Goal: Task Accomplishment & Management: Manage account settings

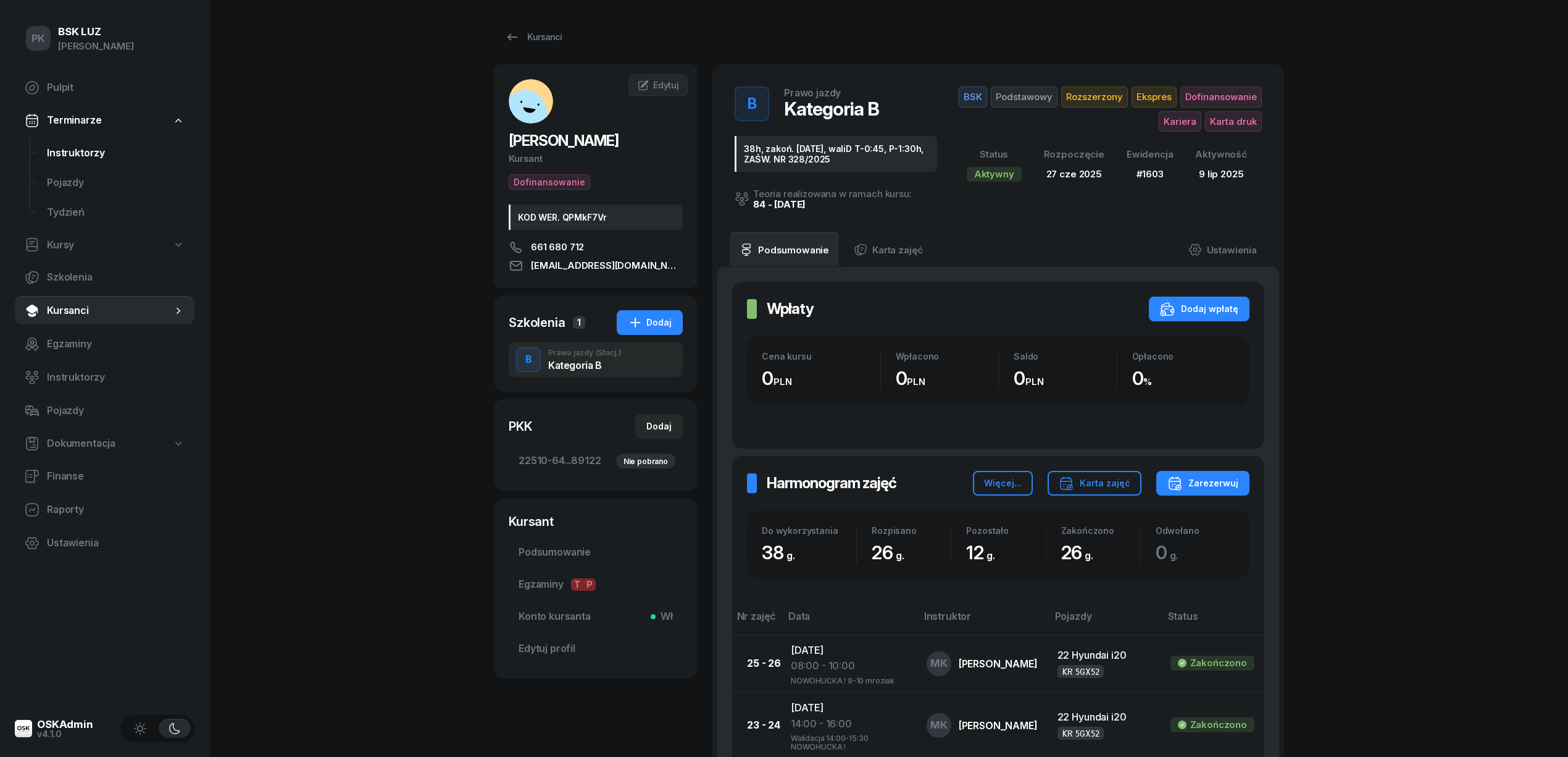
click at [72, 149] on span "Instruktorzy" at bounding box center [115, 153] width 137 height 16
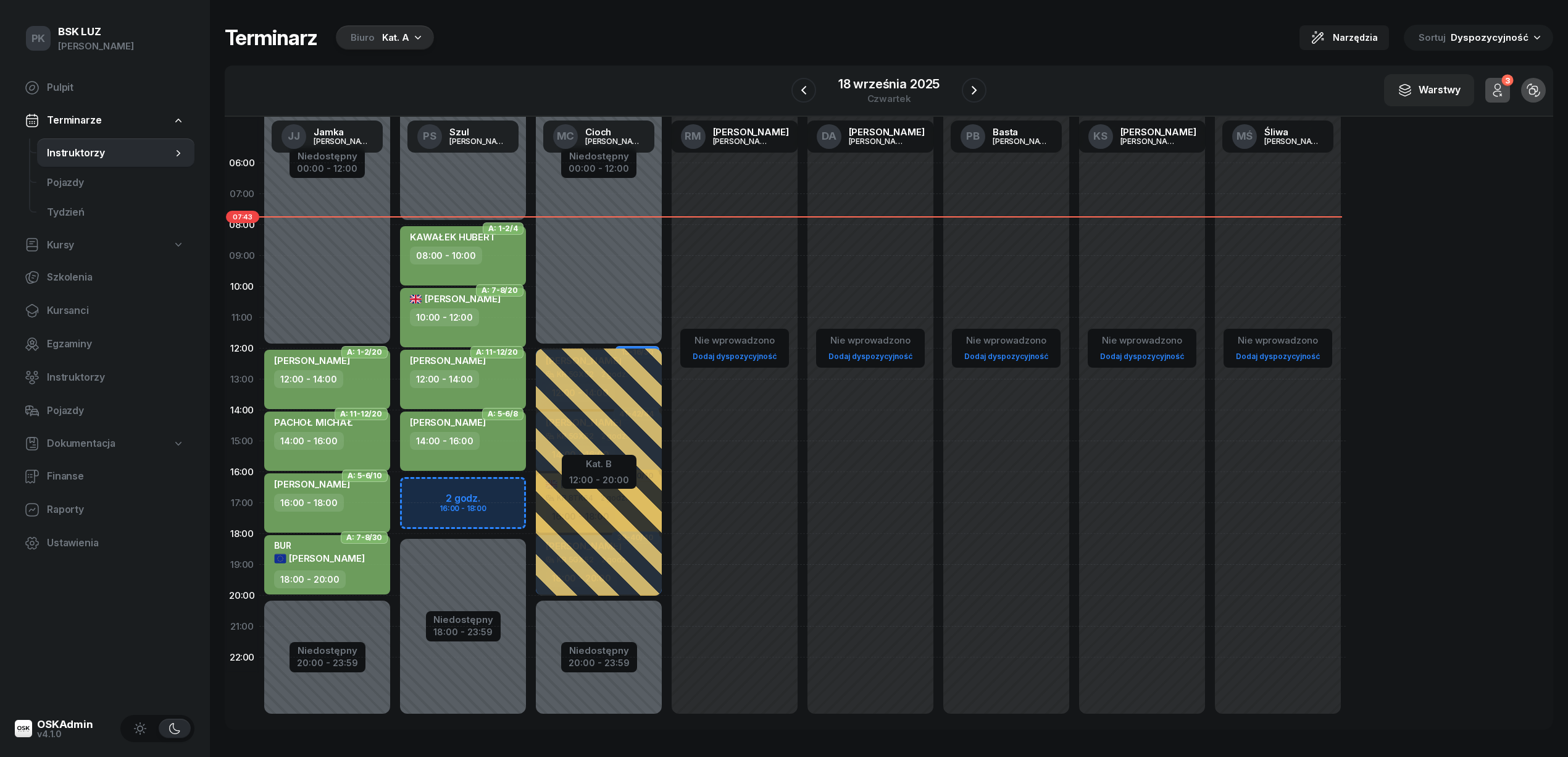
click at [421, 31] on icon "button" at bounding box center [418, 37] width 13 height 13
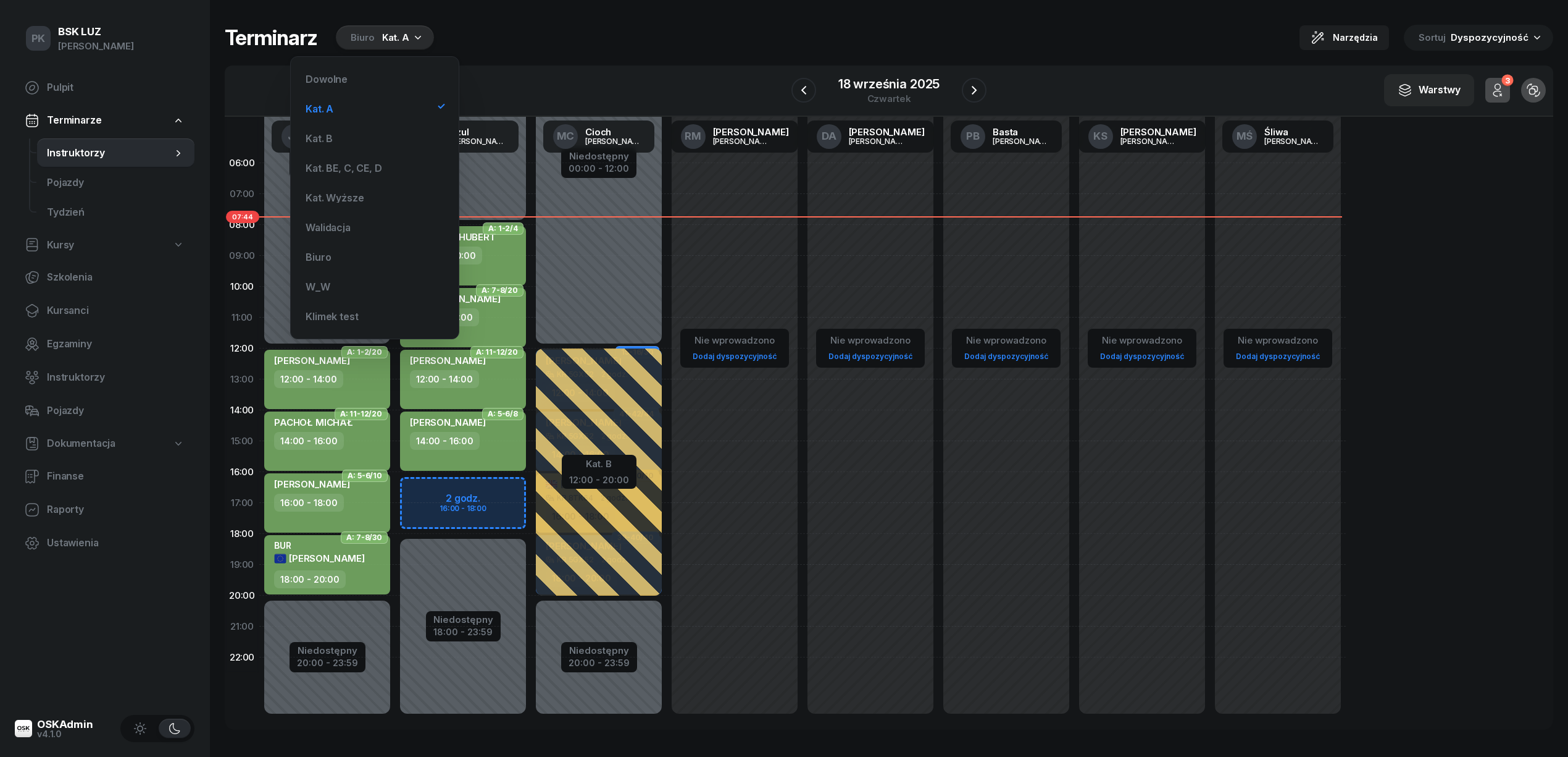
click at [421, 31] on icon "button" at bounding box center [418, 37] width 13 height 13
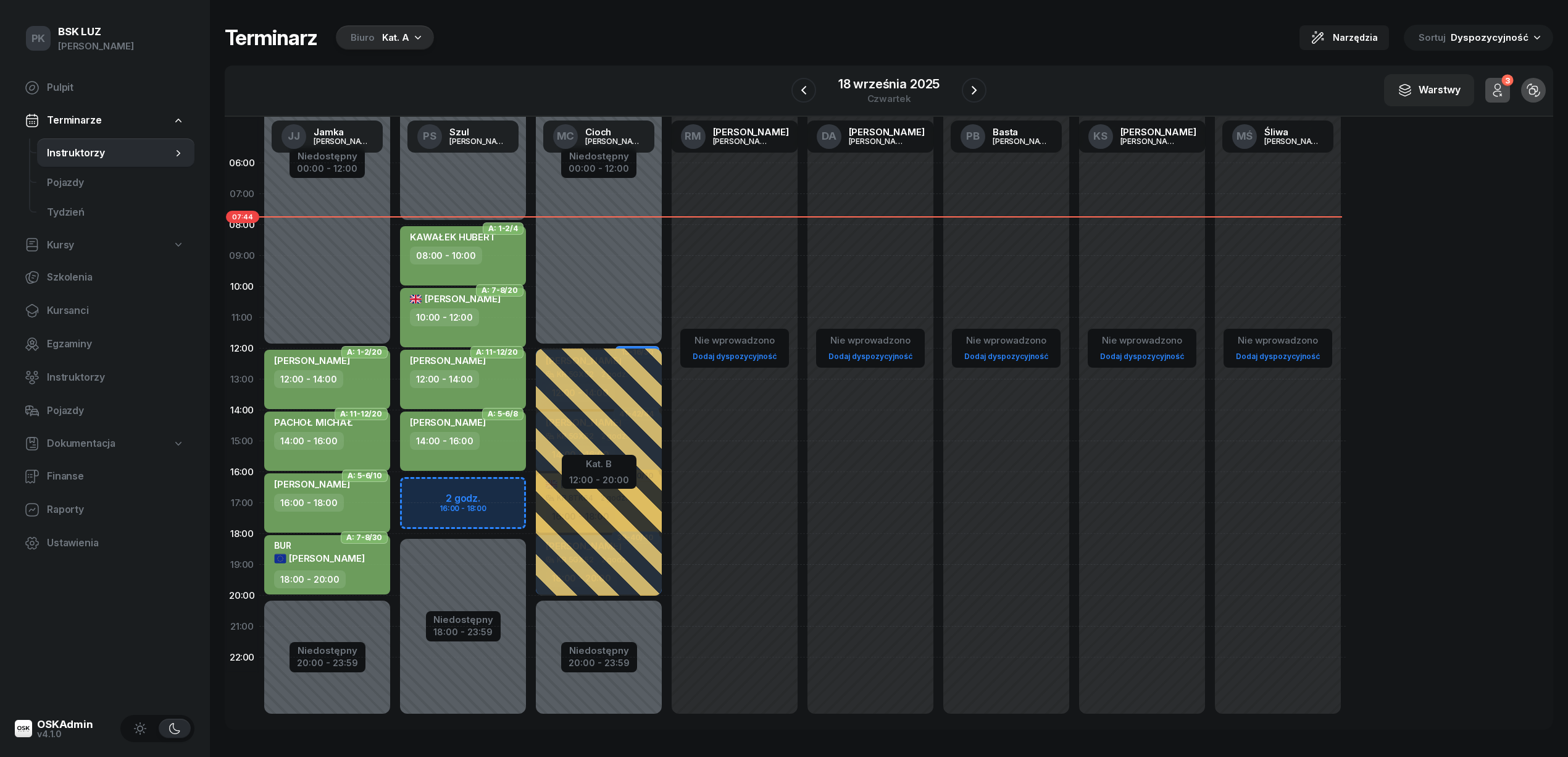
click at [62, 727] on div "OSKAdmin" at bounding box center [65, 724] width 56 height 10
click at [62, 80] on span "Pulpit" at bounding box center [115, 88] width 137 height 16
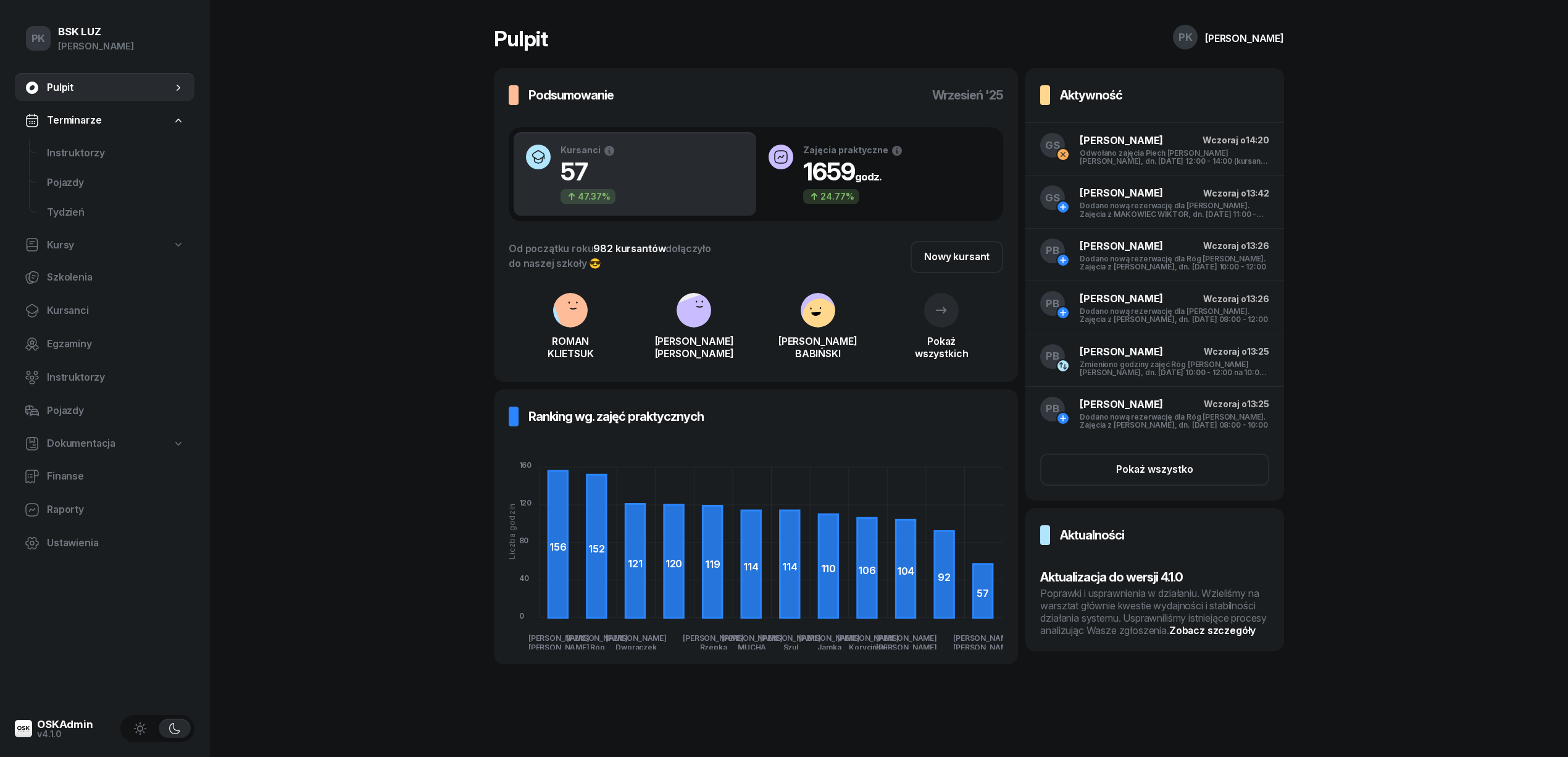
click at [1139, 613] on div "Poprawki i usprawnienia w działaniu. Wzieliśmy na warsztat głównie kwestie wyda…" at bounding box center [1155, 611] width 229 height 49
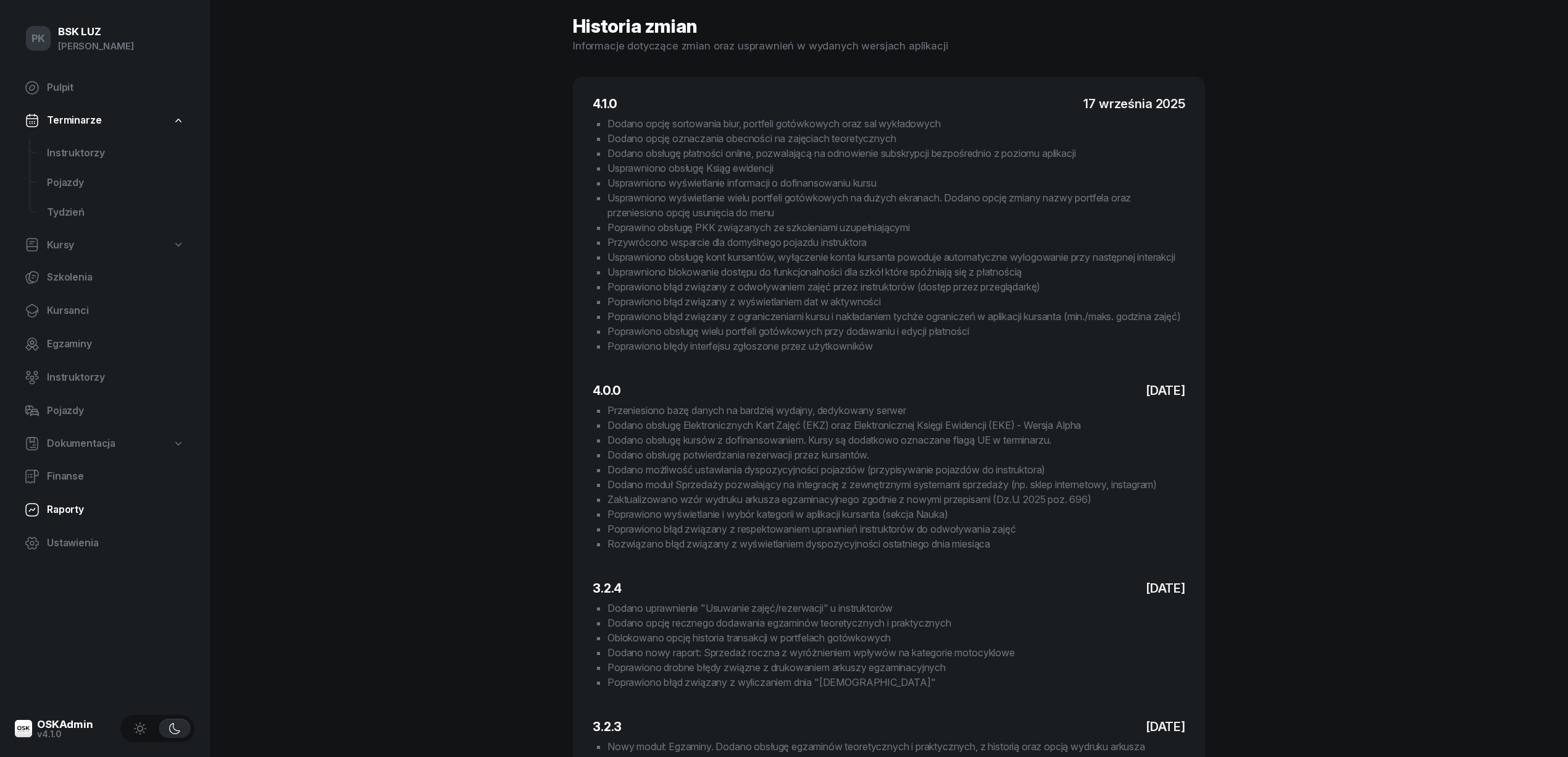
click at [67, 509] on span "Raporty" at bounding box center [115, 509] width 137 height 16
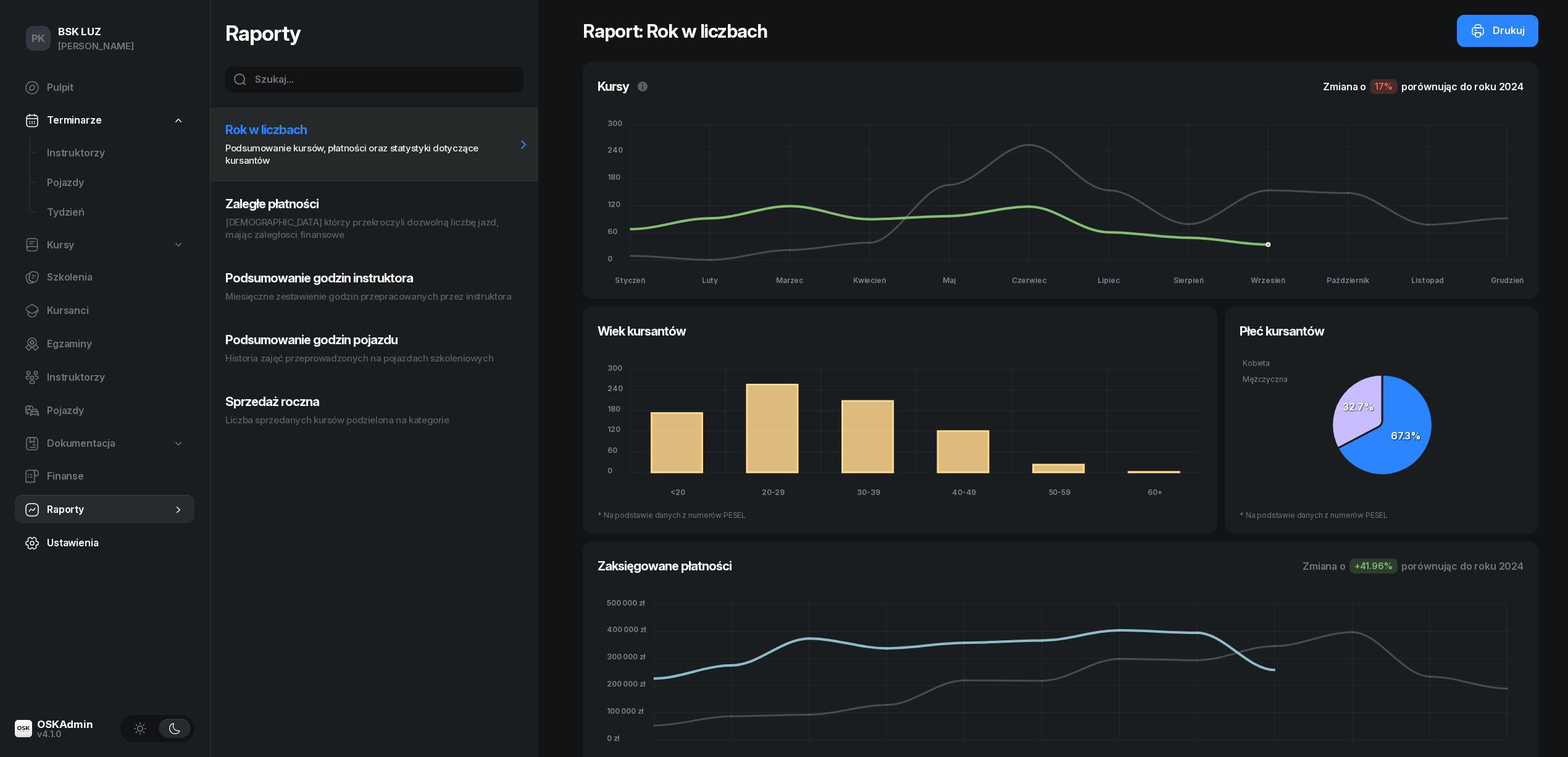
click at [68, 544] on span "Ustawienia" at bounding box center [115, 543] width 137 height 16
select select "06:00"
select select "22:00"
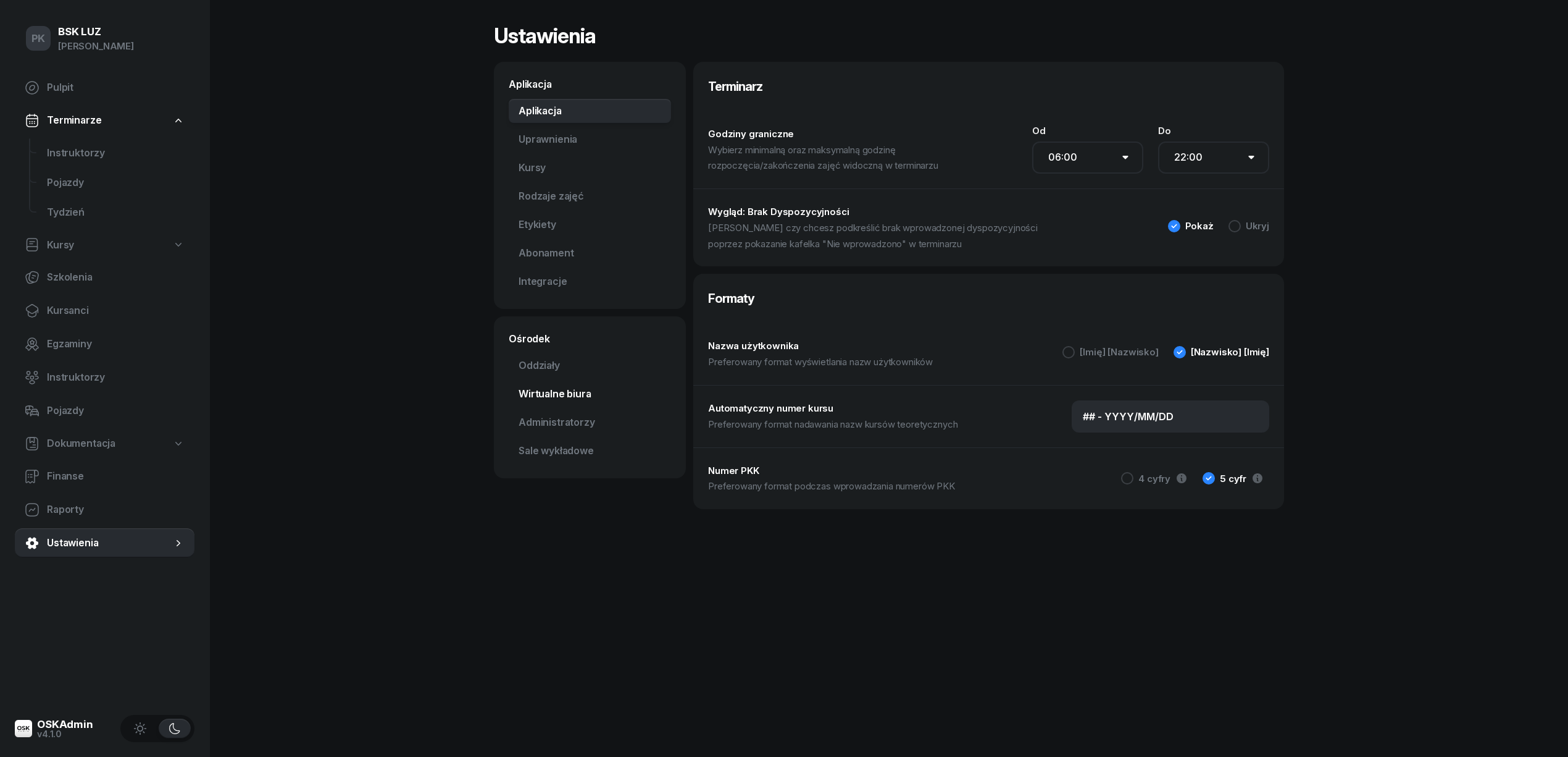
click at [569, 392] on link "Wirtualne biura" at bounding box center [589, 393] width 162 height 25
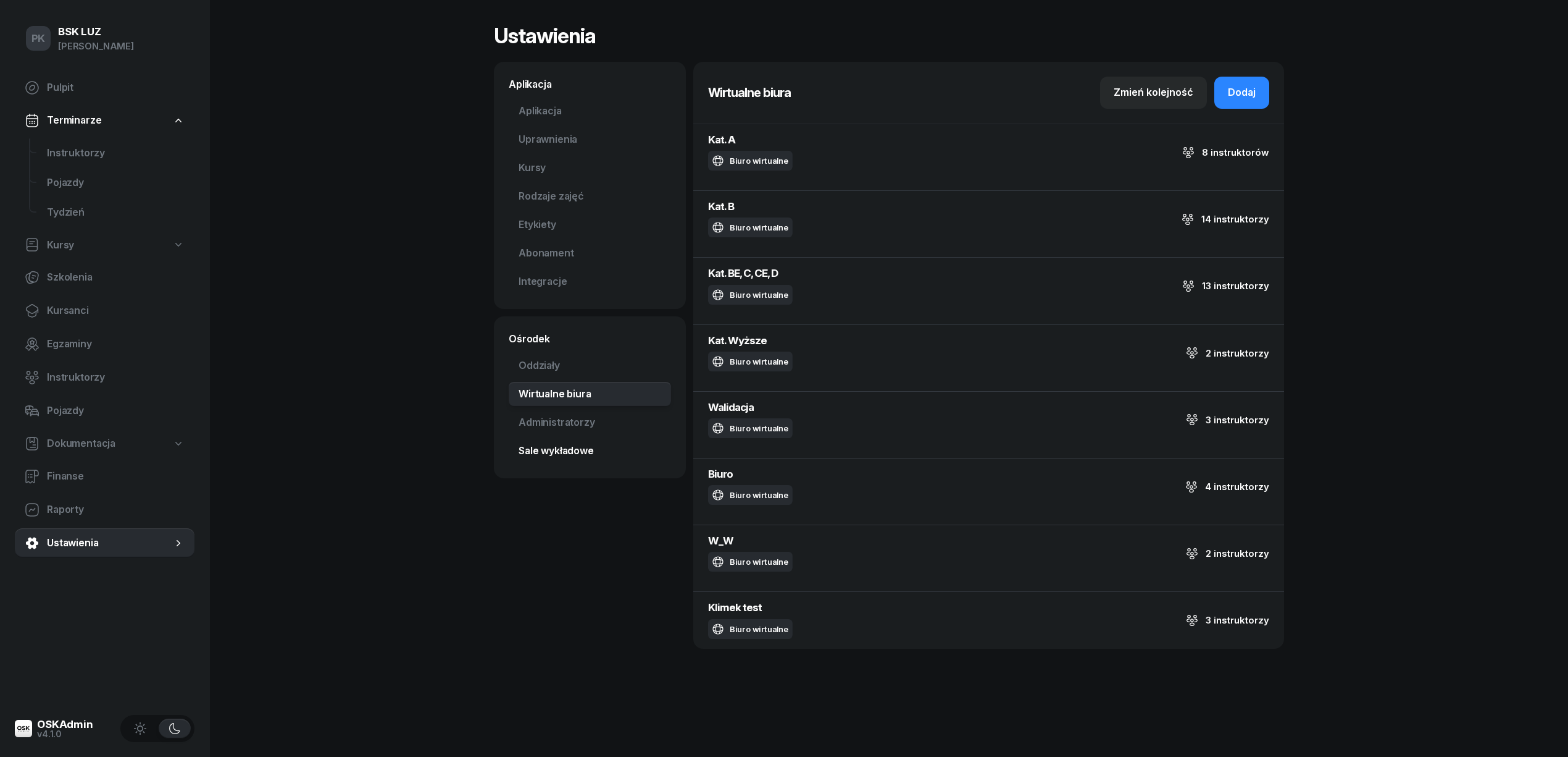
click at [566, 450] on link "Sale wykładowe" at bounding box center [589, 451] width 162 height 25
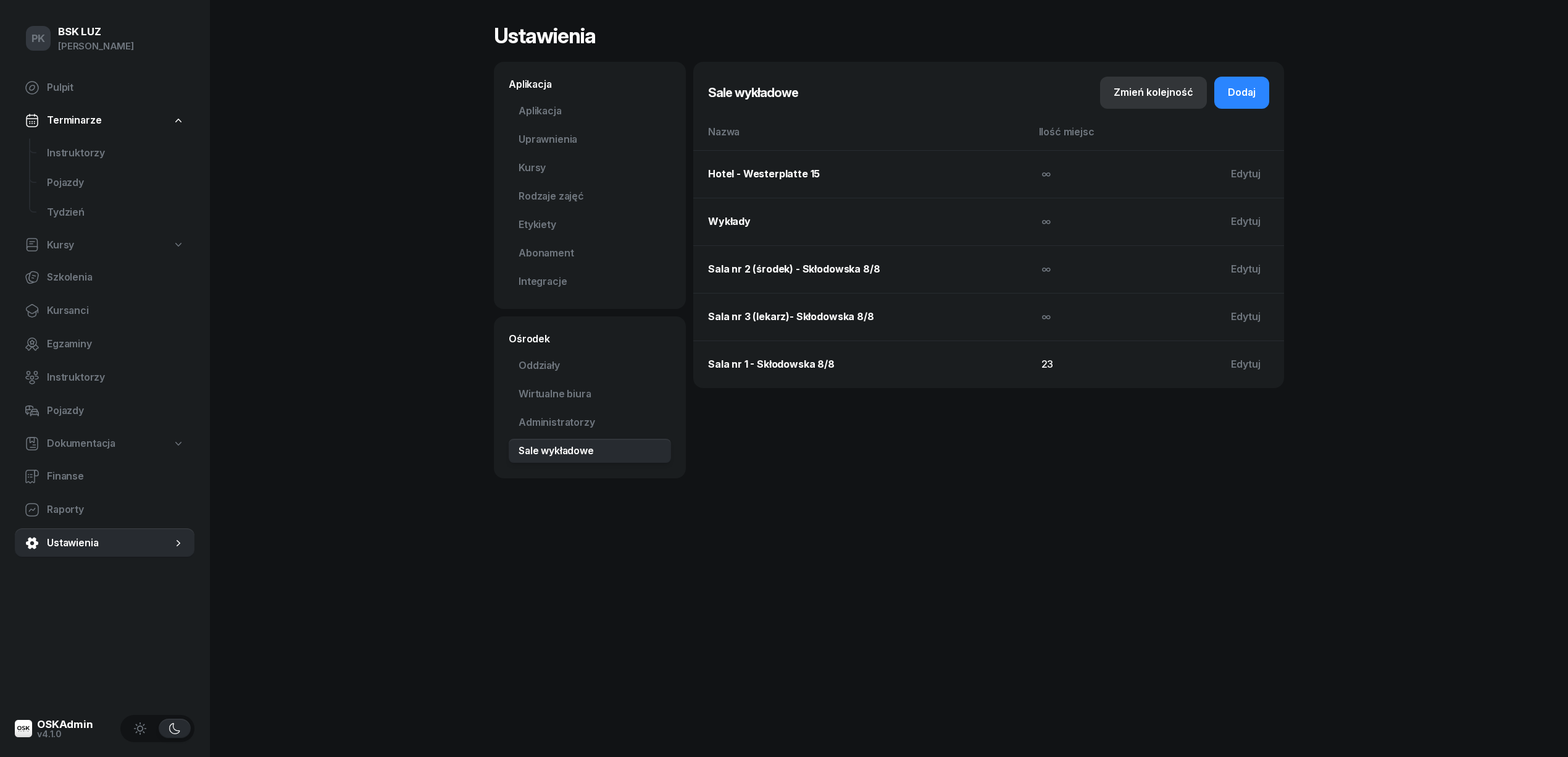
click at [1173, 99] on div "Zmień kolejność" at bounding box center [1153, 93] width 80 height 16
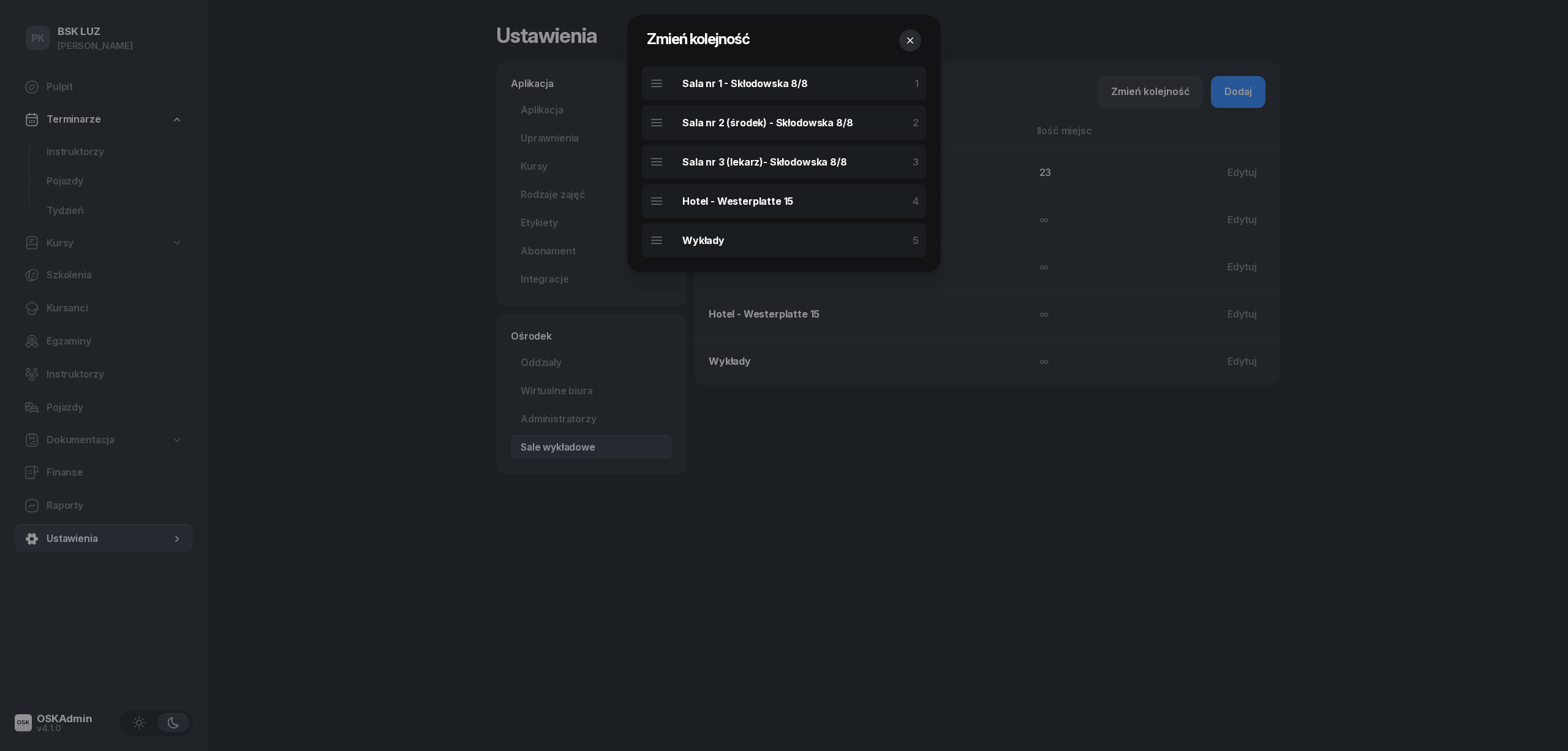
click at [878, 481] on div at bounding box center [784, 376] width 1568 height 751
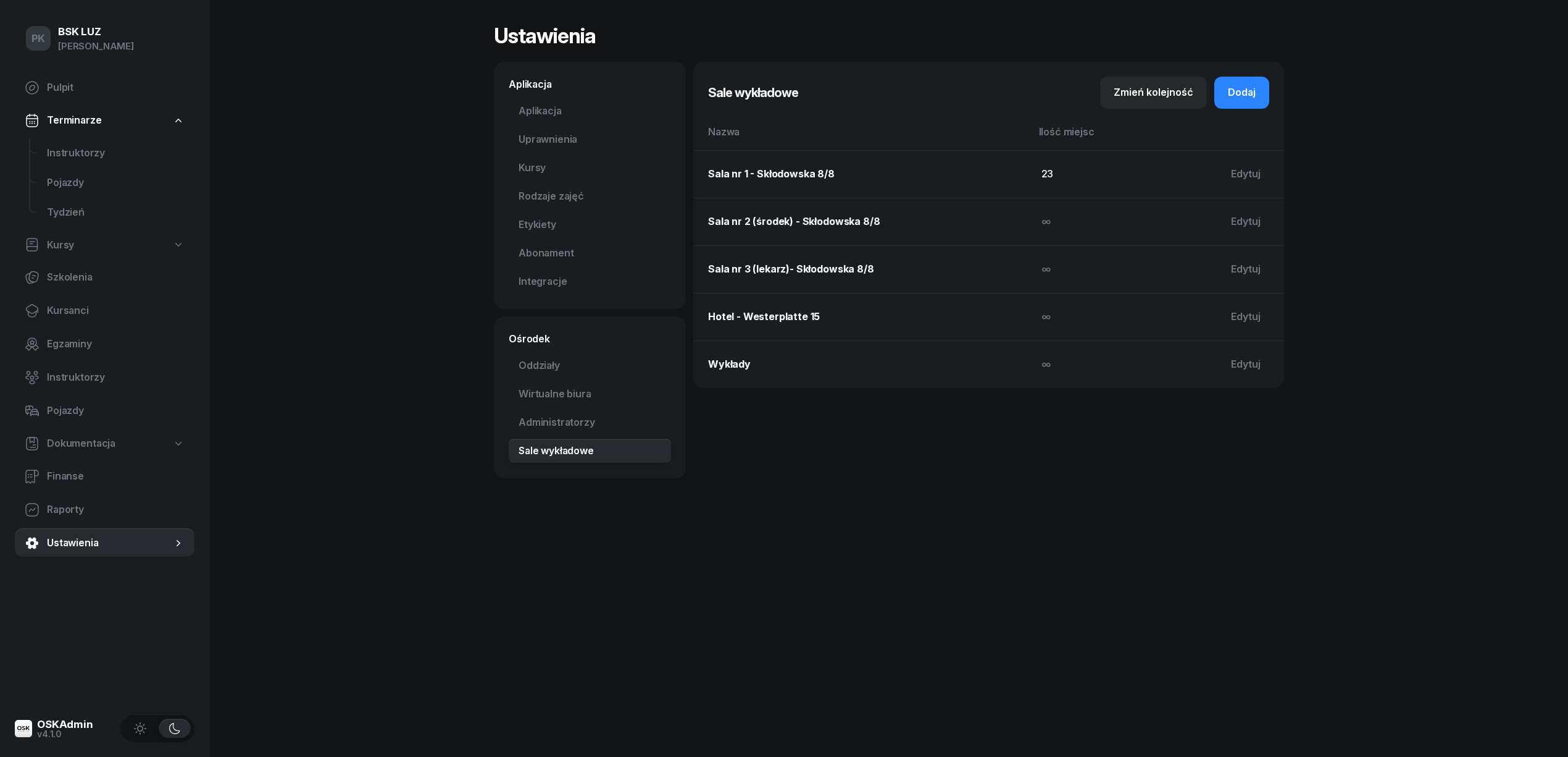
click at [71, 248] on span "Kursy" at bounding box center [60, 245] width 27 height 16
select select
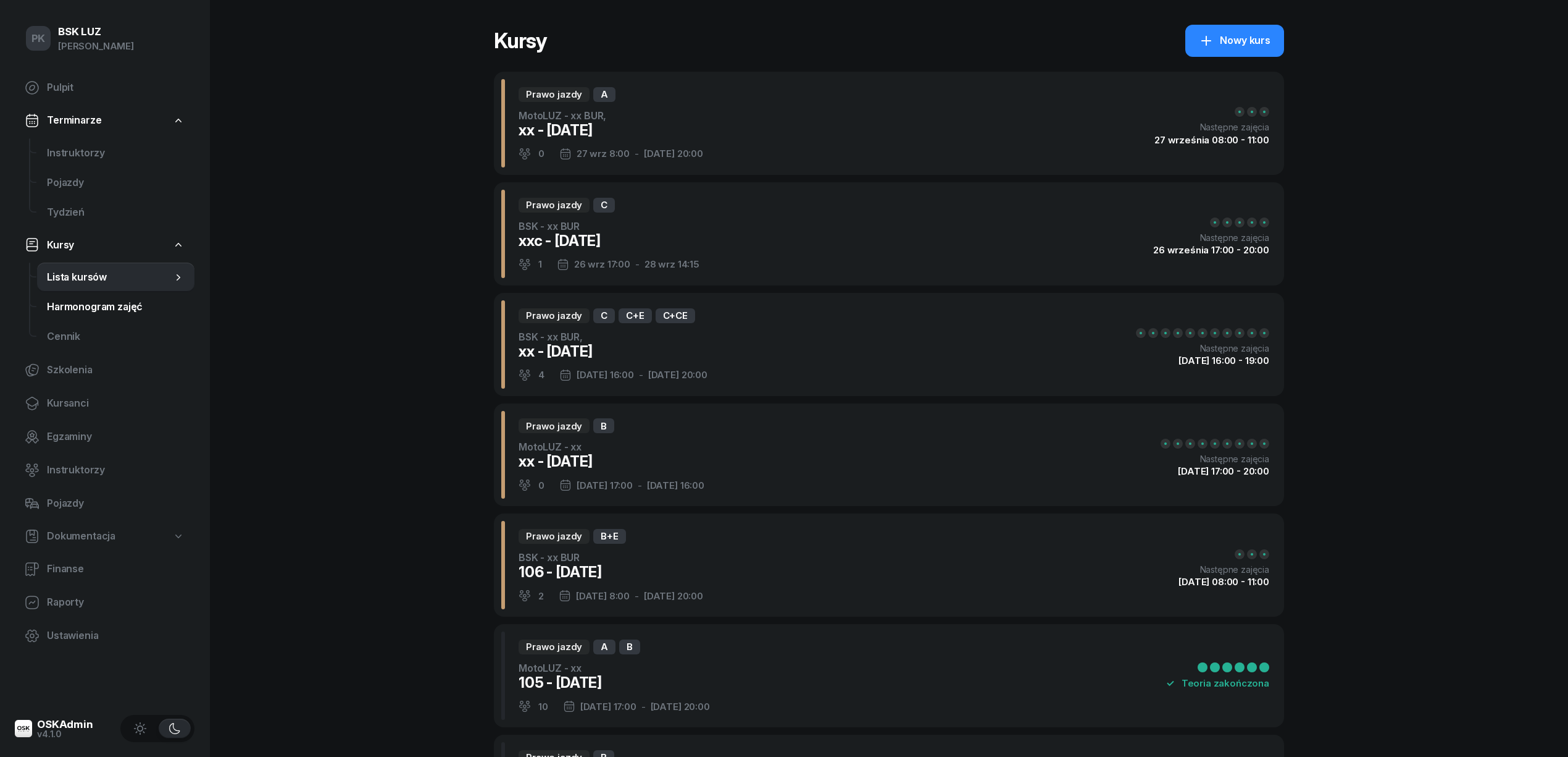
click at [75, 312] on span "Harmonogram zajęć" at bounding box center [115, 307] width 137 height 16
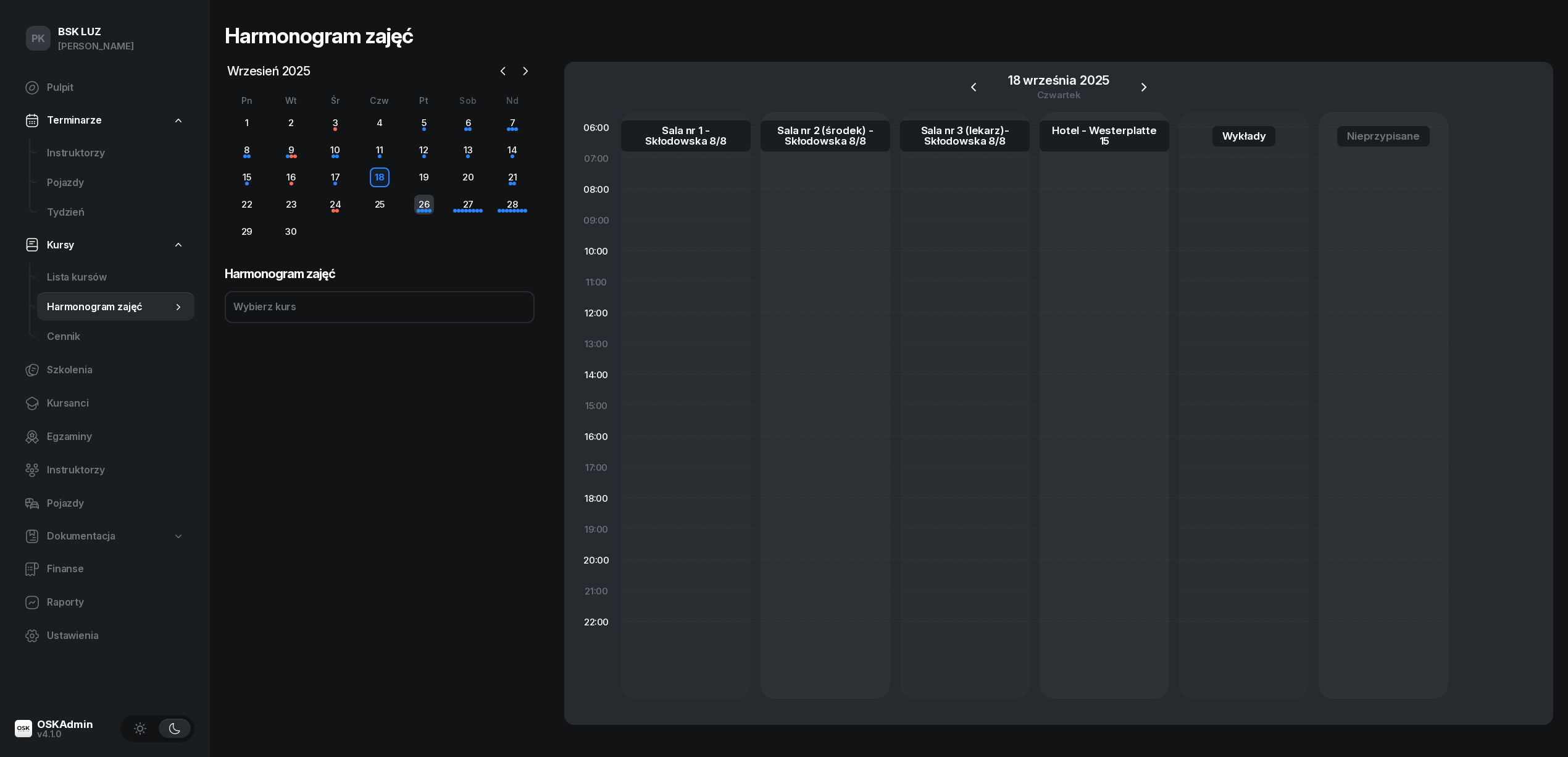
click at [426, 213] on div "26" at bounding box center [424, 204] width 20 height 20
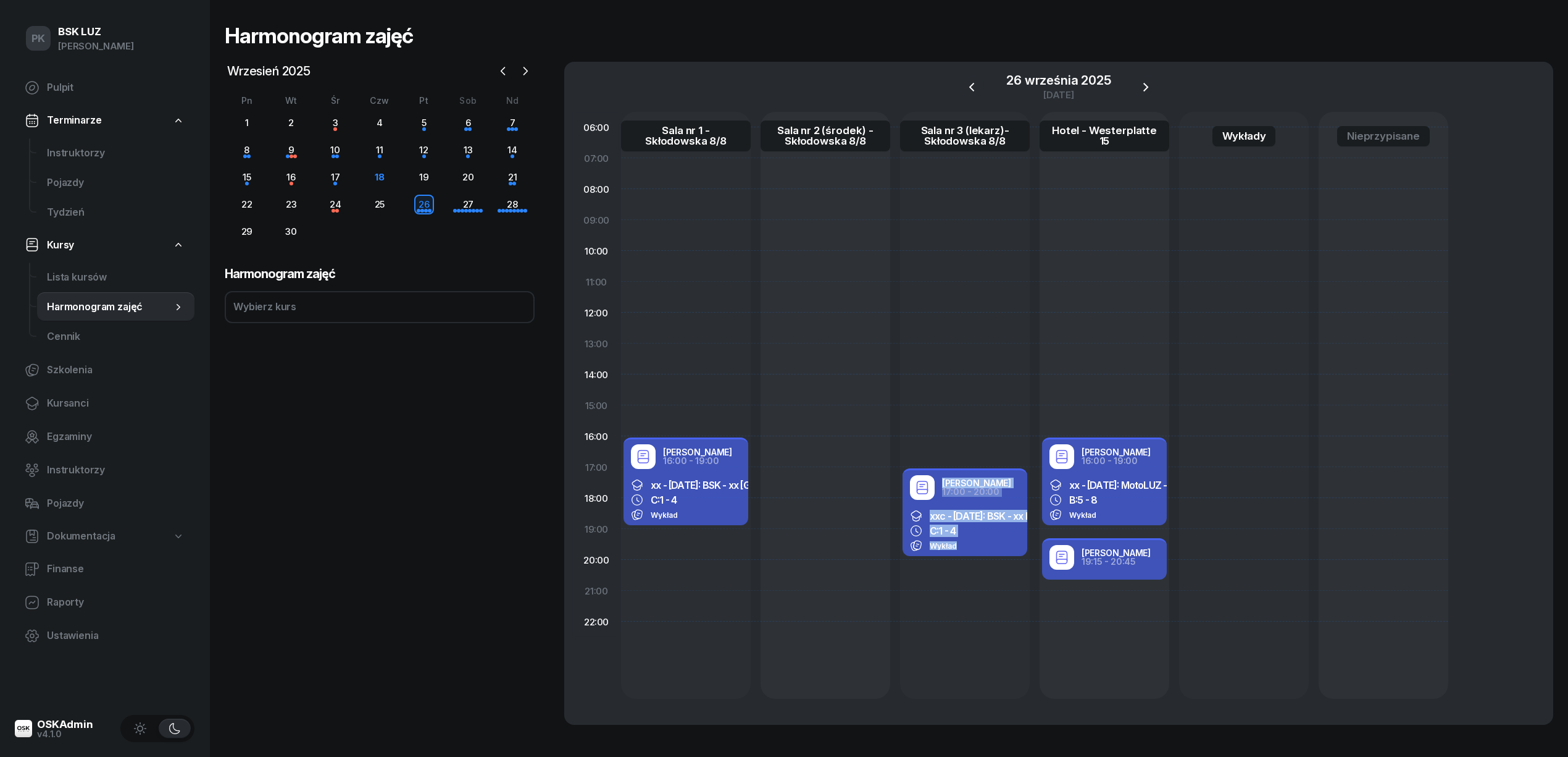
drag, startPoint x: 979, startPoint y: 538, endPoint x: 783, endPoint y: 538, distance: 196.0
click at [783, 538] on div "Robert Markowicz 16:00 - 19:00 xx - 2025/09/26: BSK - xx BUR, C: 1 - 4 Wykład R…" at bounding box center [1034, 405] width 827 height 587
click at [917, 359] on div "Robert Markowicz 17:00 - 20:00 xxc - 2025/09/26: BSK - xx BUR C: 1 - 4 Wykład" at bounding box center [965, 405] width 129 height 587
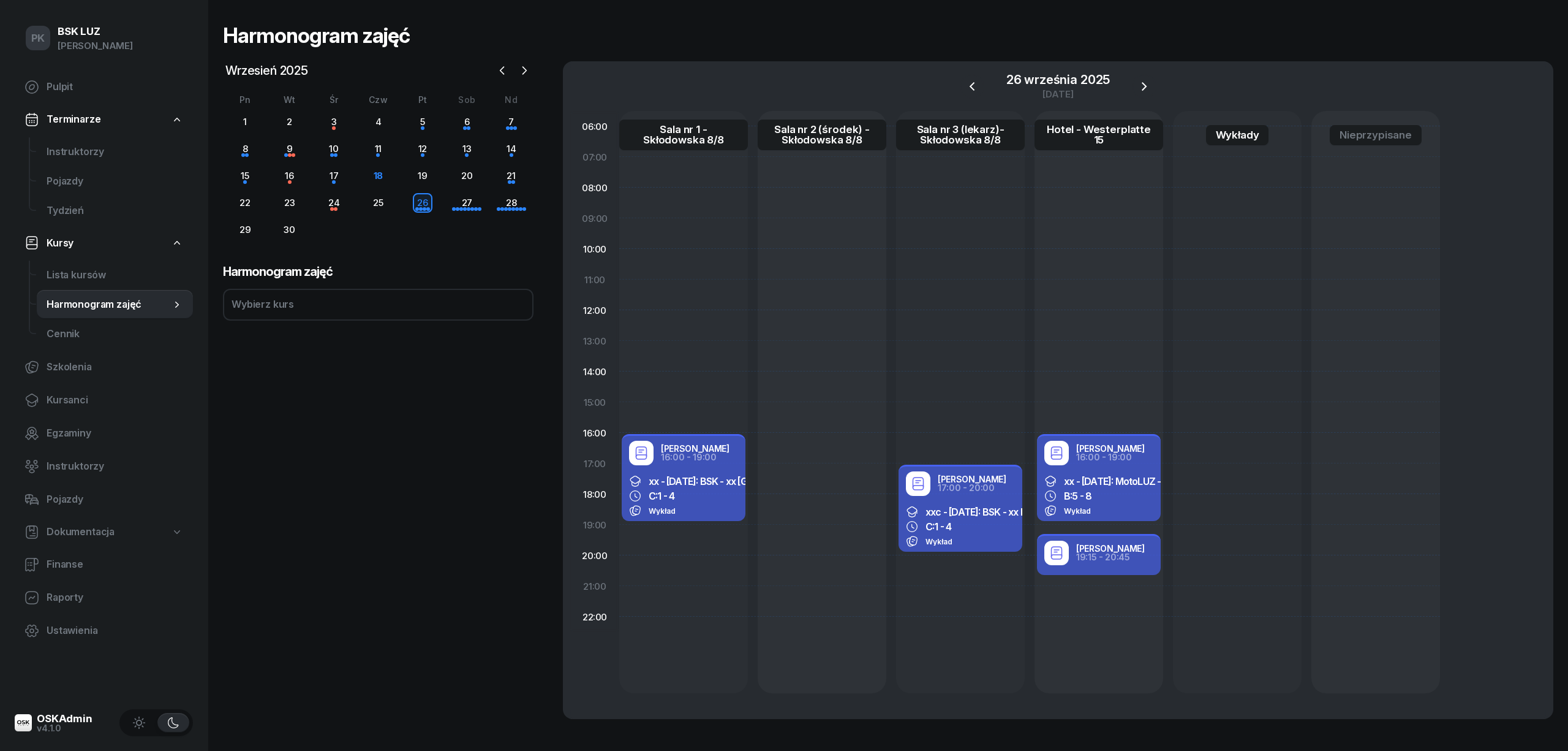
select select "13"
select select "15"
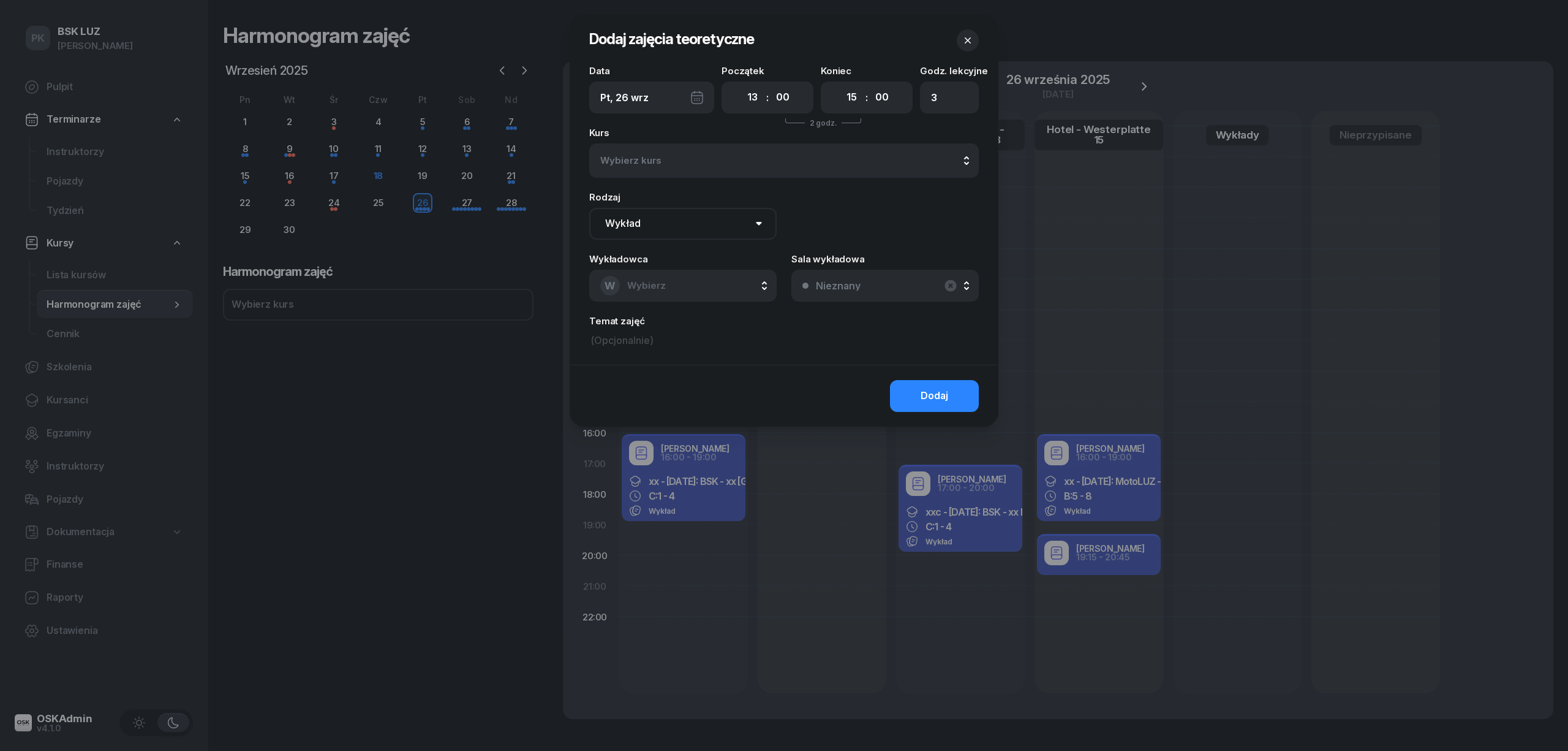
click at [910, 356] on div "Data Pt, 26 wrz Początek 00 01 02 03 04 05 06 07 08 09 10 11 12 13 14 15 16 17 …" at bounding box center [784, 215] width 429 height 299
click at [968, 46] on button "button" at bounding box center [968, 41] width 22 height 22
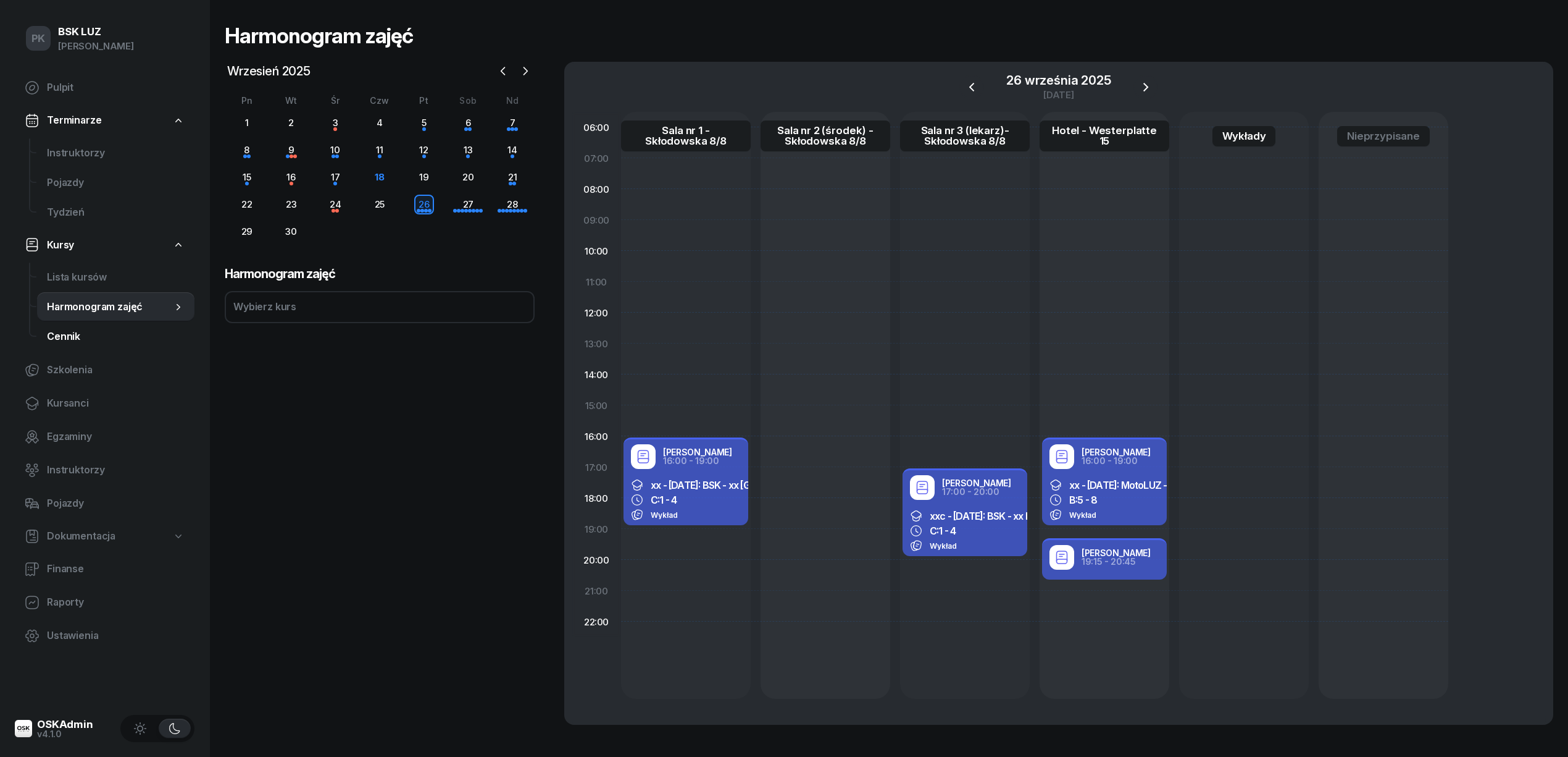
click at [82, 338] on span "Cennik" at bounding box center [115, 337] width 137 height 16
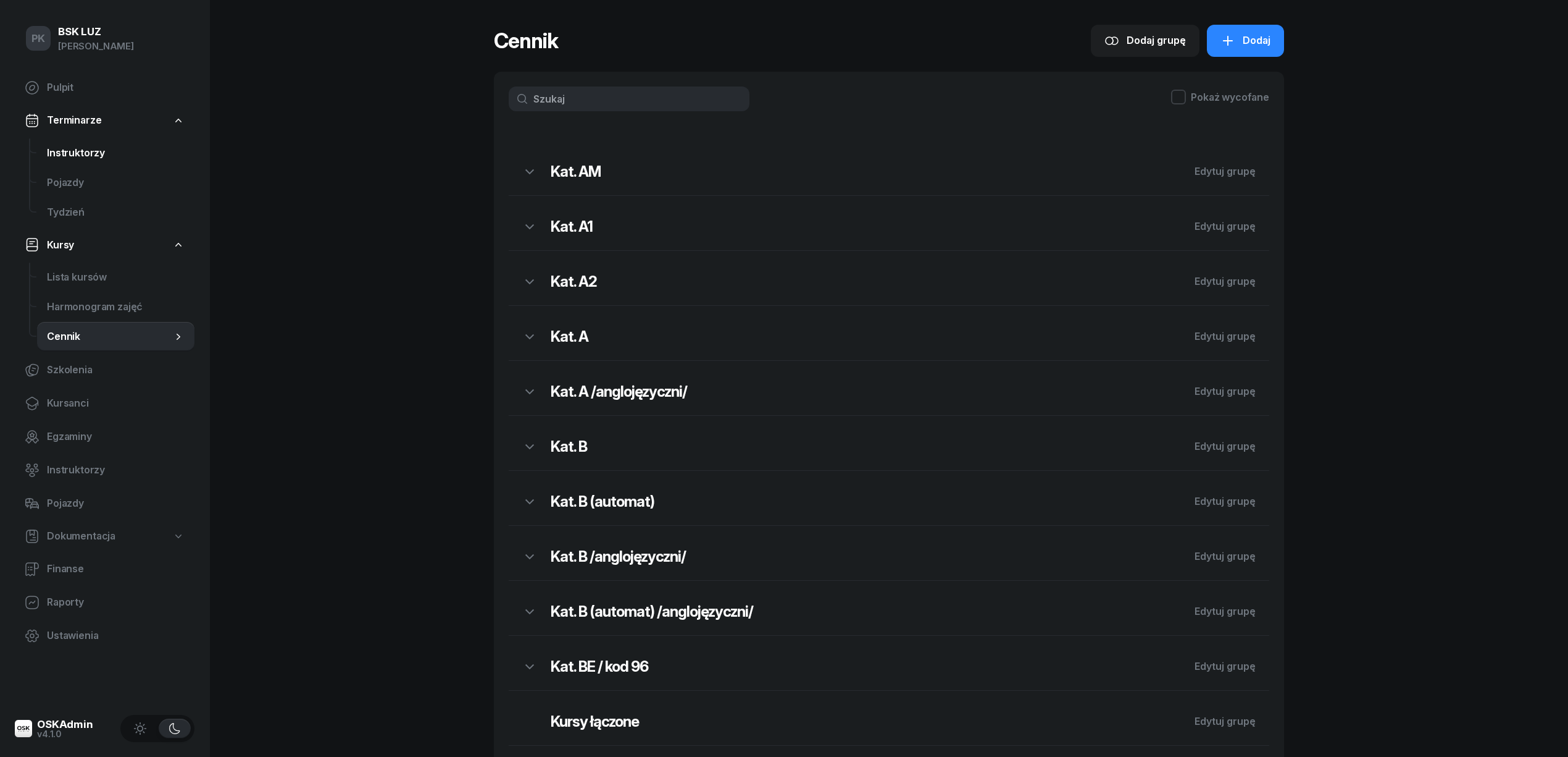
click at [73, 158] on span "Instruktorzy" at bounding box center [115, 153] width 137 height 16
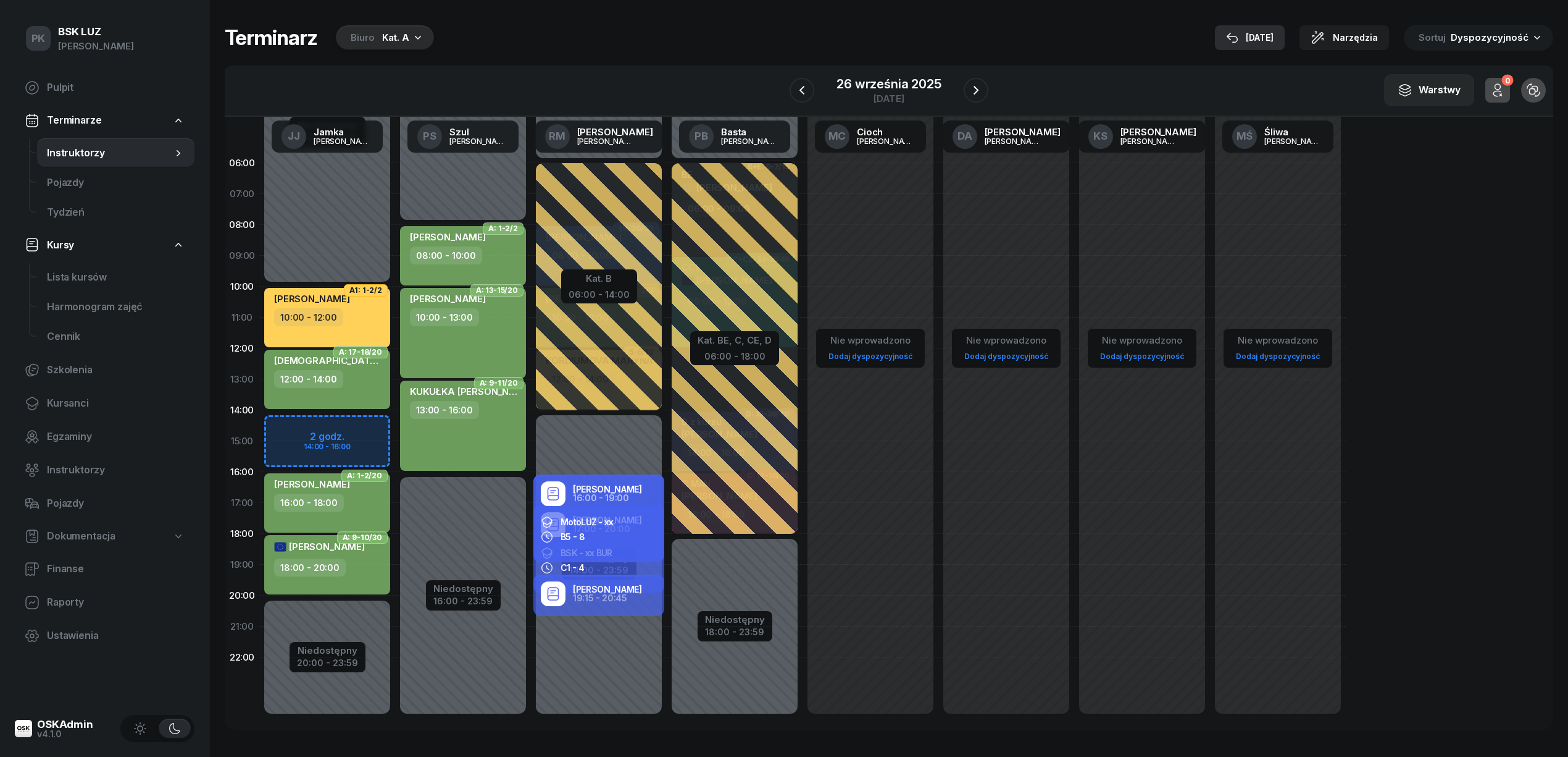
click at [1237, 41] on icon "button" at bounding box center [1232, 37] width 11 height 10
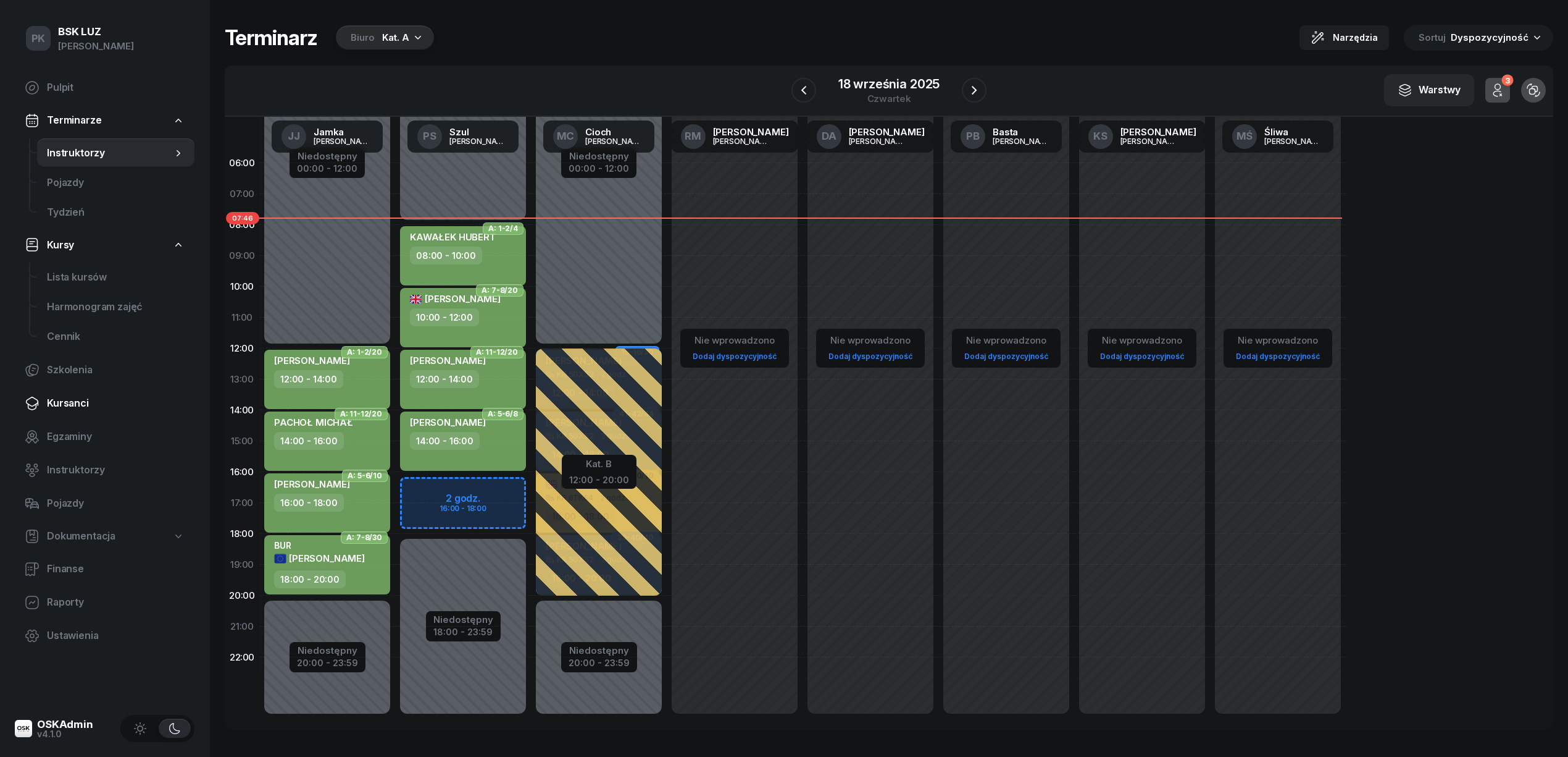
click at [63, 399] on span "Kursanci" at bounding box center [115, 404] width 137 height 16
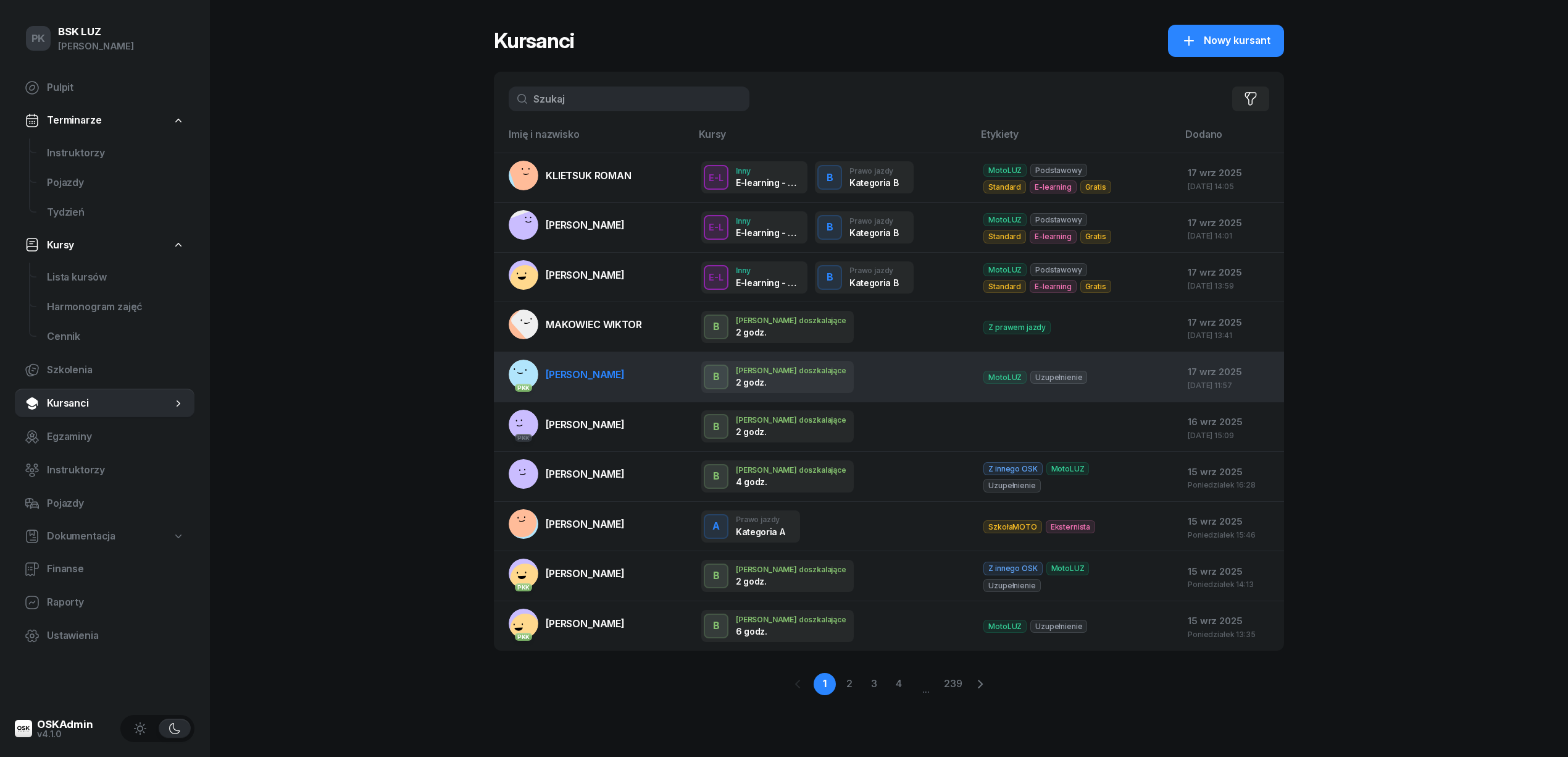
click at [597, 376] on span "PIWOWARCZYK NATALIA" at bounding box center [585, 374] width 79 height 13
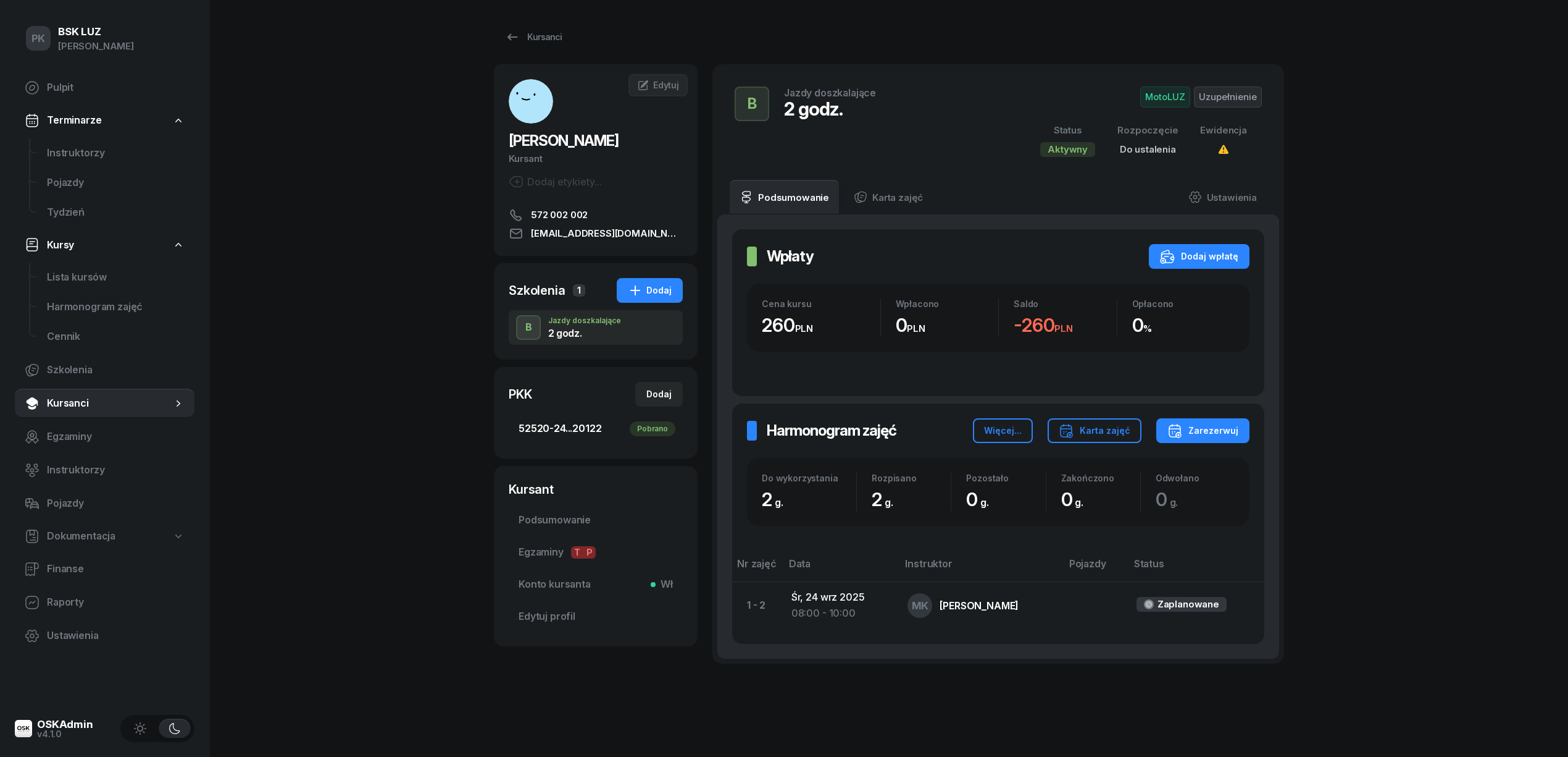
click at [583, 425] on span "52520-24...20122 Pobrano" at bounding box center [596, 429] width 155 height 16
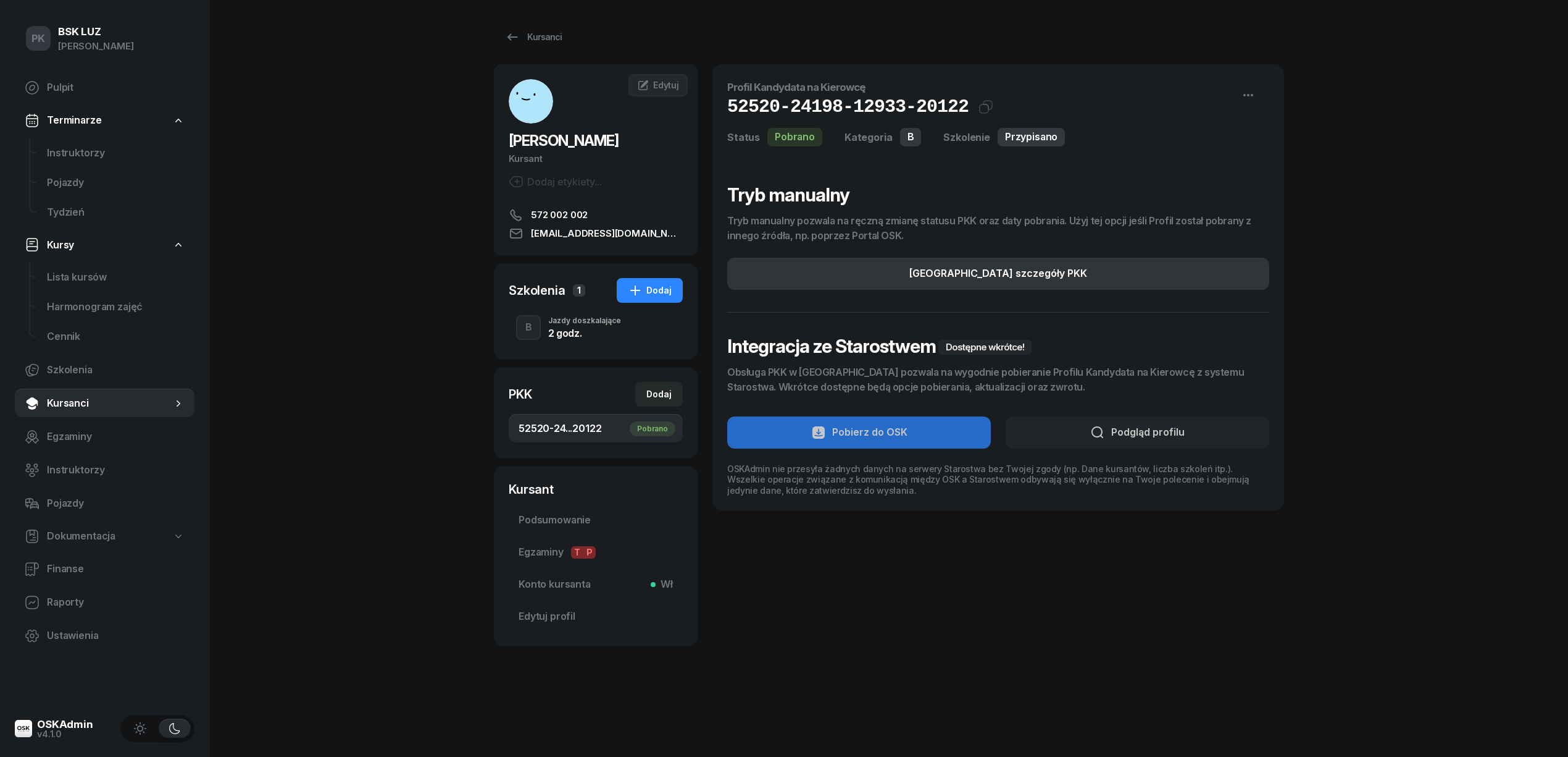
click at [946, 277] on div "Edytuj szczegóły PKK" at bounding box center [998, 274] width 178 height 16
select select "B"
select select "Get"
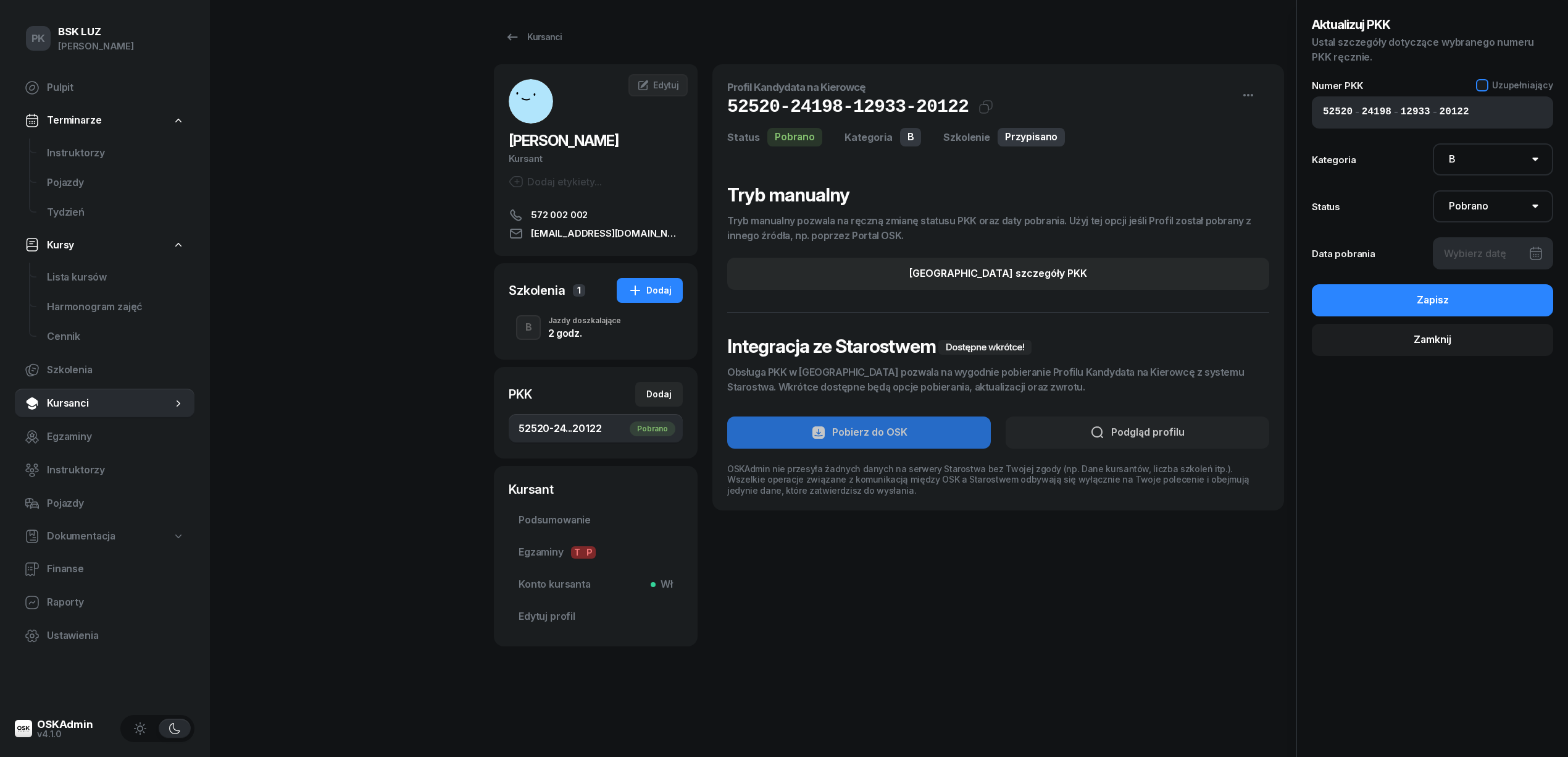
click at [1494, 80] on span "Uzupełniający" at bounding box center [1523, 85] width 61 height 10
click at [1475, 302] on button "Zapisz" at bounding box center [1432, 300] width 242 height 32
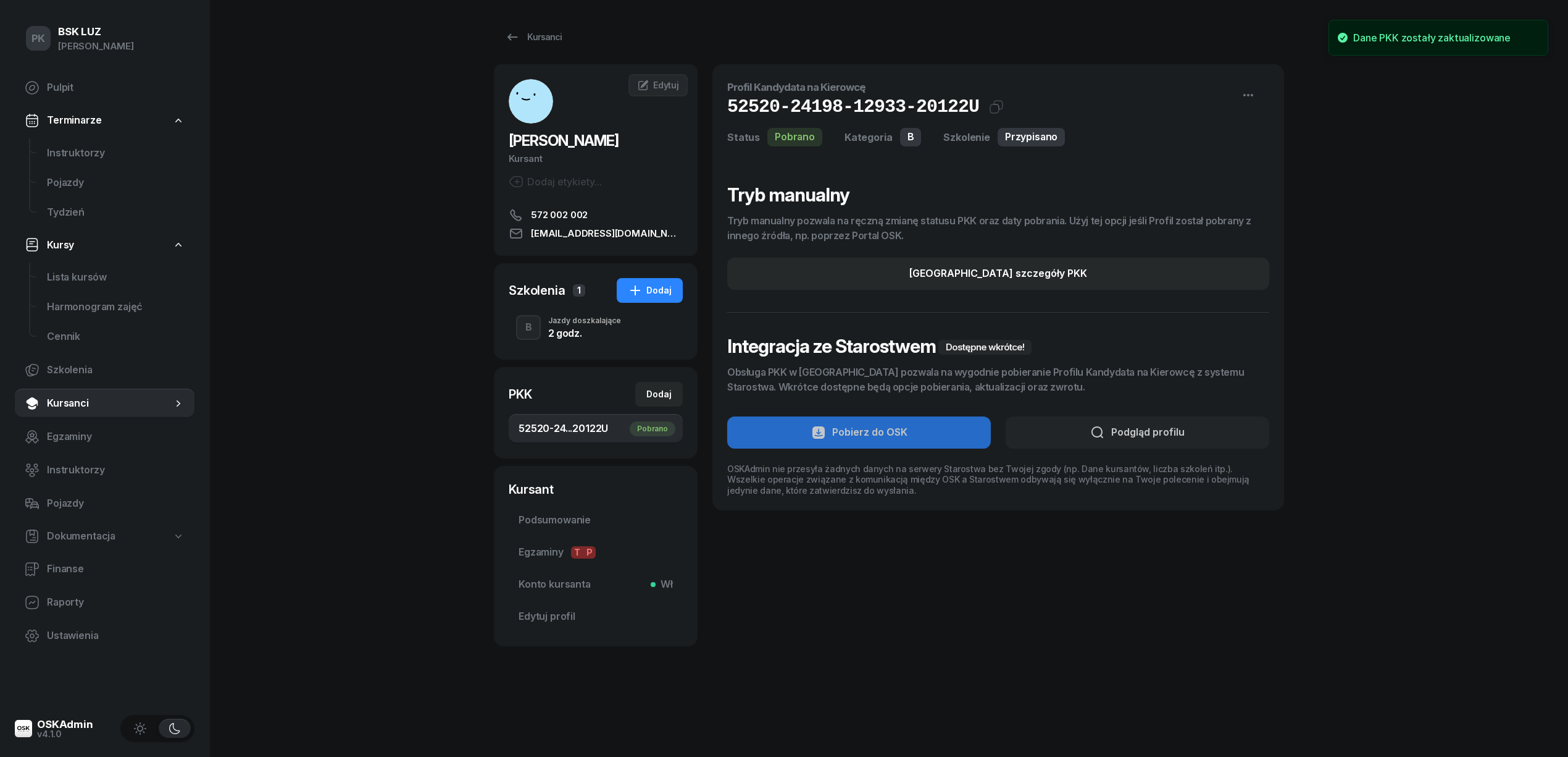
click at [596, 428] on span "52520-24...20122 U Pobrano" at bounding box center [596, 429] width 155 height 16
click at [571, 322] on div "Jazdy doszkalające" at bounding box center [585, 320] width 73 height 7
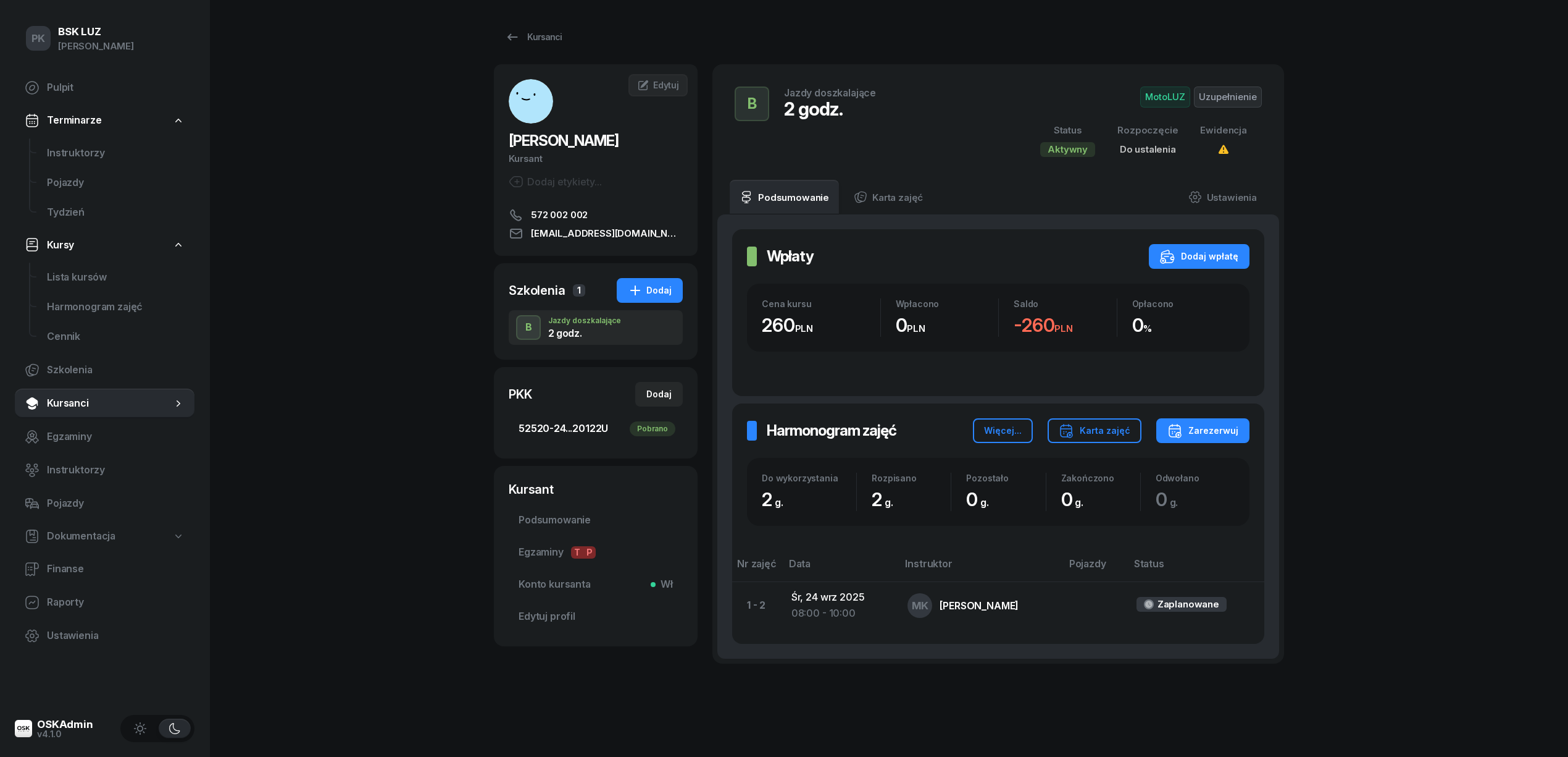
click at [597, 434] on span "52520-24...20122 U Pobrano" at bounding box center [596, 429] width 155 height 16
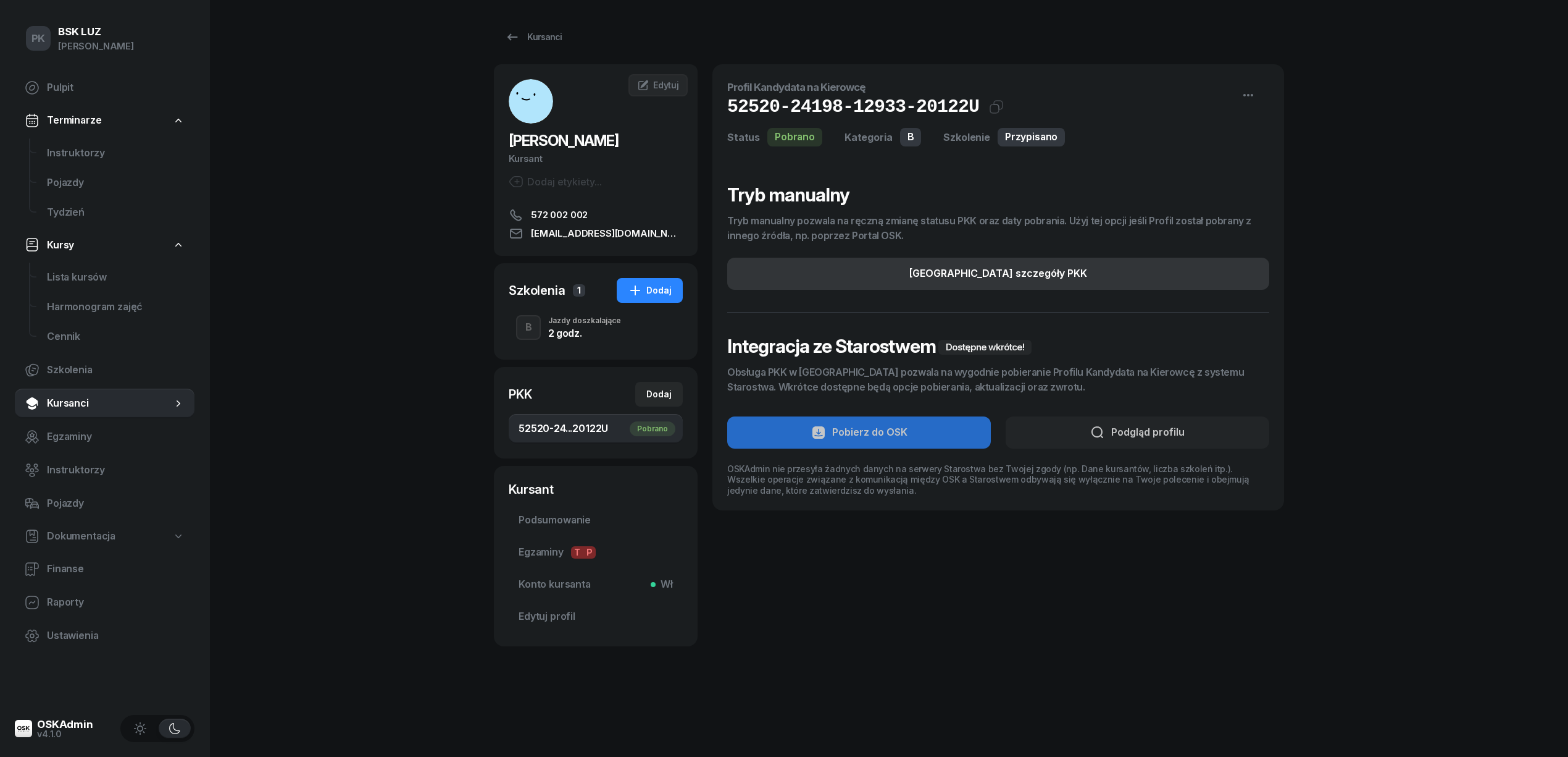
drag, startPoint x: 1026, startPoint y: 267, endPoint x: 1030, endPoint y: 278, distance: 11.7
click at [1027, 268] on div "Edytuj szczegóły PKK" at bounding box center [998, 274] width 178 height 16
select select "B"
select select "Get"
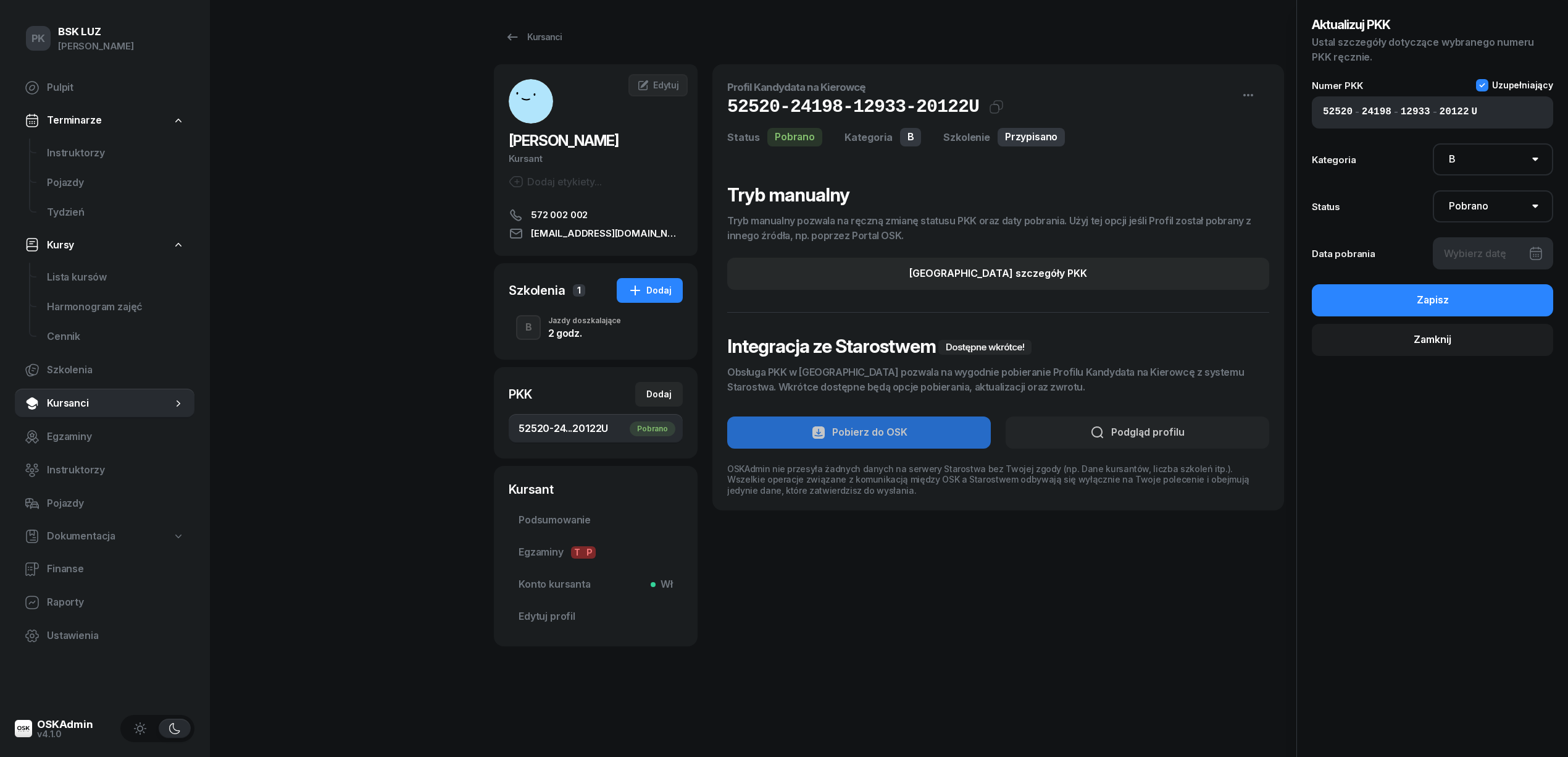
click at [563, 421] on span "52520-24...20122 U Pobrano" at bounding box center [596, 429] width 155 height 16
click at [1460, 268] on div at bounding box center [1493, 253] width 121 height 32
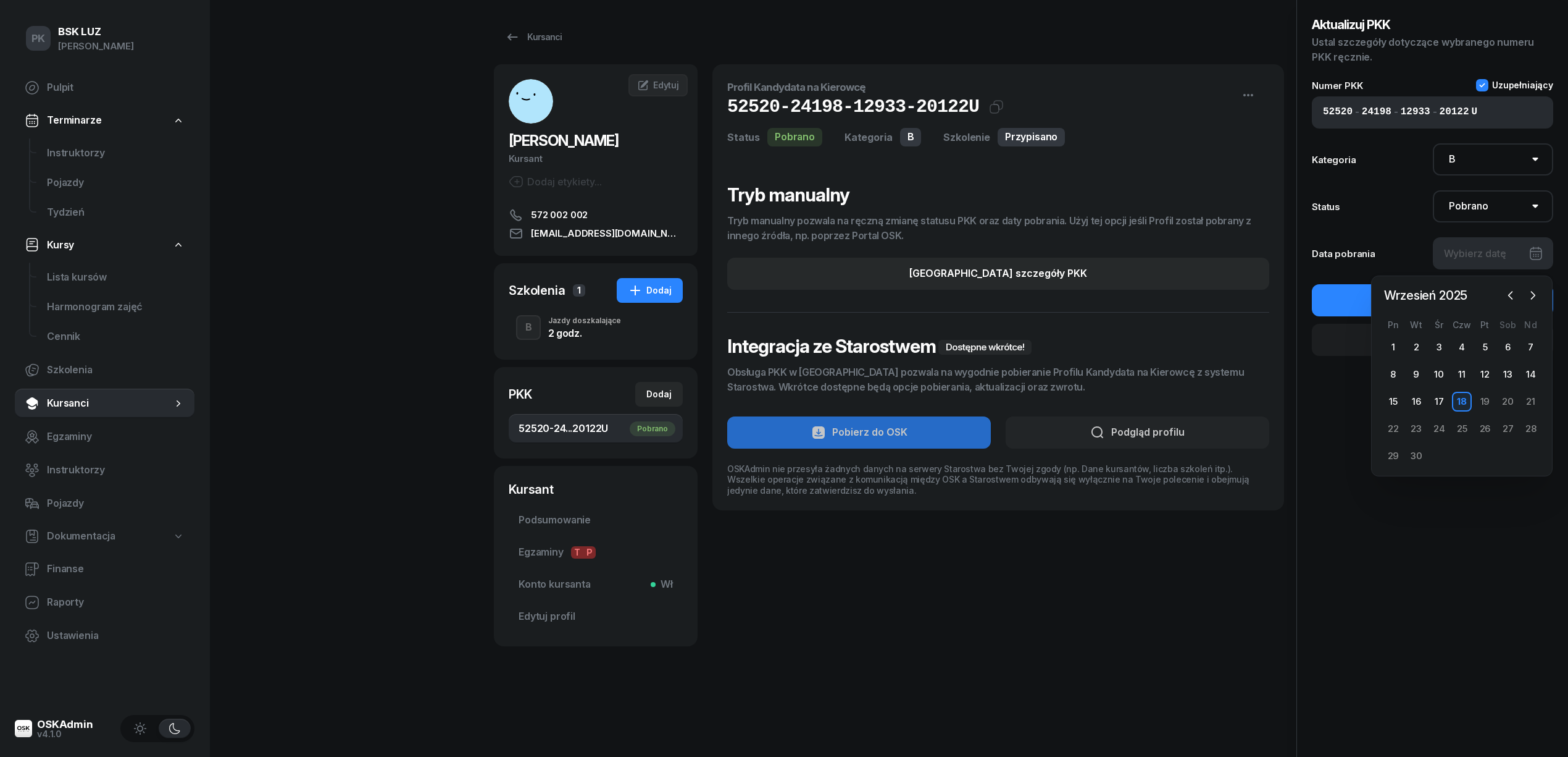
click at [1460, 268] on div at bounding box center [1493, 253] width 121 height 32
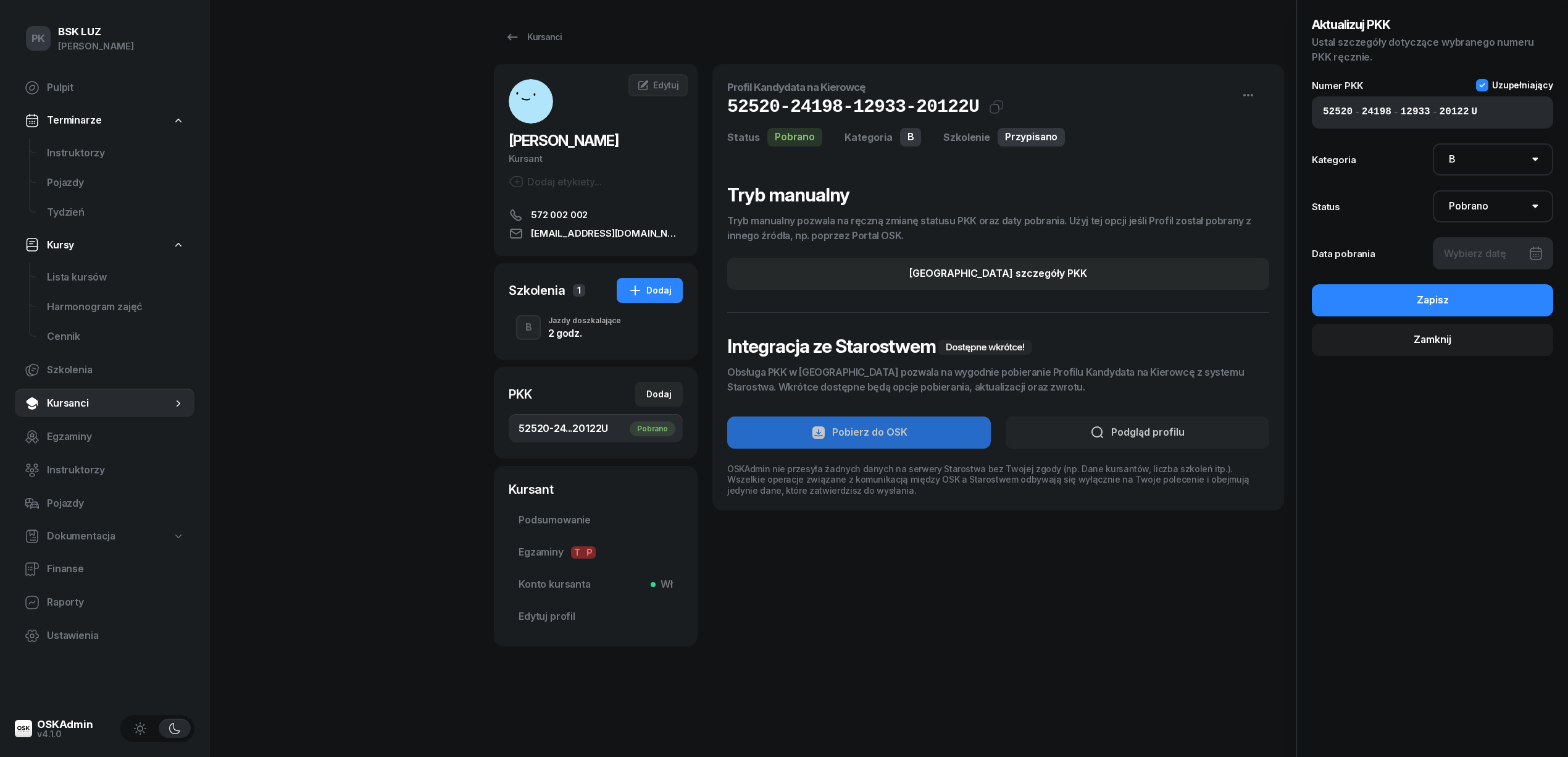
click at [603, 335] on div "2 godz." at bounding box center [585, 332] width 73 height 10
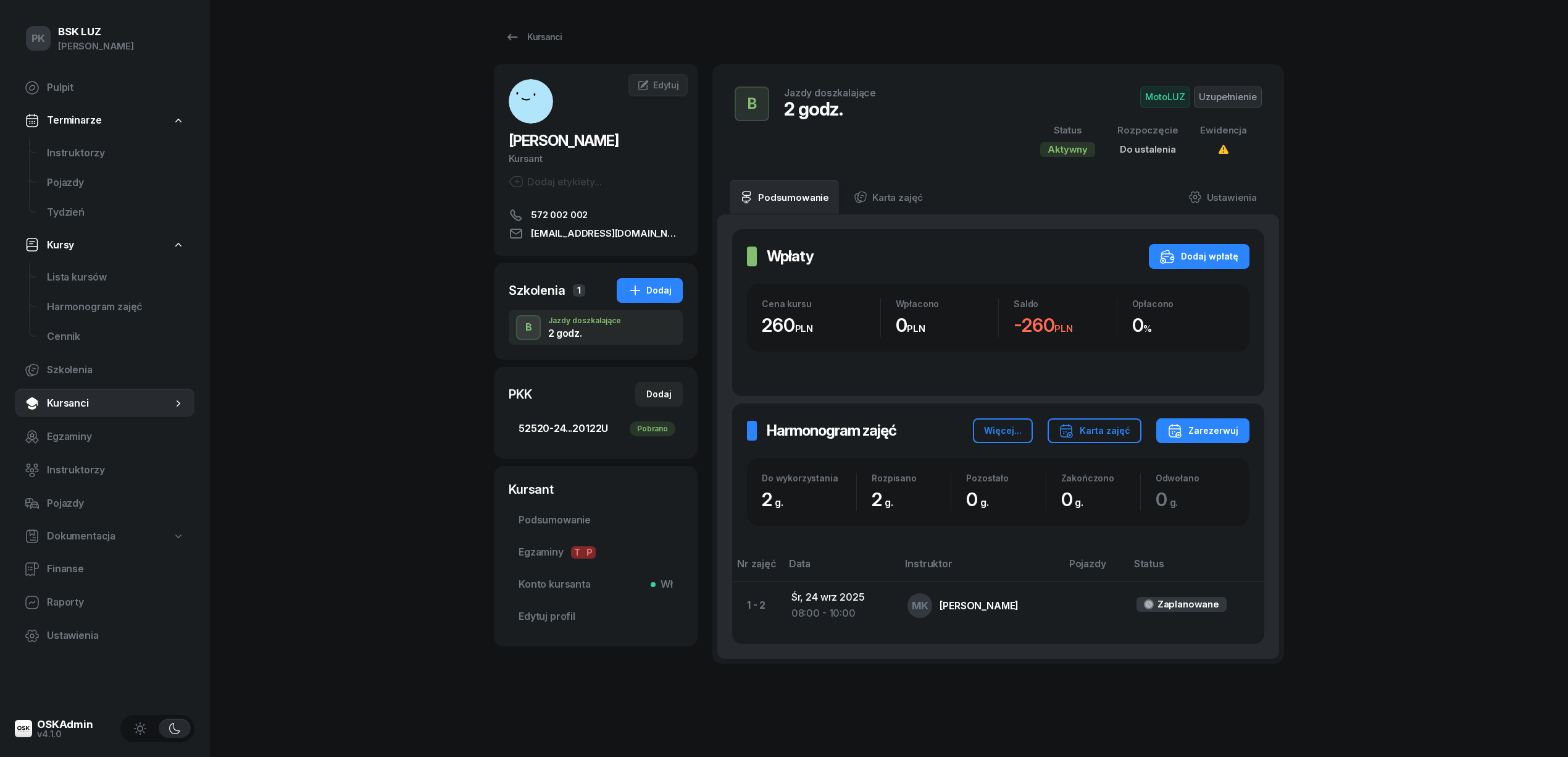
click at [581, 428] on span "52520-24...20122 U Pobrano" at bounding box center [596, 429] width 155 height 16
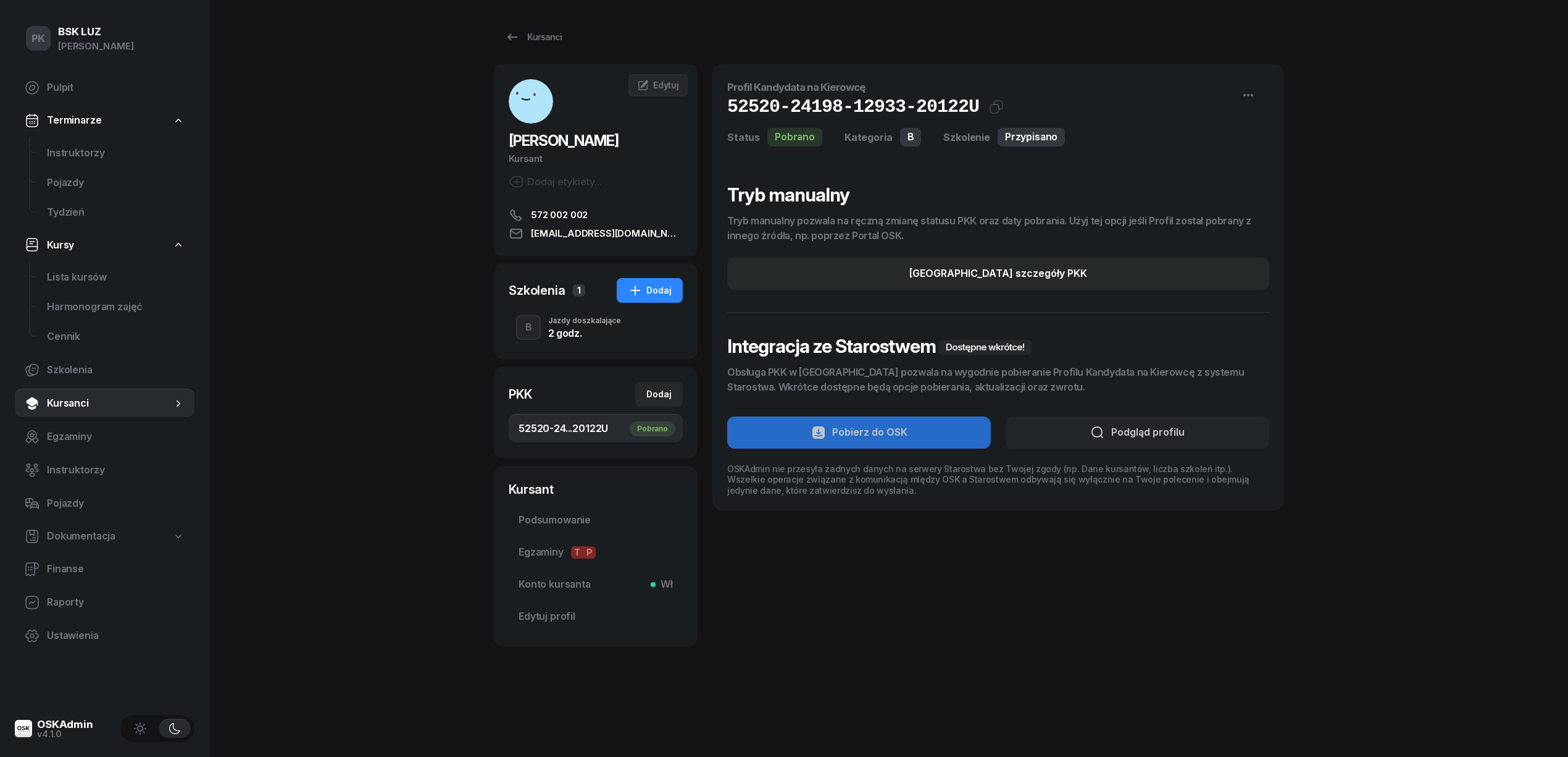
click at [581, 428] on span "52520-24...20122 U Pobrano" at bounding box center [596, 429] width 155 height 16
click at [559, 39] on link "Kursanci" at bounding box center [534, 36] width 79 height 25
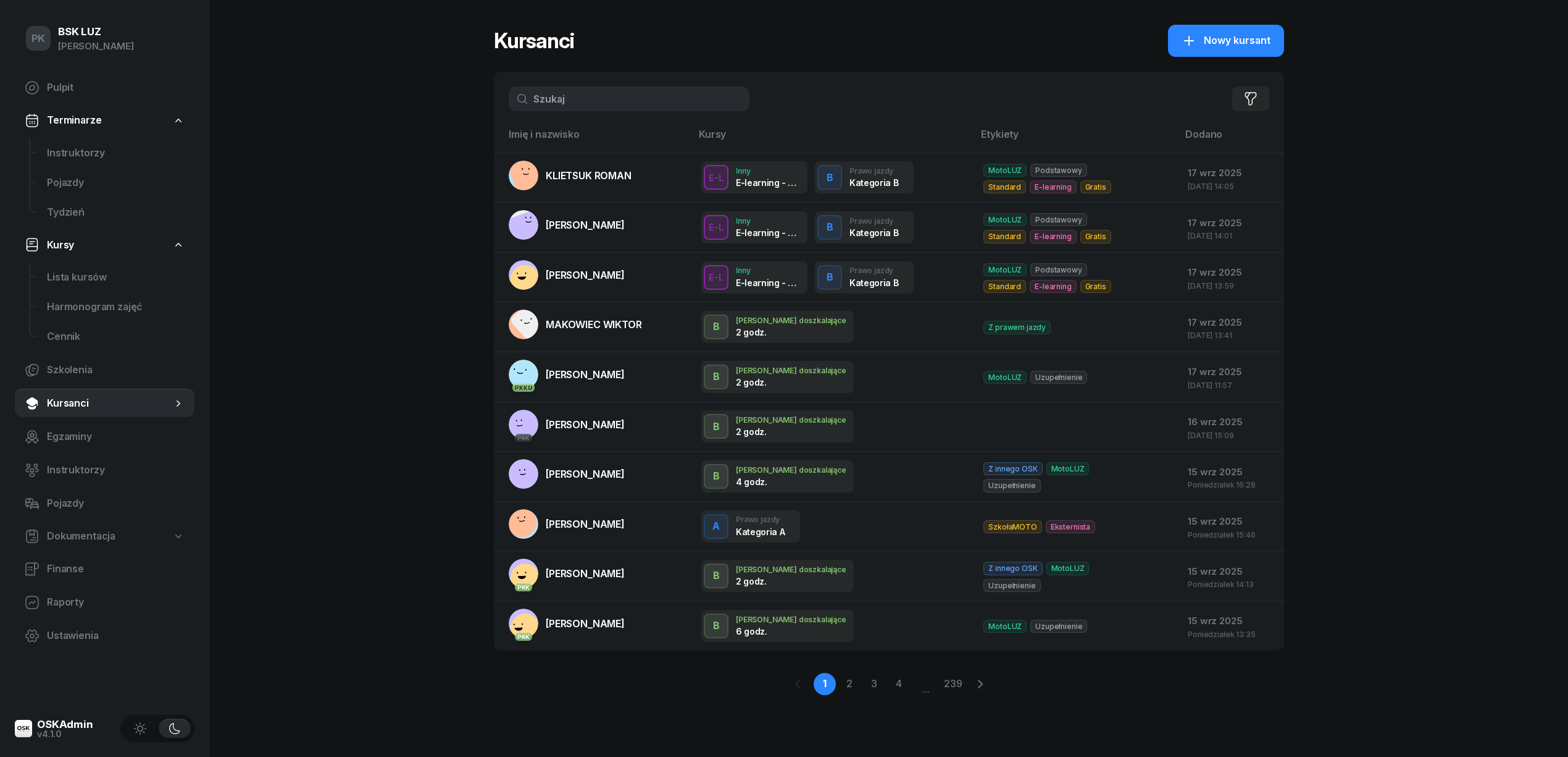
click at [592, 100] on input "text" at bounding box center [629, 98] width 241 height 25
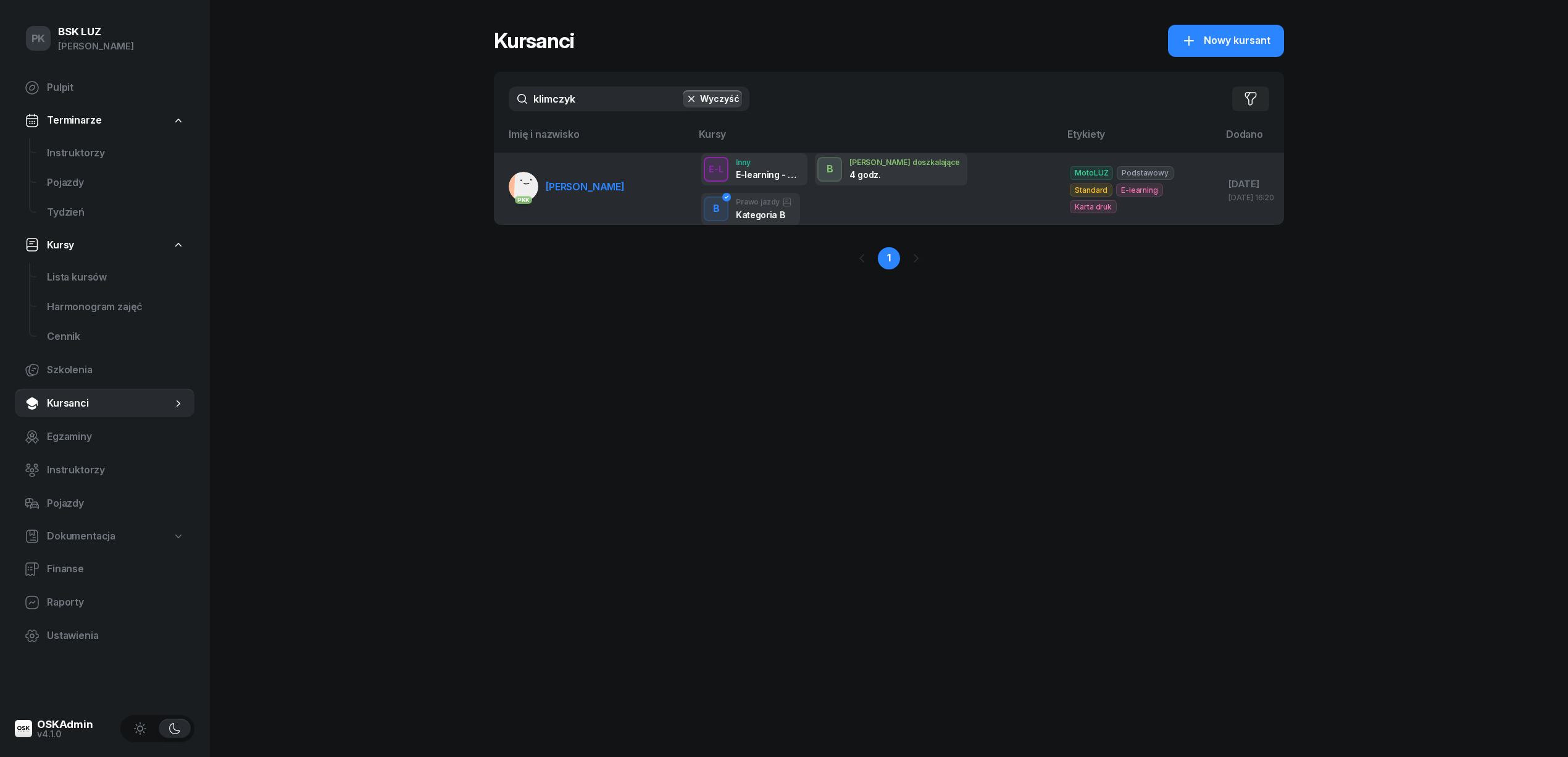
type input "klimczyk"
click at [560, 192] on span "KLIMCZYK JAN" at bounding box center [585, 187] width 79 height 13
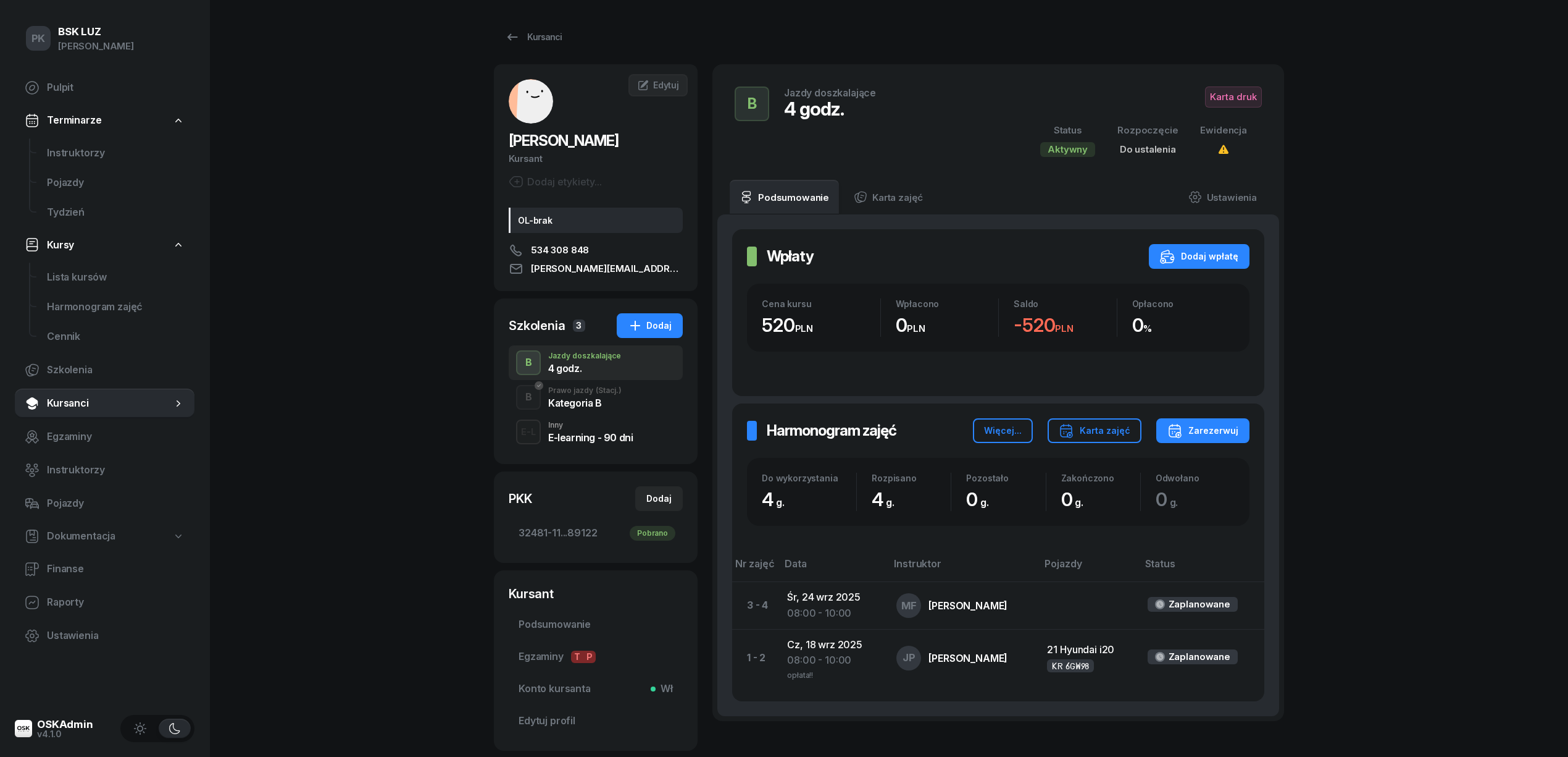
click at [647, 400] on div "B Prawo jazdy (Stacj.) Kategoria B" at bounding box center [595, 397] width 174 height 35
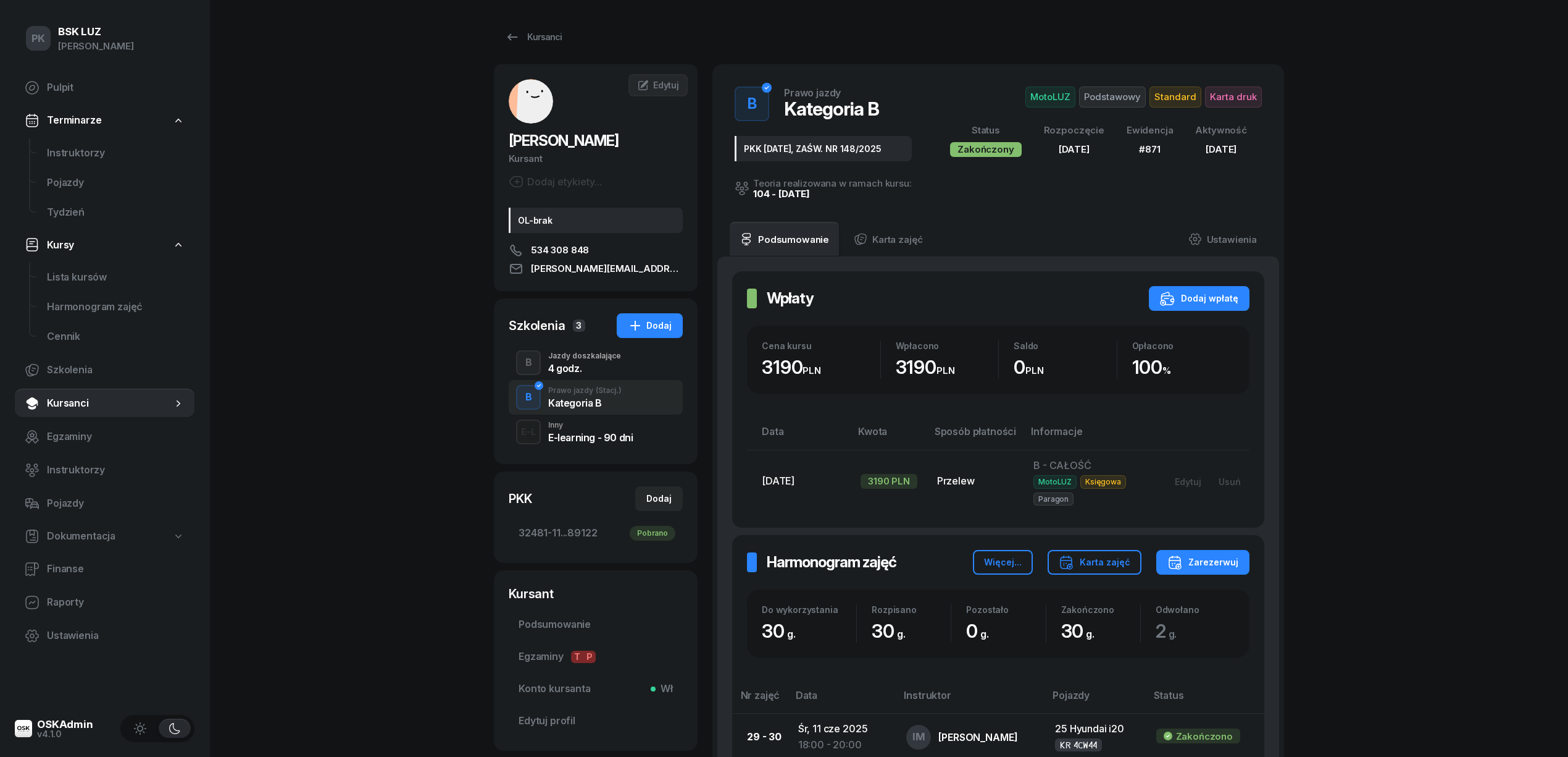
click at [647, 367] on div "B Jazdy doszkalające 4 godz." at bounding box center [595, 362] width 174 height 35
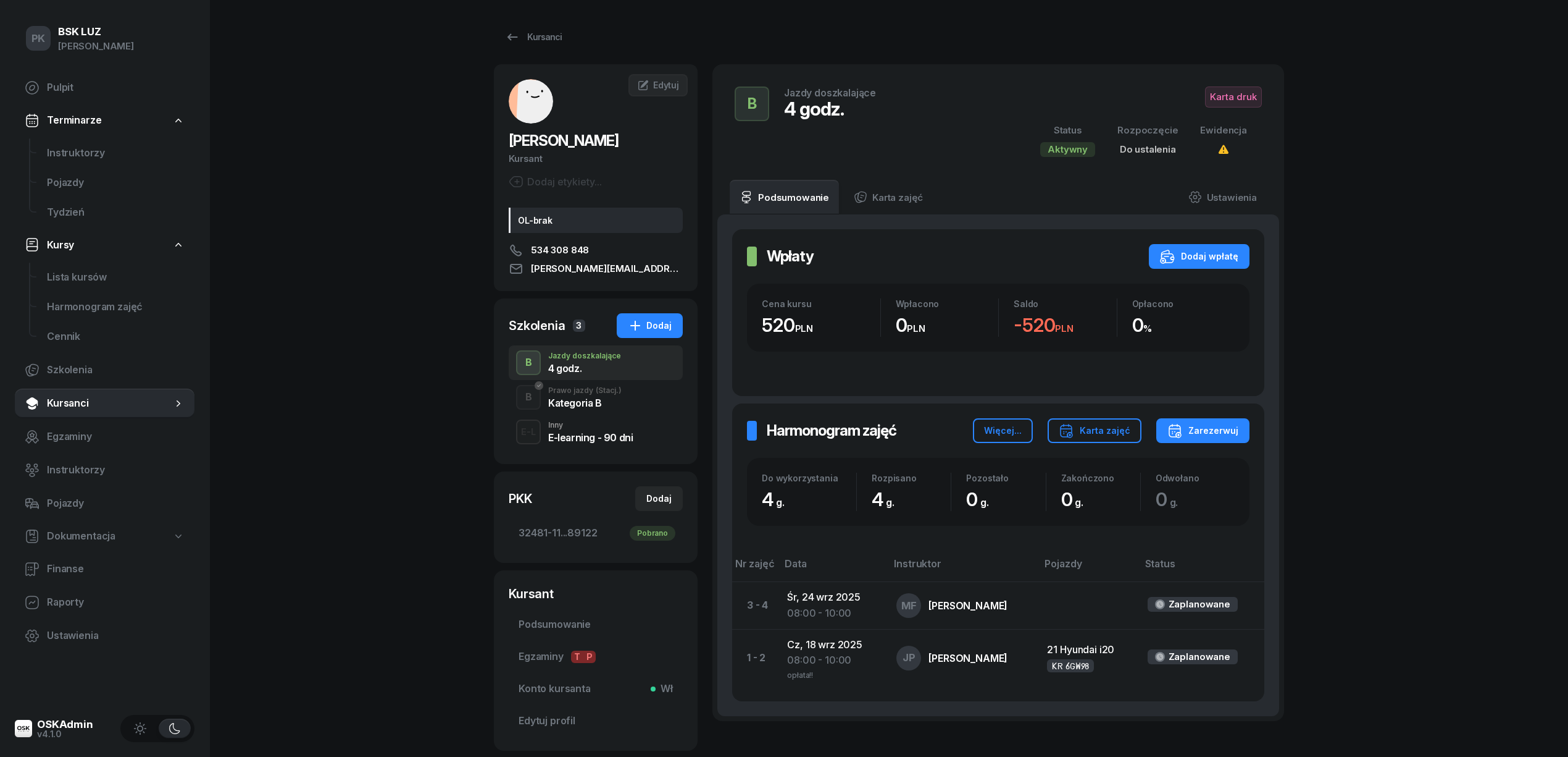
click at [646, 402] on div "B Prawo jazdy (Stacj.) Kategoria B" at bounding box center [595, 397] width 174 height 35
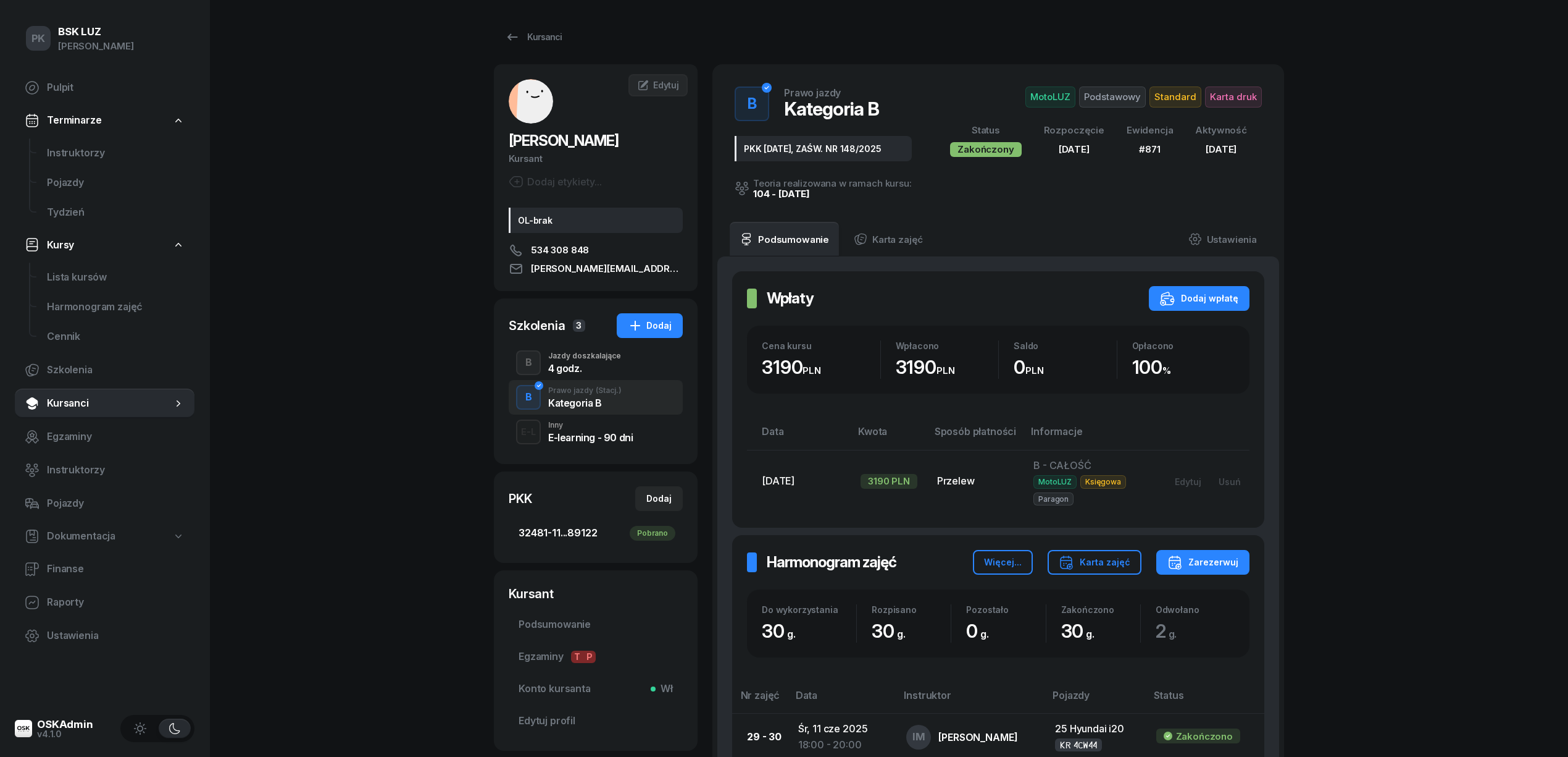
click at [567, 535] on span "32481-11...89122 Pobrano" at bounding box center [596, 533] width 155 height 16
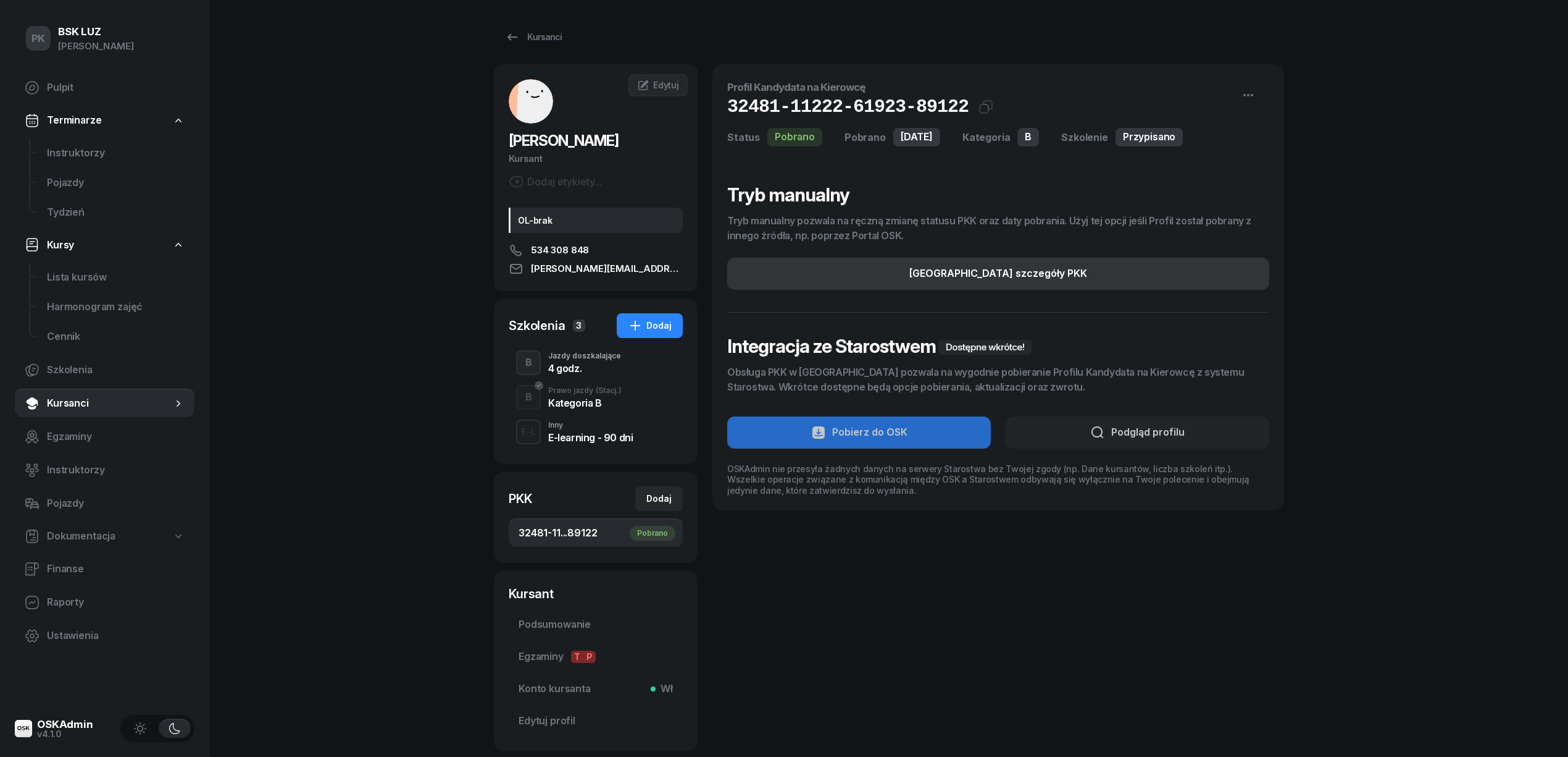
click at [988, 272] on div "Edytuj szczegóły PKK" at bounding box center [998, 274] width 178 height 16
select select "B"
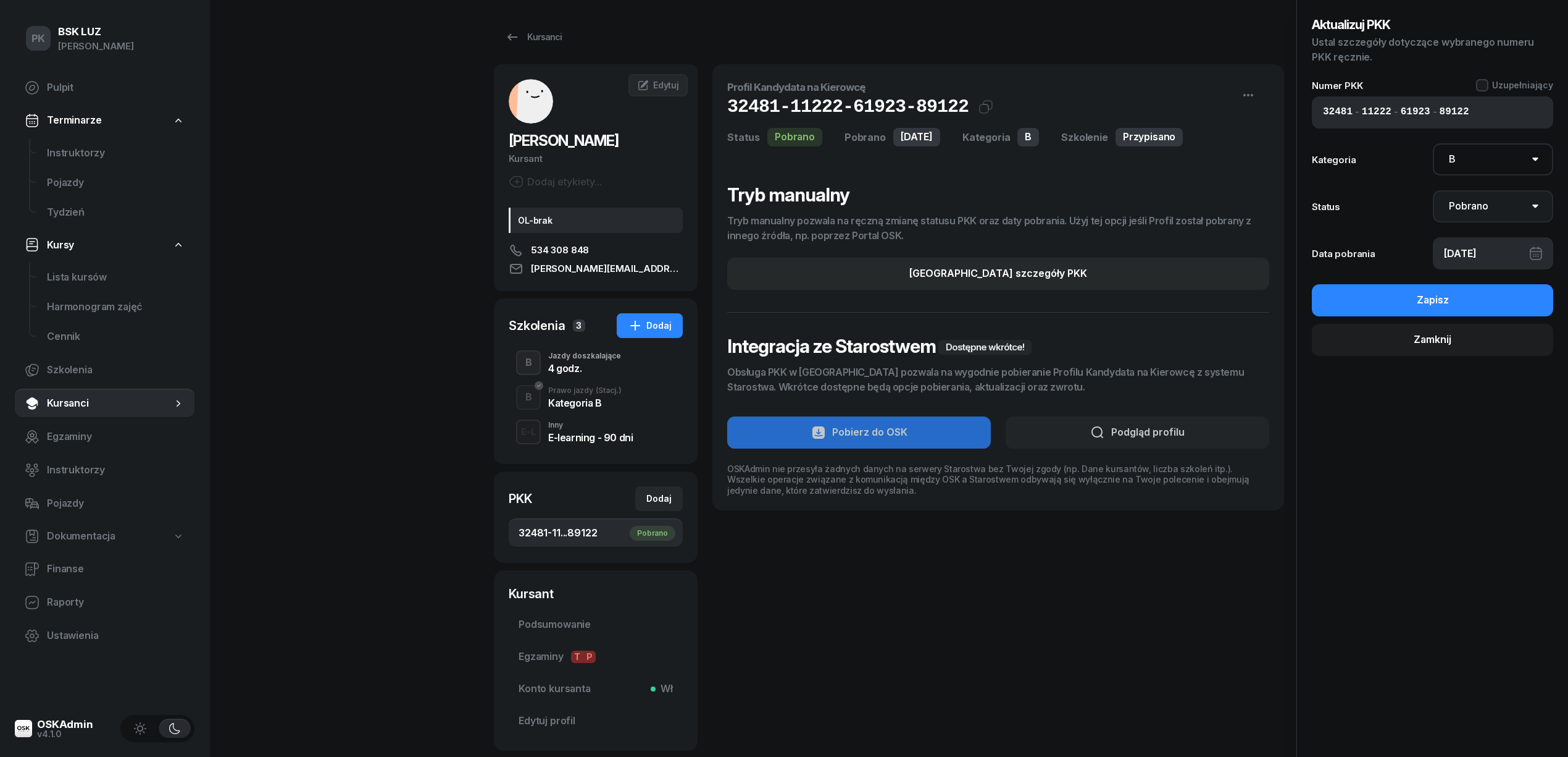
click at [1500, 210] on select "Nie pobrano Pobrano Zwrócono Zaktualizowano" at bounding box center [1493, 206] width 121 height 32
select select "UpdateAndReturn"
click at [1433, 190] on select "Nie pobrano Pobrano Zwrócono Zaktualizowano" at bounding box center [1493, 206] width 121 height 32
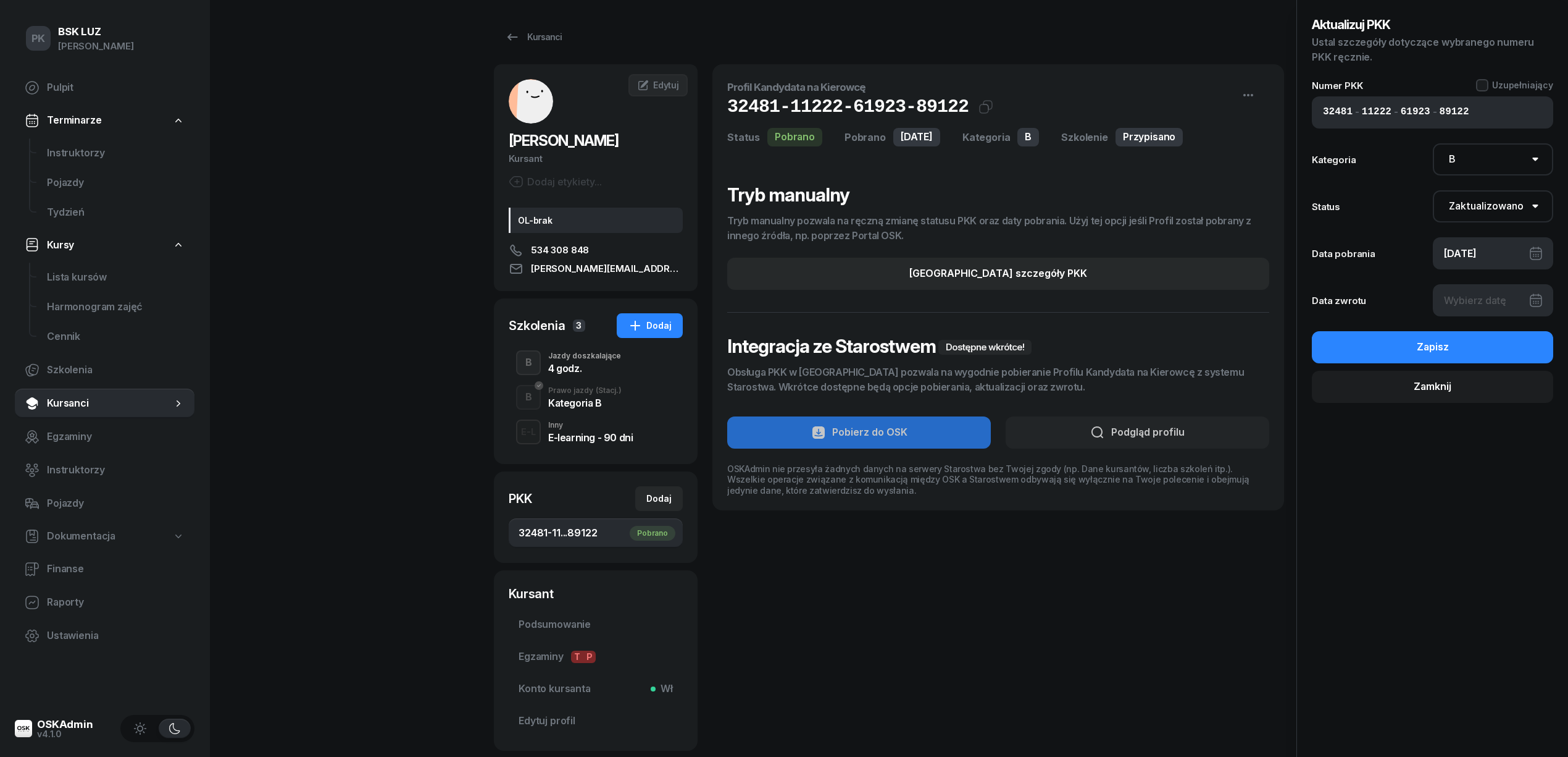
click at [1489, 300] on div at bounding box center [1493, 300] width 121 height 32
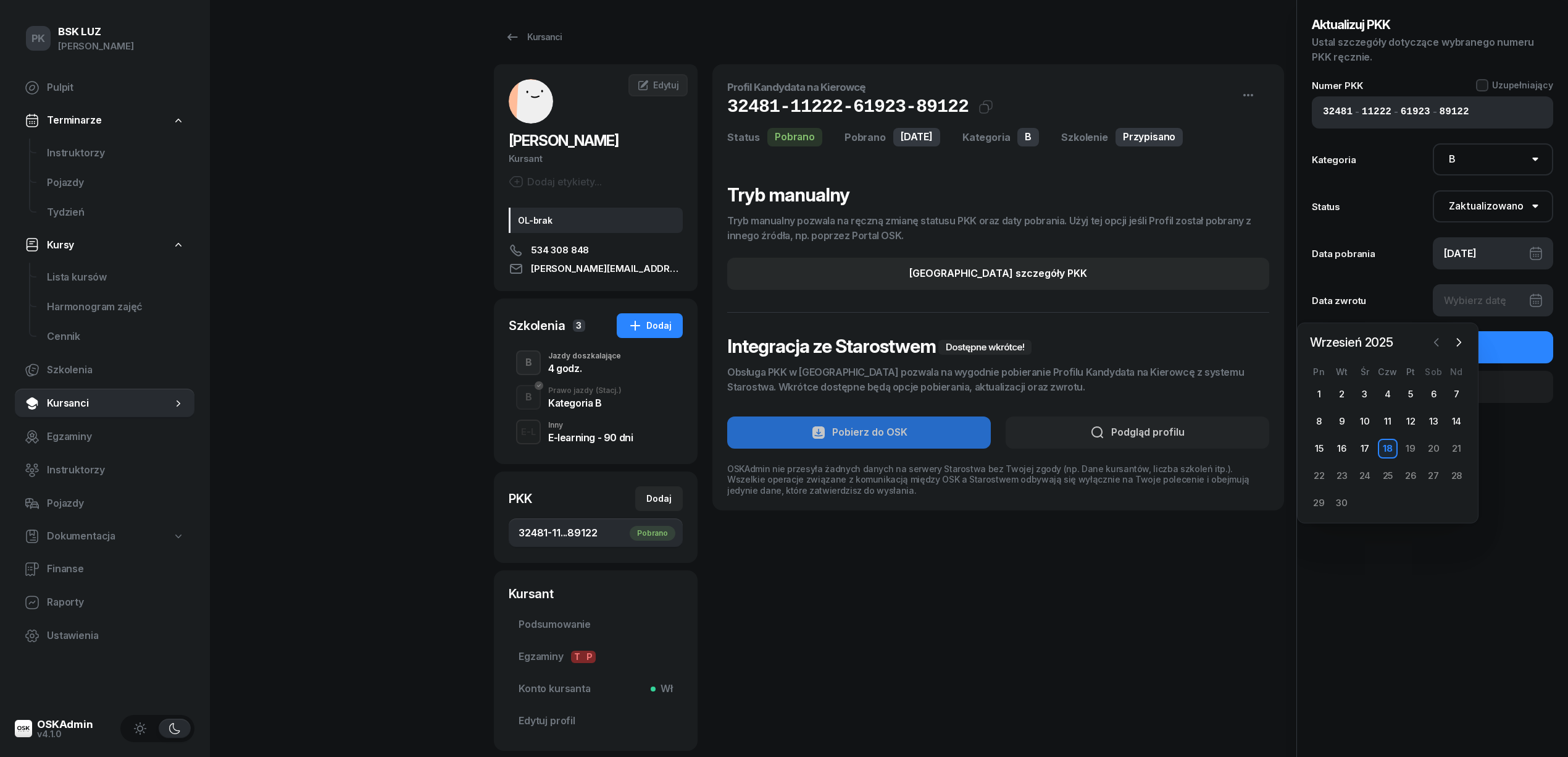
click at [1443, 339] on button "button" at bounding box center [1436, 342] width 19 height 19
click at [1458, 339] on icon "button" at bounding box center [1459, 342] width 4 height 7
click at [1435, 443] on div "19" at bounding box center [1433, 448] width 20 height 20
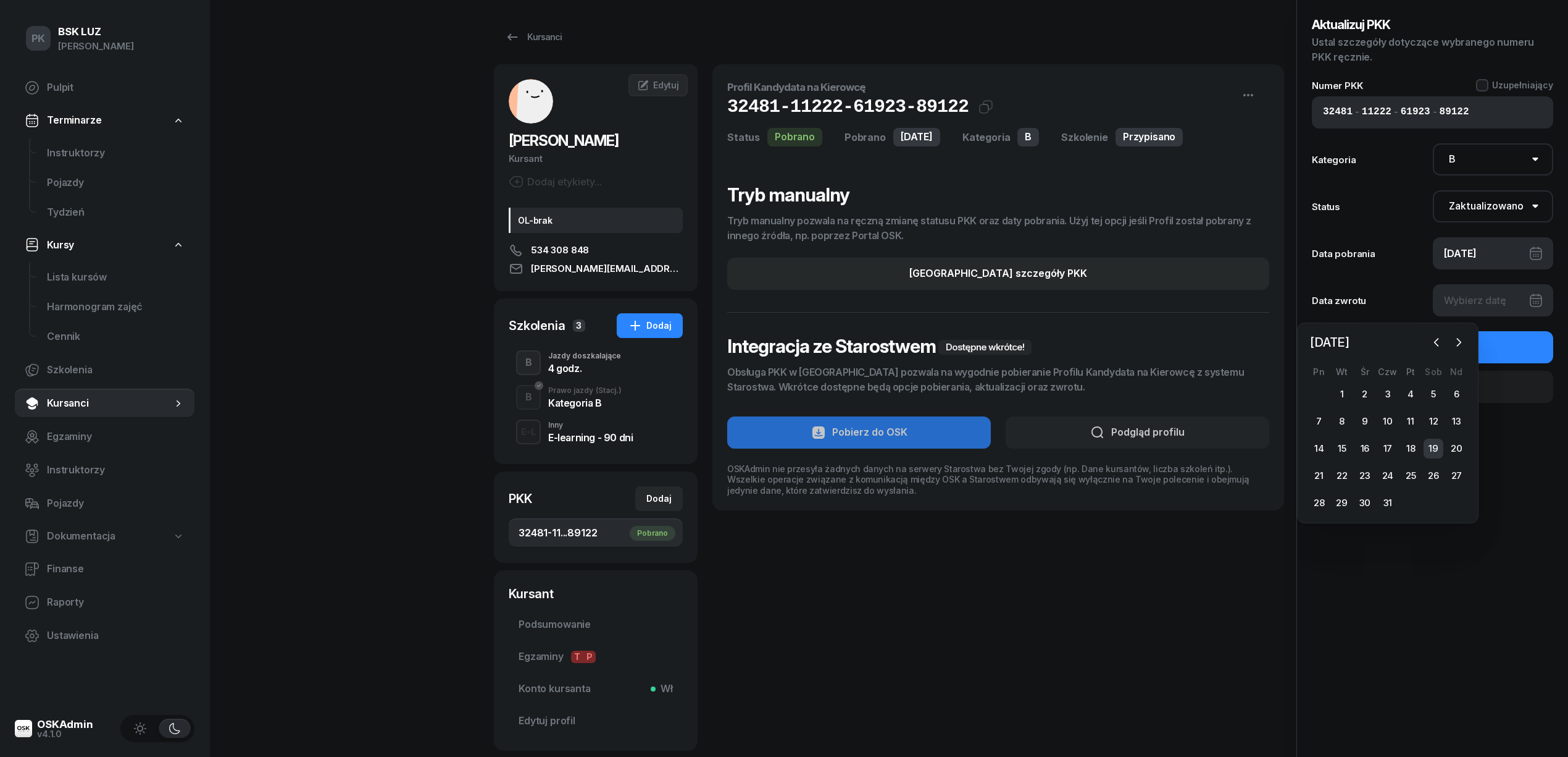
type input "19/07/2025"
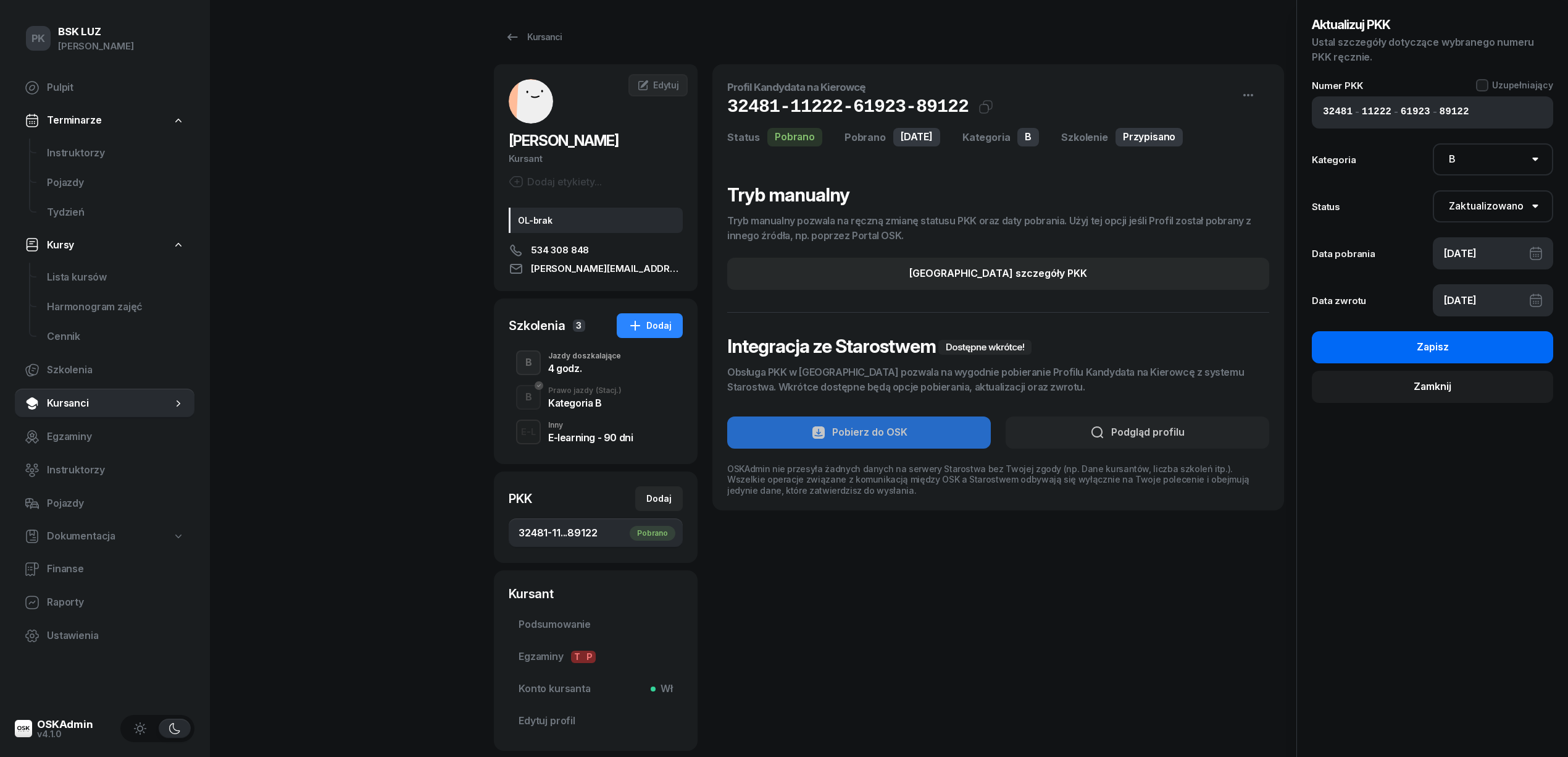
click at [1486, 352] on button "Zapisz" at bounding box center [1432, 347] width 242 height 32
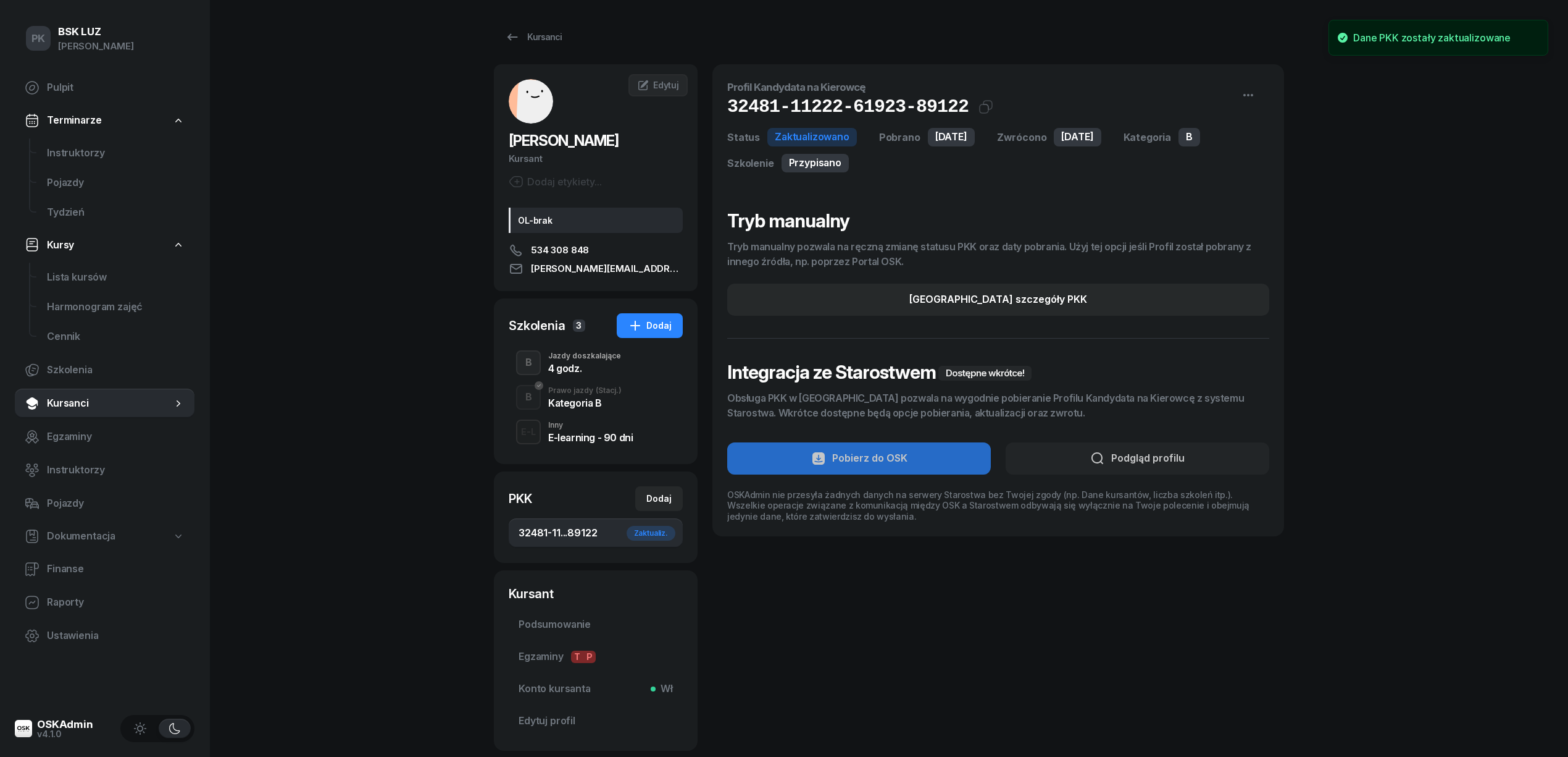
click at [583, 363] on div "4 godz." at bounding box center [585, 367] width 73 height 10
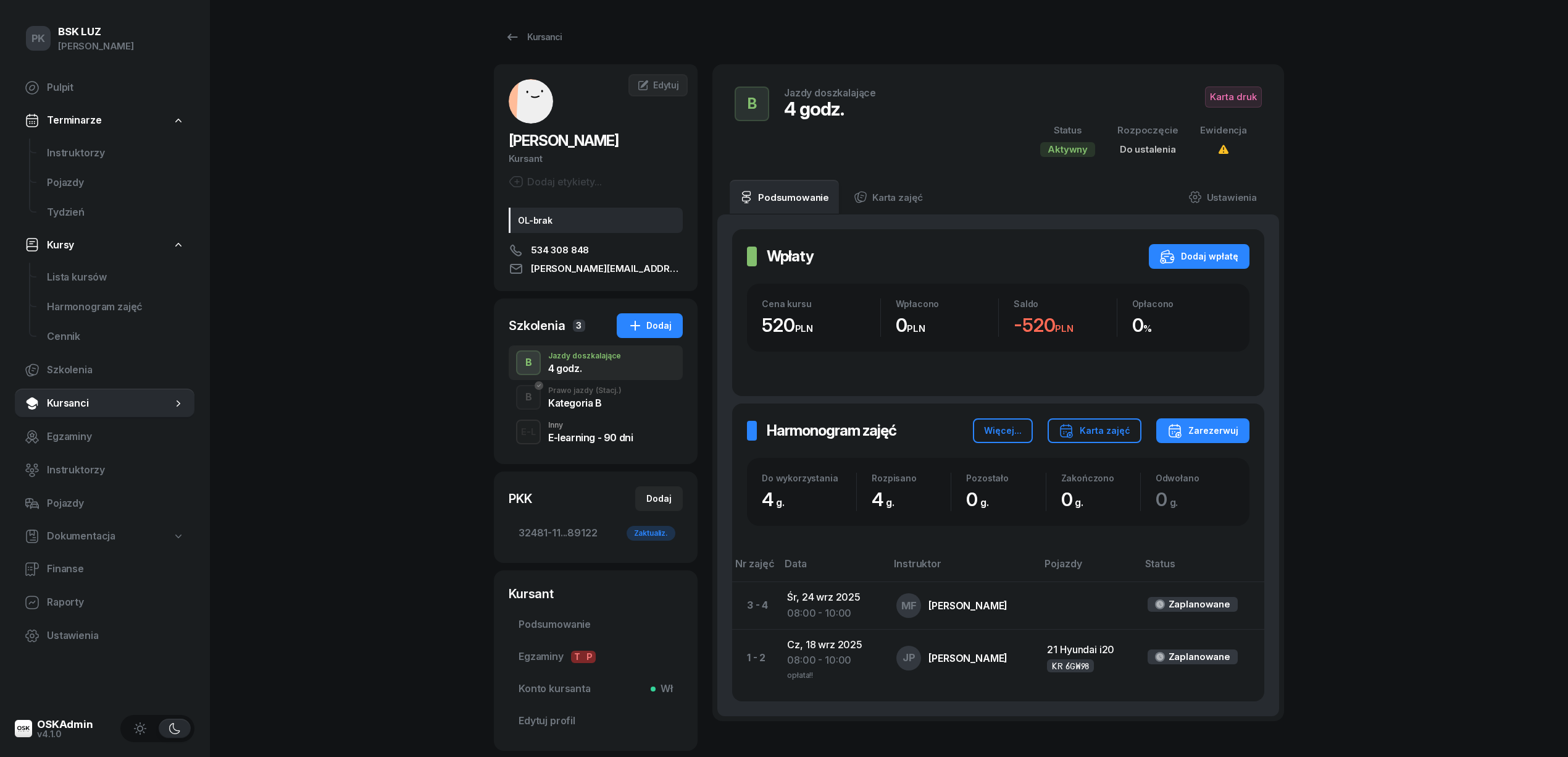
click at [594, 403] on div "Kategoria B" at bounding box center [585, 402] width 74 height 10
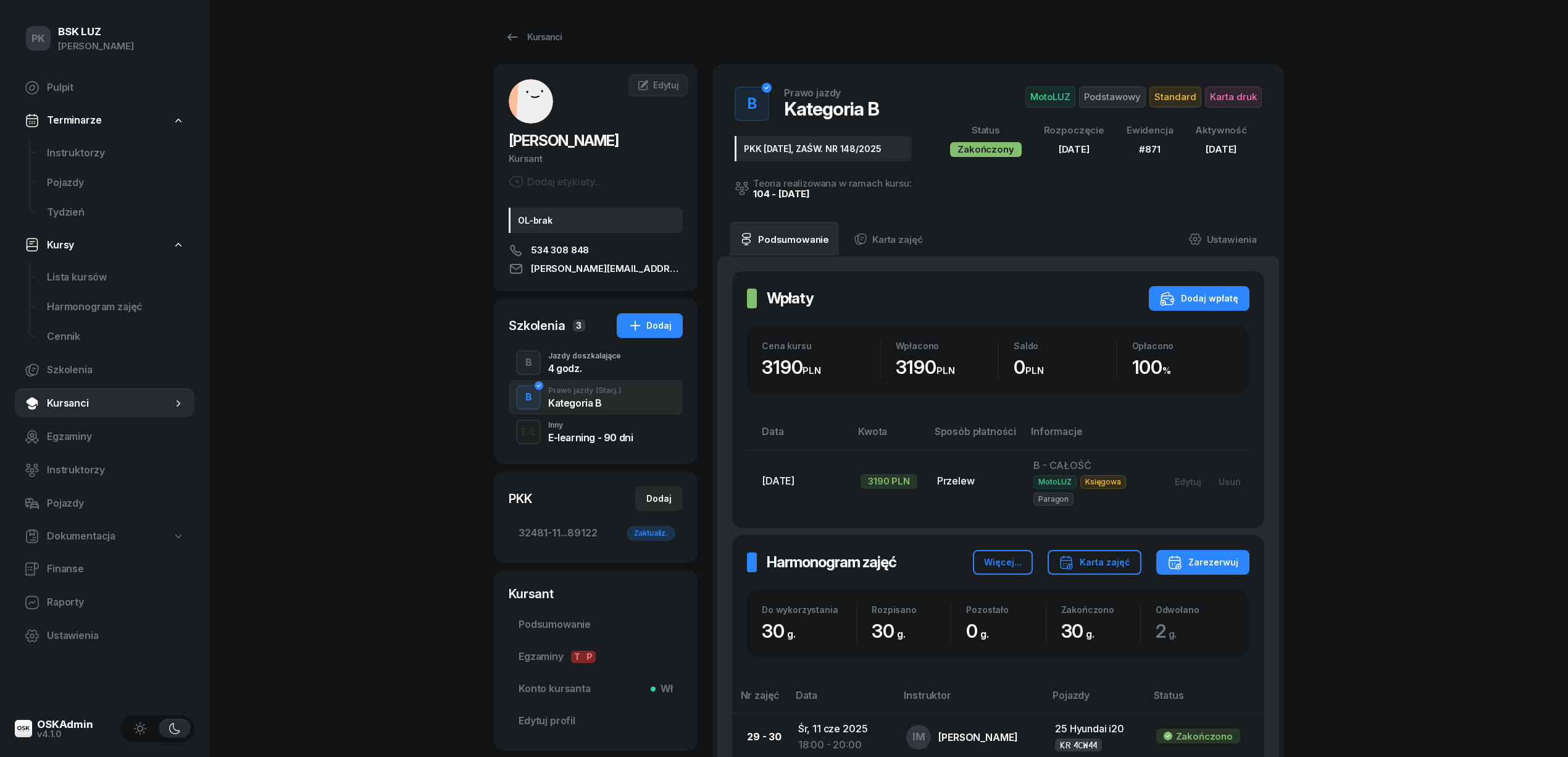
click at [591, 366] on div "4 godz." at bounding box center [585, 367] width 73 height 10
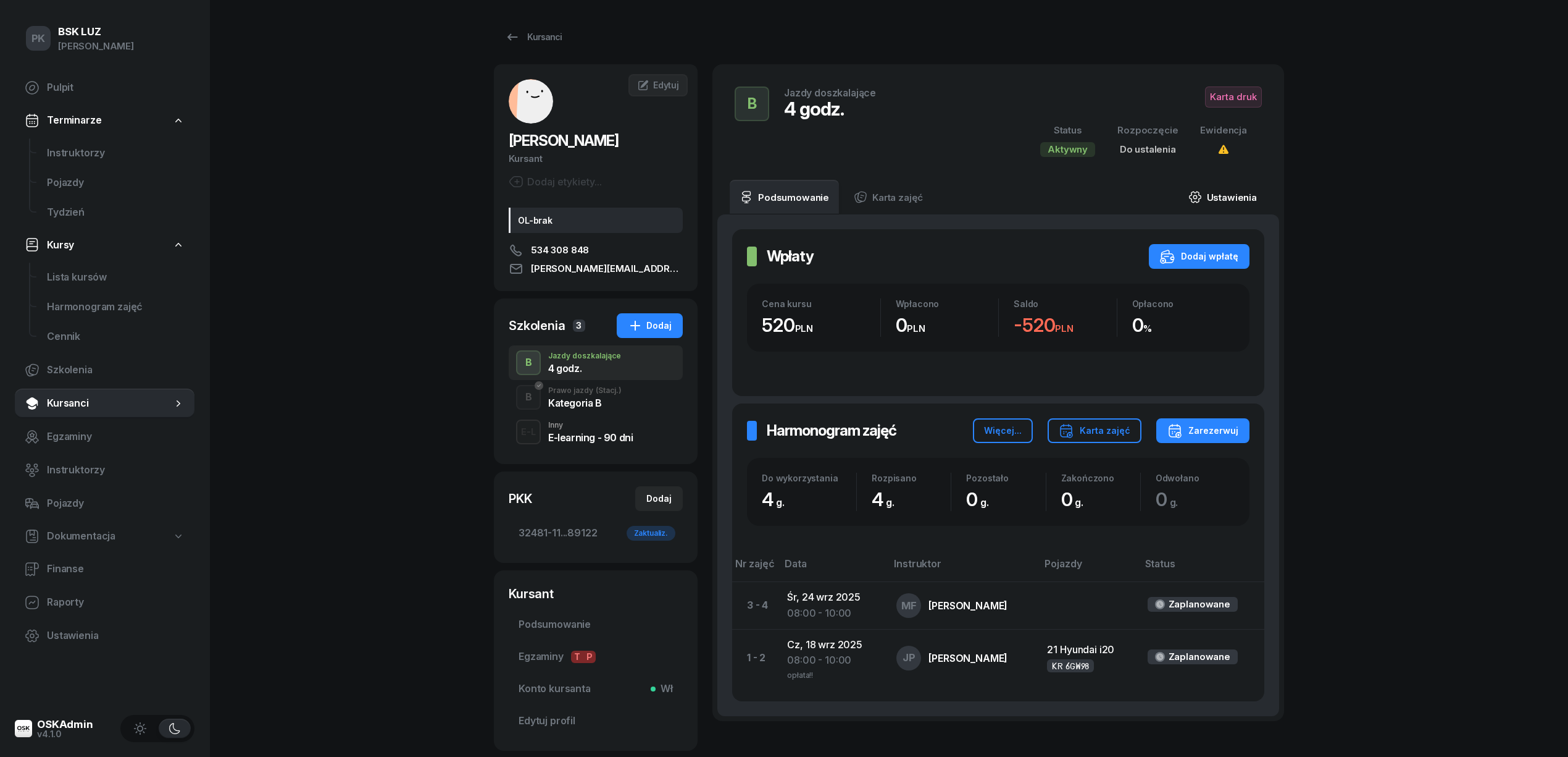
click at [1230, 199] on link "Ustawienia" at bounding box center [1222, 197] width 88 height 35
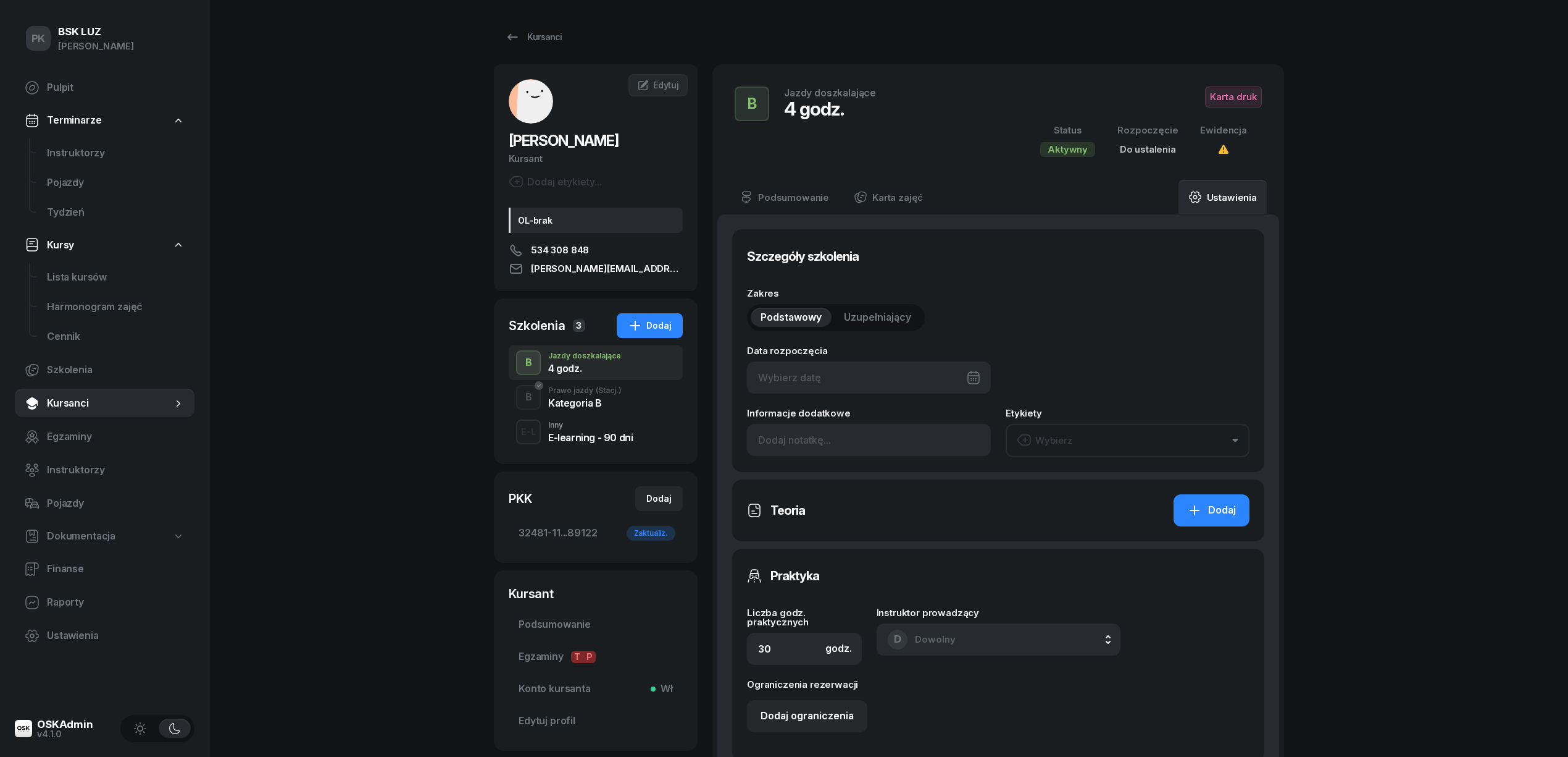
type input "4"
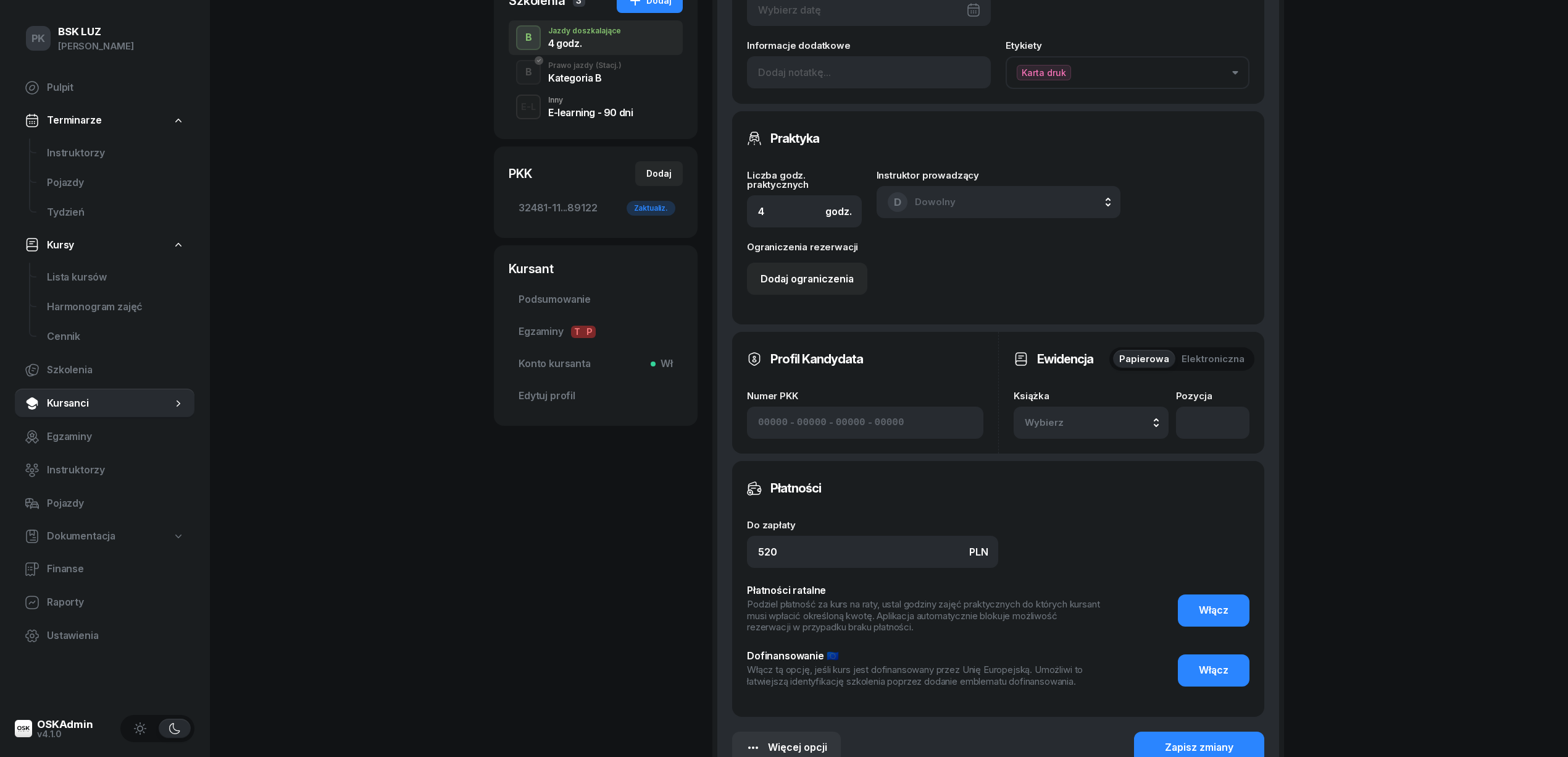
scroll to position [329, 0]
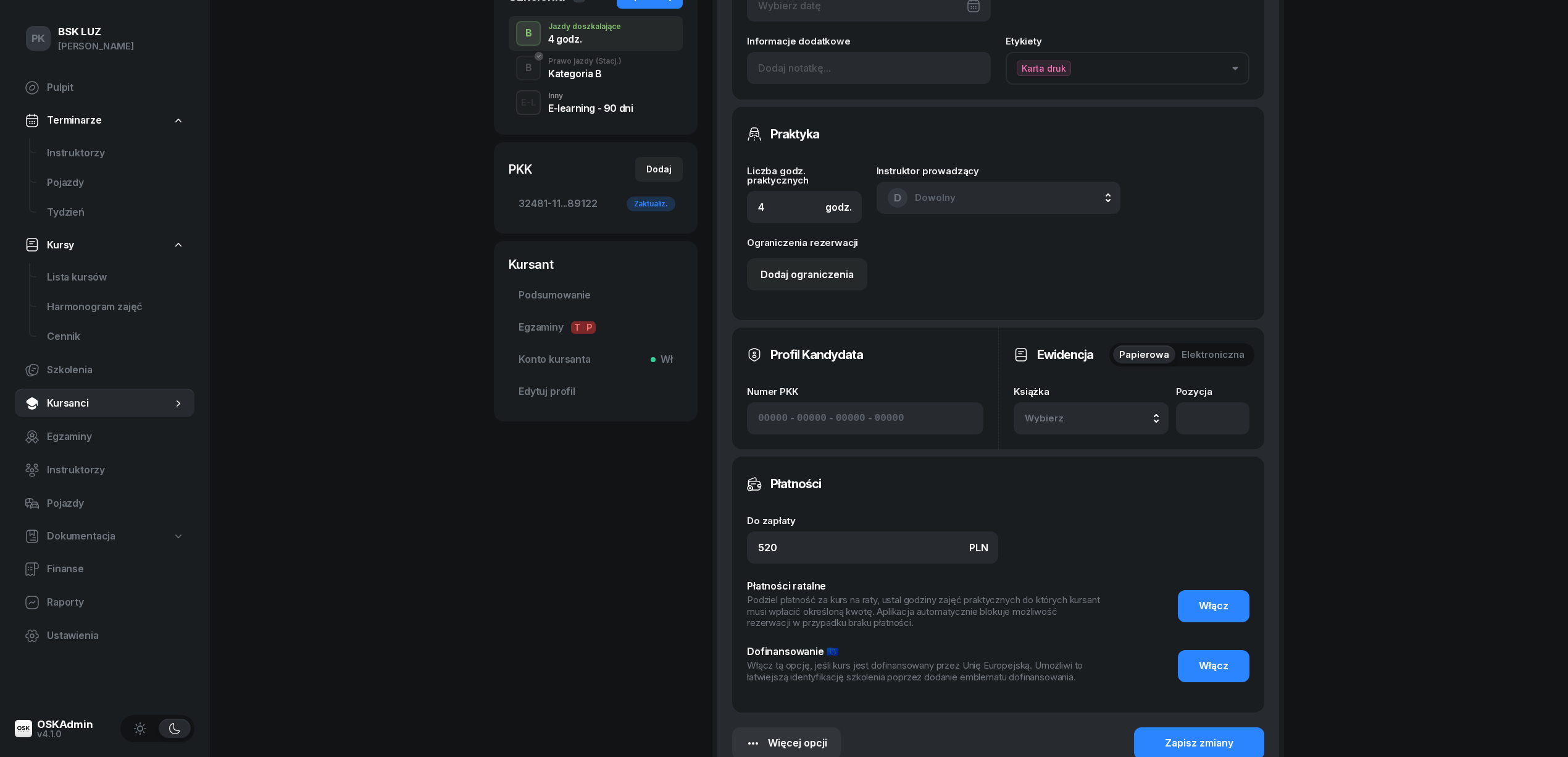
click at [1087, 421] on span "Wybierz" at bounding box center [1061, 419] width 73 height 16
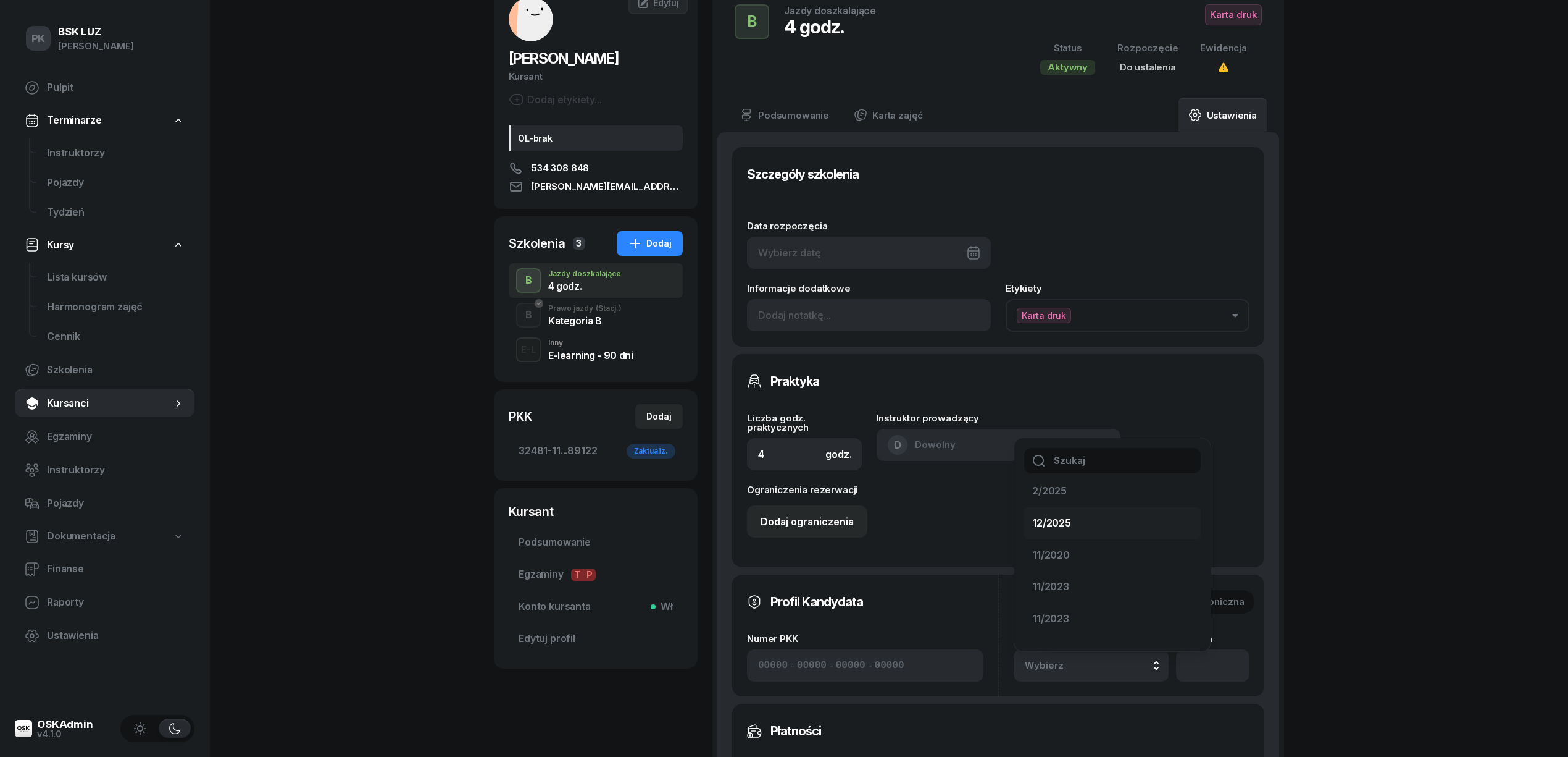
scroll to position [0, 0]
click at [1219, 473] on div "Praktyka Liczba godz. praktycznych godz. 4 Instruktor prowadzący D Dowolny D Do…" at bounding box center [998, 460] width 532 height 213
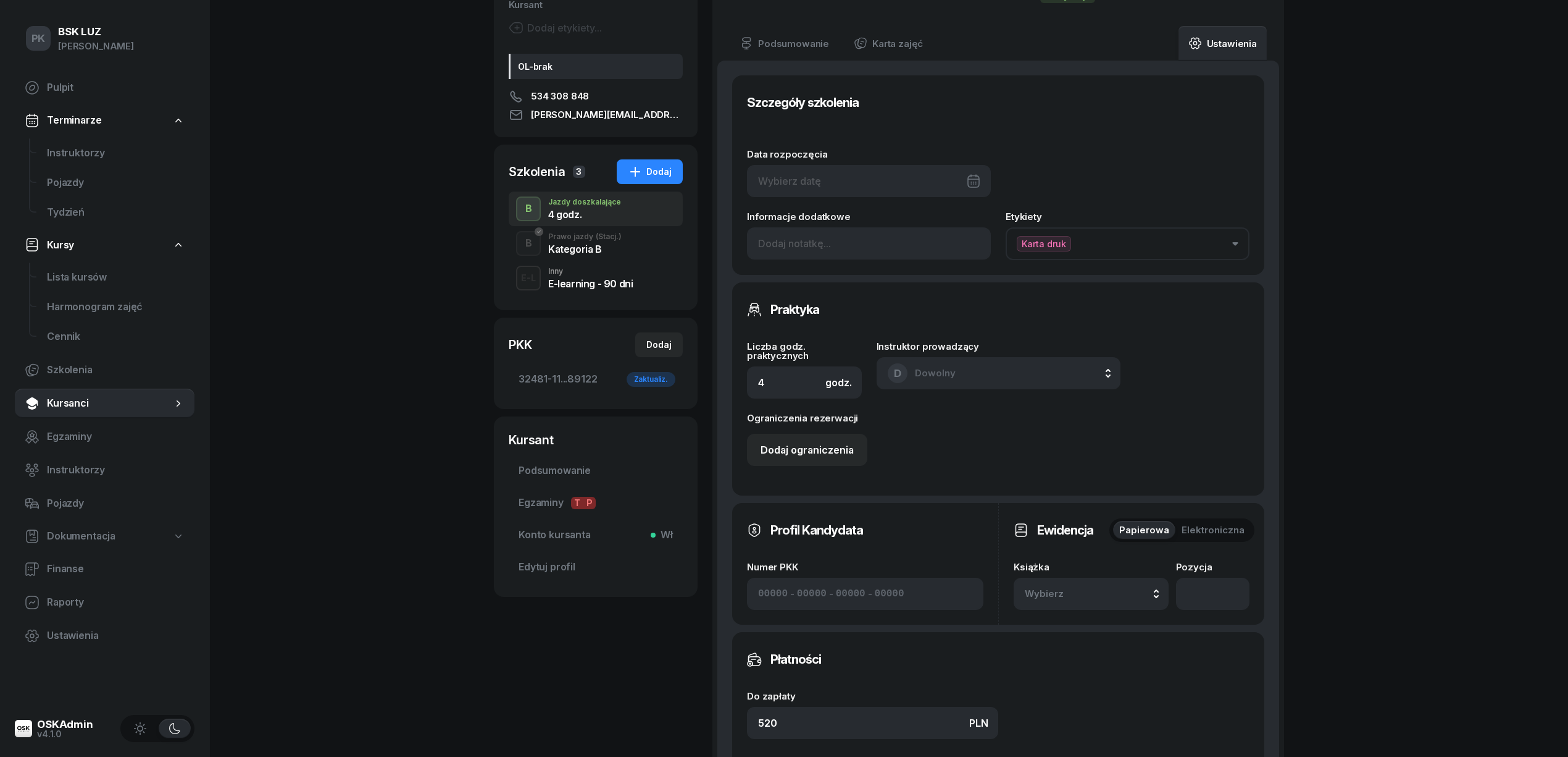
scroll to position [247, 0]
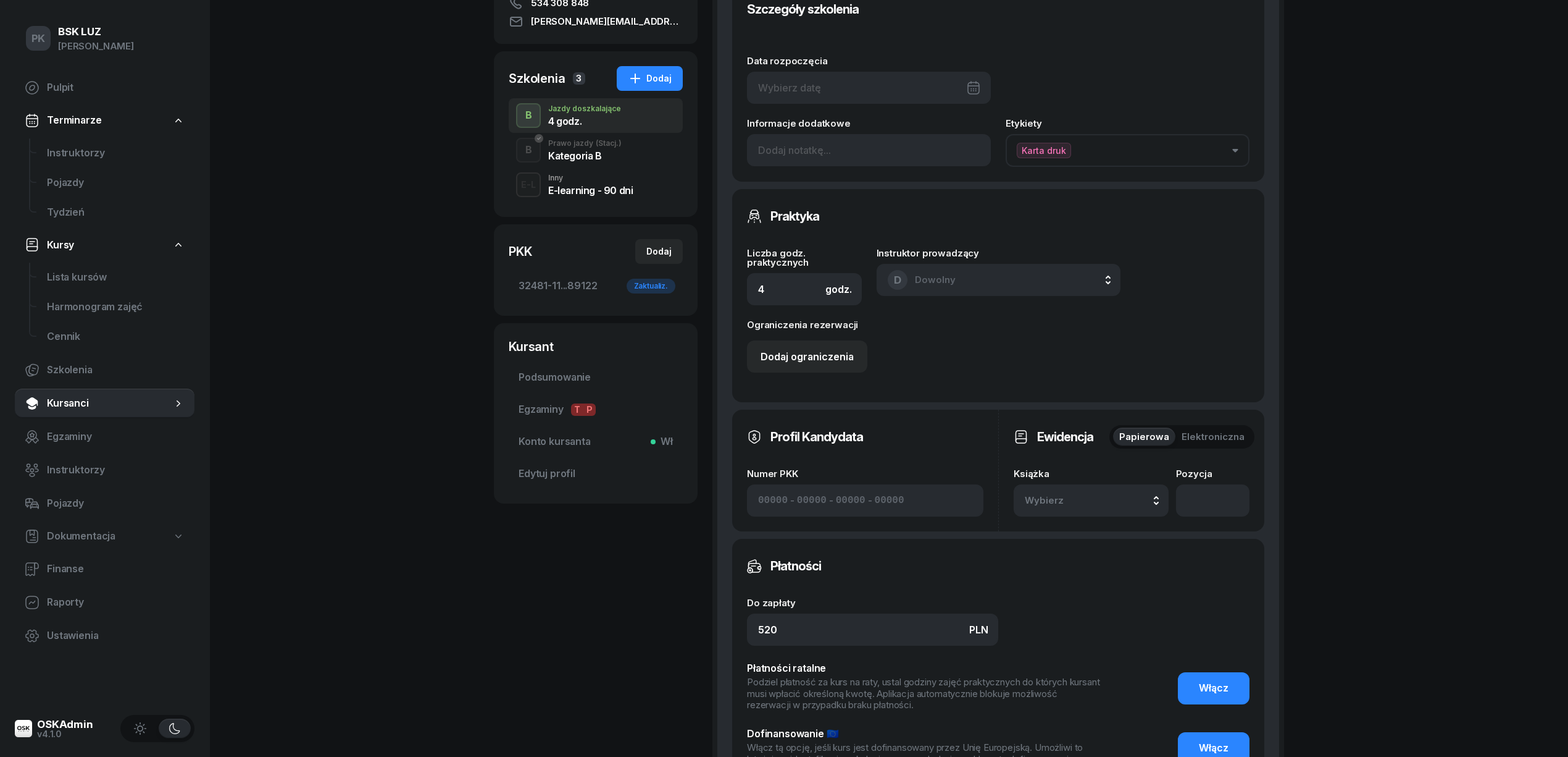
click at [1112, 503] on div "Wybierz" at bounding box center [1091, 500] width 133 height 16
click at [1102, 371] on div "12/2025" at bounding box center [1105, 367] width 146 height 16
click at [1101, 495] on div "12/2025" at bounding box center [1091, 500] width 133 height 20
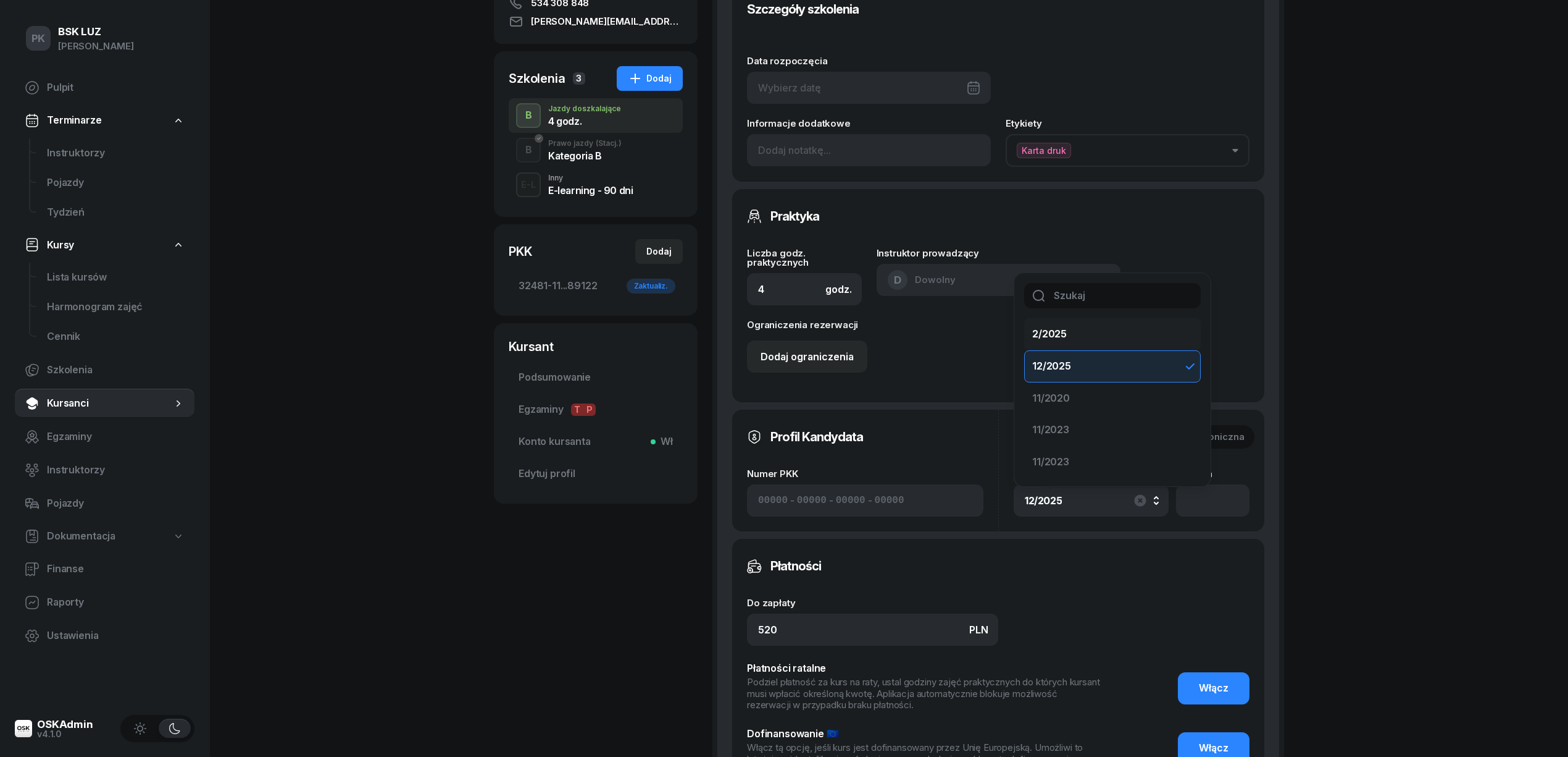
click at [1085, 332] on div "2/2025" at bounding box center [1105, 335] width 146 height 16
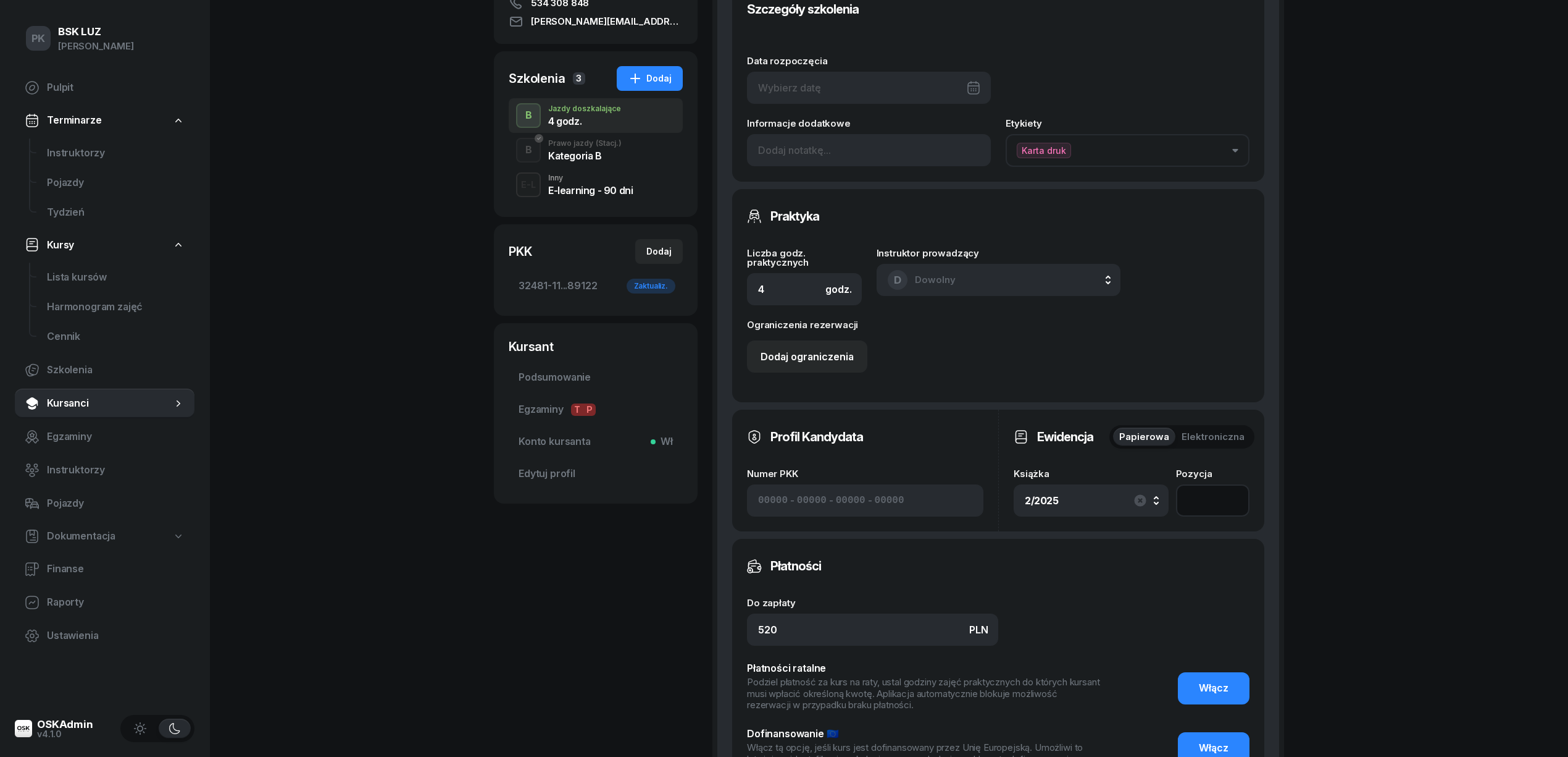
click at [1205, 490] on input "number" at bounding box center [1212, 500] width 74 height 32
click at [1219, 332] on div "Ograniczenia rezerwacji Dodaj ograniczenia" at bounding box center [998, 346] width 502 height 53
click at [1221, 428] on button "Elektroniczna" at bounding box center [1213, 437] width 75 height 19
click at [1161, 432] on span "Papierowa" at bounding box center [1144, 437] width 50 height 16
click at [1121, 359] on div "Dodaj ograniczenia" at bounding box center [998, 356] width 502 height 32
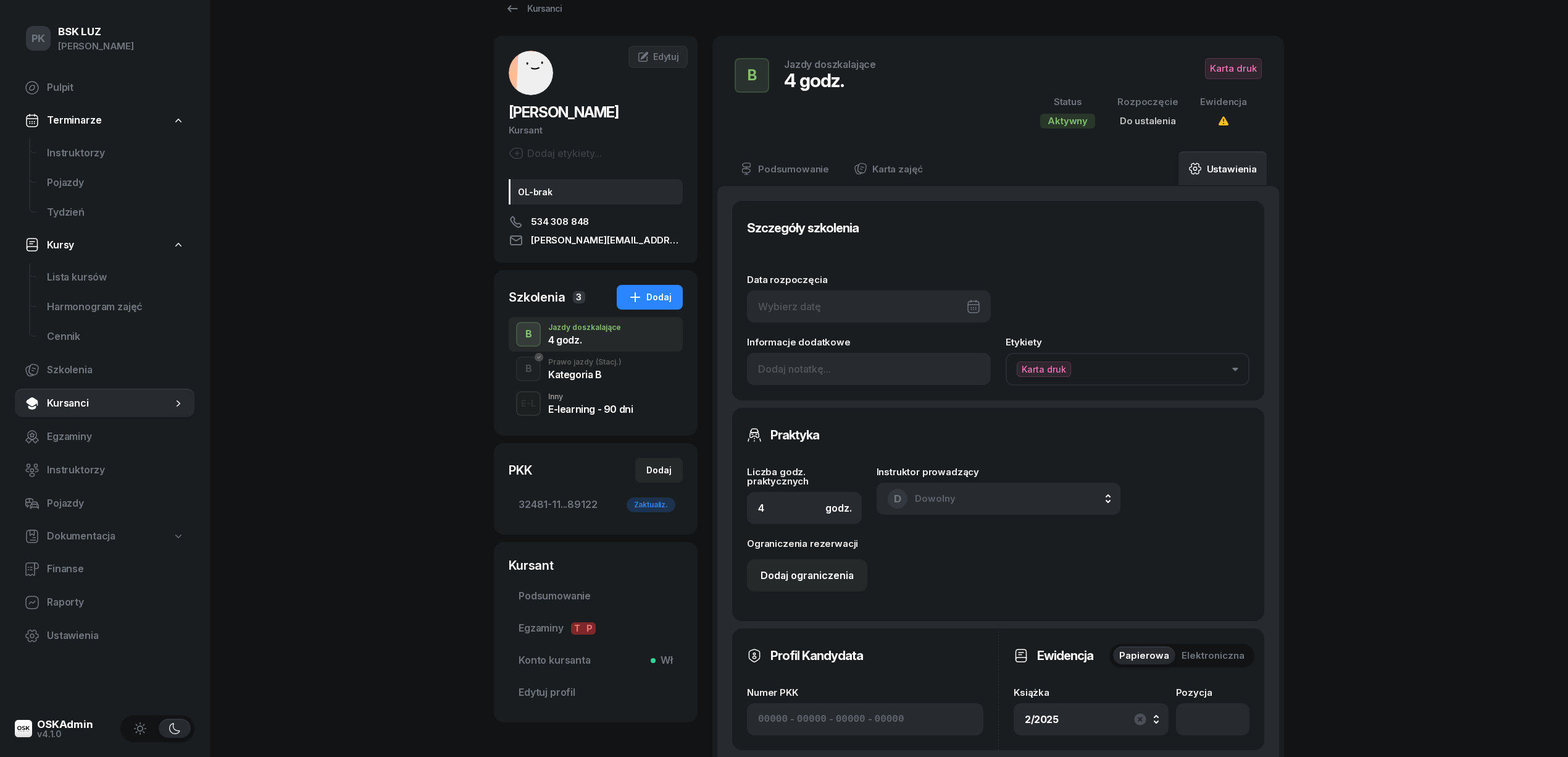
scroll to position [0, 0]
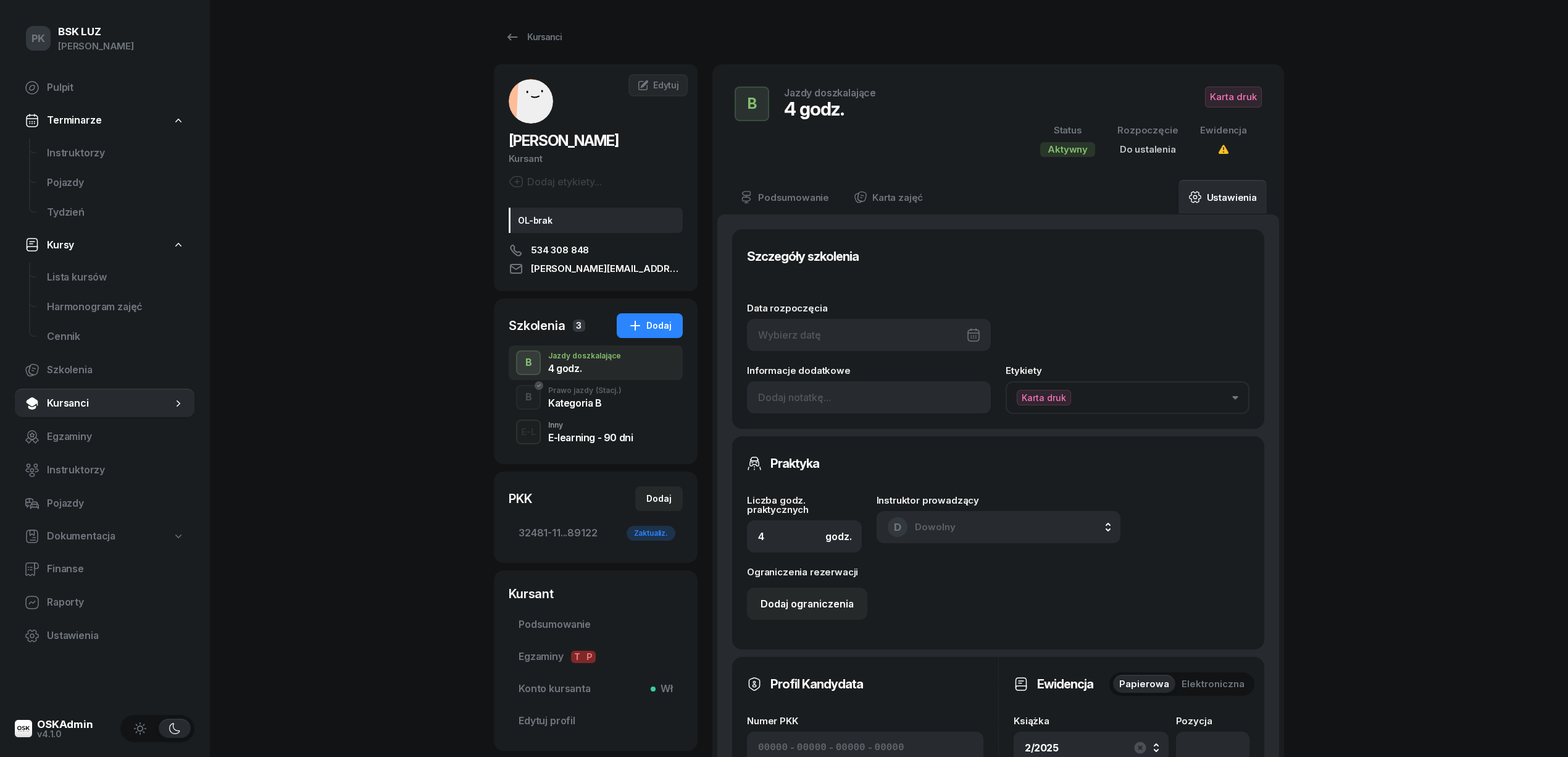
click at [1182, 97] on div "Karta druk" at bounding box center [1144, 97] width 236 height 21
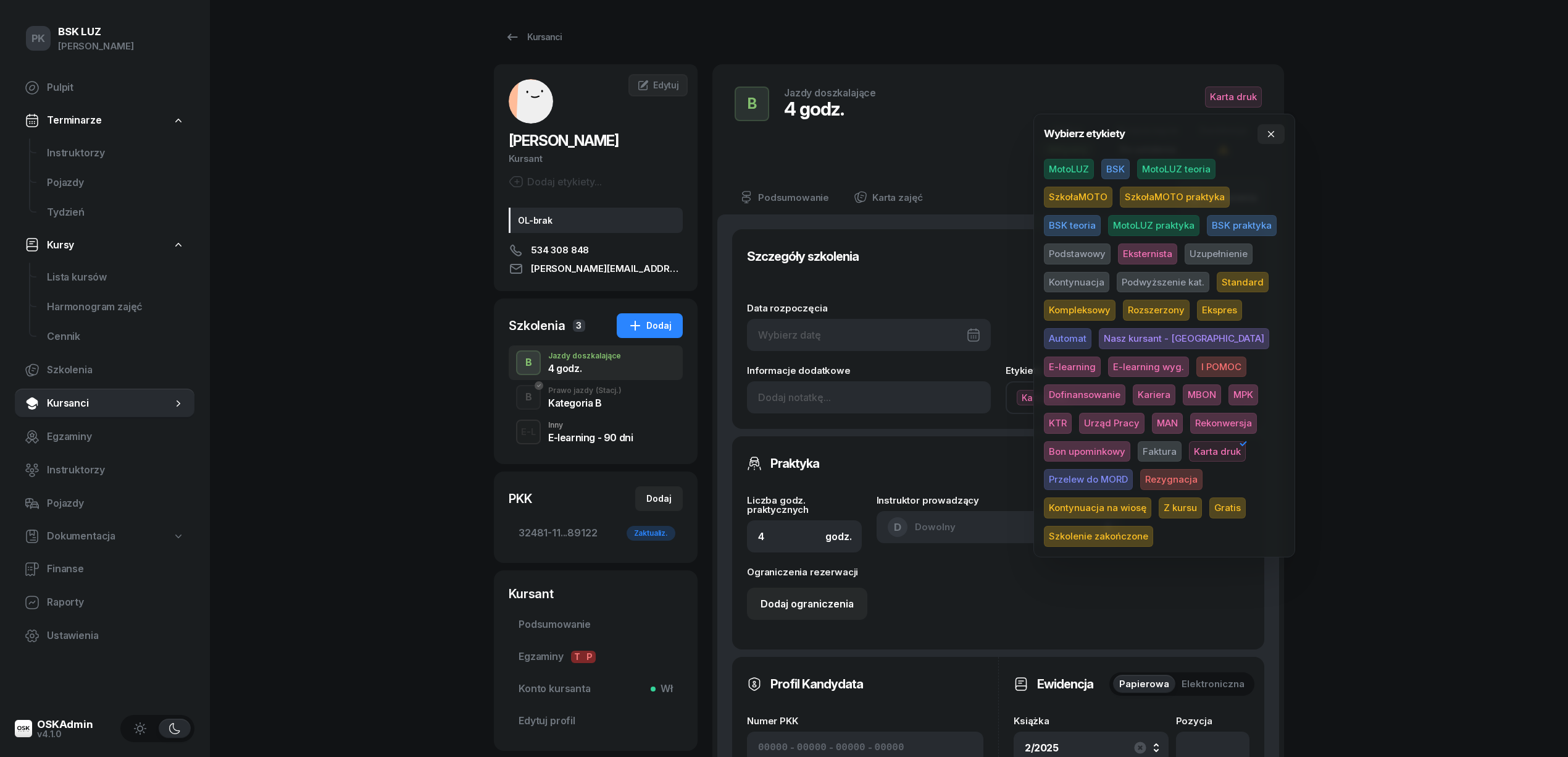
click at [1077, 170] on span "MotoLUZ" at bounding box center [1069, 169] width 50 height 21
click at [1238, 254] on span "Uzupełnienie" at bounding box center [1218, 254] width 68 height 21
click at [1384, 245] on div "PK BSK LUZ Piotr Klimek Pulpit Terminarze Instruktorzy Pojazdy Tydzień Kursy Li…" at bounding box center [784, 614] width 1568 height 1229
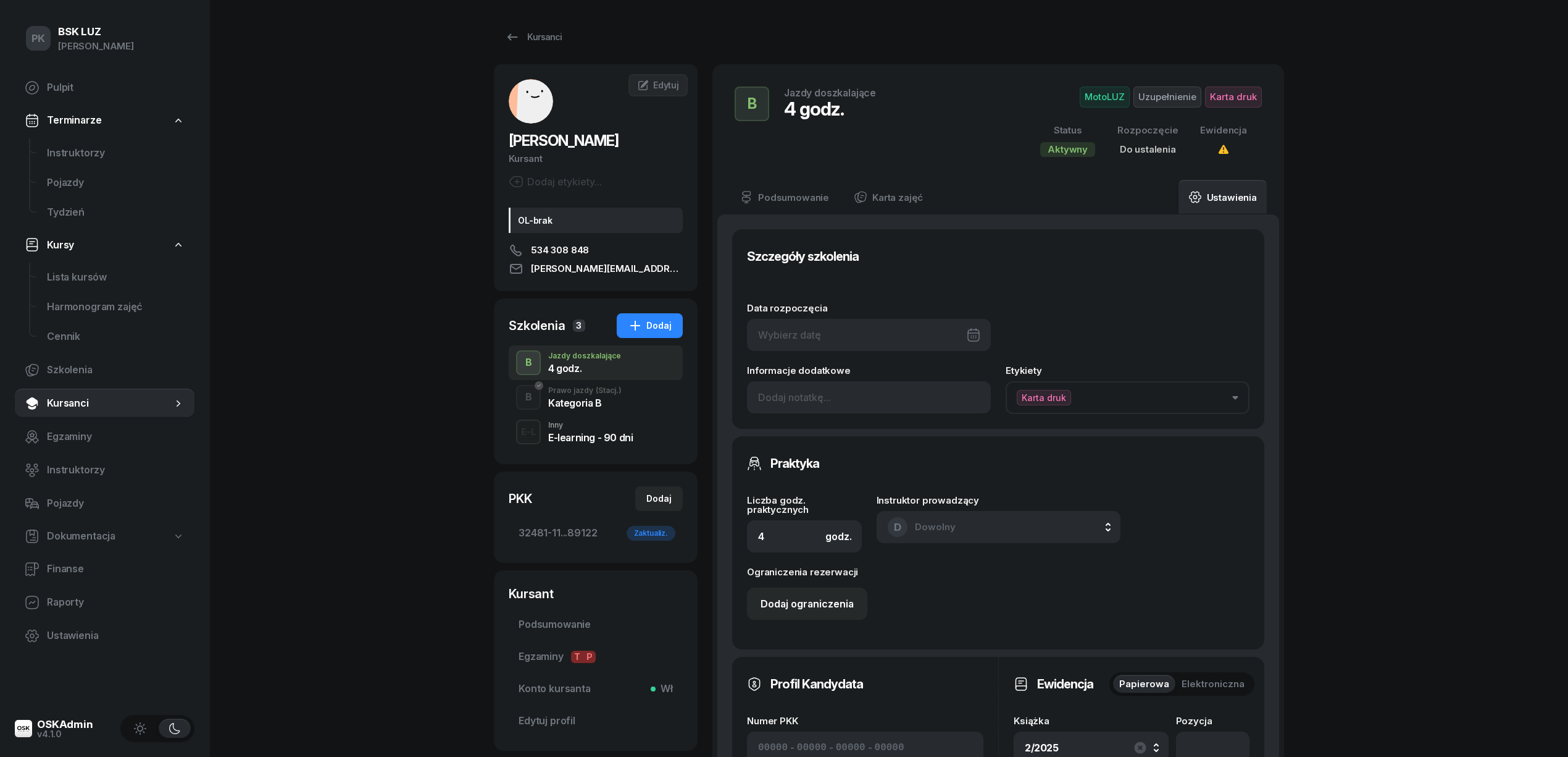
click at [616, 393] on span "(Stacj.)" at bounding box center [609, 390] width 26 height 7
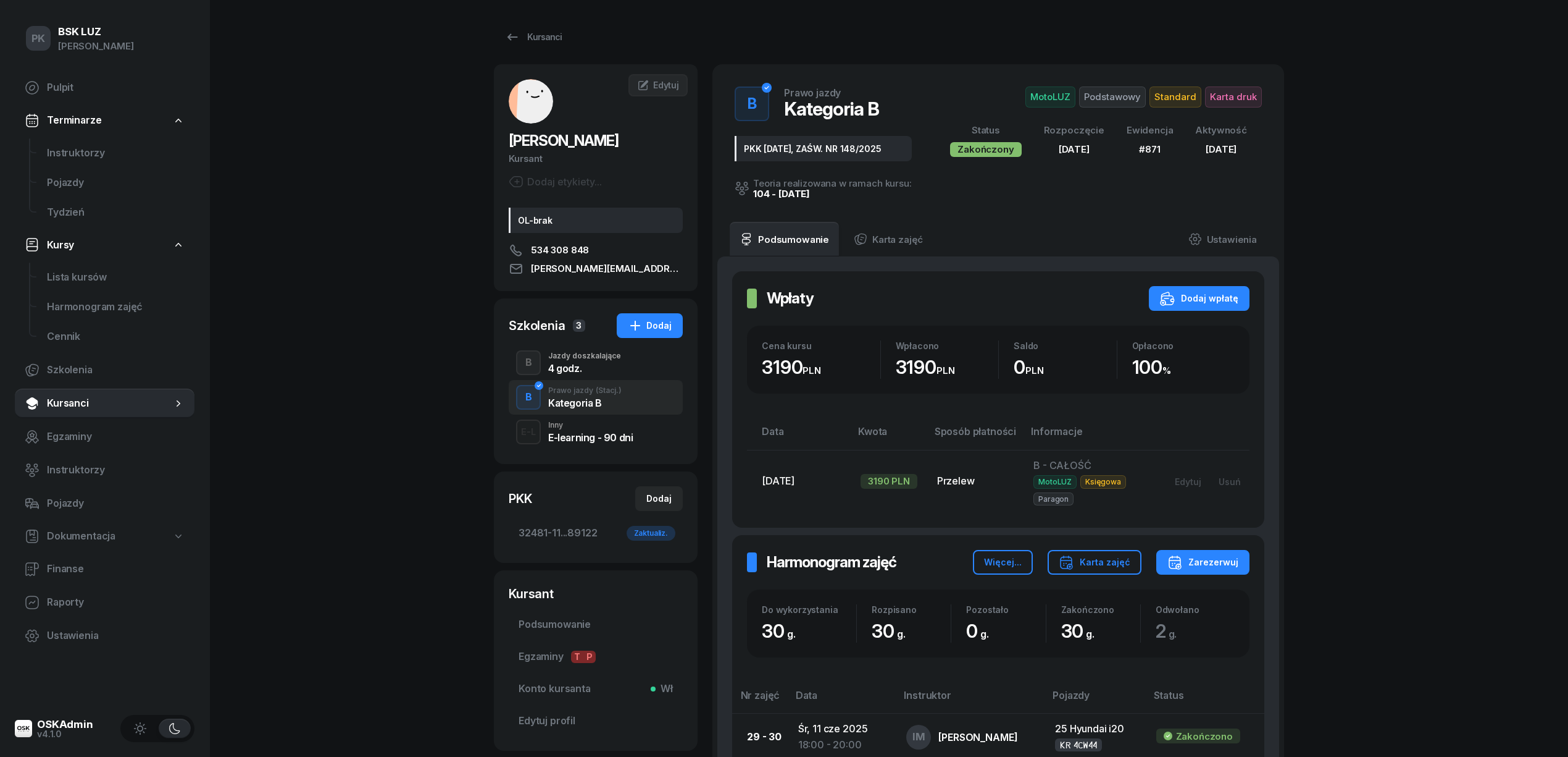
click at [615, 367] on div "4 godz." at bounding box center [585, 367] width 73 height 10
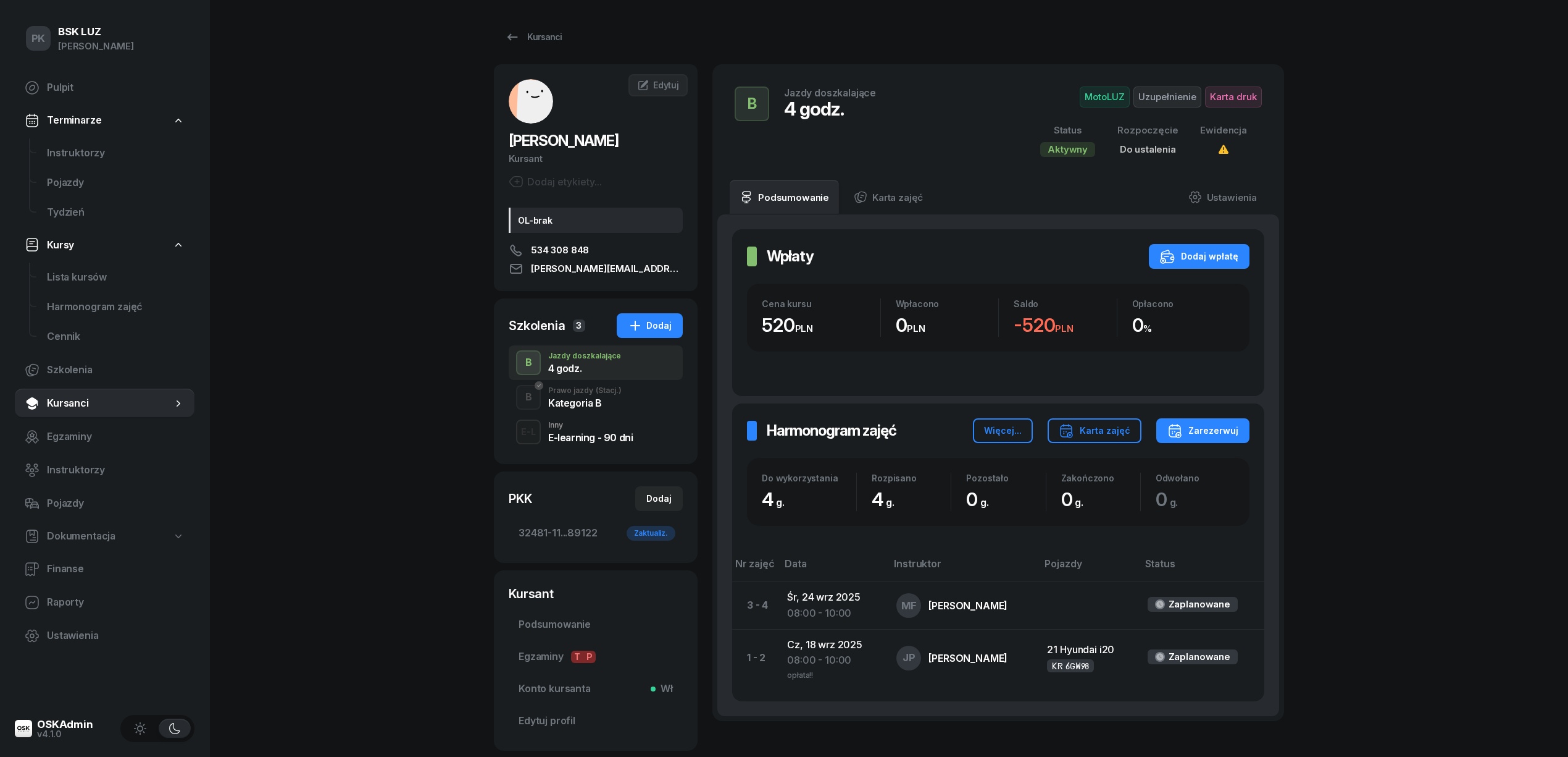
click at [580, 403] on div "Kategoria B" at bounding box center [585, 402] width 74 height 10
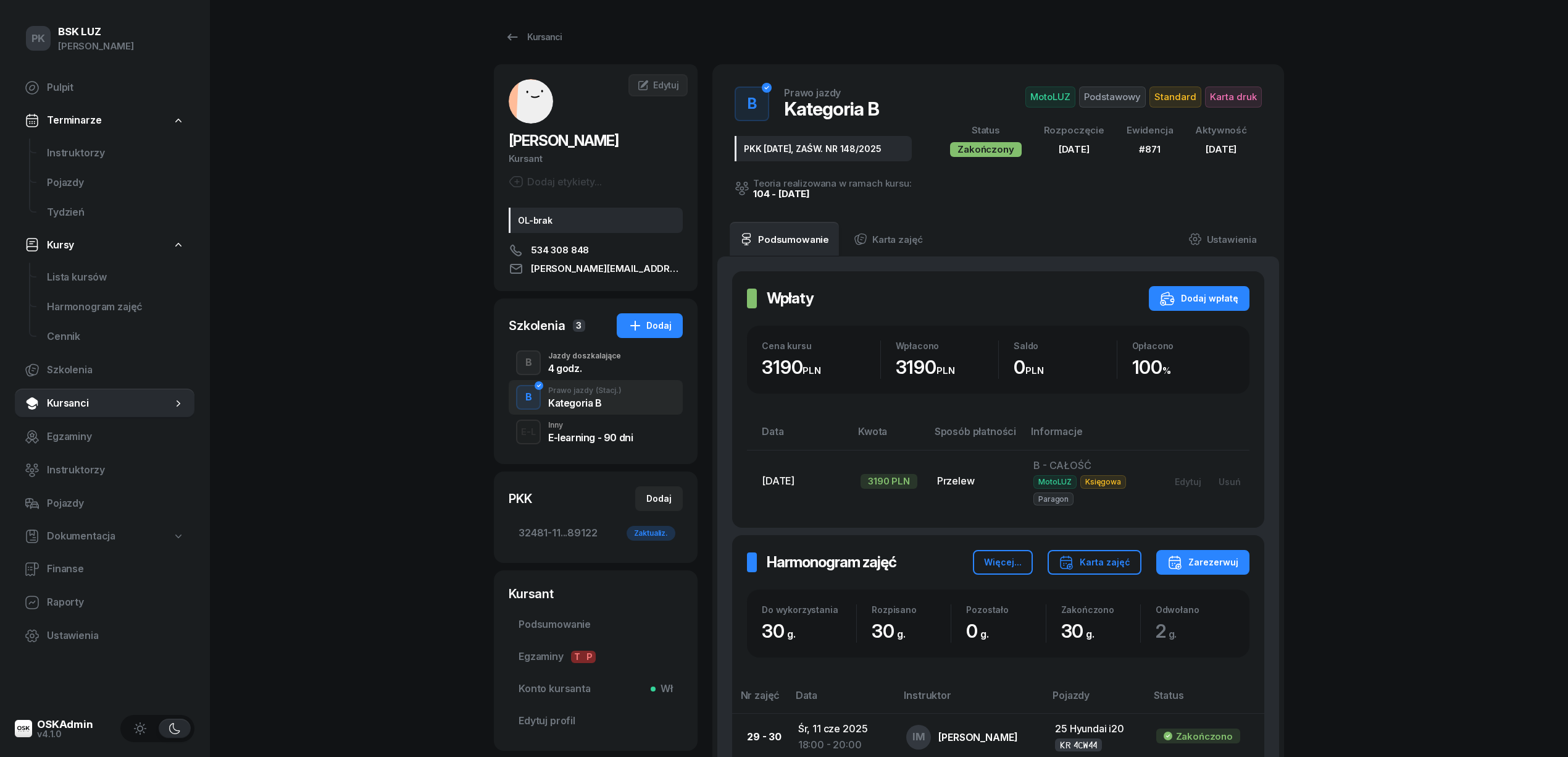
click at [583, 361] on div "4 godz." at bounding box center [585, 366] width 73 height 13
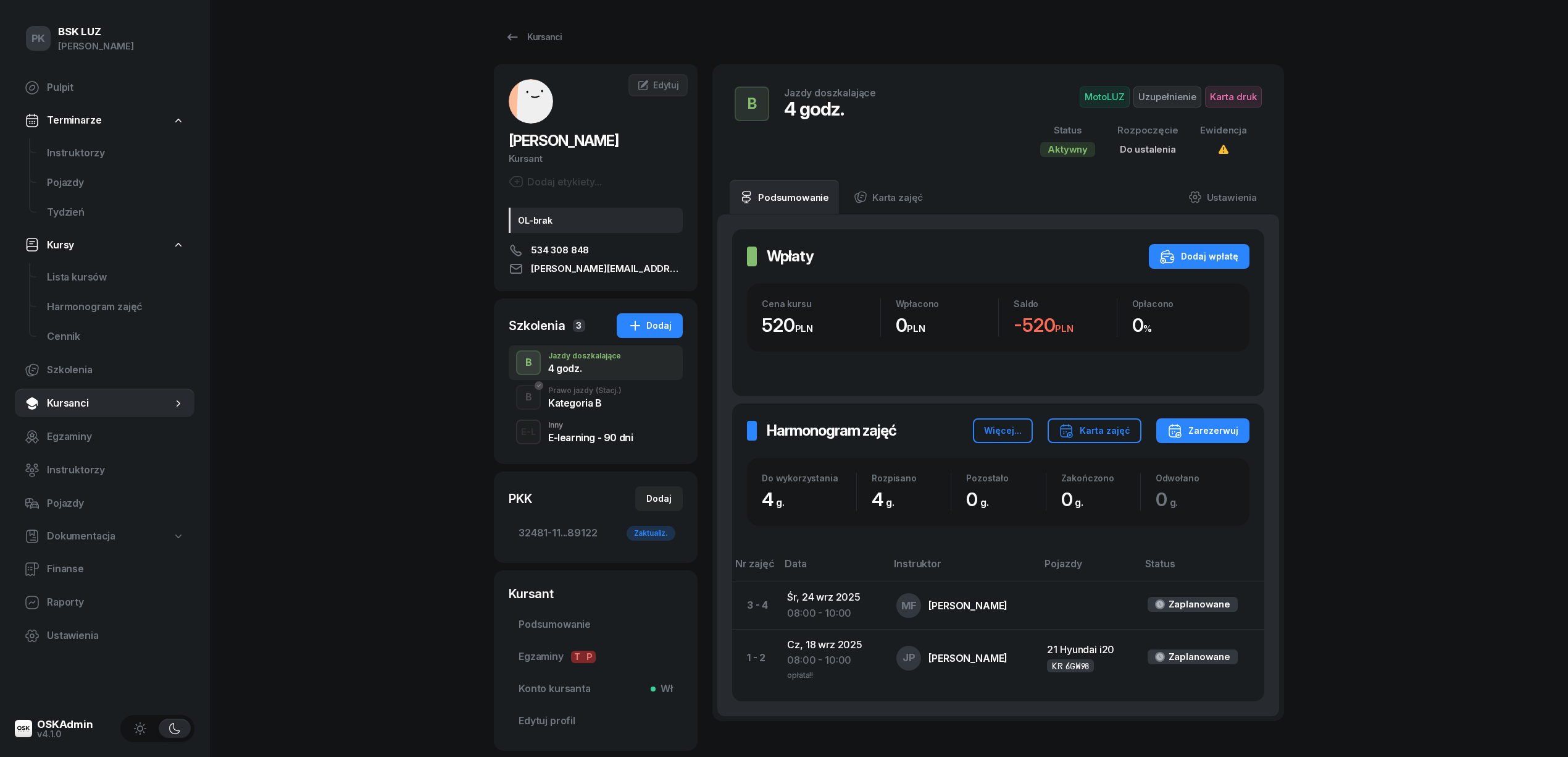
click at [578, 401] on div "Kategoria B" at bounding box center [585, 402] width 74 height 10
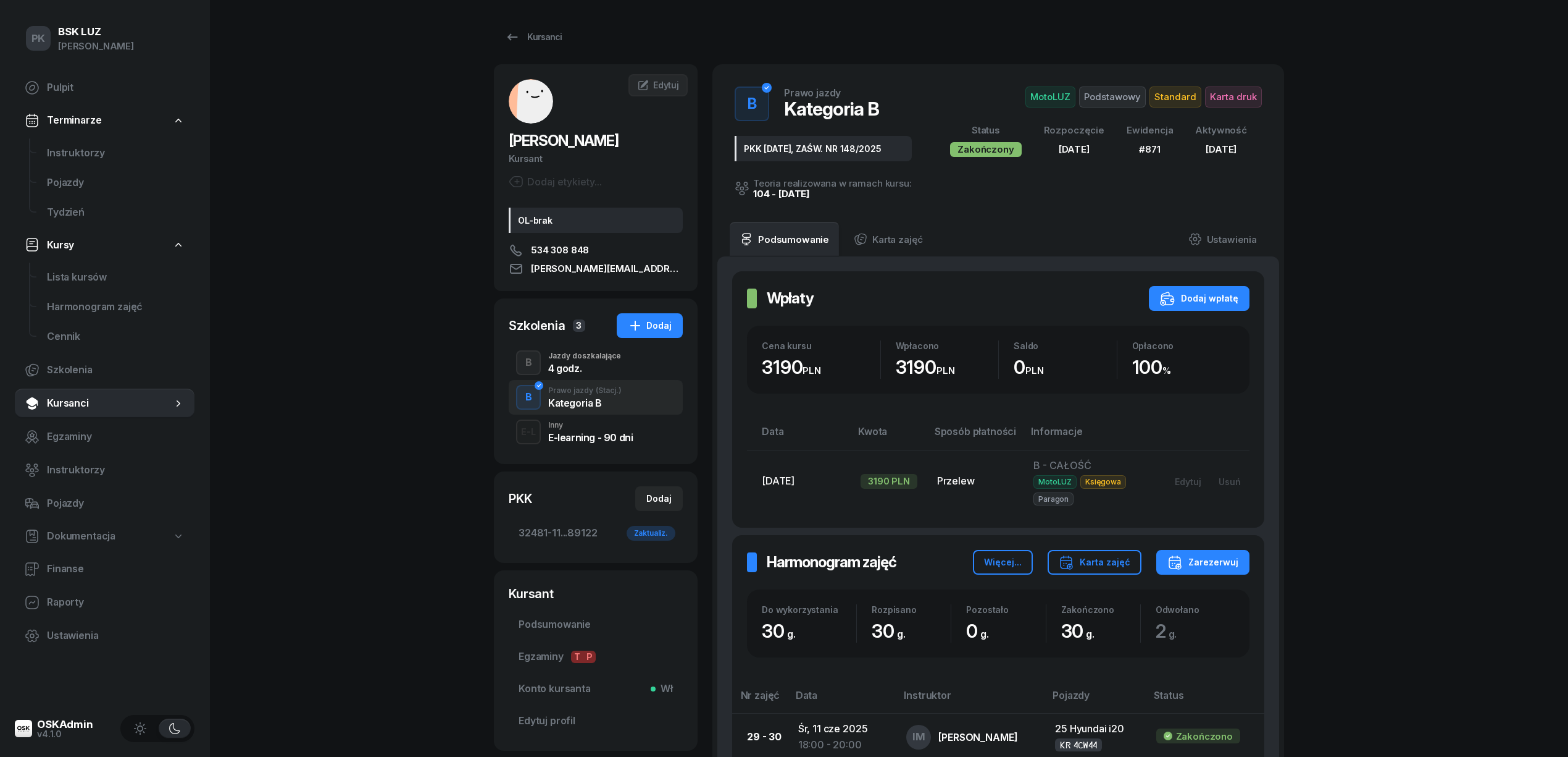
click at [581, 376] on div "B Jazdy doszkalające 4 godz." at bounding box center [595, 362] width 174 height 35
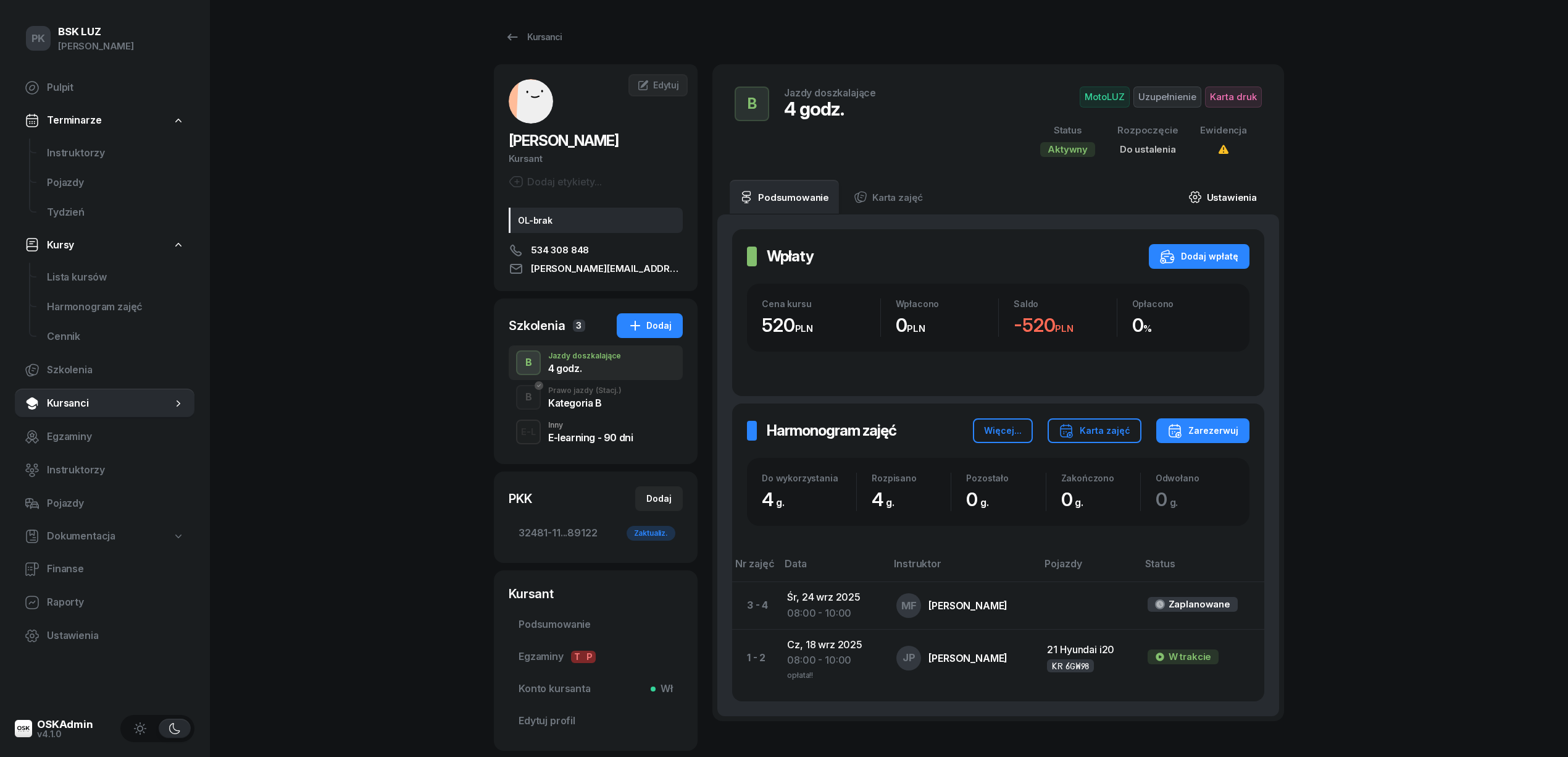
click at [1235, 188] on link "Ustawienia" at bounding box center [1222, 197] width 88 height 35
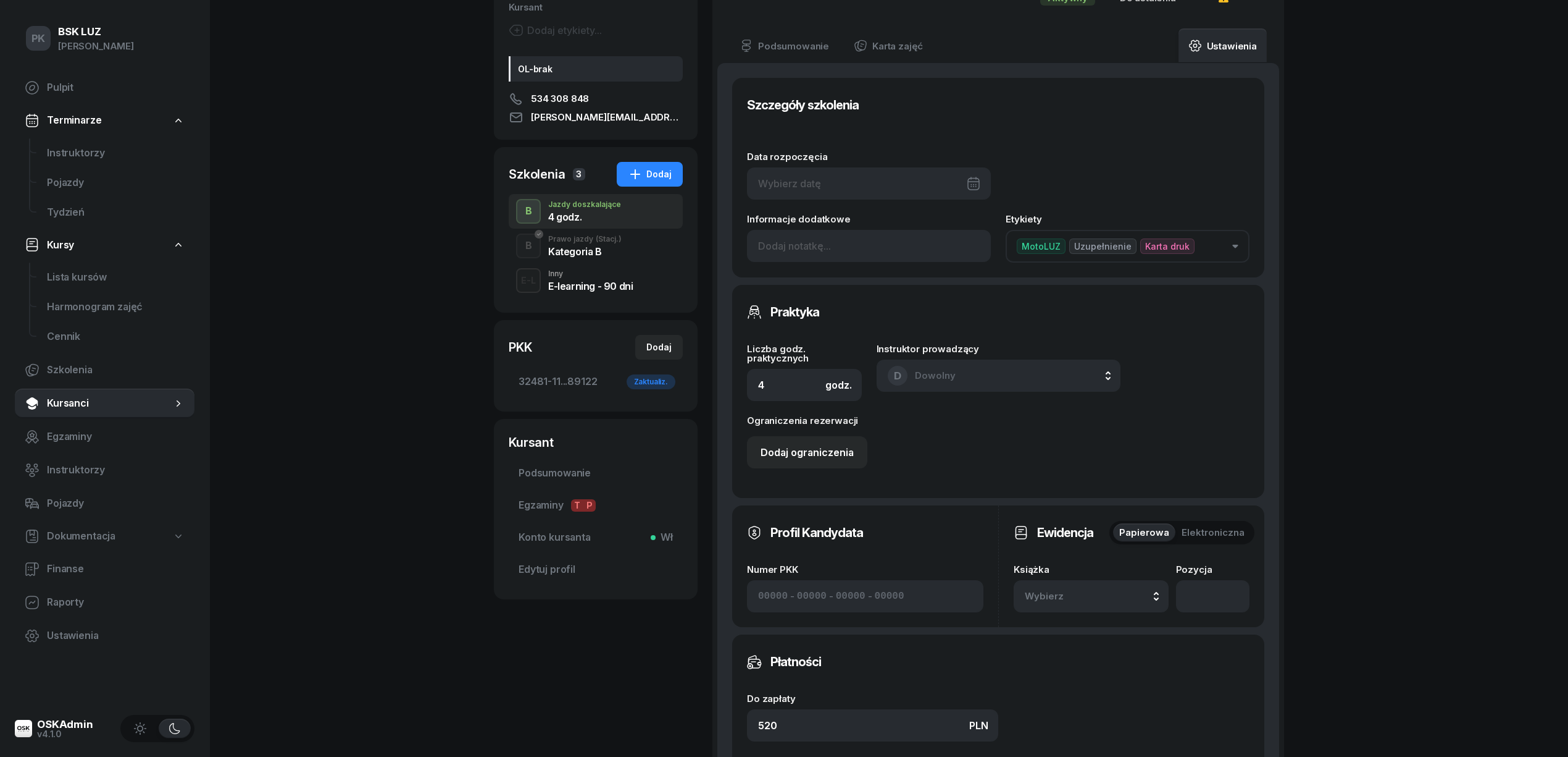
scroll to position [329, 0]
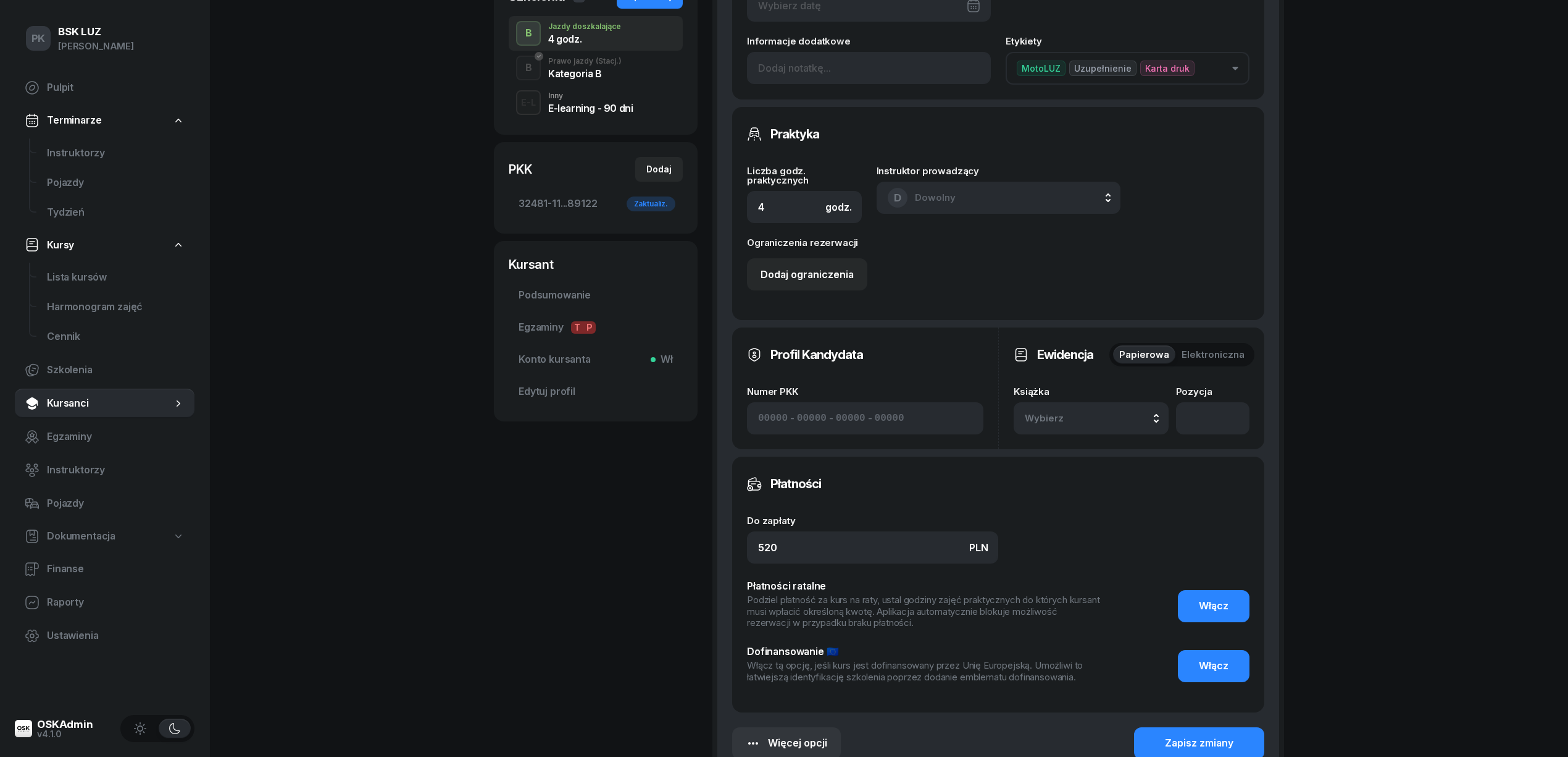
click at [1111, 423] on div "Wybierz" at bounding box center [1091, 419] width 133 height 16
click at [1098, 257] on div "2/2025" at bounding box center [1105, 252] width 146 height 16
click at [1205, 411] on input "number" at bounding box center [1212, 418] width 74 height 32
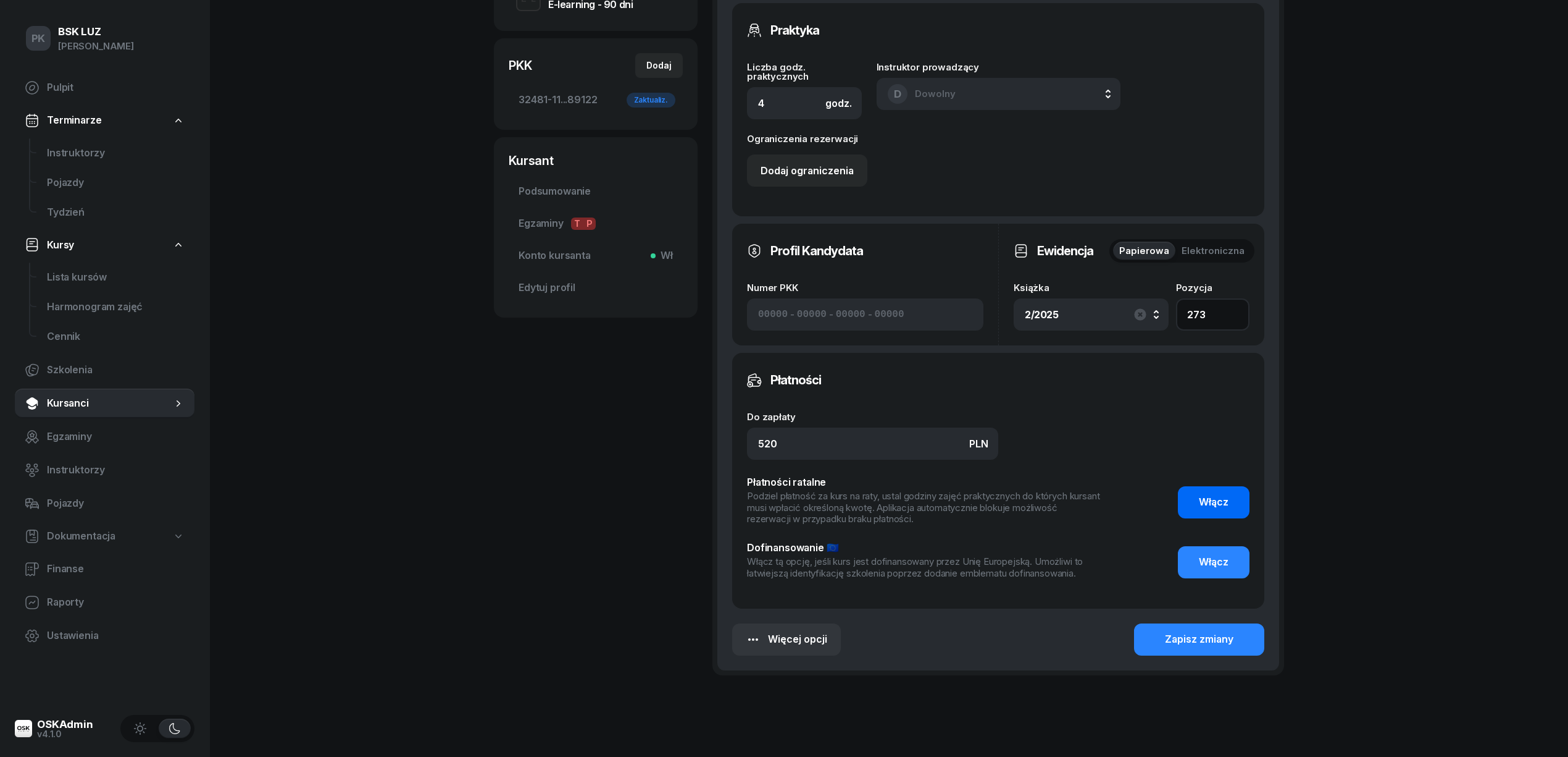
scroll to position [472, 0]
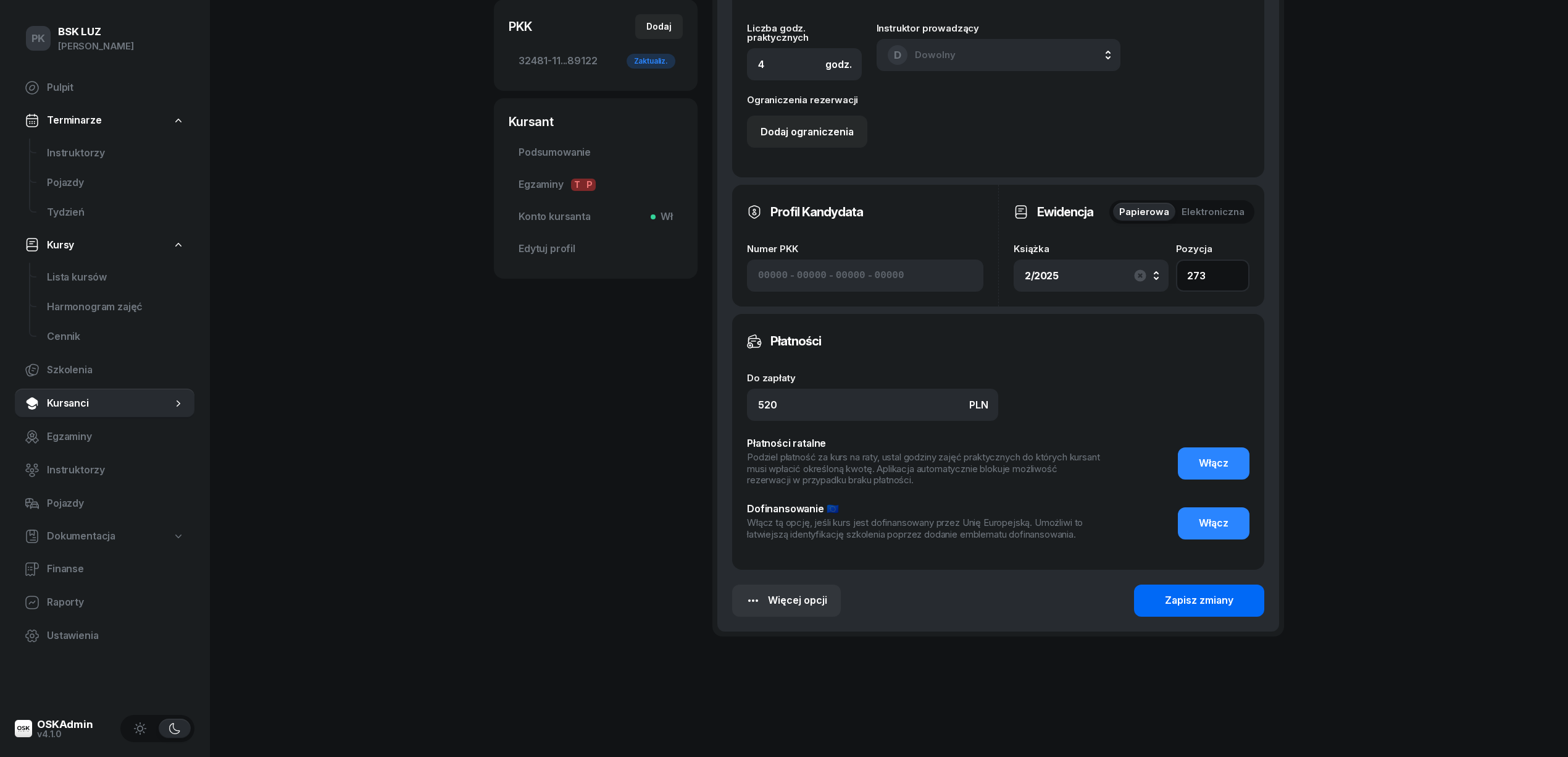
type input "273"
click at [1245, 593] on button "Zapisz zmiany" at bounding box center [1199, 600] width 130 height 32
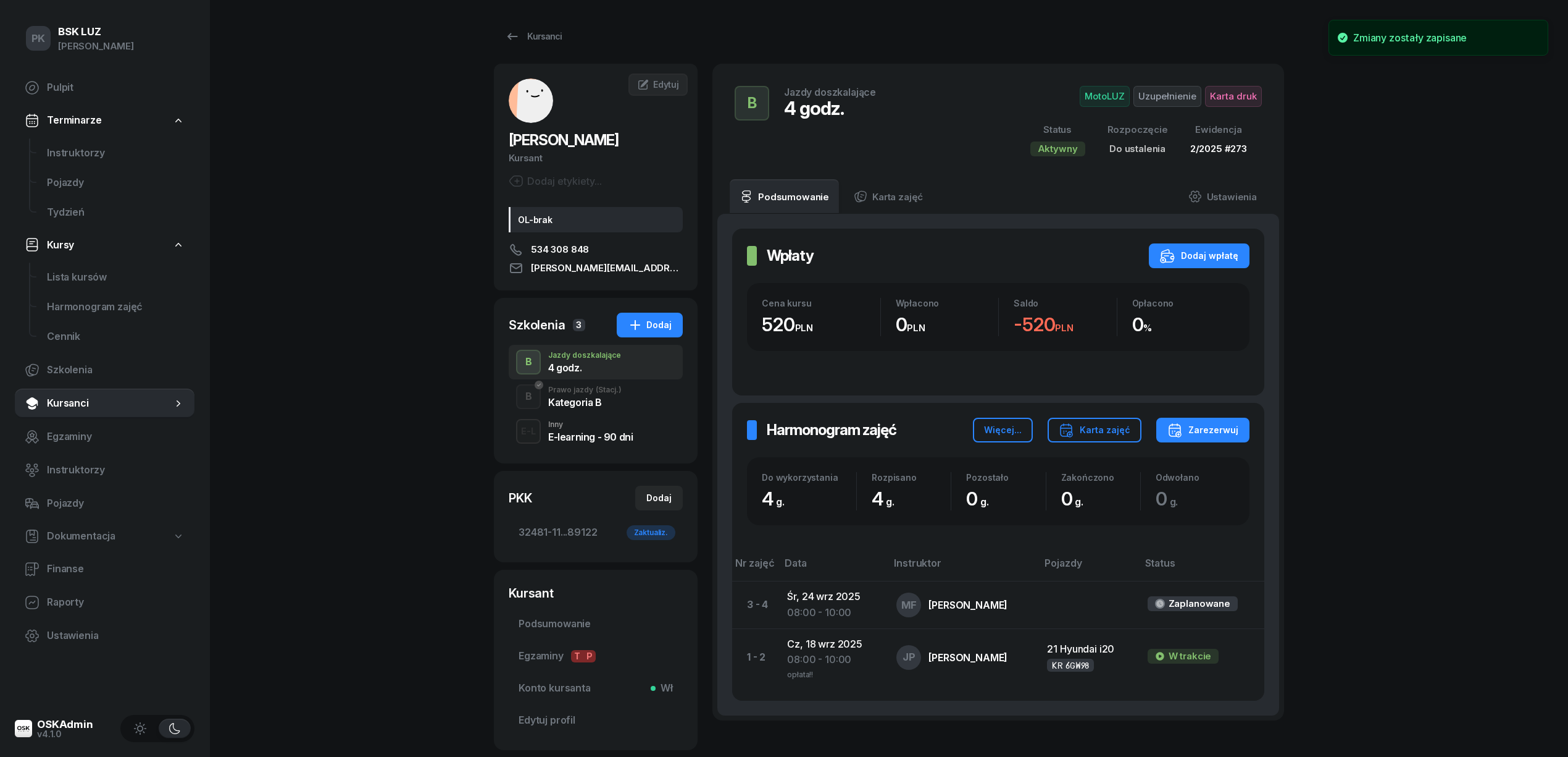
scroll to position [0, 0]
click at [562, 531] on span "32481-11...89122 Zaktualiz." at bounding box center [596, 533] width 155 height 16
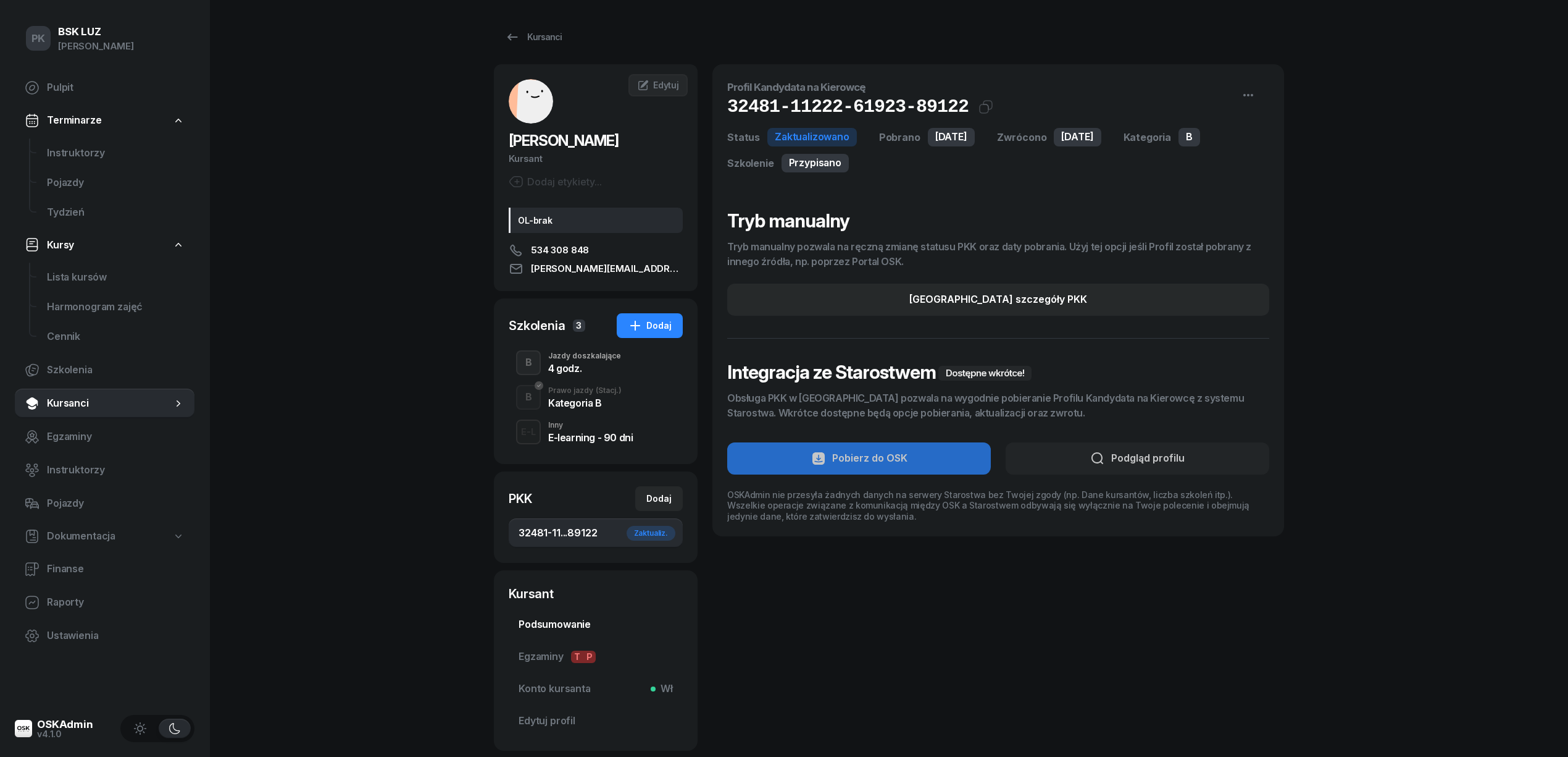
click at [538, 616] on span "Podsumowanie" at bounding box center [596, 625] width 155 height 16
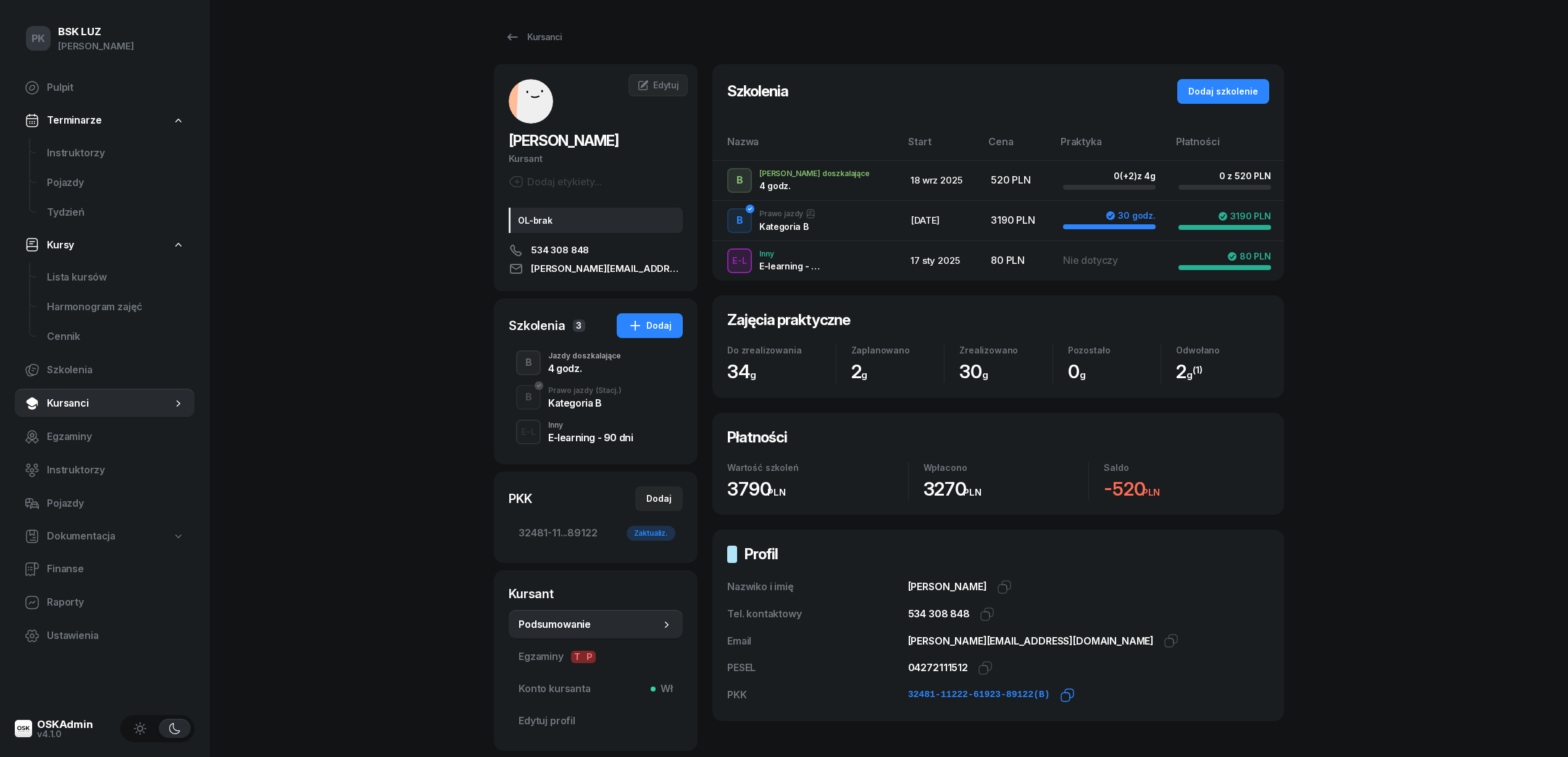
drag, startPoint x: 1055, startPoint y: 695, endPoint x: 1049, endPoint y: 689, distance: 8.5
click at [1060, 693] on icon "button" at bounding box center [1067, 695] width 15 height 15
click at [661, 500] on div "Dodaj" at bounding box center [659, 498] width 25 height 15
select select
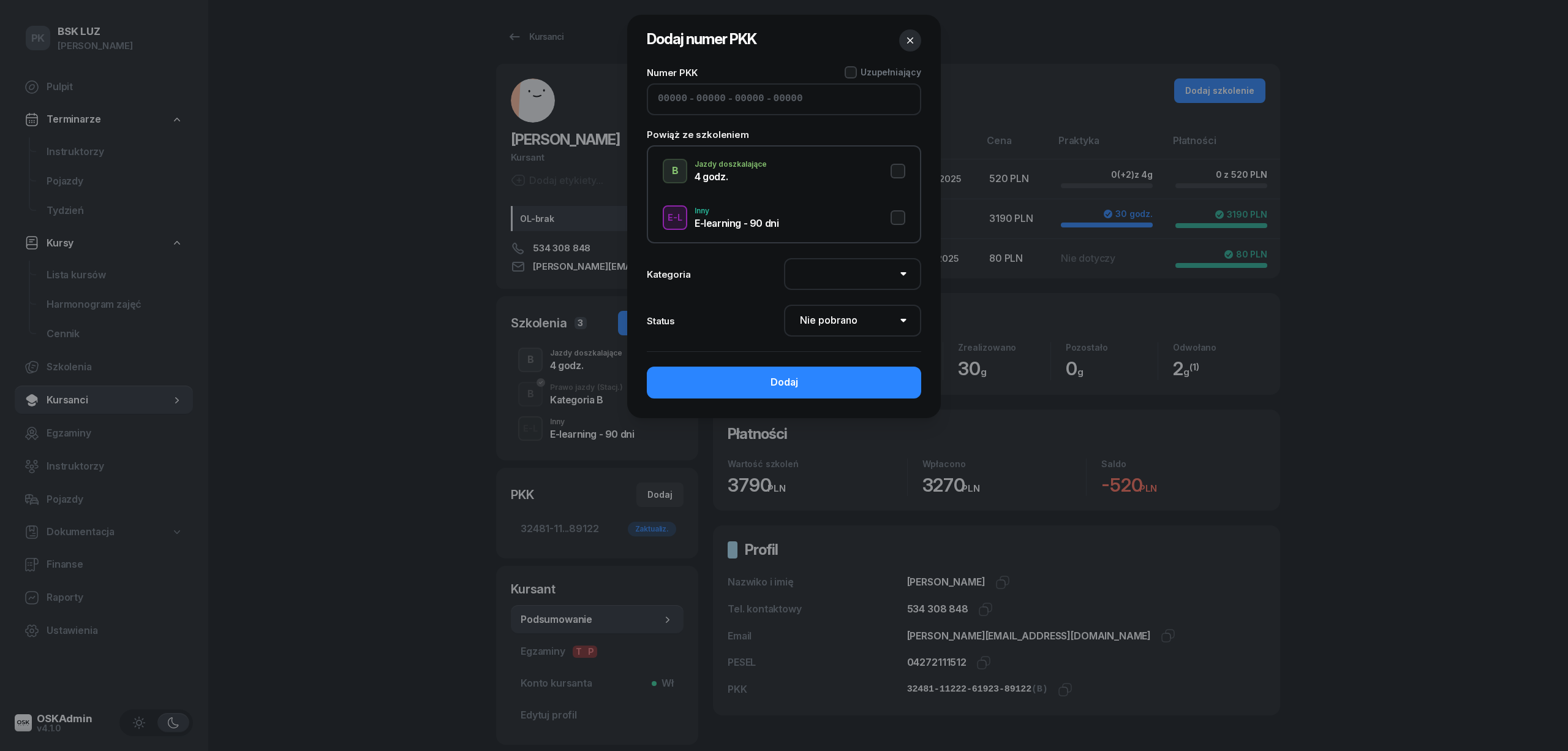
click at [662, 98] on input at bounding box center [673, 100] width 30 height 16
paste input "32481"
type input "32481"
type input "11222"
type input "61923"
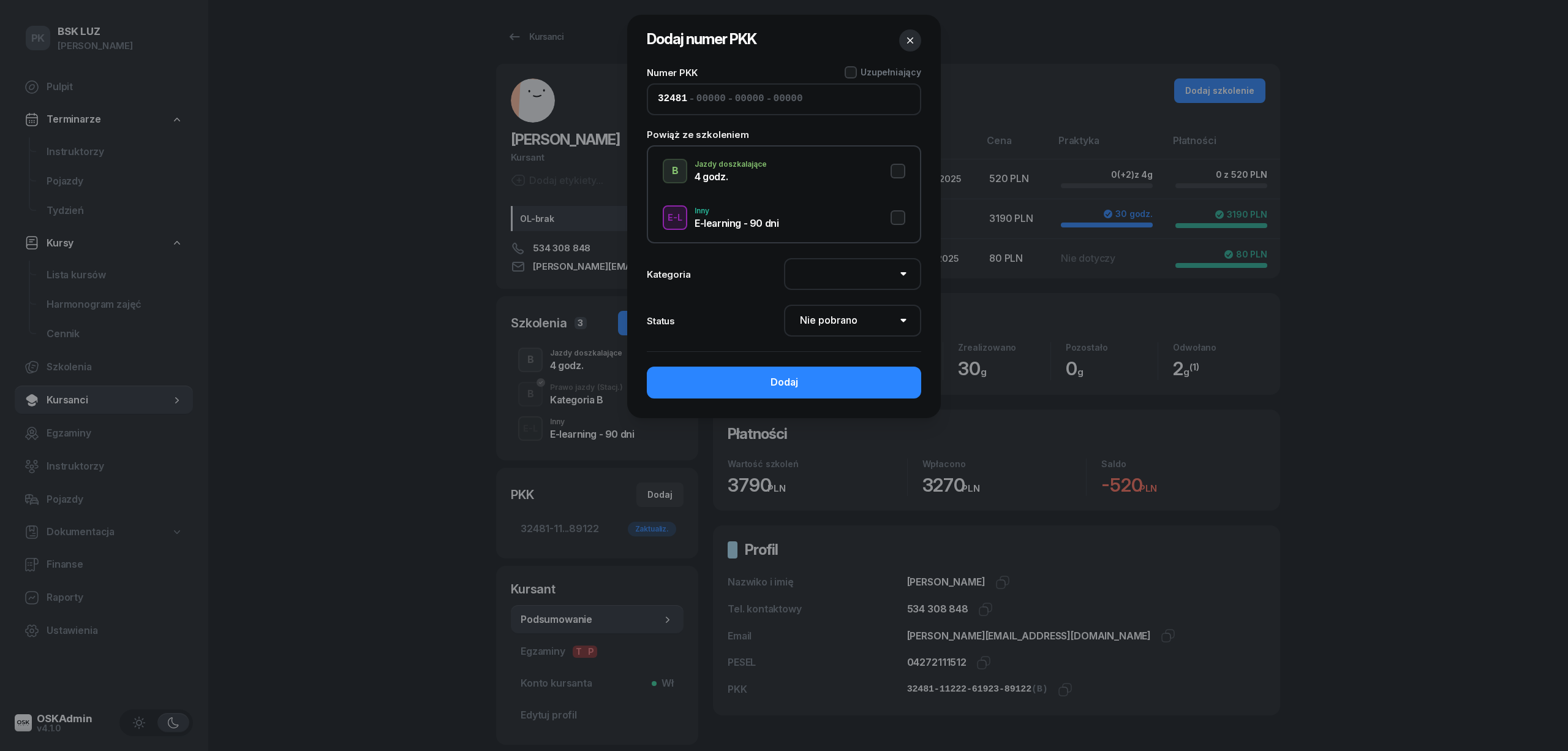
type input "89122"
click at [895, 170] on button "B Jazdy doszkalające 4 godz." at bounding box center [784, 170] width 243 height 24
select select "B"
click at [853, 316] on select "Nie pobrano Pobrano Zwrócono Zaktualizowano" at bounding box center [853, 320] width 137 height 32
select select "Get"
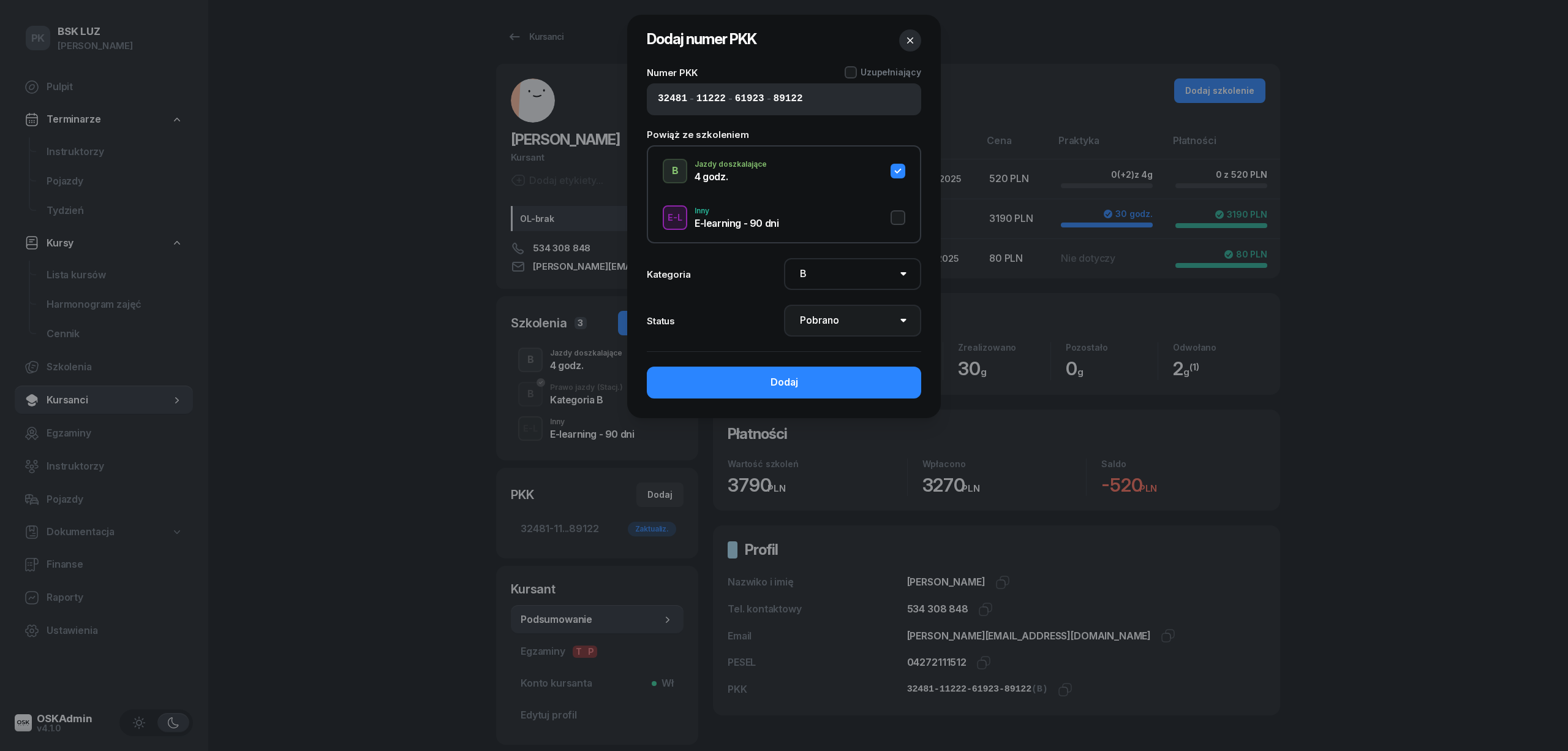
click at [784, 305] on select "Nie pobrano Pobrano Zwrócono Zaktualizowano" at bounding box center [853, 320] width 137 height 32
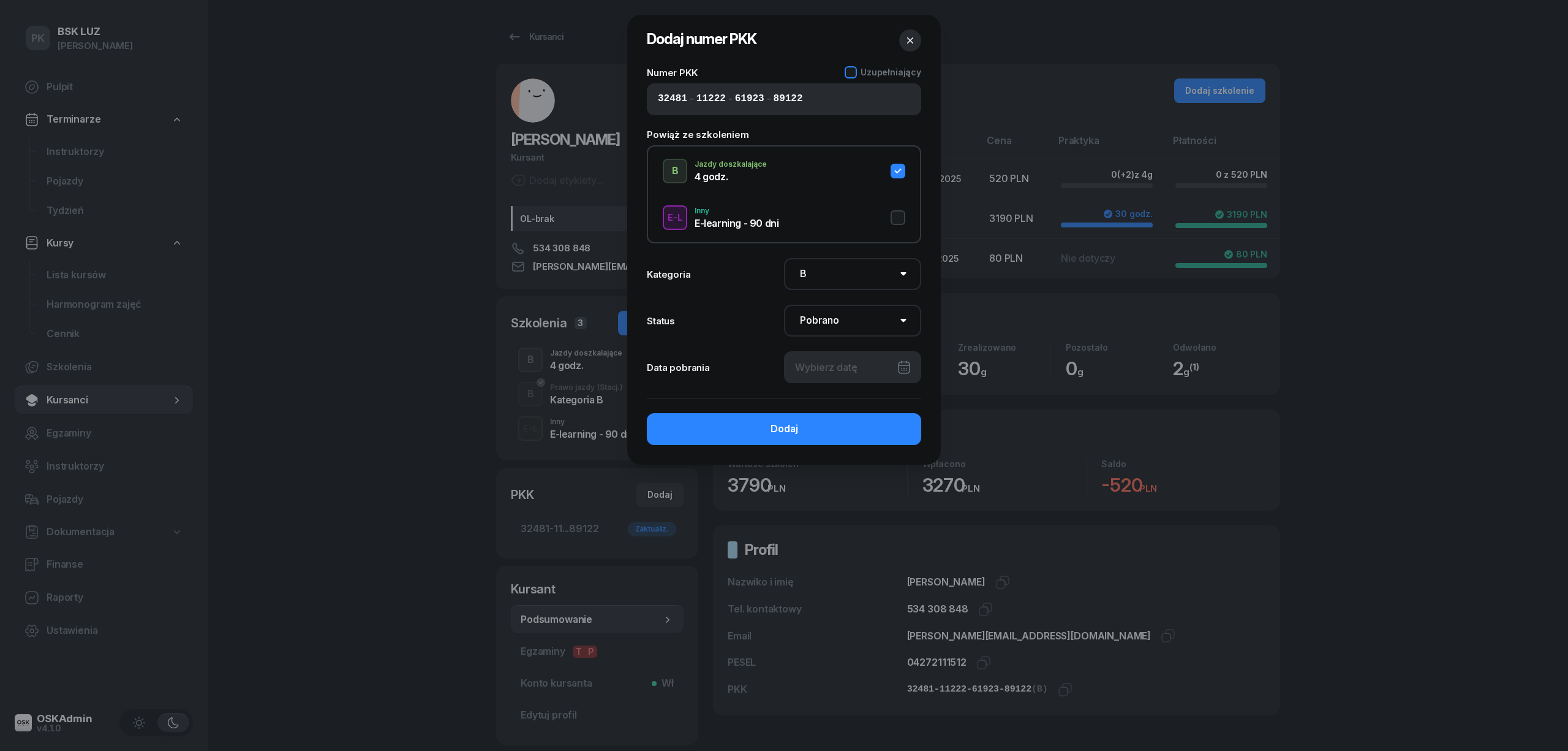
click at [875, 69] on span "Uzupełniający" at bounding box center [891, 72] width 60 height 10
click at [868, 440] on button "Dodaj" at bounding box center [784, 429] width 274 height 32
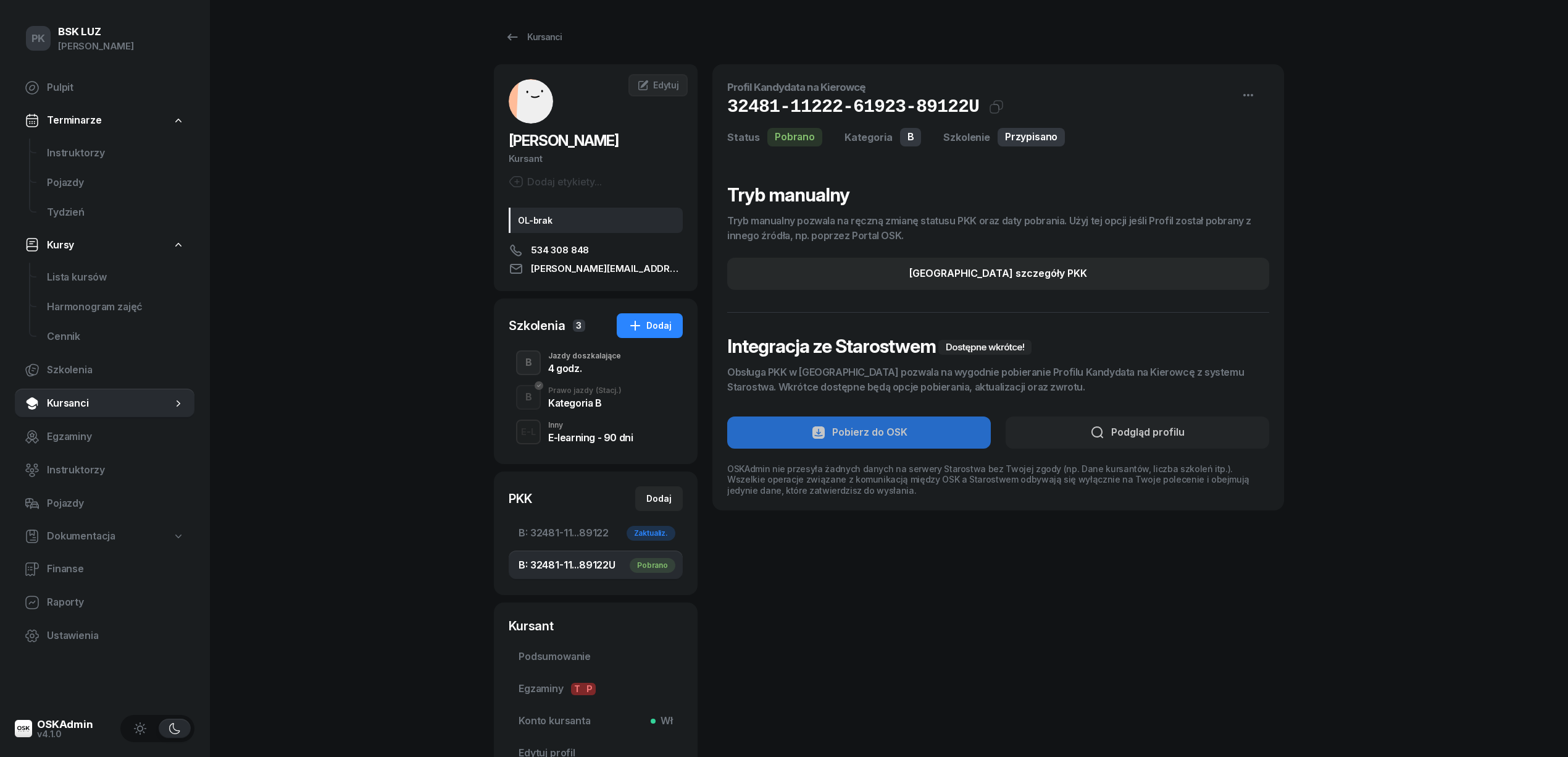
click at [407, 469] on div "PK BSK LUZ Piotr Klimek Pulpit Terminarze Instruktorzy Pojazdy Tydzień Kursy Li…" at bounding box center [784, 433] width 1568 height 866
click at [522, 39] on div "Kursanci" at bounding box center [533, 37] width 56 height 15
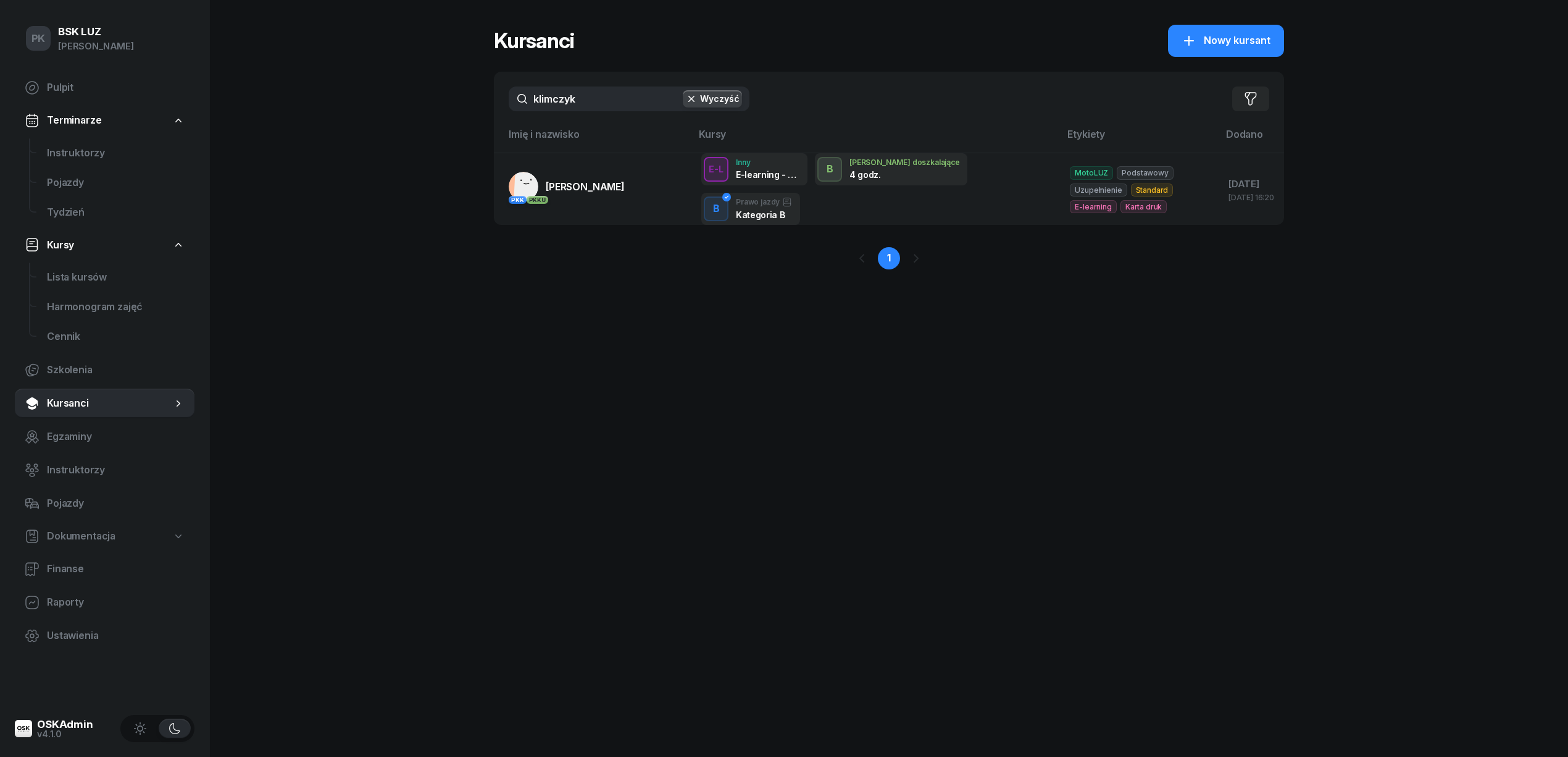
drag, startPoint x: 596, startPoint y: 100, endPoint x: 377, endPoint y: 99, distance: 219.0
click at [377, 99] on div "PK BSK LUZ Piotr Klimek Pulpit Terminarze Instruktorzy Pojazdy Tydzień Kursy Li…" at bounding box center [784, 378] width 1568 height 757
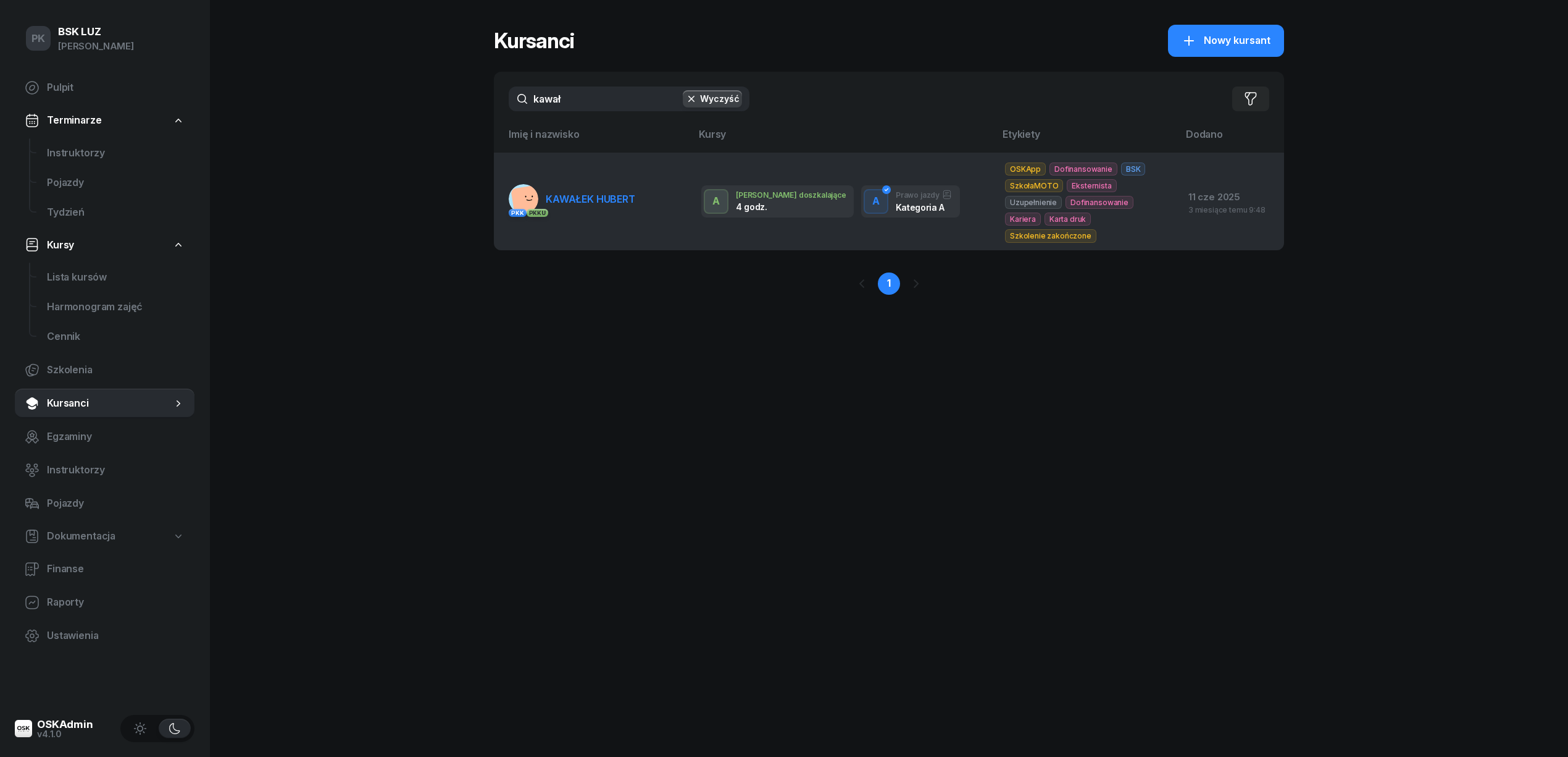
type input "kawał"
click at [612, 225] on td "PKK PKK U KAWAŁEK HUBERT" at bounding box center [593, 201] width 198 height 97
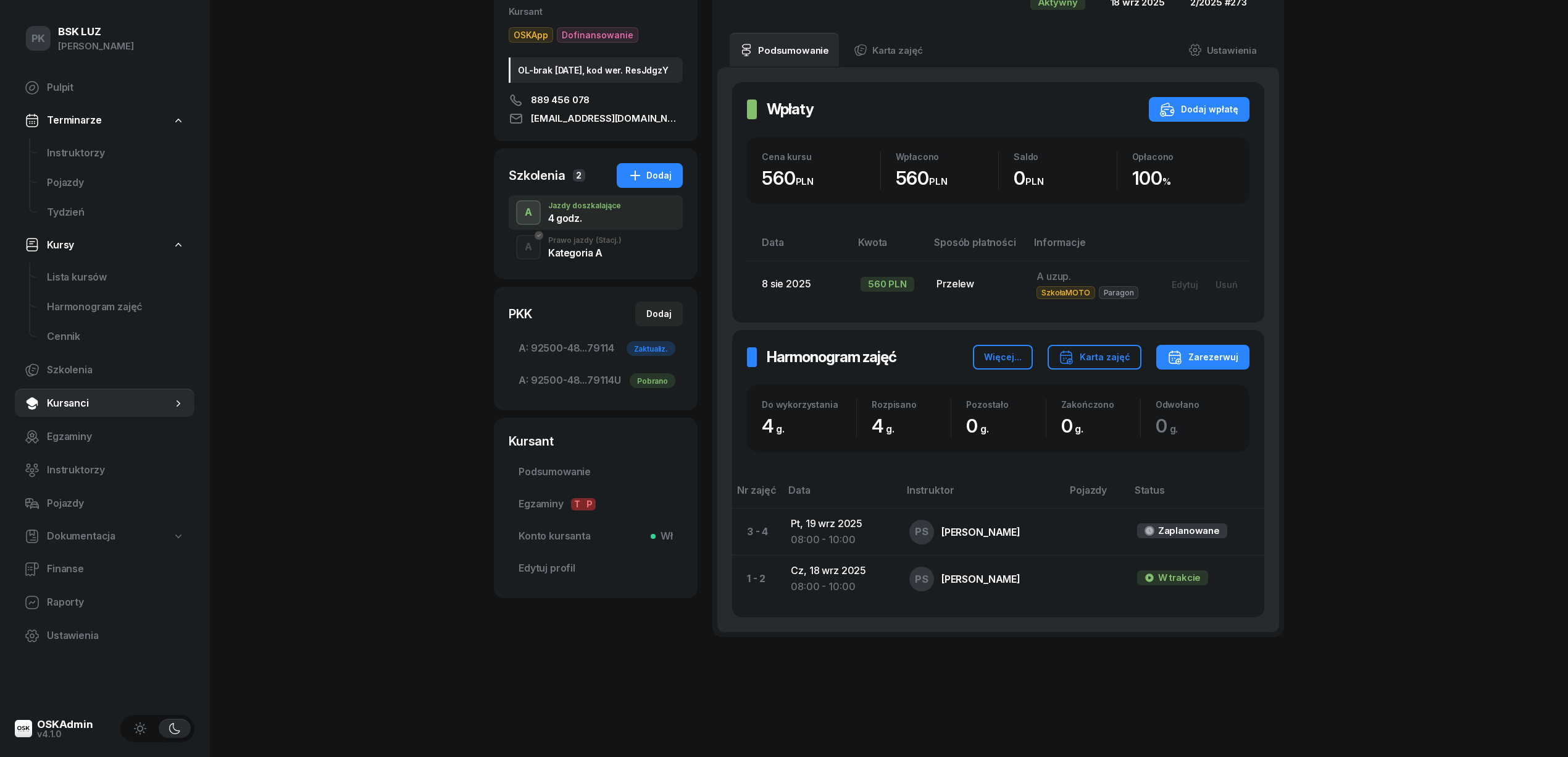
scroll to position [149, 0]
click at [543, 257] on div "A Prawo jazdy (Stacj.) Kategoria A" at bounding box center [595, 245] width 174 height 35
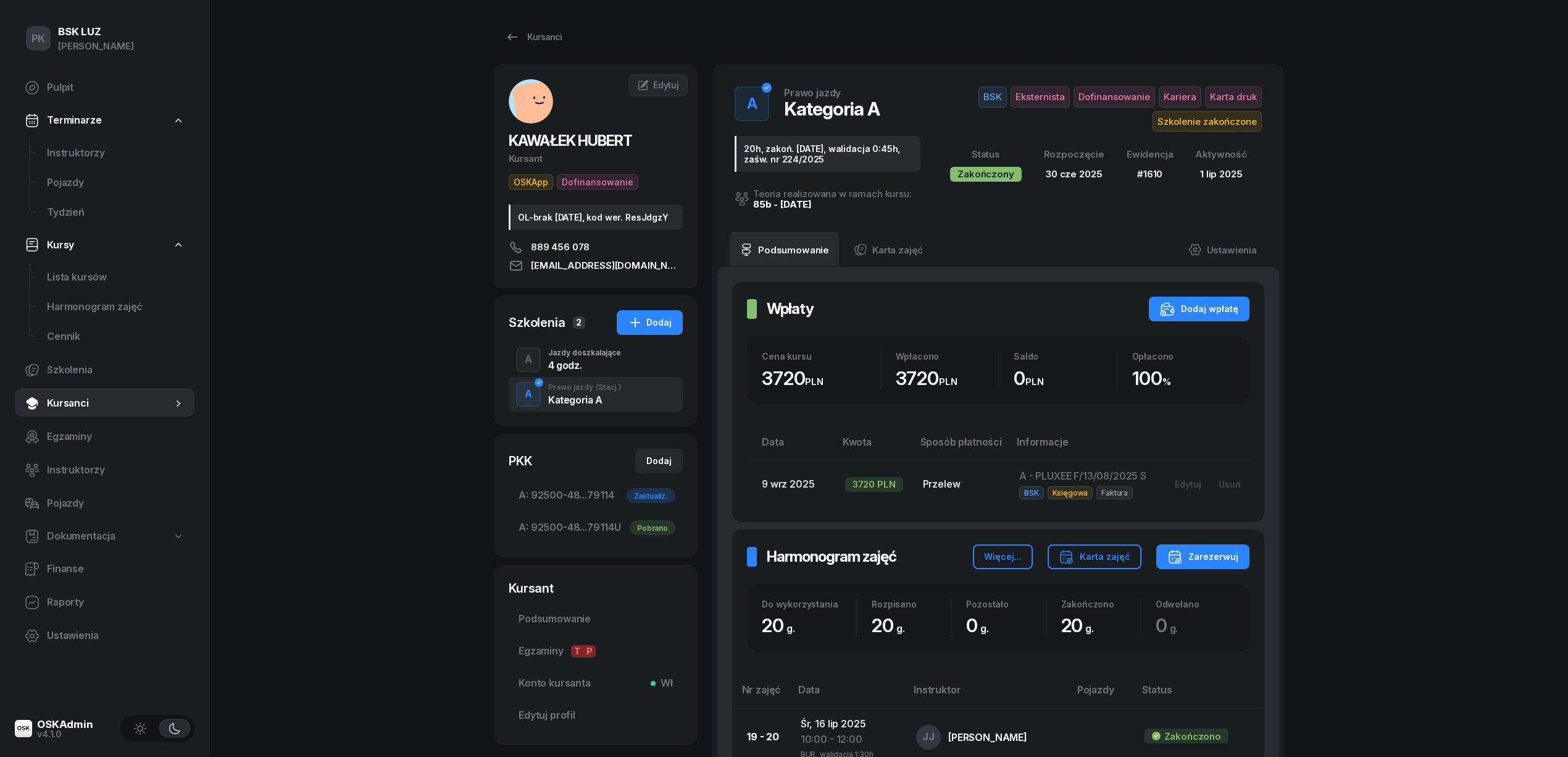
click at [600, 356] on div "Jazdy doszkalające" at bounding box center [585, 352] width 73 height 7
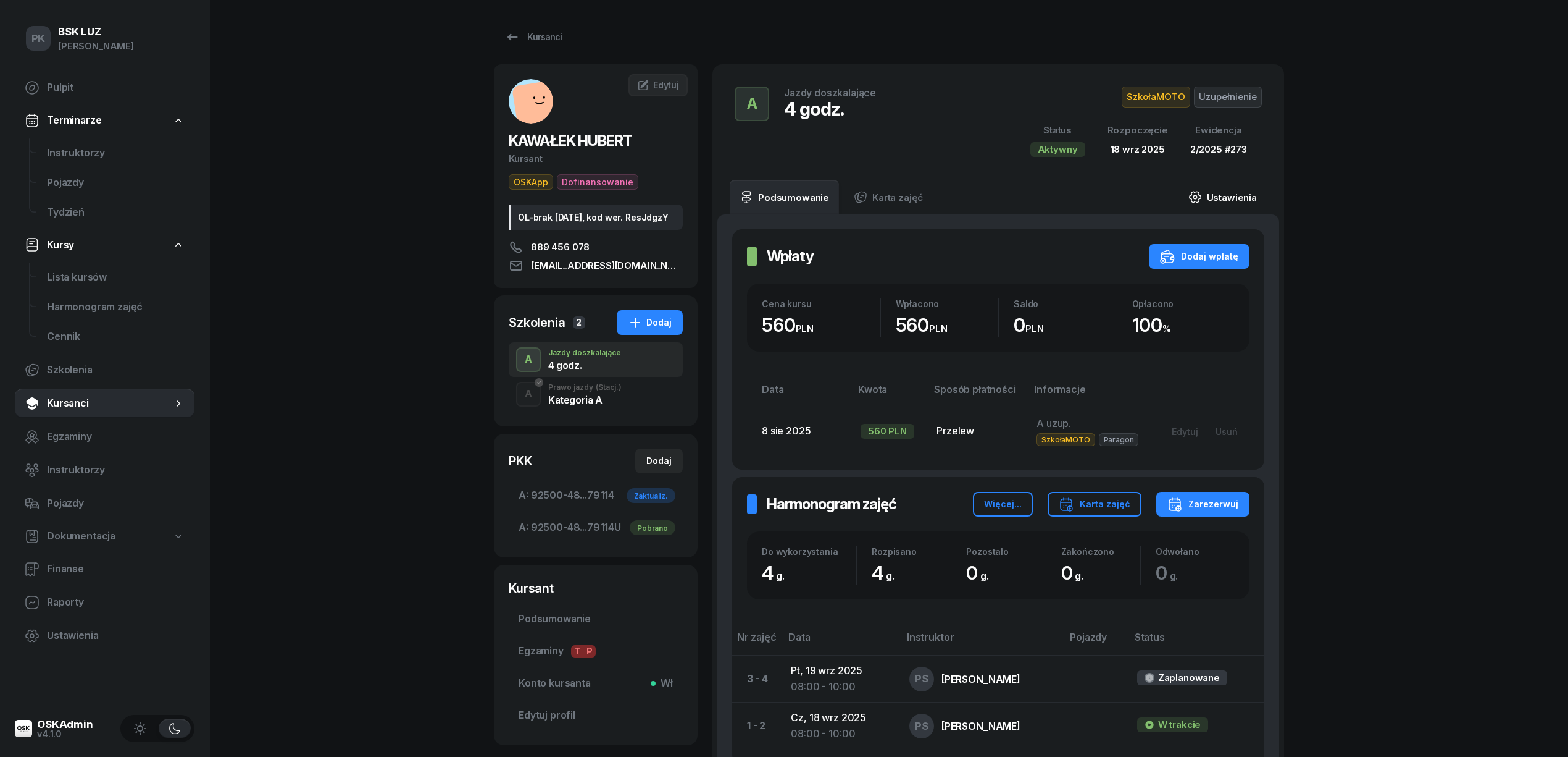
click at [1236, 206] on link "Ustawienia" at bounding box center [1222, 197] width 88 height 35
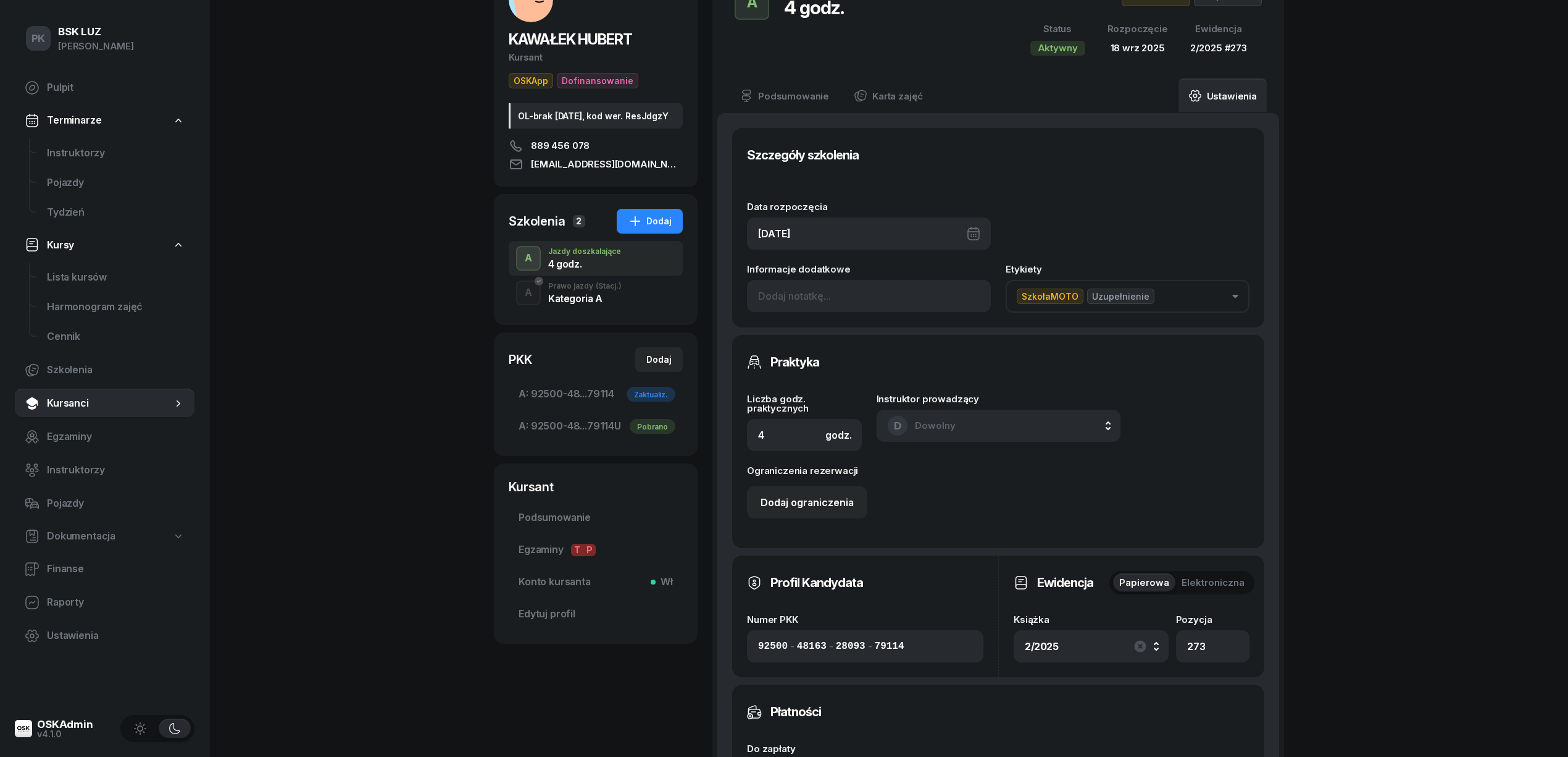
scroll to position [247, 0]
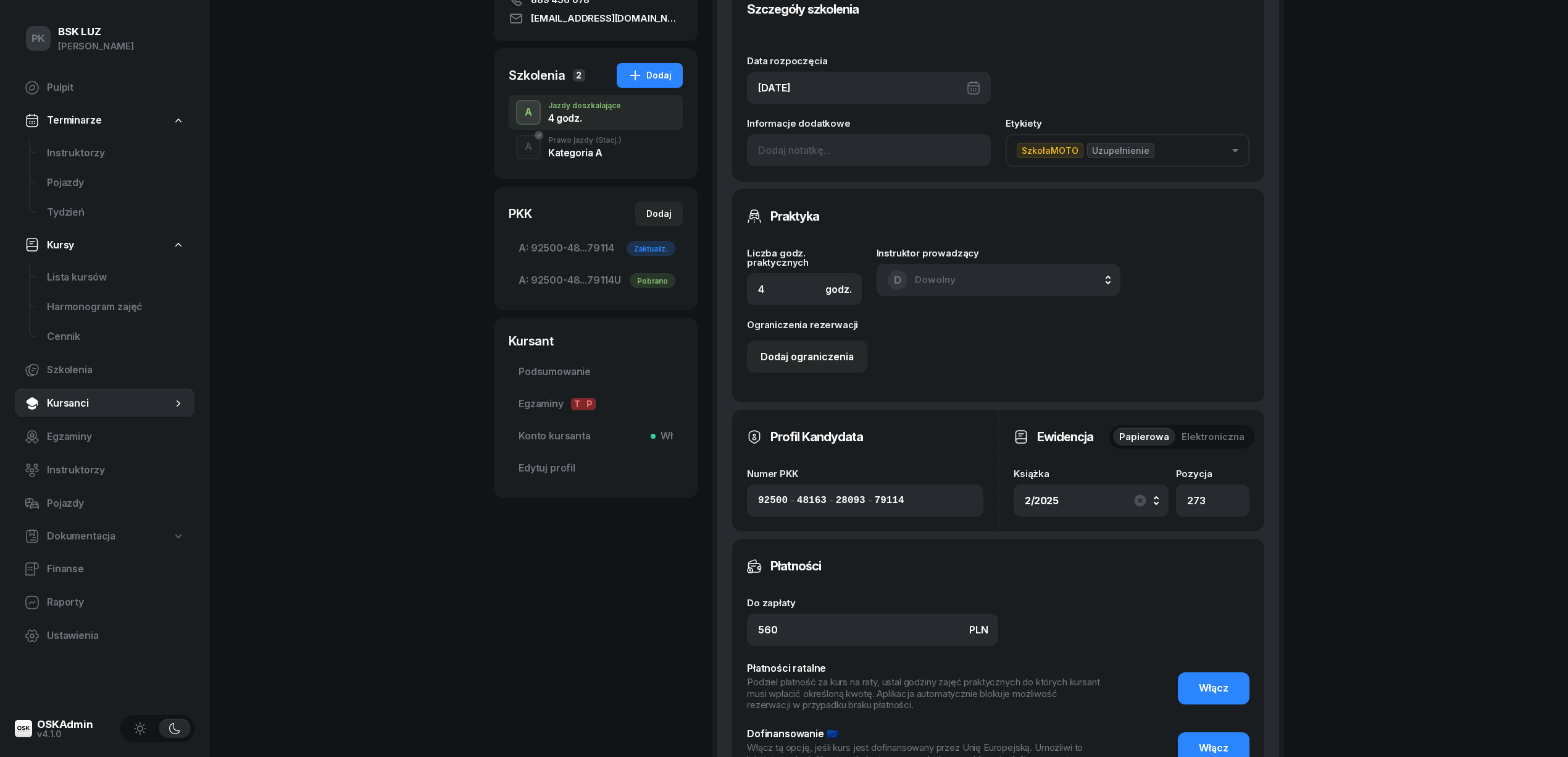
click at [1124, 495] on div "2/2025" at bounding box center [1091, 500] width 133 height 20
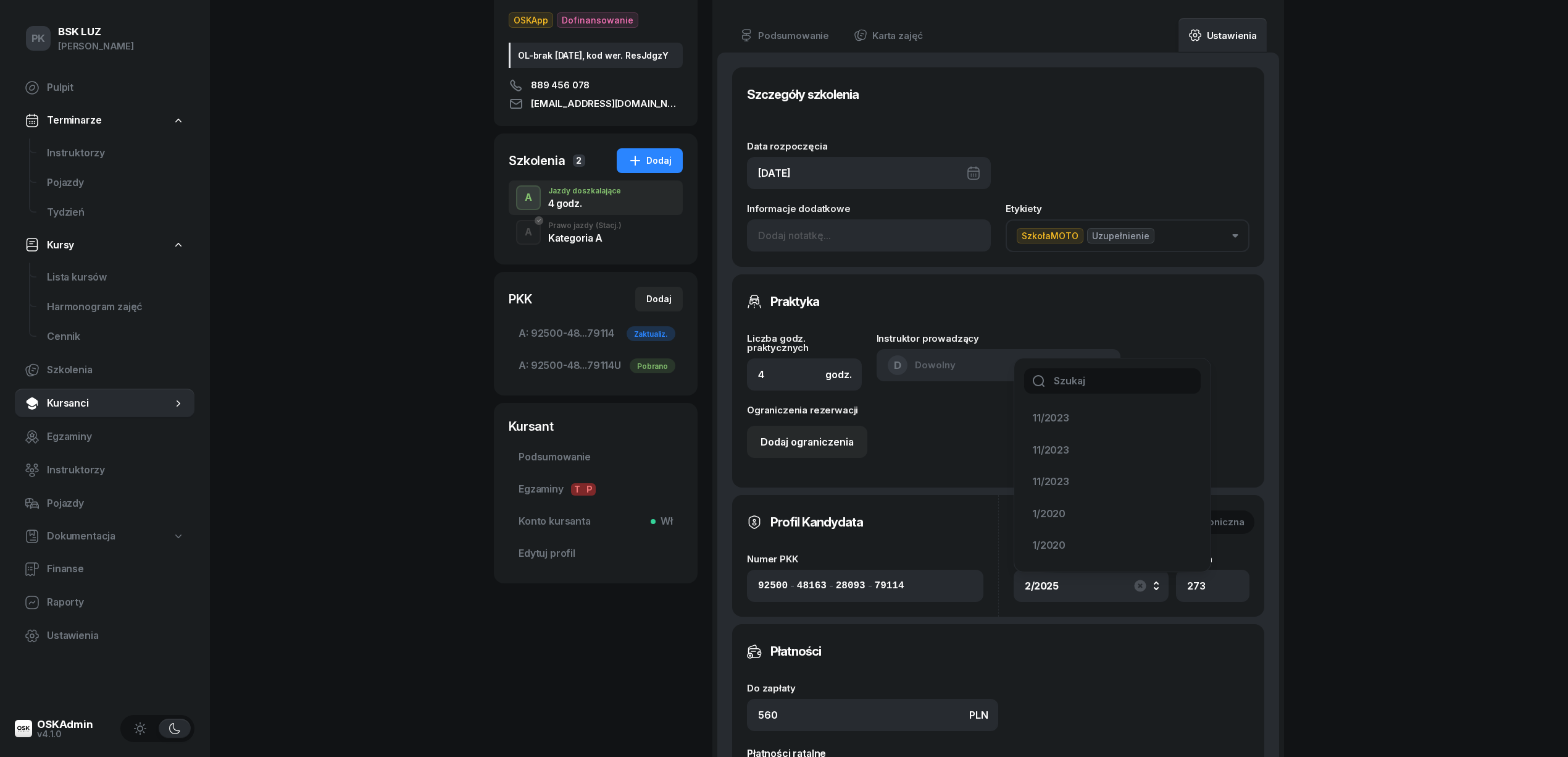
scroll to position [142, 0]
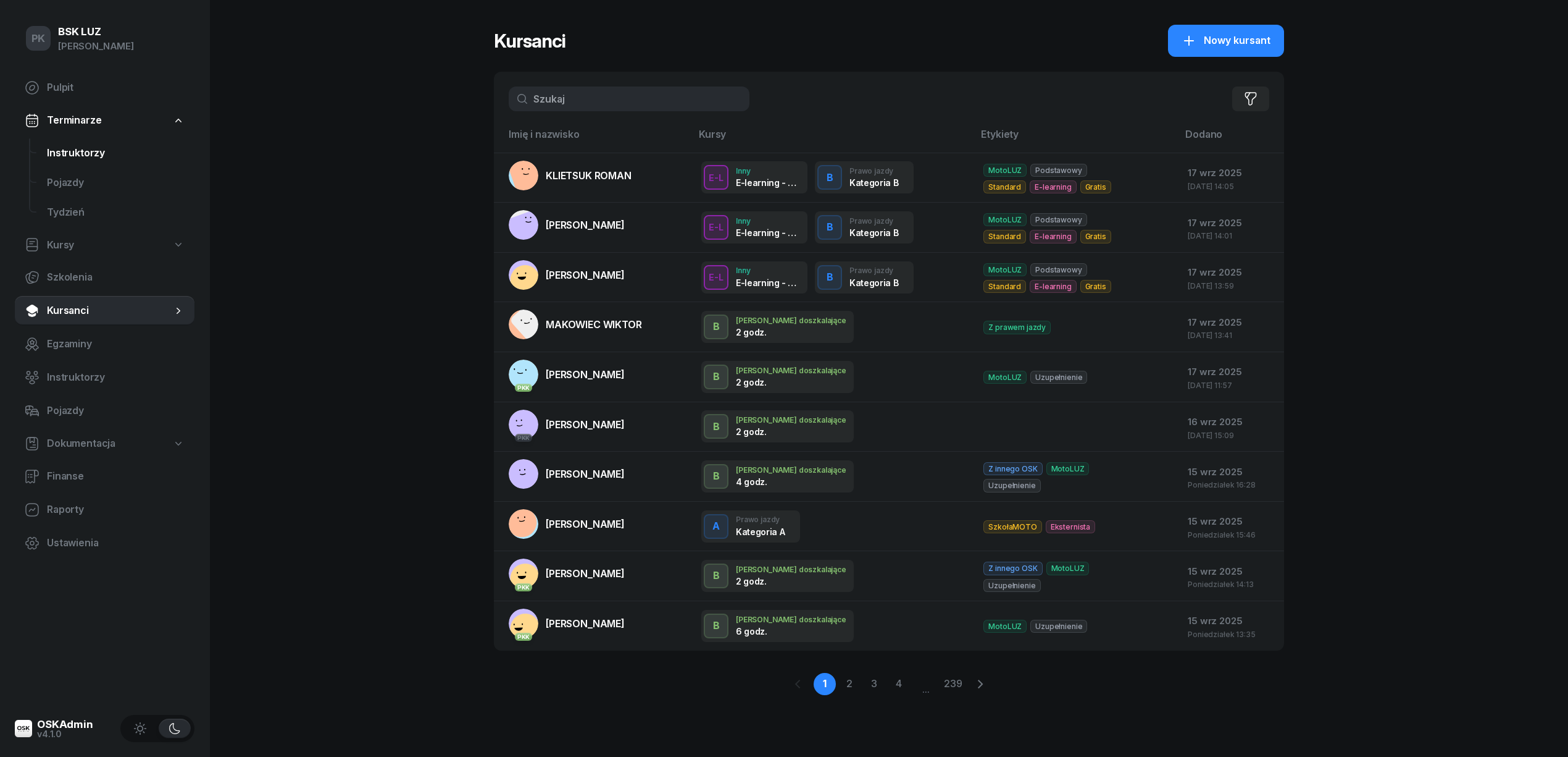
click at [102, 153] on span "Instruktorzy" at bounding box center [115, 153] width 137 height 16
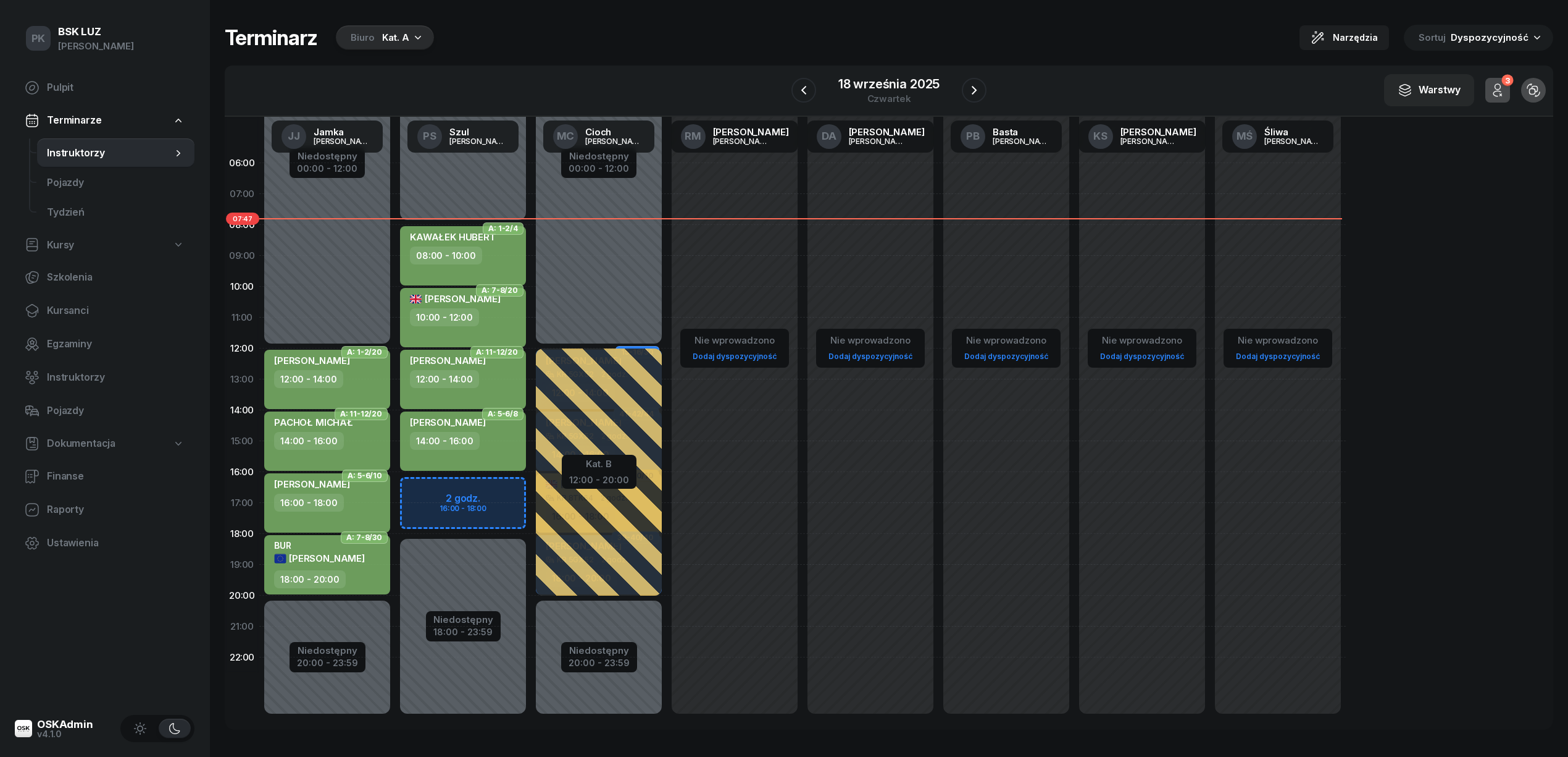
click at [406, 45] on div "Biuro Kat. A" at bounding box center [385, 37] width 98 height 25
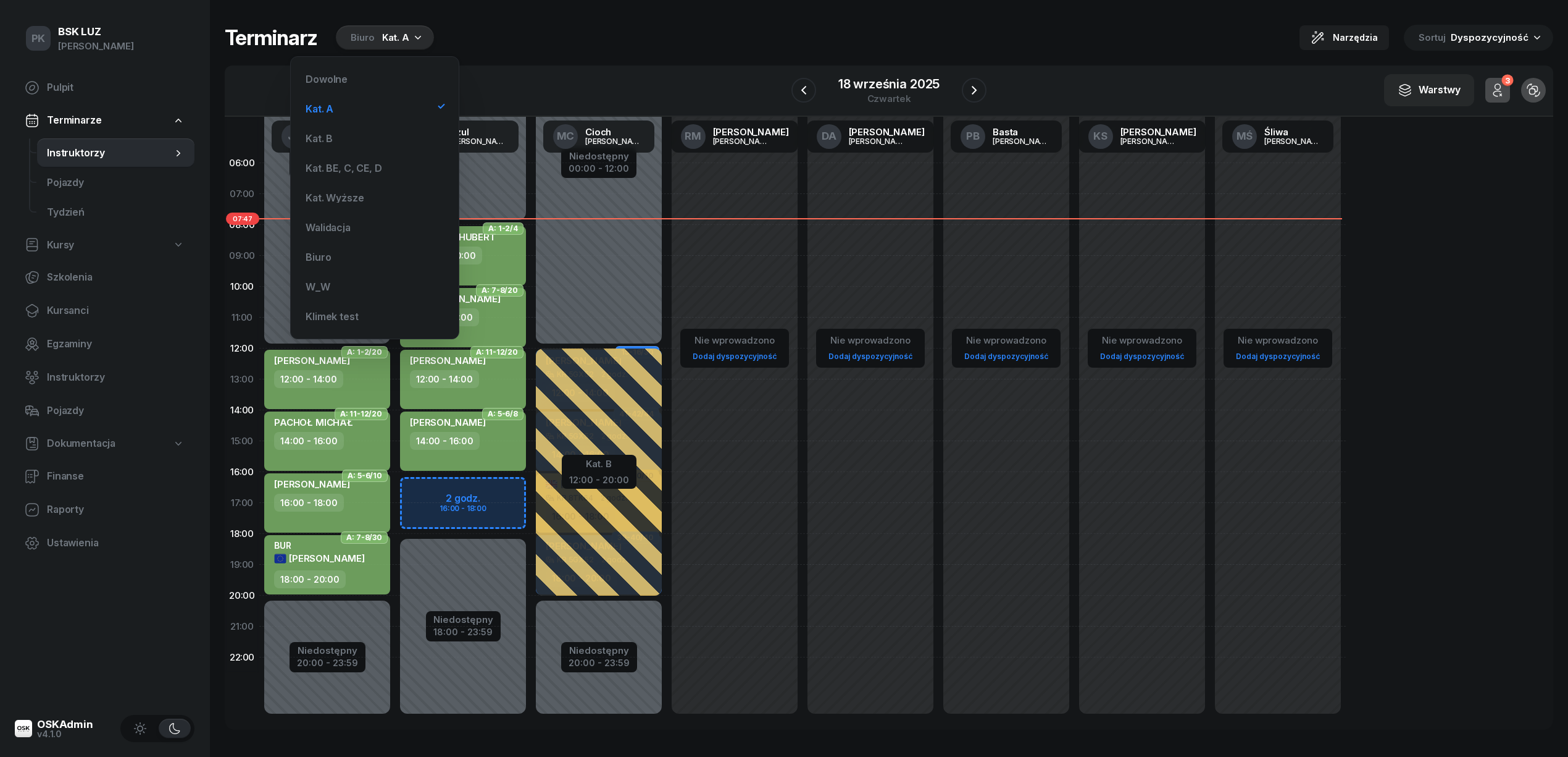
click at [392, 123] on div "Dowolne Kat. A Kat. B Kat. BE, C, CE, D Kat. Wyższe Walidacja Biuro W_W Klimek …" at bounding box center [375, 198] width 148 height 262
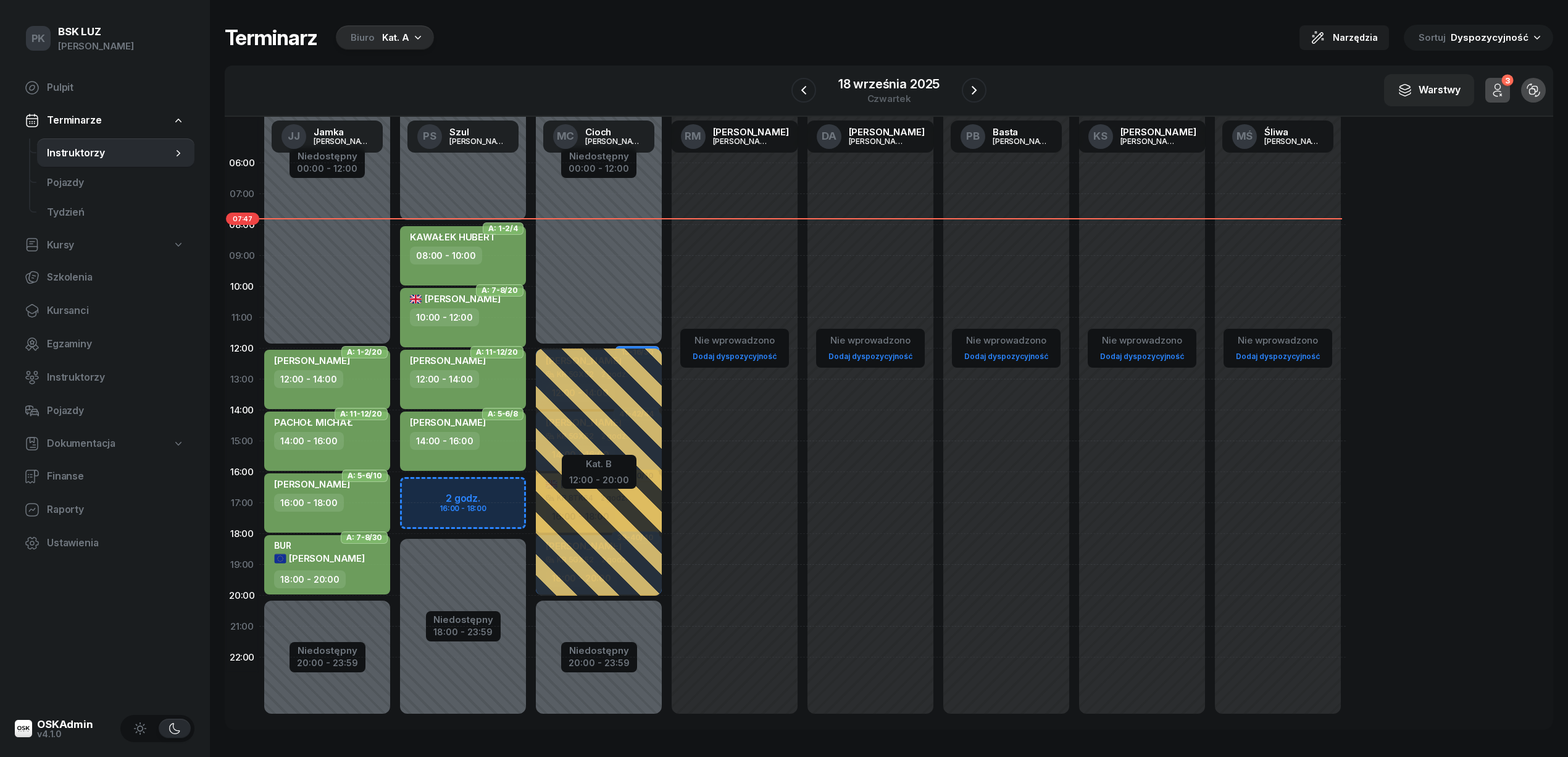
click at [388, 43] on div "Kat. A" at bounding box center [395, 38] width 27 height 15
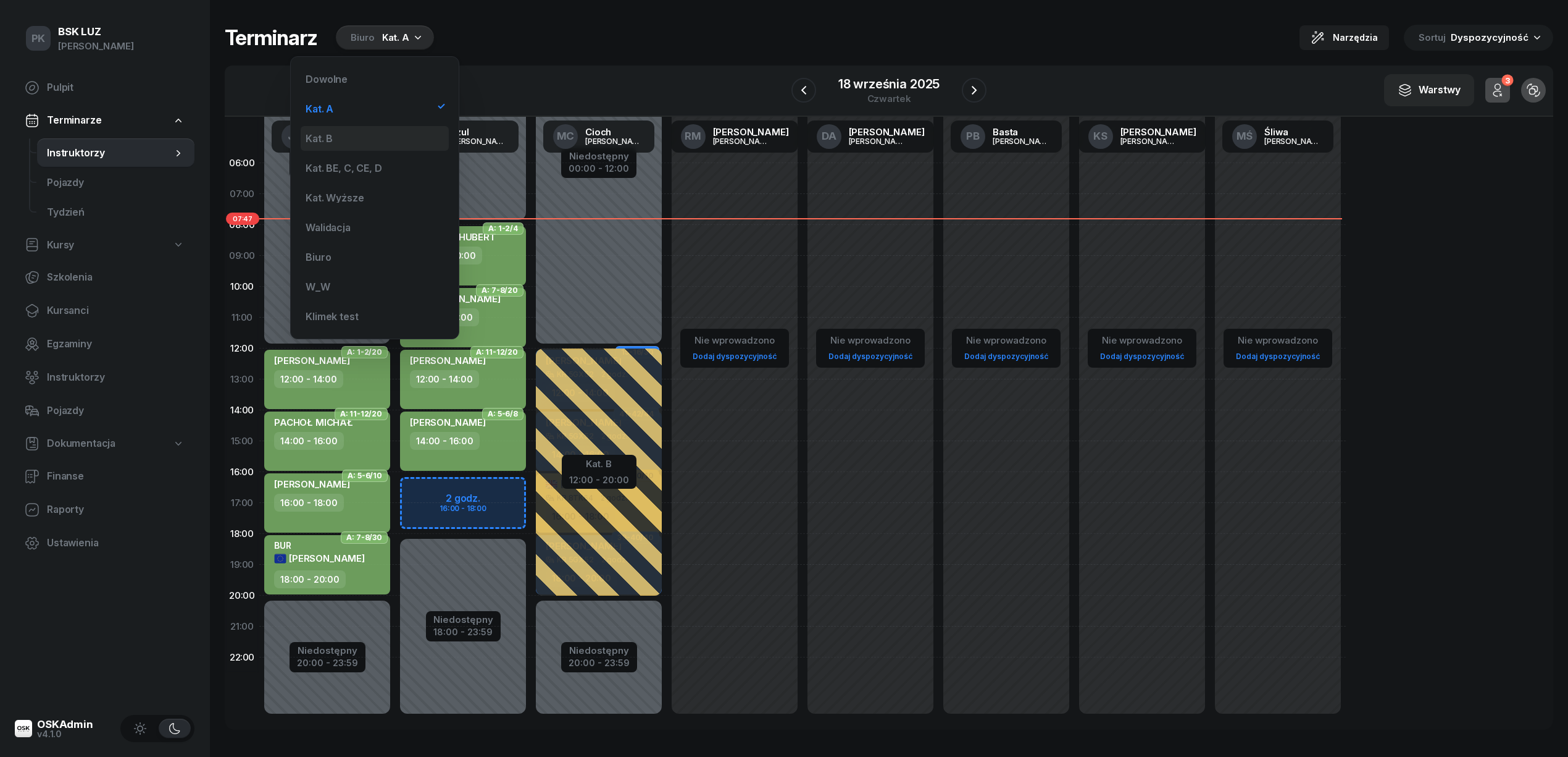
click at [384, 135] on div "Kat. B" at bounding box center [375, 138] width 148 height 25
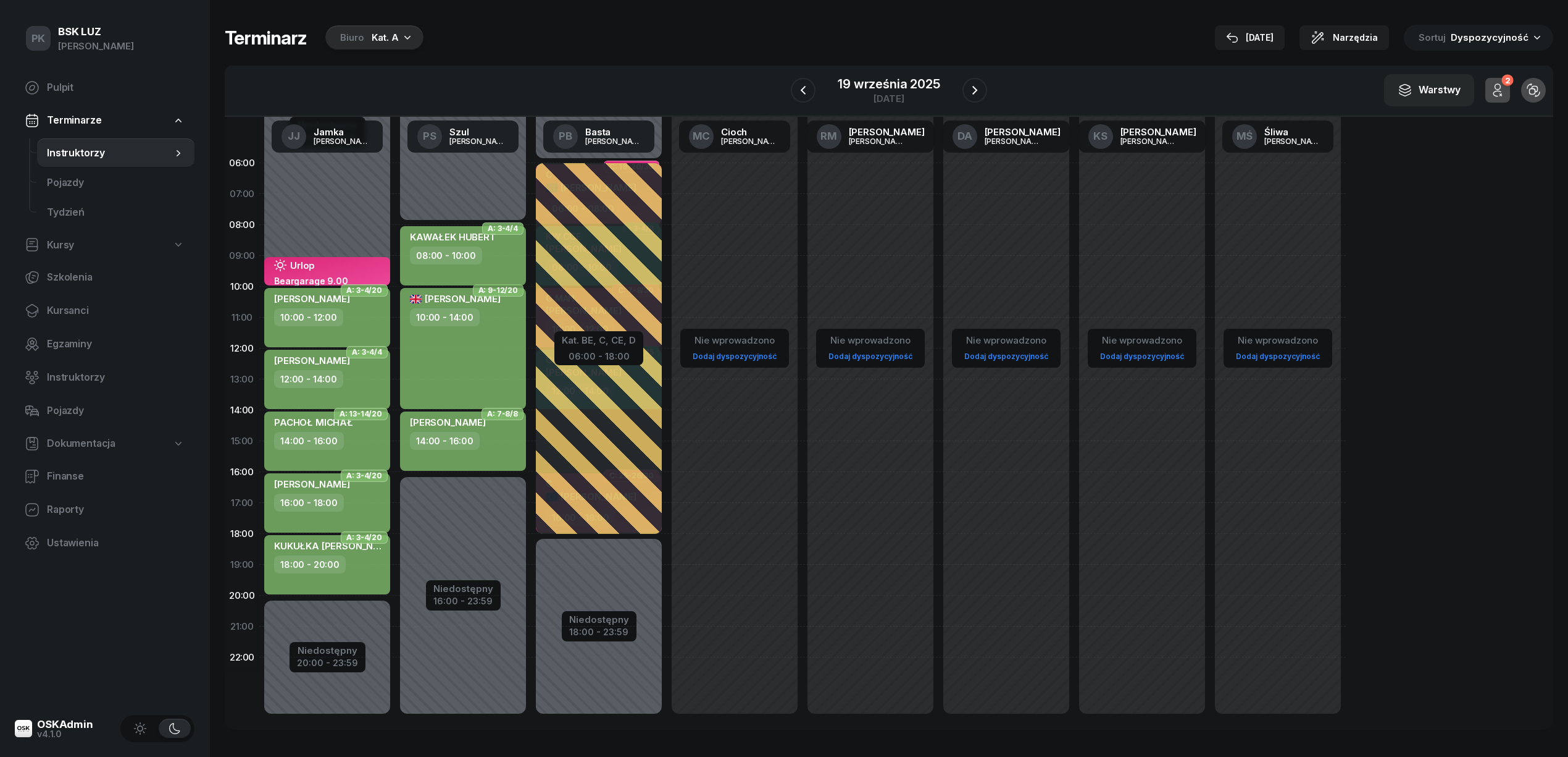
click at [502, 248] on div "08:00 - 10:00" at bounding box center [464, 255] width 108 height 18
select select "08"
select select "10"
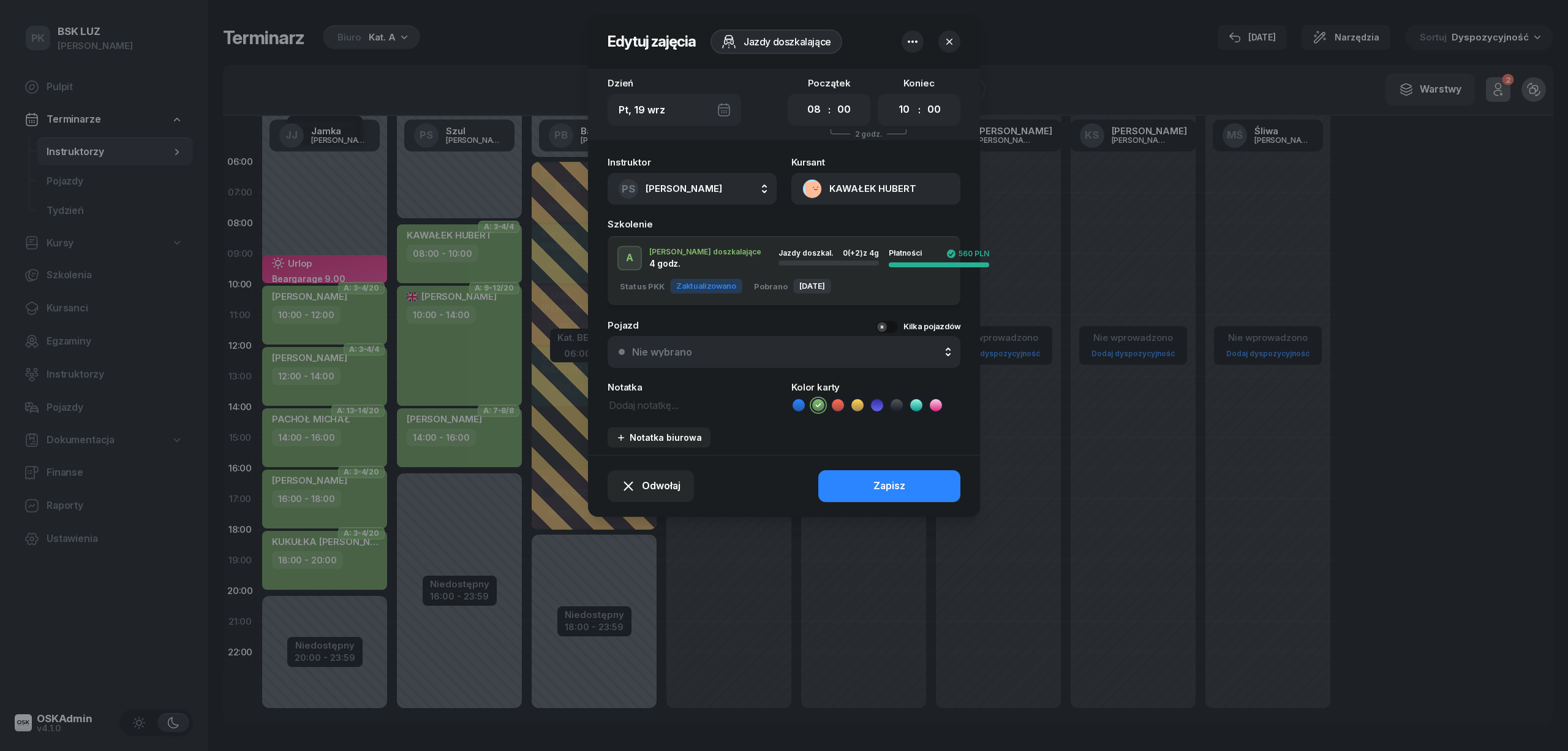
click at [496, 251] on div at bounding box center [784, 376] width 1568 height 751
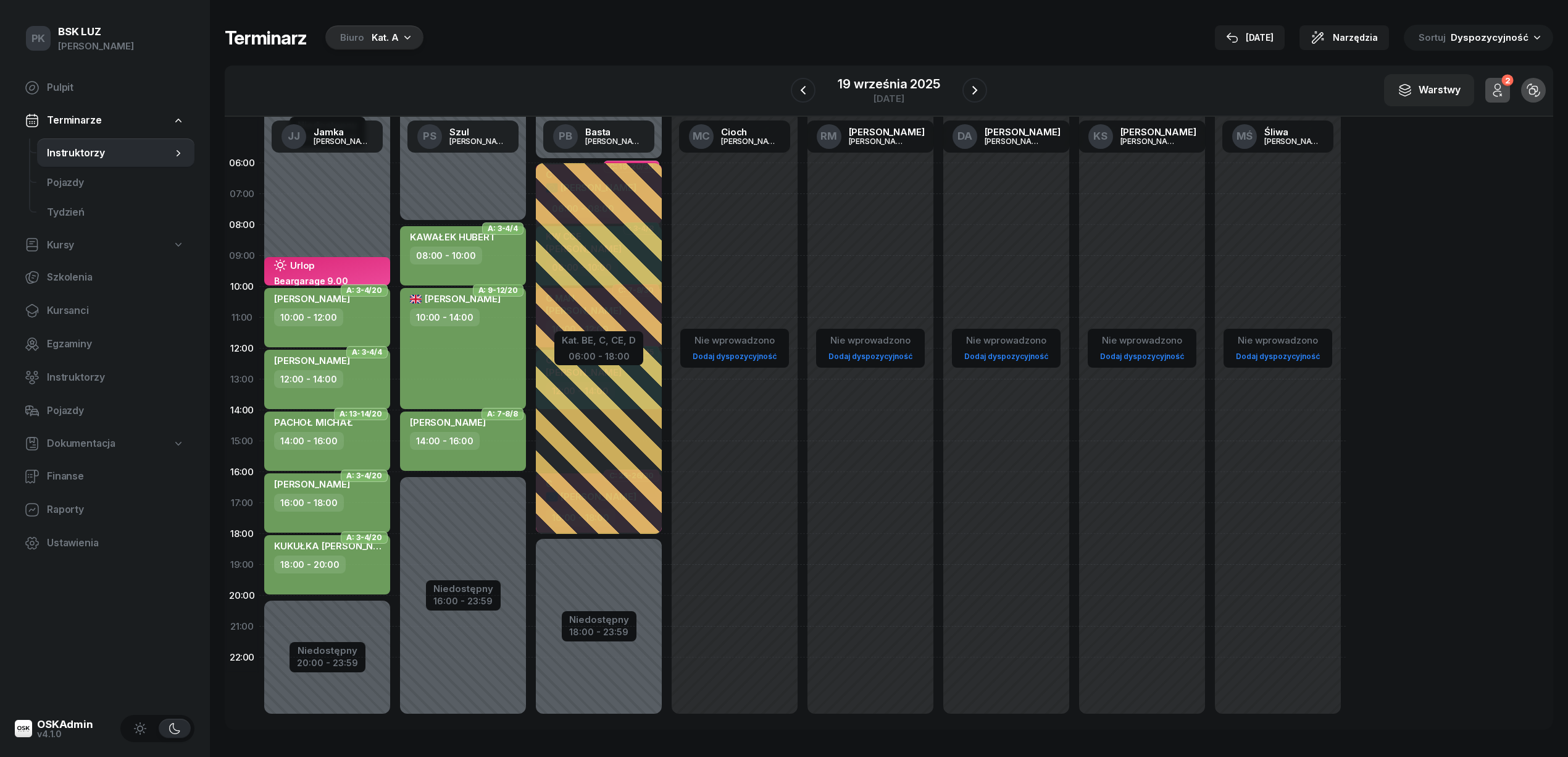
click at [500, 253] on div "08:00 - 10:00" at bounding box center [464, 255] width 108 height 18
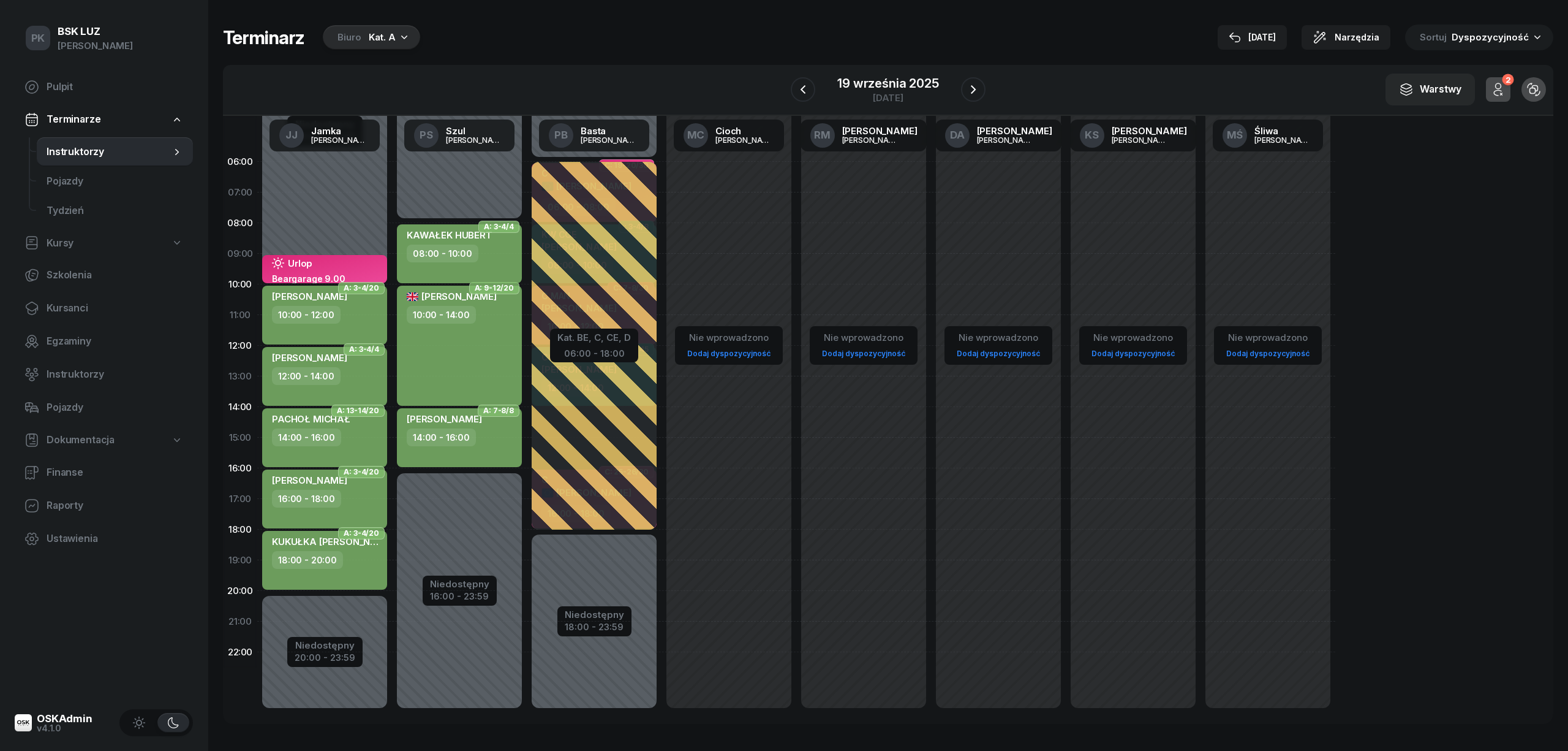
select select "08"
select select "10"
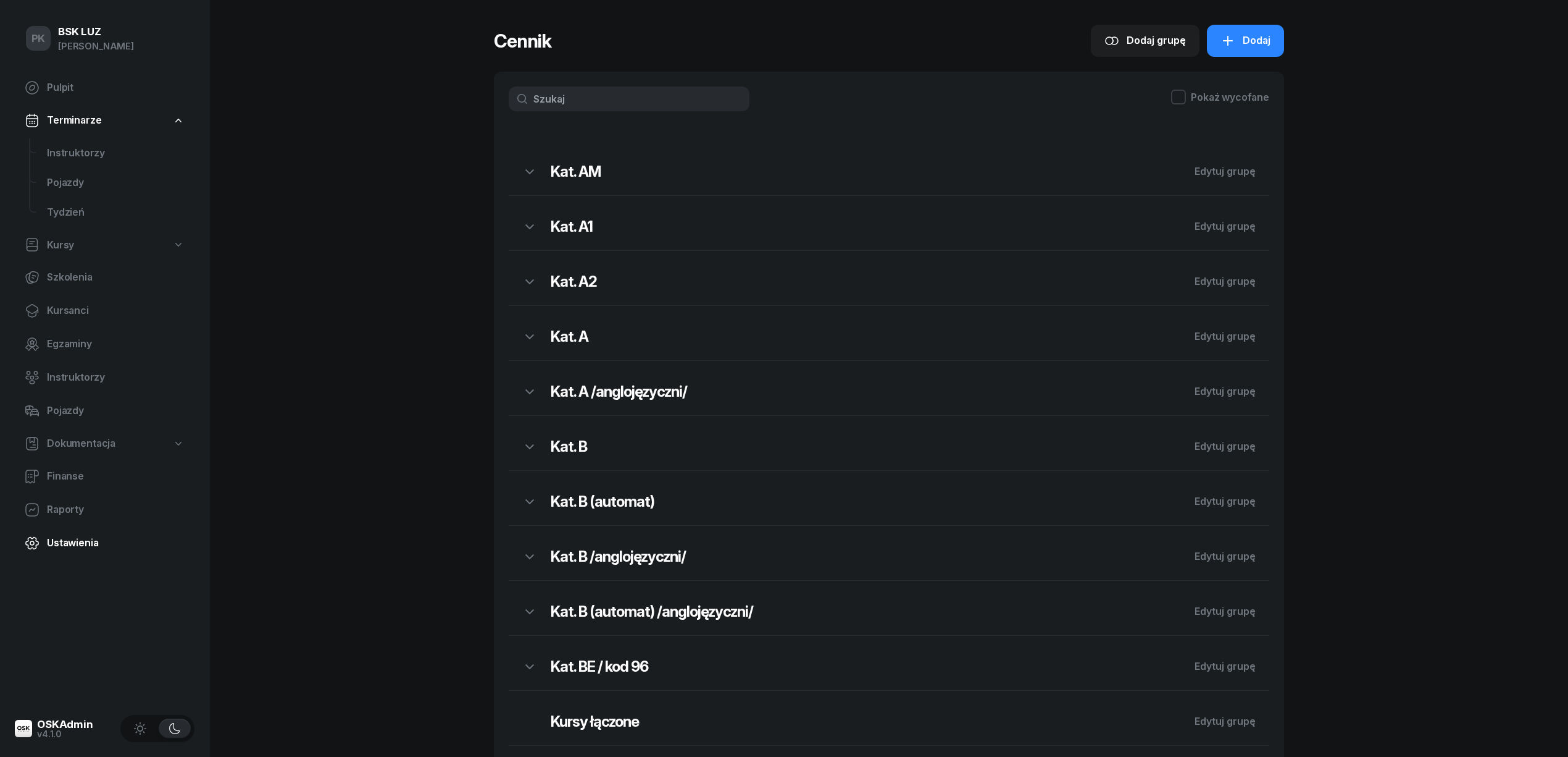
click at [67, 535] on span "Ustawienia" at bounding box center [115, 543] width 137 height 16
select select "06:00"
select select "22:00"
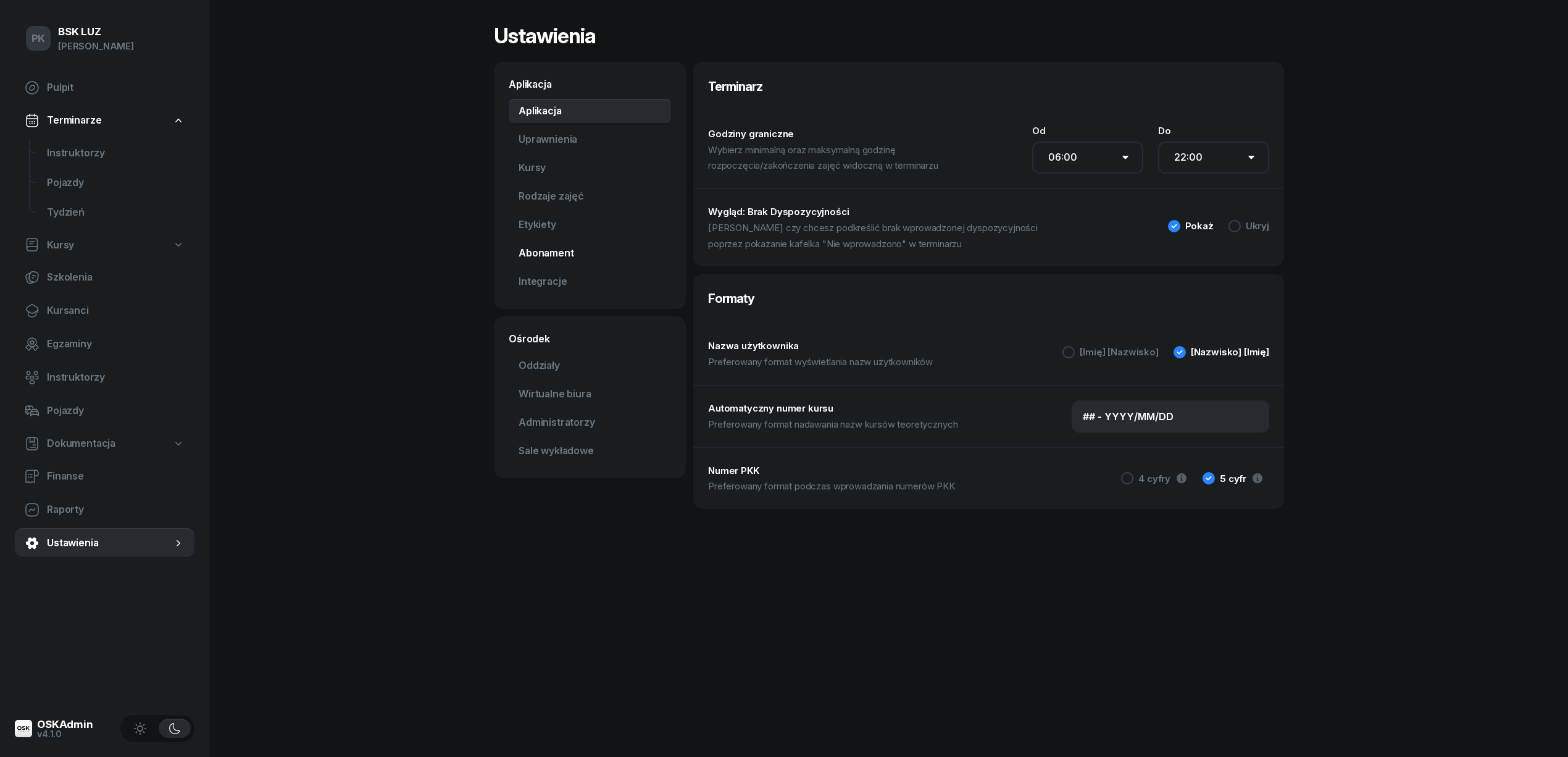
click at [558, 245] on link "Abonament Nowość" at bounding box center [589, 253] width 162 height 25
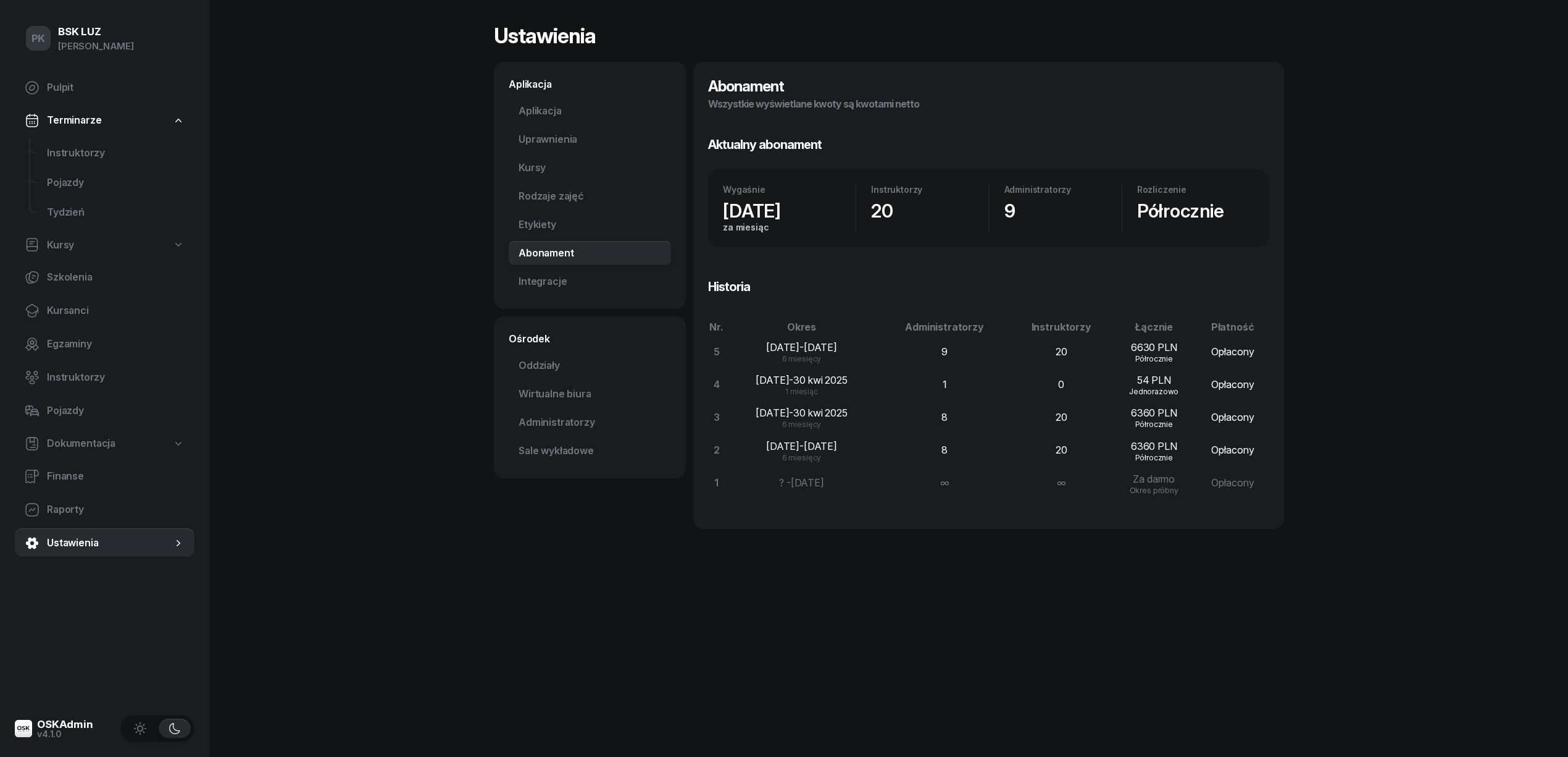
click at [777, 213] on span "31/10/2025" at bounding box center [752, 210] width 58 height 22
click at [789, 374] on span "26 mar 2025" at bounding box center [772, 380] width 33 height 13
click at [830, 422] on div "6 miesięcy" at bounding box center [801, 424] width 152 height 8
click at [833, 446] on span "1 lis 2024" at bounding box center [820, 445] width 33 height 13
click at [546, 278] on link "Integracje" at bounding box center [589, 281] width 162 height 25
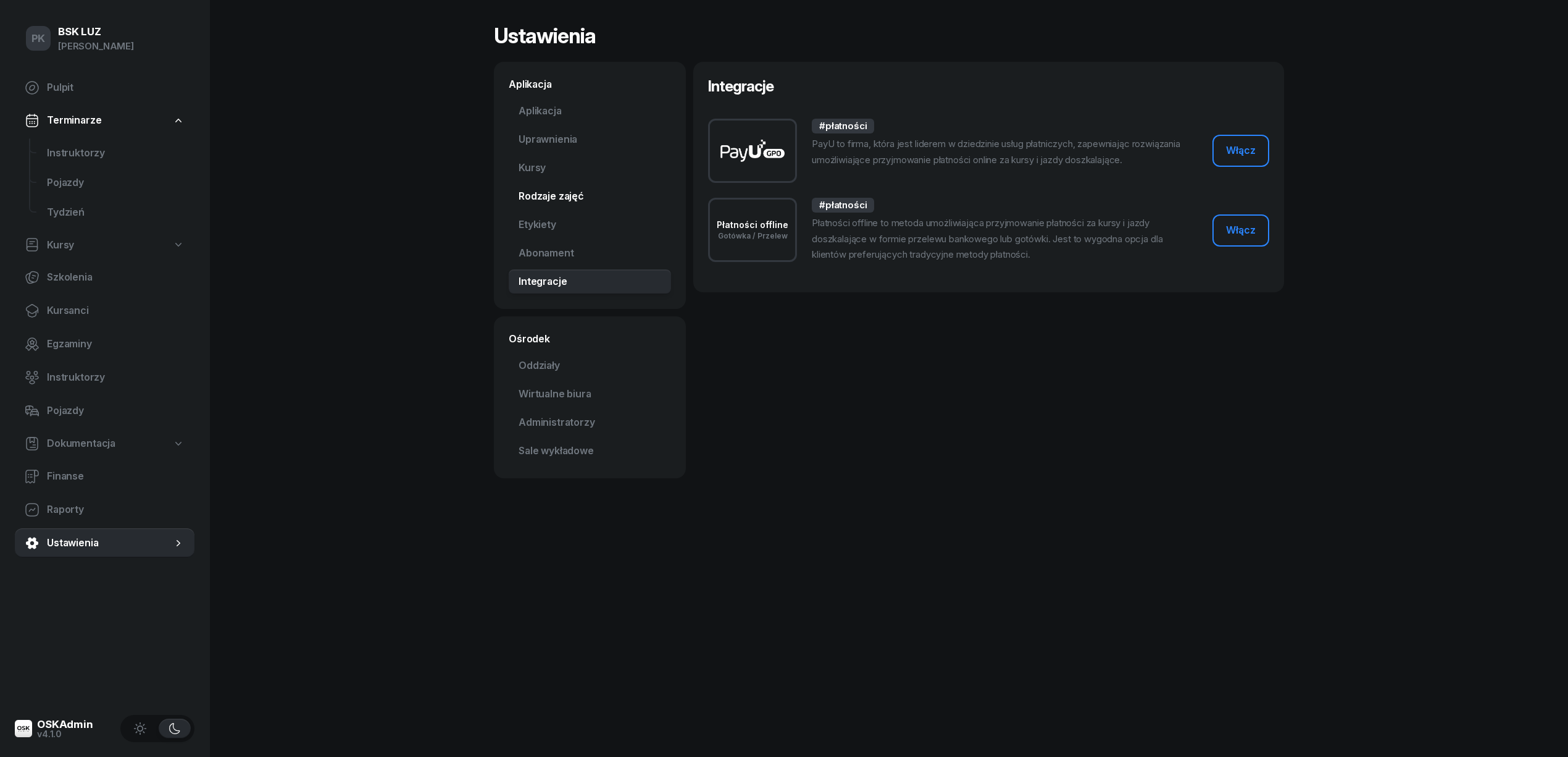
click at [557, 191] on link "Rodzaje zajęć" at bounding box center [589, 196] width 162 height 25
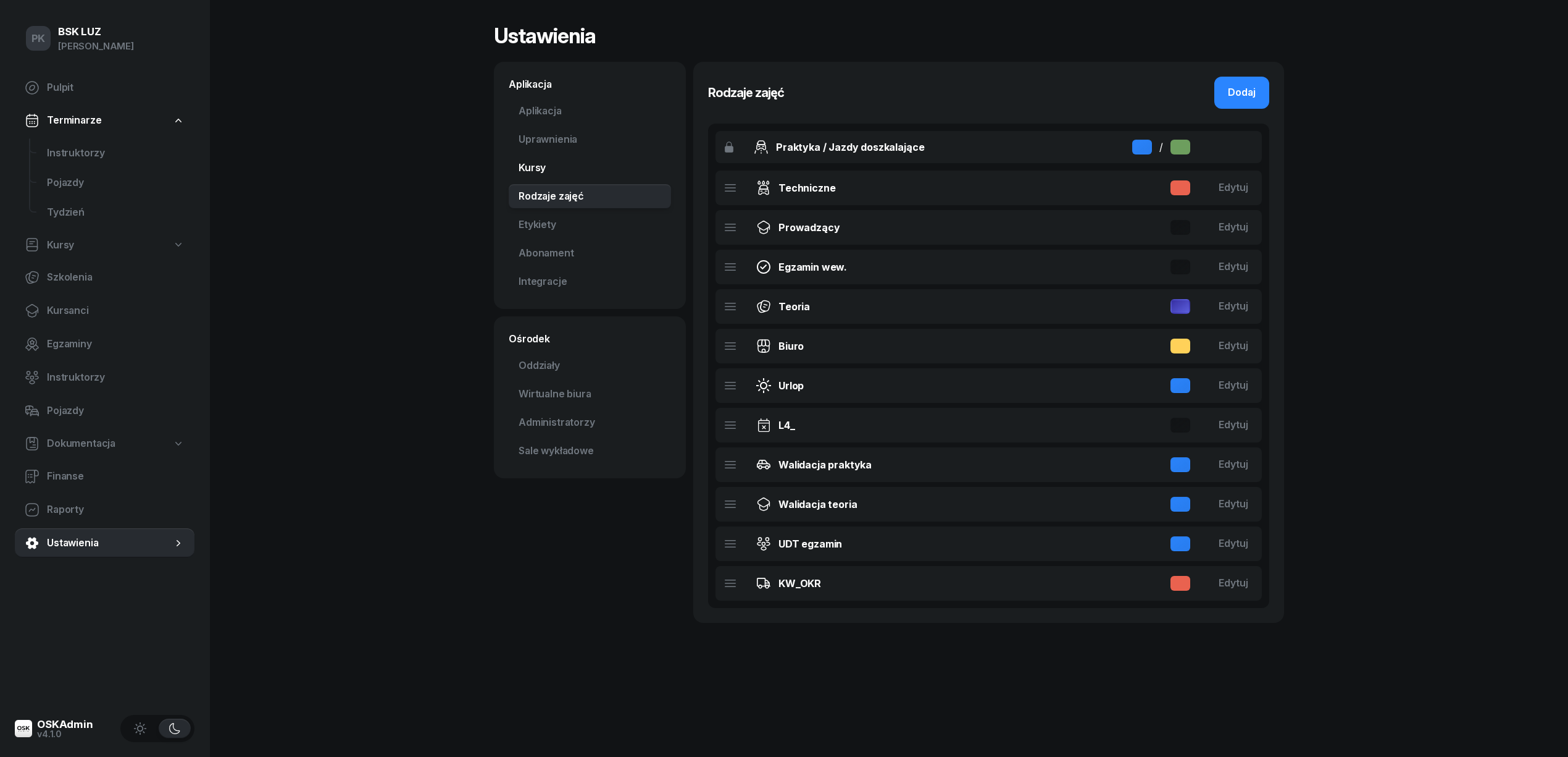
click at [545, 167] on link "Kursy" at bounding box center [589, 167] width 162 height 25
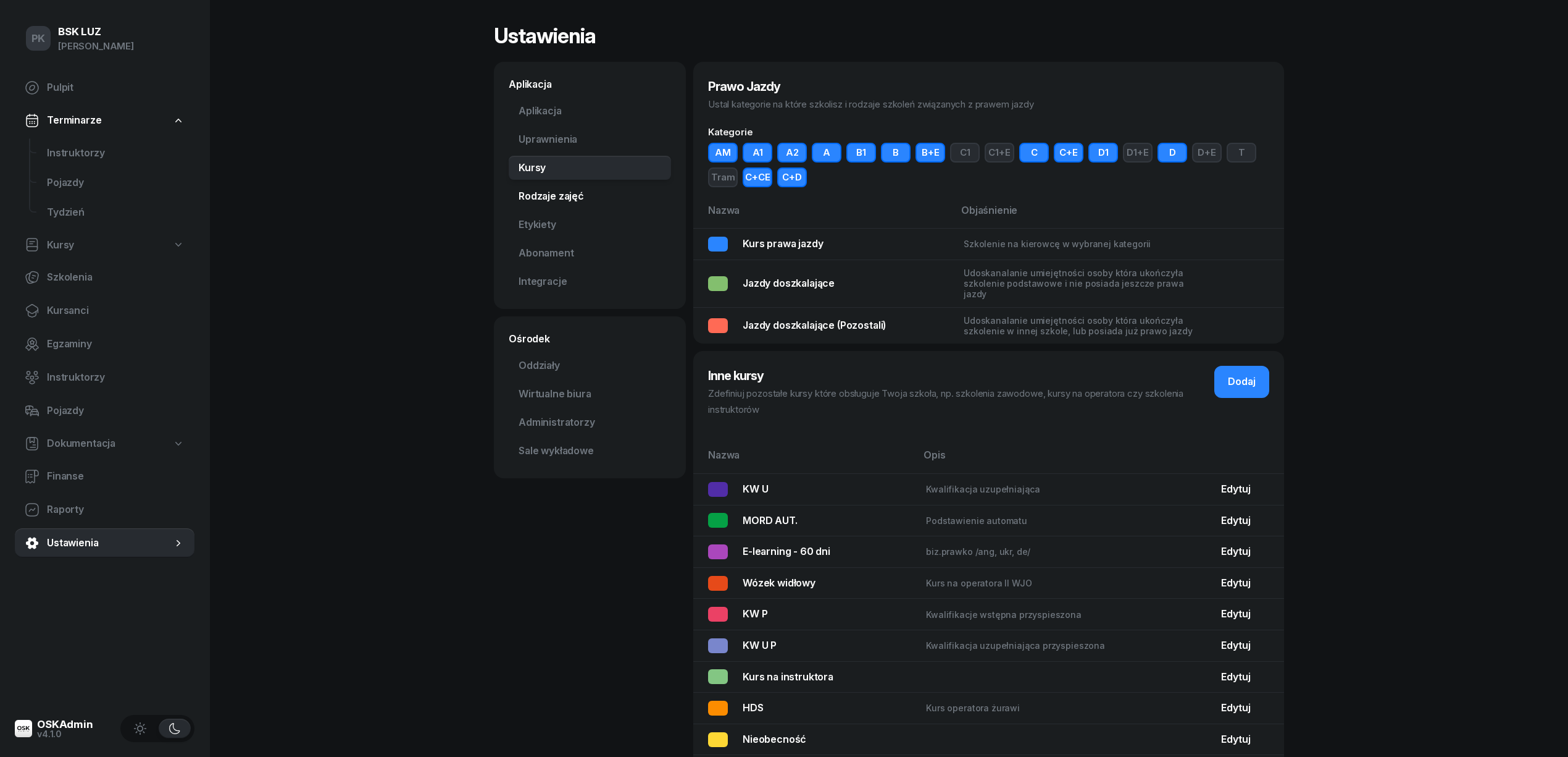
click at [552, 203] on link "Rodzaje zajęć" at bounding box center [589, 196] width 162 height 25
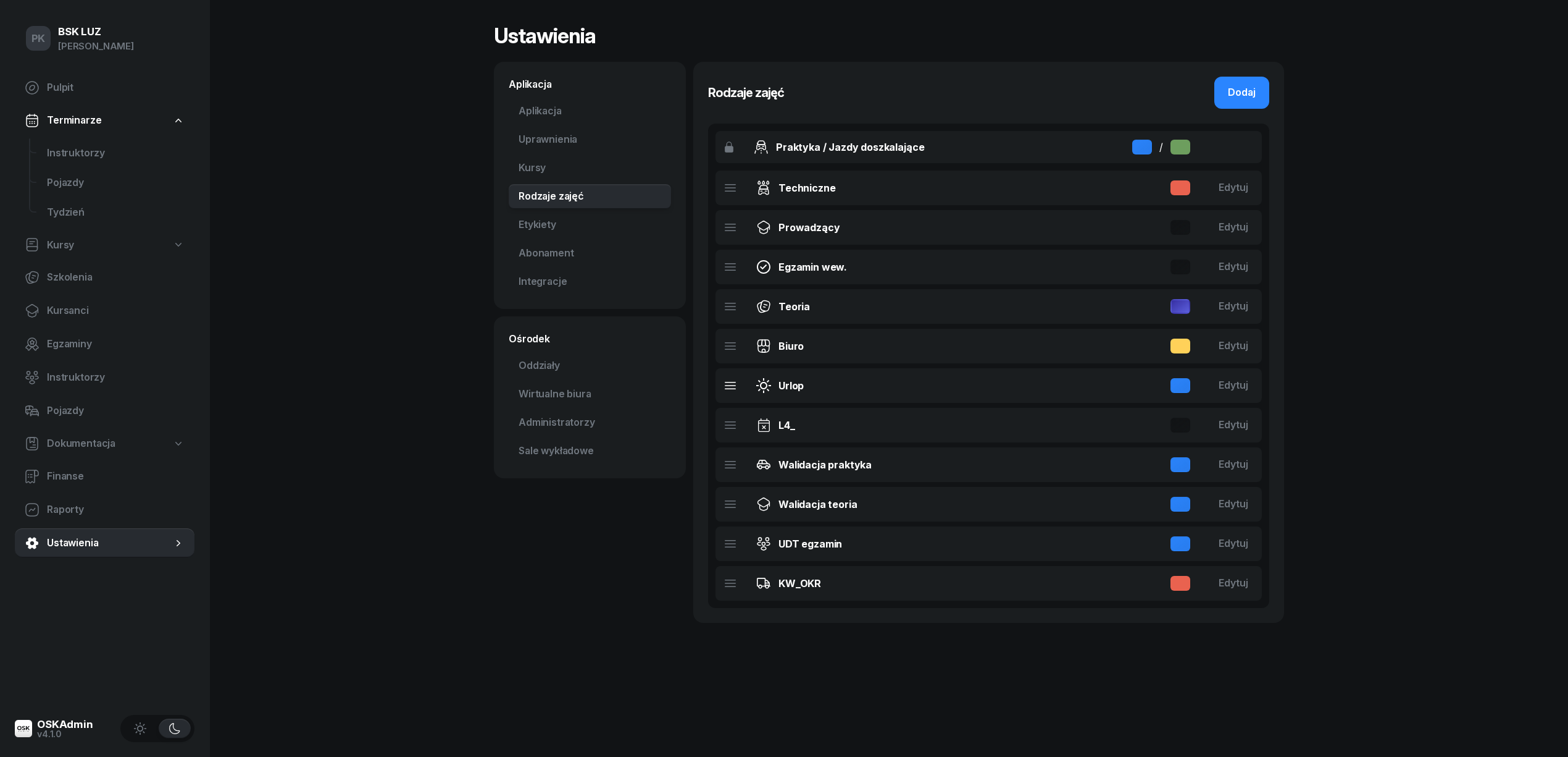
click at [1178, 389] on div at bounding box center [1180, 385] width 20 height 15
click at [1230, 389] on div "Edytuj" at bounding box center [1234, 386] width 30 height 16
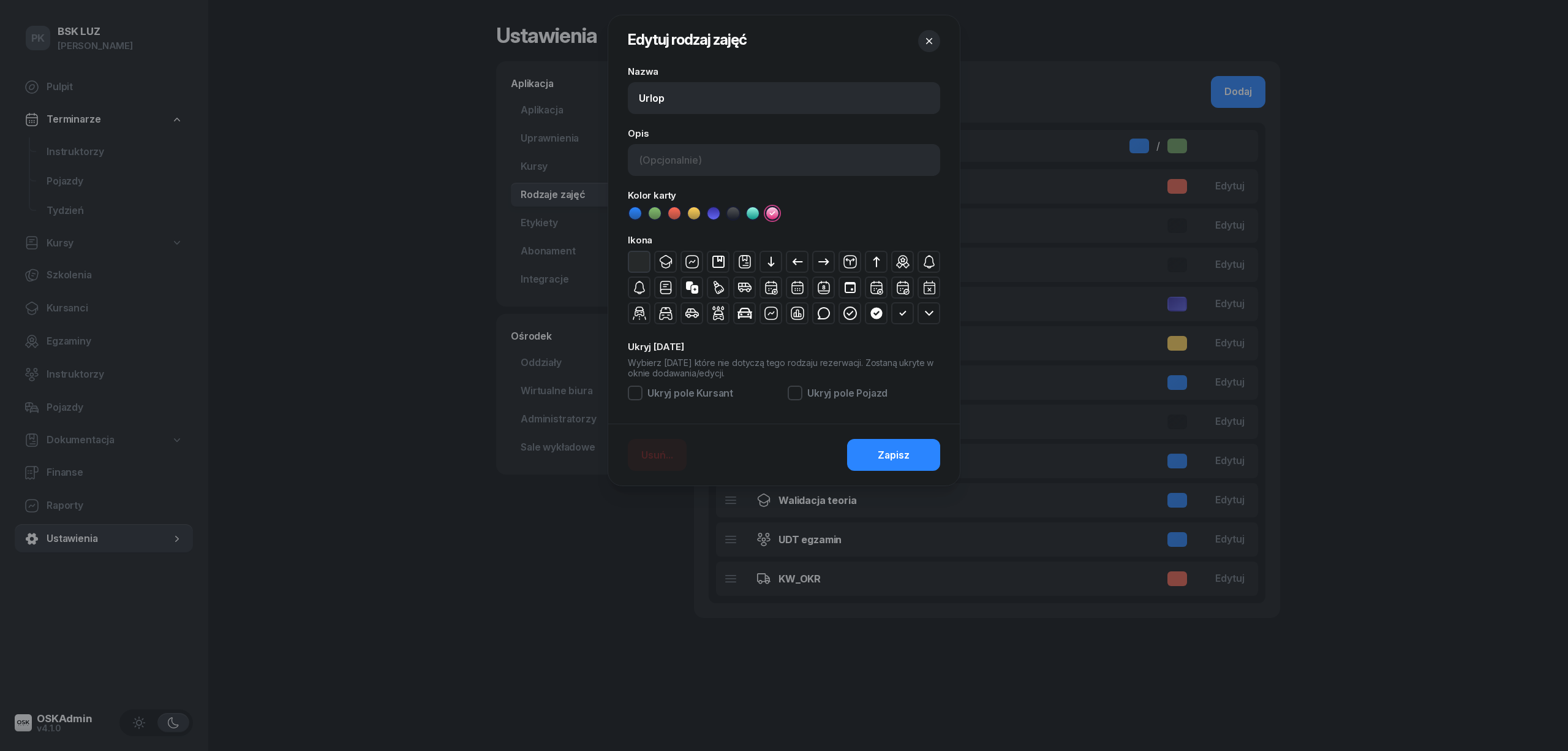
click at [730, 215] on icon at bounding box center [733, 213] width 13 height 13
click at [888, 449] on span "Zapisz" at bounding box center [893, 455] width 32 height 16
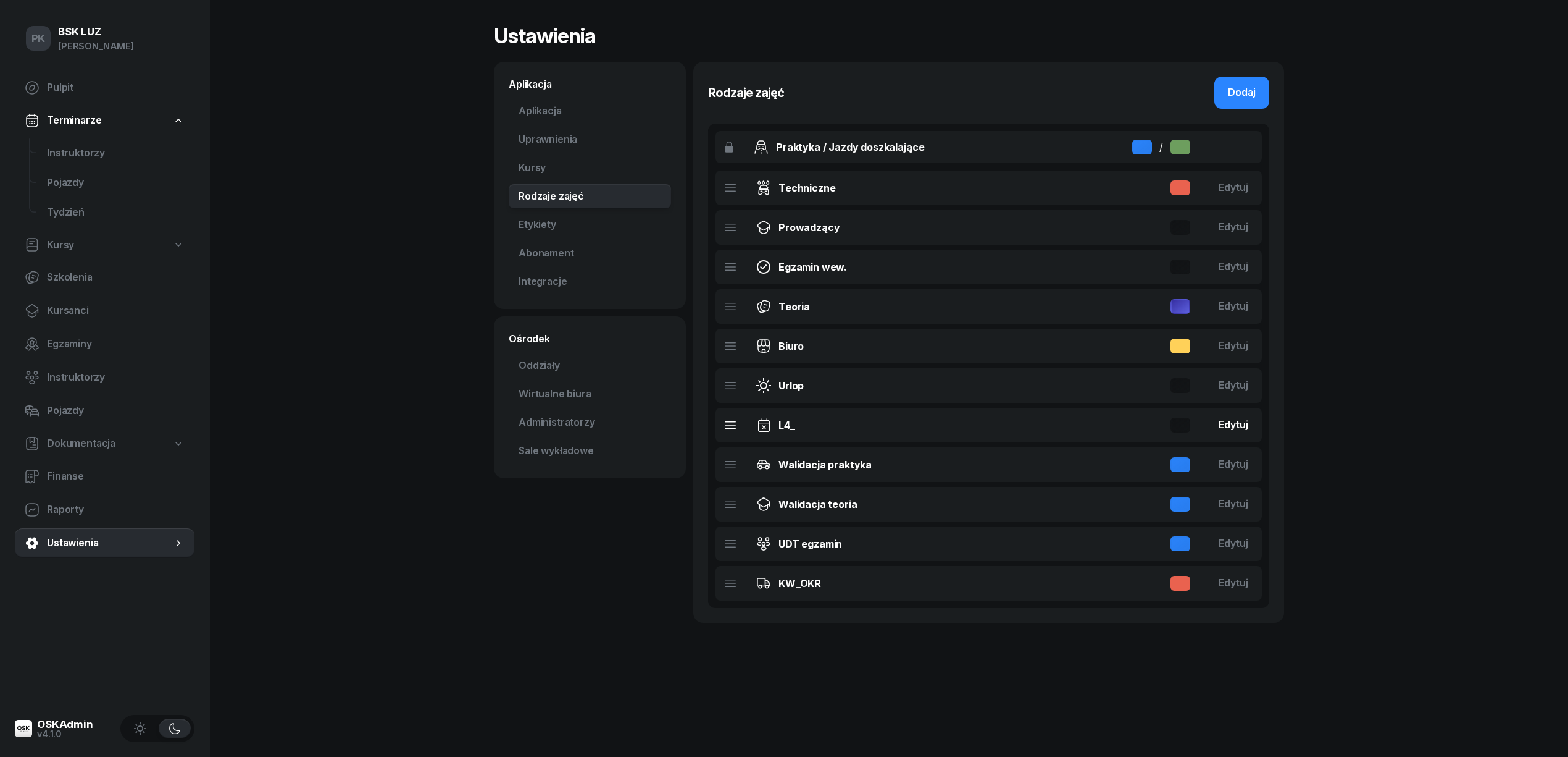
click at [1234, 424] on div "Edytuj" at bounding box center [1234, 425] width 30 height 16
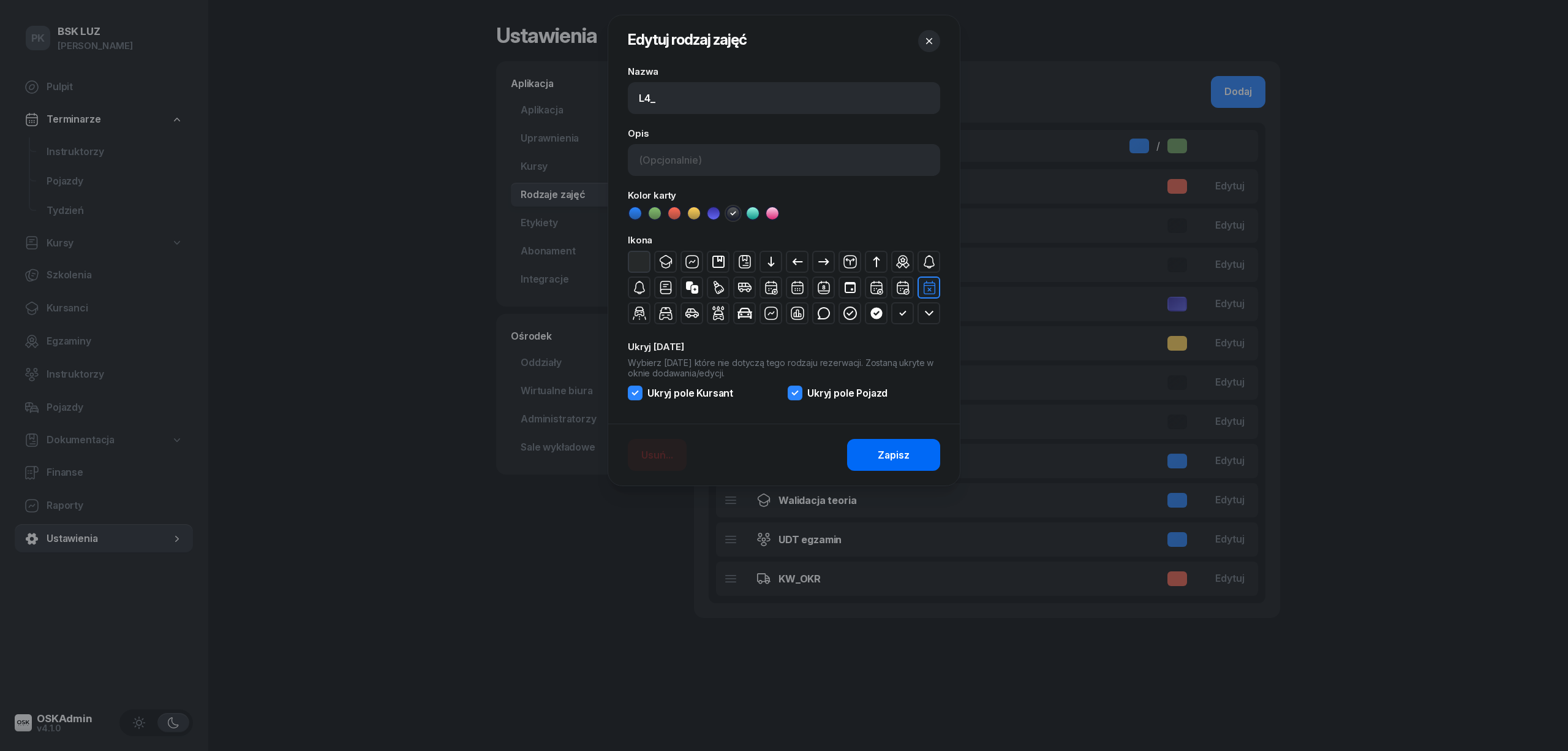
click at [917, 461] on button "Zapisz" at bounding box center [894, 454] width 93 height 32
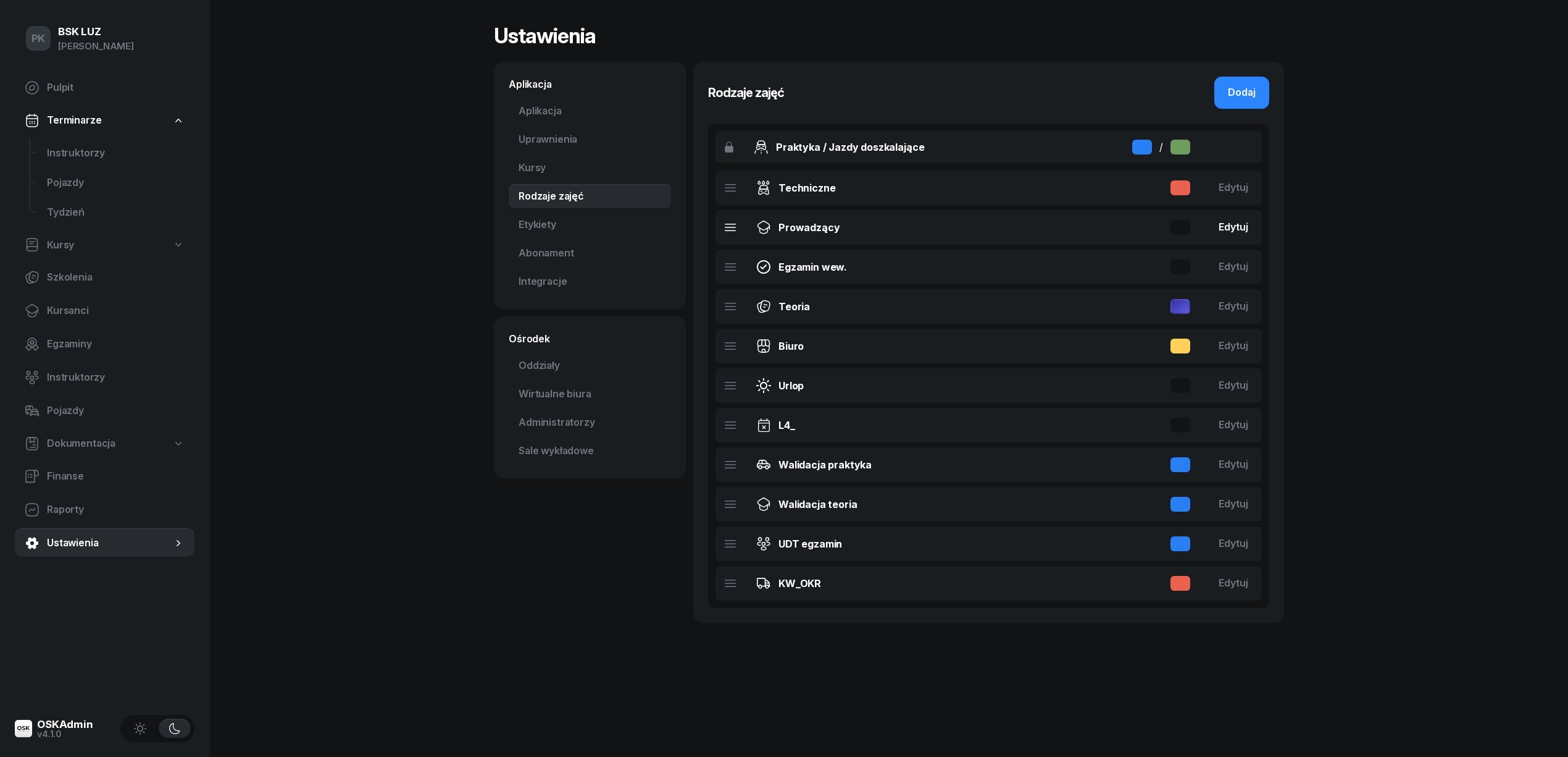
click at [1242, 228] on div "Edytuj" at bounding box center [1234, 228] width 30 height 16
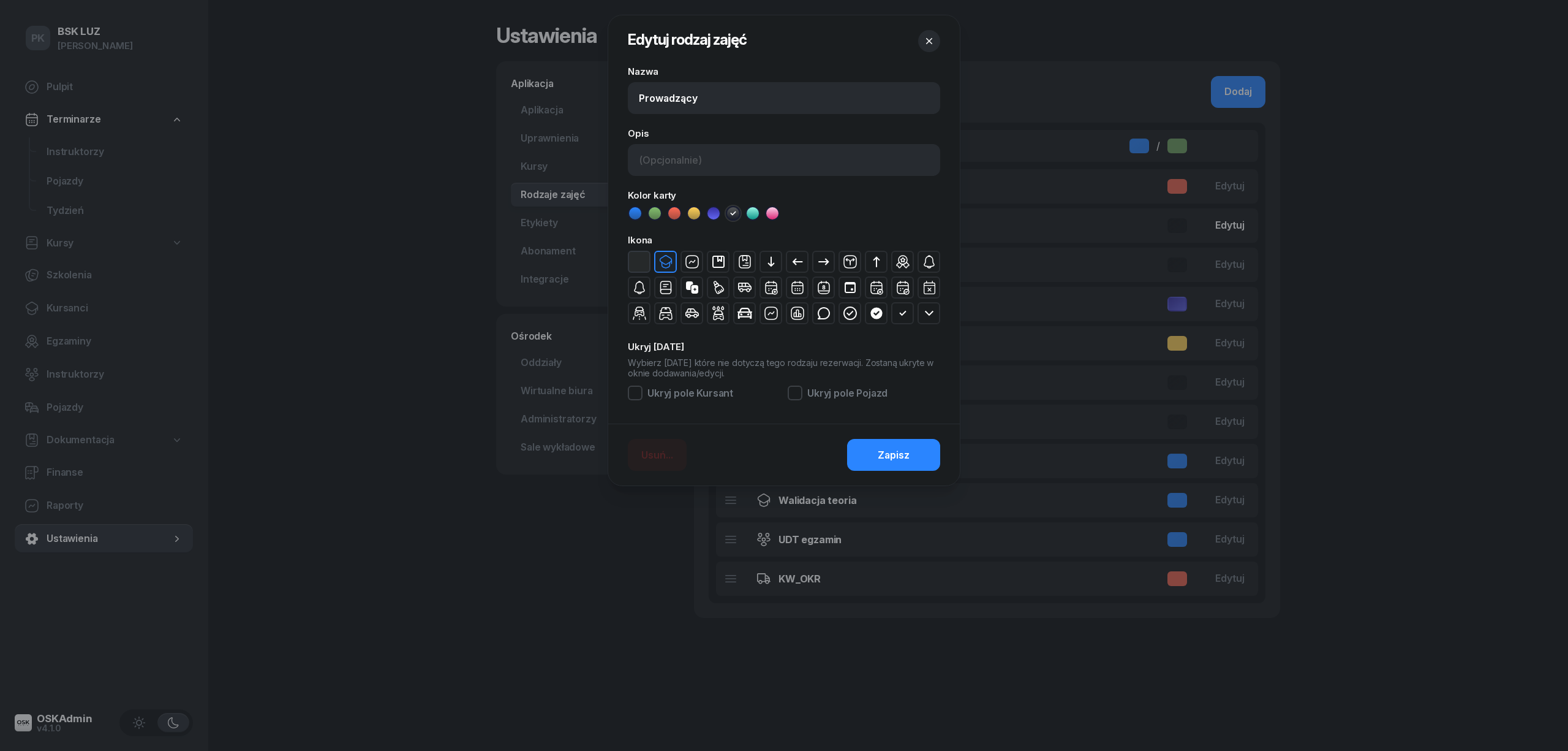
click at [1232, 226] on div at bounding box center [784, 376] width 1568 height 751
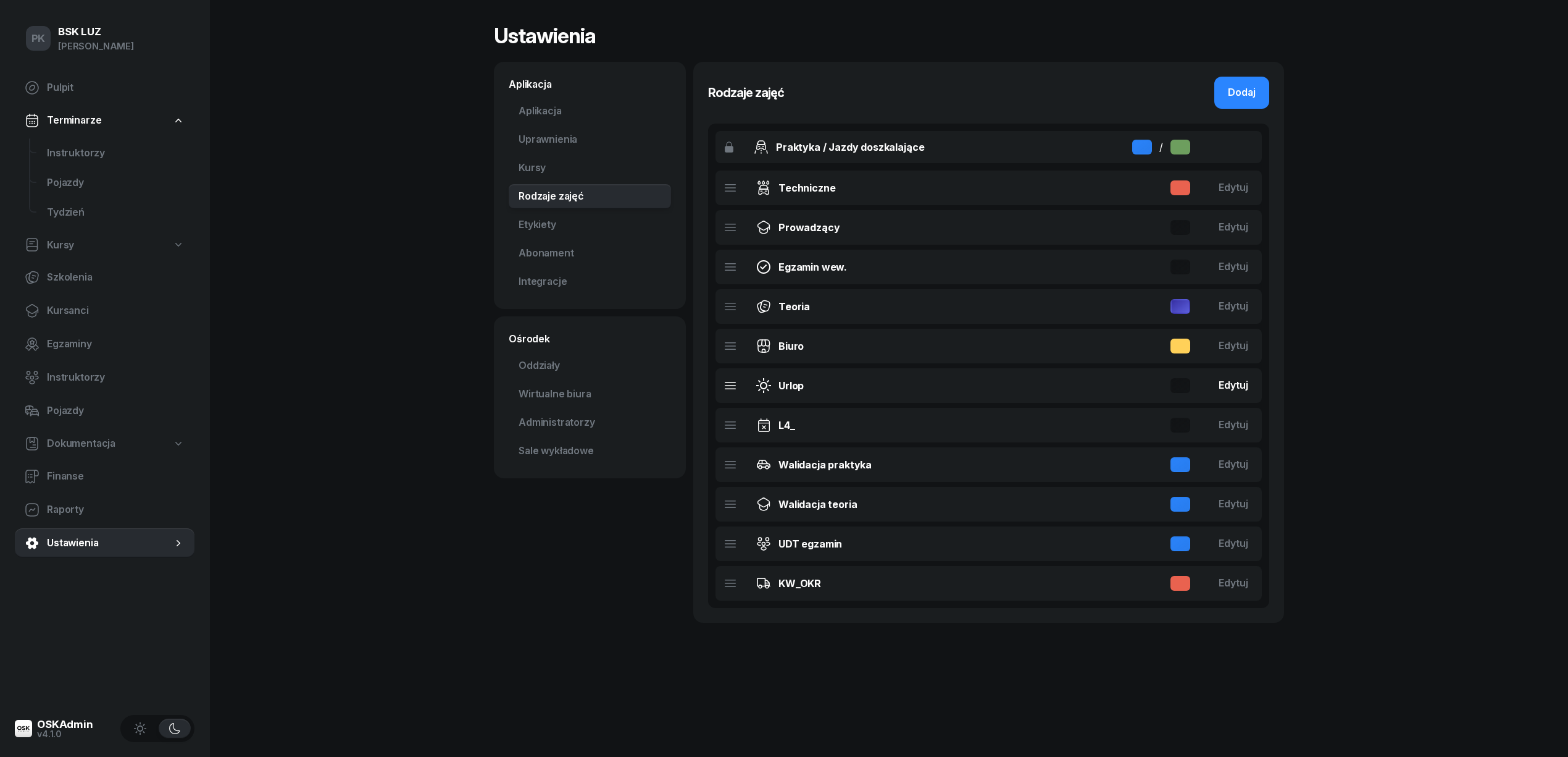
click at [1228, 384] on div "Edytuj" at bounding box center [1234, 386] width 30 height 16
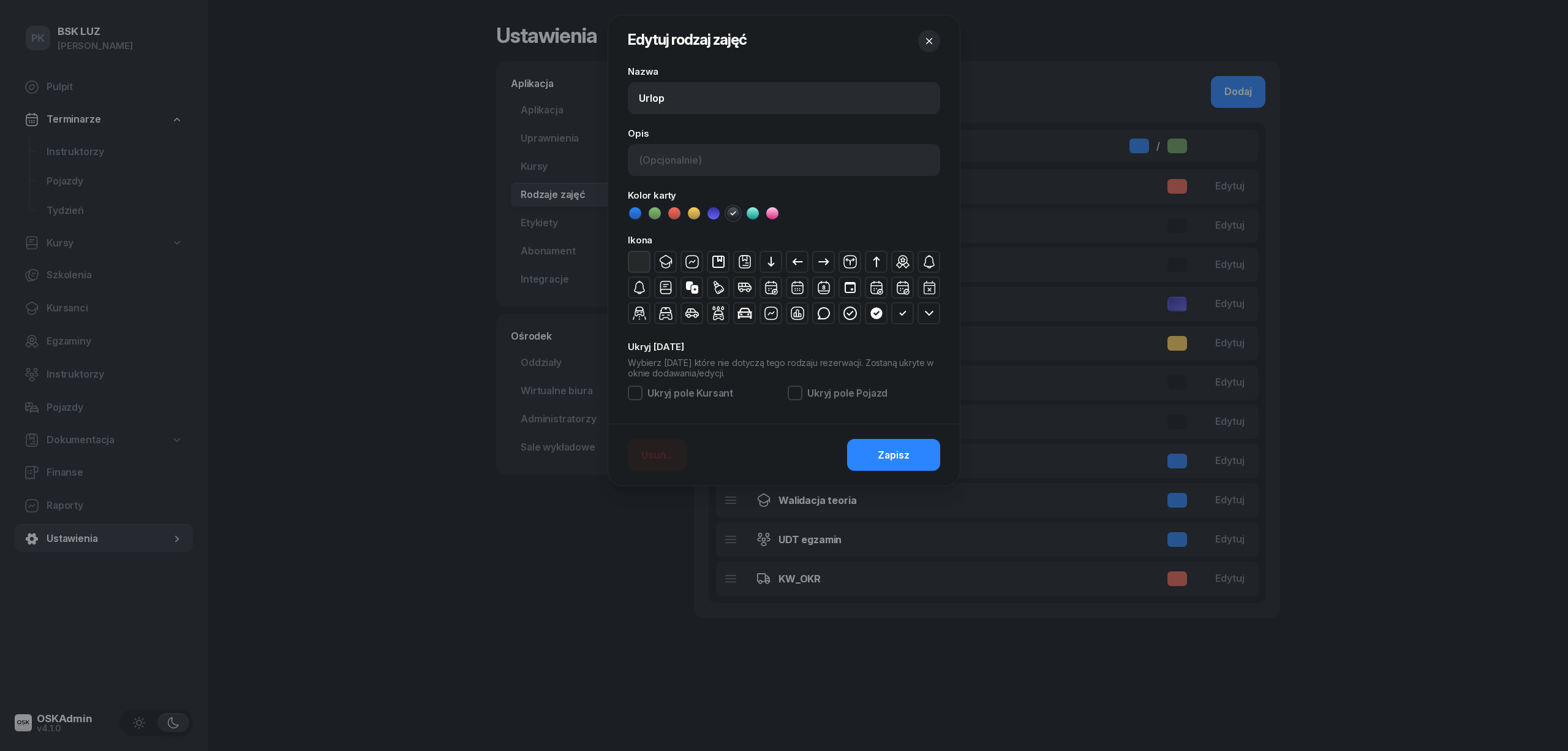
click at [754, 215] on icon at bounding box center [753, 213] width 13 height 13
click at [881, 457] on span "Zapisz" at bounding box center [893, 455] width 32 height 16
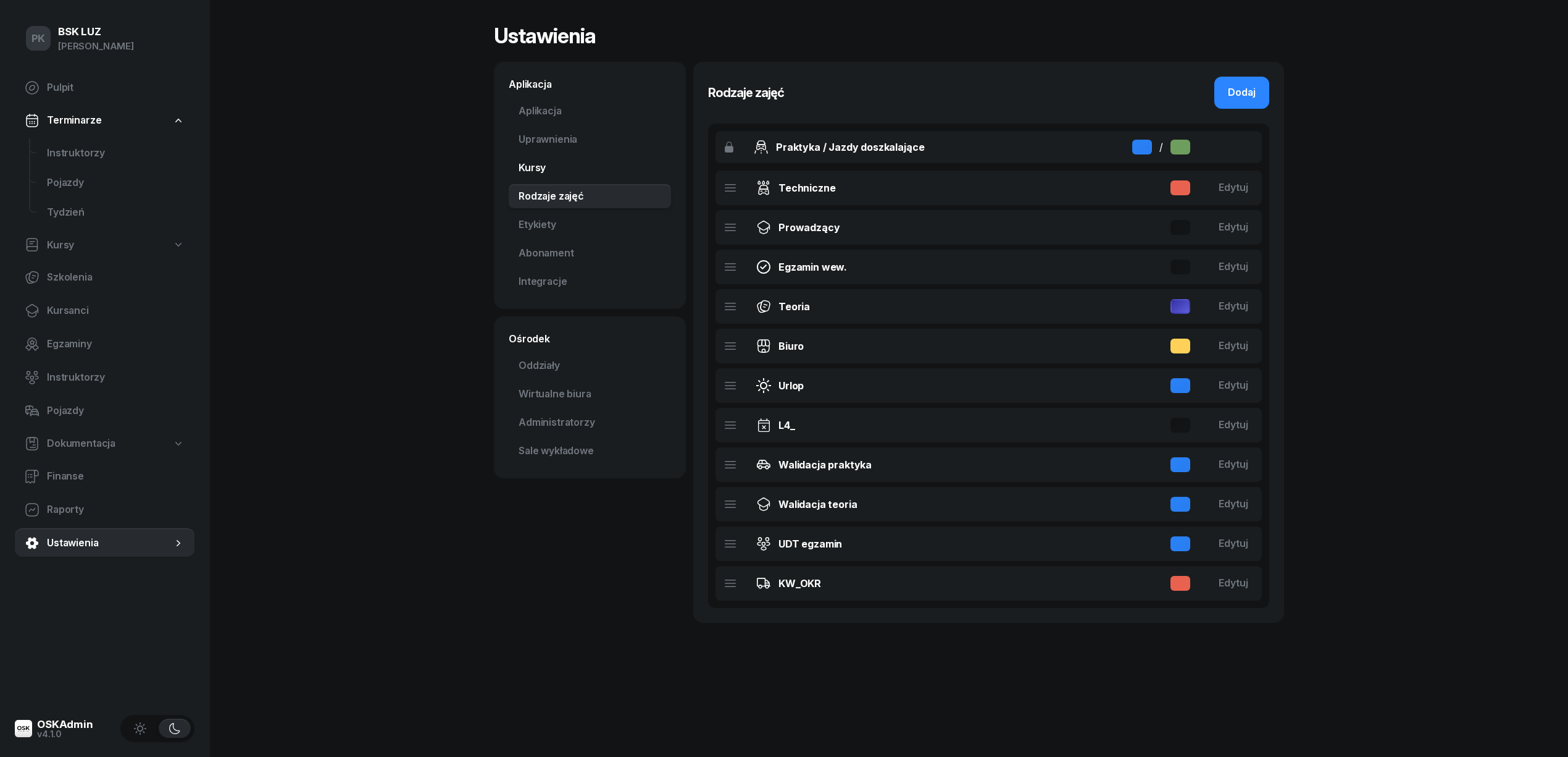
click at [559, 169] on link "Kursy" at bounding box center [589, 167] width 162 height 25
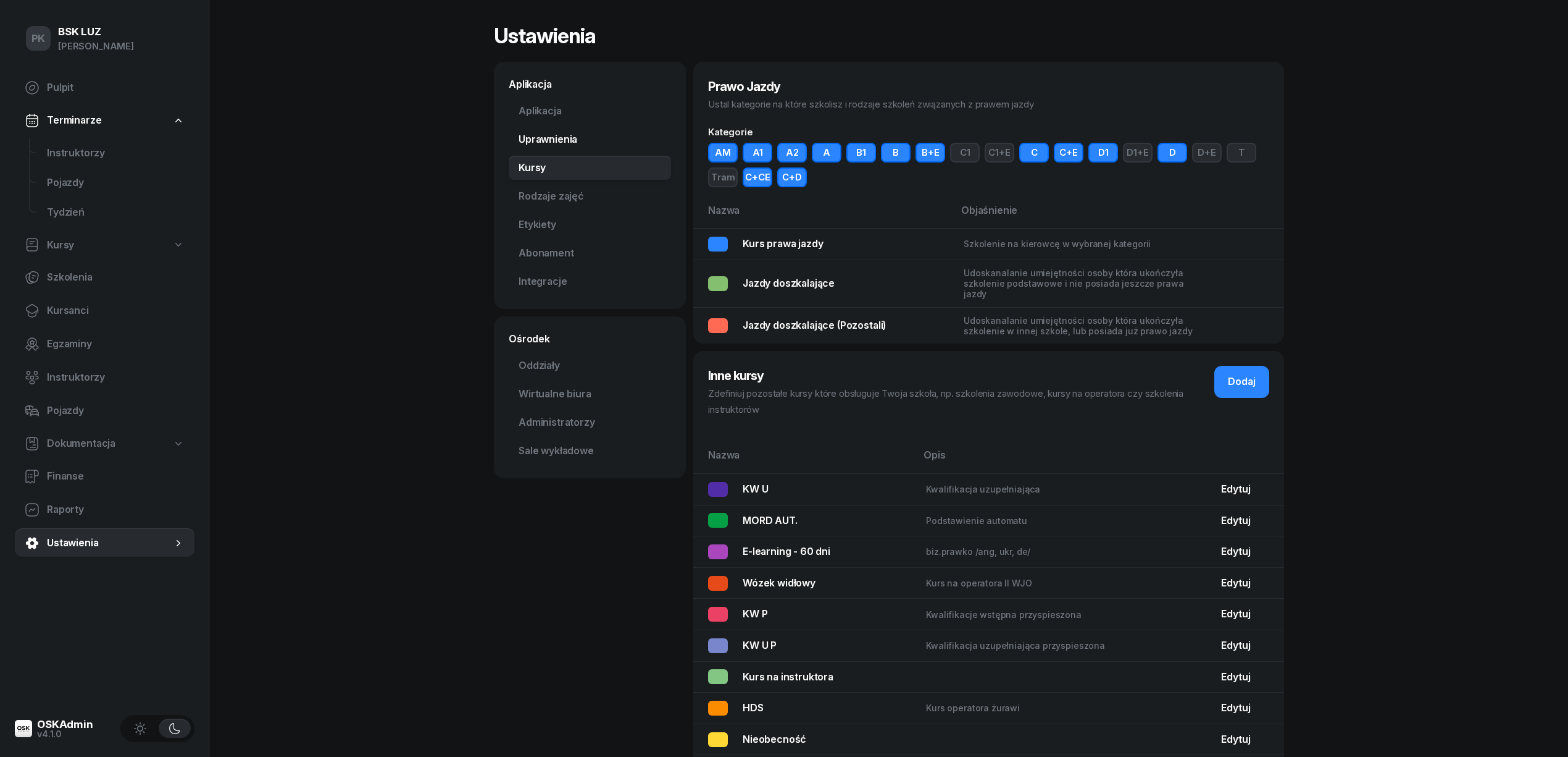
click at [566, 144] on link "Uprawnienia" at bounding box center [589, 139] width 162 height 25
select select "7"
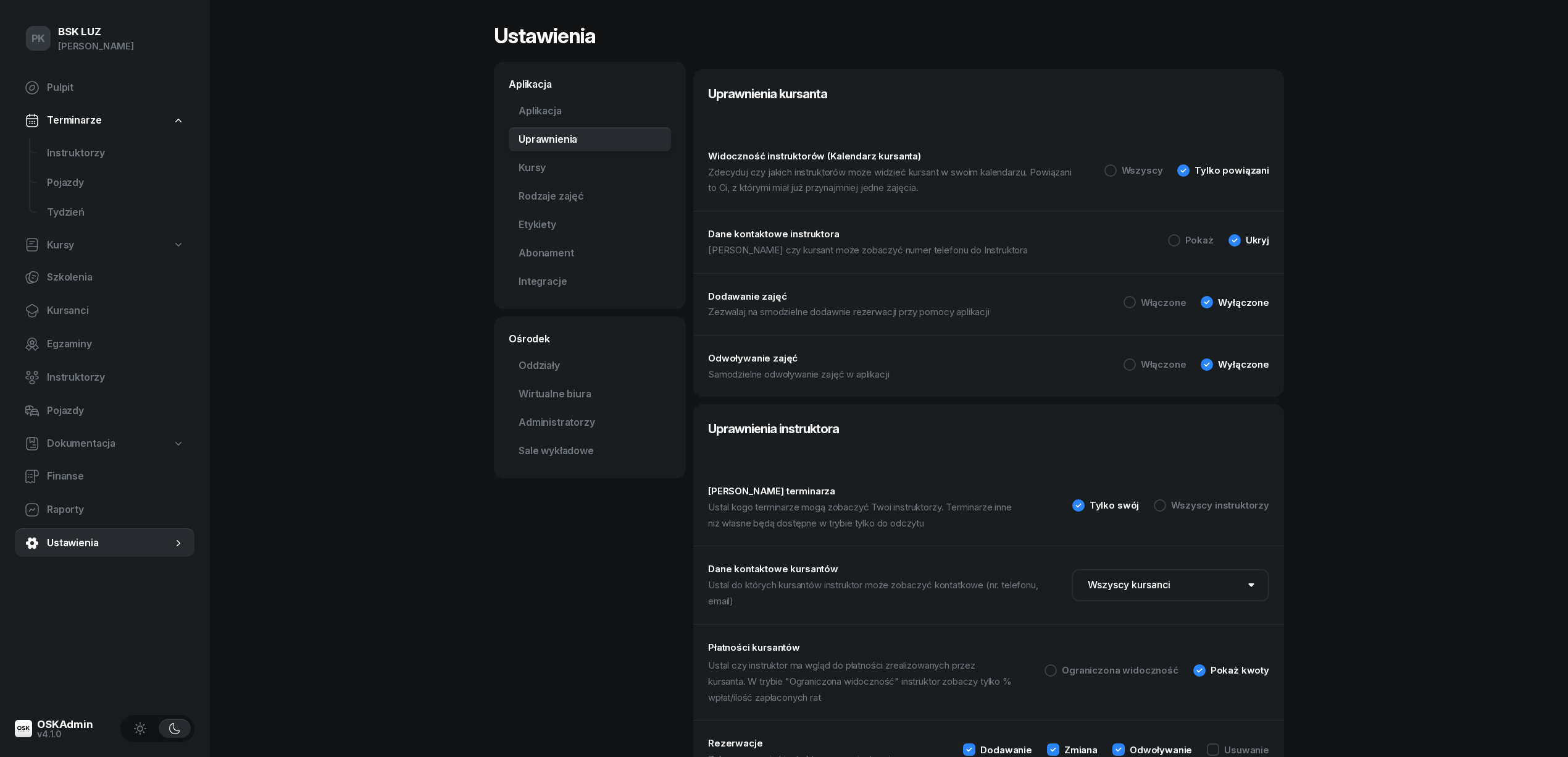
click at [427, 611] on div "PK BSK LUZ Piotr Klimek Pulpit Terminarze Instruktorzy Pojazdy Tydzień Kursy Sz…" at bounding box center [784, 466] width 1568 height 931
click at [82, 303] on span "Kursanci" at bounding box center [115, 311] width 137 height 16
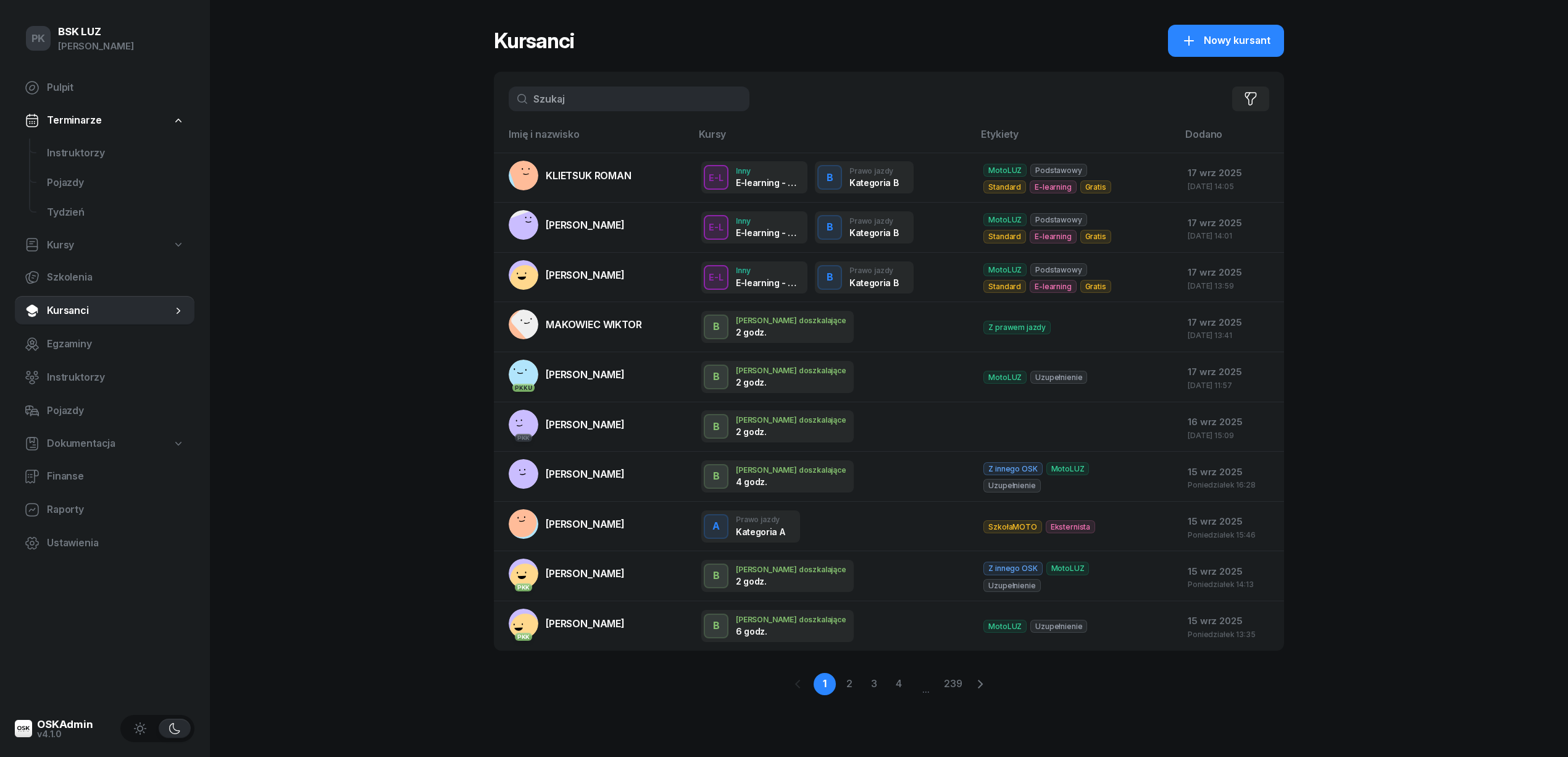
click at [574, 92] on input "text" at bounding box center [629, 98] width 241 height 25
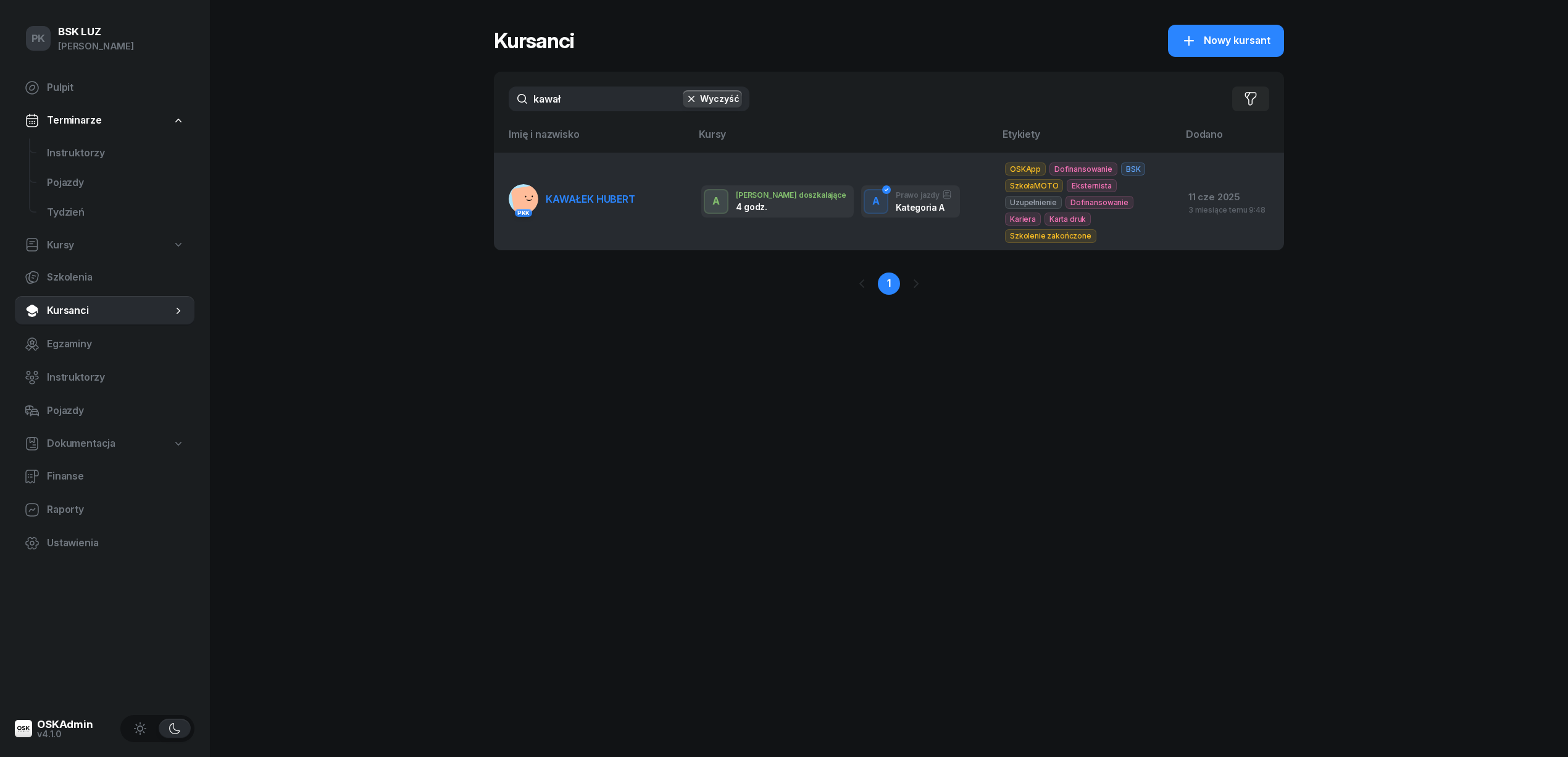
type input "kawał"
click at [611, 179] on td "PKK KAWAŁEK HUBERT" at bounding box center [593, 201] width 198 height 97
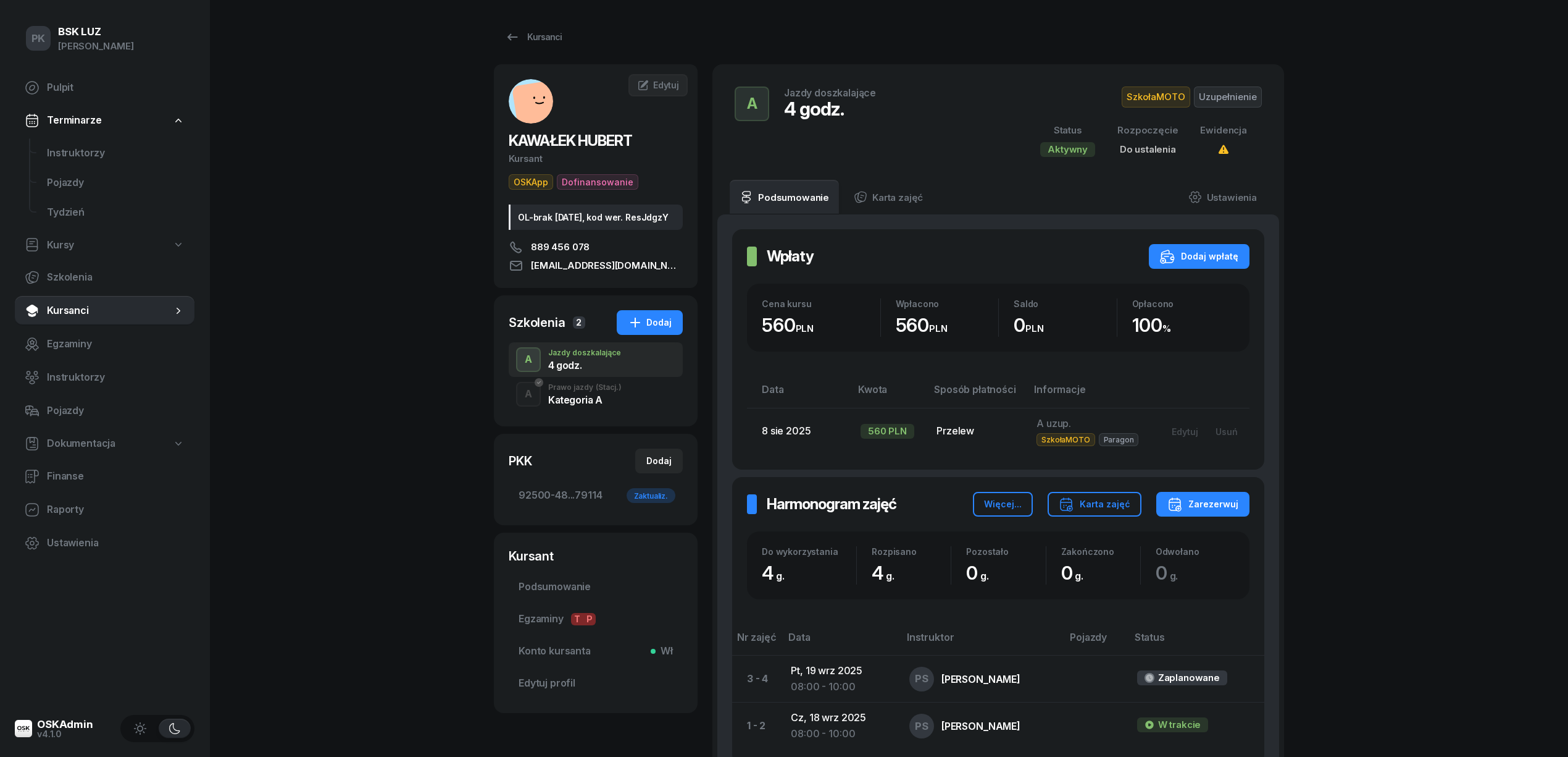
click at [590, 405] on div "Kategoria A" at bounding box center [585, 399] width 74 height 10
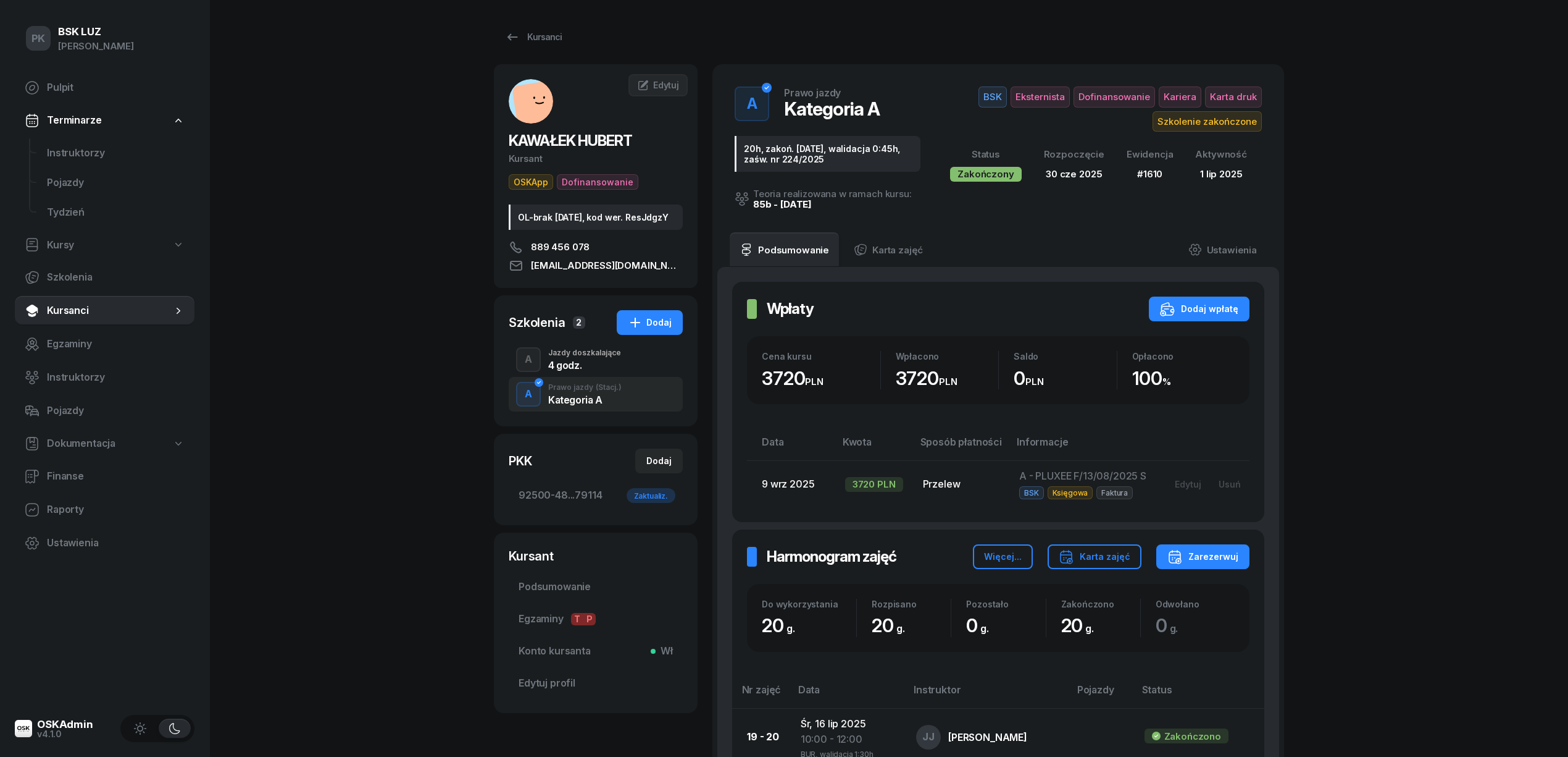
click at [592, 370] on div "4 godz." at bounding box center [585, 364] width 73 height 10
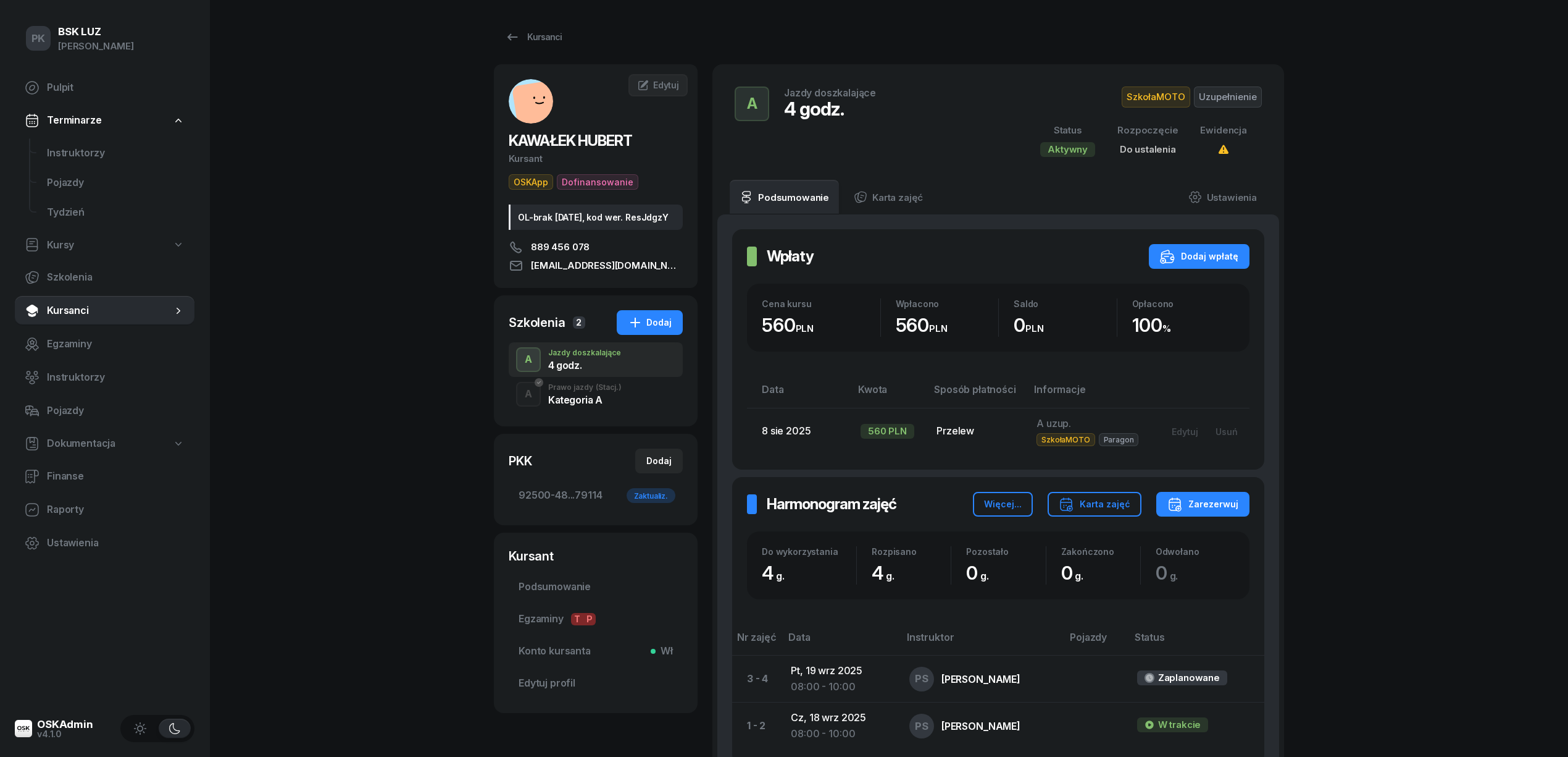
click at [594, 405] on div "Kategoria A" at bounding box center [585, 399] width 74 height 10
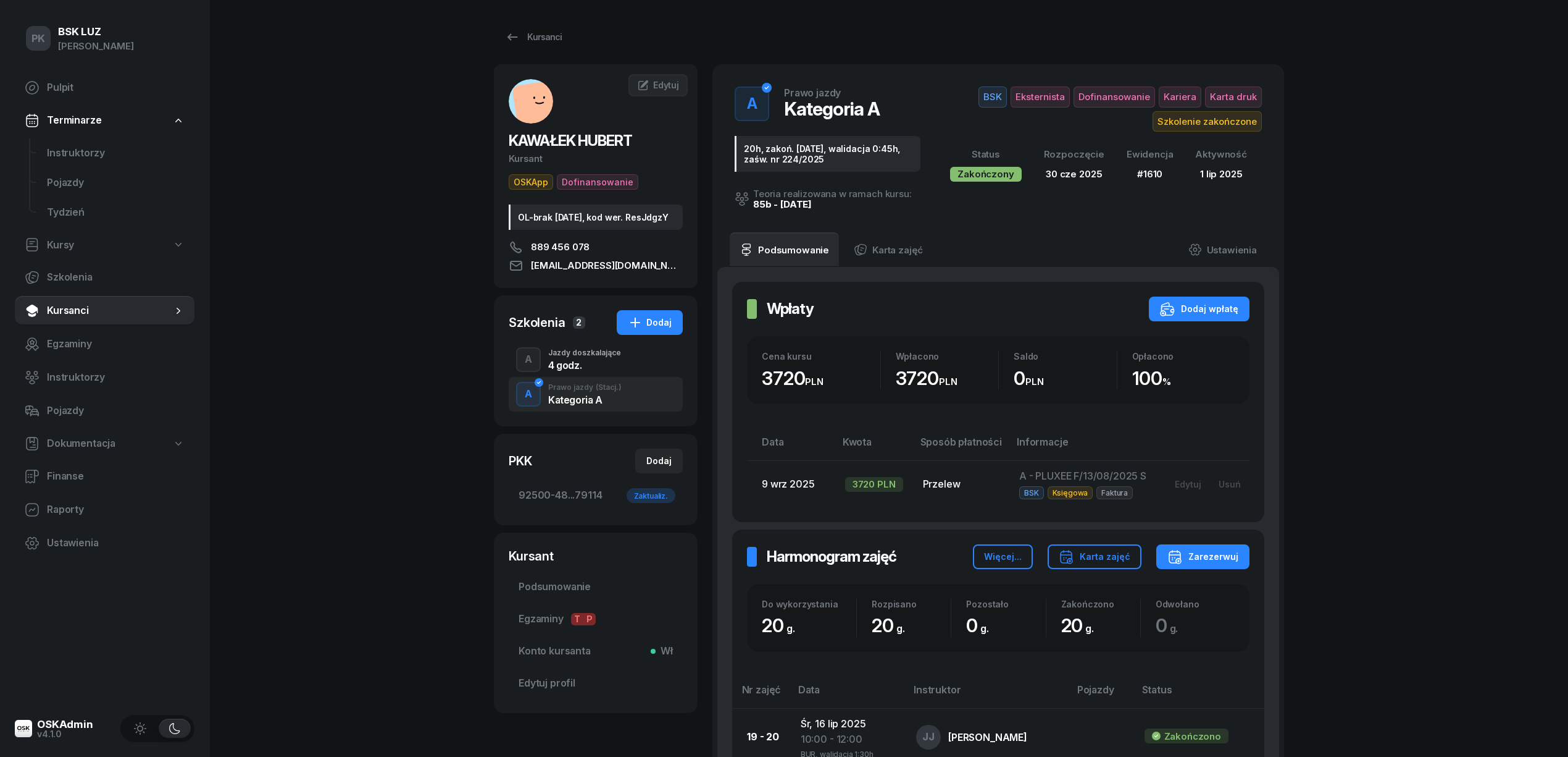
click at [600, 370] on div "4 godz." at bounding box center [585, 364] width 73 height 10
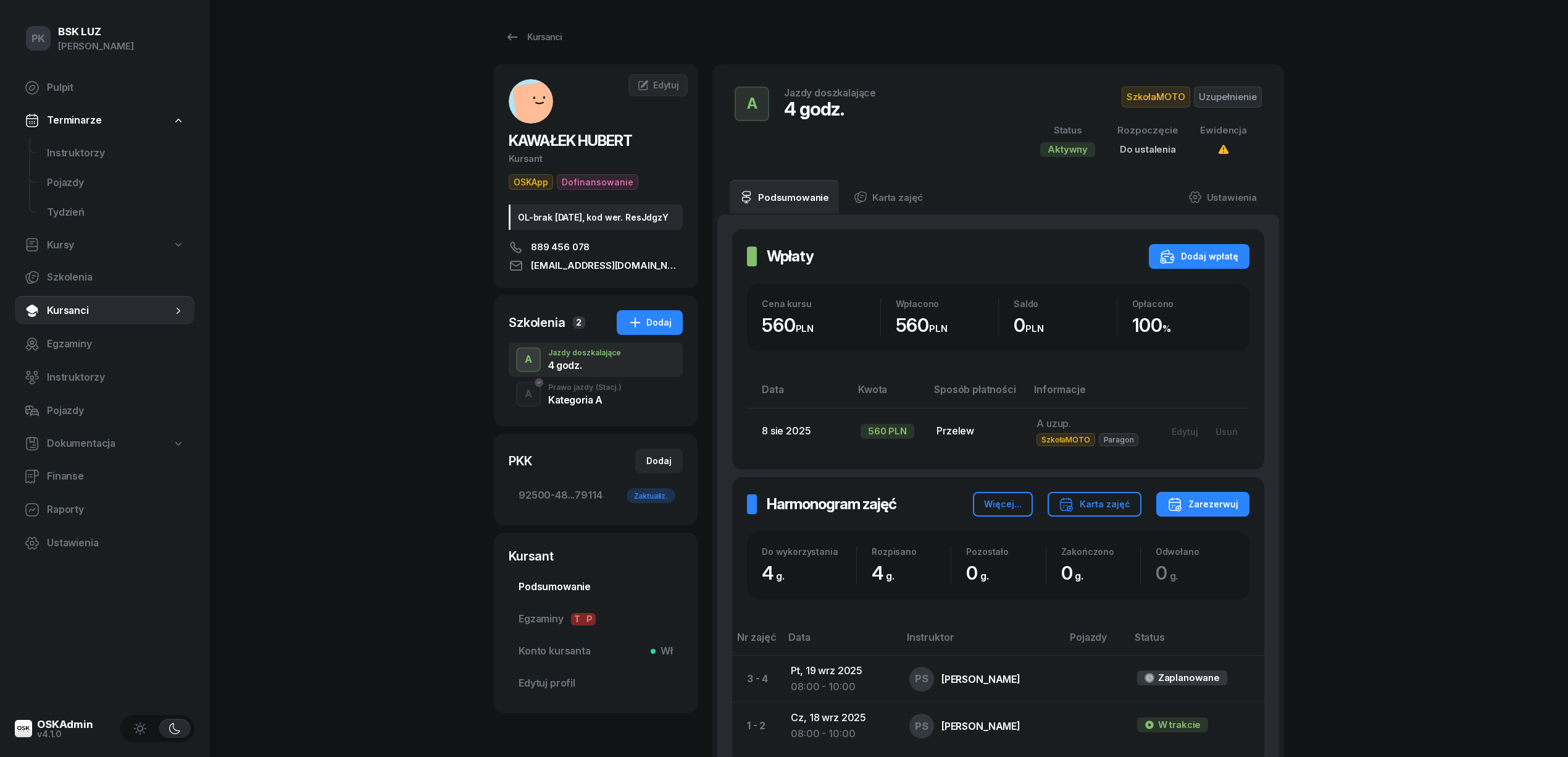
click at [573, 595] on span "Podsumowanie" at bounding box center [596, 587] width 155 height 16
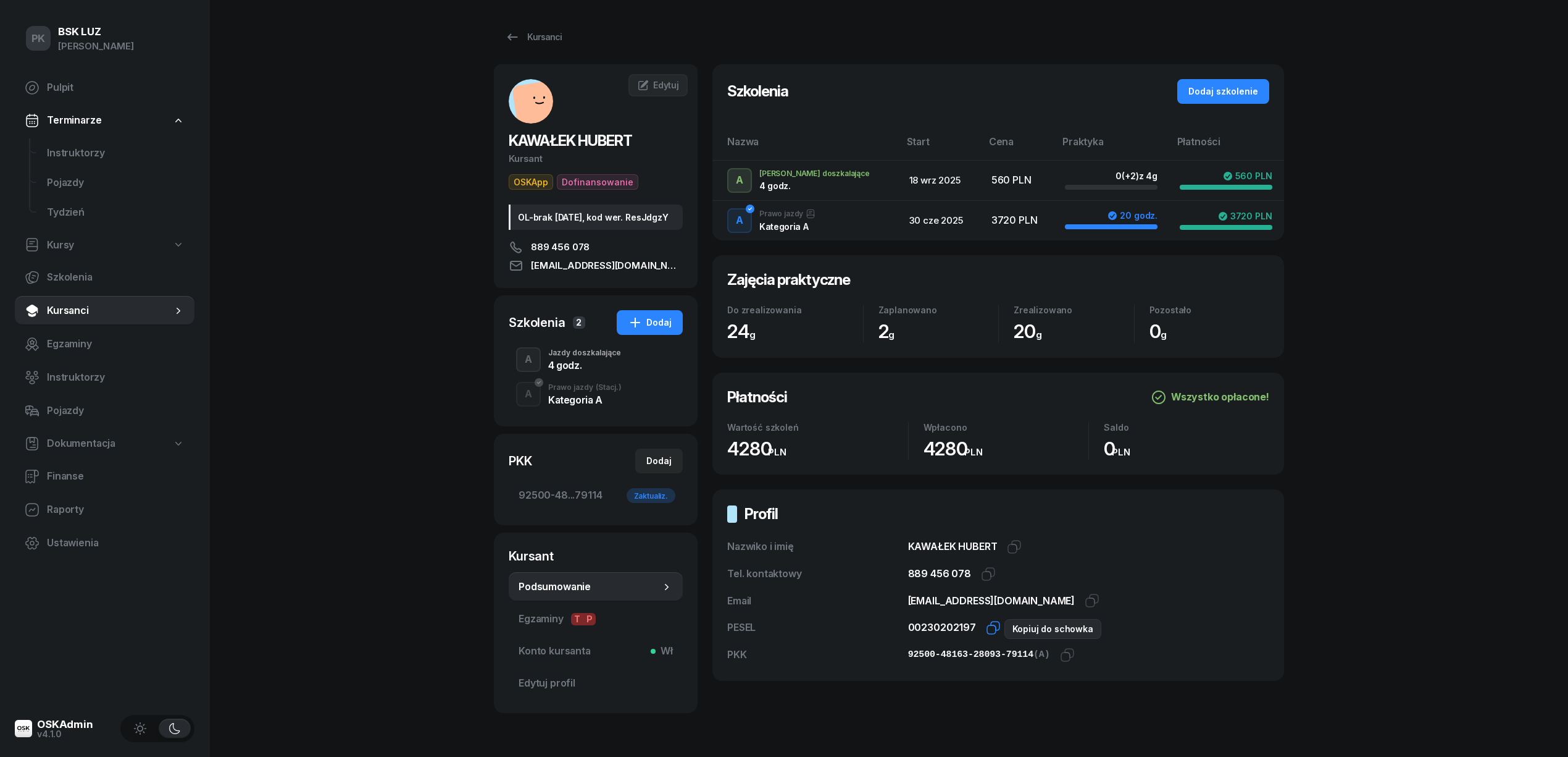
click at [987, 628] on icon "button" at bounding box center [991, 630] width 9 height 9
click at [991, 626] on icon "button" at bounding box center [995, 626] width 9 height 9
click at [1060, 654] on icon "button" at bounding box center [1067, 655] width 15 height 15
click at [985, 572] on icon "button" at bounding box center [988, 574] width 15 height 15
click at [591, 377] on div "A Jazdy doszkalające 4 godz." at bounding box center [595, 359] width 174 height 35
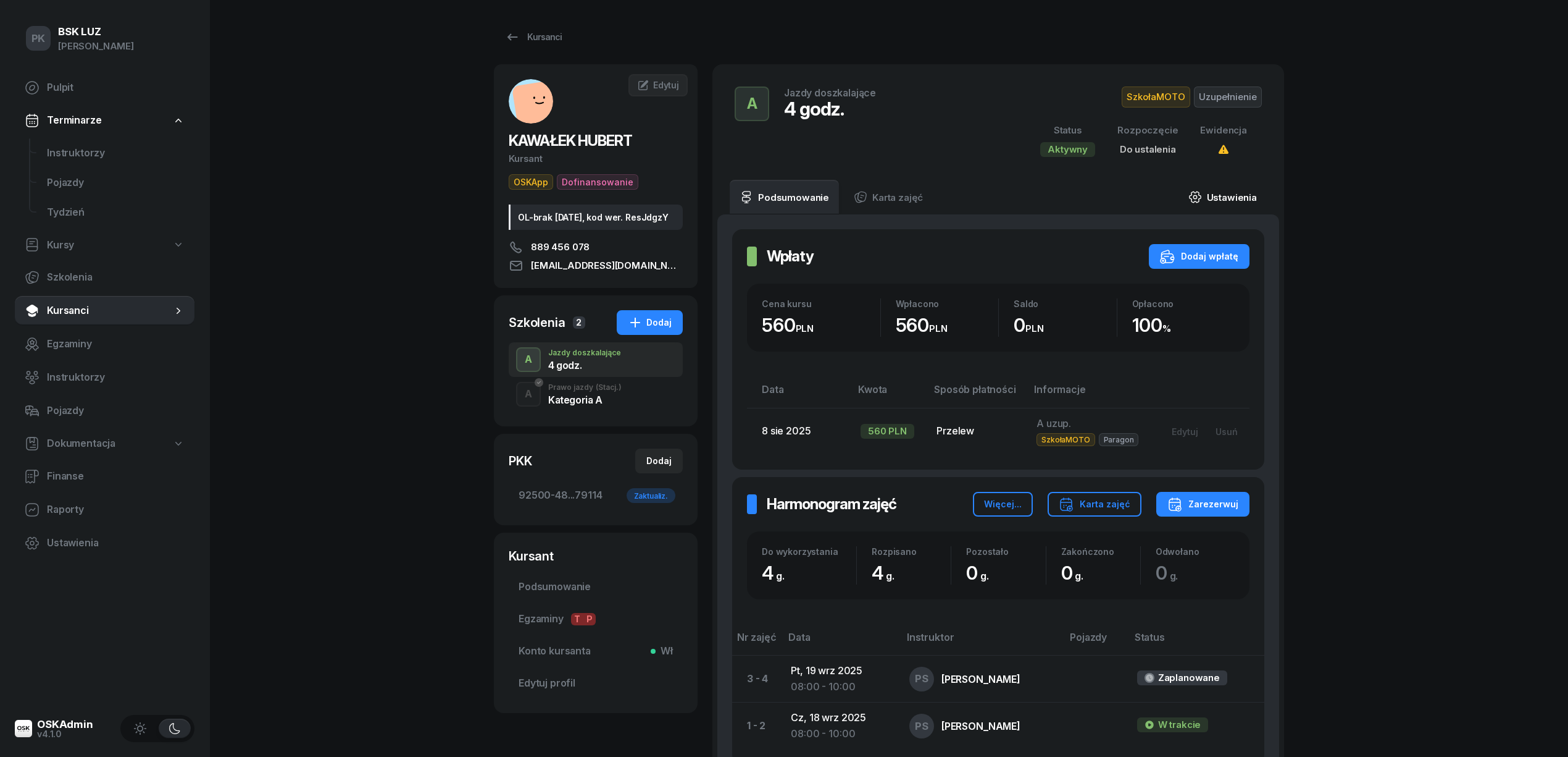
click at [1248, 194] on link "Ustawienia" at bounding box center [1222, 197] width 88 height 35
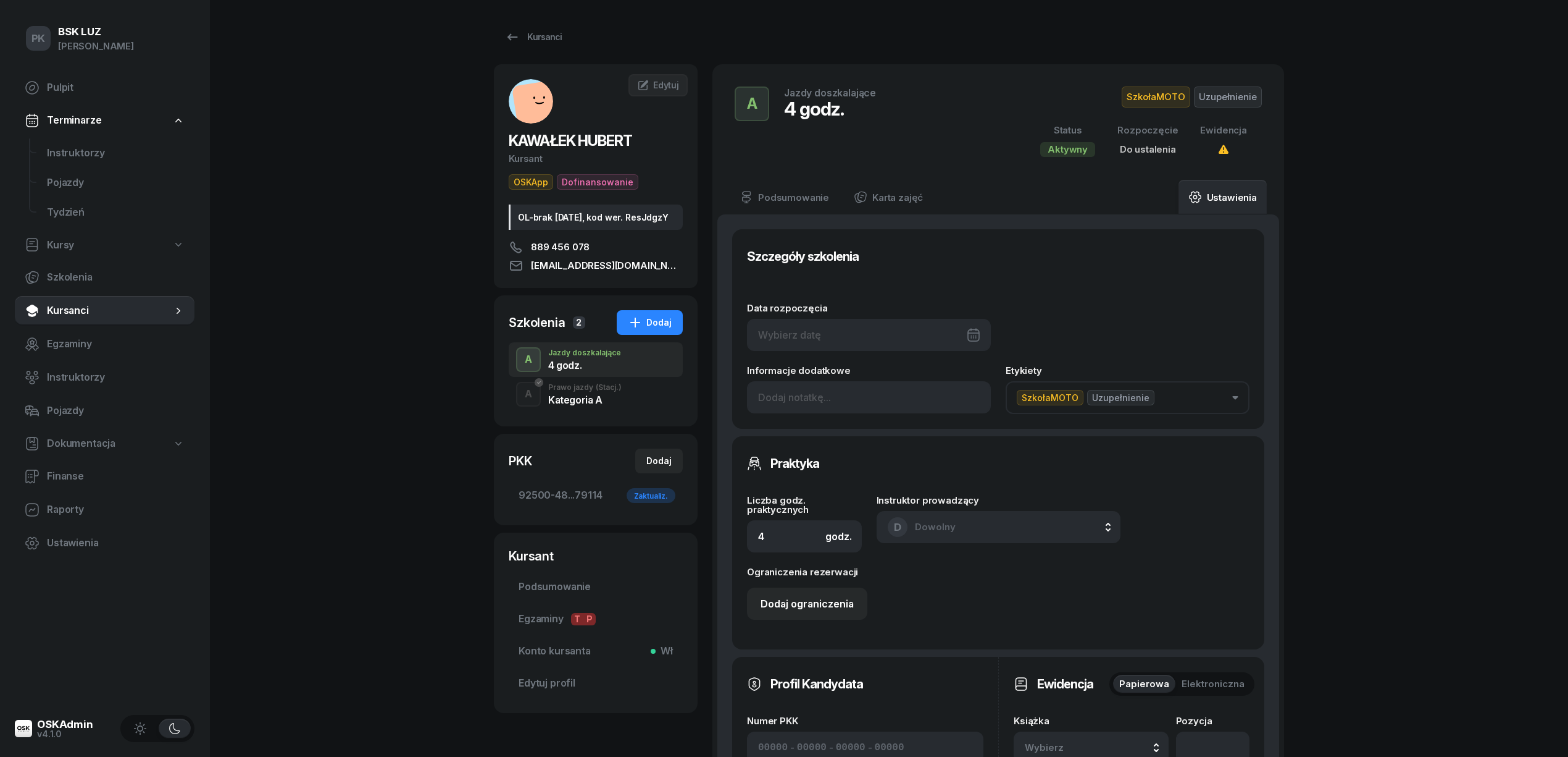
click at [884, 319] on div at bounding box center [869, 335] width 244 height 32
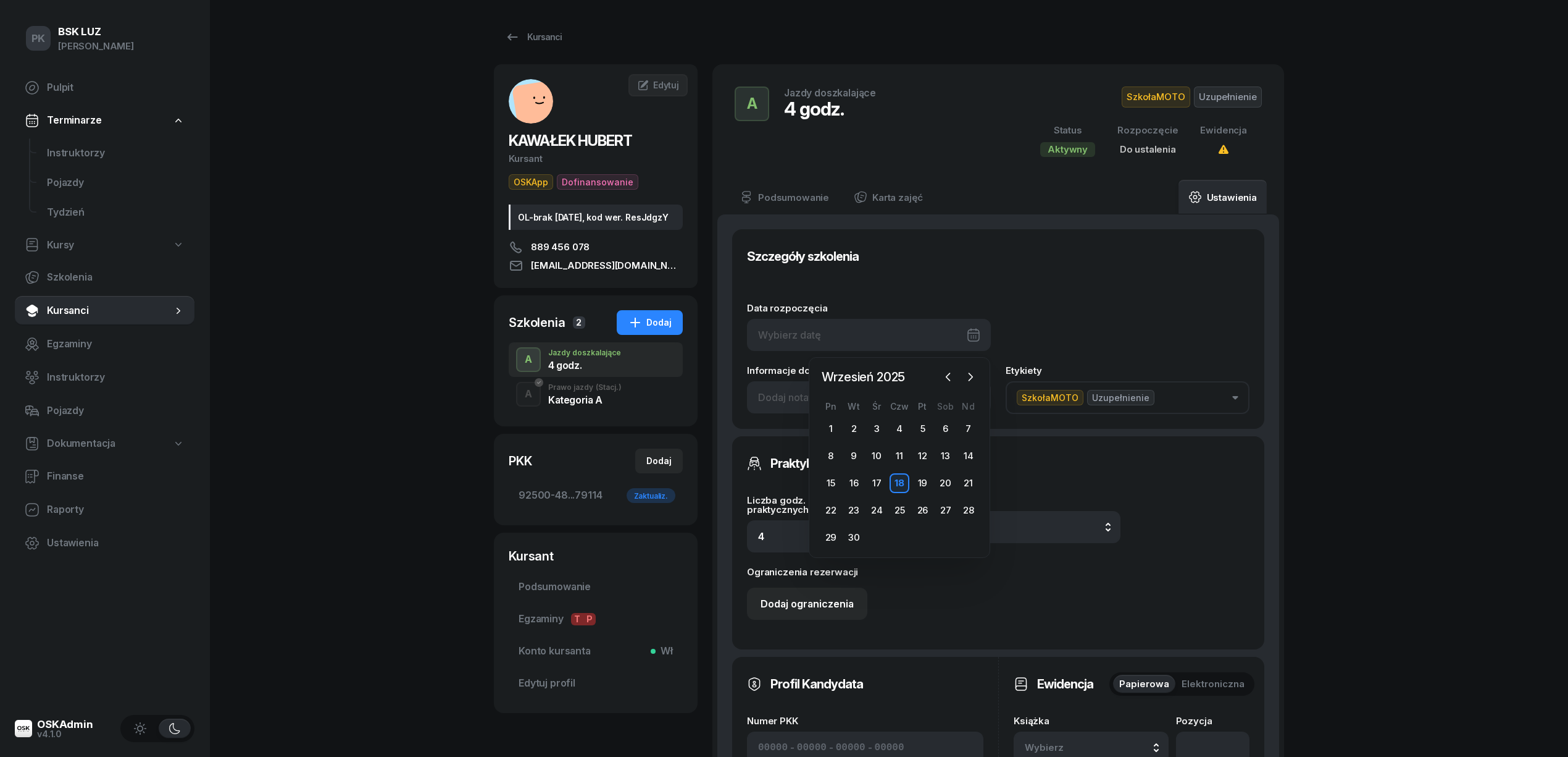
click at [901, 487] on div "18" at bounding box center [899, 483] width 20 height 20
type input "[DATE]"
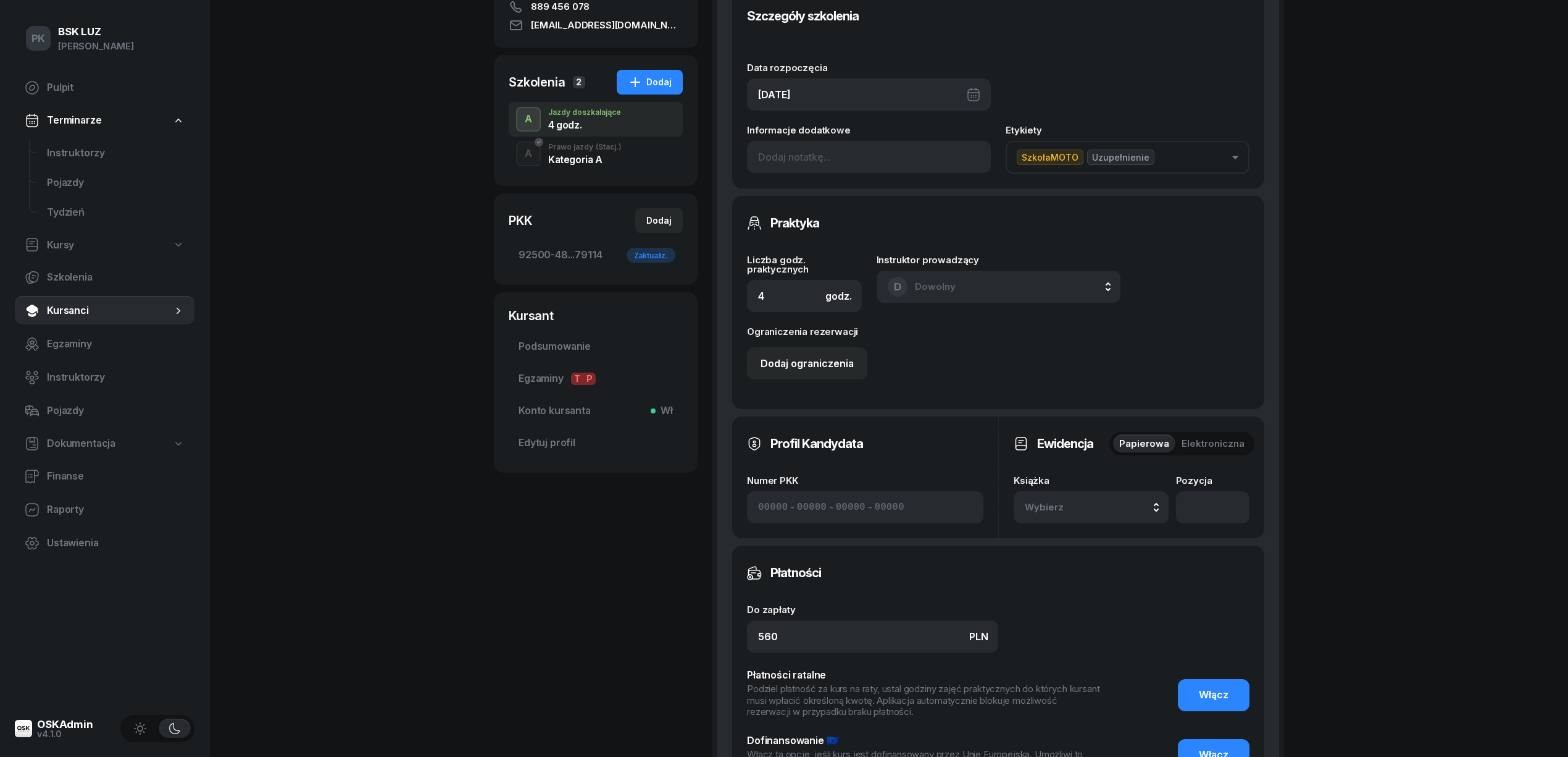
scroll to position [247, 0]
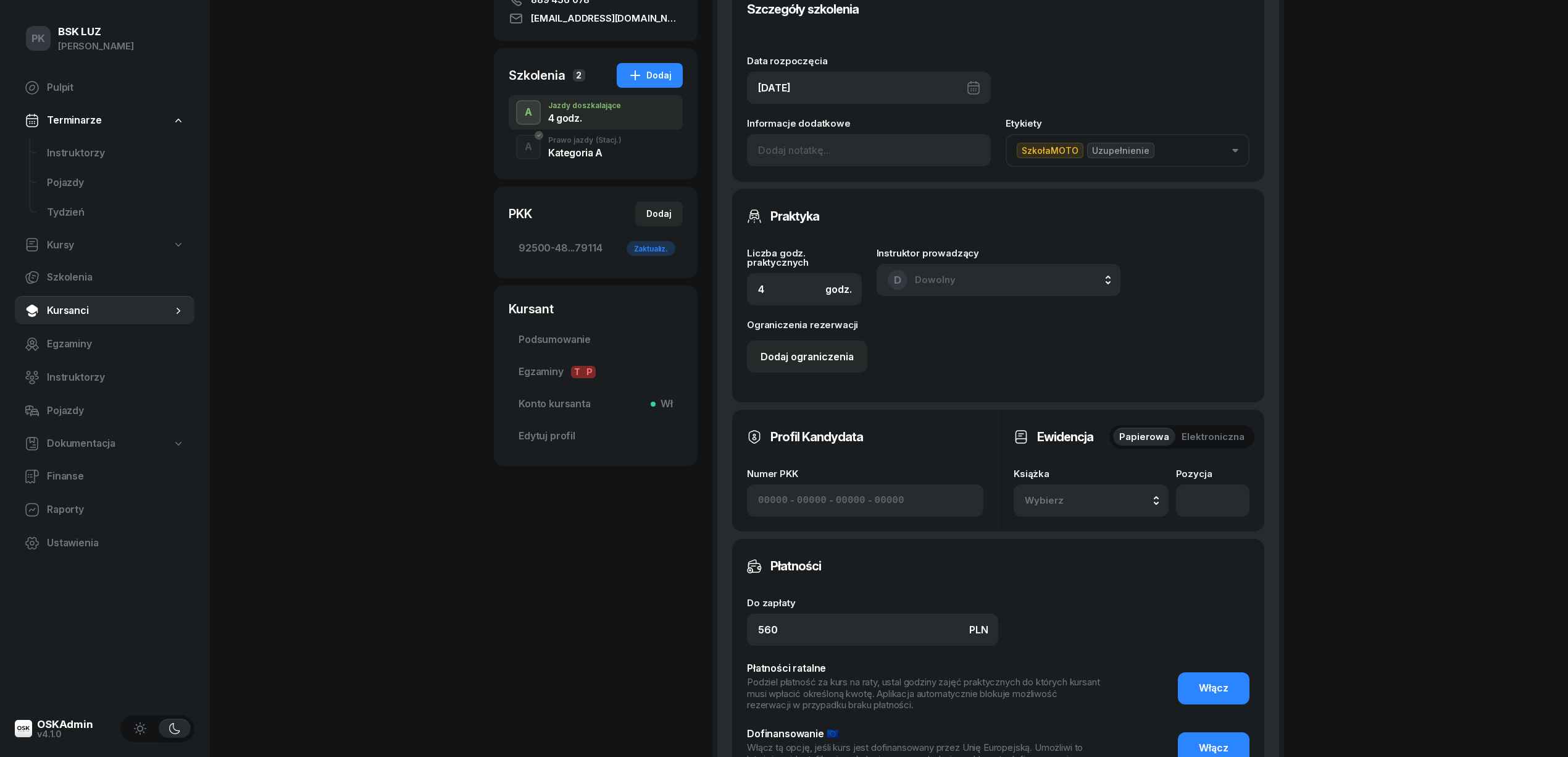
click at [1059, 497] on span "Wybierz" at bounding box center [1061, 500] width 73 height 16
click at [1095, 340] on div "2/2025" at bounding box center [1105, 335] width 146 height 16
click at [1223, 503] on input "number" at bounding box center [1212, 500] width 74 height 32
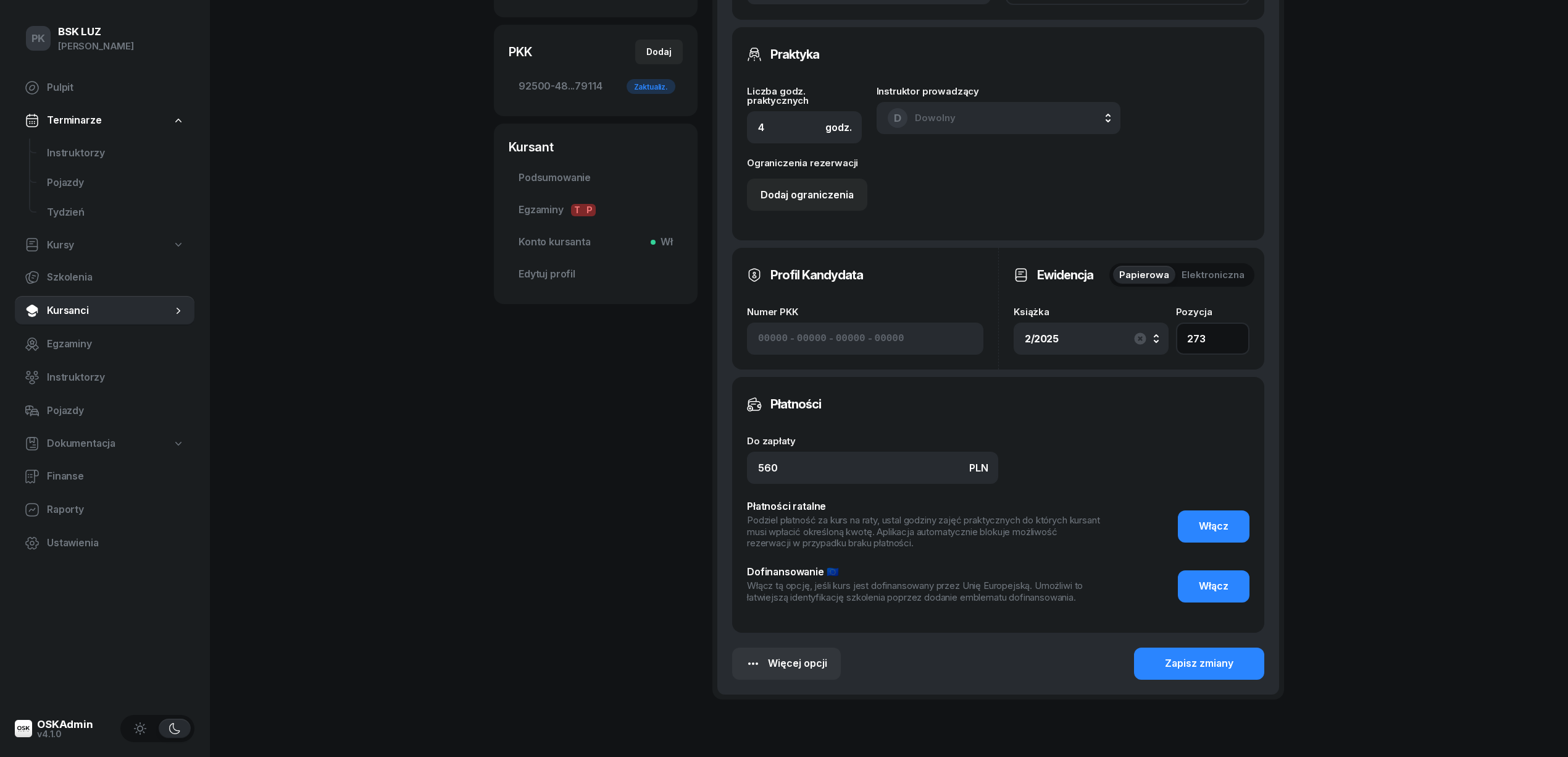
scroll to position [411, 0]
type input "273"
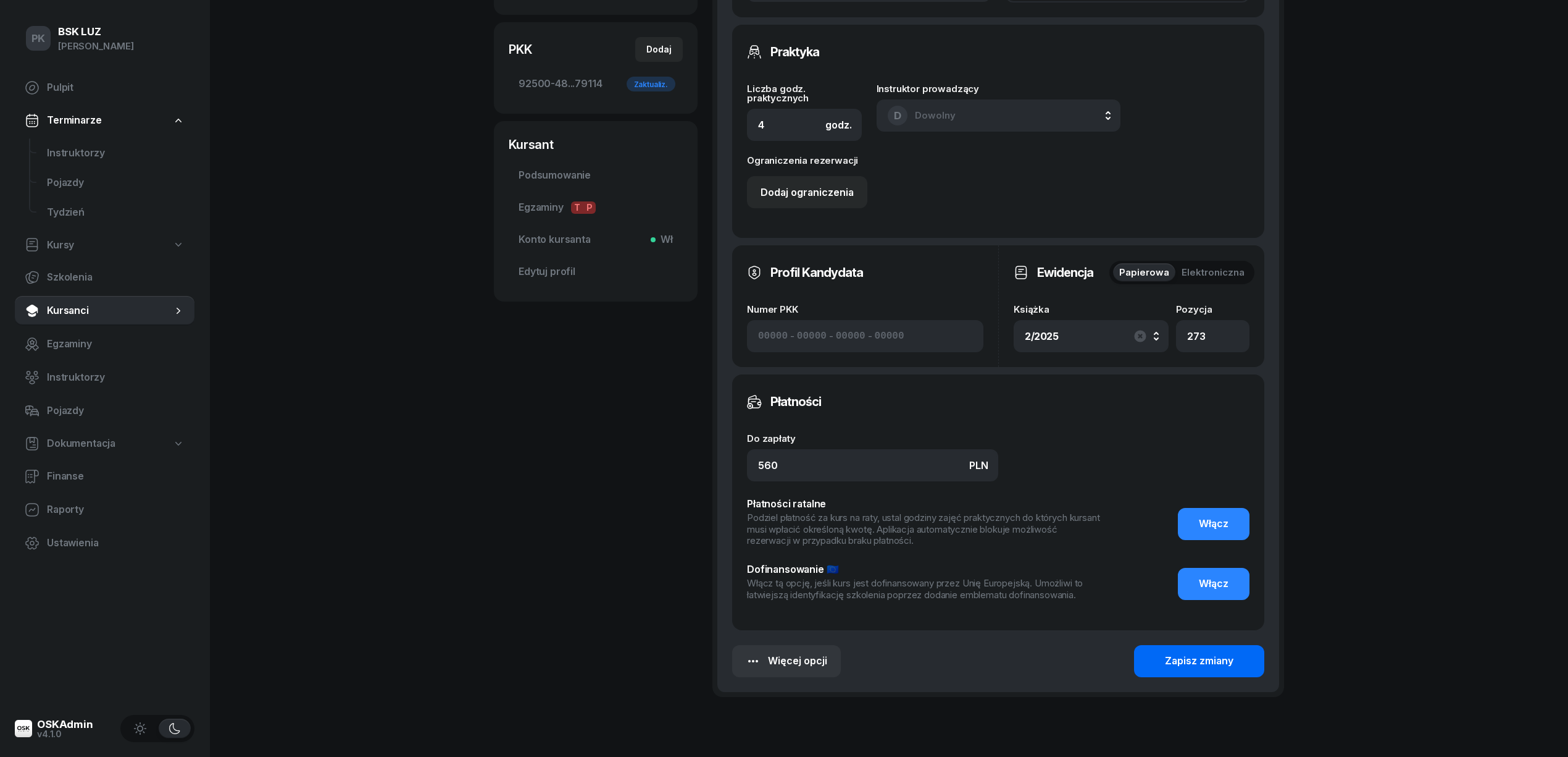
click at [1183, 651] on button "Zapisz zmiany" at bounding box center [1199, 660] width 130 height 32
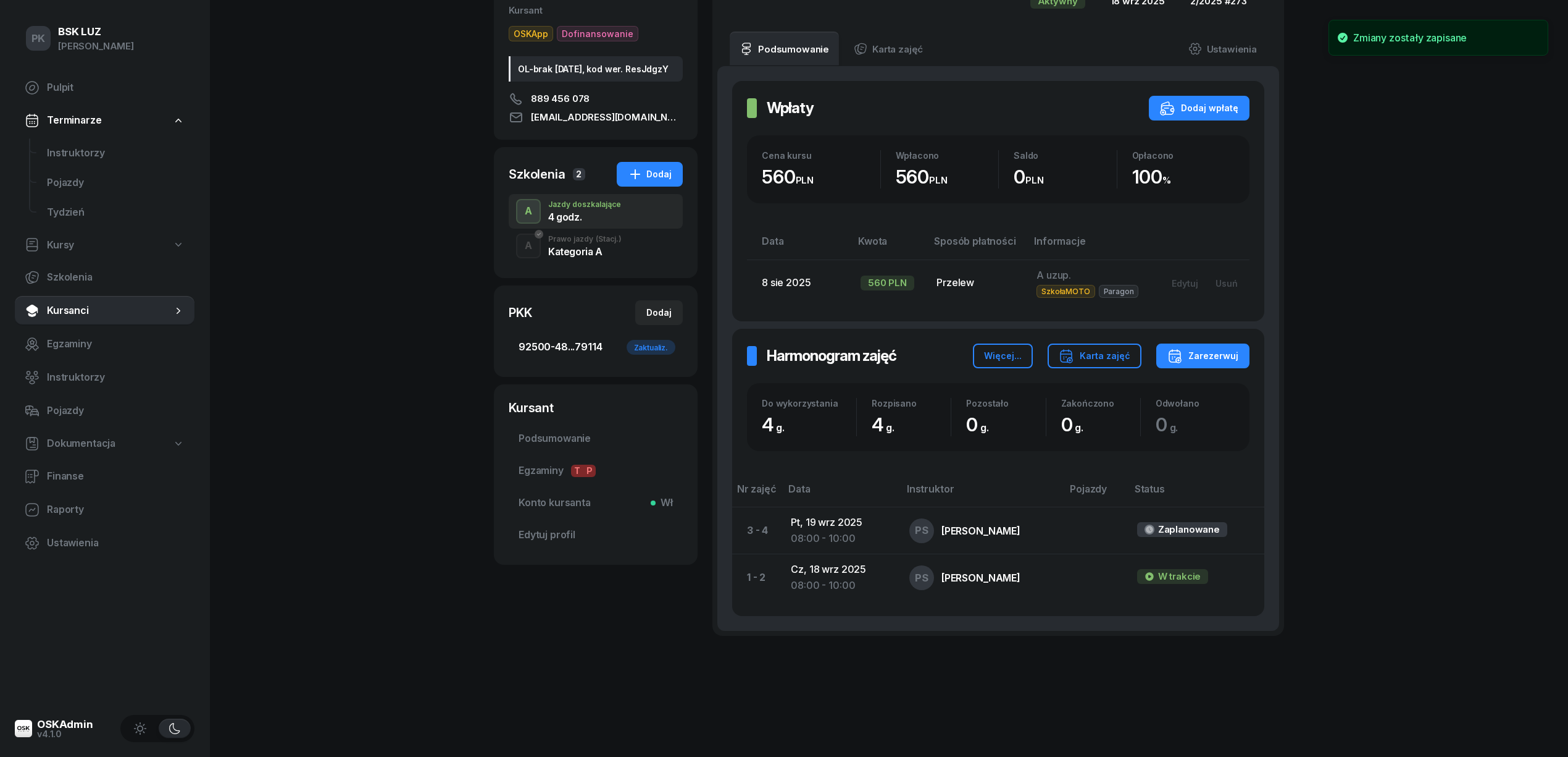
click at [553, 354] on span "92500-48...79114 Zaktualiz." at bounding box center [596, 347] width 155 height 16
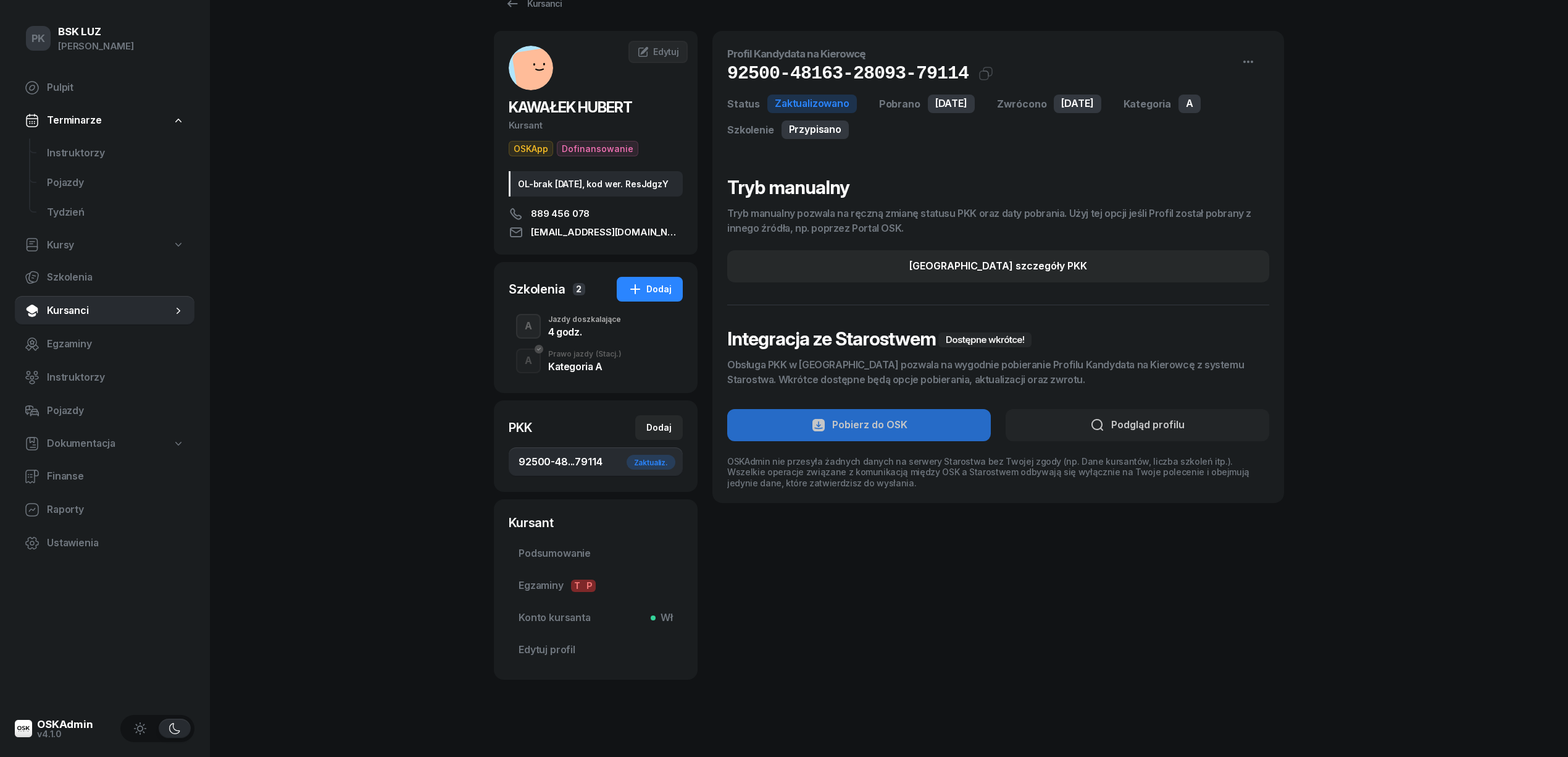
scroll to position [52, 0]
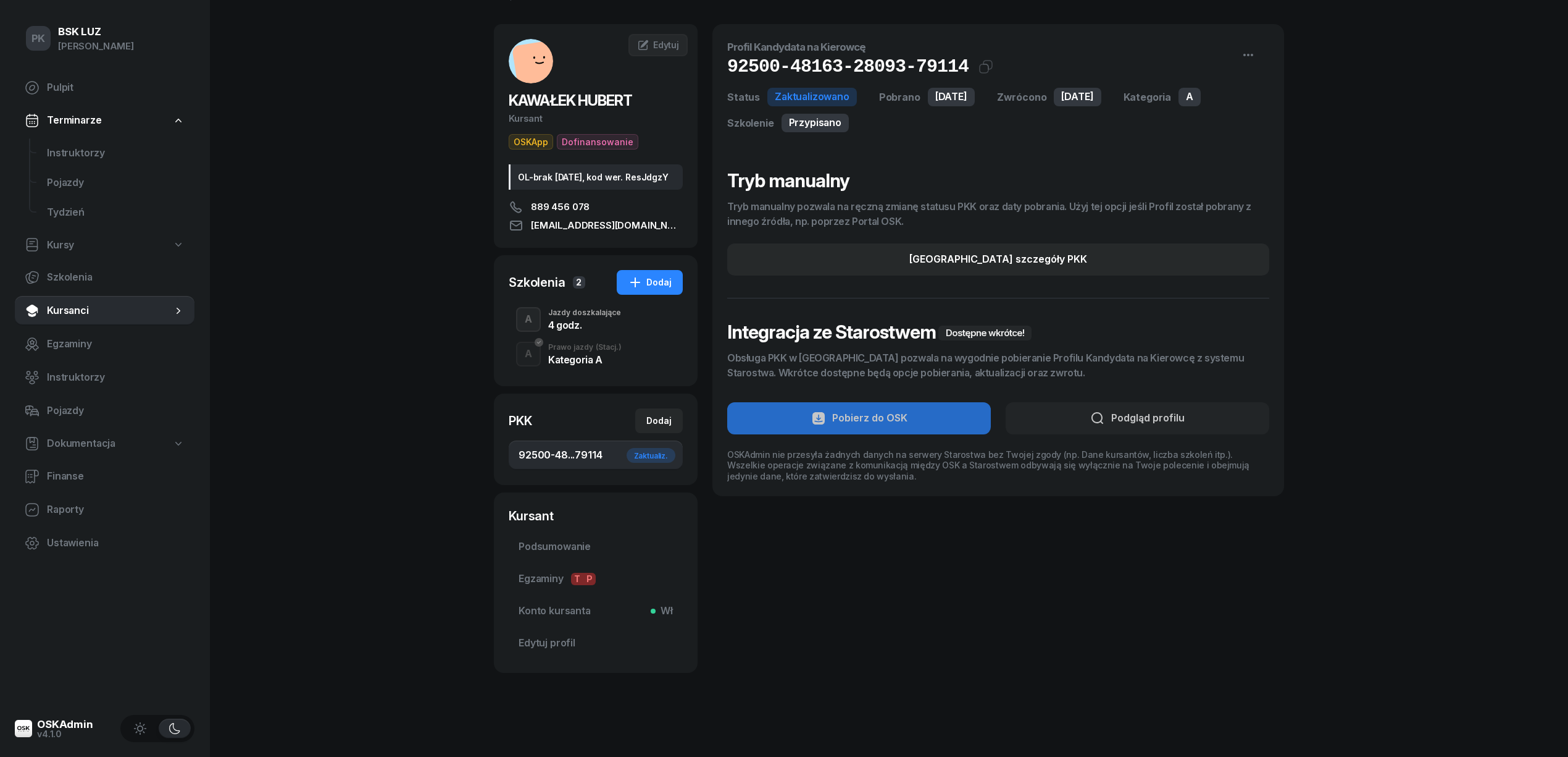
click at [569, 546] on span "Podsumowanie" at bounding box center [596, 547] width 155 height 16
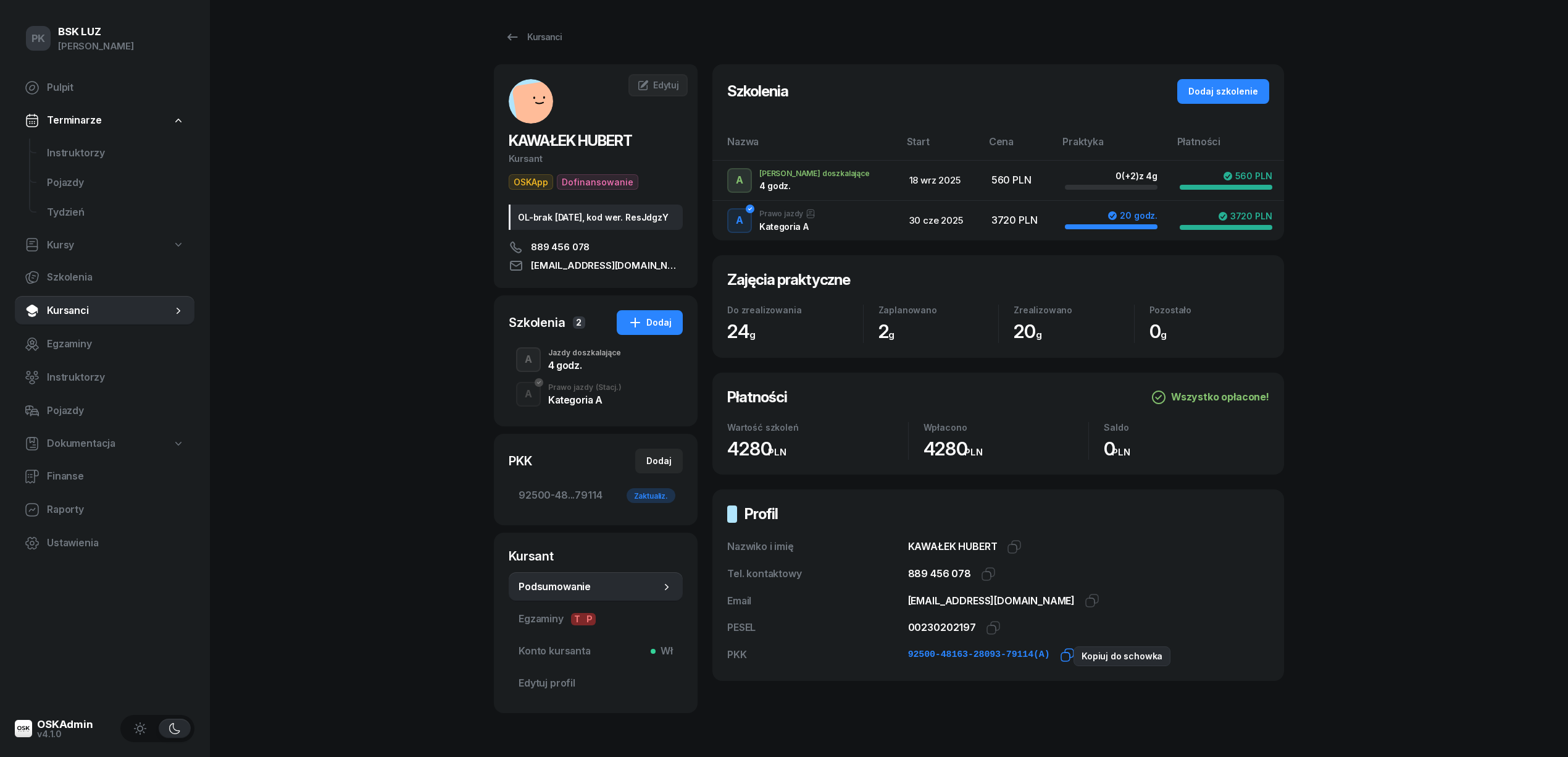
click at [1060, 654] on icon "button" at bounding box center [1067, 655] width 15 height 15
click at [560, 503] on span "92500-48...79114 Zaktualiz." at bounding box center [596, 495] width 155 height 16
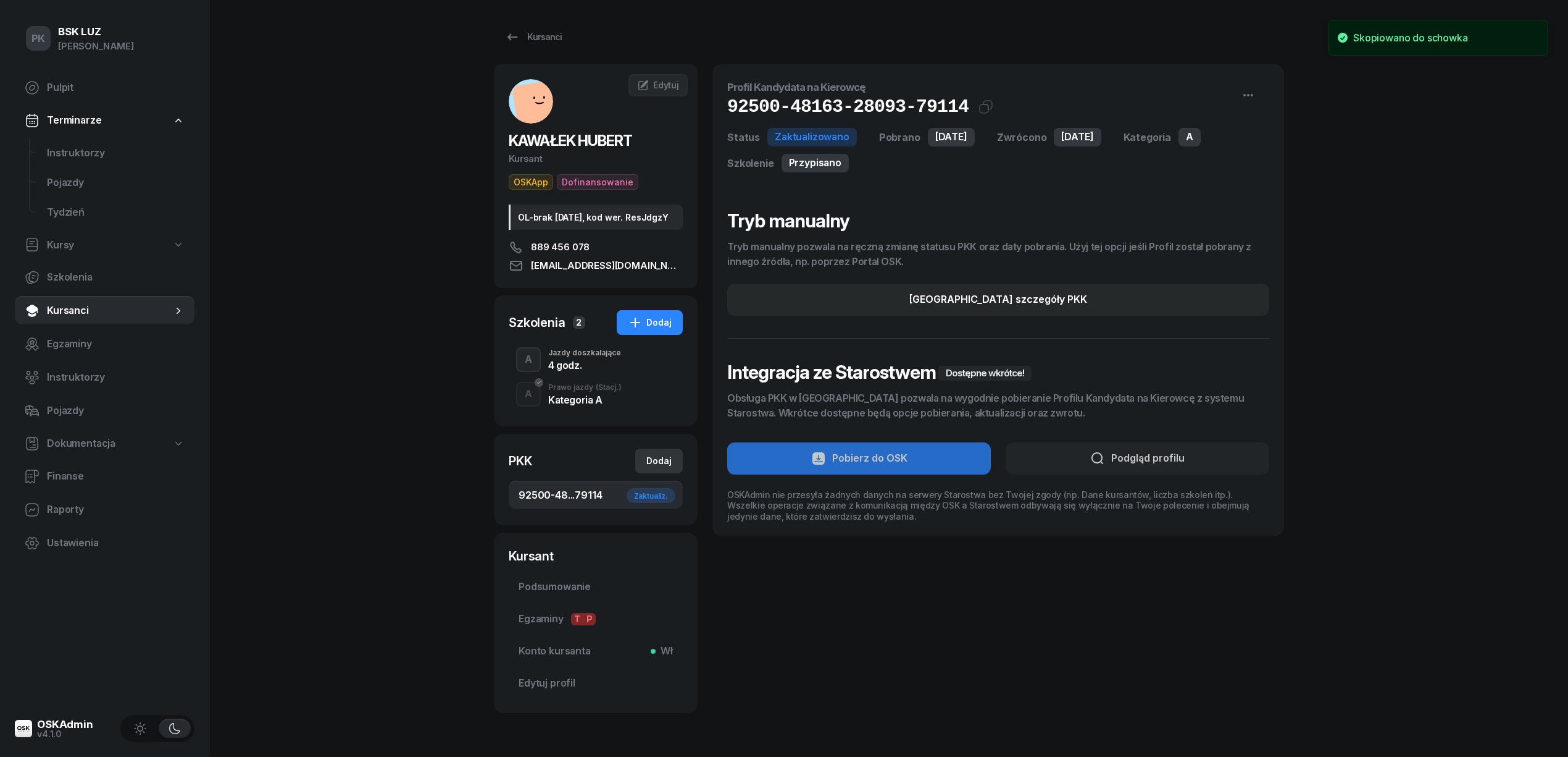
click at [644, 469] on button "Dodaj" at bounding box center [659, 460] width 48 height 25
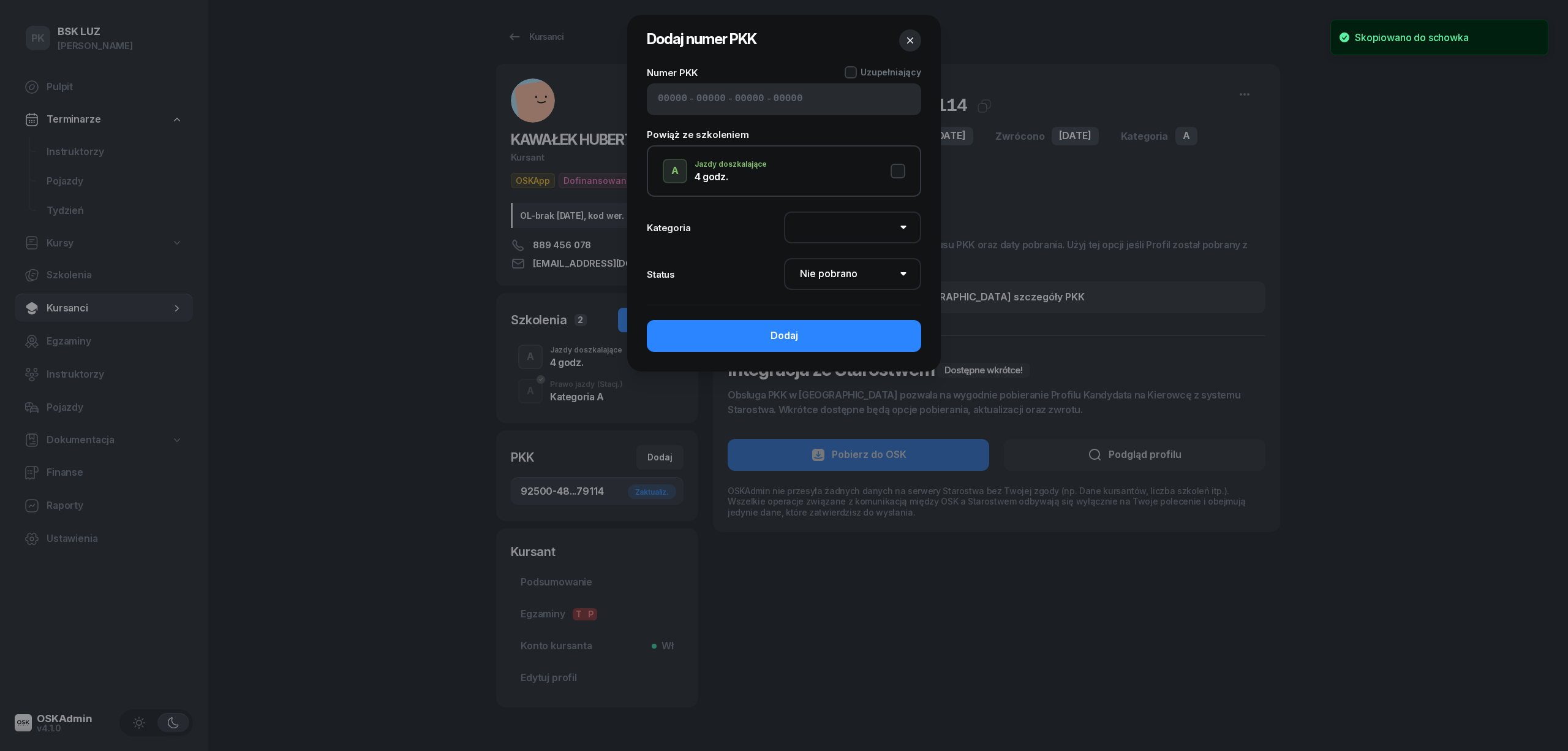
click at [895, 165] on button "A Jazdy doszkalające 4 godz." at bounding box center [784, 170] width 243 height 24
select select "A"
click at [822, 103] on div "- - -" at bounding box center [784, 99] width 274 height 32
click at [656, 97] on div "- - -" at bounding box center [784, 99] width 274 height 32
click at [660, 98] on input at bounding box center [673, 100] width 30 height 16
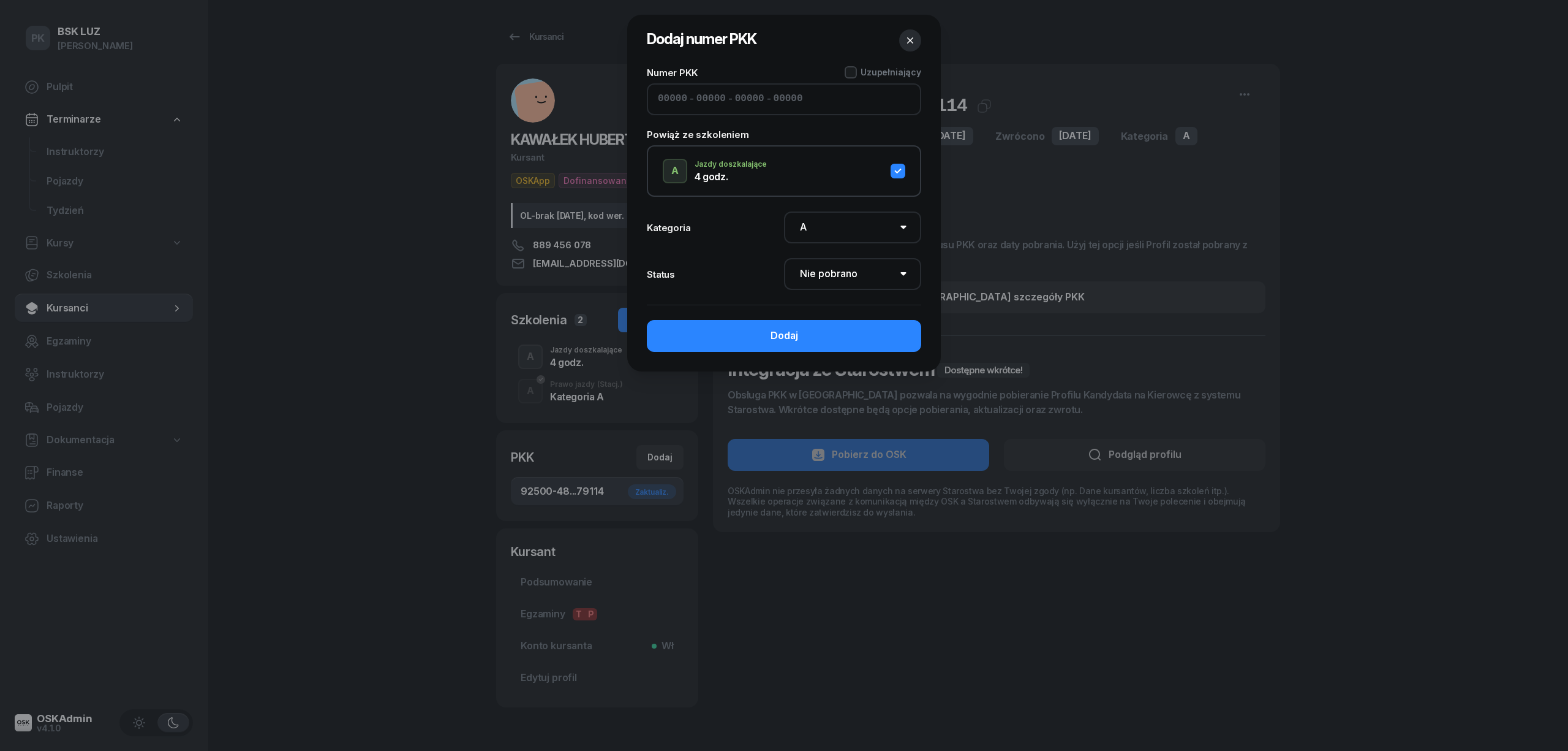
paste input "92500"
type input "92500"
type input "48163"
type input "28093"
type input "79114"
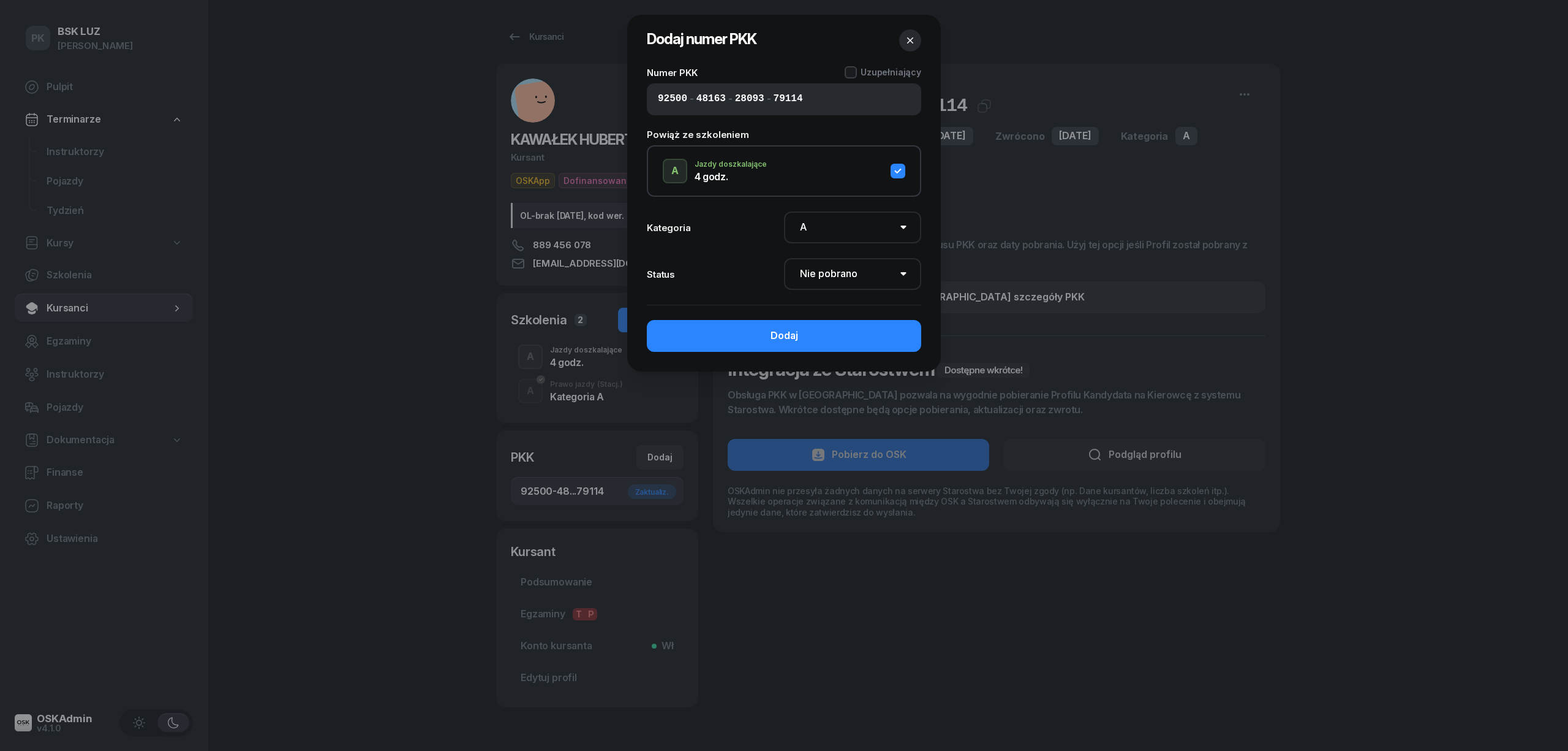
click at [847, 69] on div "Numer PKK Uzupełniający" at bounding box center [784, 72] width 274 height 13
click at [856, 78] on div "Numer PKK Uzupełniający 92500 - 48163 - 28093 - 79114" at bounding box center [784, 91] width 274 height 49
click at [853, 70] on div at bounding box center [850, 72] width 13 height 13
click at [863, 274] on select "Nie pobrano Pobrano Zwrócono Zaktualizowano" at bounding box center [853, 274] width 137 height 32
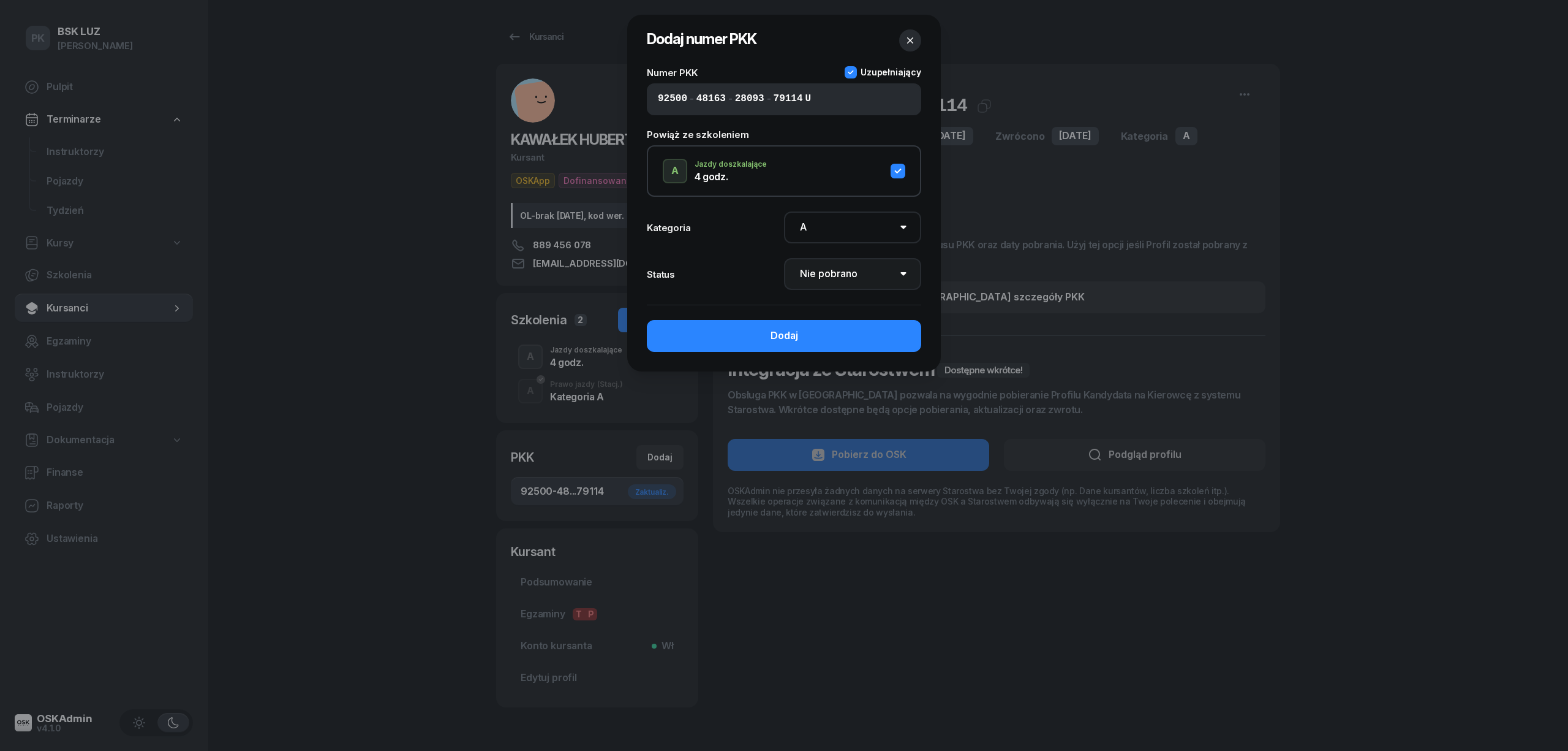
select select "Get"
click at [784, 258] on select "Nie pobrano Pobrano Zwrócono Zaktualizowano" at bounding box center [853, 274] width 137 height 32
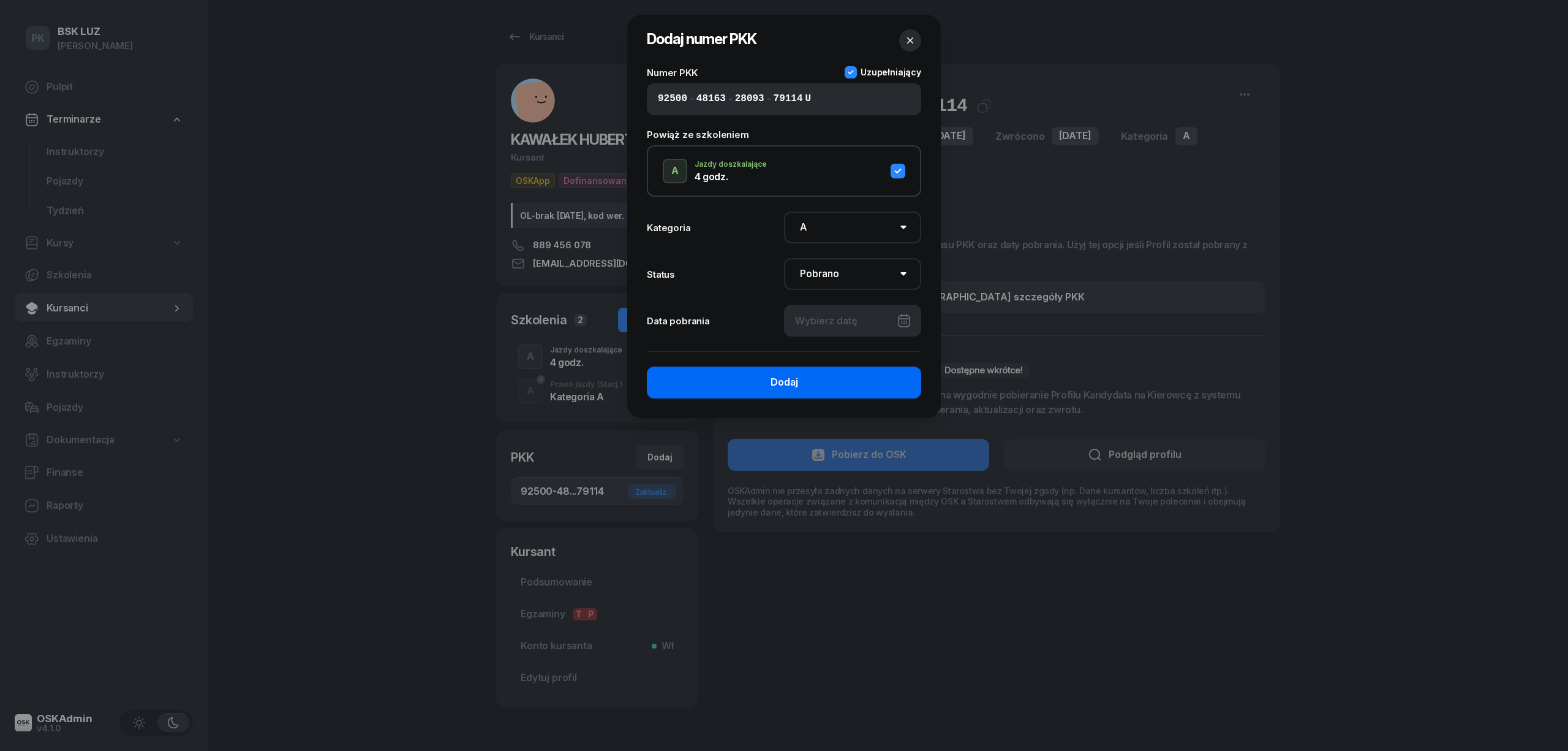
click at [860, 380] on button "Dodaj" at bounding box center [784, 382] width 274 height 32
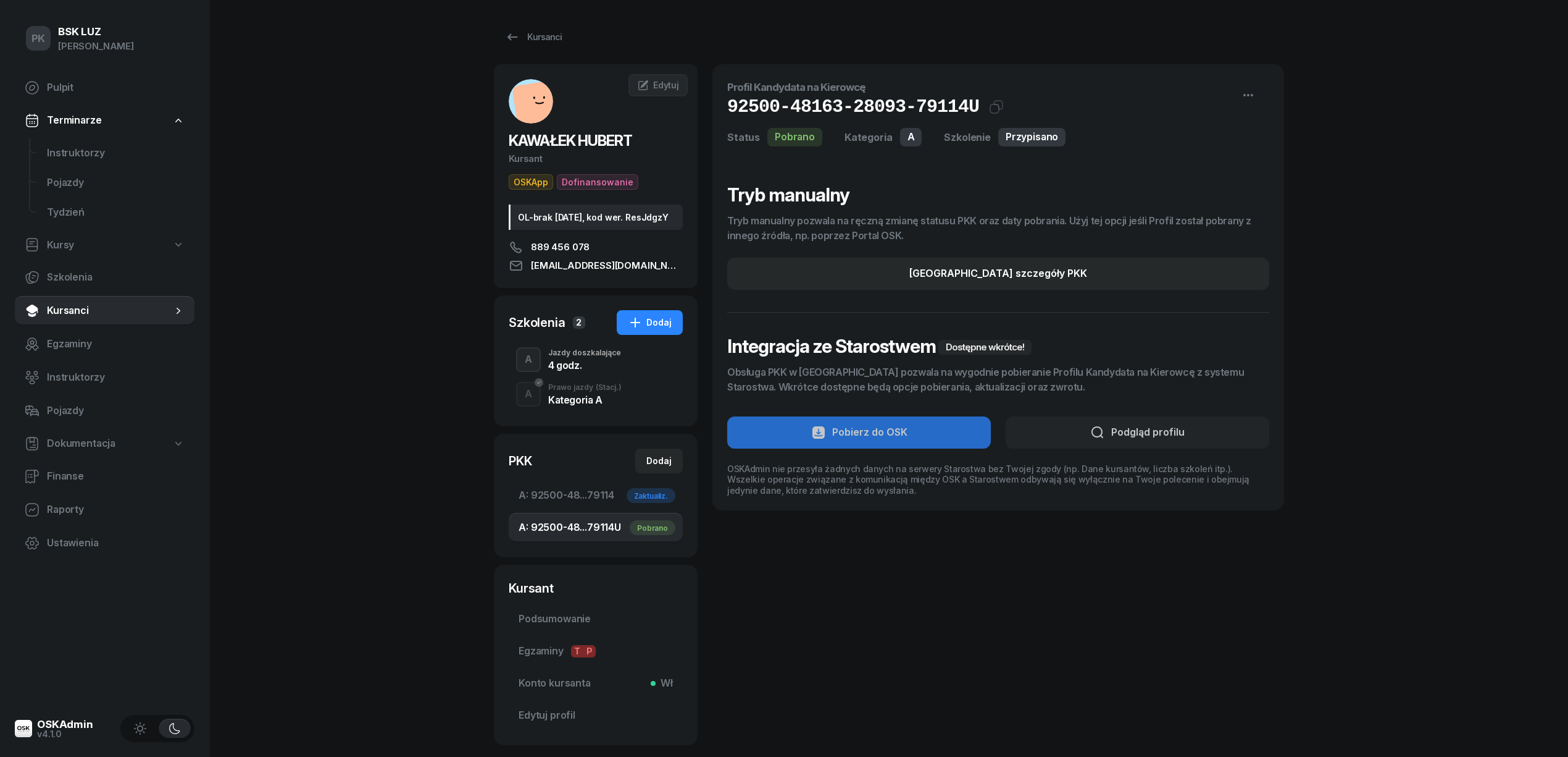
click at [827, 598] on div "Profil Kandydata na Kierowcę 92500-48163-28093-79114 U Kat.A Status Pobrano Kat…" at bounding box center [998, 404] width 571 height 680
click at [577, 370] on div "4 godz." at bounding box center [585, 364] width 73 height 10
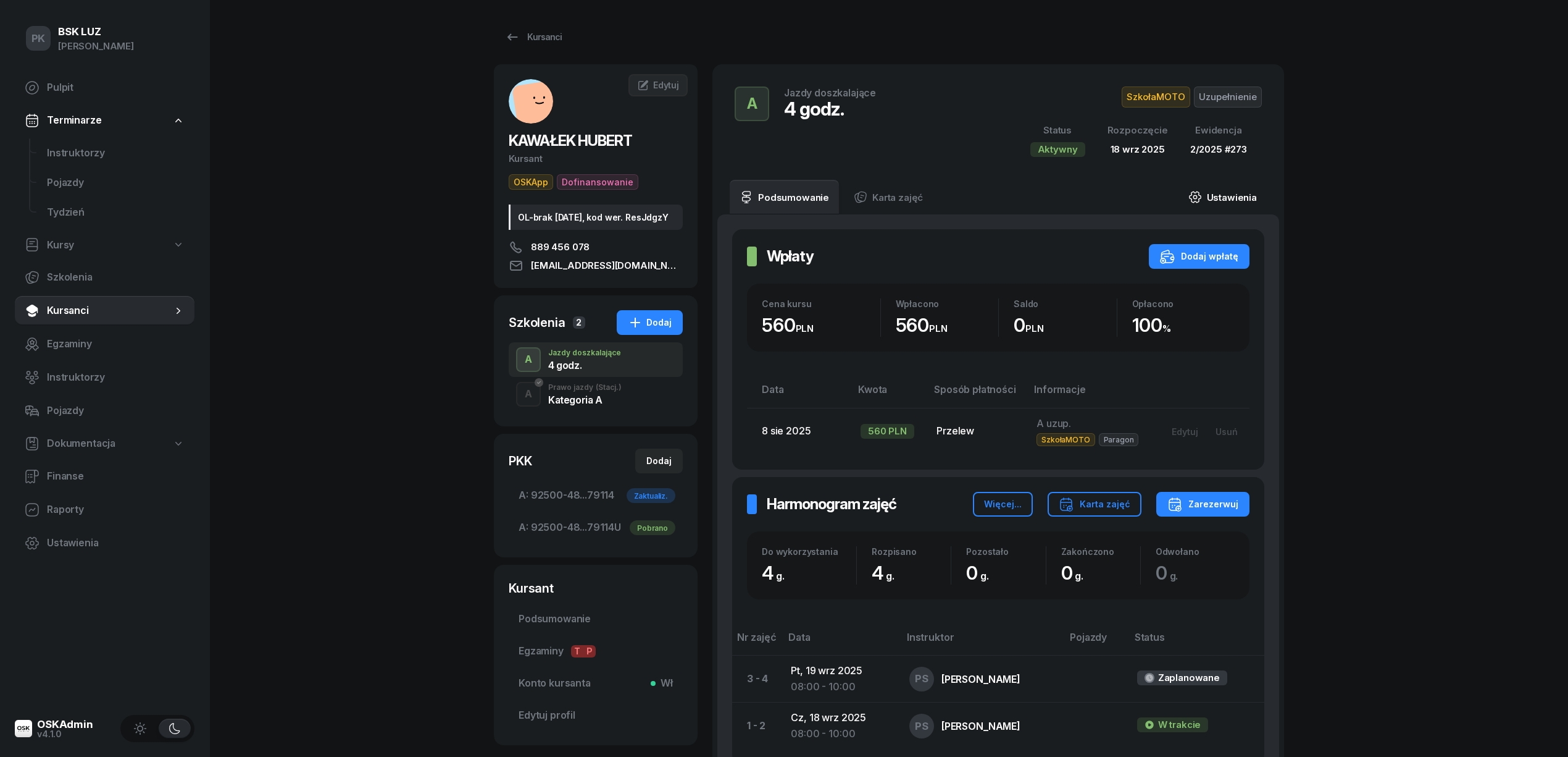
click at [1240, 206] on link "Ustawienia" at bounding box center [1222, 197] width 88 height 35
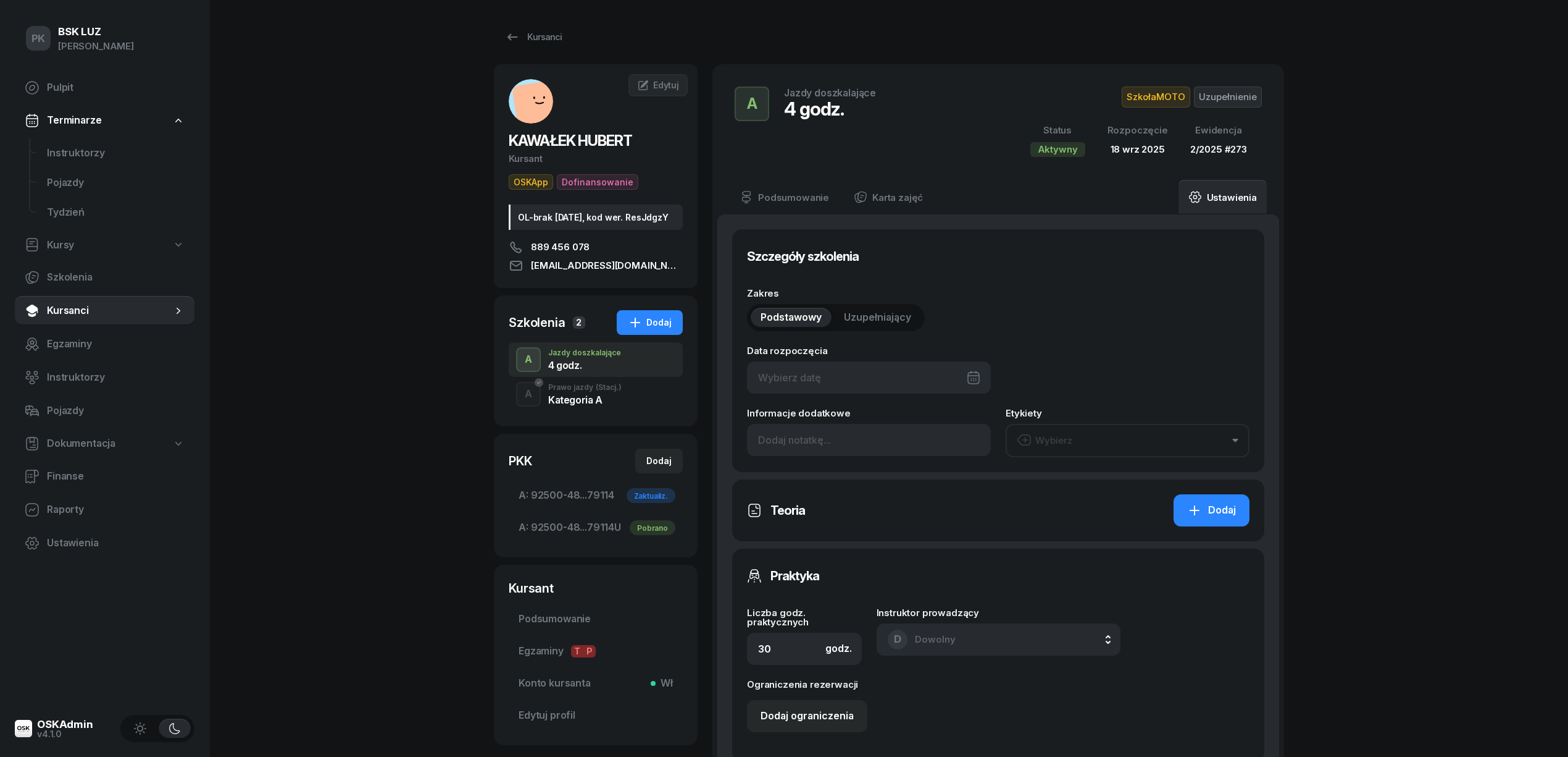
type input "[DATE]"
type input "4"
type input "92500"
type input "48163"
type input "28093"
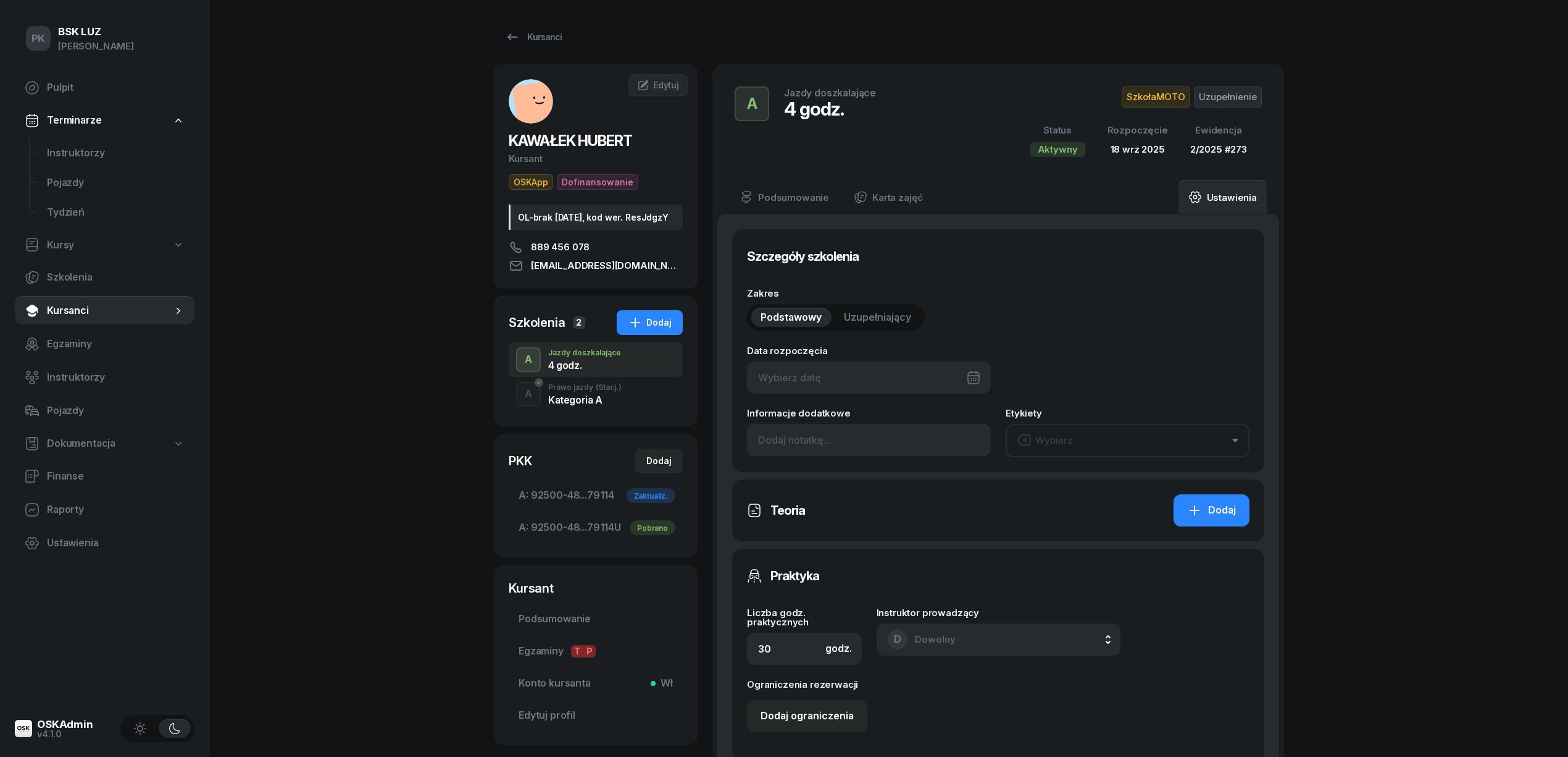
type input "79114"
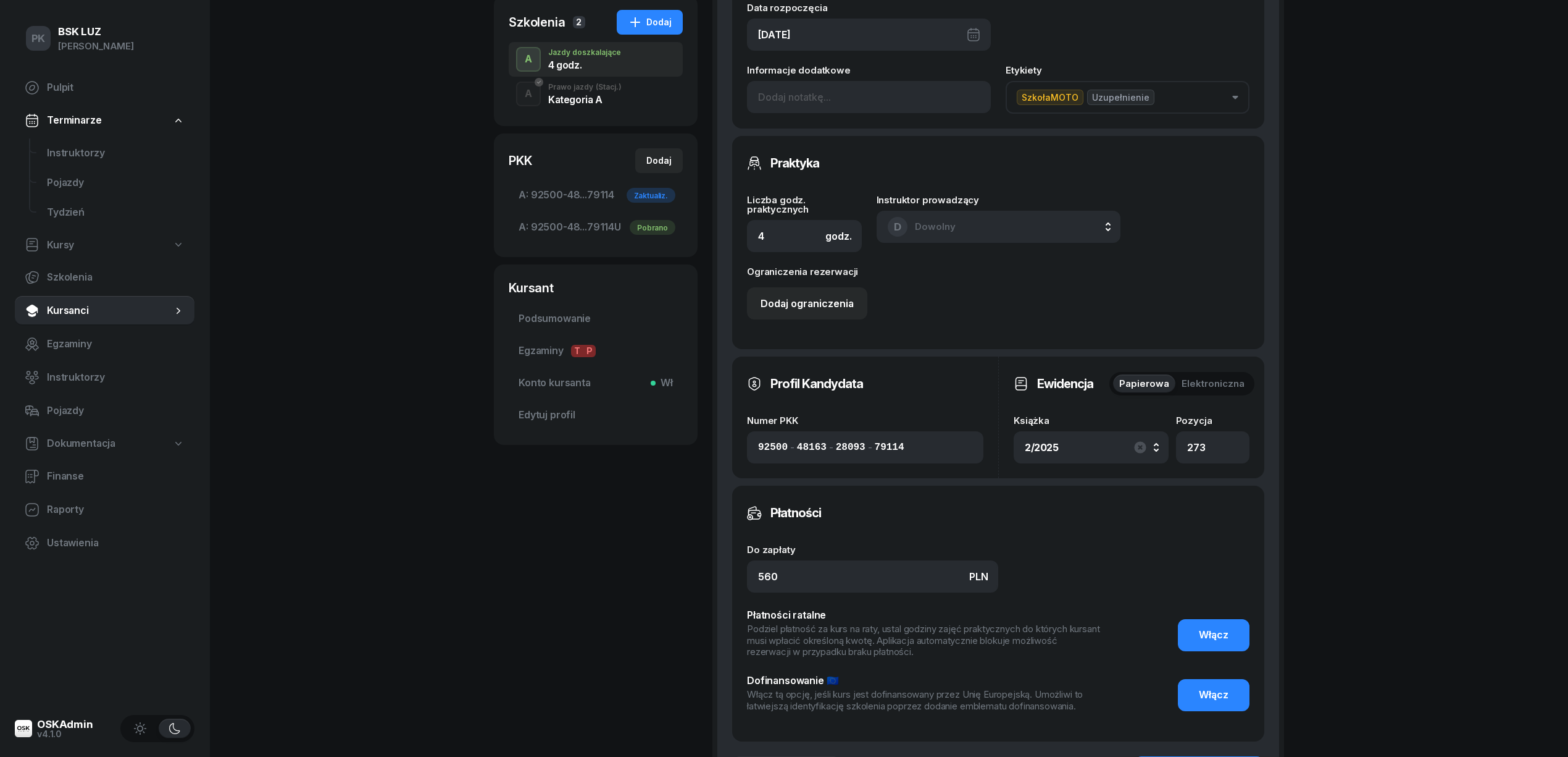
scroll to position [329, 0]
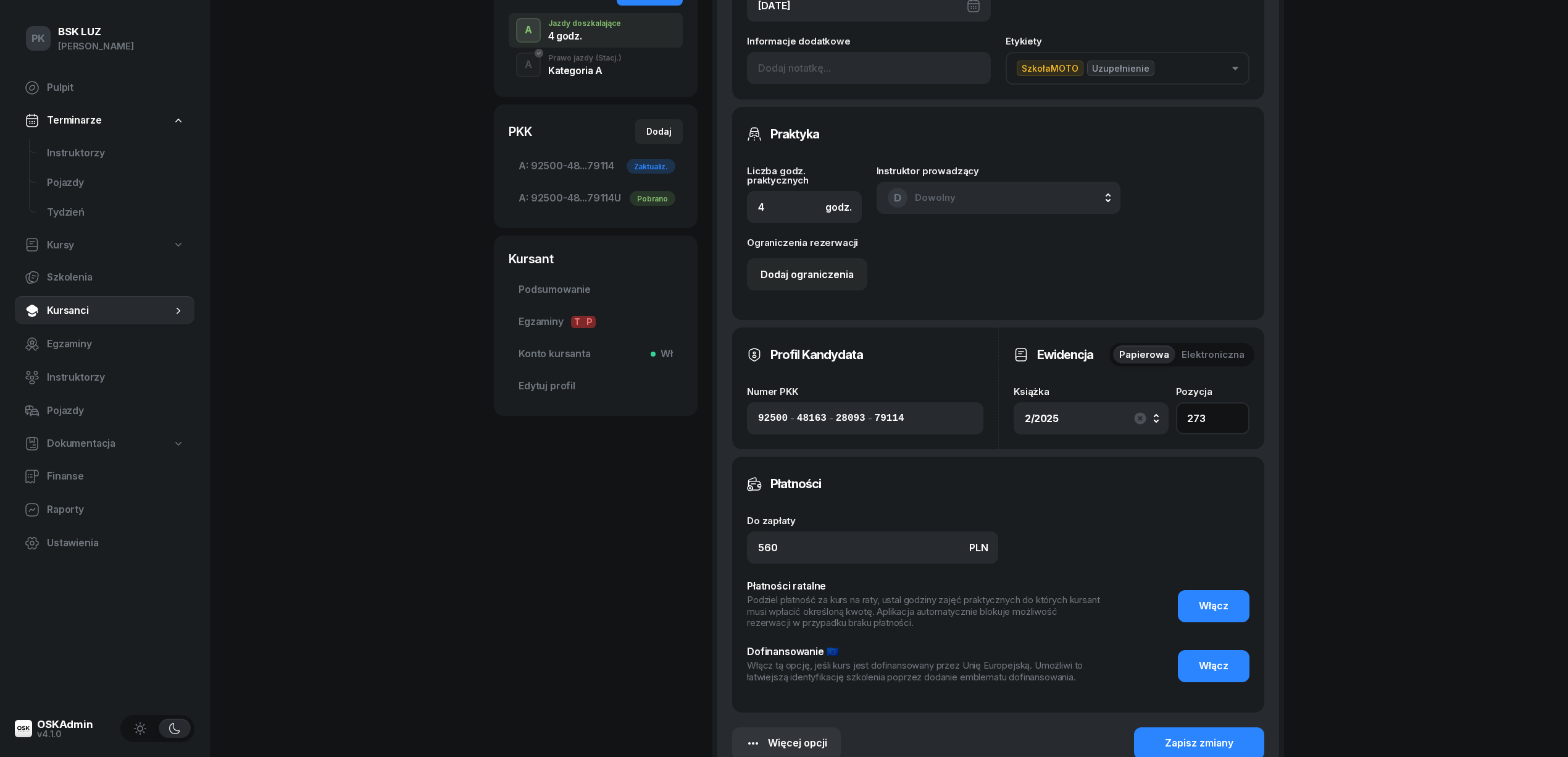
drag, startPoint x: 1211, startPoint y: 419, endPoint x: 1130, endPoint y: 410, distance: 81.5
click at [1130, 410] on div "Książka 2/2025 2/2025 12/2025 11/2020 11/2023 11/2023 11/2023 1/2020 1/2020 Poz…" at bounding box center [1131, 410] width 236 height 48
type input "140"
click at [1130, 410] on div "2/2025" at bounding box center [1091, 418] width 133 height 20
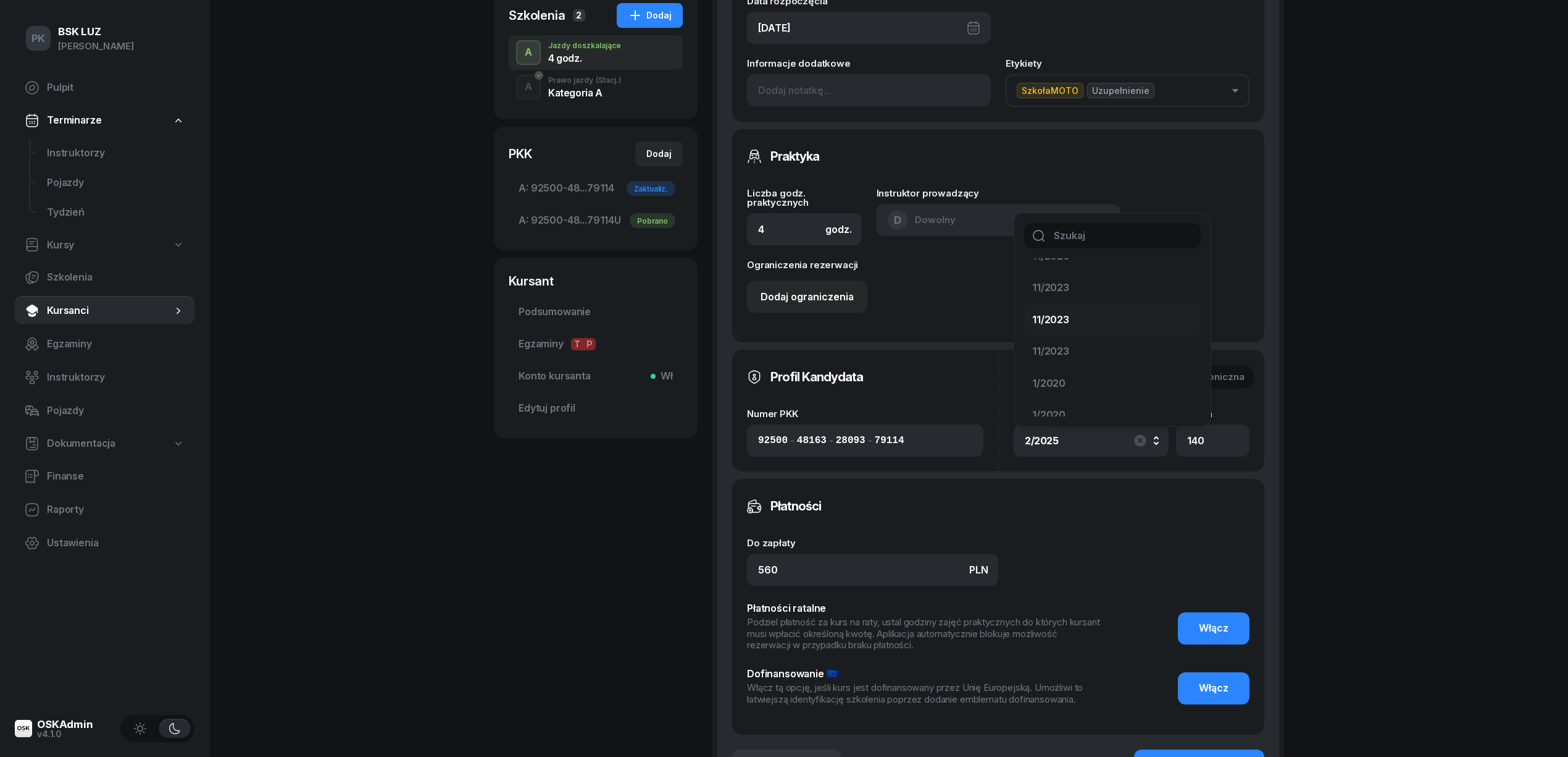
scroll to position [100, 0]
click at [1107, 367] on div "1/2020" at bounding box center [1105, 369] width 146 height 16
click at [1077, 434] on div "1/2020" at bounding box center [1091, 440] width 133 height 20
click at [1075, 441] on div "1/2020" at bounding box center [1091, 440] width 133 height 20
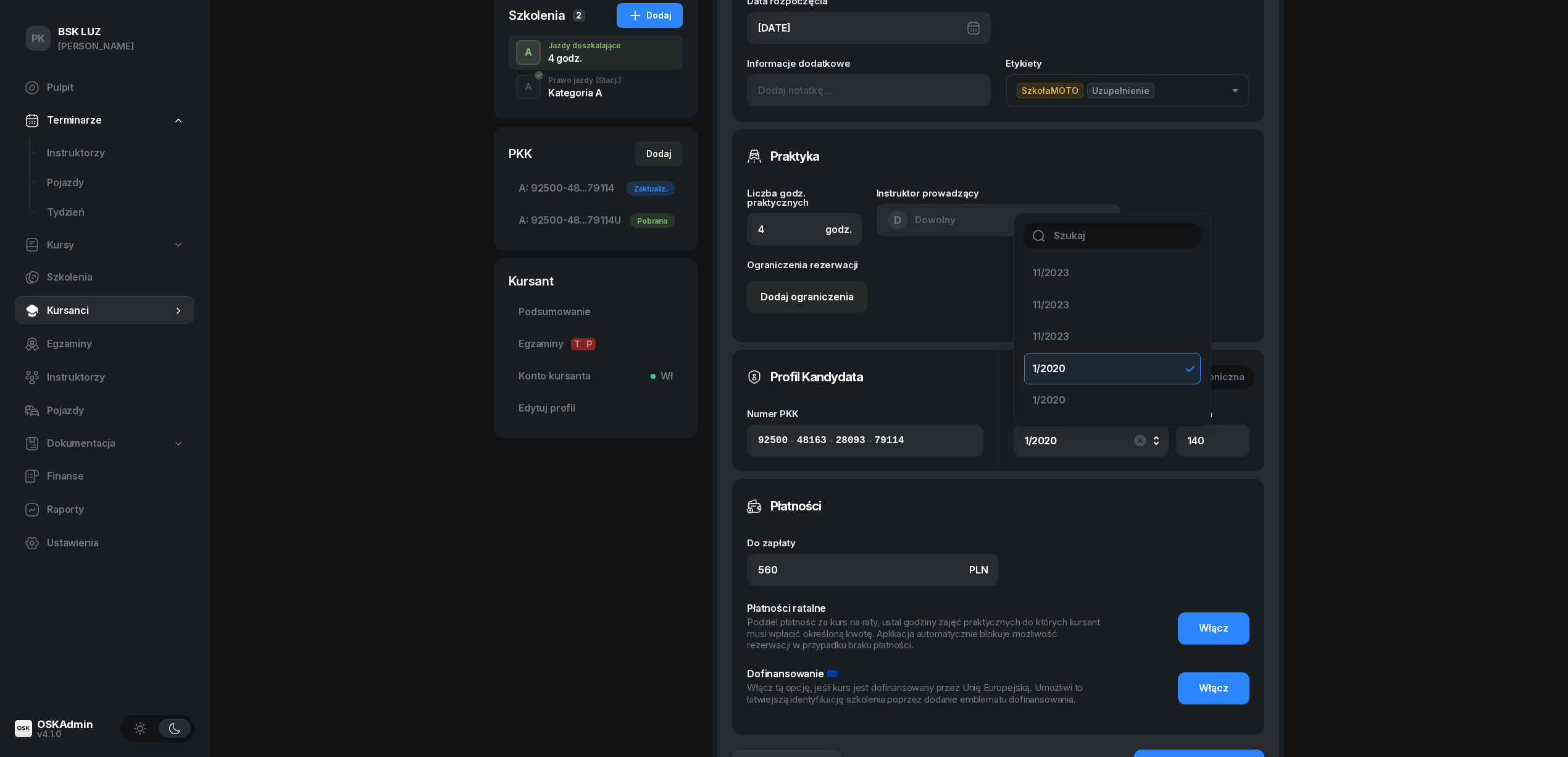
click at [575, 557] on div "KAWAŁEK HUBERT Kursant OSKApp Dofinansowanie OL-brak 2033-01-15, kod wer. ResJd…" at bounding box center [596, 298] width 204 height 1081
click at [89, 447] on span "Dokumentacja" at bounding box center [81, 444] width 68 height 16
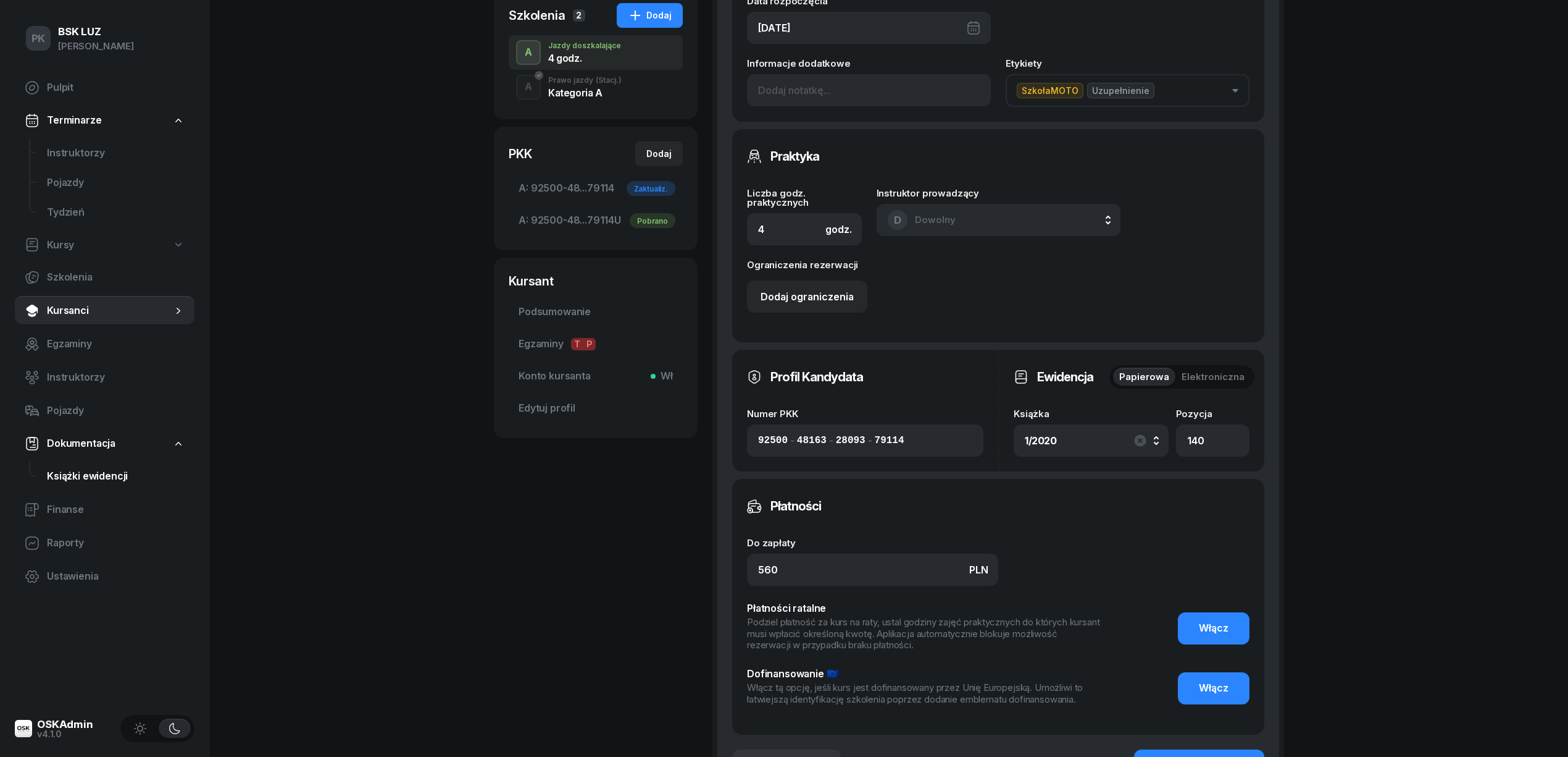
click at [85, 473] on span "Książki ewidencji" at bounding box center [115, 477] width 137 height 16
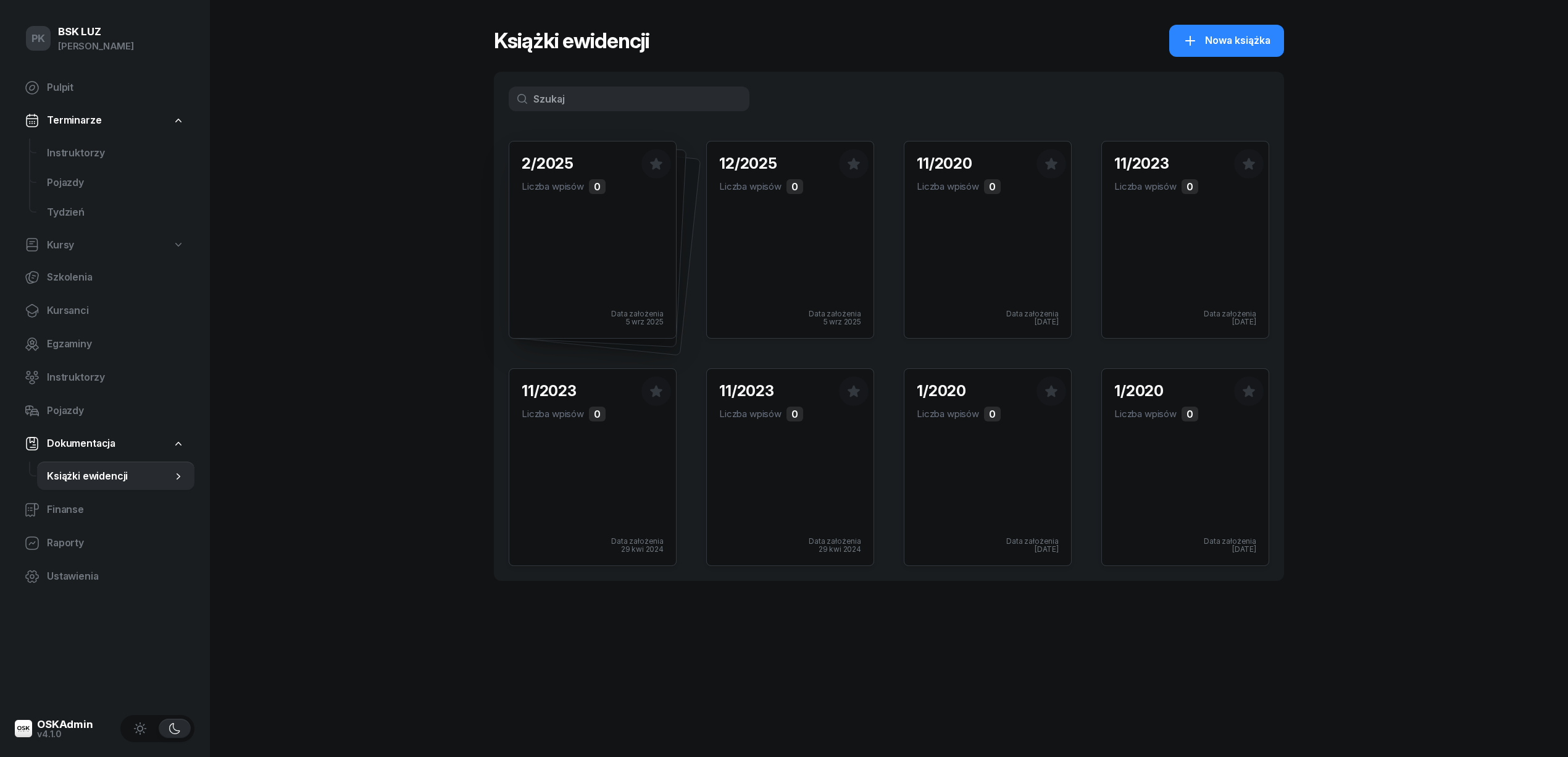
click at [597, 265] on div "2/2025 Liczba wpisów 0 Data założenia 5 wrz 2025" at bounding box center [592, 239] width 166 height 196
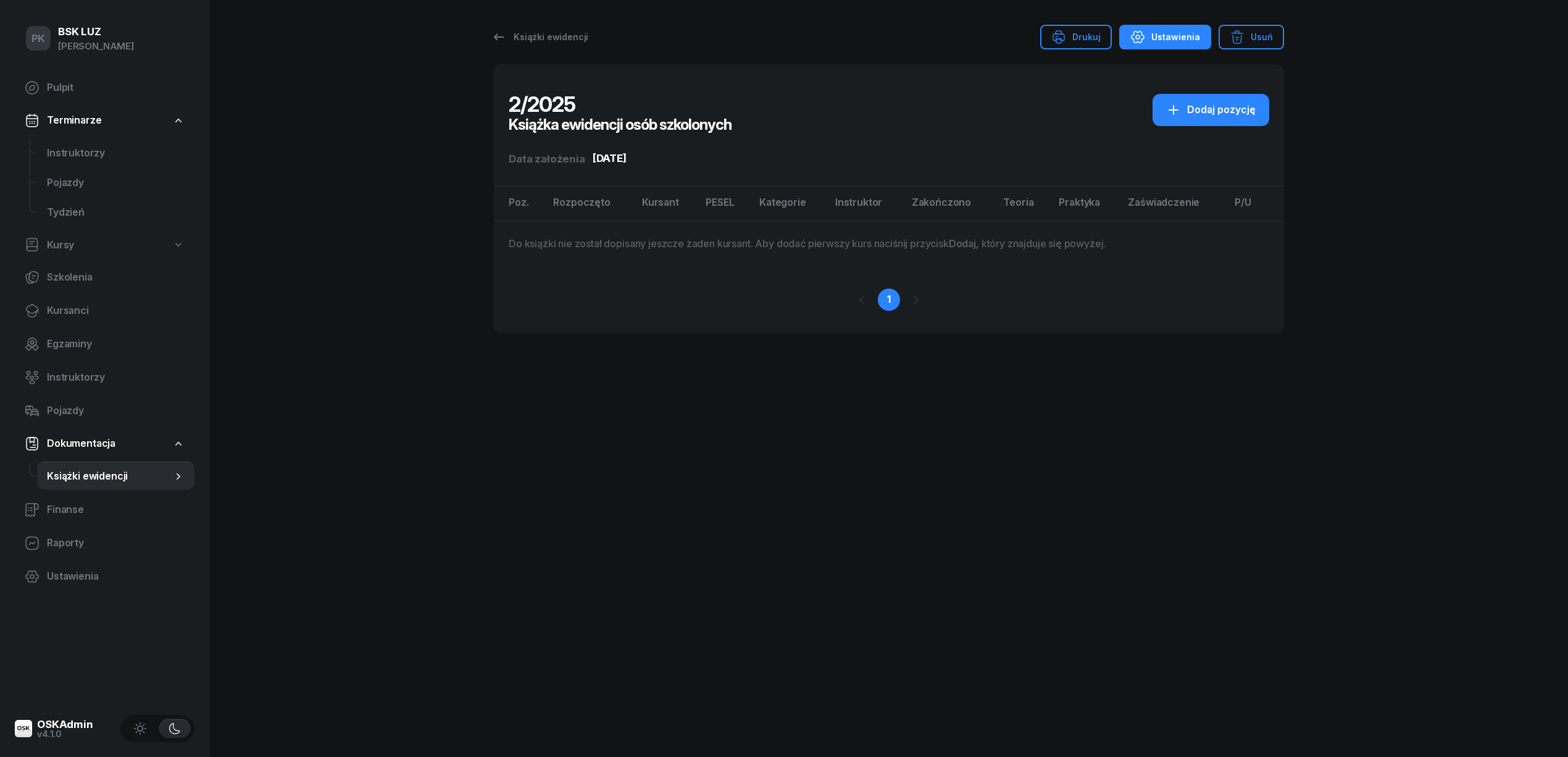
click at [1196, 31] on div "Ustawienia" at bounding box center [1165, 37] width 70 height 15
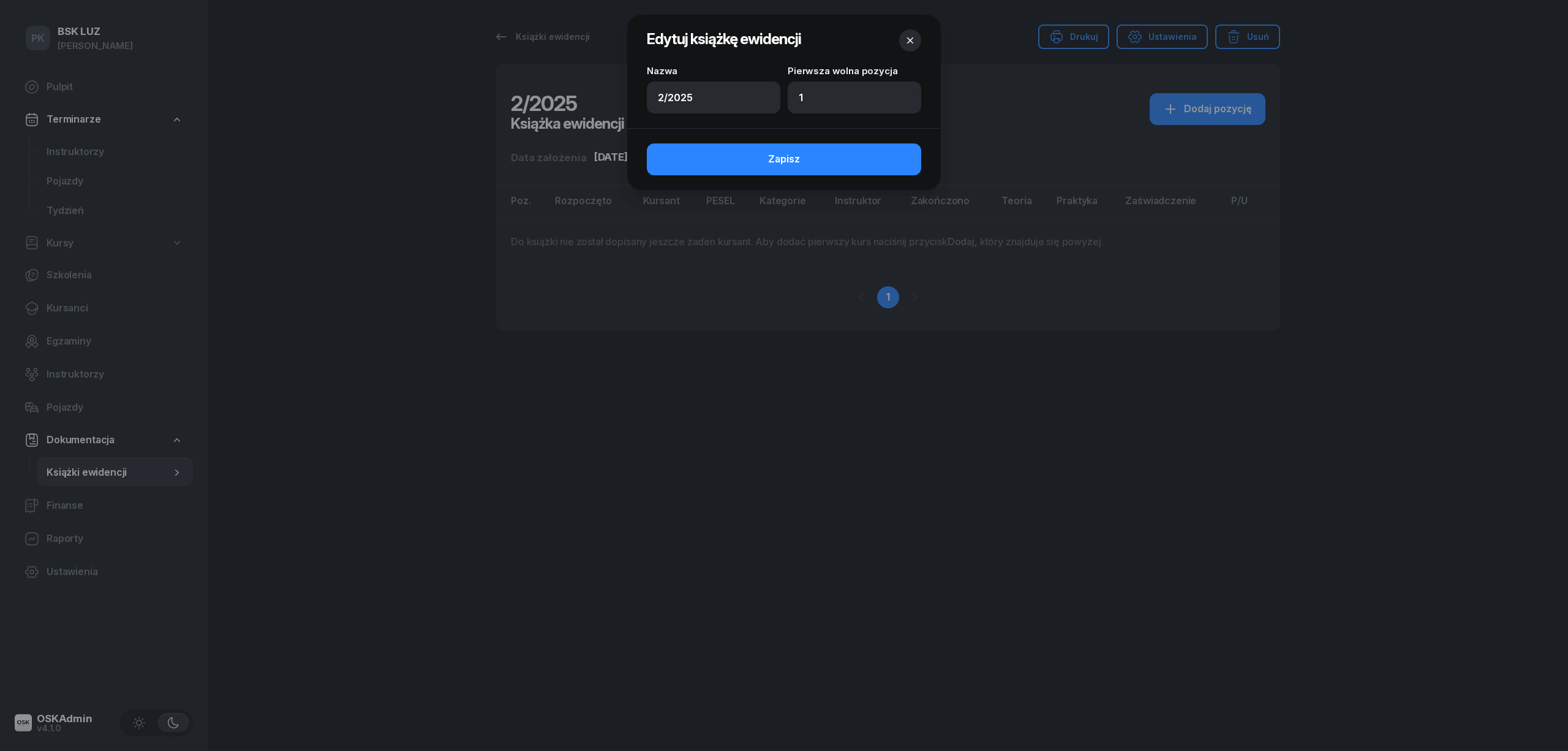
click at [910, 41] on icon "button" at bounding box center [910, 41] width 13 height 13
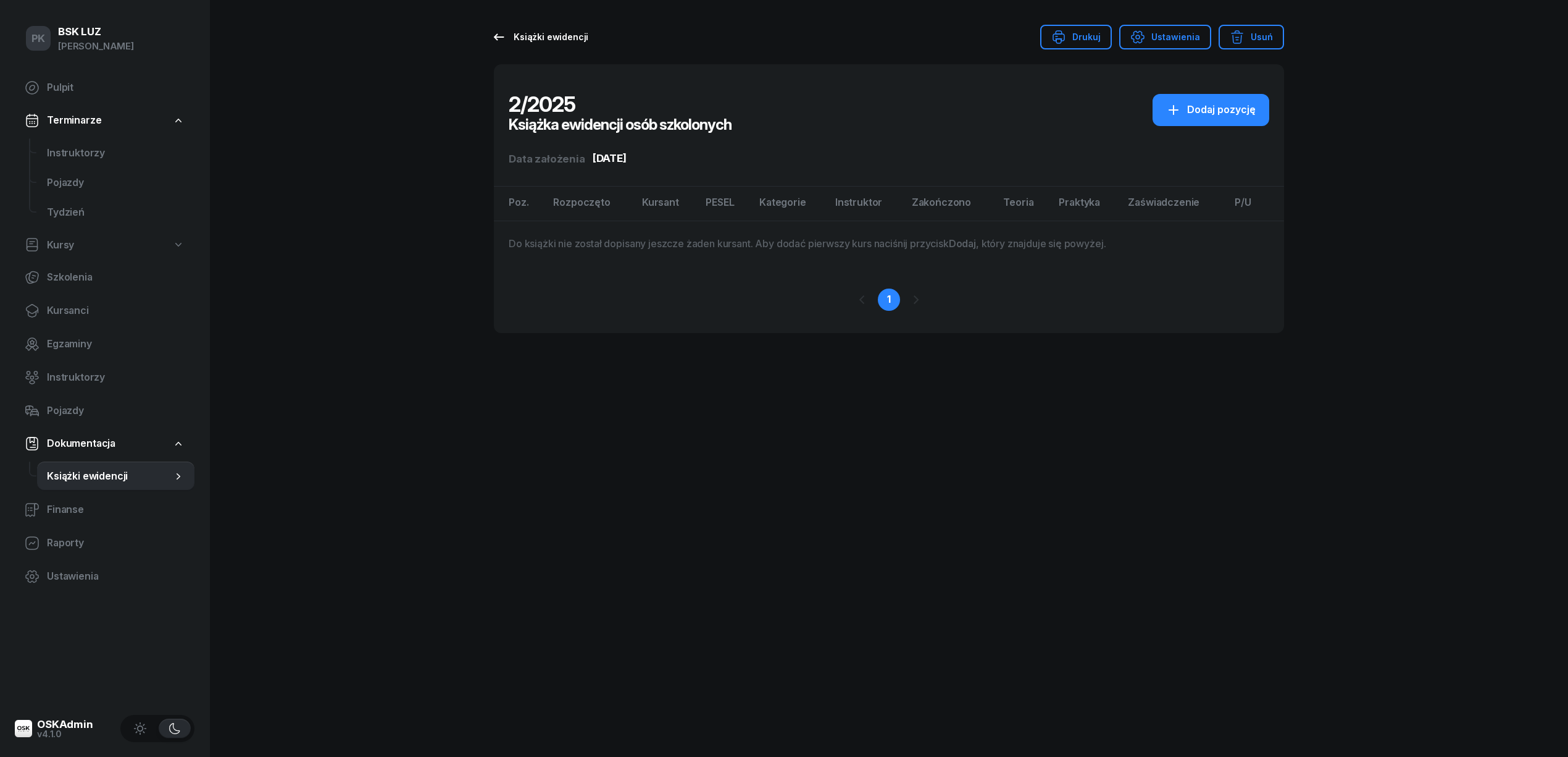
click at [586, 37] on link "Książki ewidencji" at bounding box center [540, 36] width 119 height 25
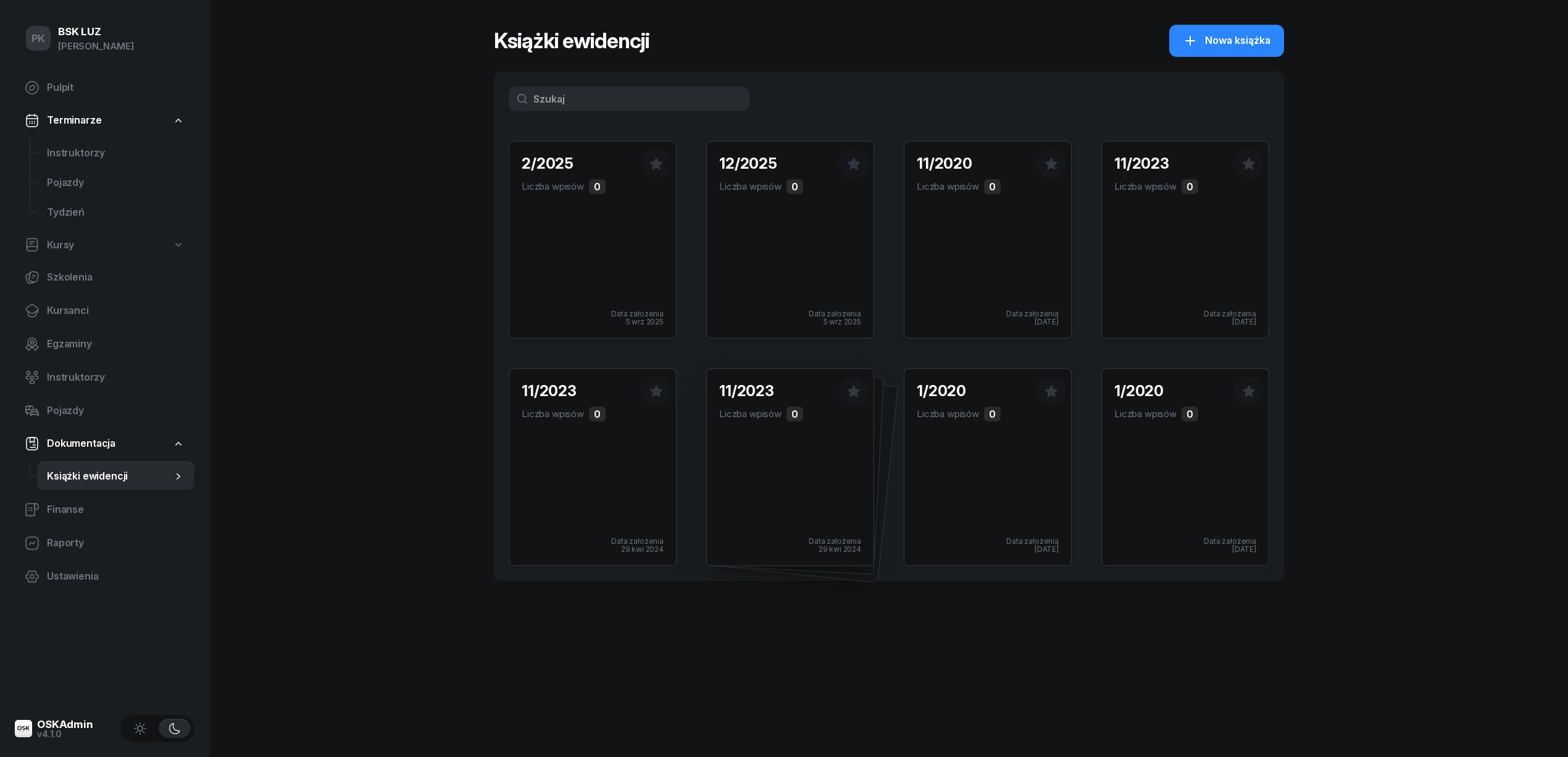
click at [771, 477] on div "11/2023 Liczba wpisów 0 Data założenia 29 kwi 2024" at bounding box center [790, 467] width 166 height 196
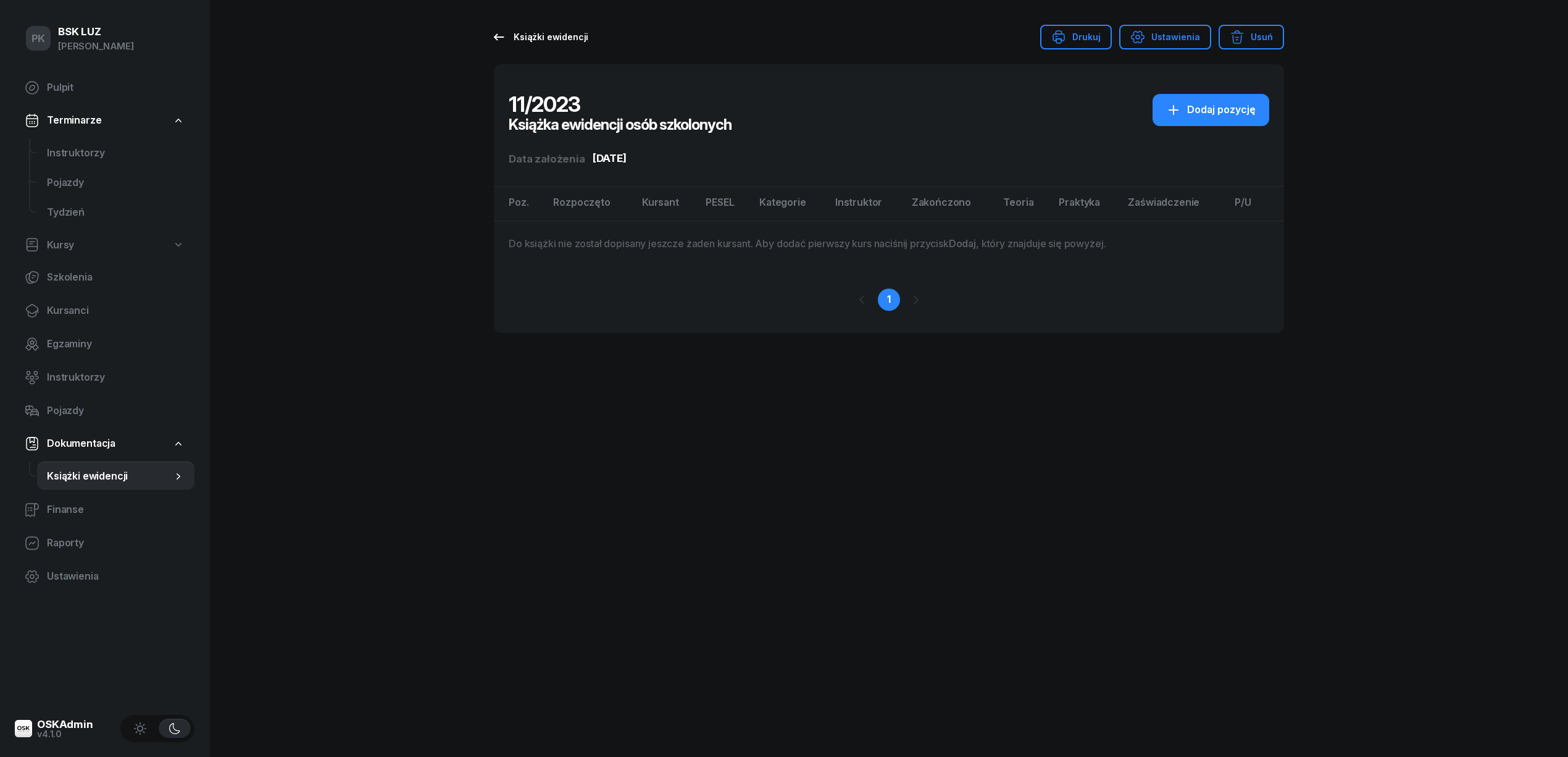
click at [580, 39] on div "Książki ewidencji" at bounding box center [540, 37] width 97 height 15
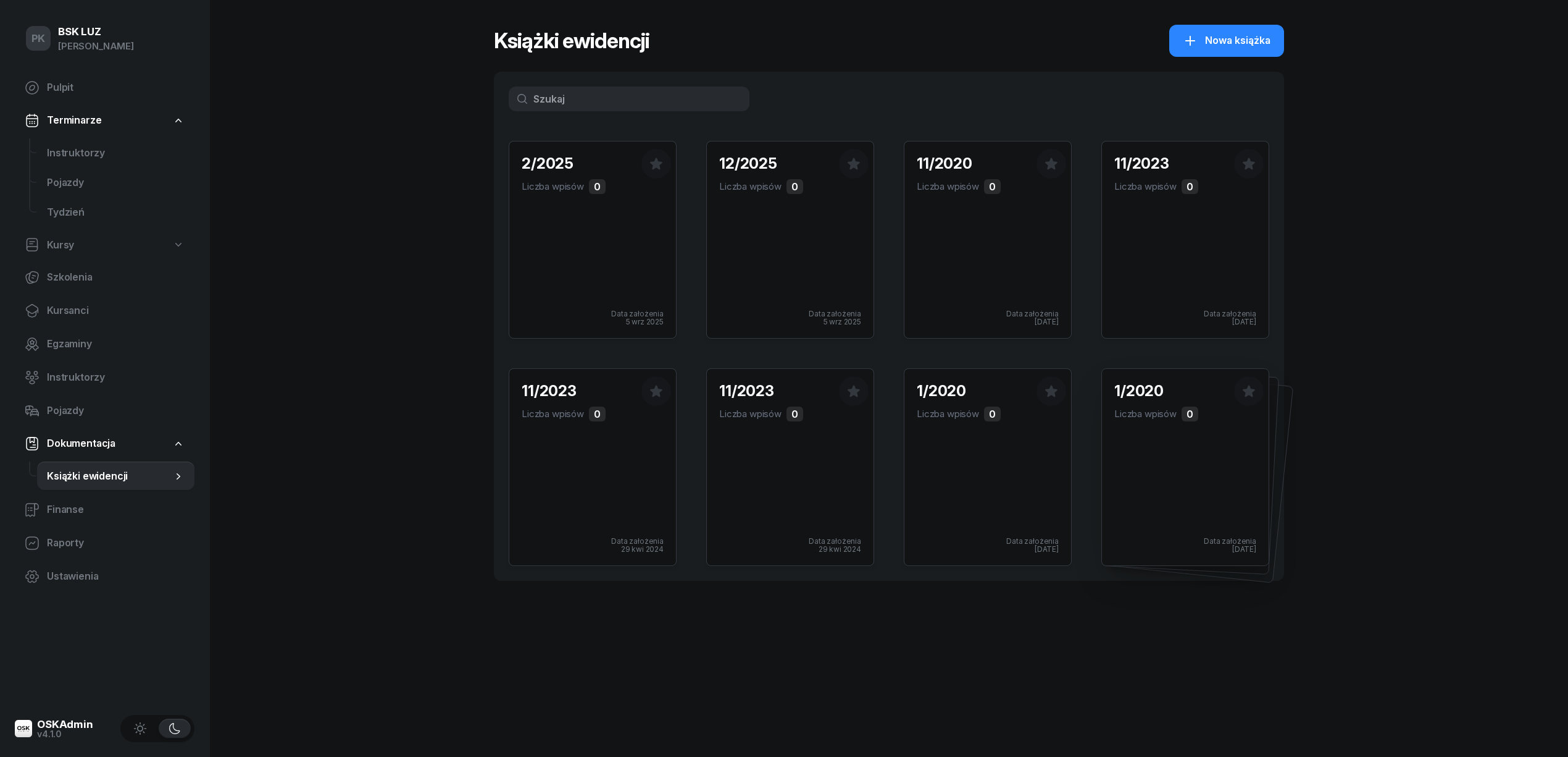
click at [1153, 452] on div "1/2020 Liczba wpisów 0 Data założenia 16 maj 2024" at bounding box center [1185, 467] width 166 height 196
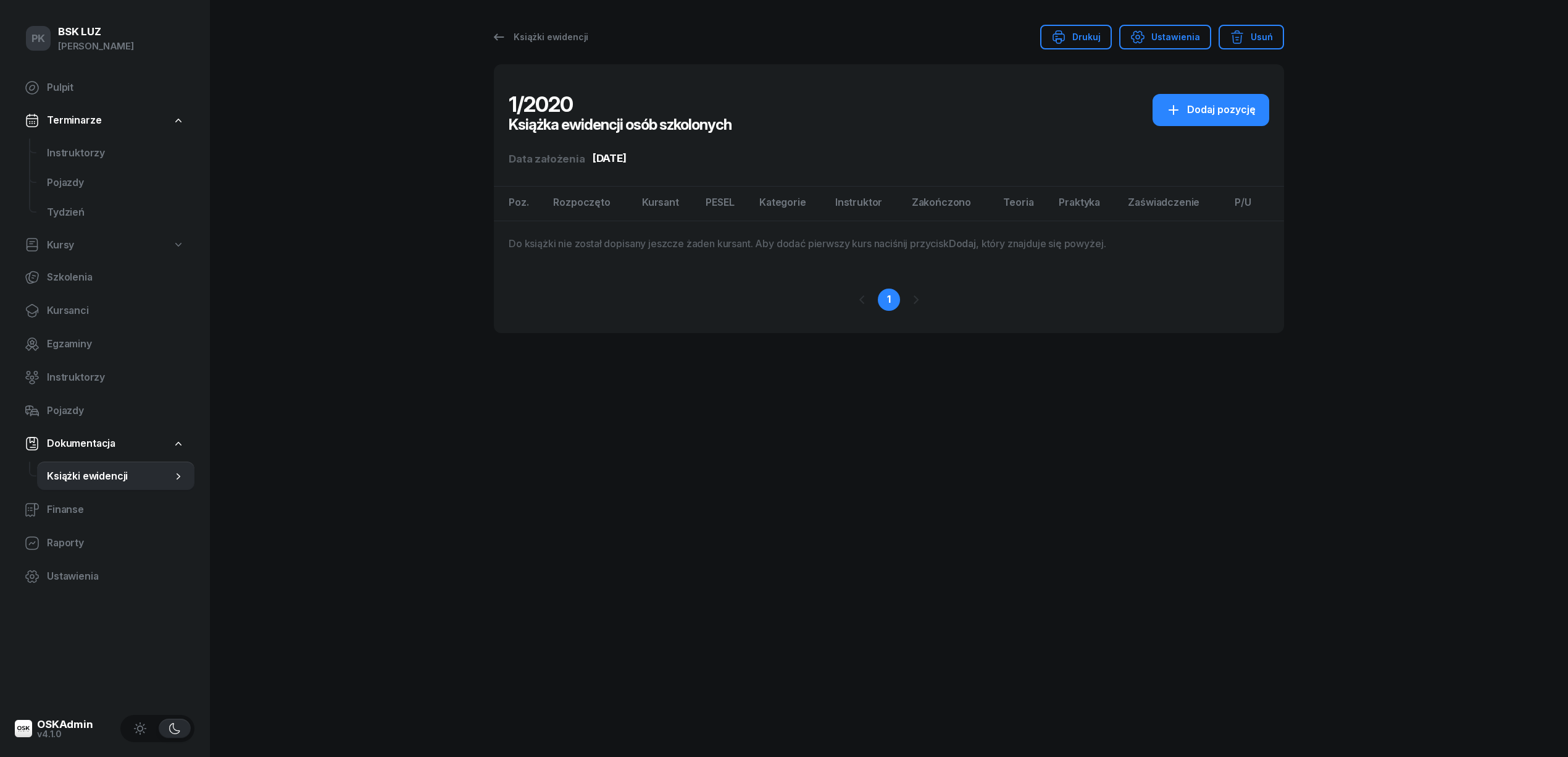
click at [917, 292] on div at bounding box center [916, 300] width 22 height 22
drag, startPoint x: 917, startPoint y: 292, endPoint x: 913, endPoint y: 300, distance: 8.9
click at [916, 297] on div at bounding box center [916, 300] width 22 height 22
click at [913, 300] on div at bounding box center [916, 300] width 22 height 22
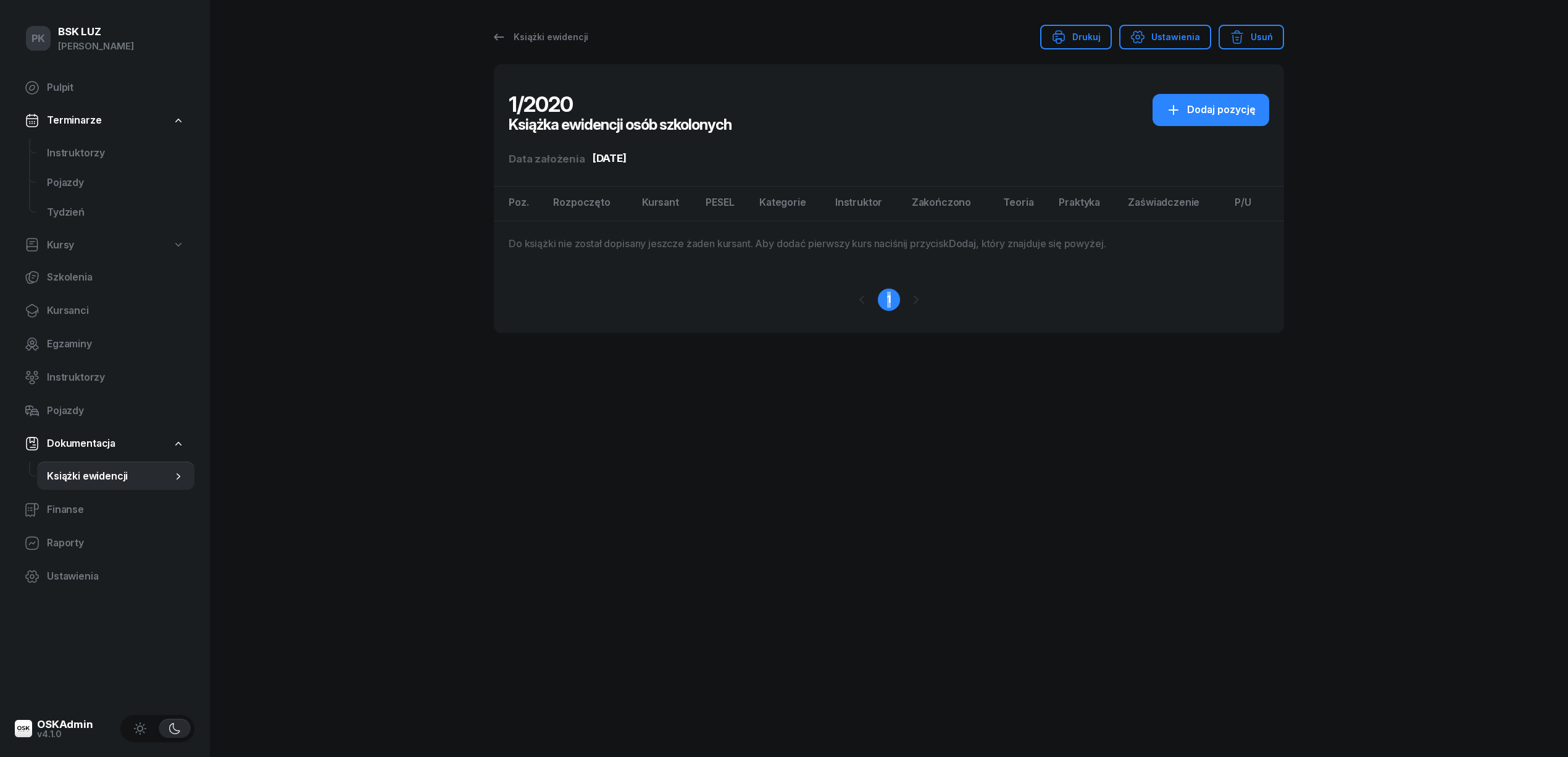
click at [913, 300] on div at bounding box center [916, 300] width 22 height 22
click at [1478, 116] on div "PK BSK LUZ Piotr Klimek Pulpit Terminarze Instruktorzy Pojazdy Tydzień Kursy Sz…" at bounding box center [784, 378] width 1568 height 757
click at [545, 35] on div "Książki ewidencji" at bounding box center [540, 37] width 97 height 15
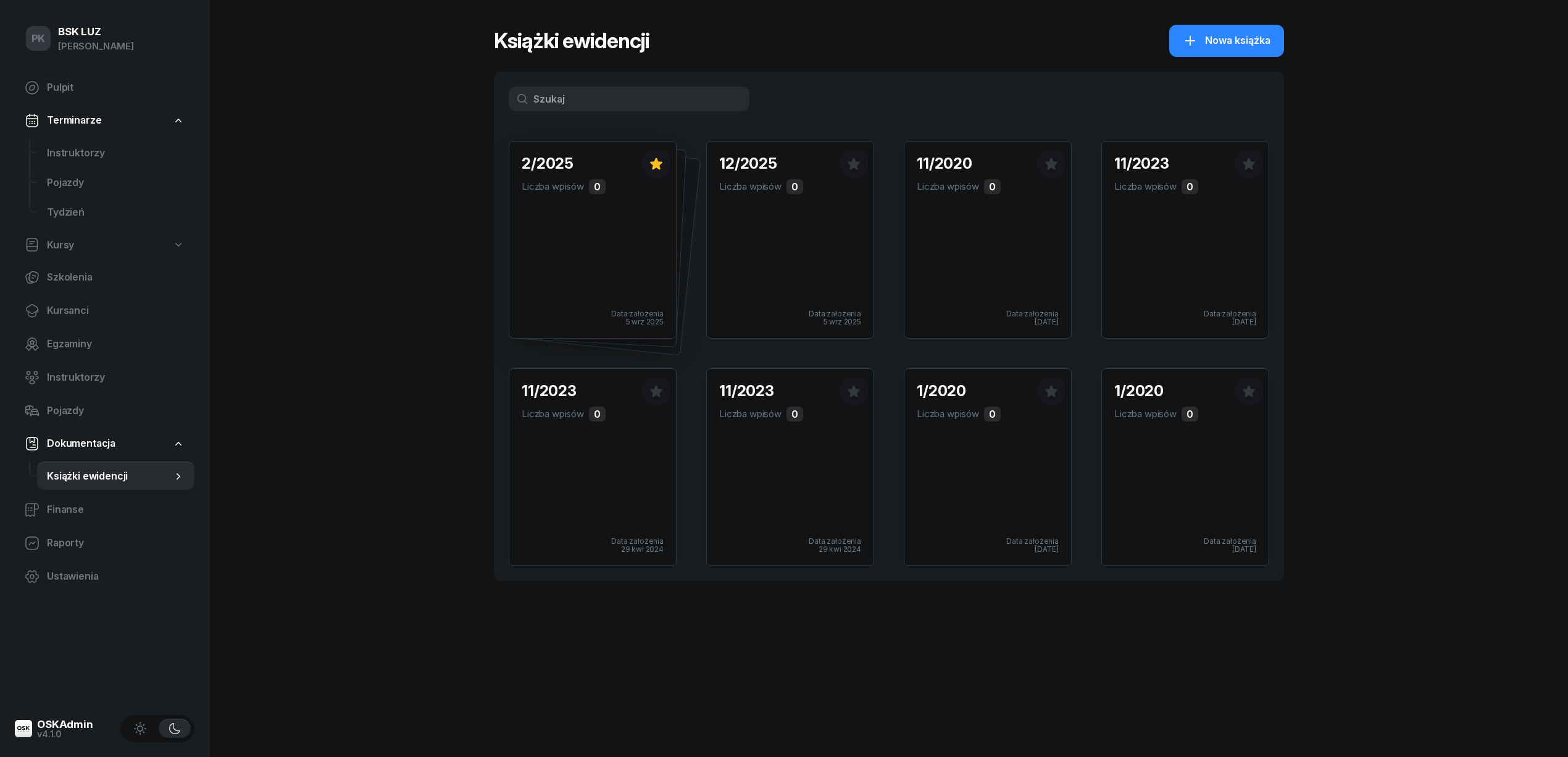
click at [655, 164] on icon "button" at bounding box center [656, 164] width 13 height 12
click at [859, 158] on icon "button" at bounding box center [854, 164] width 15 height 15
click at [659, 164] on icon "button" at bounding box center [656, 164] width 13 height 12
click at [652, 164] on icon "button" at bounding box center [656, 164] width 13 height 12
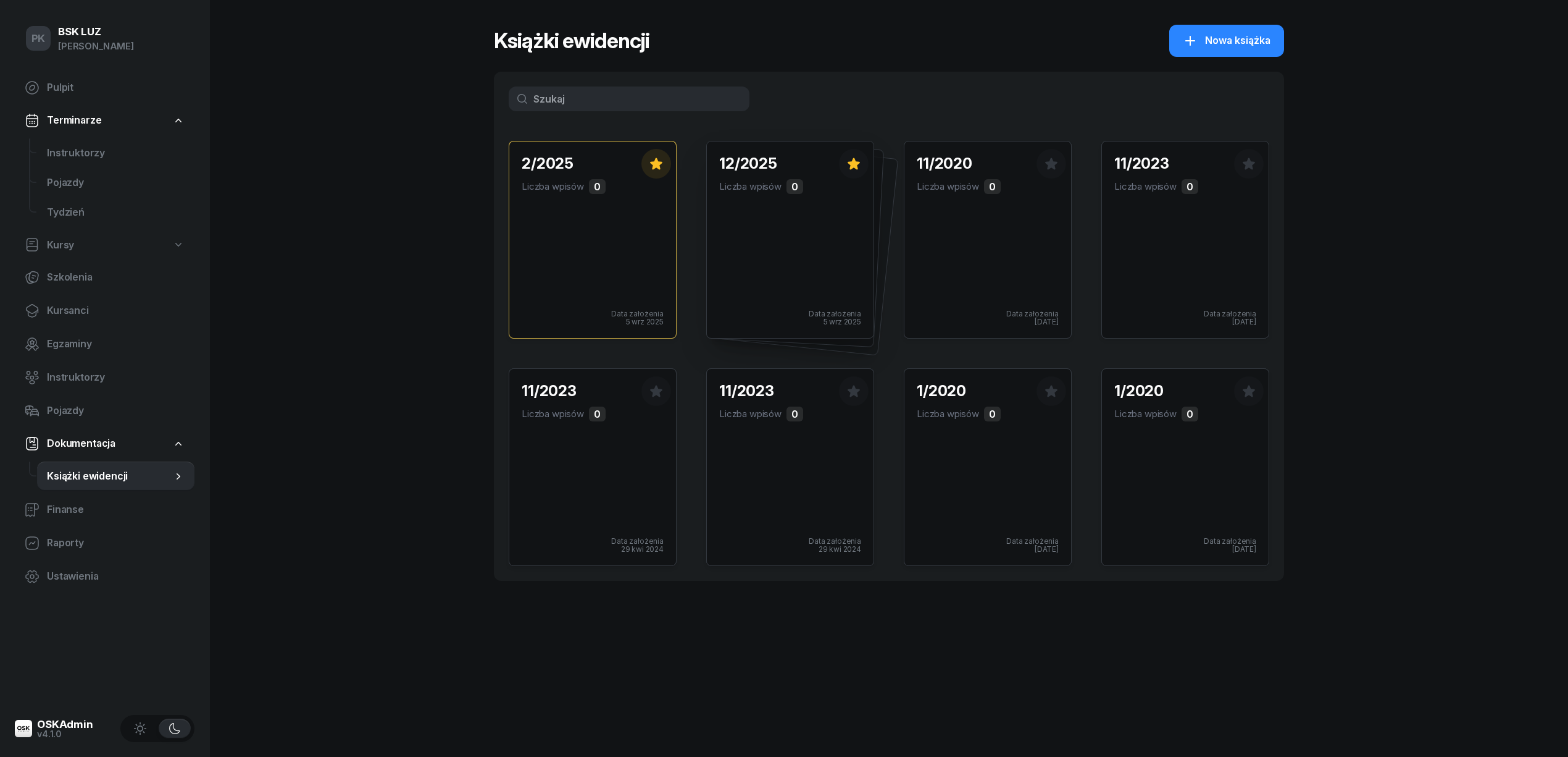
click at [858, 159] on icon "button" at bounding box center [854, 164] width 15 height 15
click at [858, 163] on icon "button" at bounding box center [853, 164] width 13 height 12
click at [1008, 221] on div "11/2020 Liczba wpisów 0 Data założenia 16 maj 2024" at bounding box center [988, 239] width 166 height 196
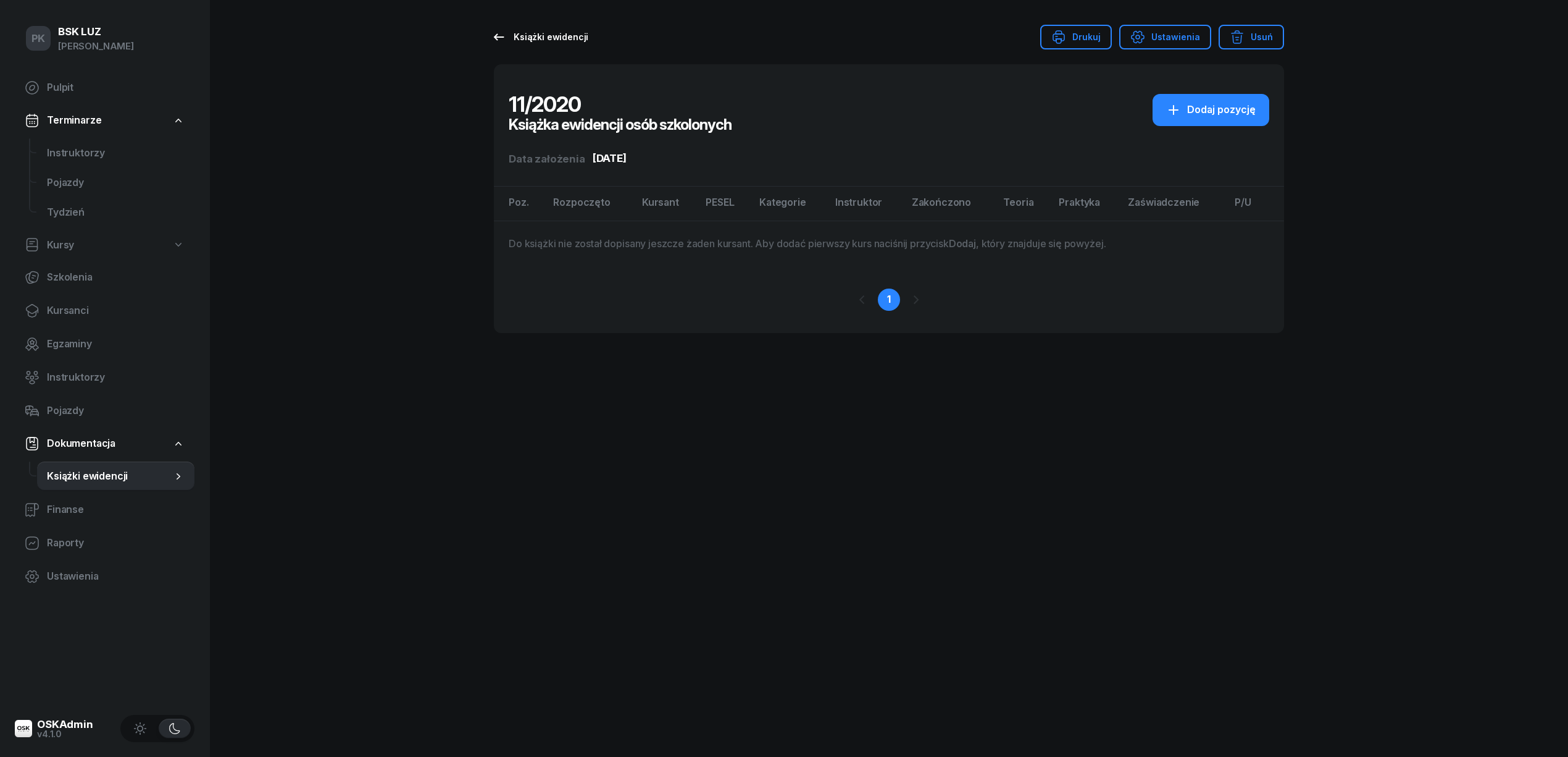
click at [512, 37] on div "Książki ewidencji" at bounding box center [540, 37] width 97 height 15
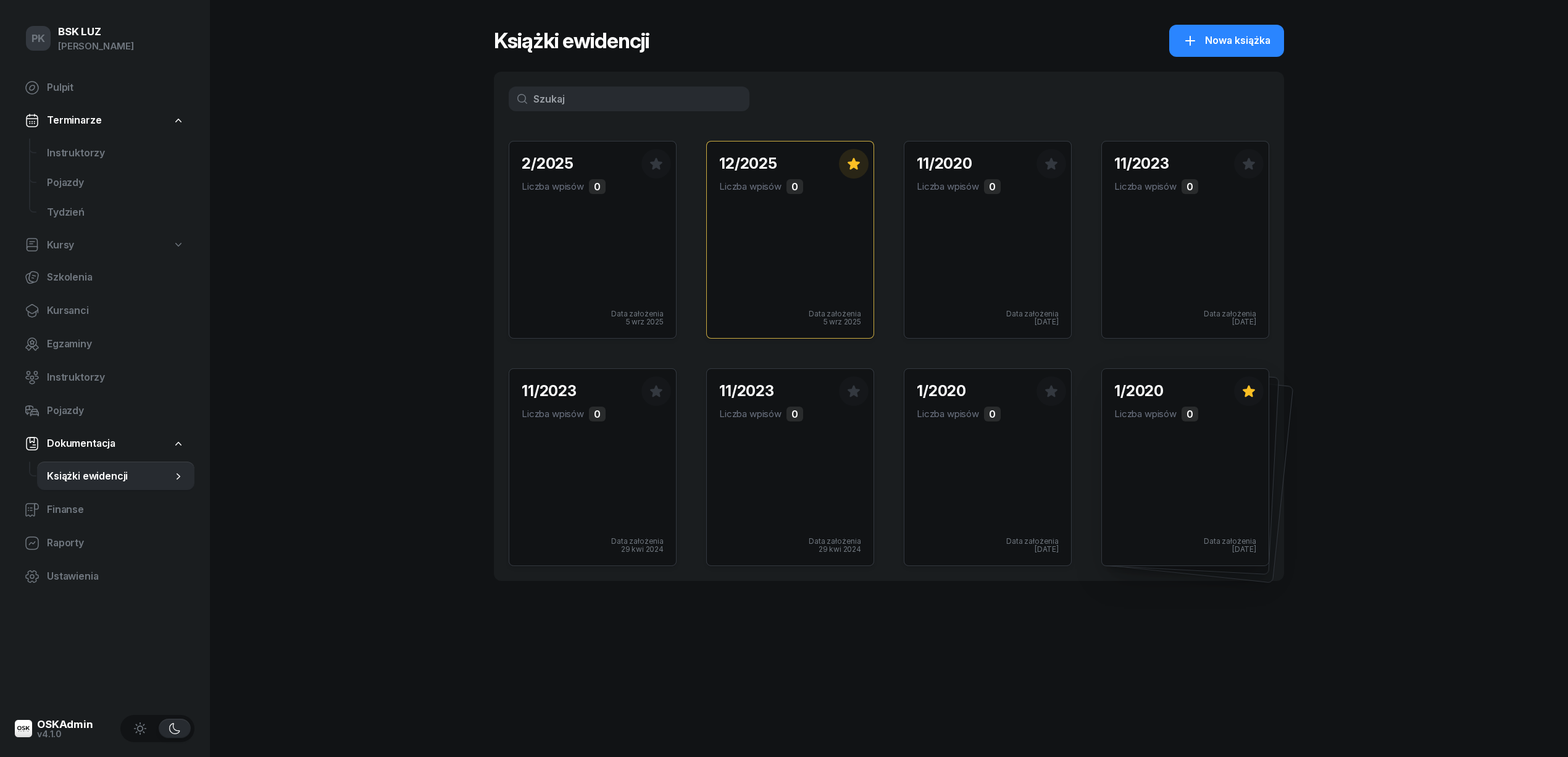
click at [1245, 388] on icon "button" at bounding box center [1248, 391] width 15 height 15
click at [1184, 487] on div "1/2020 Liczba wpisów 0 Data założenia 16 maj 2024" at bounding box center [1185, 467] width 166 height 196
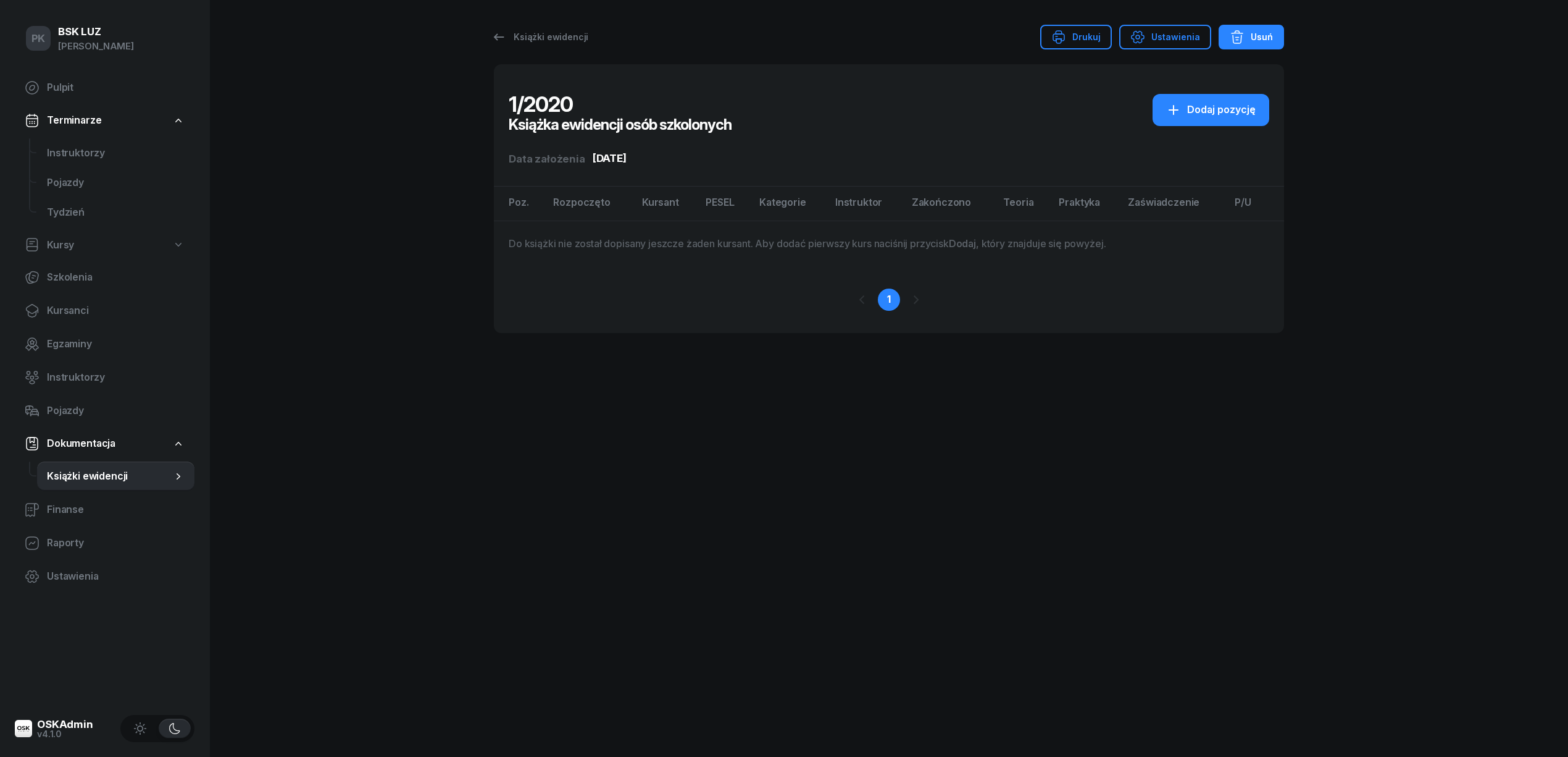
click at [1260, 45] on button "Usuń" at bounding box center [1251, 36] width 65 height 25
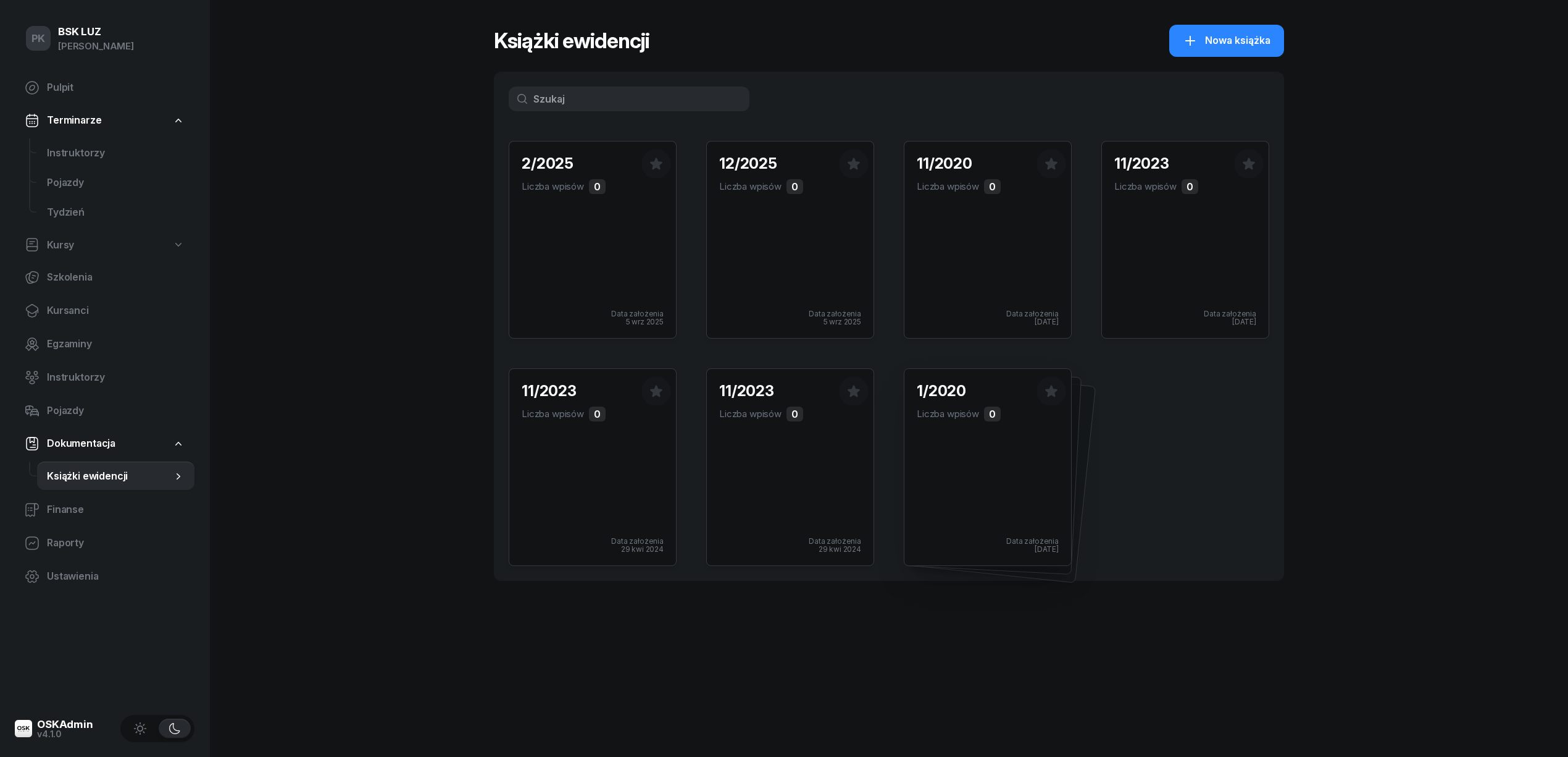
click at [1048, 470] on div "1/2020 Liczba wpisów 0 Data założenia 16 maj 2024" at bounding box center [988, 467] width 166 height 196
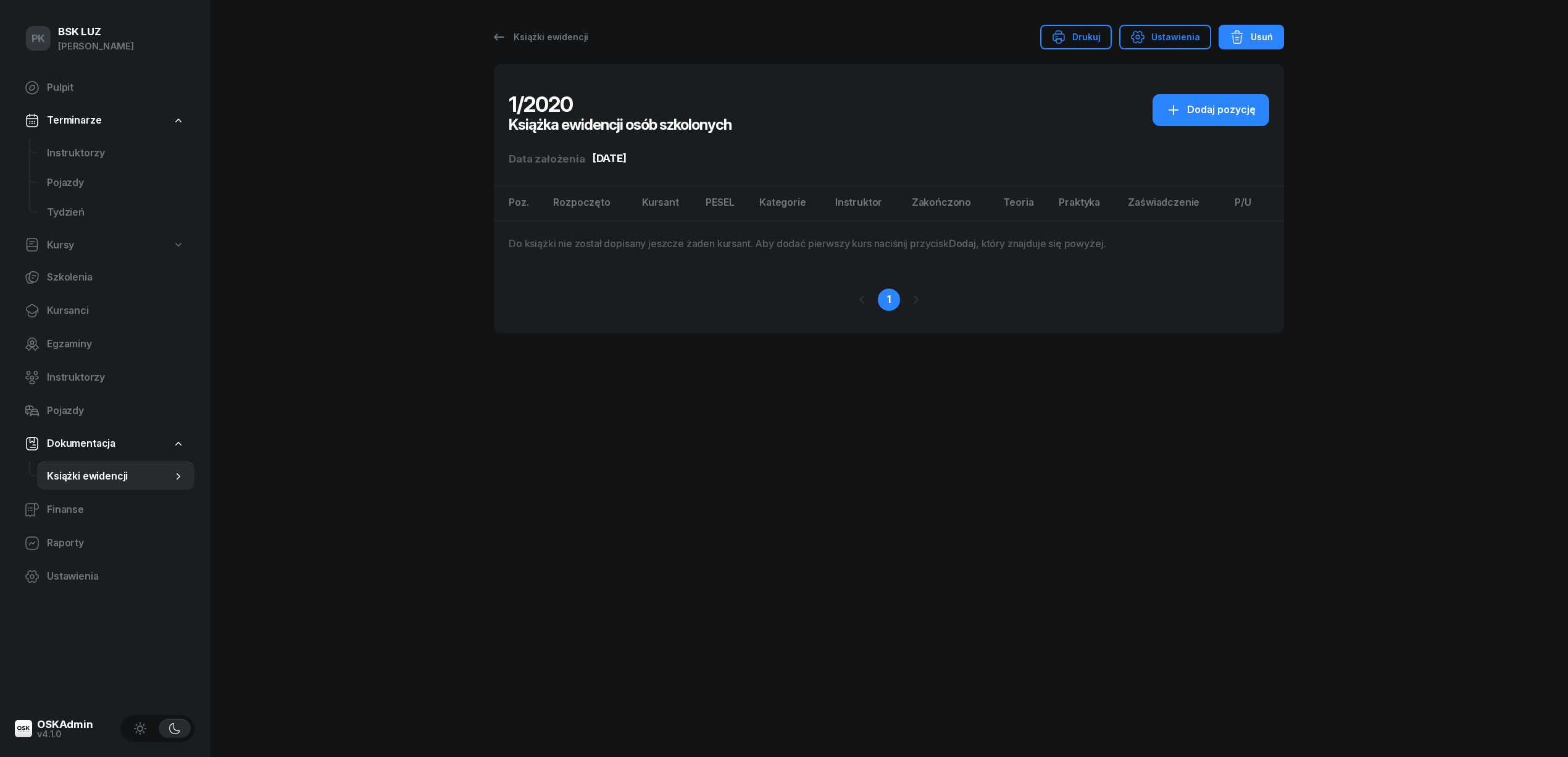
click at [1264, 42] on div "Usuń" at bounding box center [1251, 37] width 43 height 15
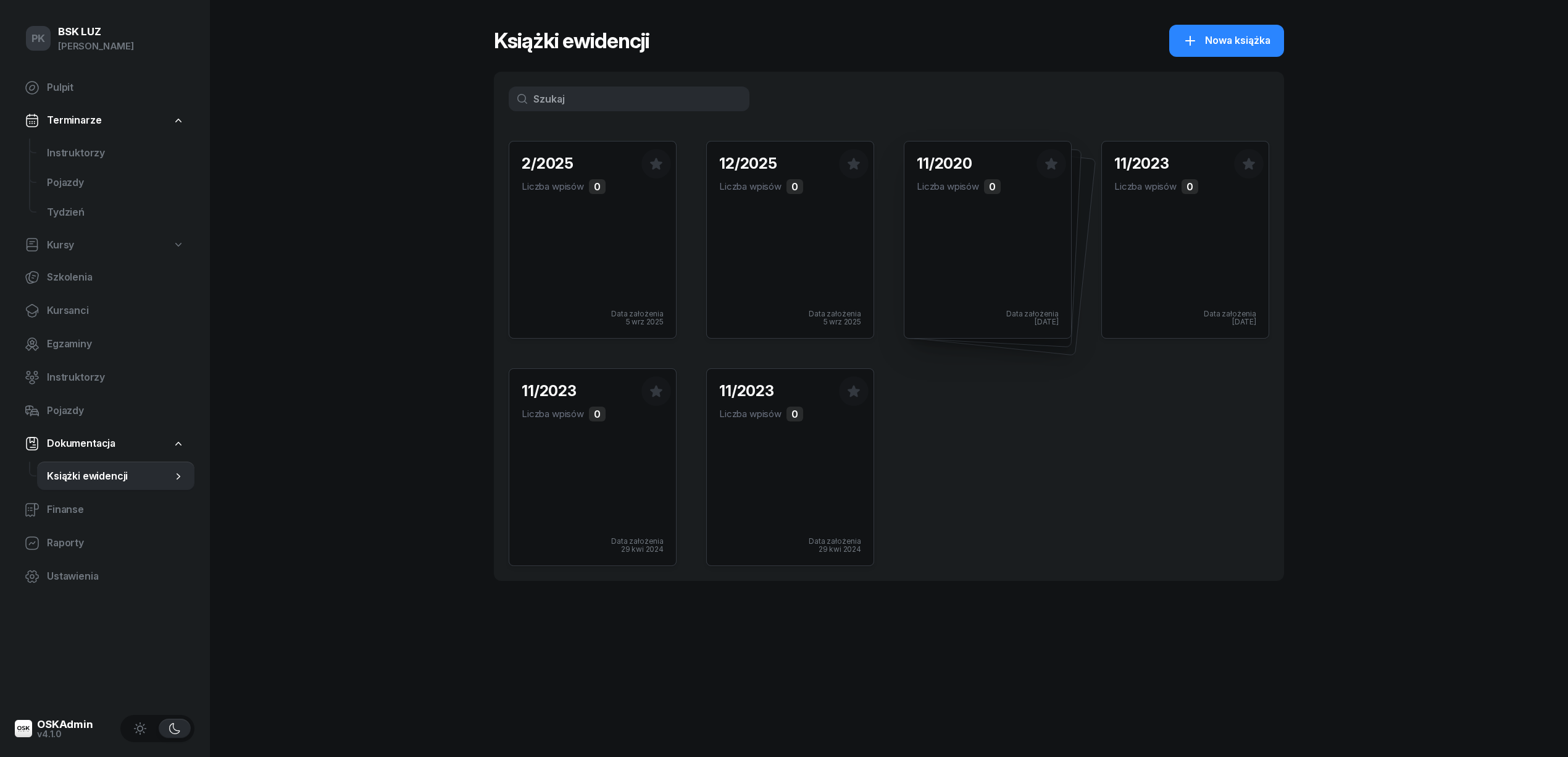
click at [1004, 242] on div "11/2020 Liczba wpisów 0 Data założenia 16 maj 2024" at bounding box center [988, 239] width 166 height 196
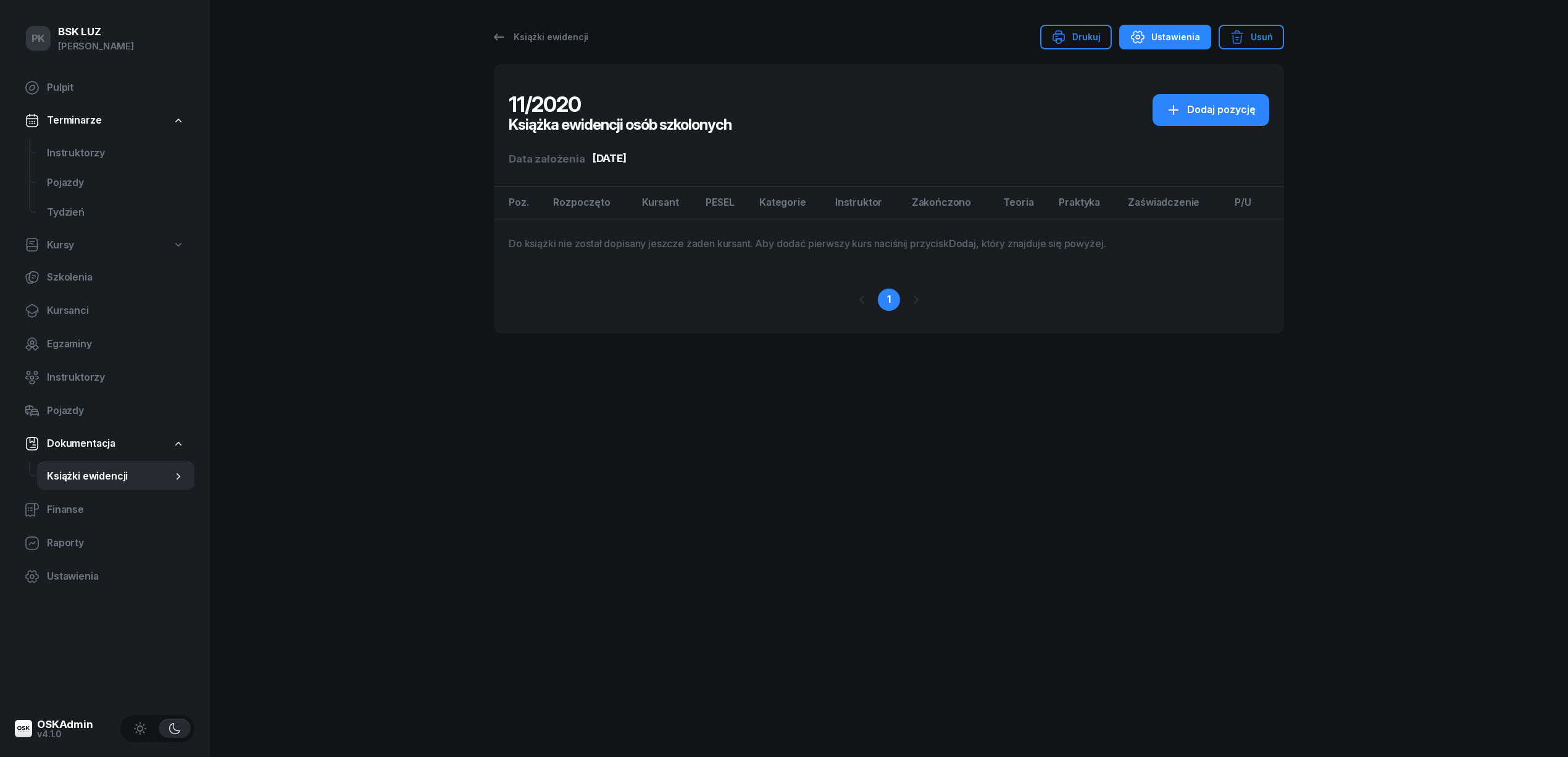
click at [1164, 31] on div "Ustawienia" at bounding box center [1165, 37] width 70 height 15
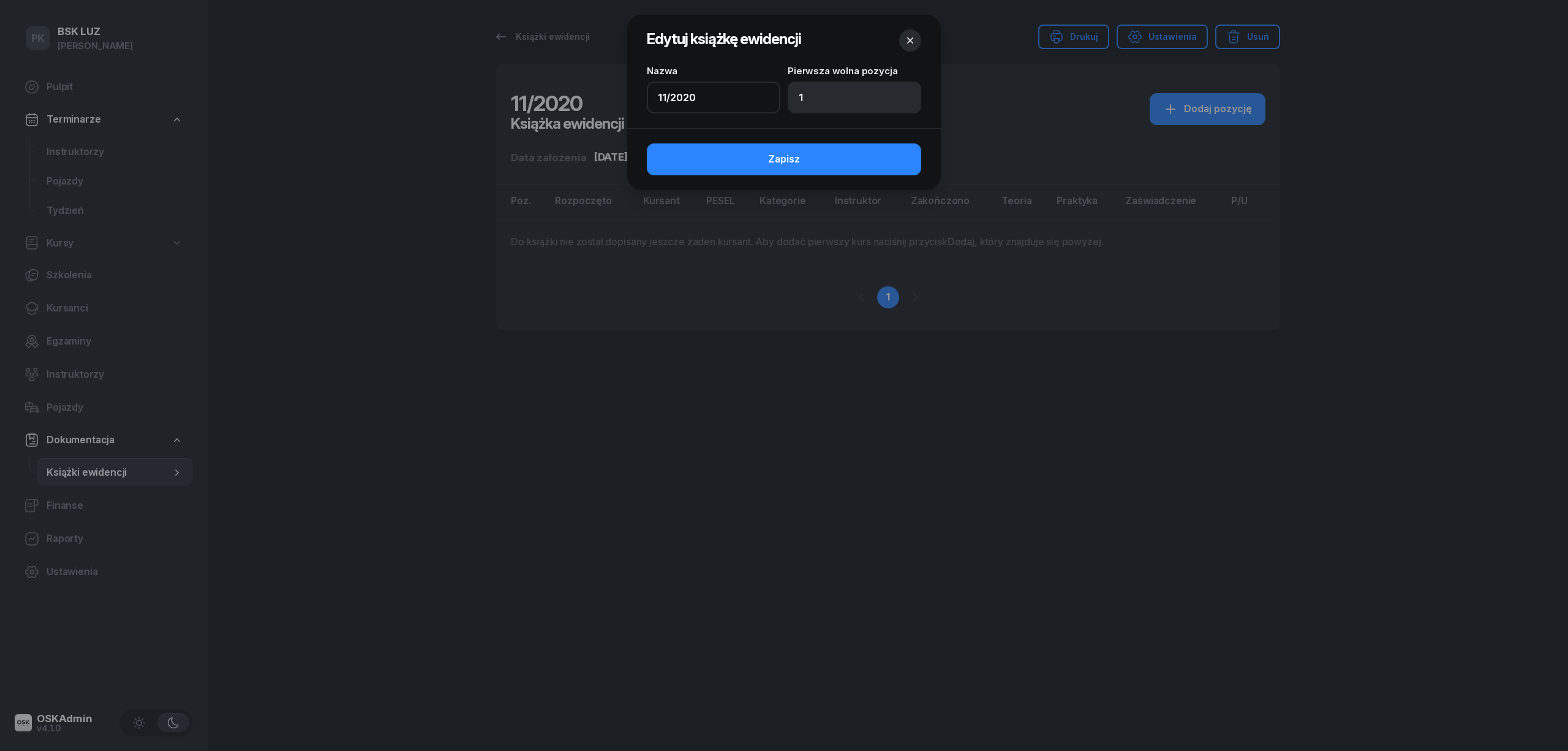
click at [707, 98] on input "11/2020" at bounding box center [713, 97] width 133 height 32
type input "11/2023"
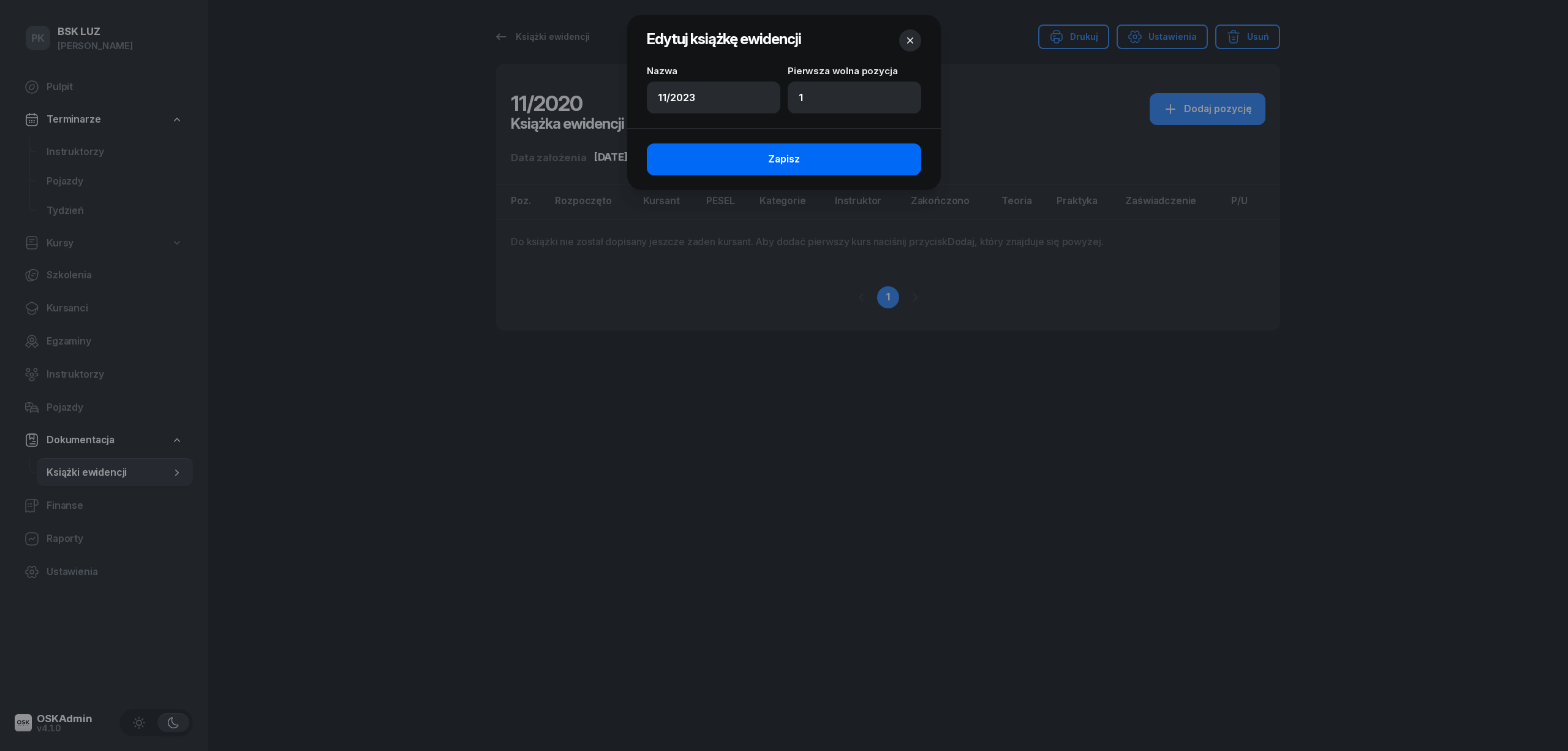
click at [758, 159] on button "Zapisz" at bounding box center [784, 159] width 274 height 32
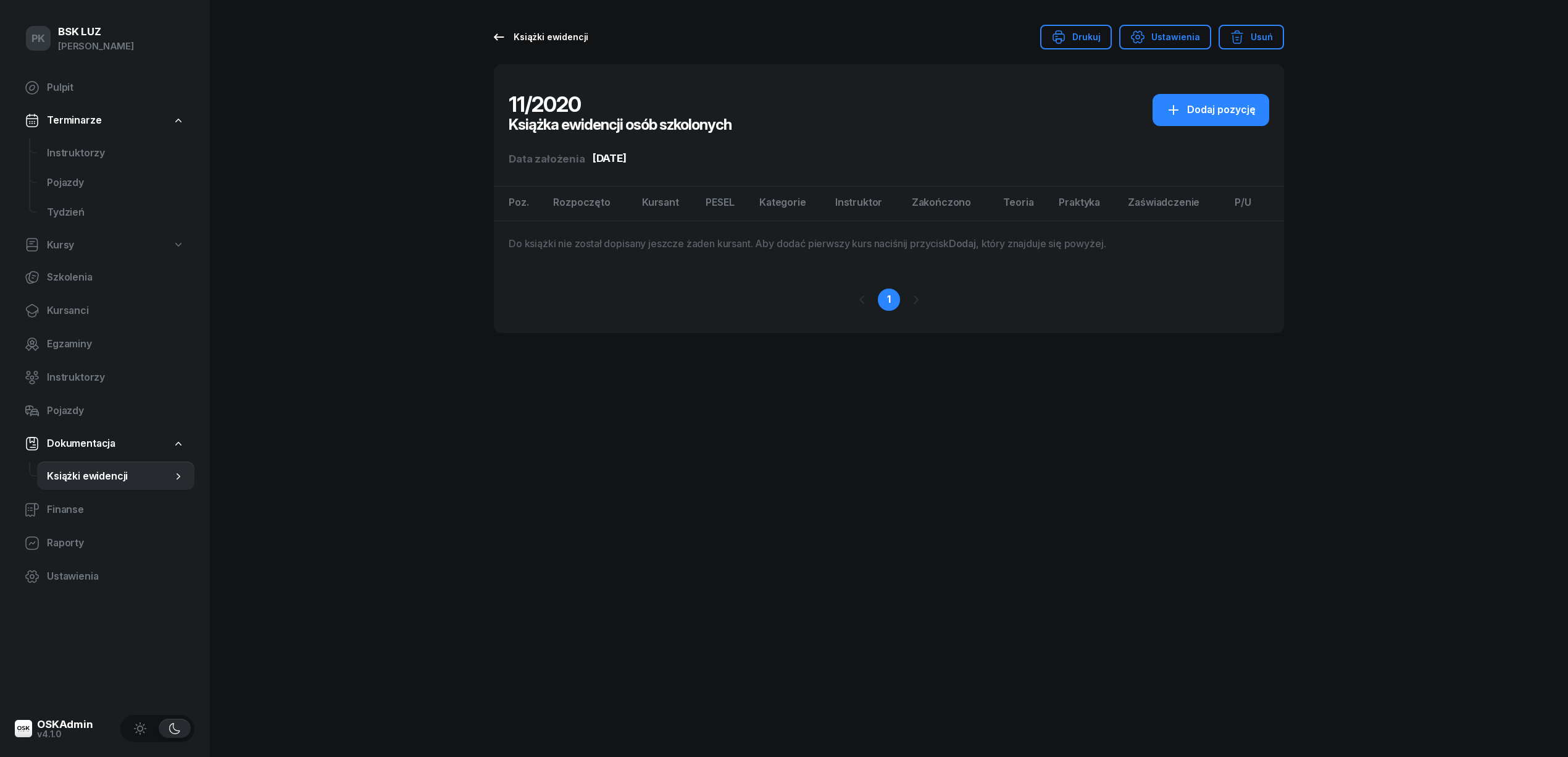
click at [575, 30] on div "Książki ewidencji" at bounding box center [540, 37] width 97 height 15
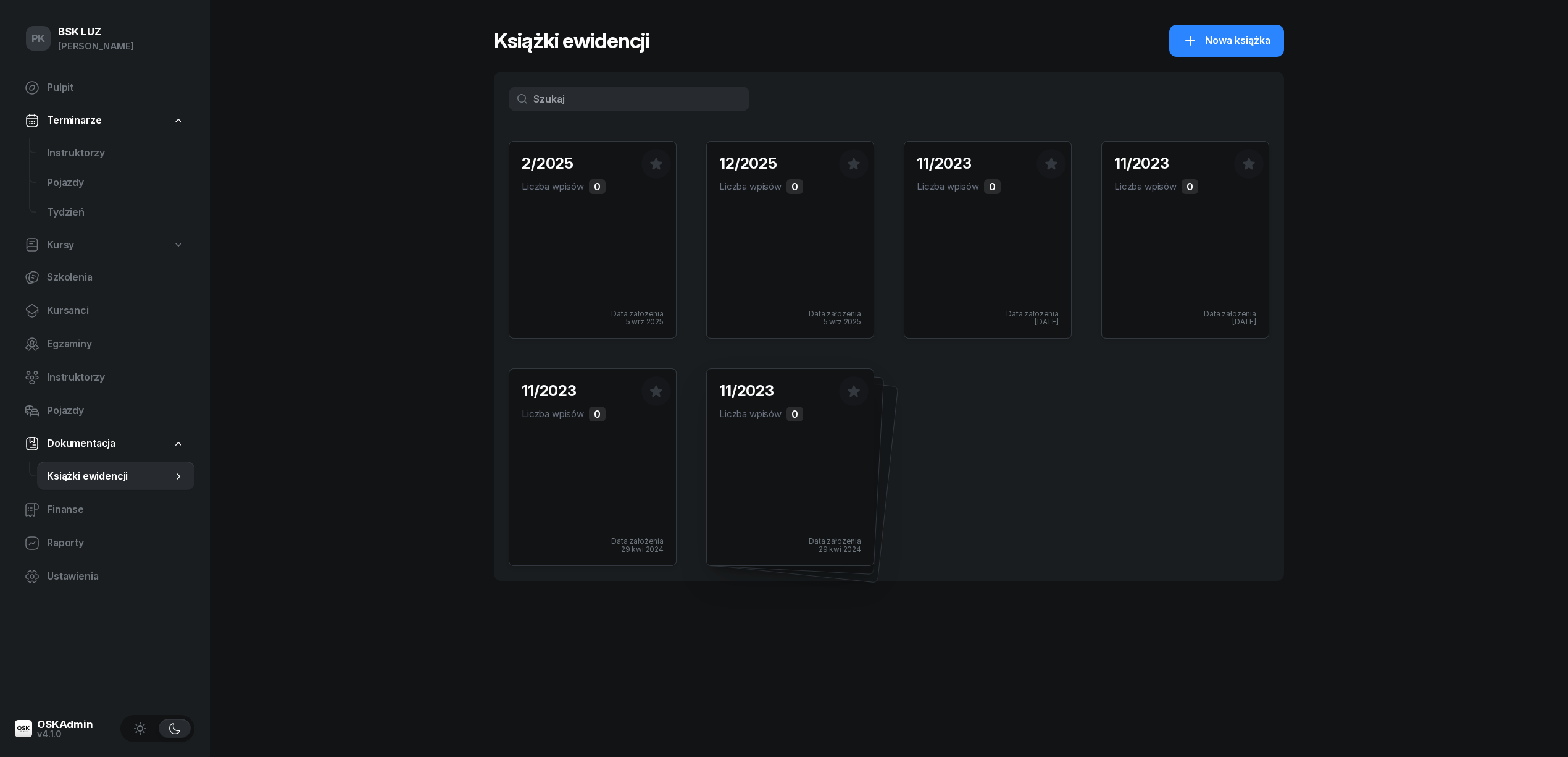
click at [816, 434] on div "11/2023 Liczba wpisów 0 Data założenia 29 kwi 2024" at bounding box center [790, 467] width 166 height 196
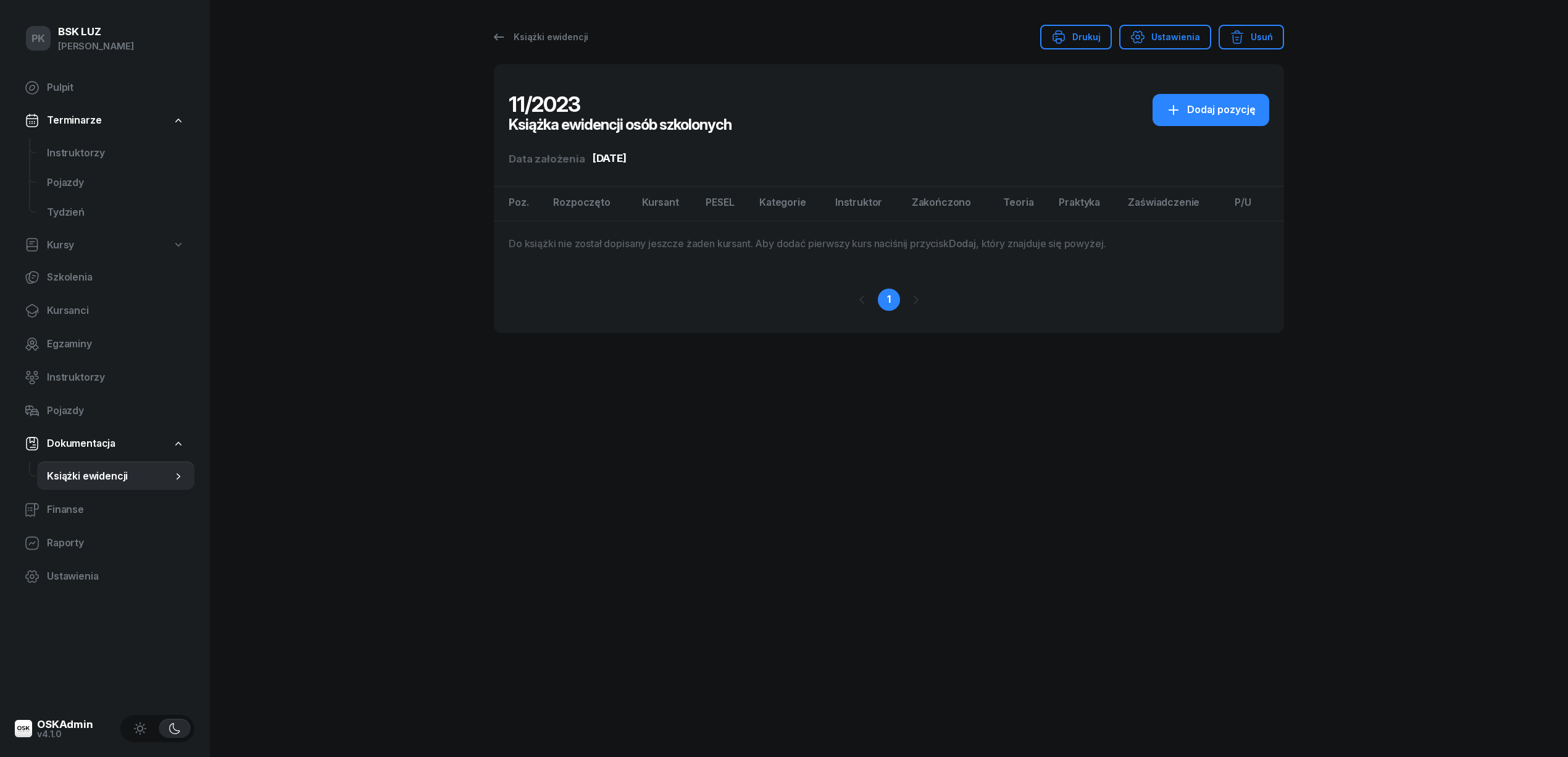
click at [1287, 41] on div "PK BSK LUZ Piotr Klimek Pulpit Terminarze Instruktorzy Pojazdy Tydzień Kursy Sz…" at bounding box center [784, 378] width 1568 height 757
click at [1277, 35] on button "Usuń" at bounding box center [1251, 36] width 65 height 25
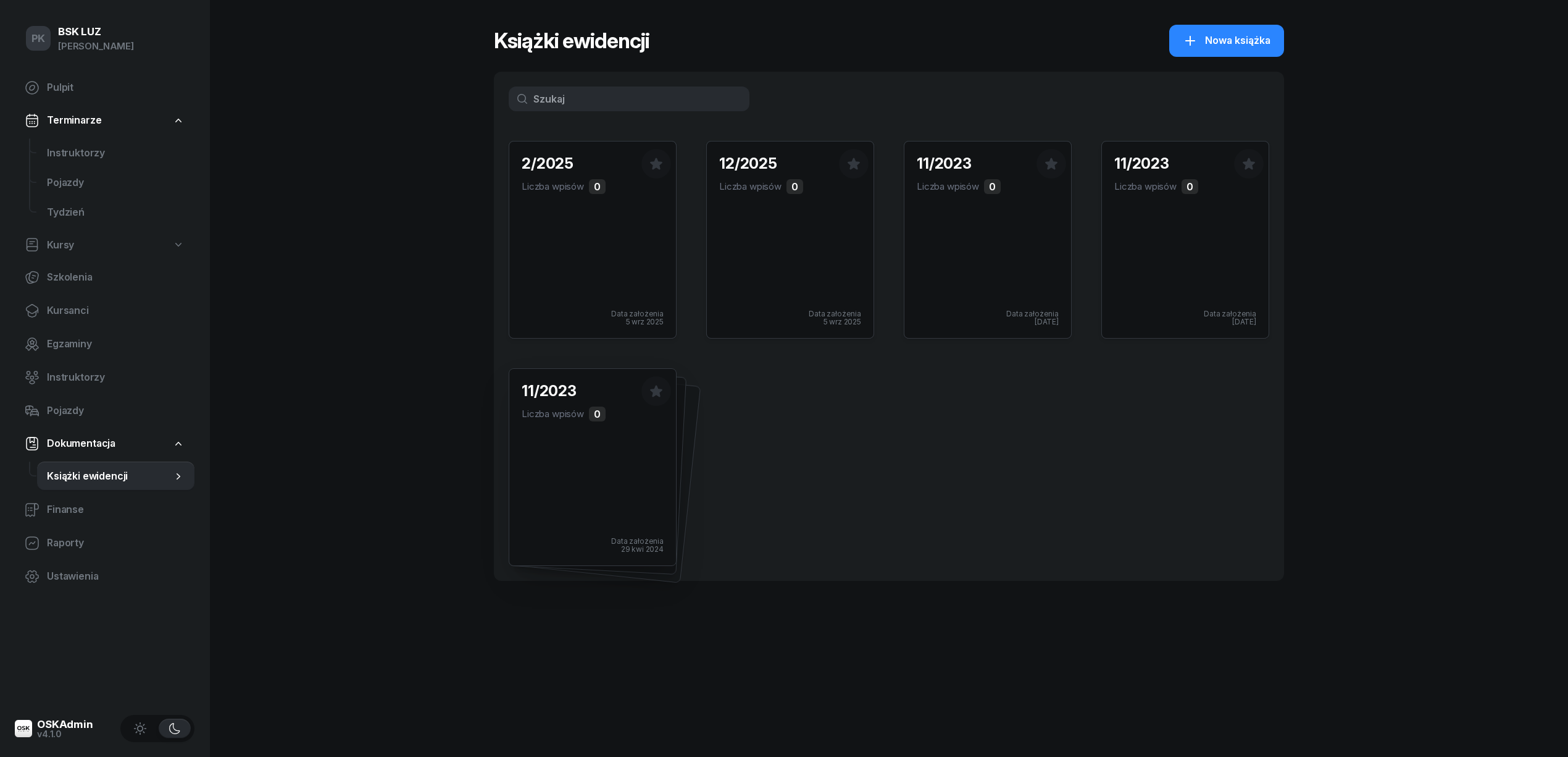
click at [600, 419] on div "0" at bounding box center [597, 414] width 16 height 15
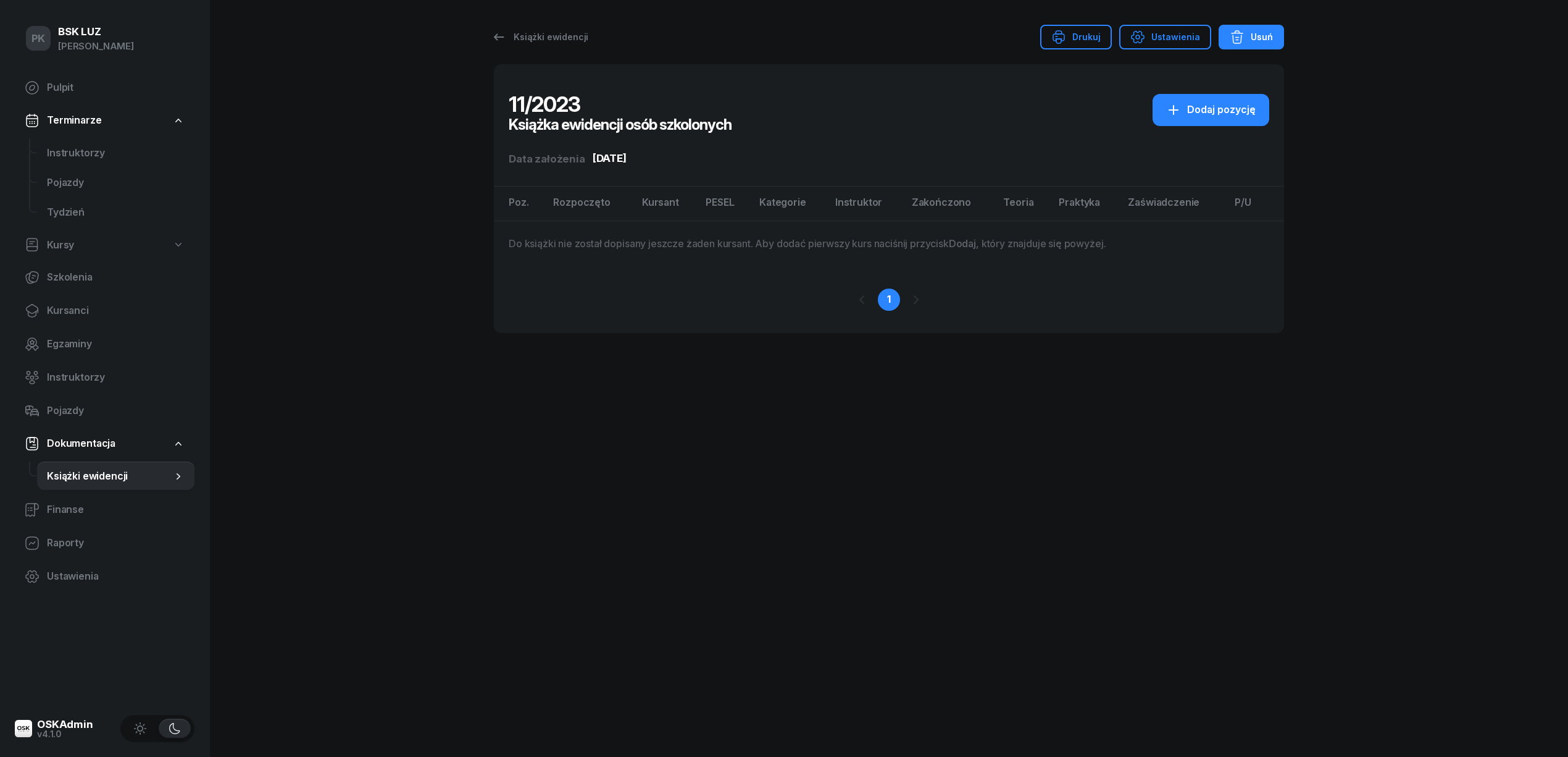
click at [1267, 33] on div "Usuń" at bounding box center [1251, 37] width 43 height 15
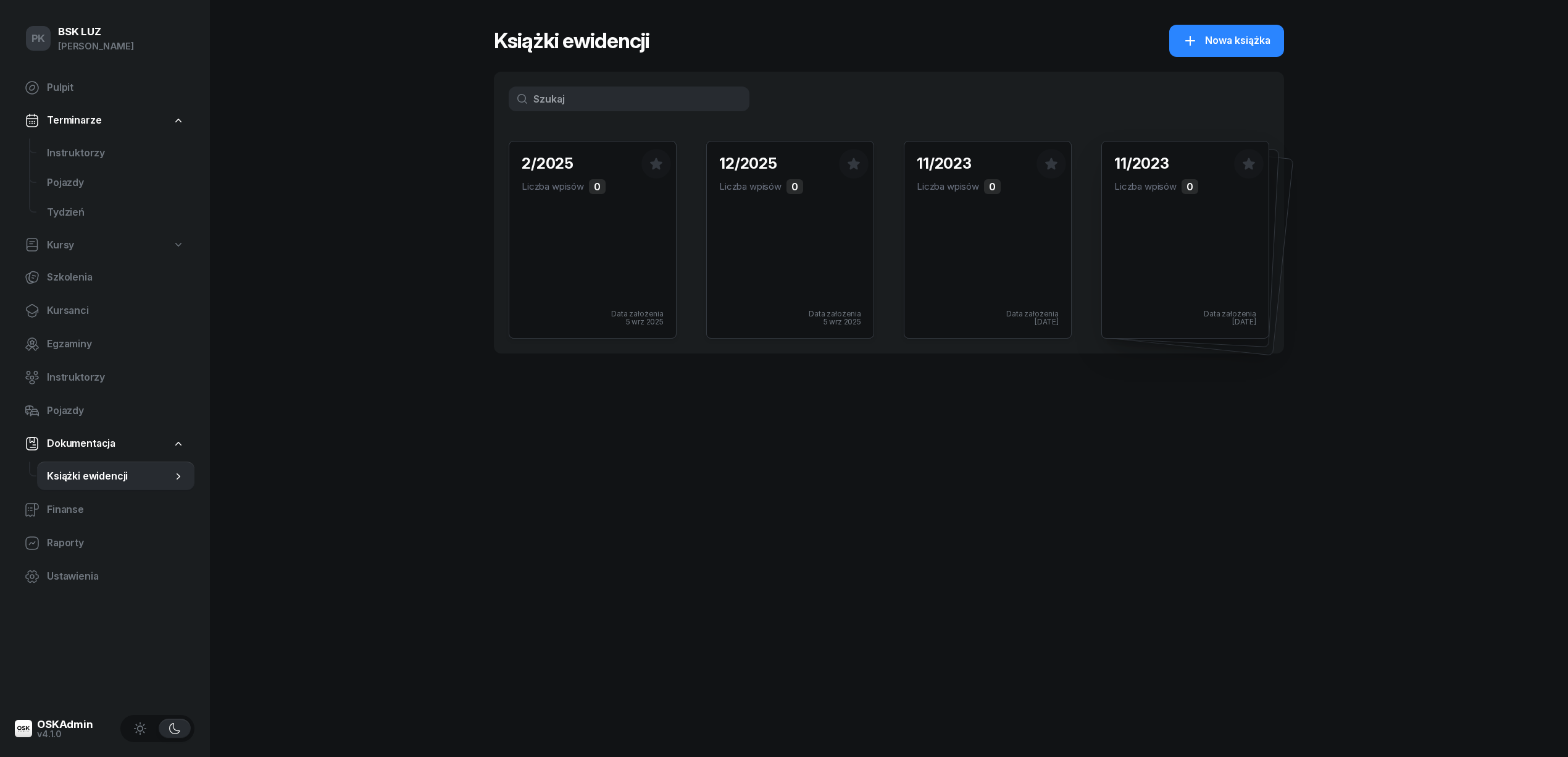
click at [1193, 196] on div "11/2023 Liczba wpisów 0 Data założenia 26 kwi 2024" at bounding box center [1185, 239] width 166 height 196
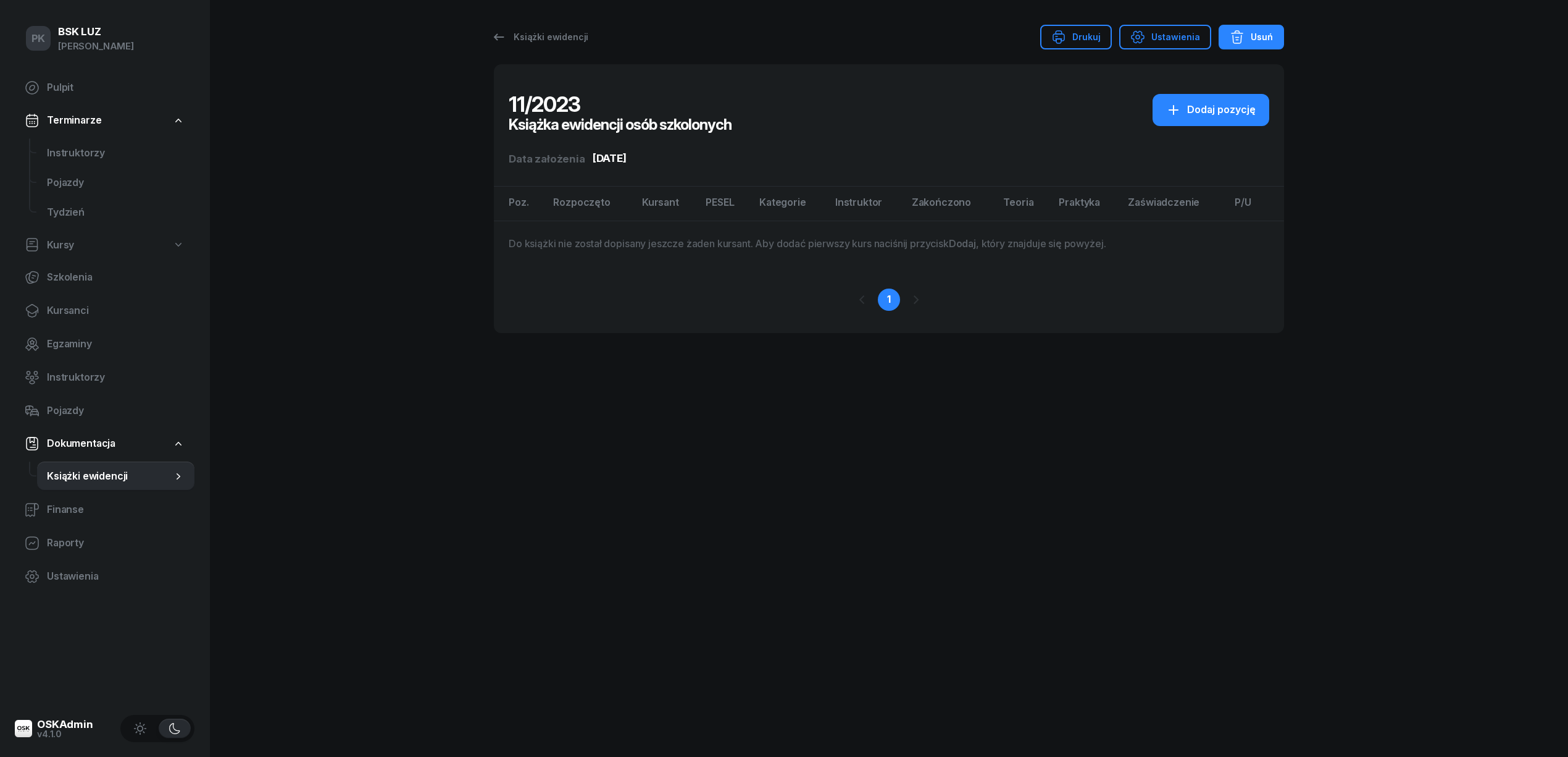
click at [1265, 37] on div "Usuń" at bounding box center [1251, 37] width 43 height 15
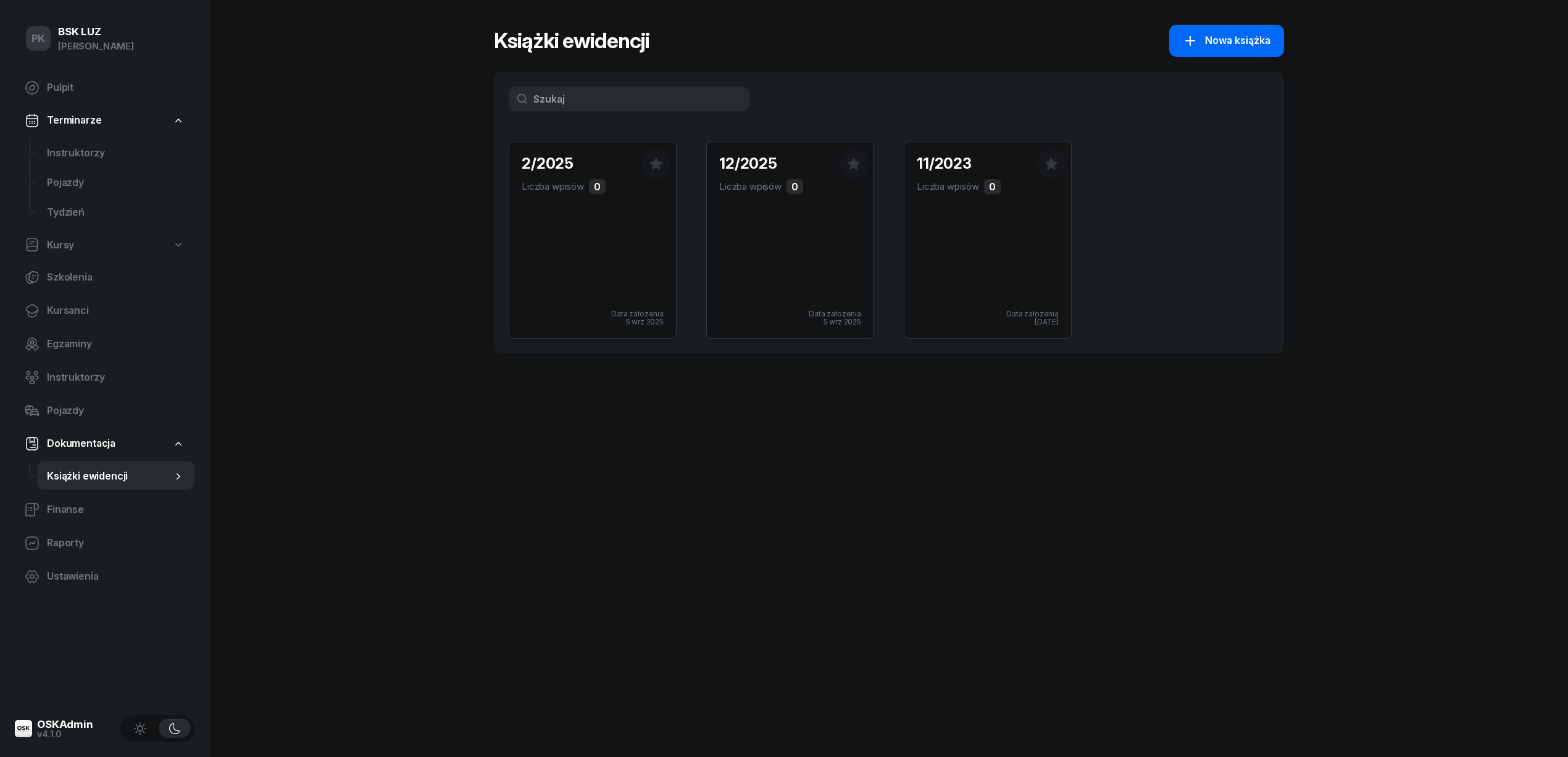
click at [1248, 45] on span "Nowa książka" at bounding box center [1237, 41] width 65 height 16
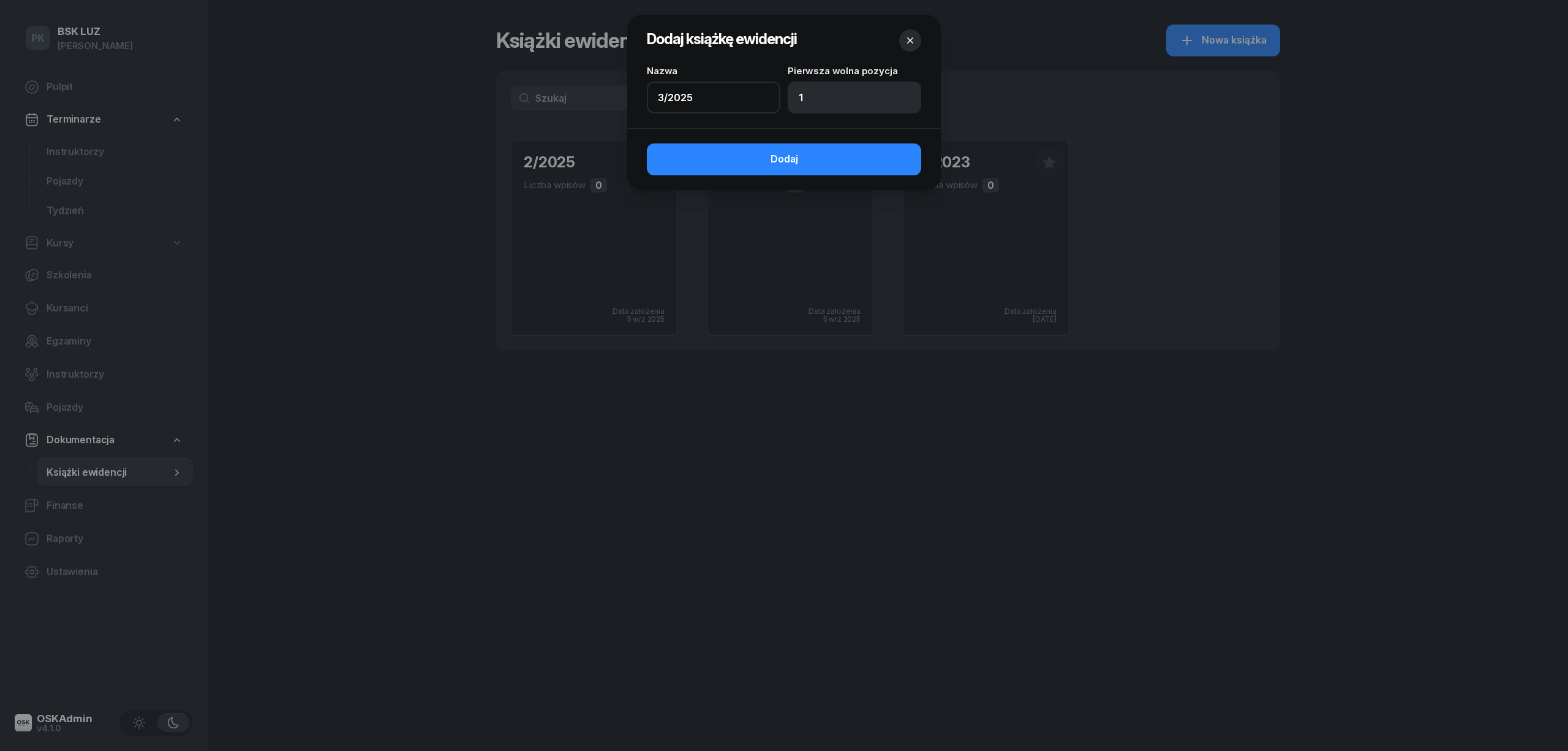
drag, startPoint x: 701, startPoint y: 97, endPoint x: 563, endPoint y: 97, distance: 138.0
click at [563, 97] on div "Dodaj książkę ewidencji Nazwa 3/2025 Pierwsza wolna pozycja 1 Dodaj" at bounding box center [784, 376] width 1568 height 751
type input "1/2020/SM"
click at [827, 100] on input "1" at bounding box center [854, 97] width 133 height 32
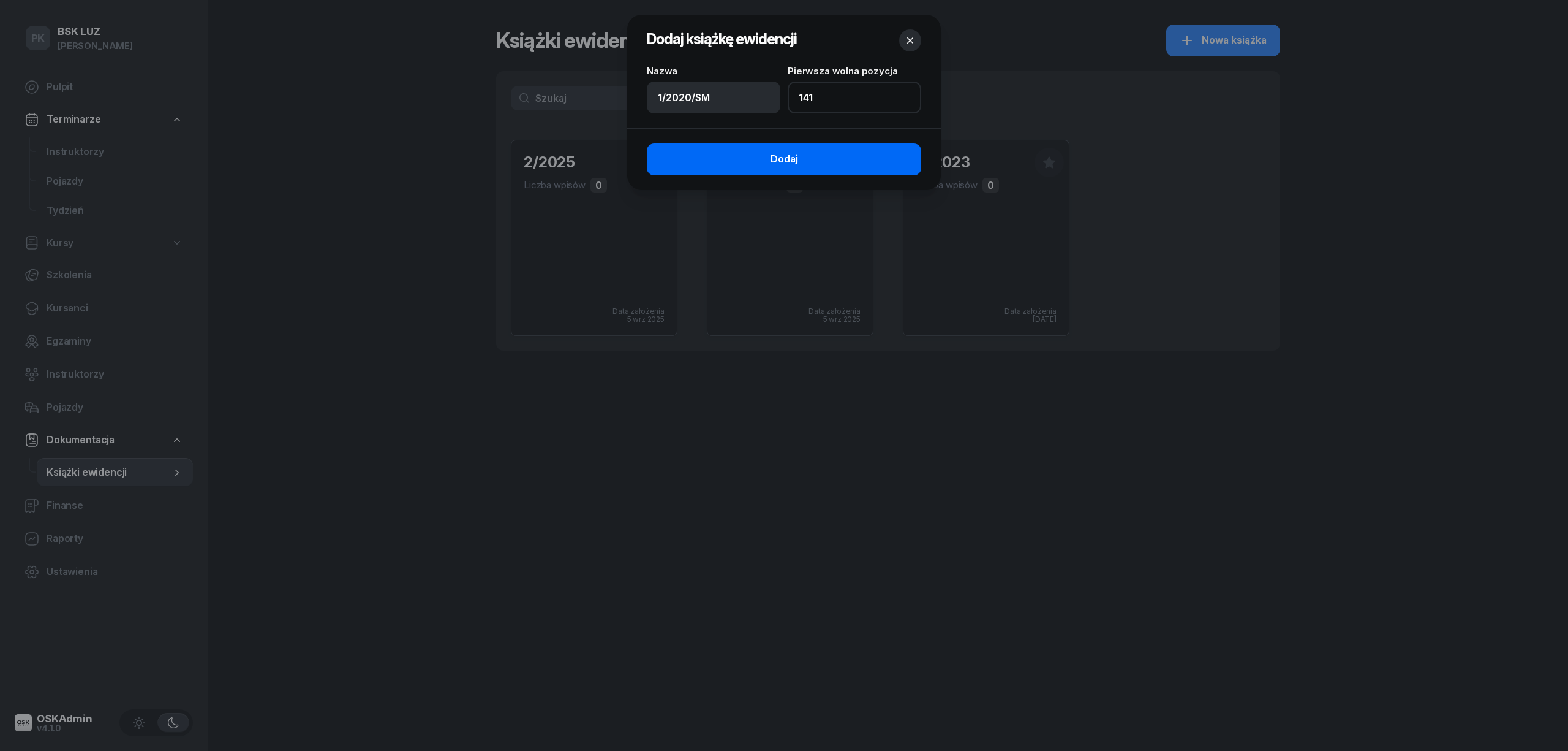
type input "141"
click at [839, 147] on button "Dodaj" at bounding box center [784, 159] width 274 height 32
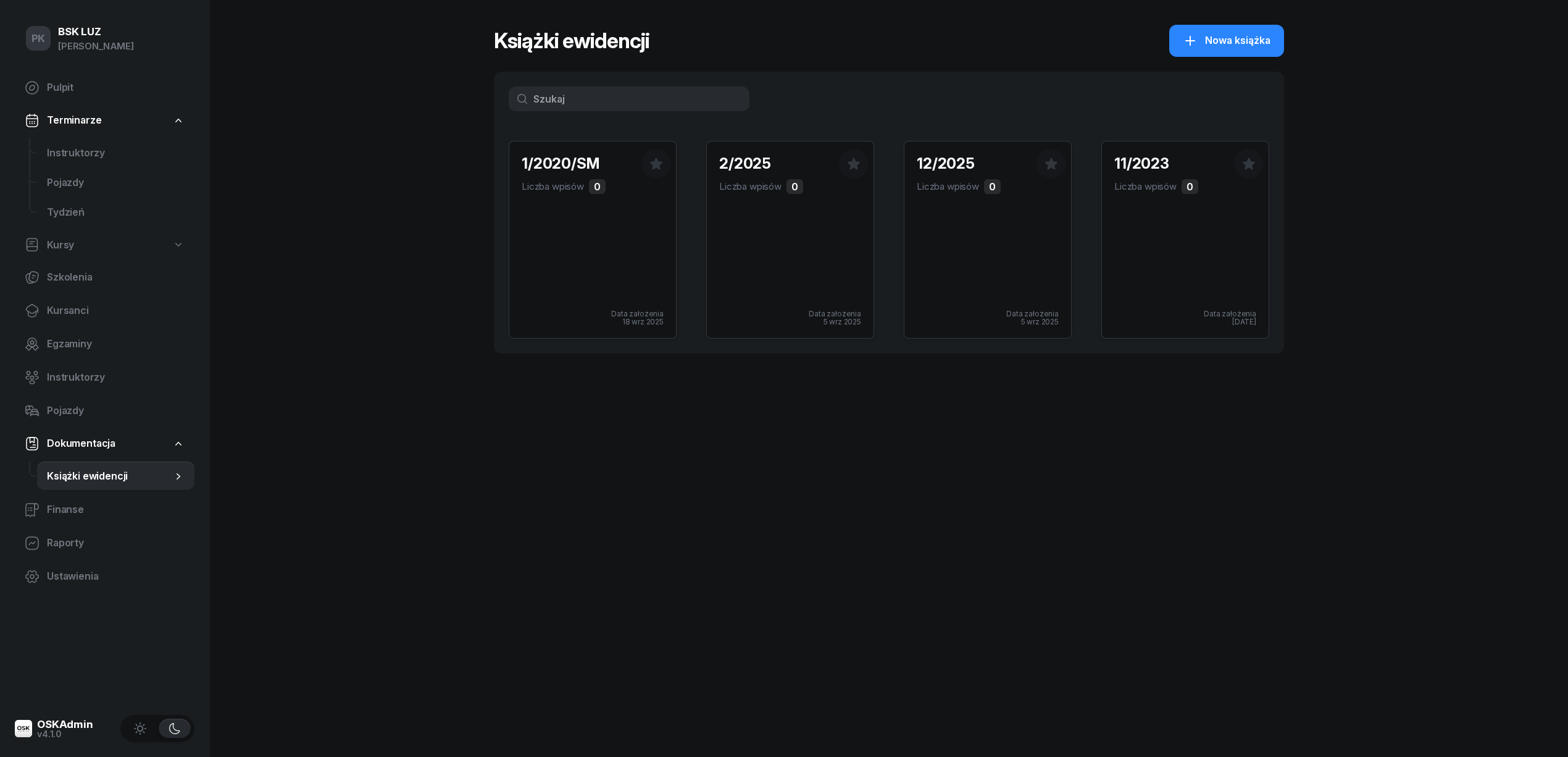
click at [690, 413] on div "Książki ewidencji Nowa książka Notes — 3 Old meeting notes and annotations. Dra…" at bounding box center [889, 378] width 790 height 757
click at [757, 250] on div "2/2025 Liczba wpisów 0 Data założenia 5 wrz 2025" at bounding box center [790, 239] width 166 height 196
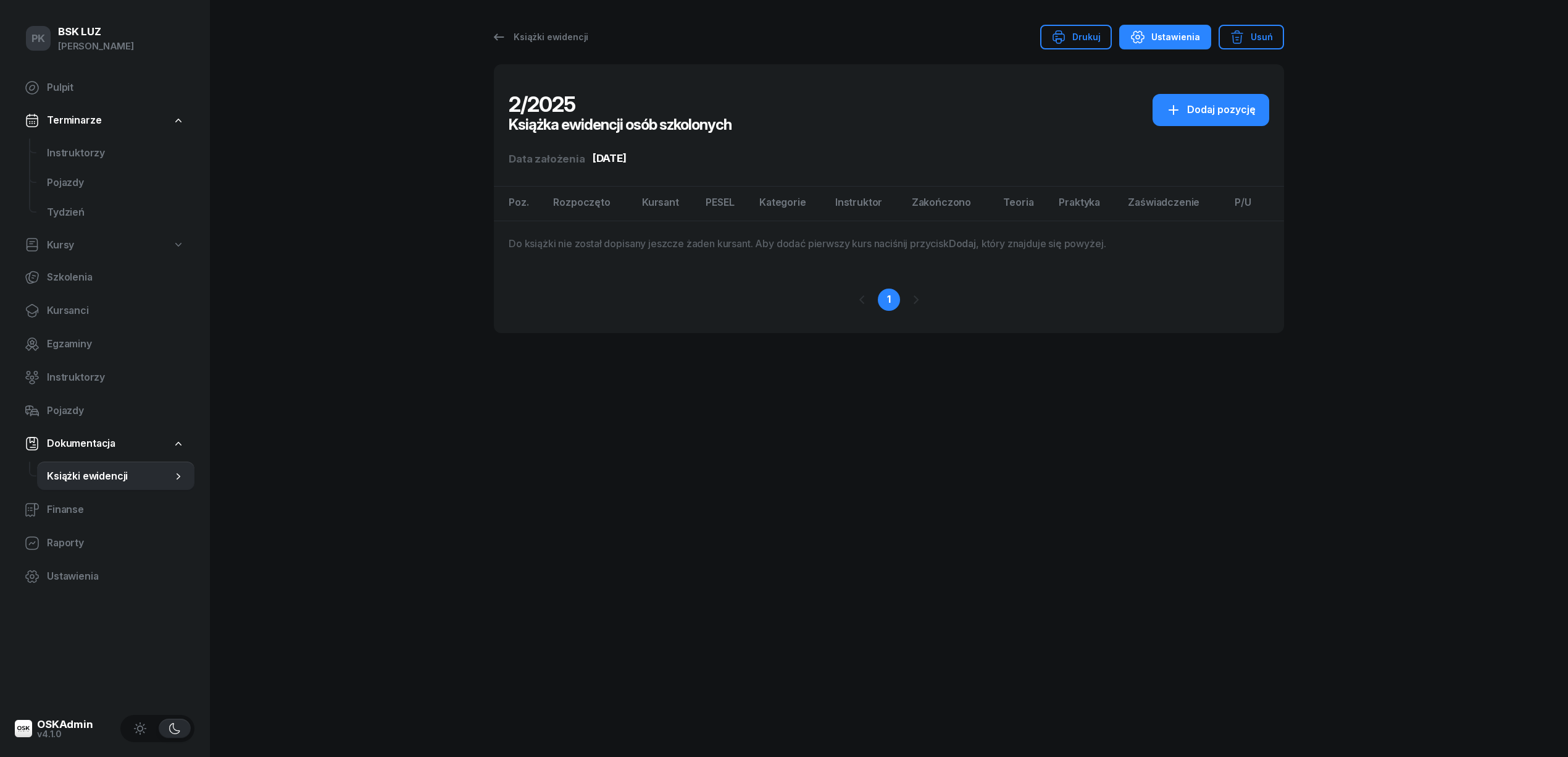
click at [1168, 33] on div "Ustawienia" at bounding box center [1165, 37] width 70 height 15
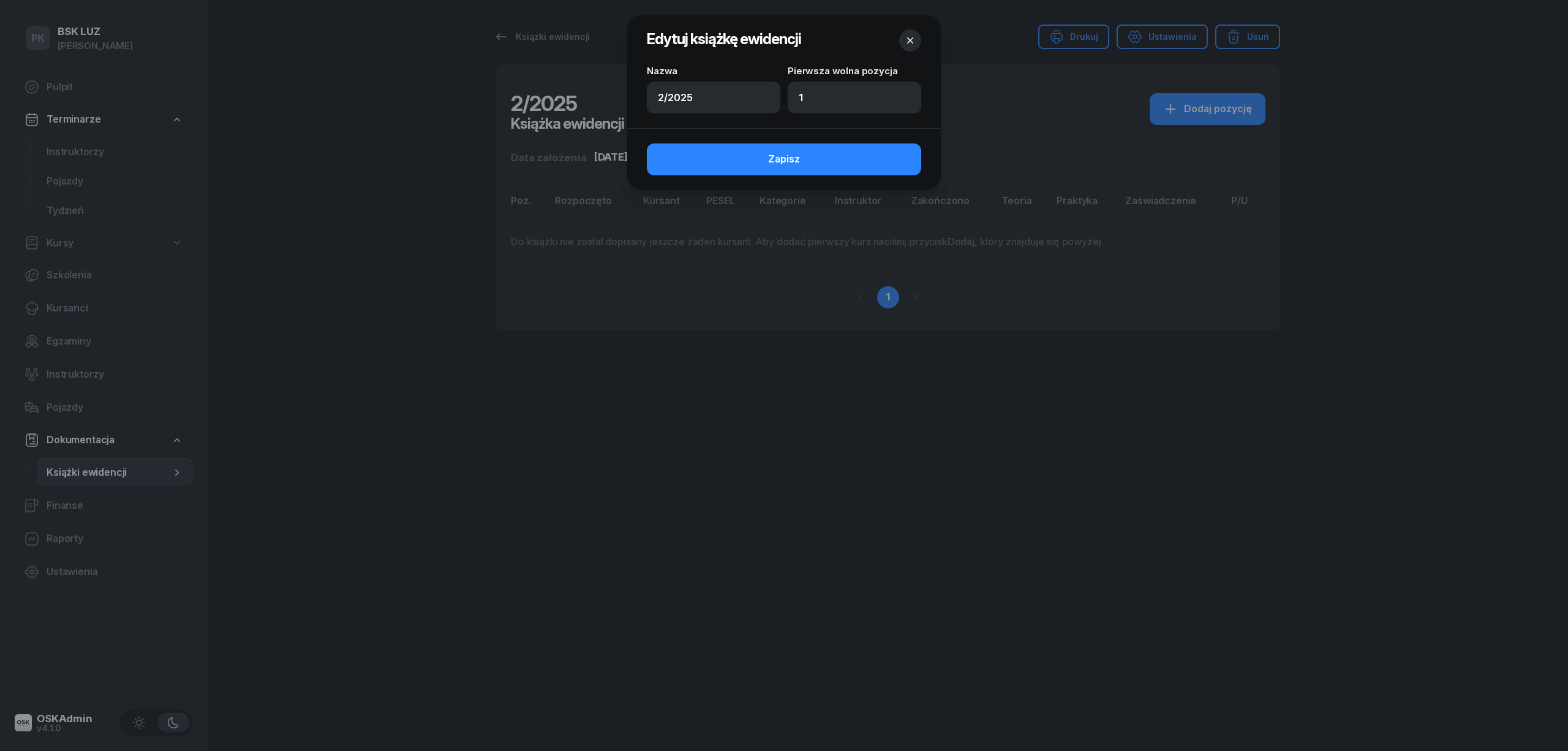
click at [982, 646] on div at bounding box center [784, 376] width 1568 height 751
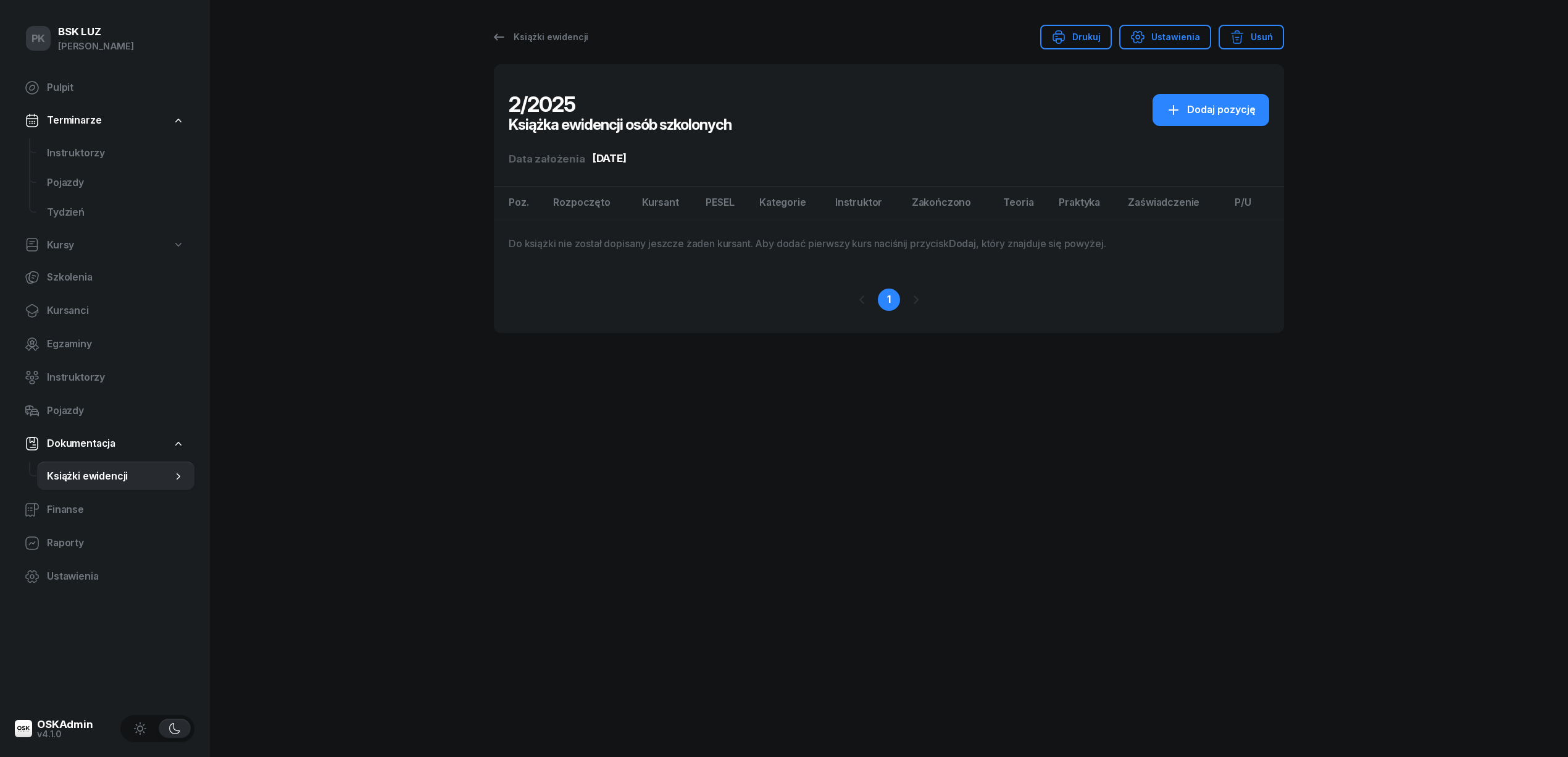
click at [887, 399] on div "Książki ewidencji Drukuj Ustawienia Usuń 2/2025 Książka ewidencji osób szkolony…" at bounding box center [889, 378] width 790 height 757
click at [1421, 120] on div "PK BSK LUZ Piotr Klimek Pulpit Terminarze Instruktorzy Pojazdy Tydzień Kursy Sz…" at bounding box center [784, 378] width 1568 height 757
click at [71, 158] on span "Instruktorzy" at bounding box center [115, 153] width 137 height 16
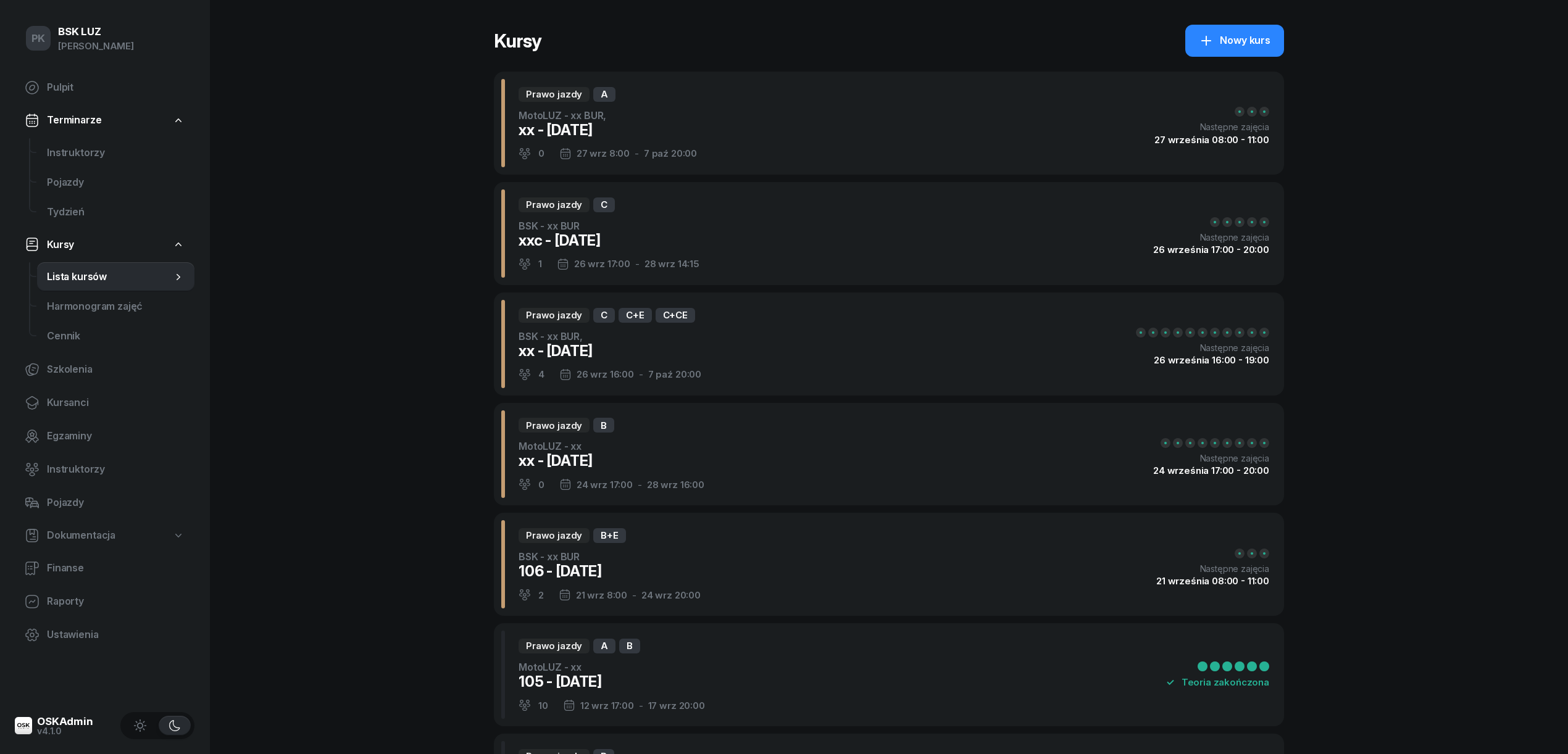
select select
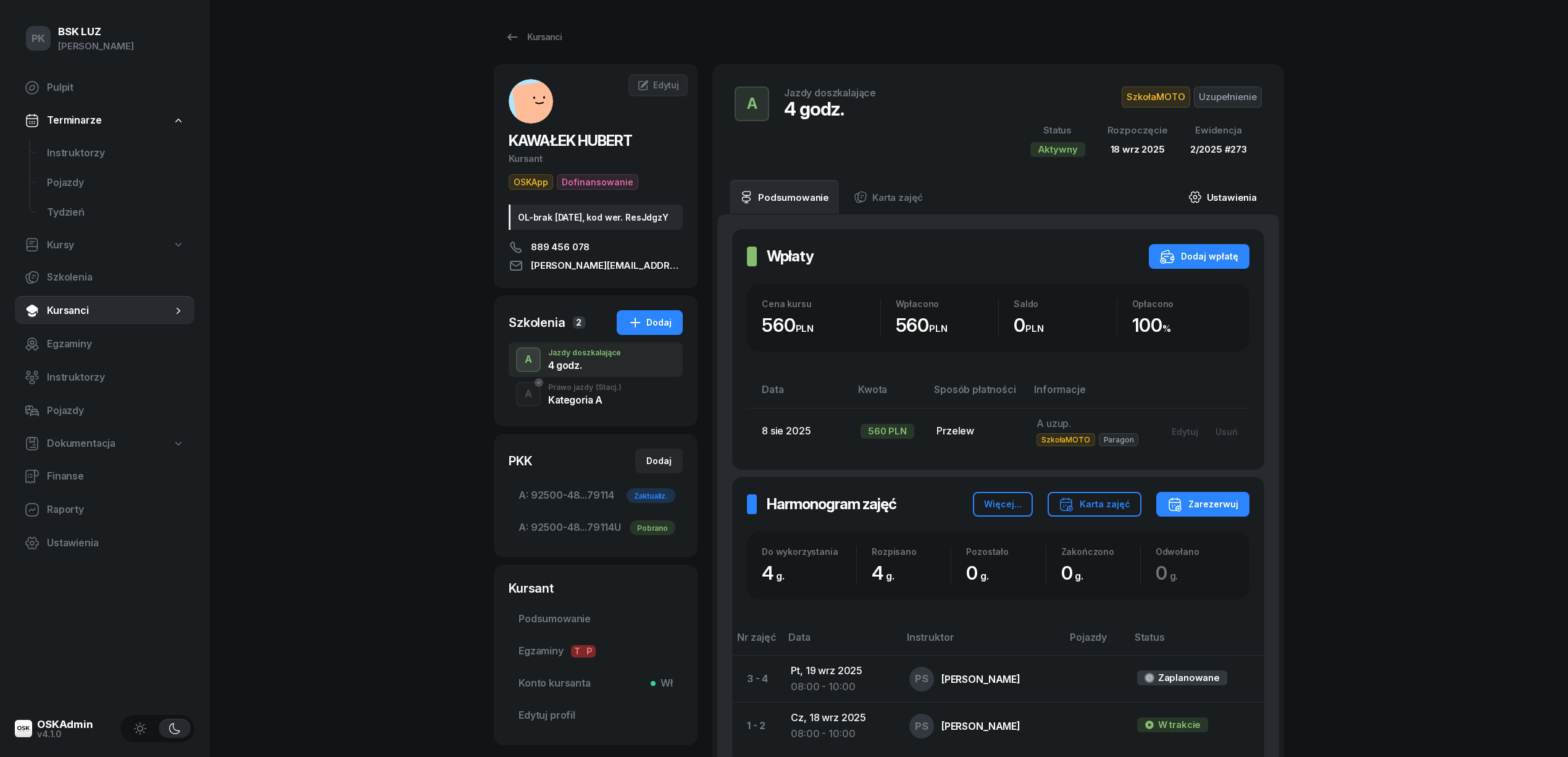
click at [1226, 199] on link "Ustawienia" at bounding box center [1222, 197] width 88 height 35
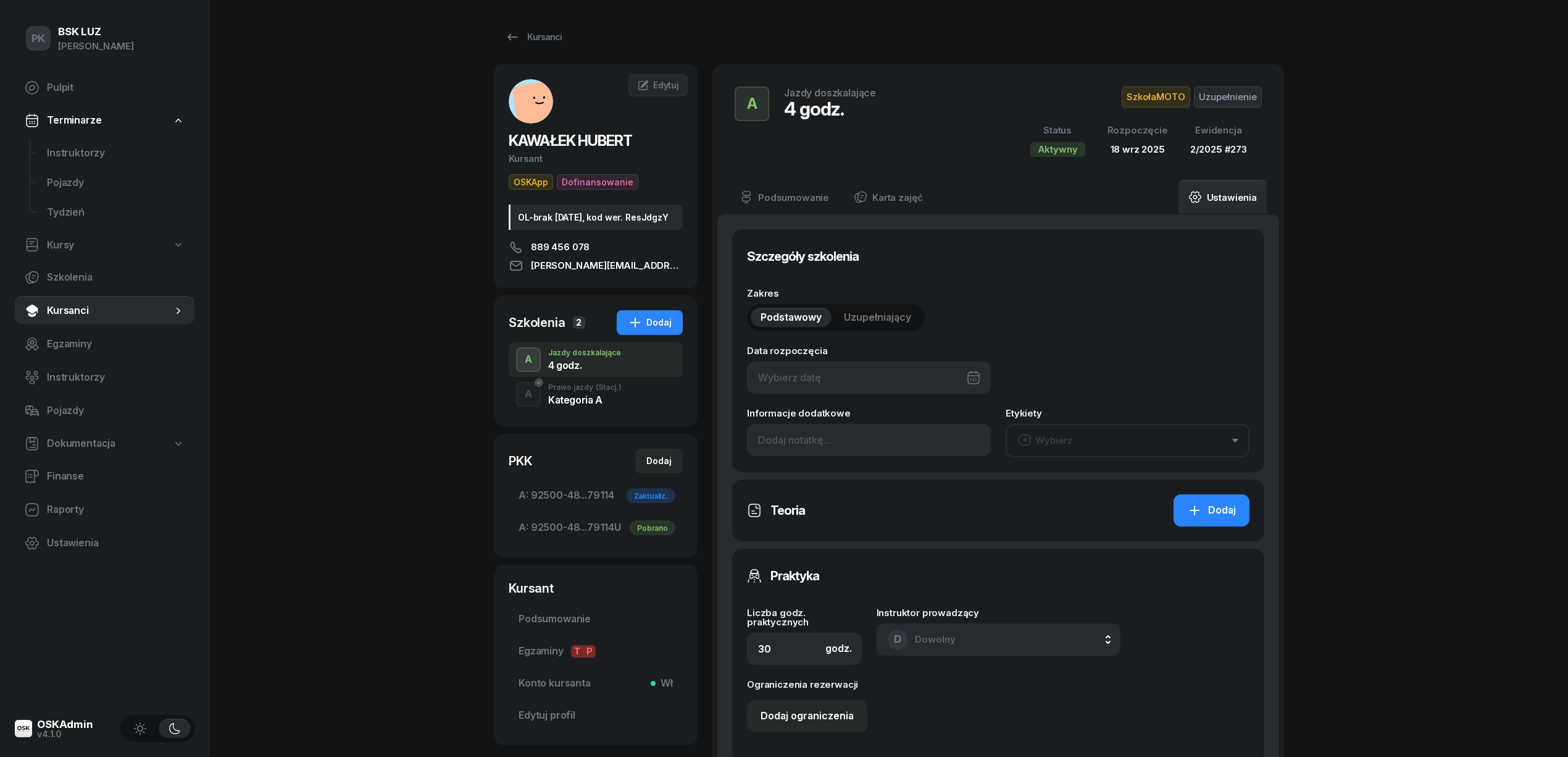
type input "[DATE]"
type input "4"
type input "92500"
type input "48163"
type input "28093"
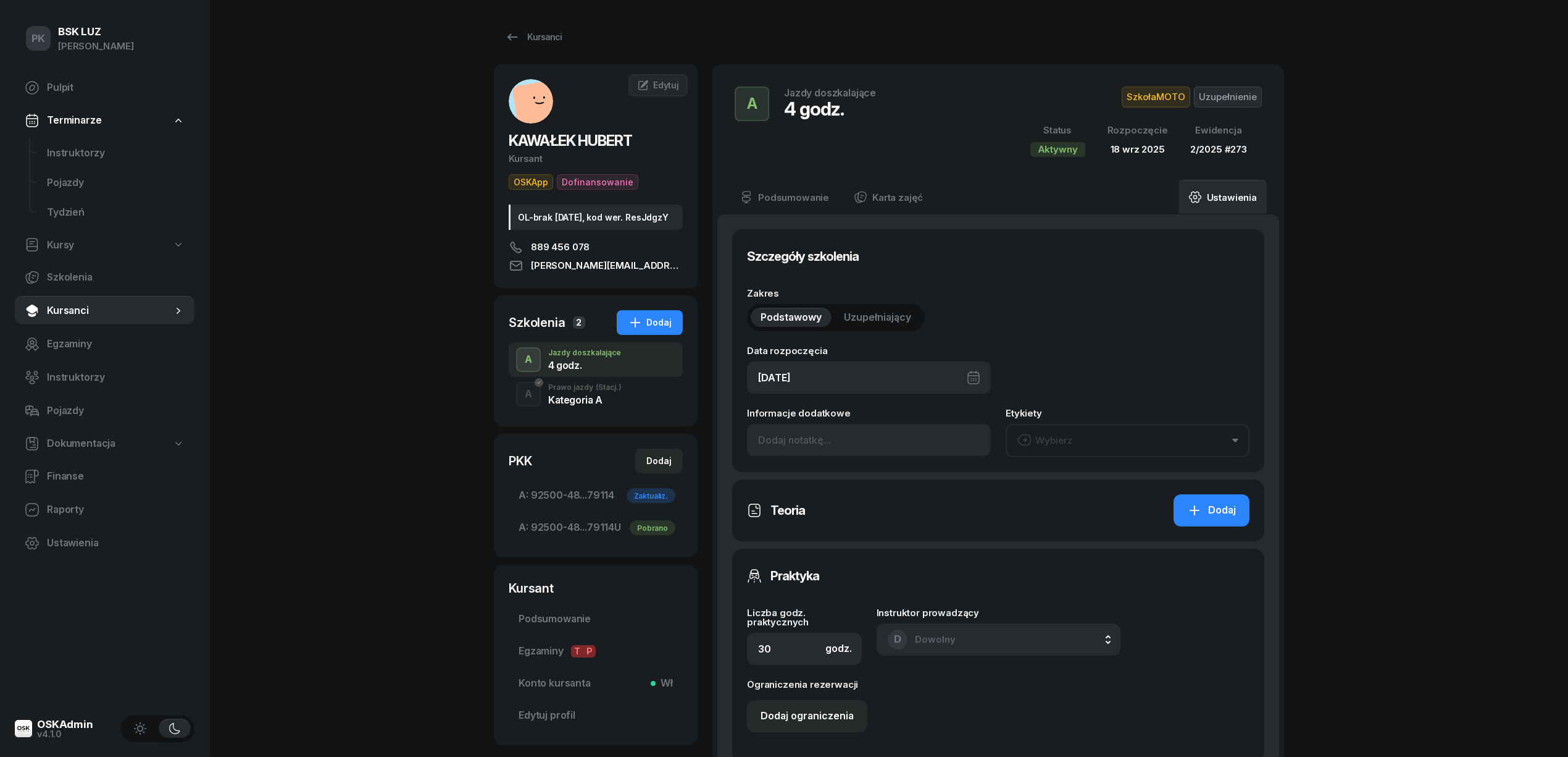
type input "79114"
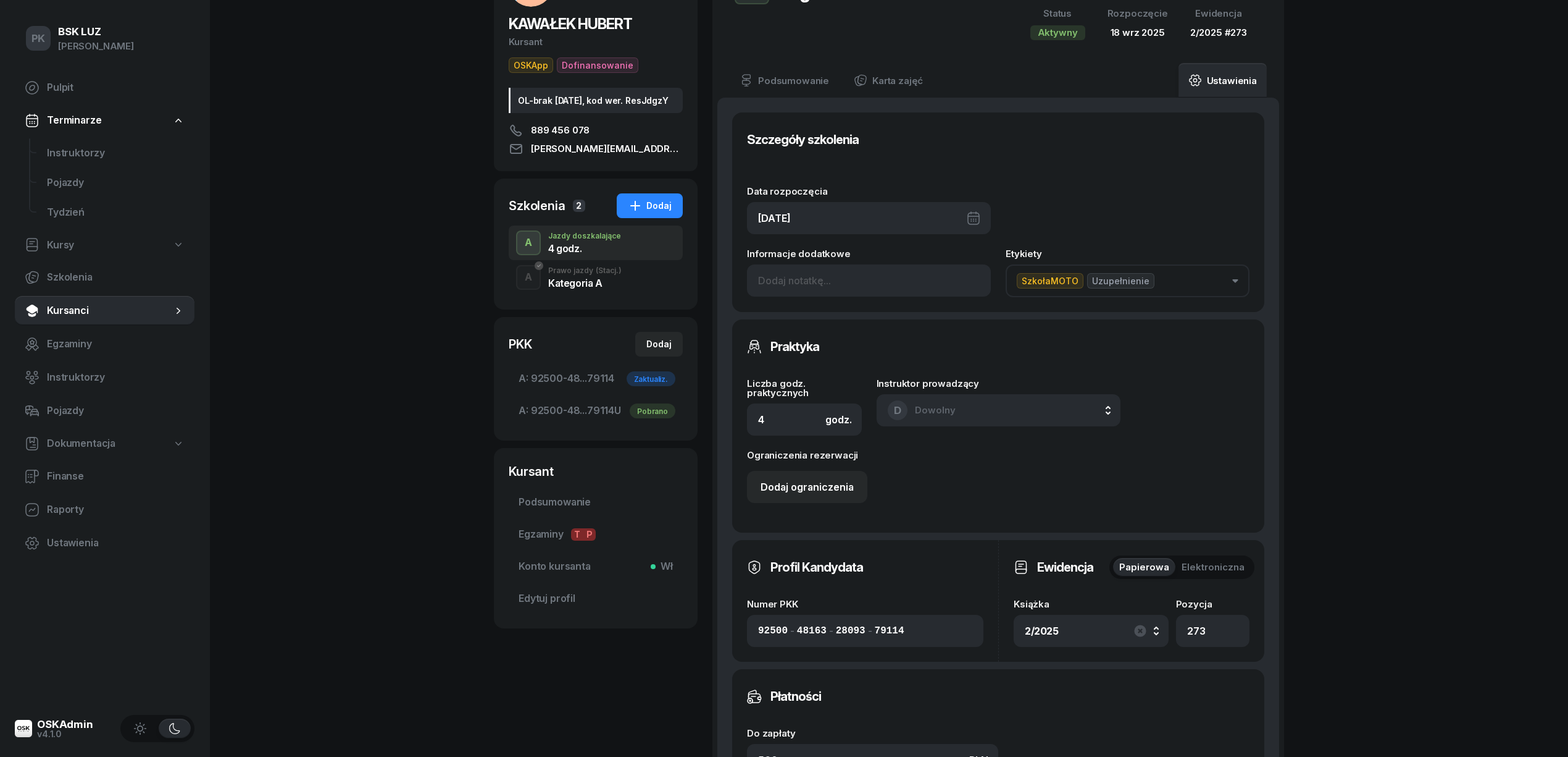
scroll to position [329, 0]
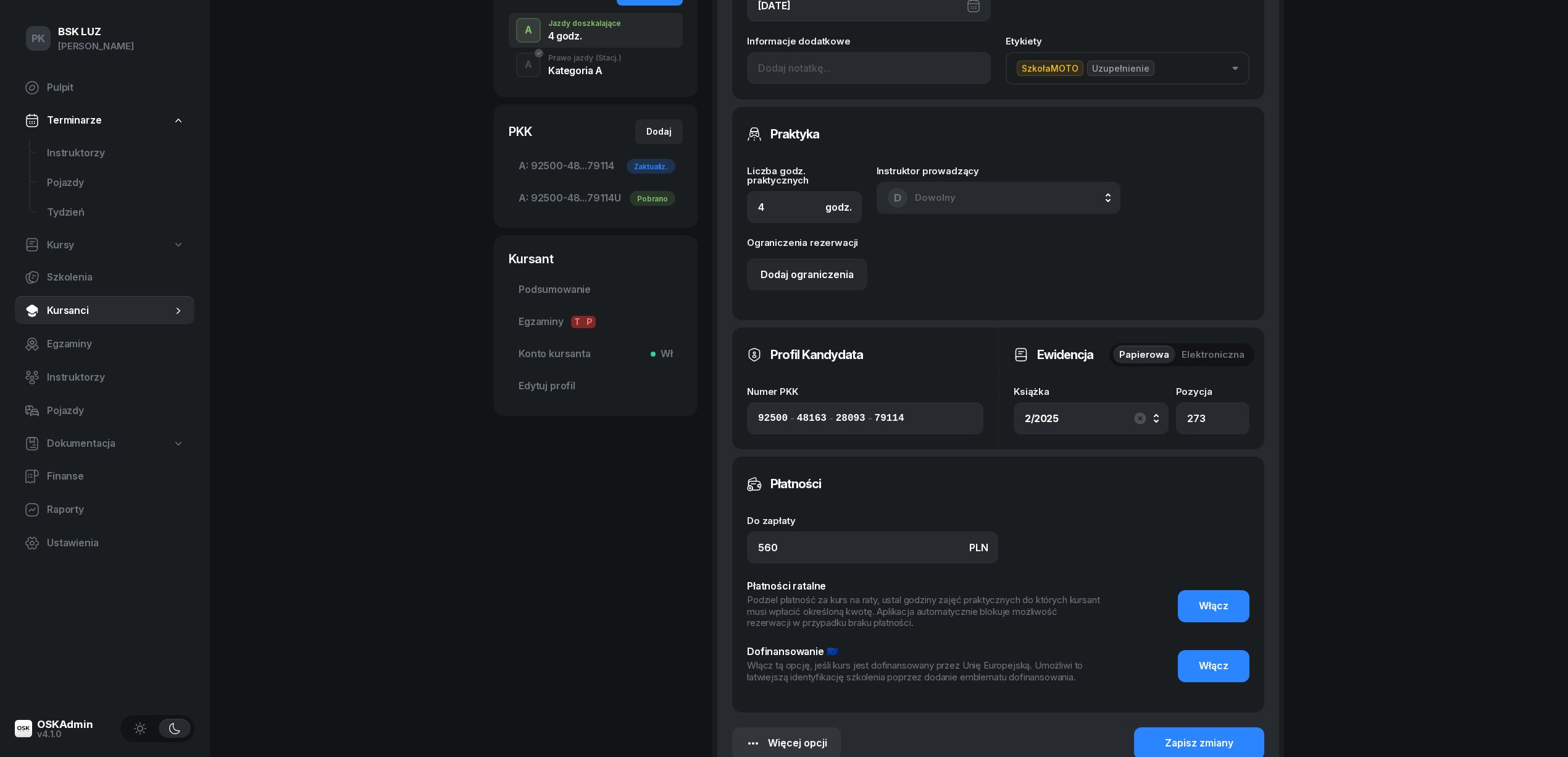
click at [1120, 418] on div "2/2025" at bounding box center [1091, 418] width 133 height 20
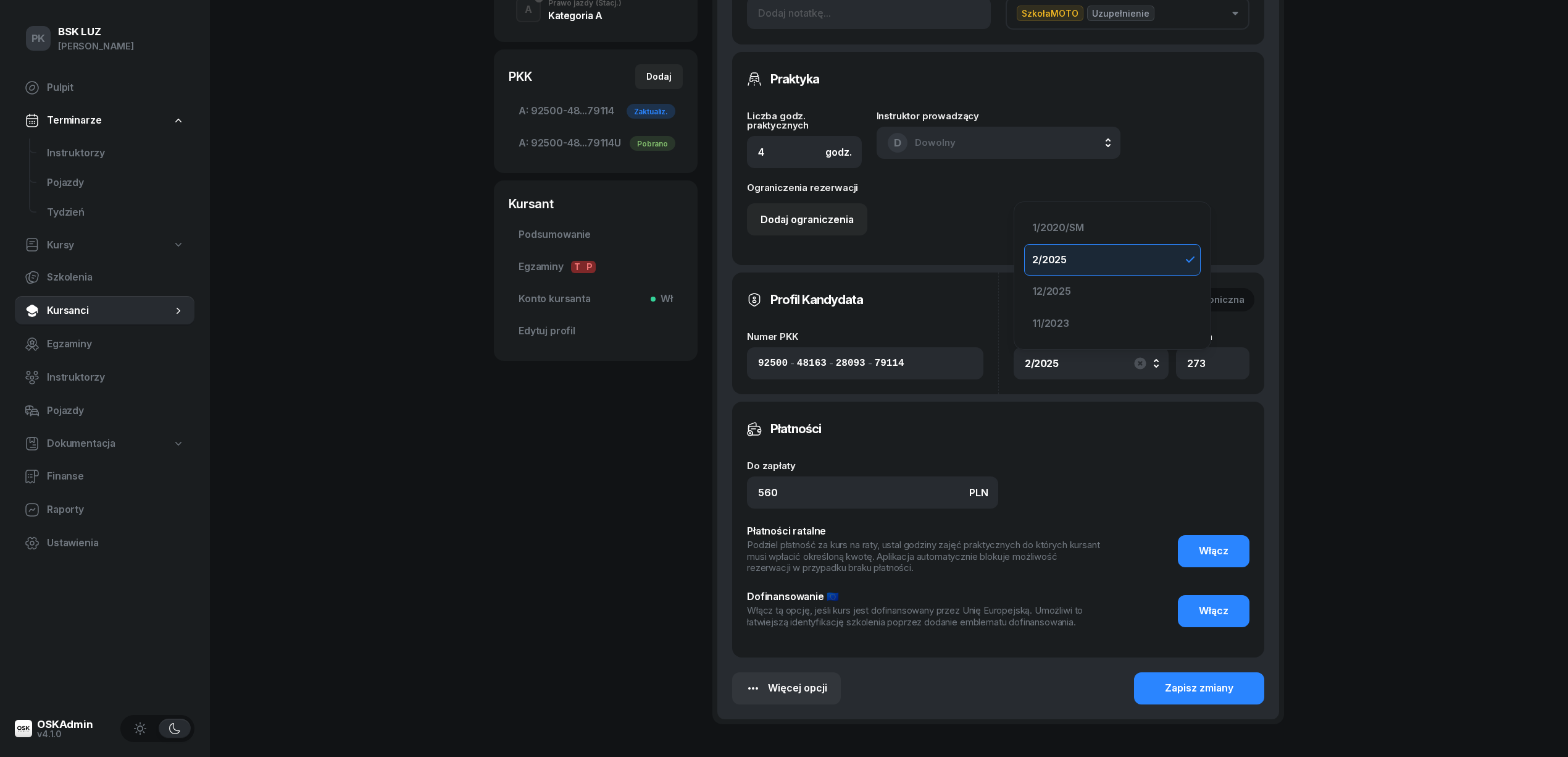
scroll to position [225, 0]
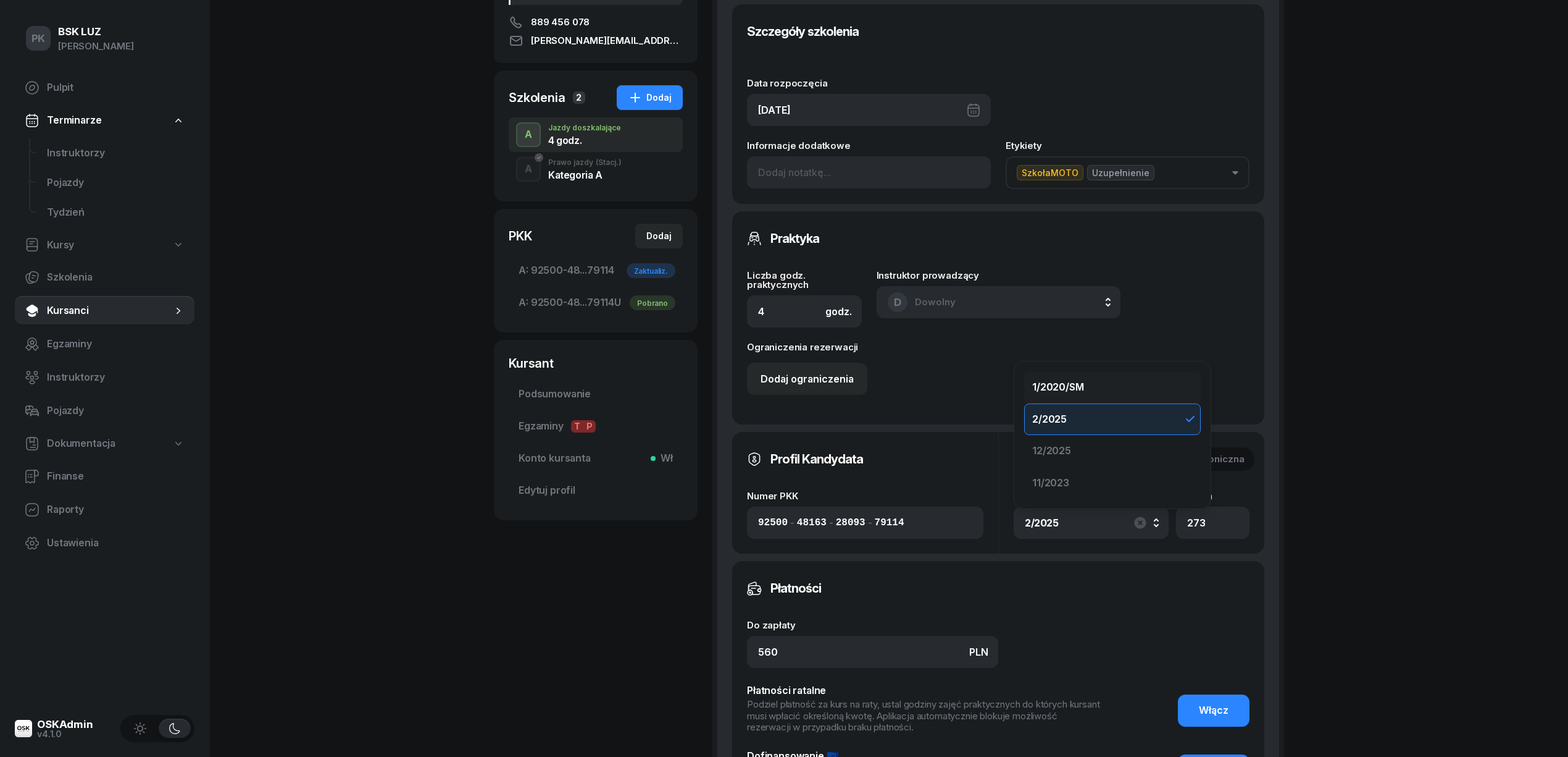
click at [1101, 384] on div "1/2020/SM" at bounding box center [1105, 387] width 146 height 16
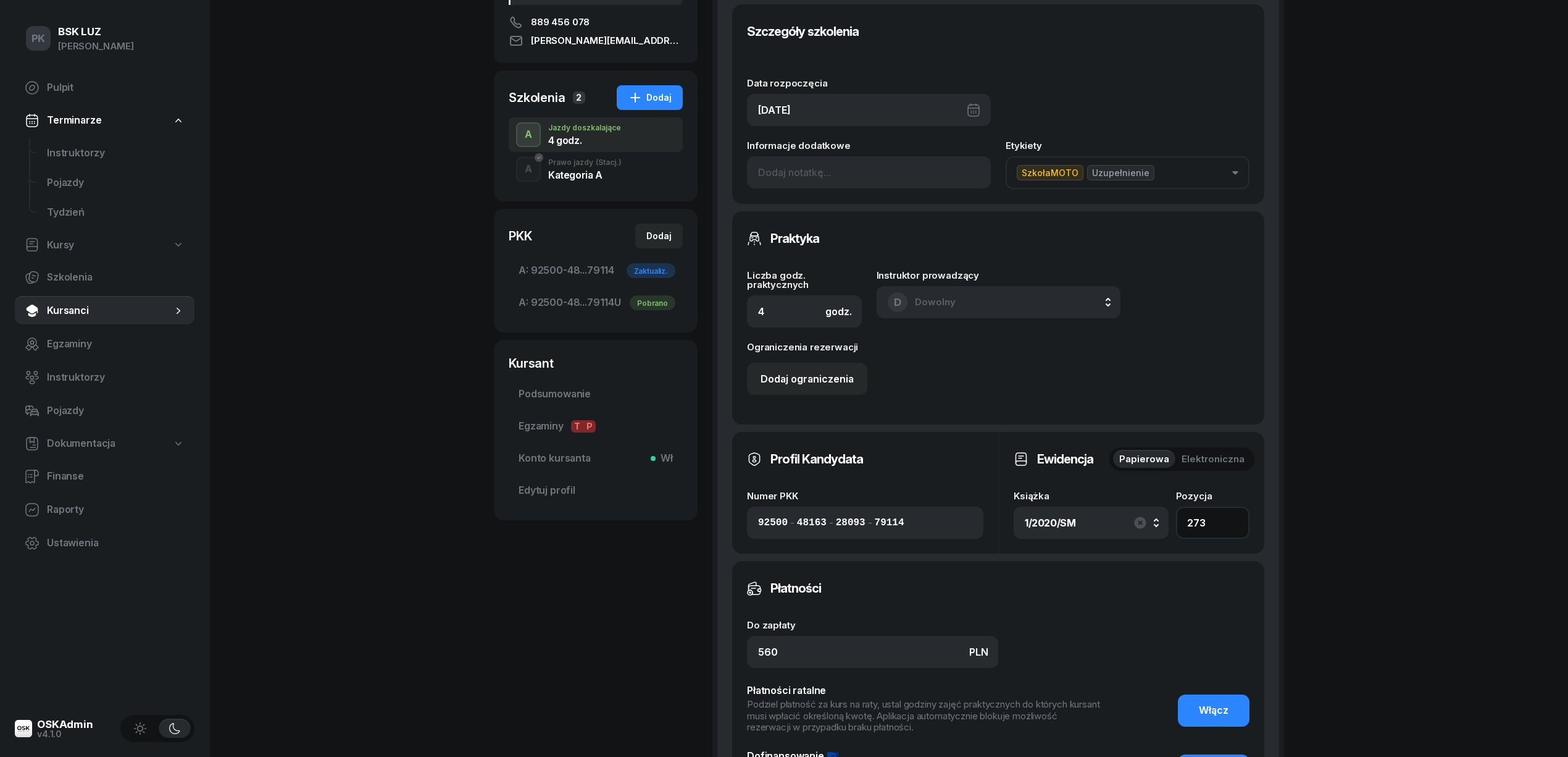
drag, startPoint x: 1210, startPoint y: 523, endPoint x: 1161, endPoint y: 520, distance: 49.1
click at [1161, 520] on div "Książka 1/2020/SM 1/2020/SM 2/2025 12/2025 11/2023 Pozycja 273" at bounding box center [1131, 515] width 236 height 48
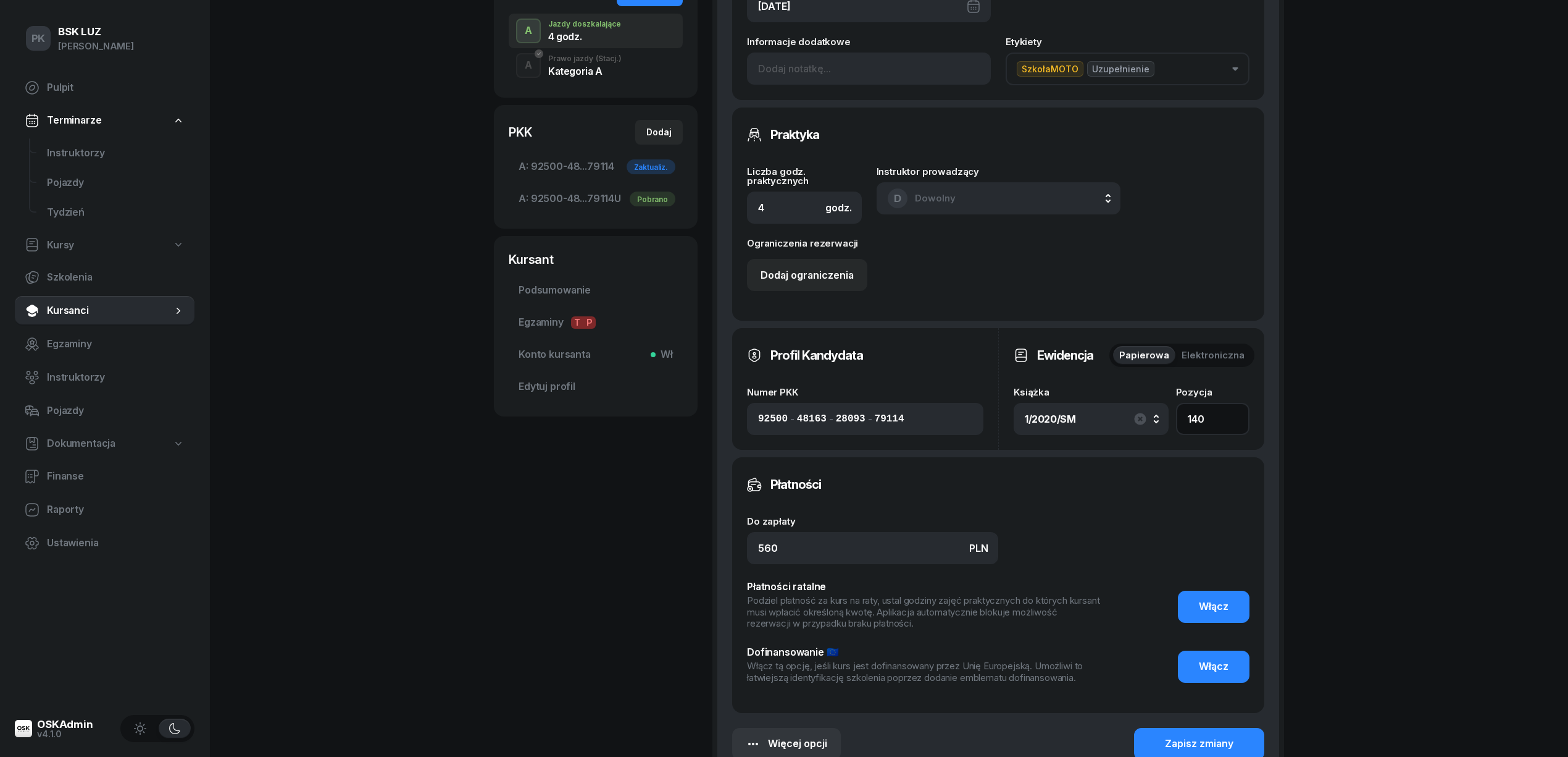
scroll to position [389, 0]
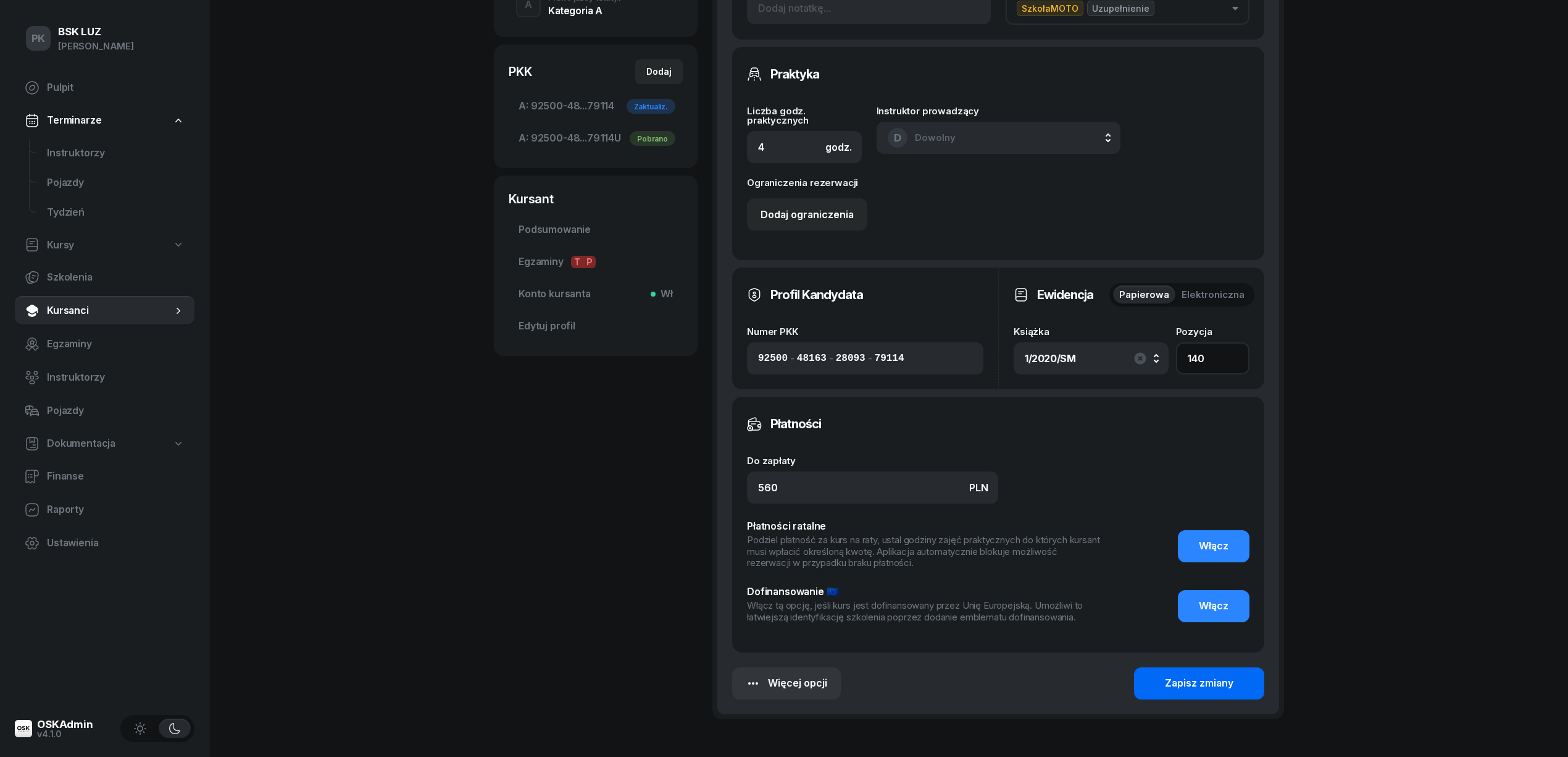
type input "140"
click at [1216, 683] on div "Zapisz zmiany" at bounding box center [1199, 683] width 68 height 16
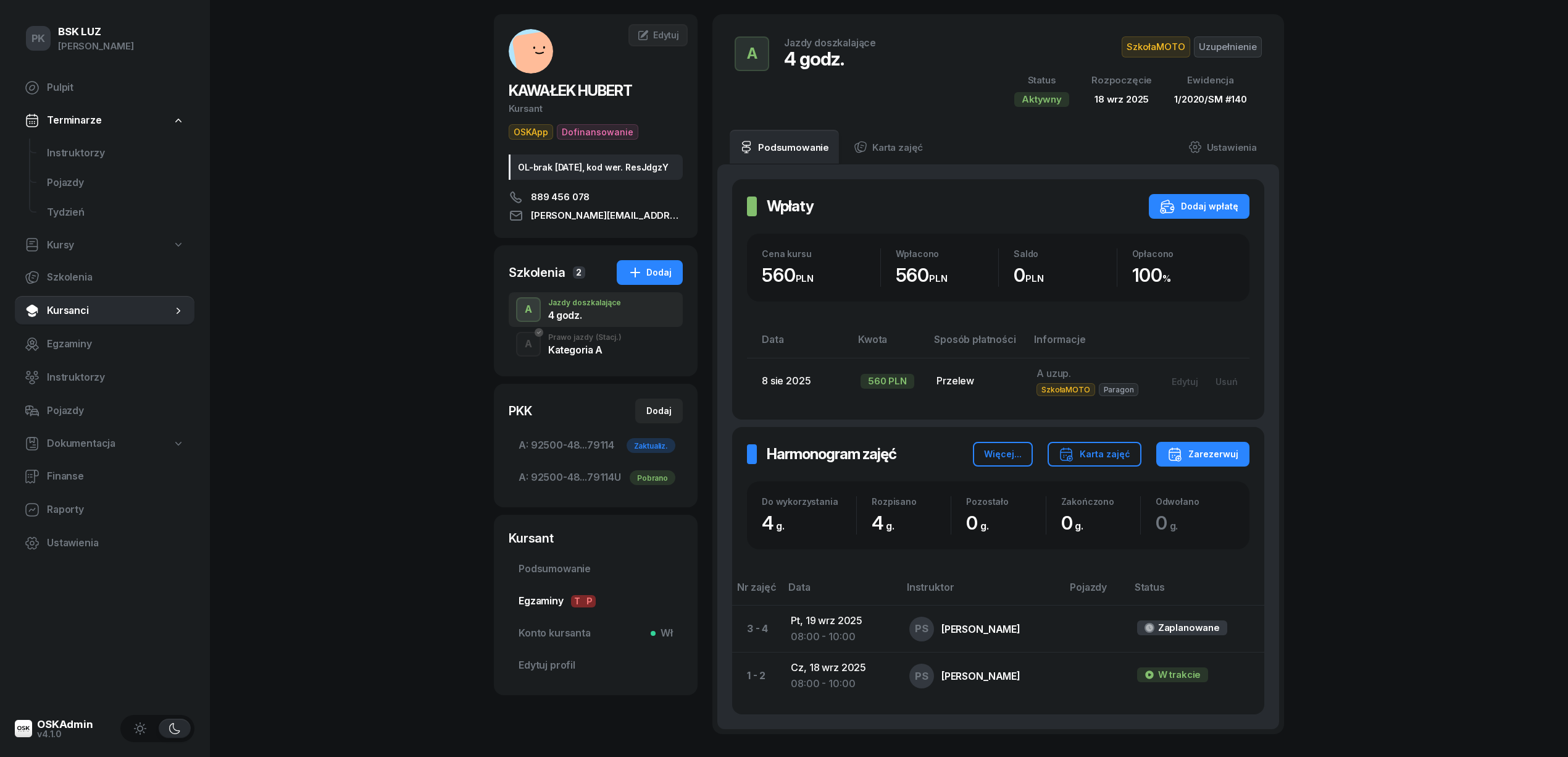
scroll to position [0, 0]
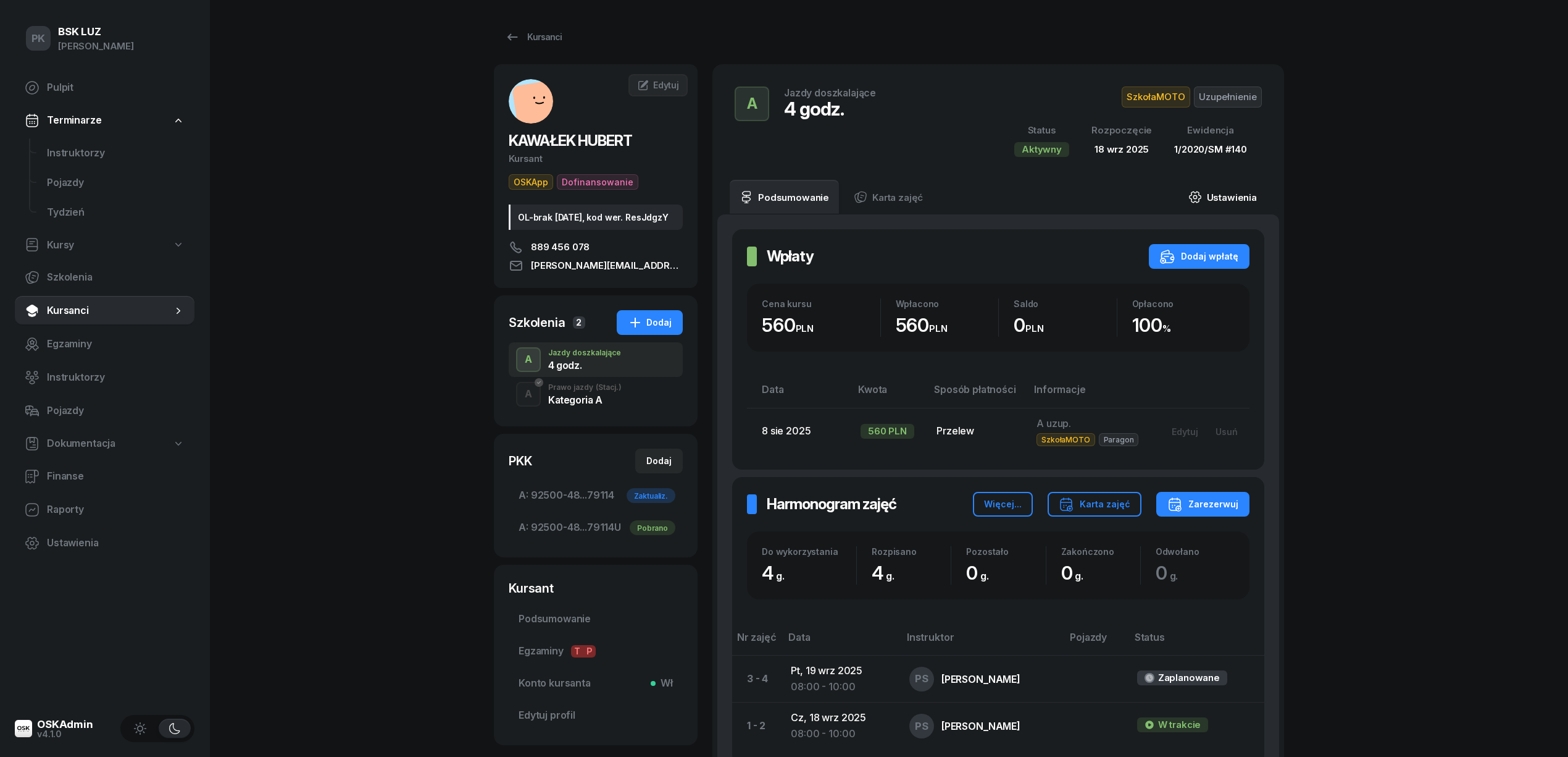
click at [1225, 196] on link "Ustawienia" at bounding box center [1222, 197] width 88 height 35
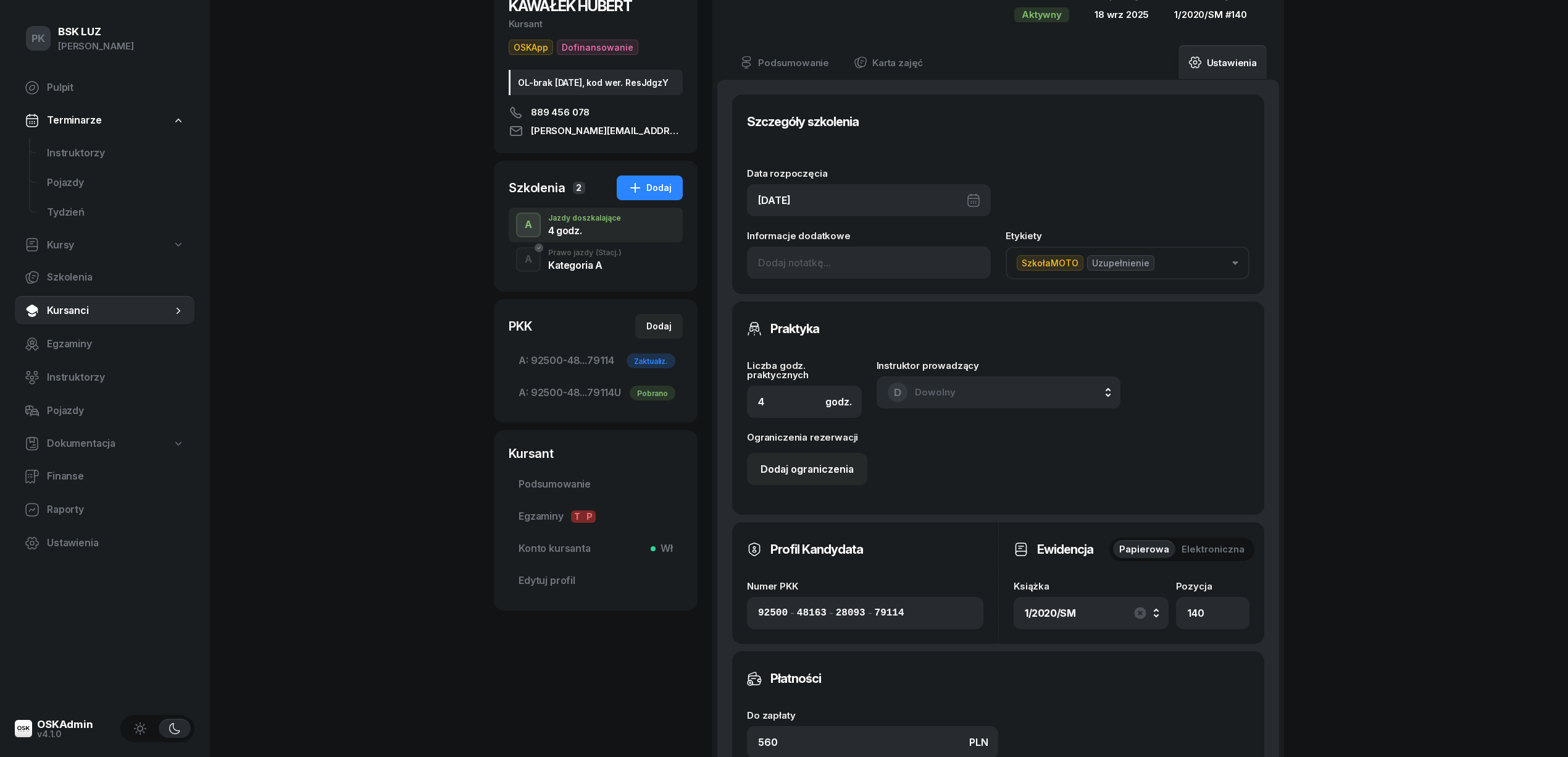
scroll to position [411, 0]
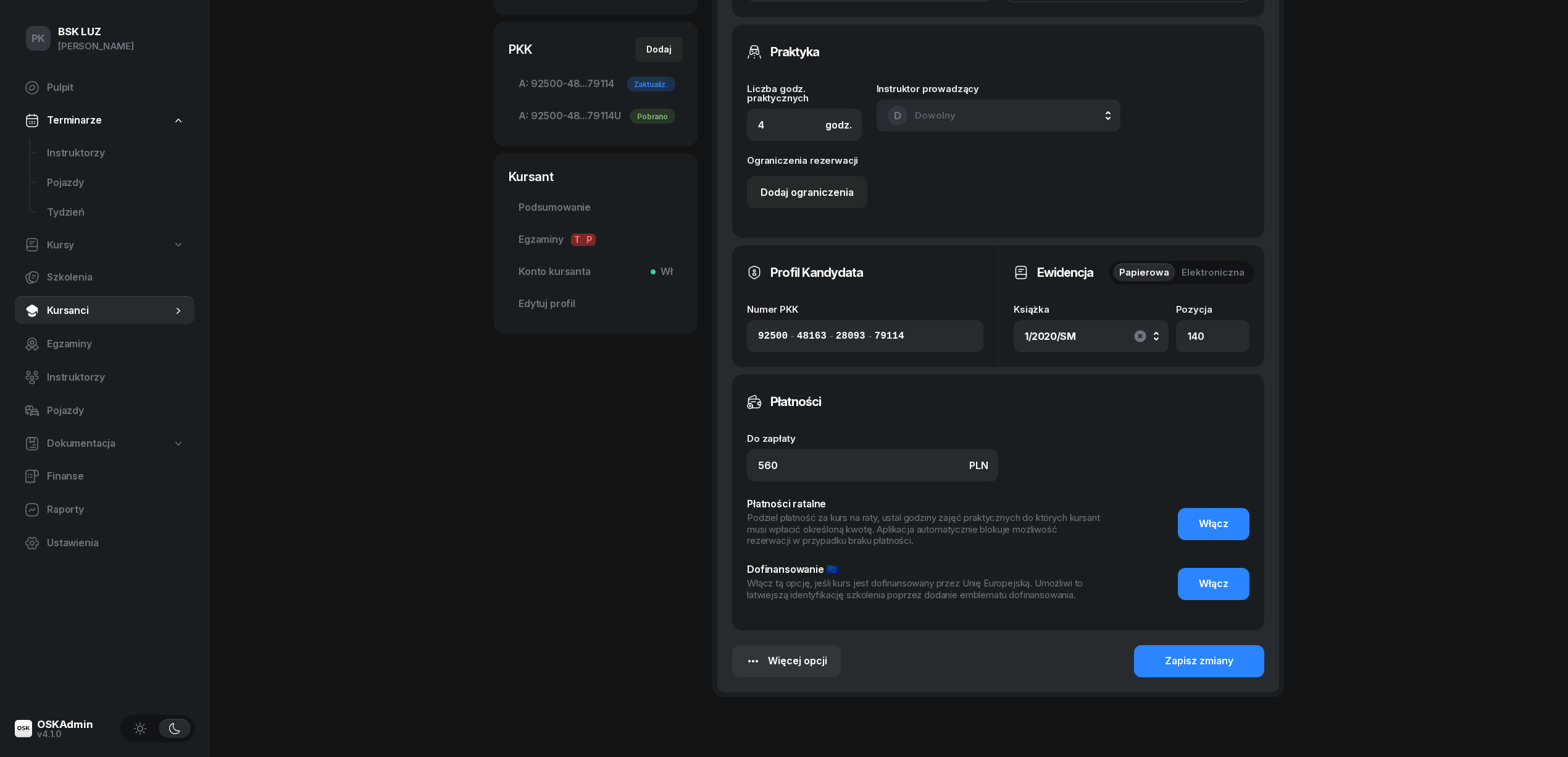
click at [1143, 339] on icon "button" at bounding box center [1140, 336] width 12 height 12
click at [1143, 339] on div "Wybierz" at bounding box center [1091, 336] width 133 height 16
click at [1110, 373] on li "1/2020/SM" at bounding box center [1112, 383] width 177 height 32
click at [1157, 329] on div "1/2020/SM" at bounding box center [1091, 336] width 133 height 20
click at [1438, 406] on div "PK BSK [PERSON_NAME] Pulpit Terminarze Instruktorzy Pojazdy Tydzień Kursy Szkol…" at bounding box center [784, 203] width 1568 height 1229
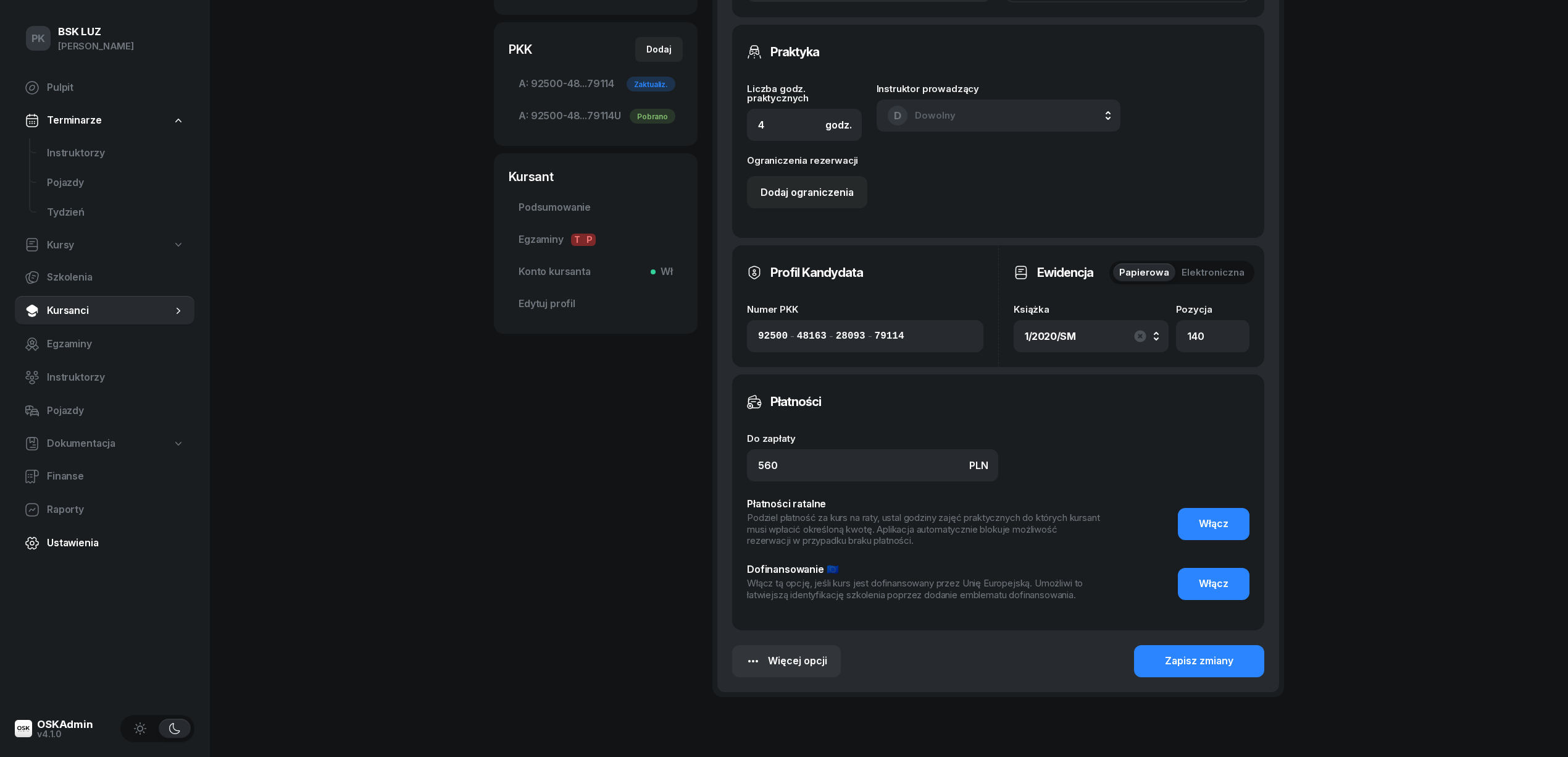
click at [58, 536] on span "Ustawienia" at bounding box center [115, 543] width 137 height 16
select select "06:00"
select select "22:00"
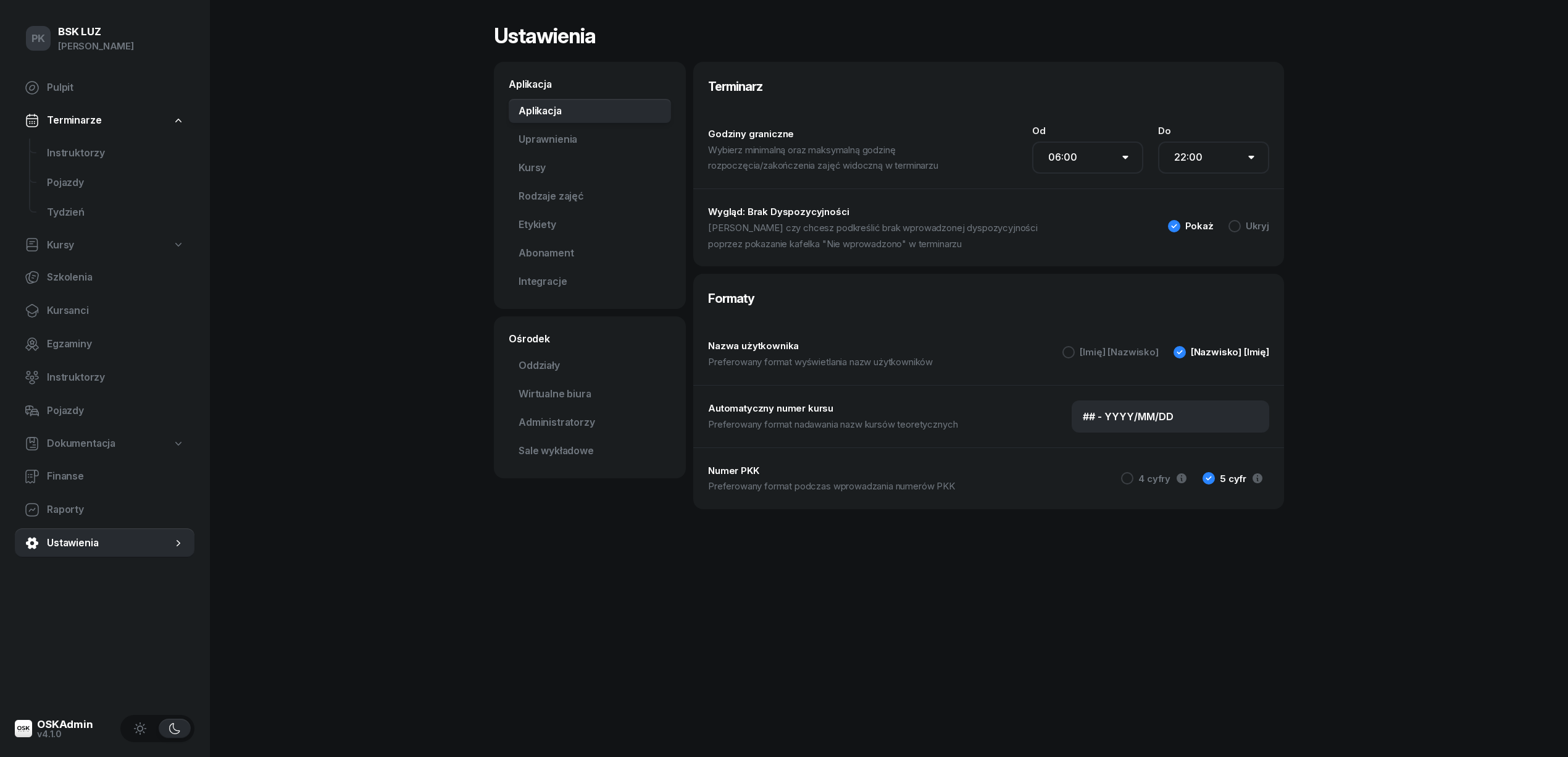
click at [78, 434] on link "Dokumentacja" at bounding box center [105, 443] width 180 height 28
click at [71, 471] on span "Książki ewidencji" at bounding box center [115, 477] width 137 height 16
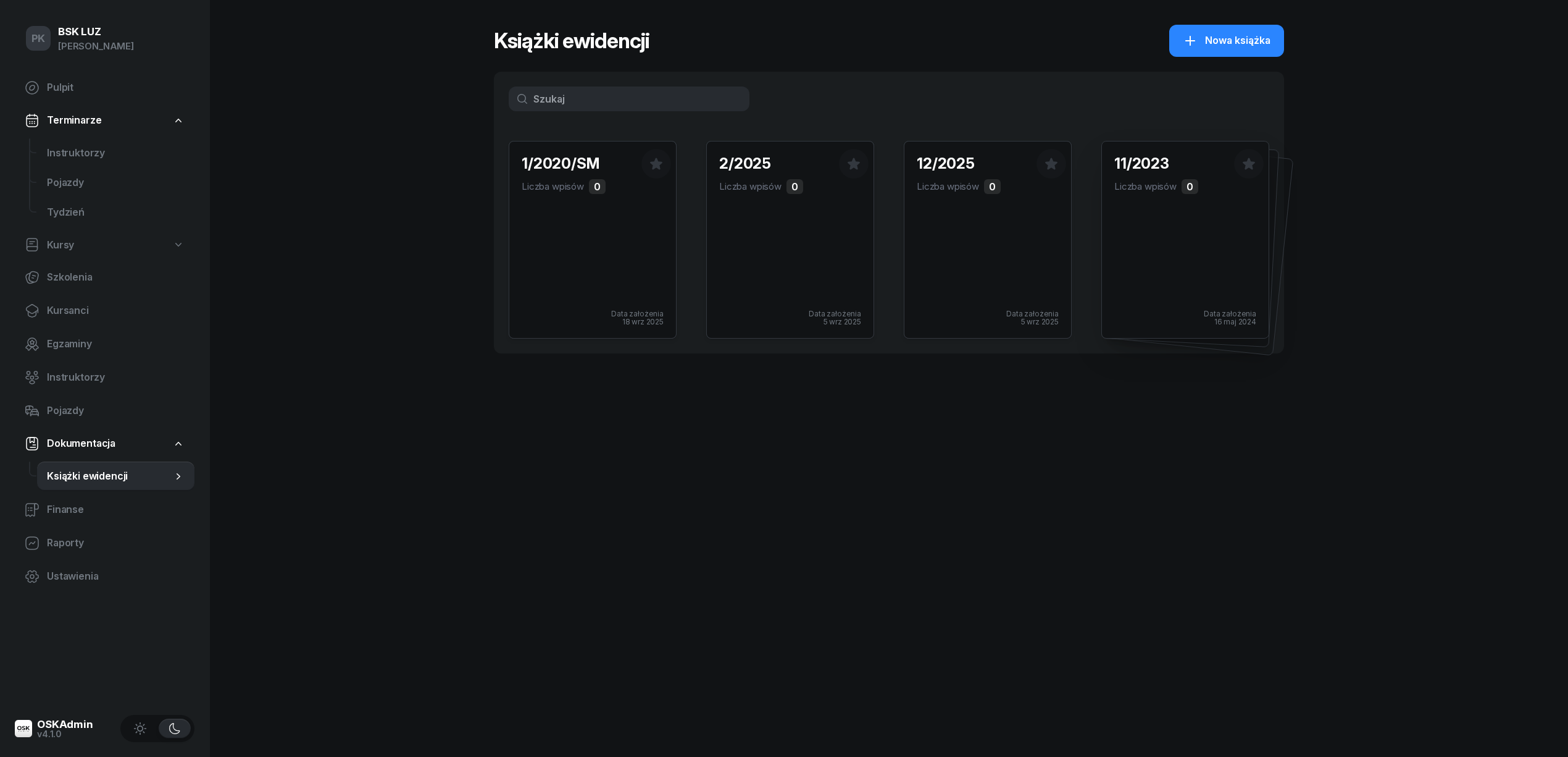
click at [1165, 257] on div "11/2023 Liczba wpisów 0 Data założenia 16 maj 2024" at bounding box center [1185, 239] width 166 height 196
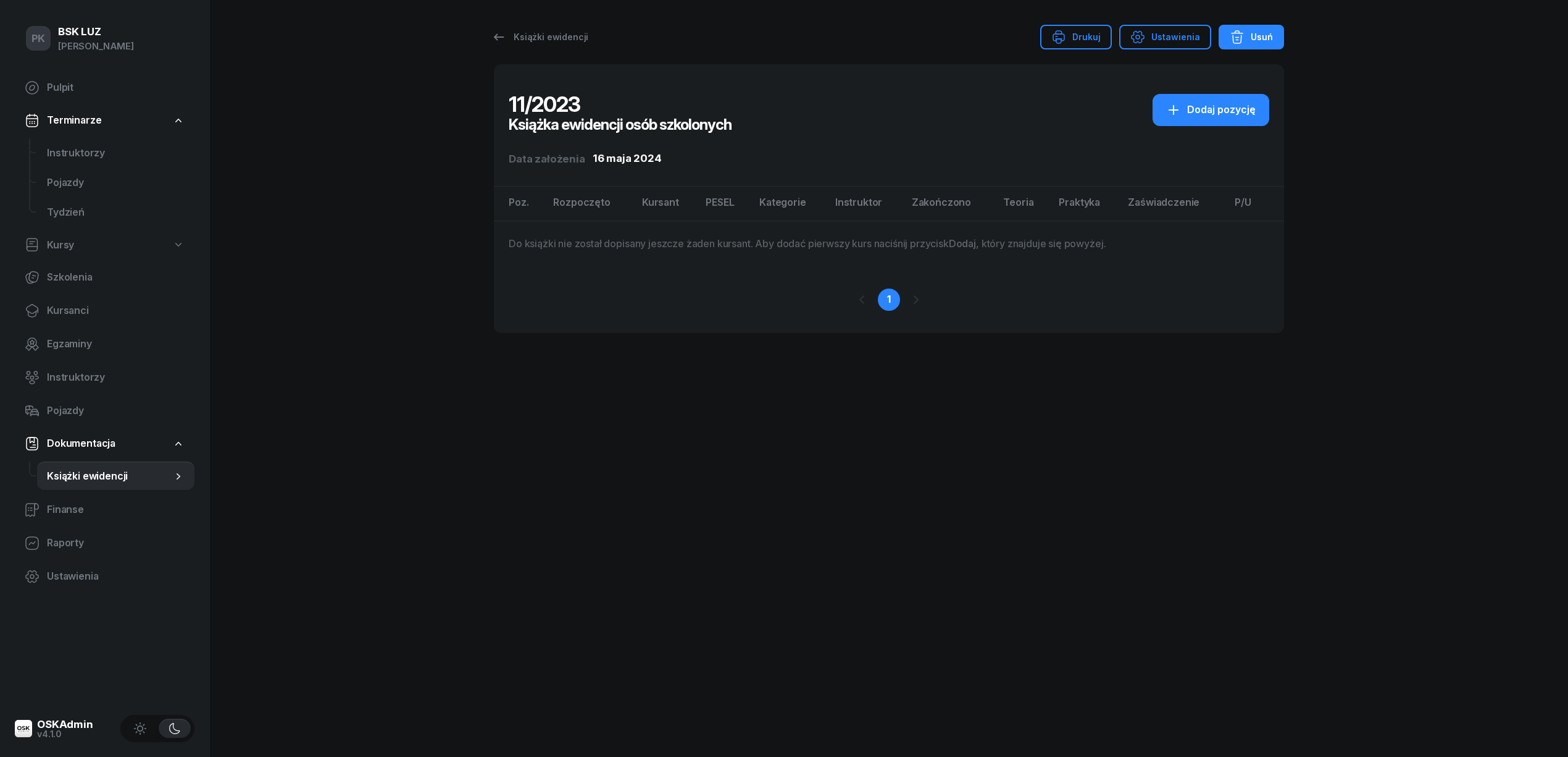
click at [1258, 28] on button "Usuń" at bounding box center [1251, 36] width 65 height 25
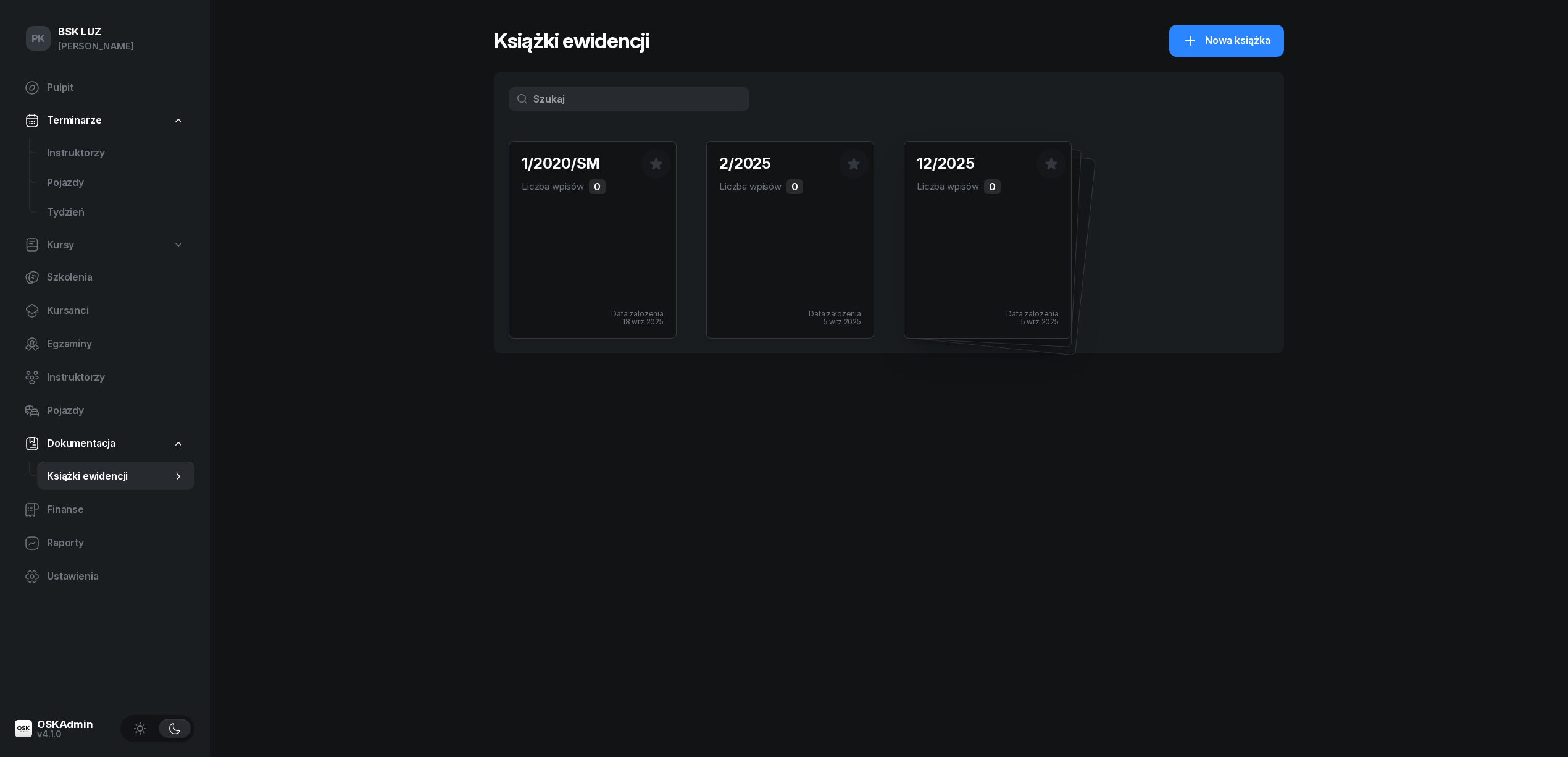
click at [1053, 218] on div "12/2025 Liczba wpisów 0 Data założenia 5 wrz 2025" at bounding box center [988, 239] width 166 height 196
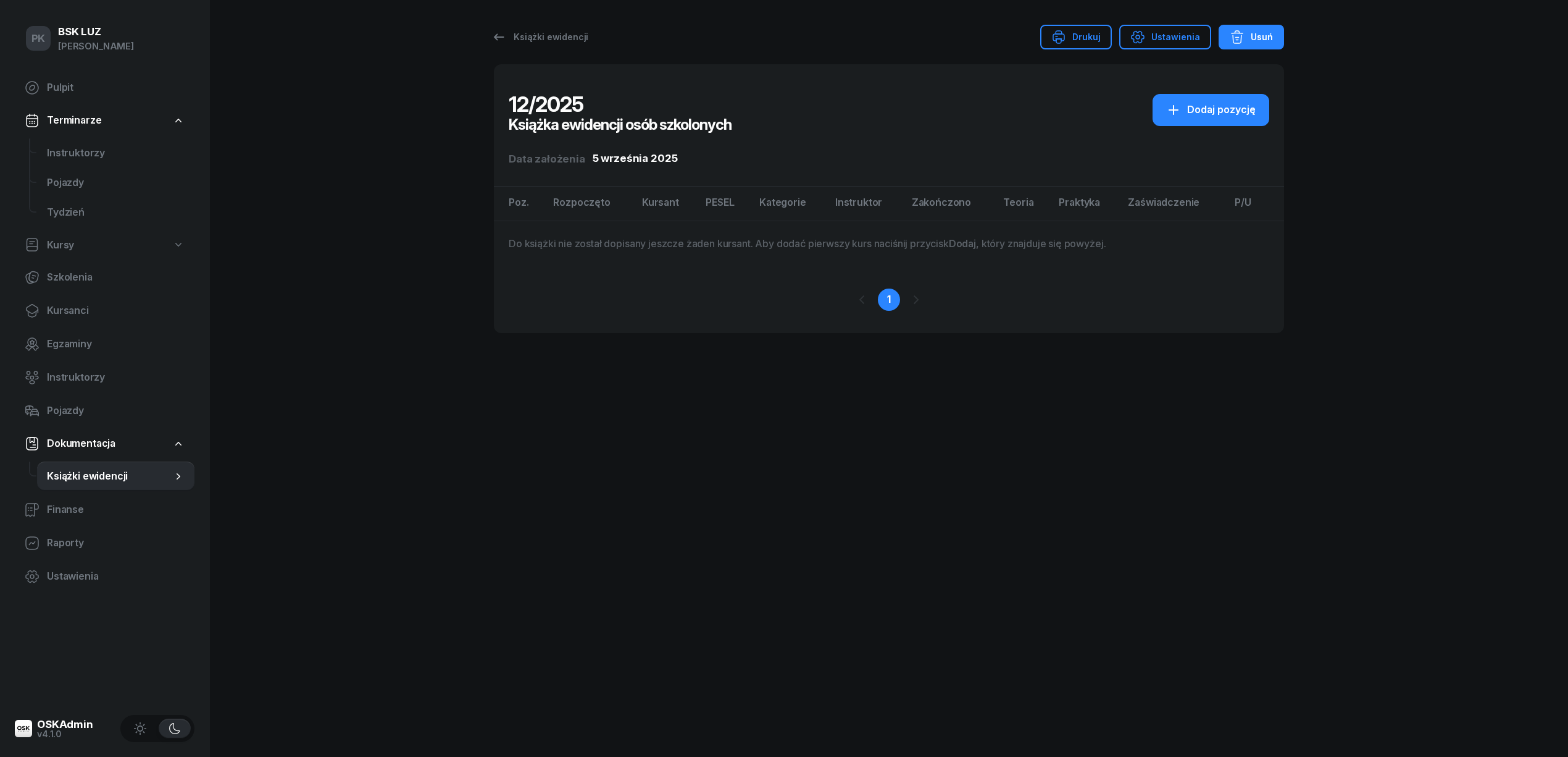
click at [1258, 42] on div "Usuń" at bounding box center [1251, 37] width 43 height 15
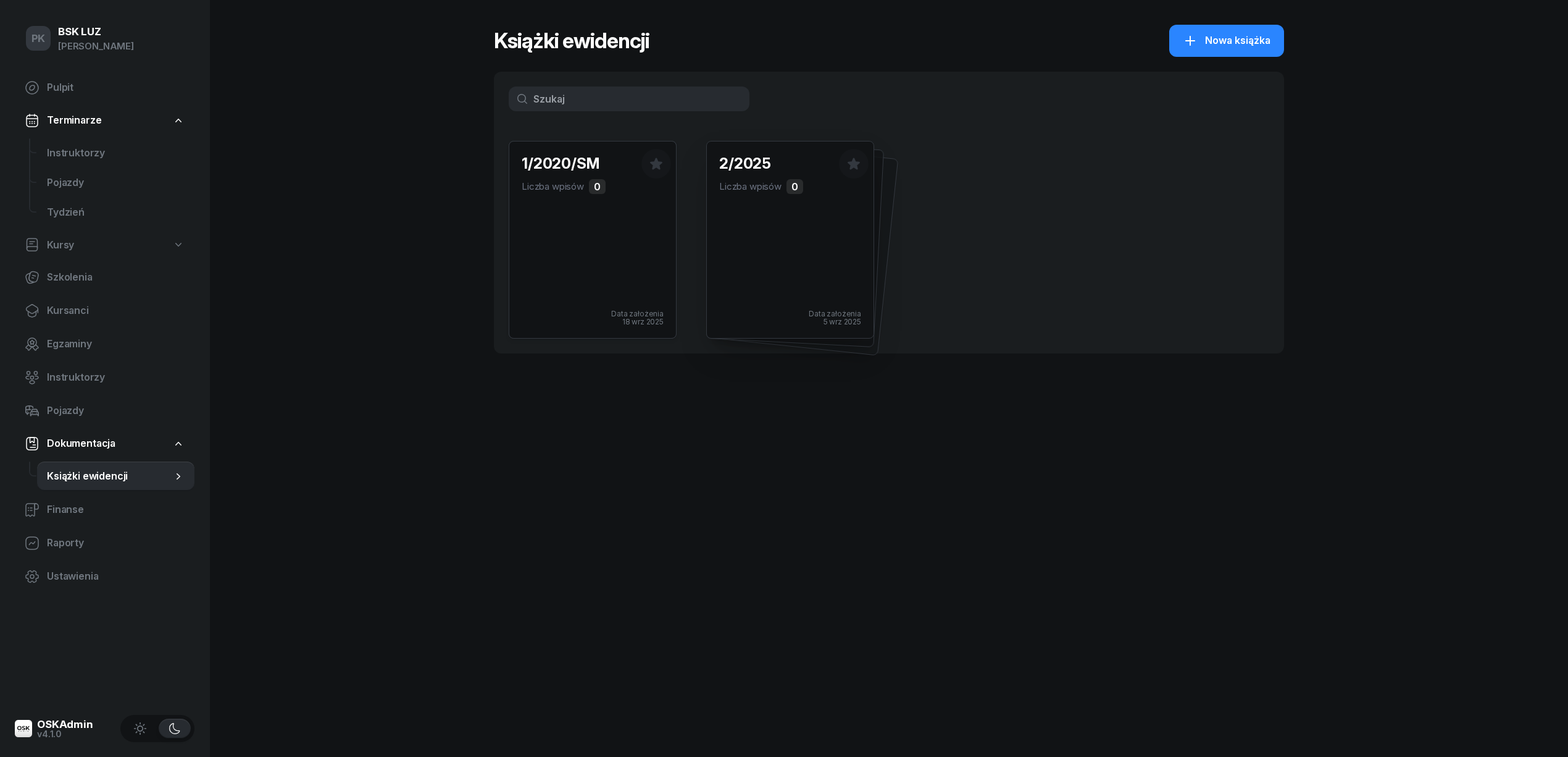
click at [852, 213] on div "2/2025 Liczba wpisów 0 Data założenia 5 wrz 2025" at bounding box center [790, 239] width 166 height 196
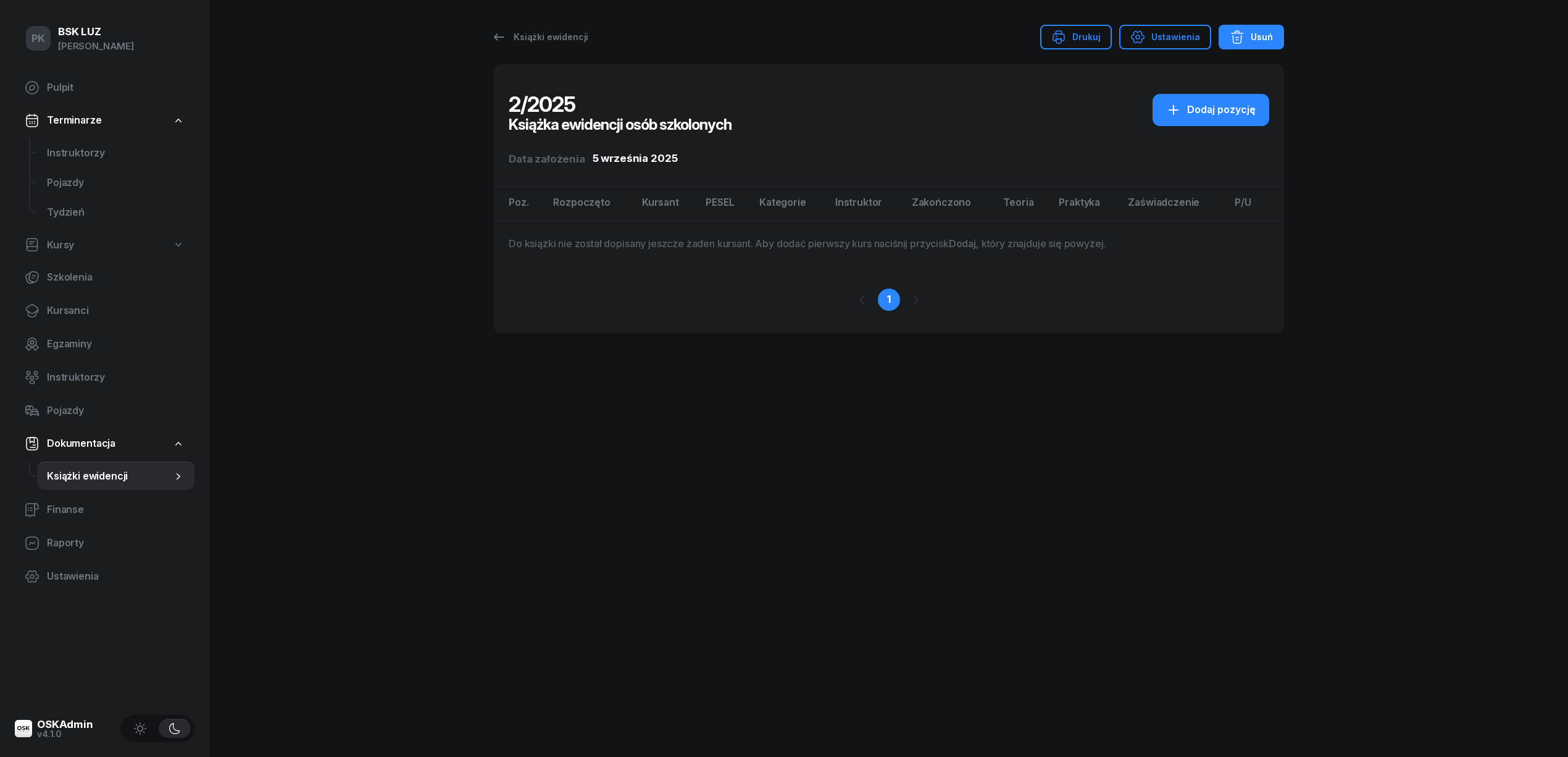
click at [1243, 40] on icon "button" at bounding box center [1237, 37] width 15 height 15
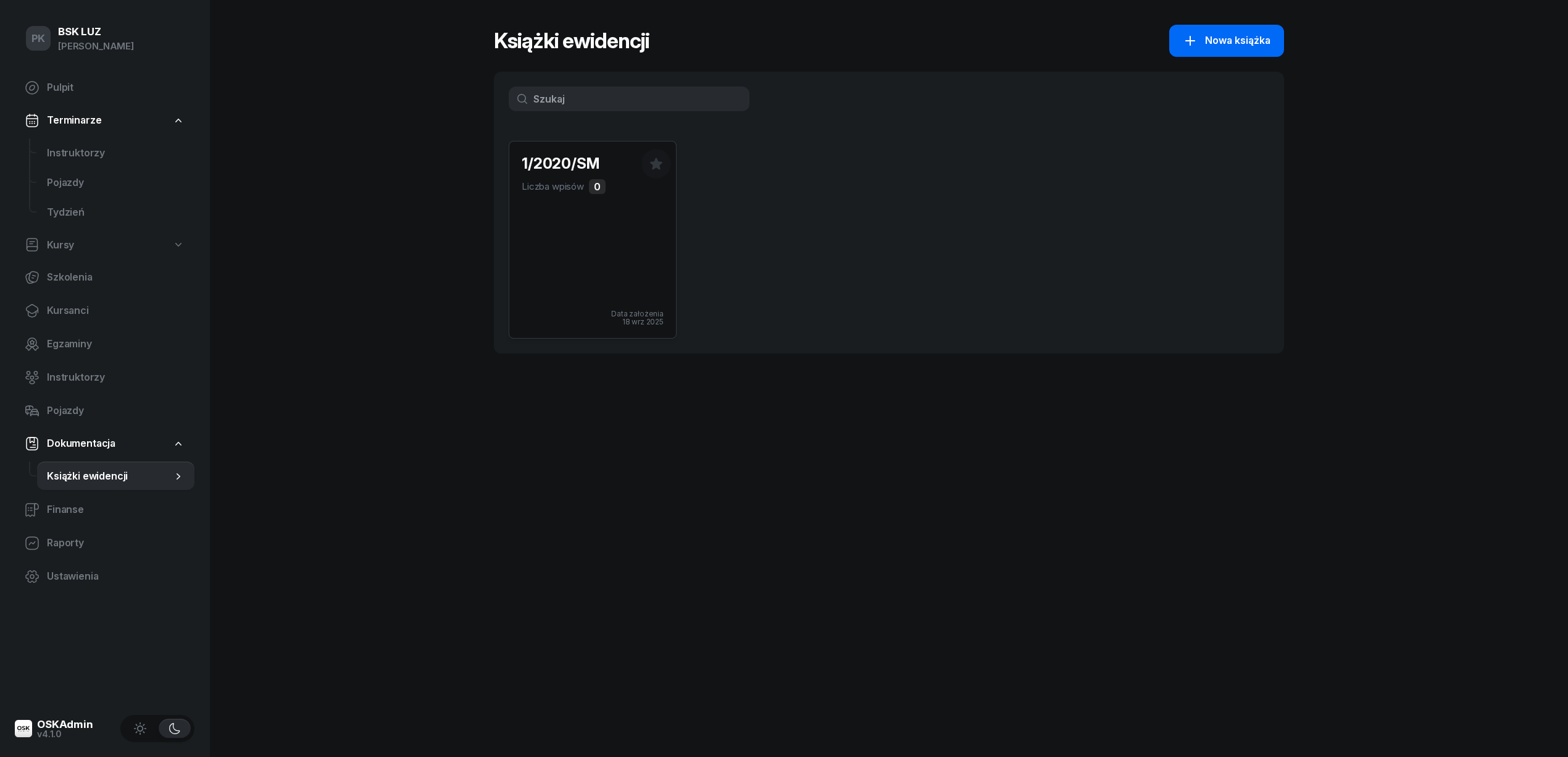
click at [1213, 45] on span "Nowa książka" at bounding box center [1237, 41] width 65 height 16
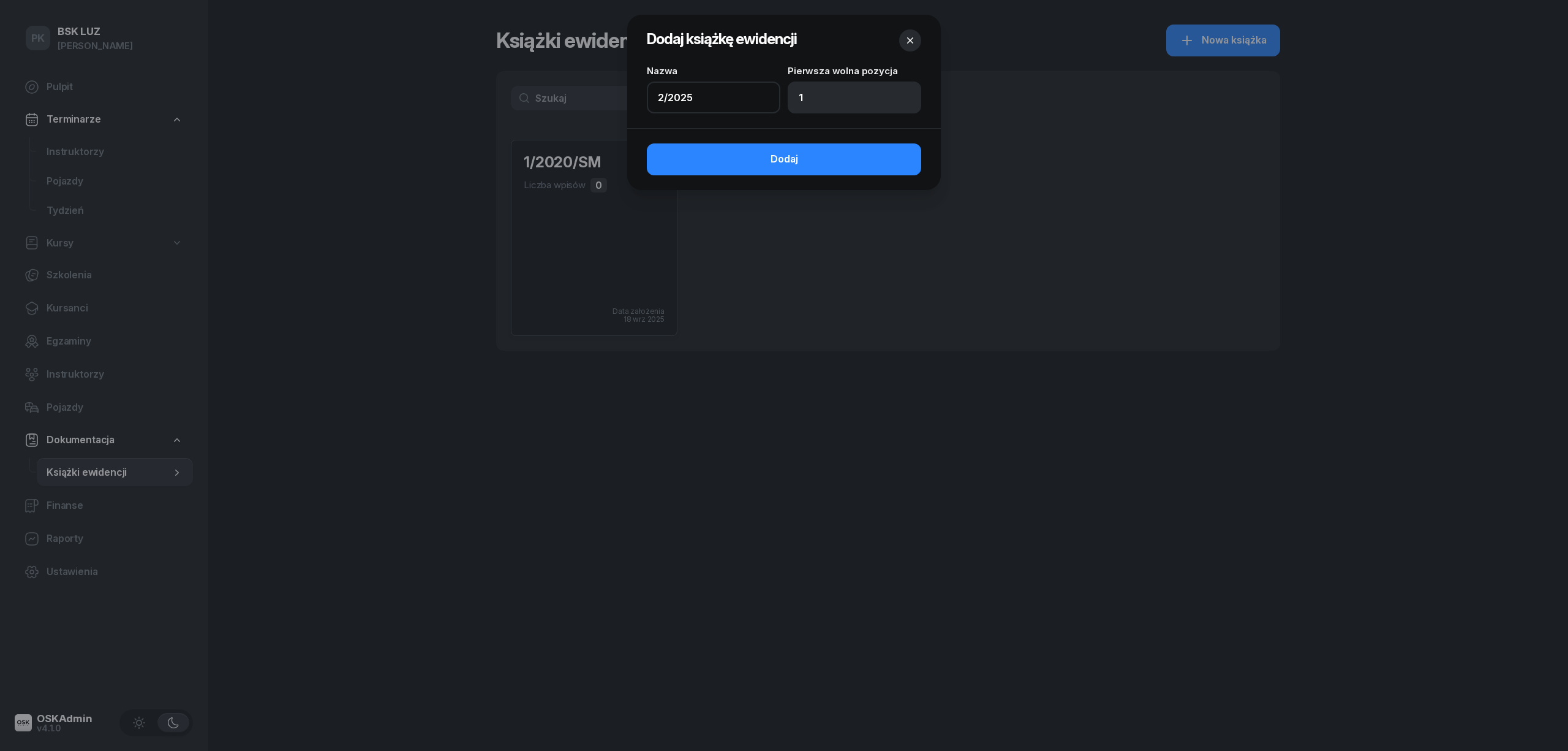
drag, startPoint x: 626, startPoint y: 103, endPoint x: 596, endPoint y: 103, distance: 30.0
click at [596, 103] on div "Dodaj książkę ewidencji Nazwa 2/2025 Pierwsza wolna pozycja 1 Dodaj" at bounding box center [784, 376] width 1568 height 751
type input "11/2023"
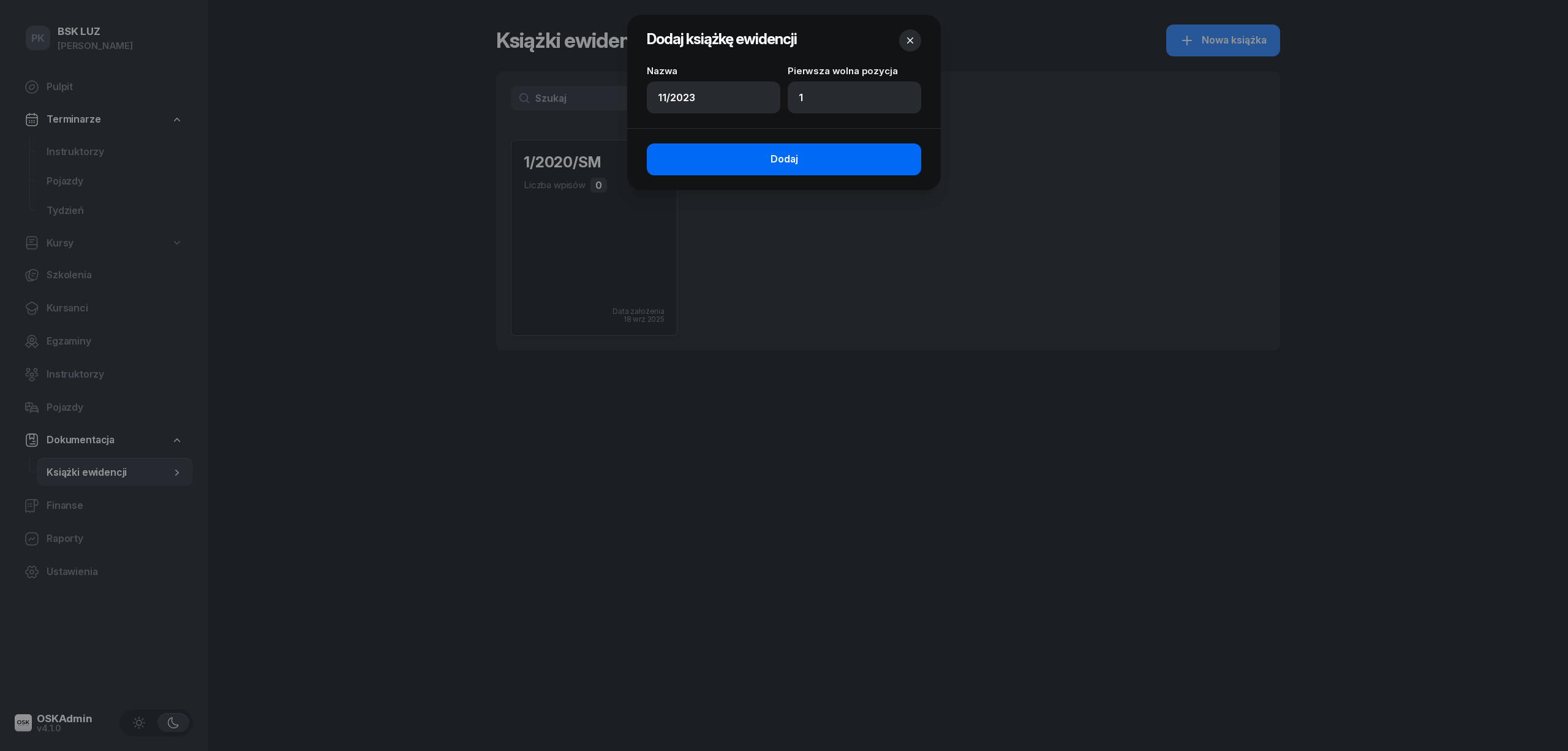
click at [807, 157] on button "Dodaj" at bounding box center [784, 159] width 274 height 32
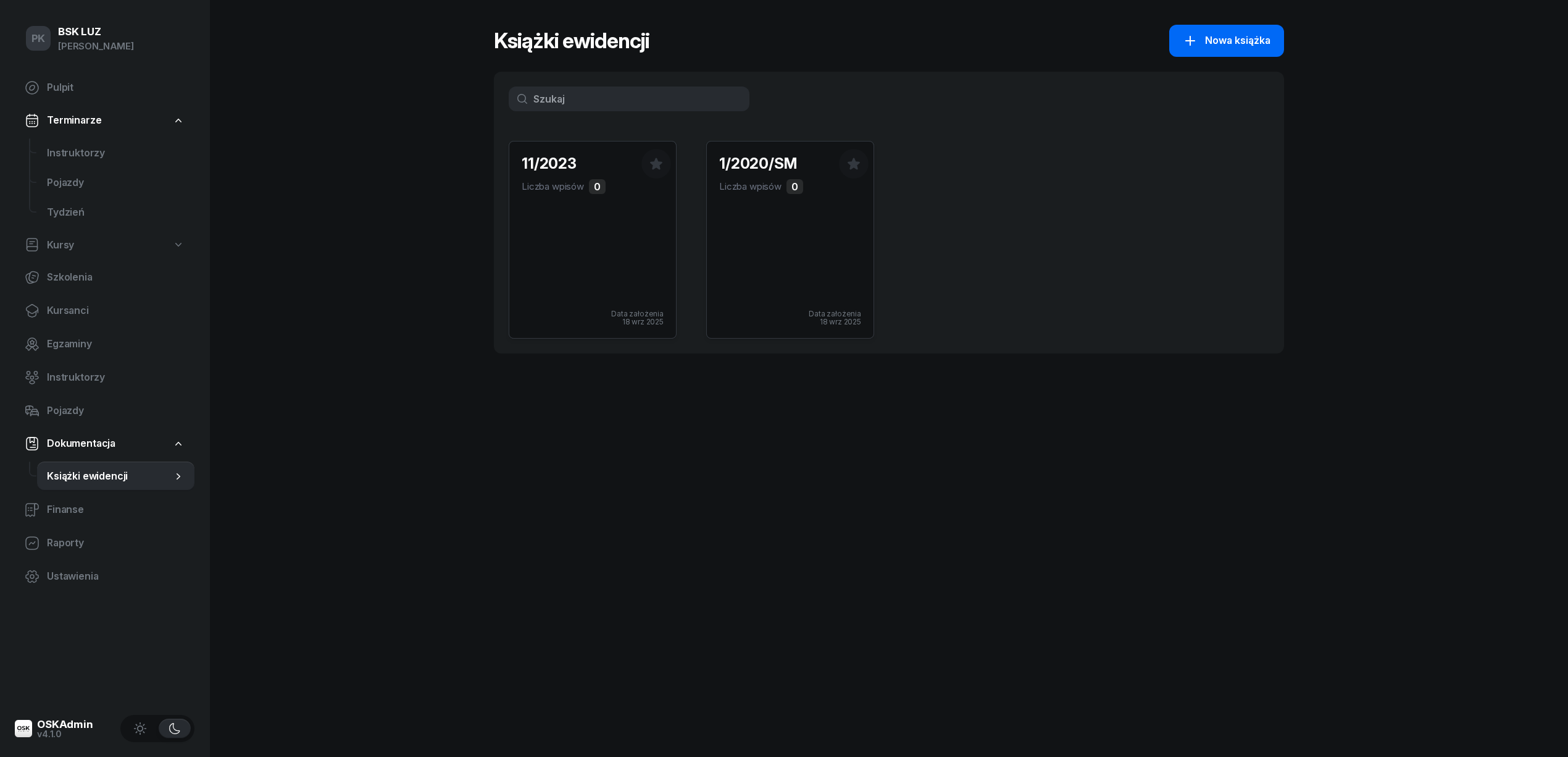
click at [1199, 39] on div "Nowa książka" at bounding box center [1227, 41] width 88 height 16
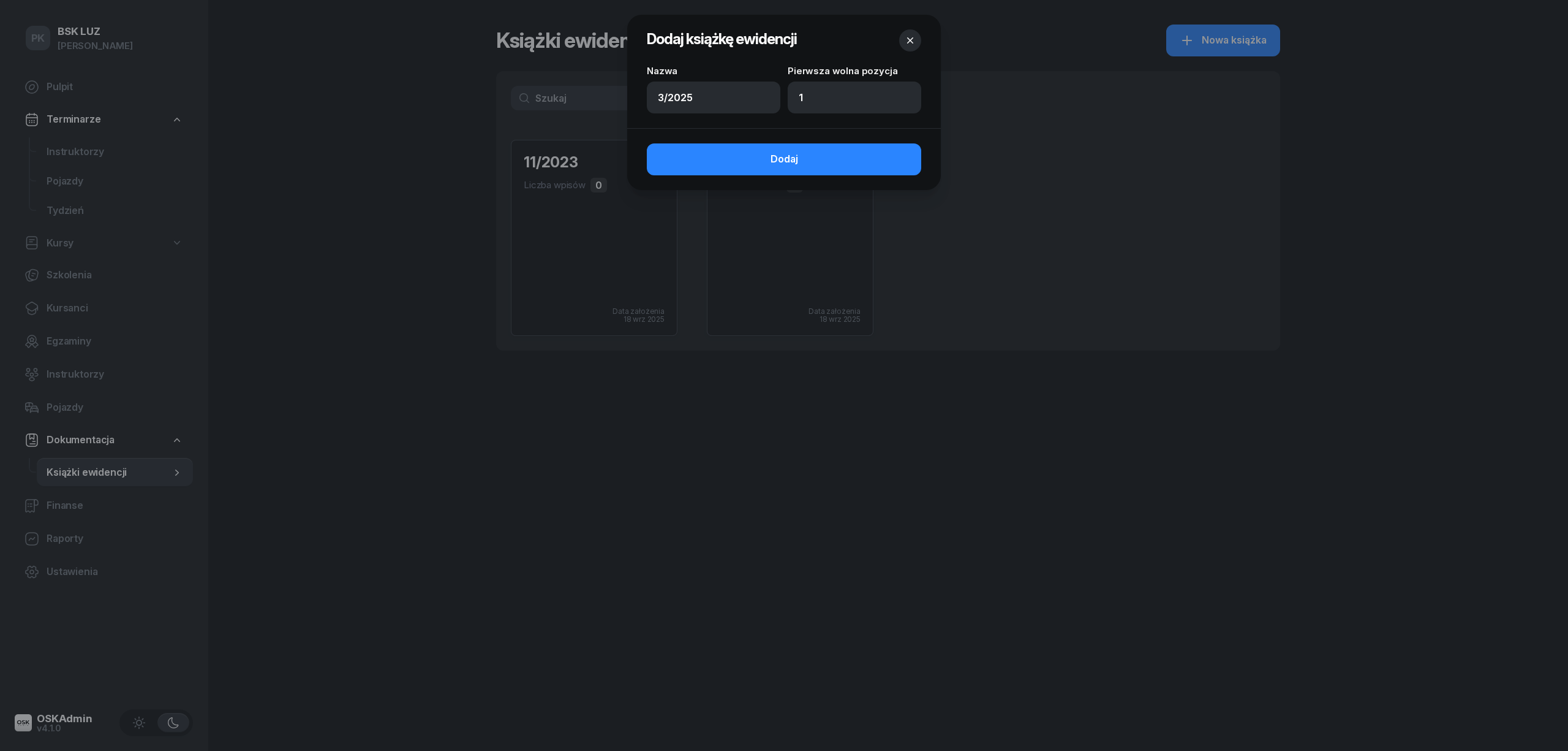
click at [648, 230] on div at bounding box center [784, 376] width 1568 height 751
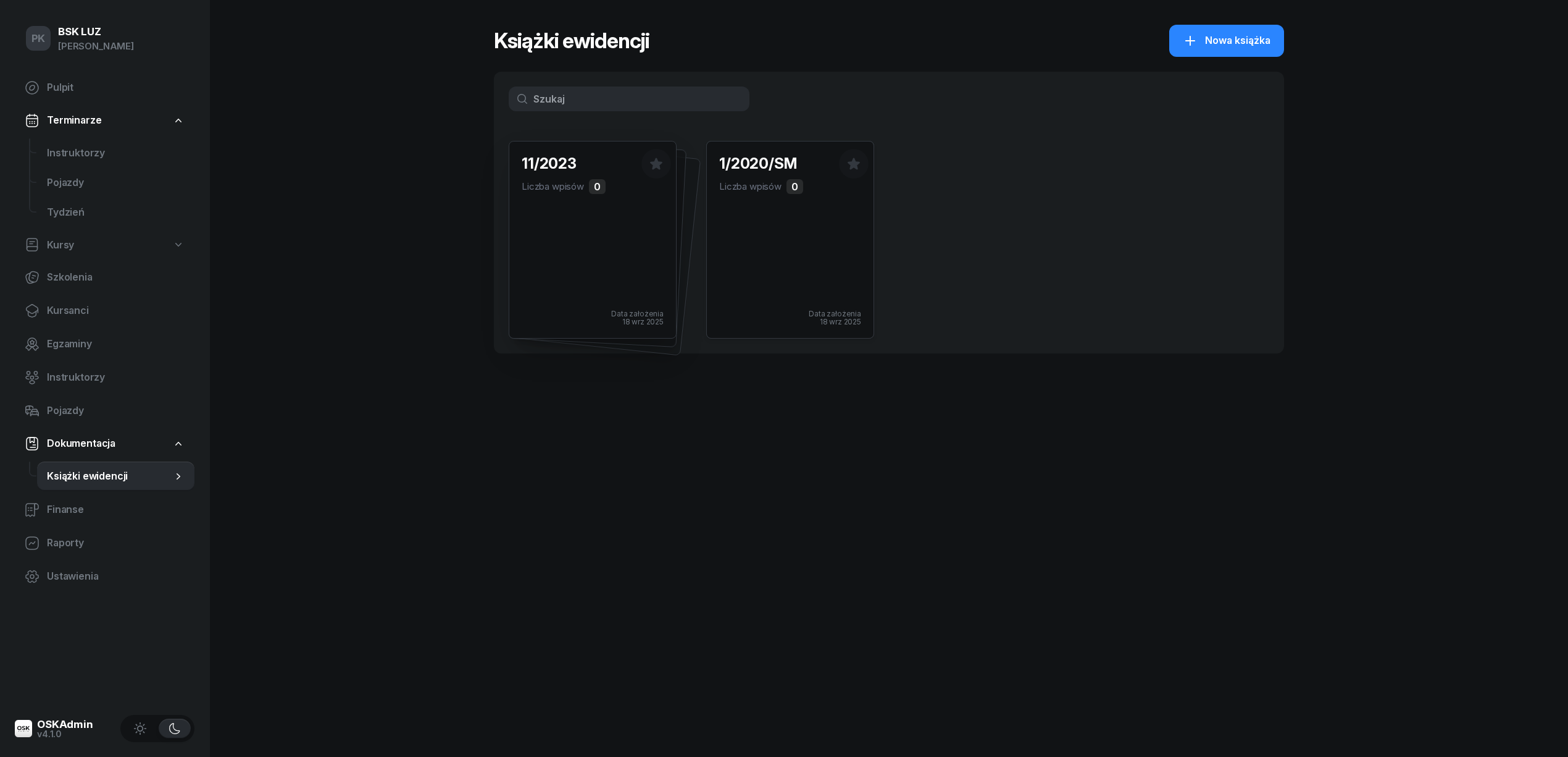
click at [646, 260] on div "11/2023 Liczba wpisów 0 Data założenia 18 wrz 2025" at bounding box center [592, 239] width 166 height 196
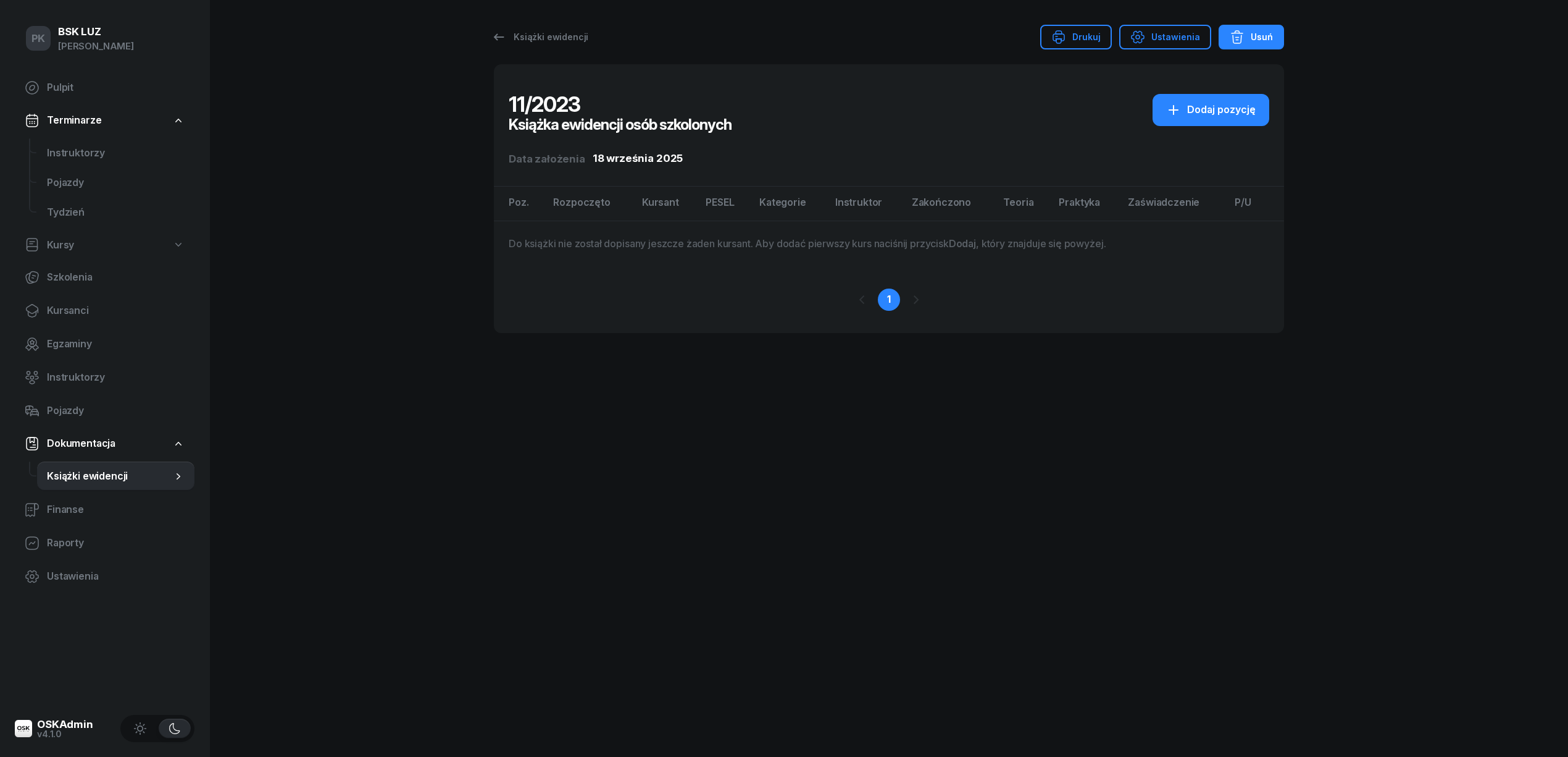
click at [1250, 40] on div "Usuń" at bounding box center [1251, 37] width 43 height 15
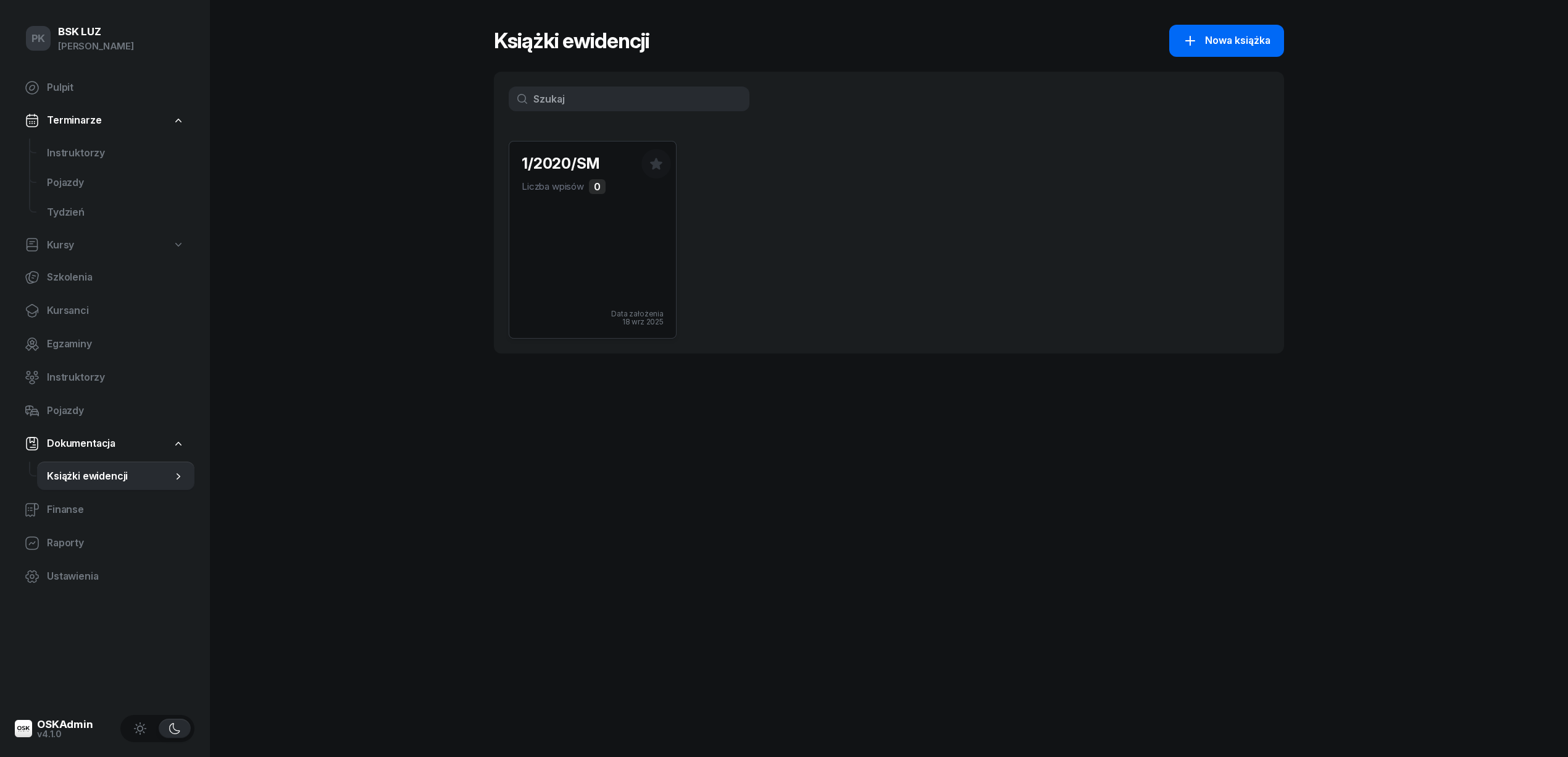
click at [1222, 47] on span "Nowa książka" at bounding box center [1237, 41] width 65 height 16
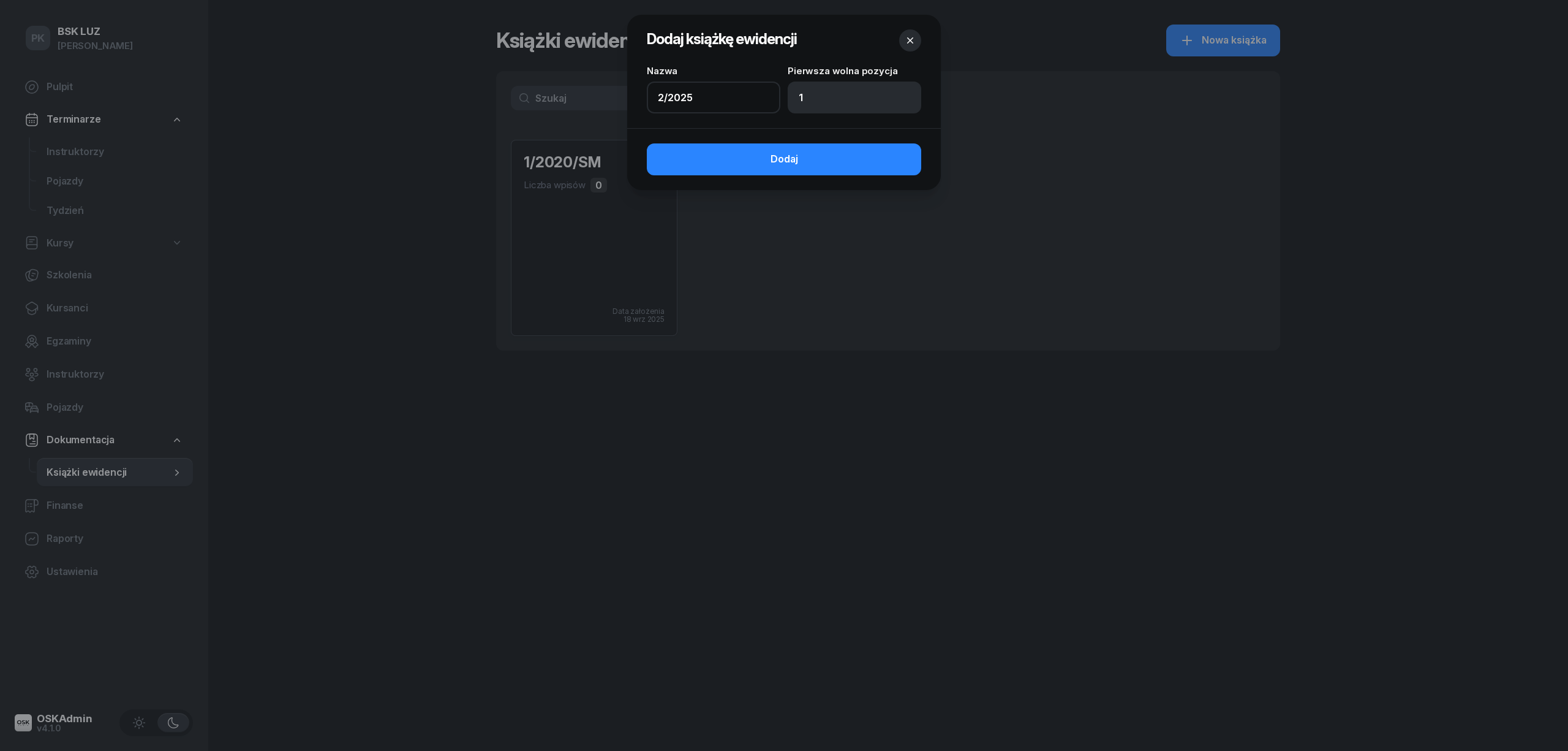
drag, startPoint x: 682, startPoint y: 103, endPoint x: 616, endPoint y: 103, distance: 66.0
click at [616, 103] on div "Dodaj książkę ewidencji Nazwa 2/2025 Pierwsza wolna pozycja 1 Dodaj" at bounding box center [784, 376] width 1568 height 751
type input "1/2020"
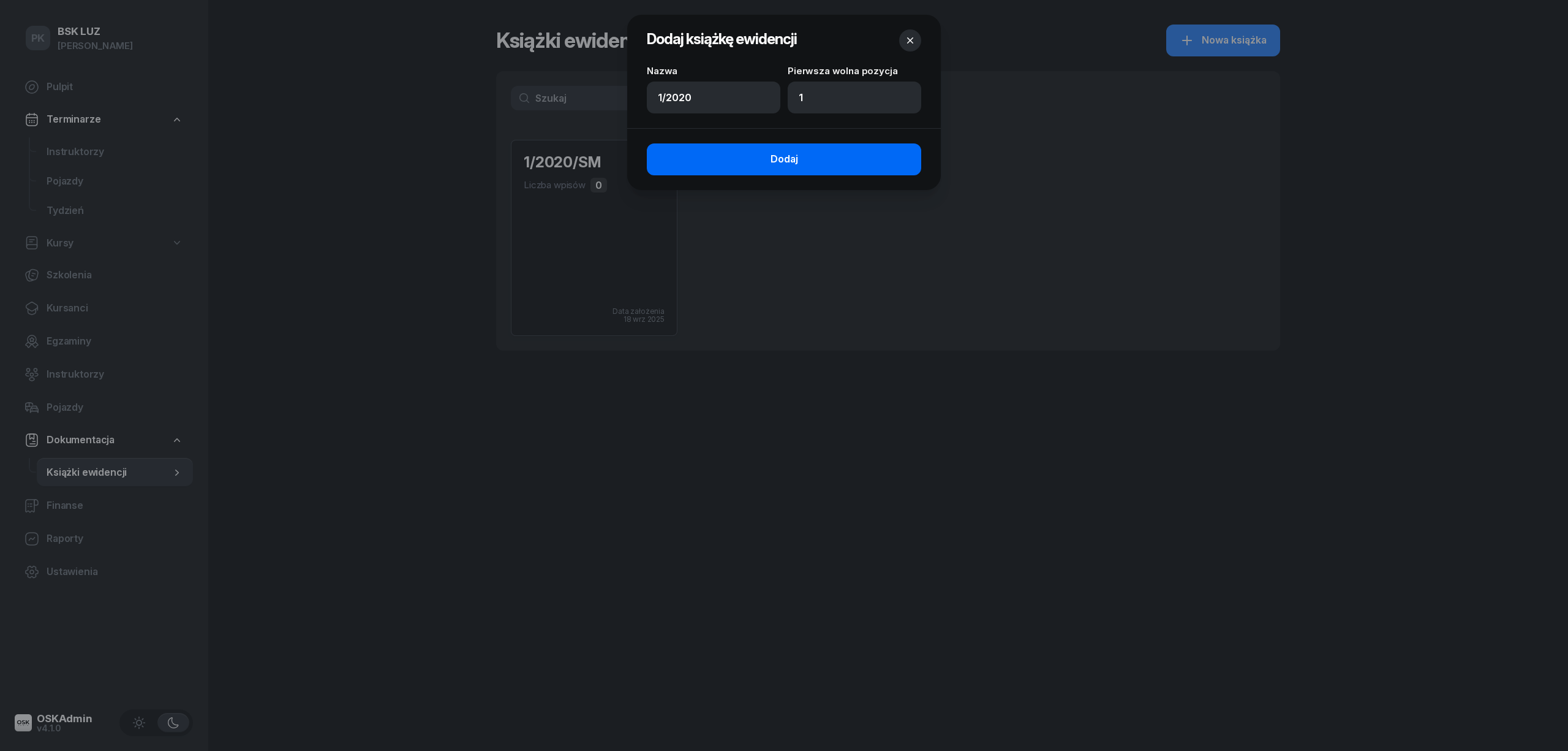
click at [701, 165] on button "Dodaj" at bounding box center [784, 159] width 274 height 32
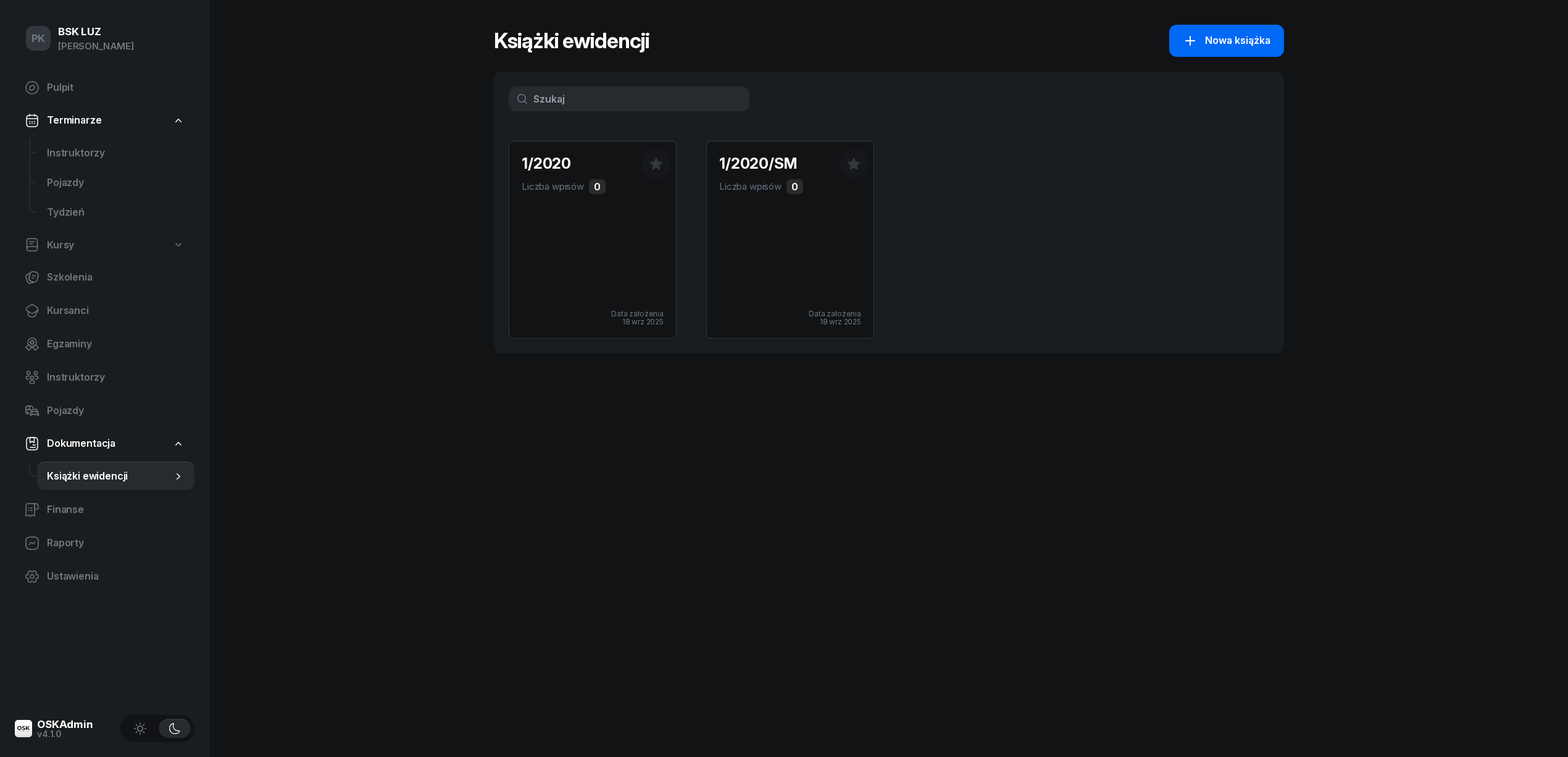
click at [1231, 33] on span "Nowa książka" at bounding box center [1237, 41] width 65 height 16
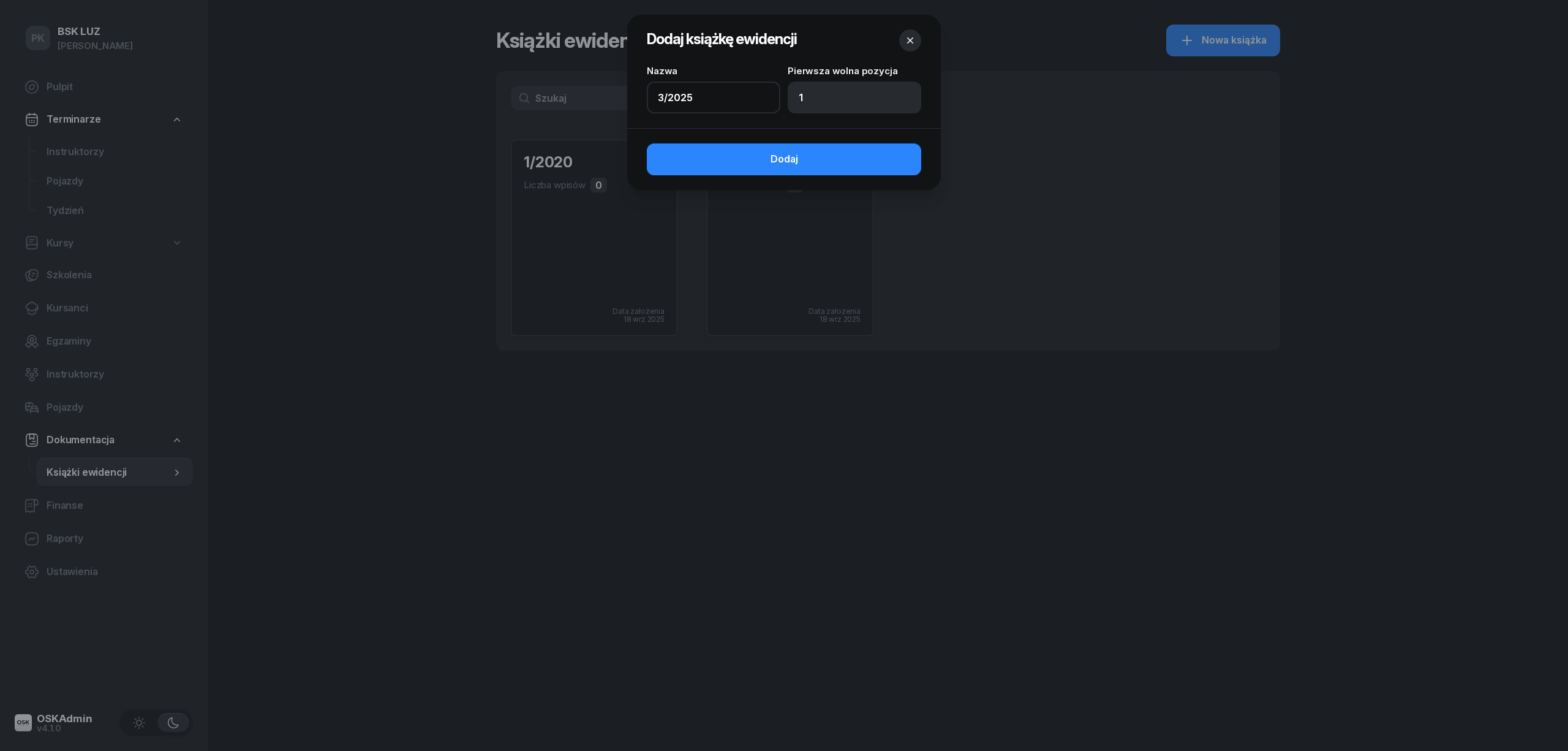
drag, startPoint x: 732, startPoint y: 100, endPoint x: 611, endPoint y: 93, distance: 121.2
click at [611, 93] on div "Dodaj książkę ewidencji Nazwa 3/2025 Pierwsza wolna pozycja 1 Dodaj" at bounding box center [784, 376] width 1568 height 751
type input "11/2023"
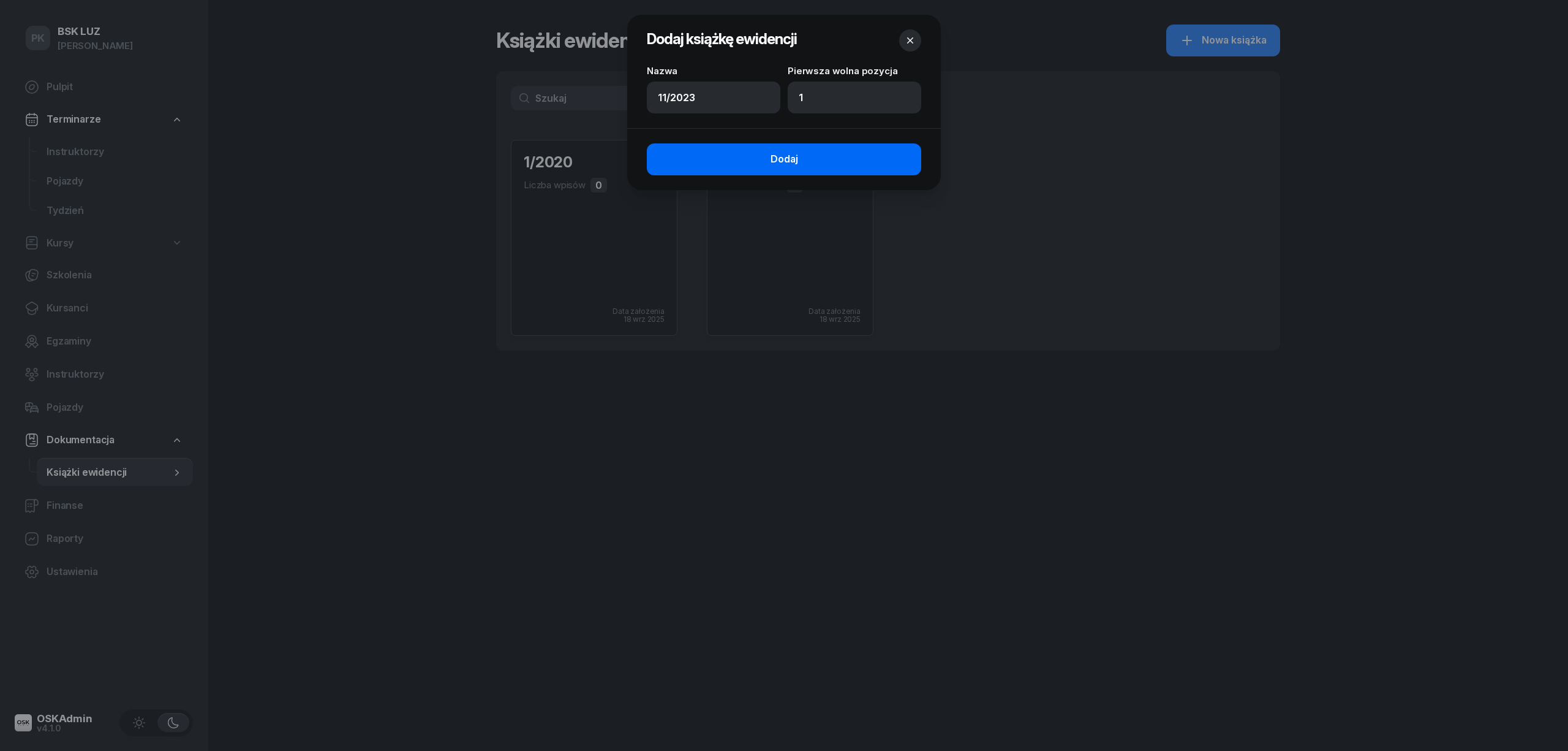
click at [787, 170] on button "Dodaj" at bounding box center [784, 159] width 274 height 32
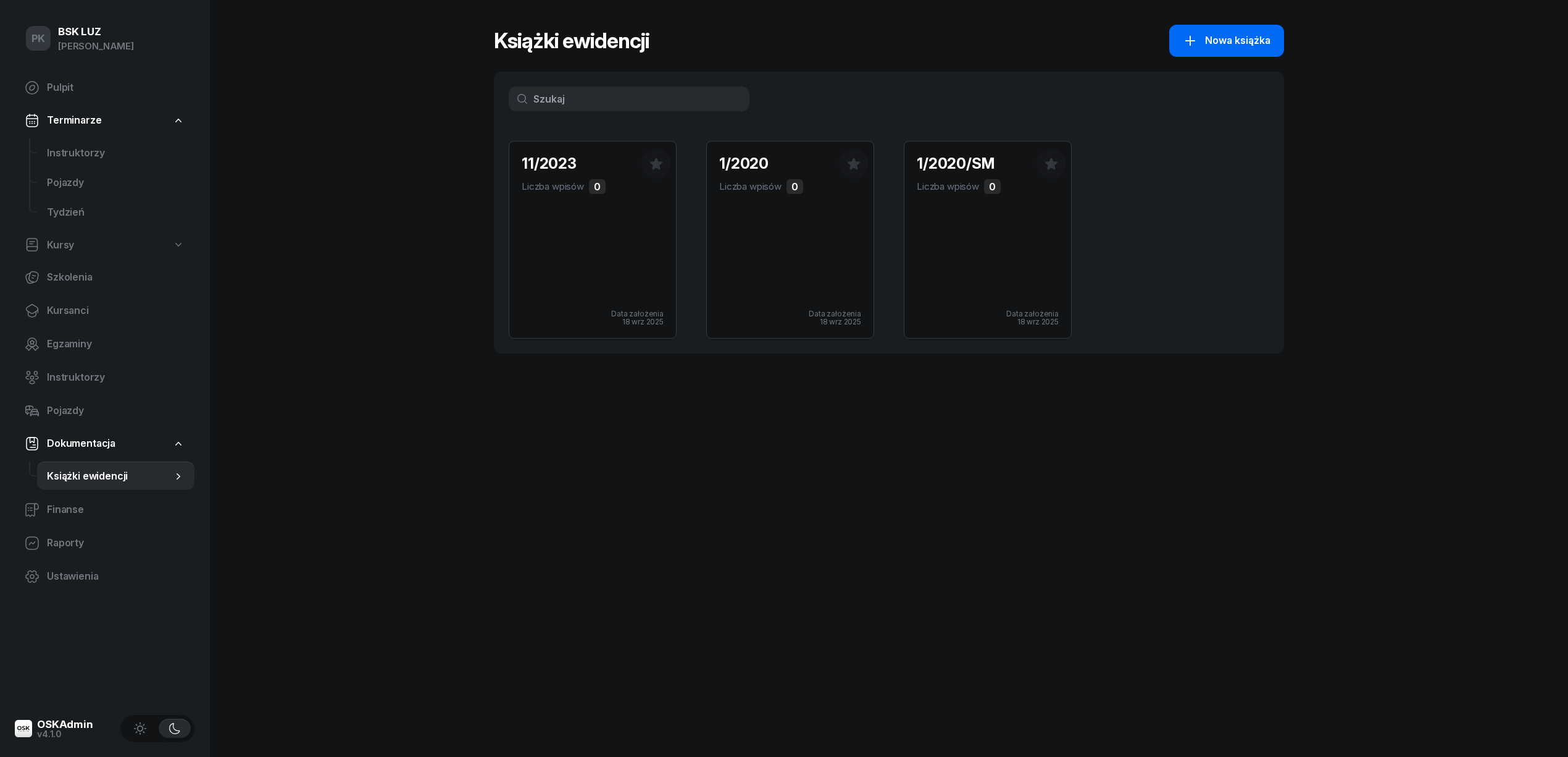
click at [1234, 47] on span "Nowa książka" at bounding box center [1237, 41] width 65 height 16
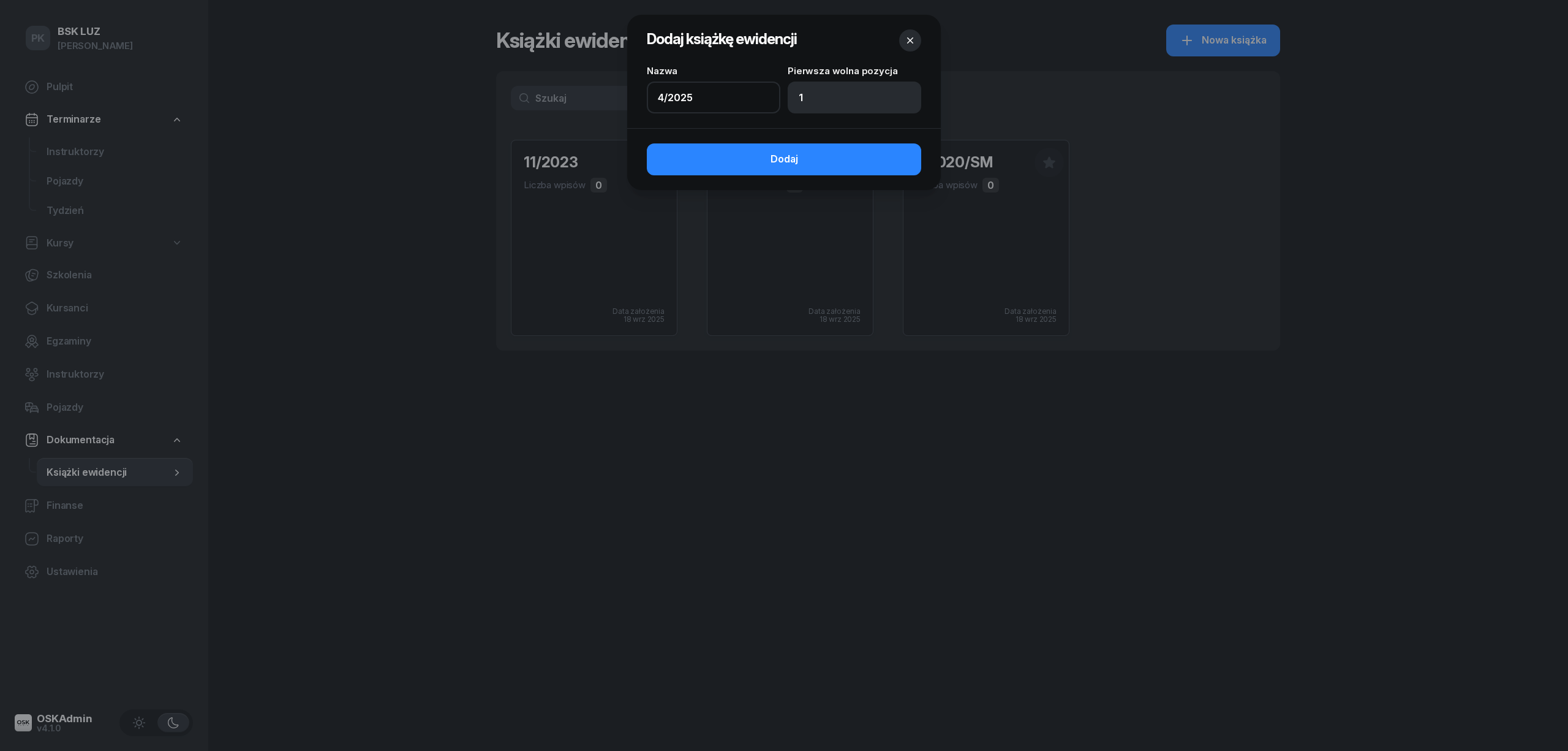
drag, startPoint x: 701, startPoint y: 103, endPoint x: 613, endPoint y: 100, distance: 88.1
click at [613, 100] on div "Dodaj książkę ewidencji Nazwa 4/2025 Pierwsza wolna pozycja 1 Dodaj" at bounding box center [784, 376] width 1568 height 751
type input "2/2025"
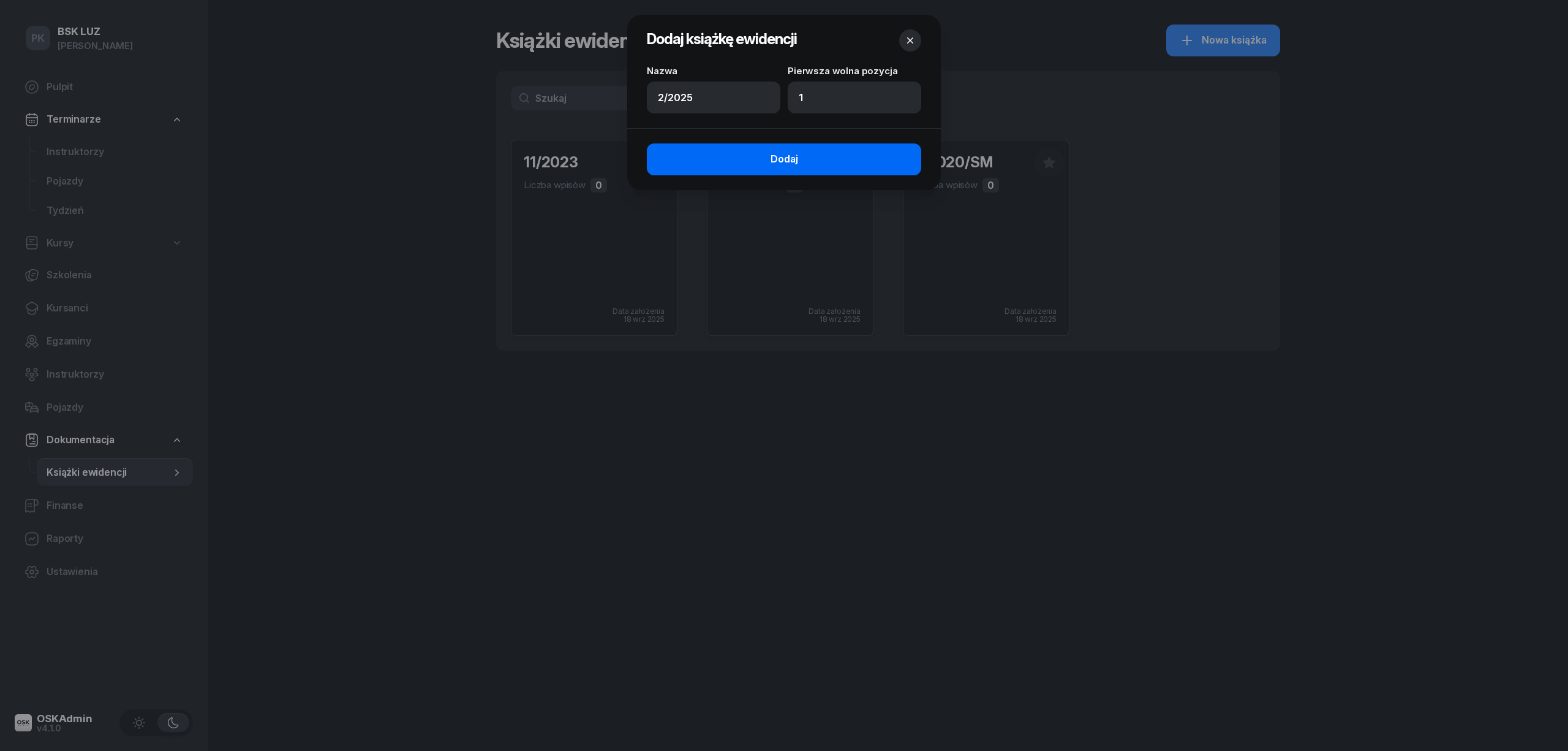
click at [794, 157] on span "Dodaj" at bounding box center [784, 159] width 27 height 16
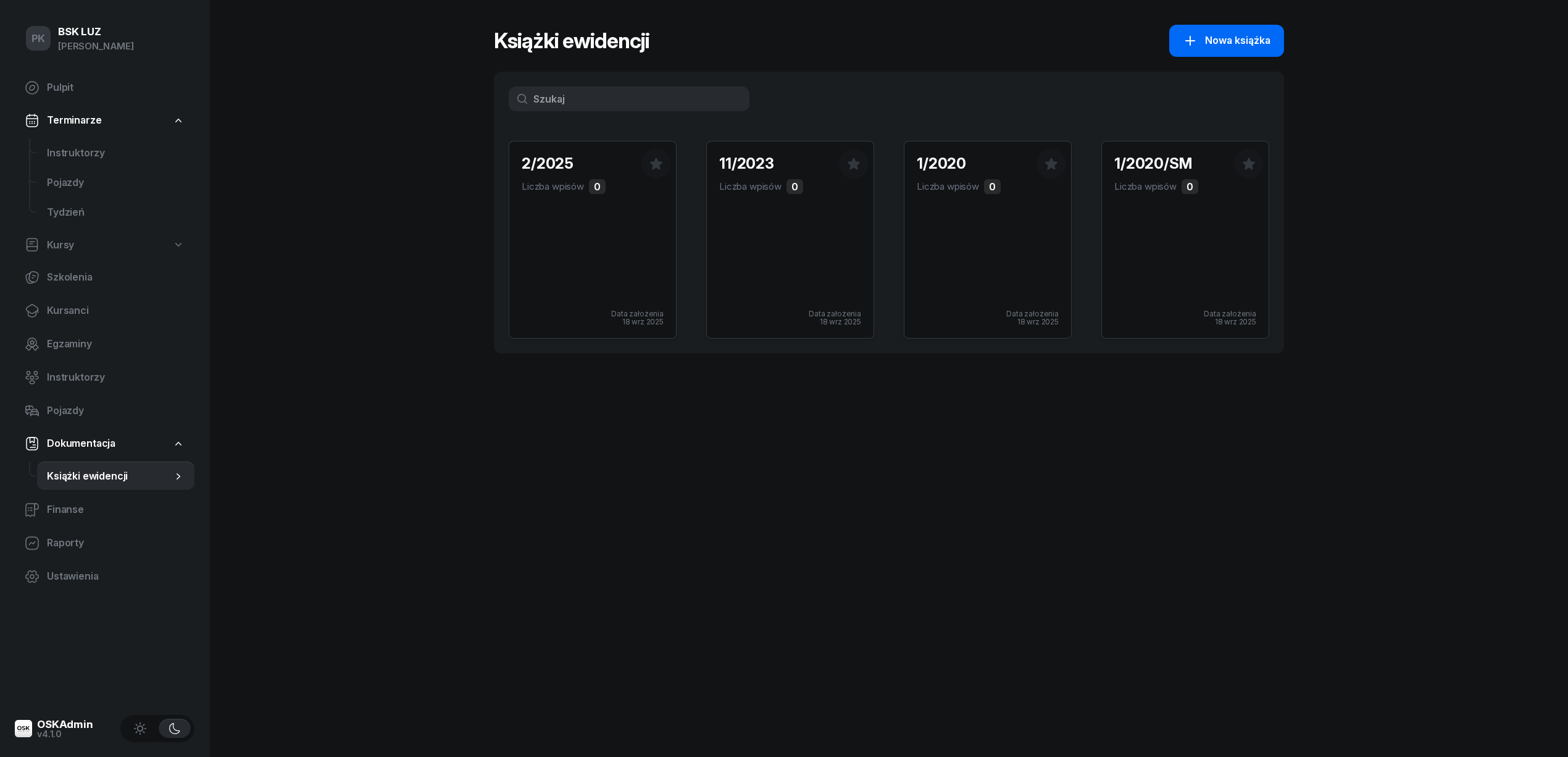
click at [1256, 49] on button "Nowa książka" at bounding box center [1226, 40] width 115 height 32
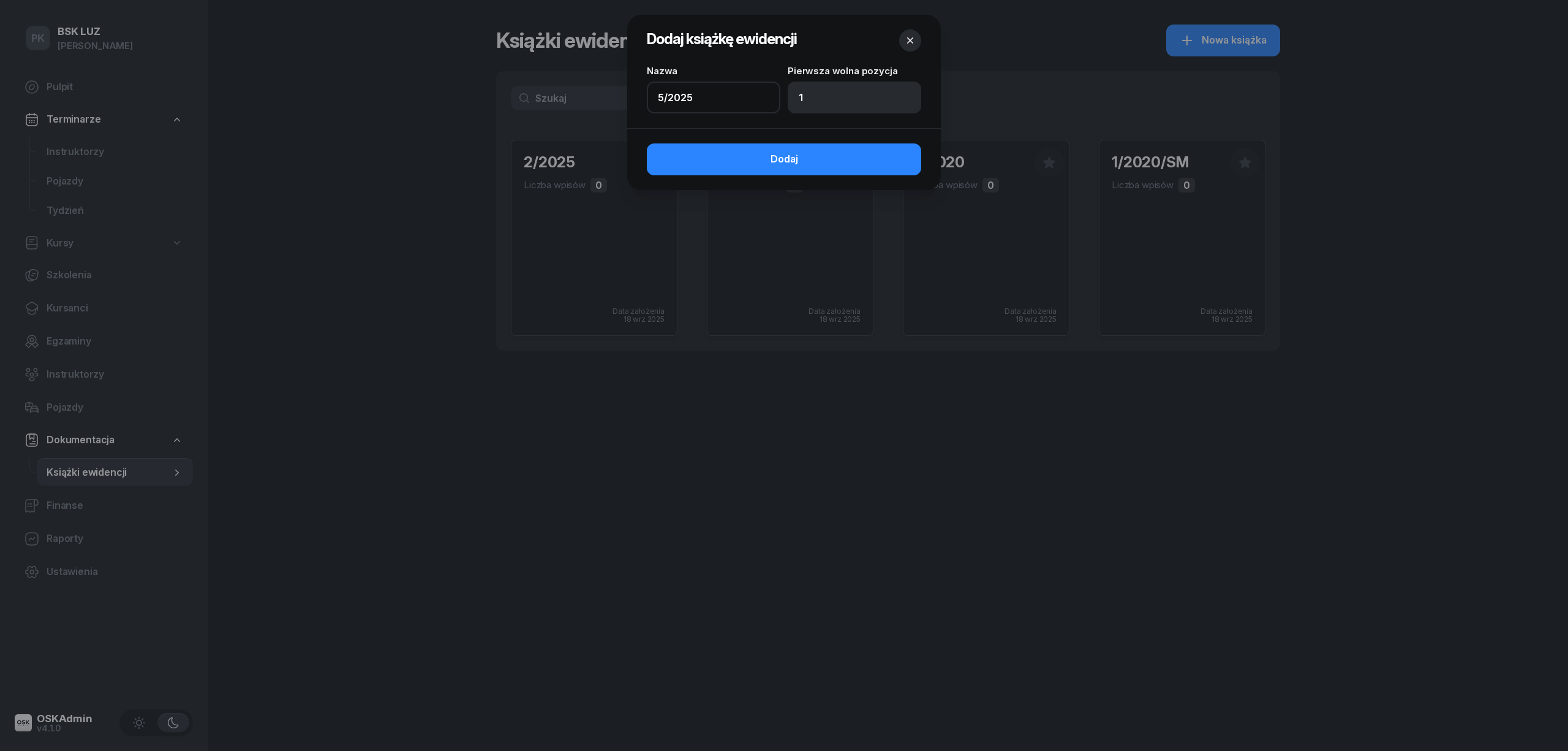
drag, startPoint x: 726, startPoint y: 102, endPoint x: 572, endPoint y: 93, distance: 154.3
click at [572, 93] on div "Dodaj książkę ewidencji Nazwa 5/2025 Pierwsza wolna pozycja 1 Dodaj" at bounding box center [784, 376] width 1568 height 751
type input "12/2025"
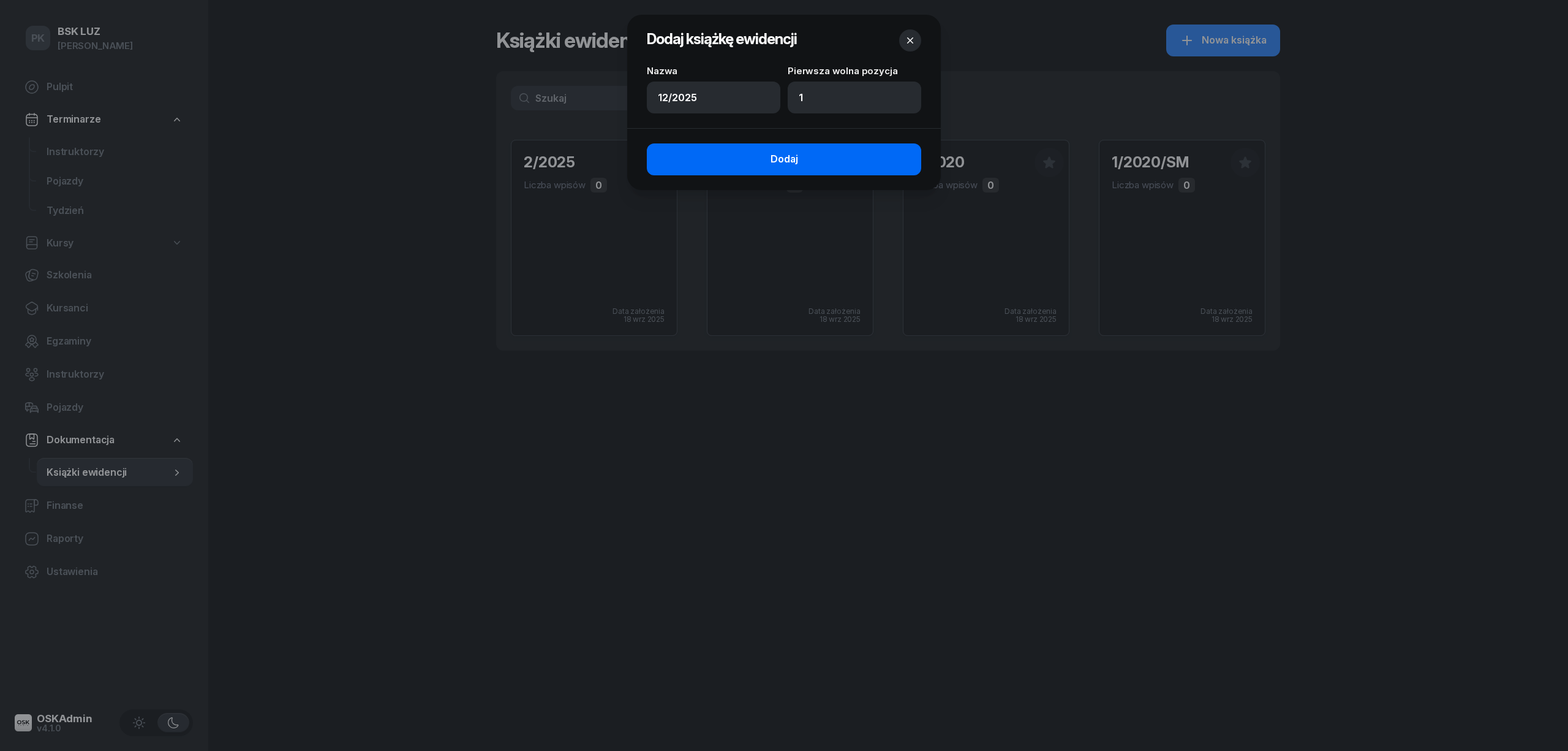
click at [776, 152] on span "Dodaj" at bounding box center [784, 159] width 27 height 16
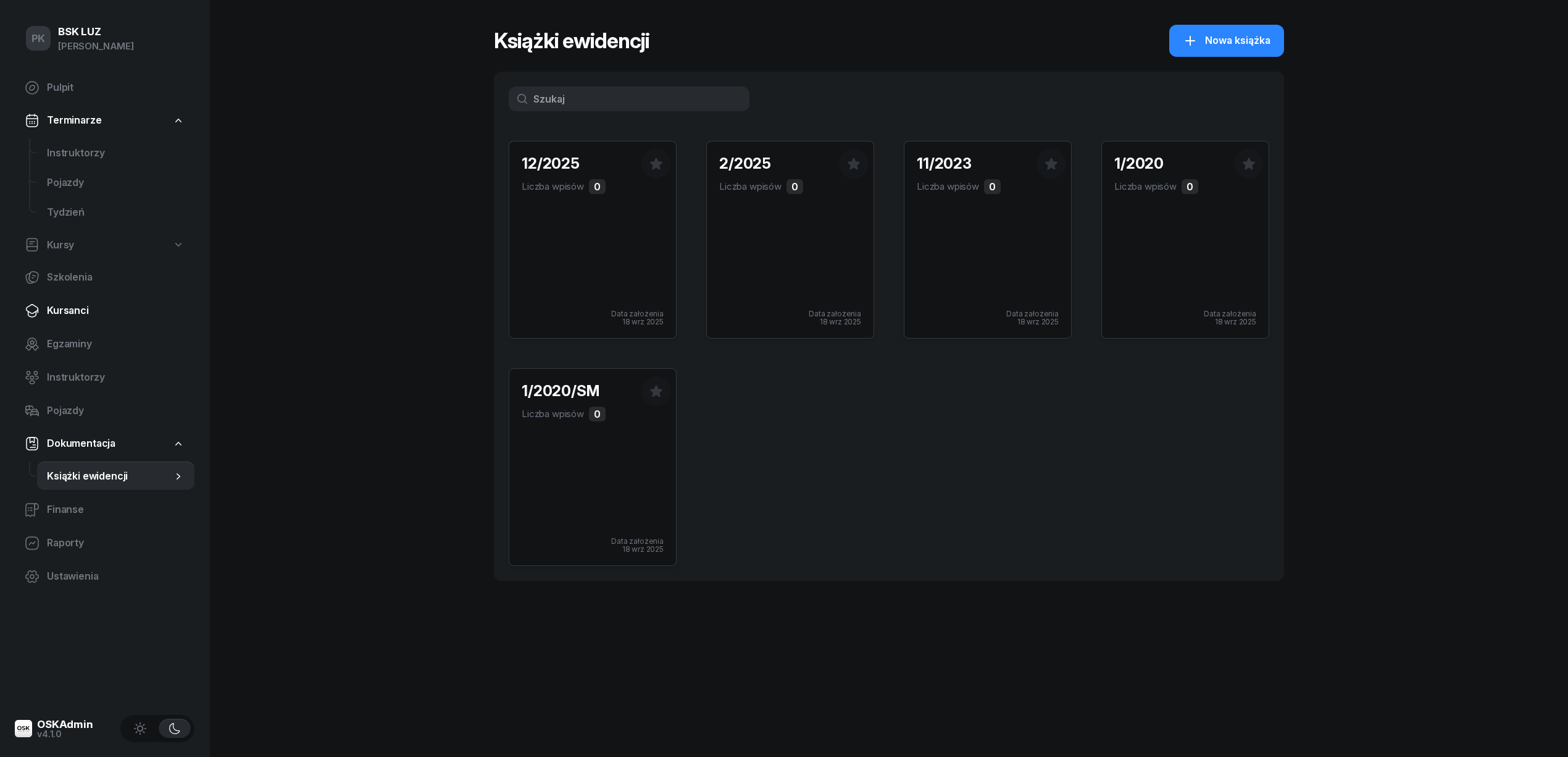
click at [71, 309] on span "Kursanci" at bounding box center [115, 311] width 137 height 16
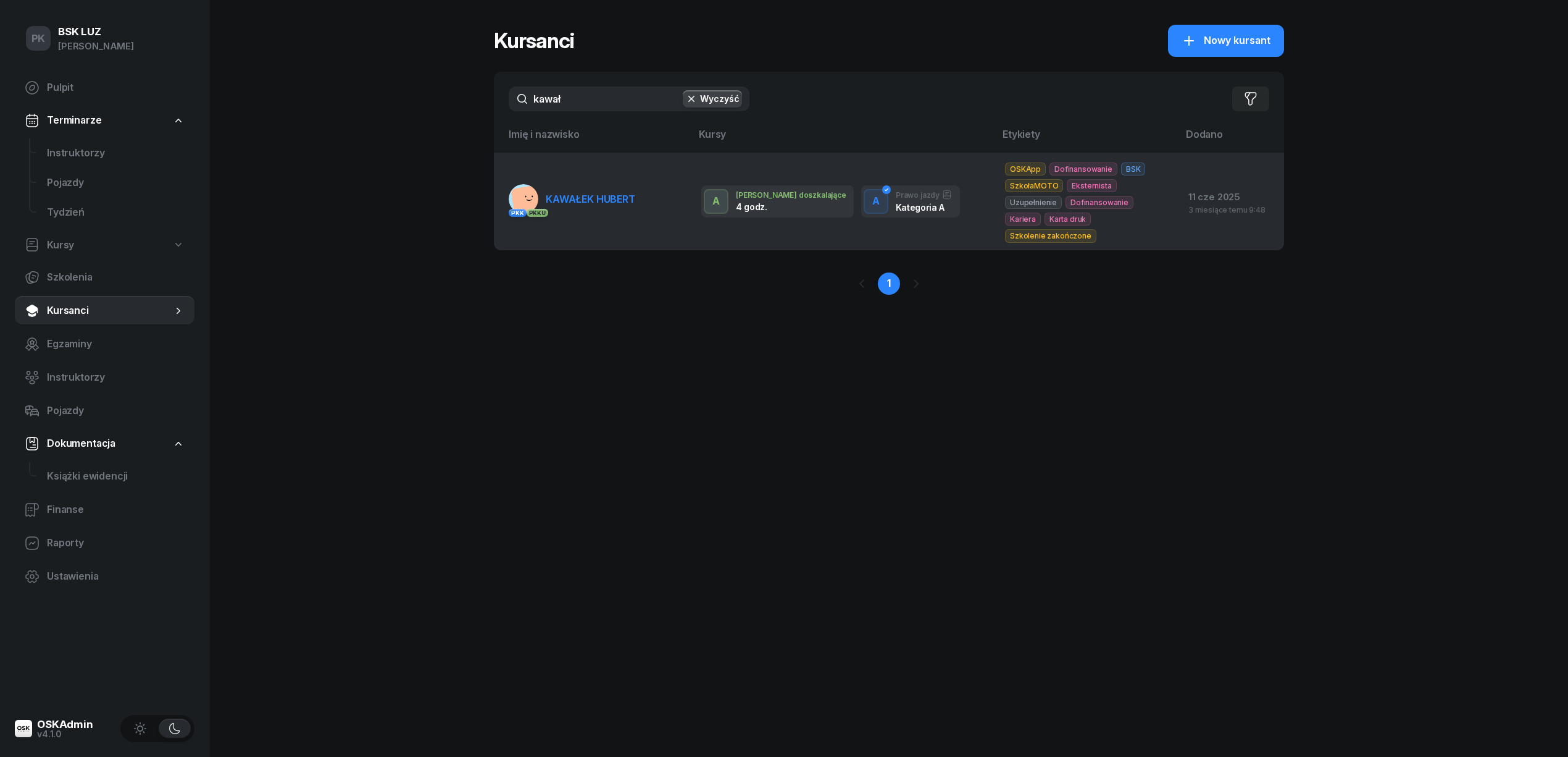
click at [595, 206] on link "PKK PKK U [GEOGRAPHIC_DATA][PERSON_NAME]" at bounding box center [571, 199] width 126 height 30
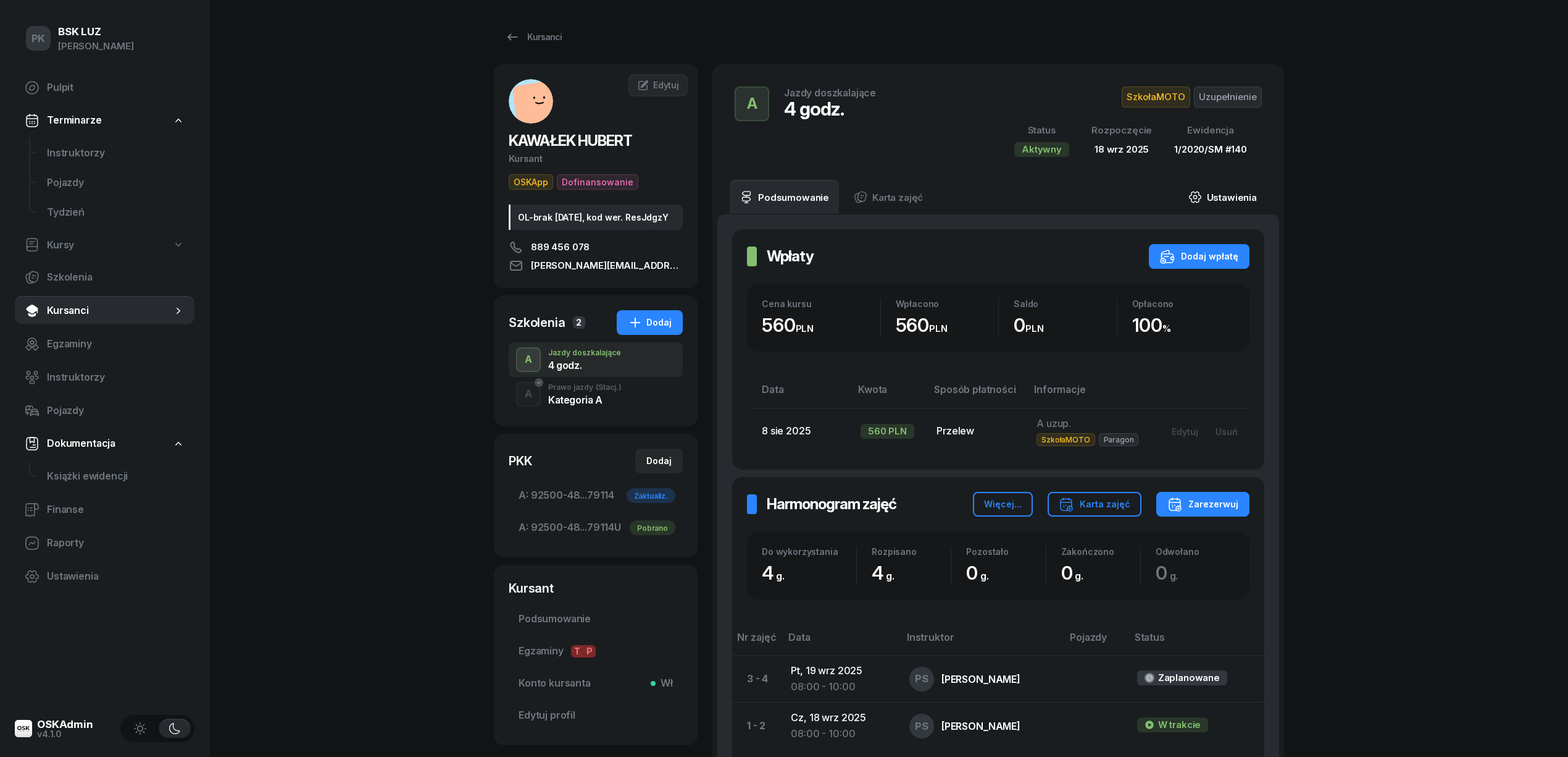
click at [1247, 203] on link "Ustawienia" at bounding box center [1222, 197] width 88 height 35
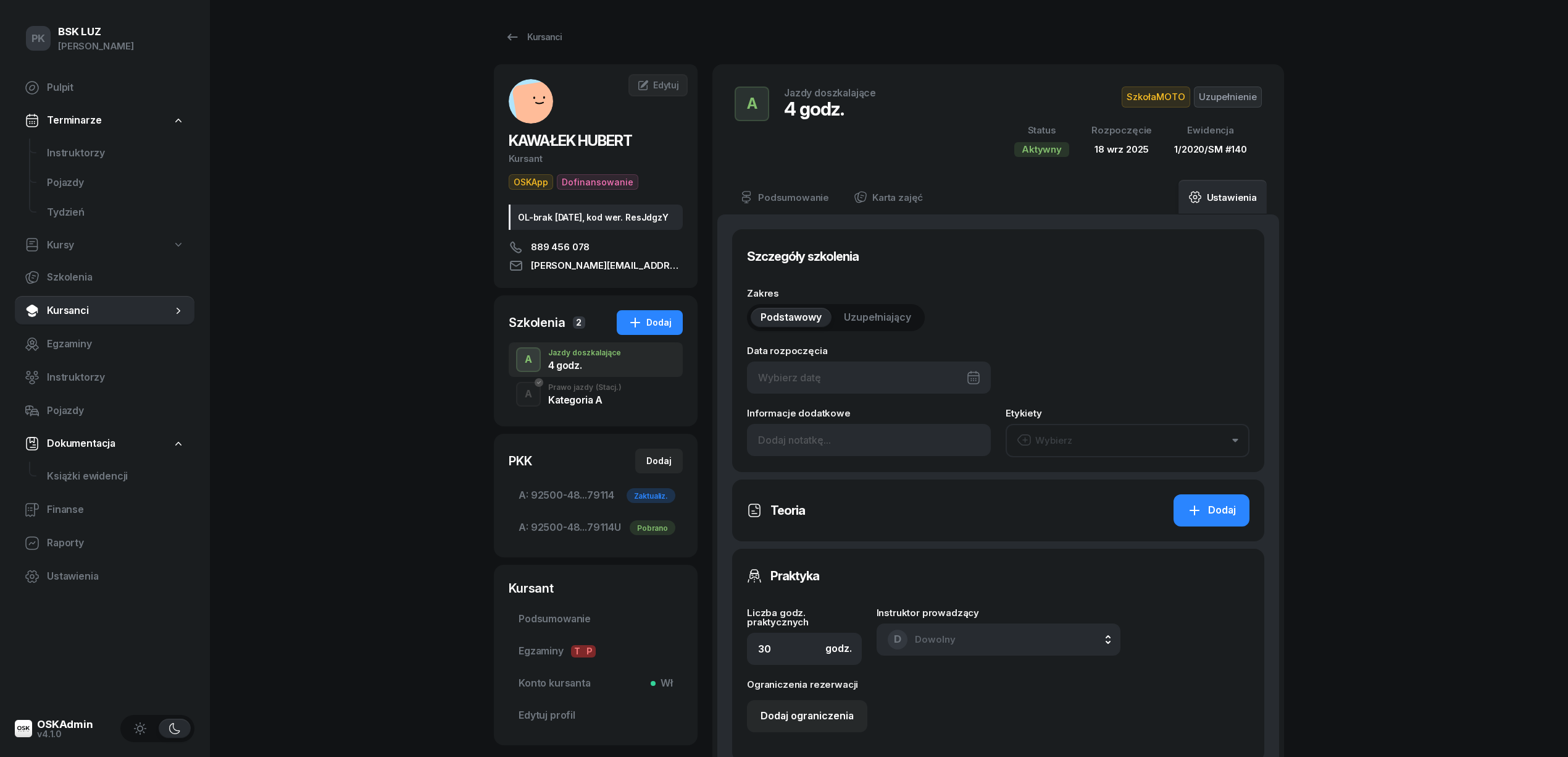
type input "[DATE]"
type input "4"
type input "92500"
type input "48163"
type input "28093"
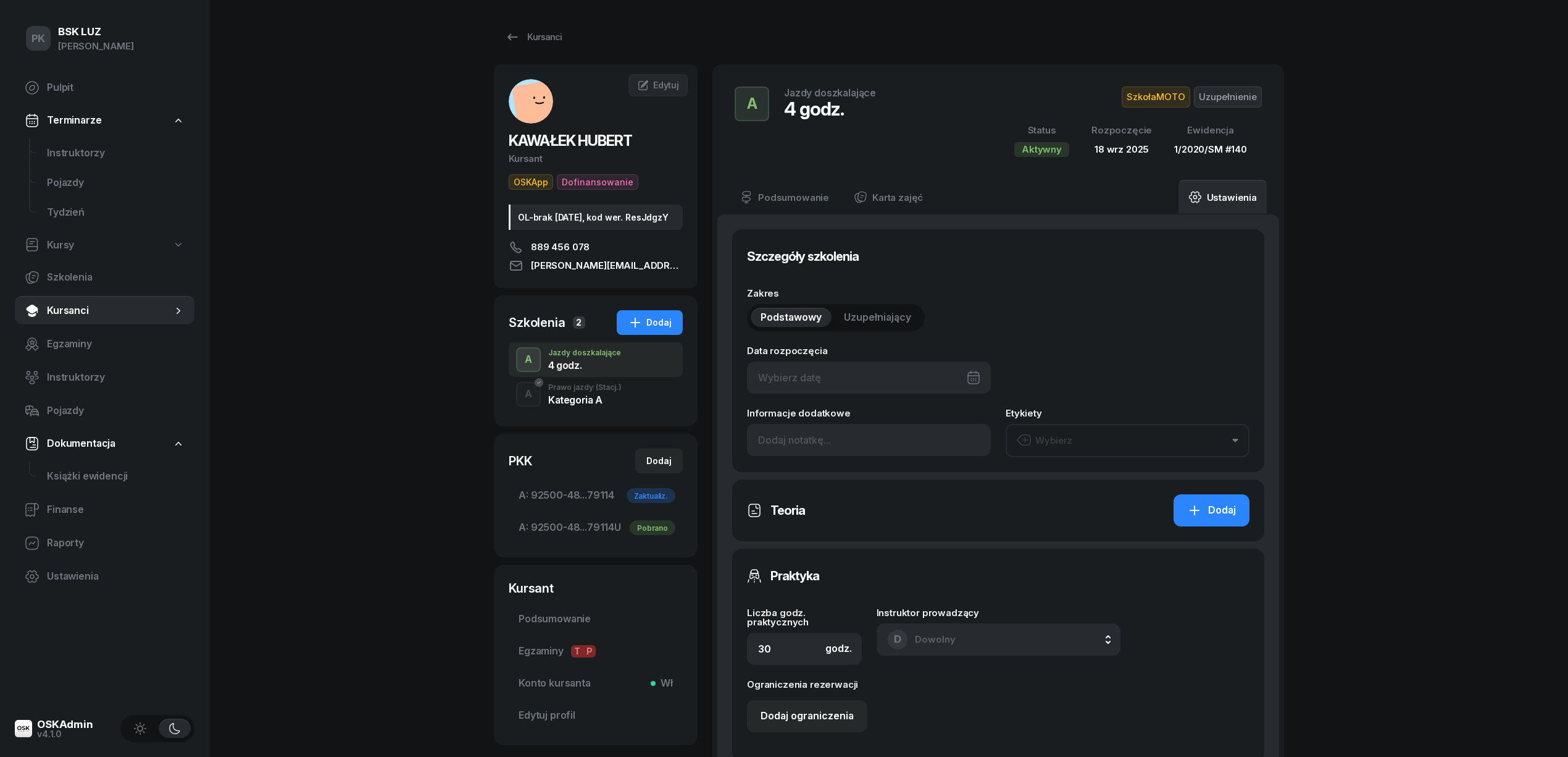
type input "79114"
type input "140"
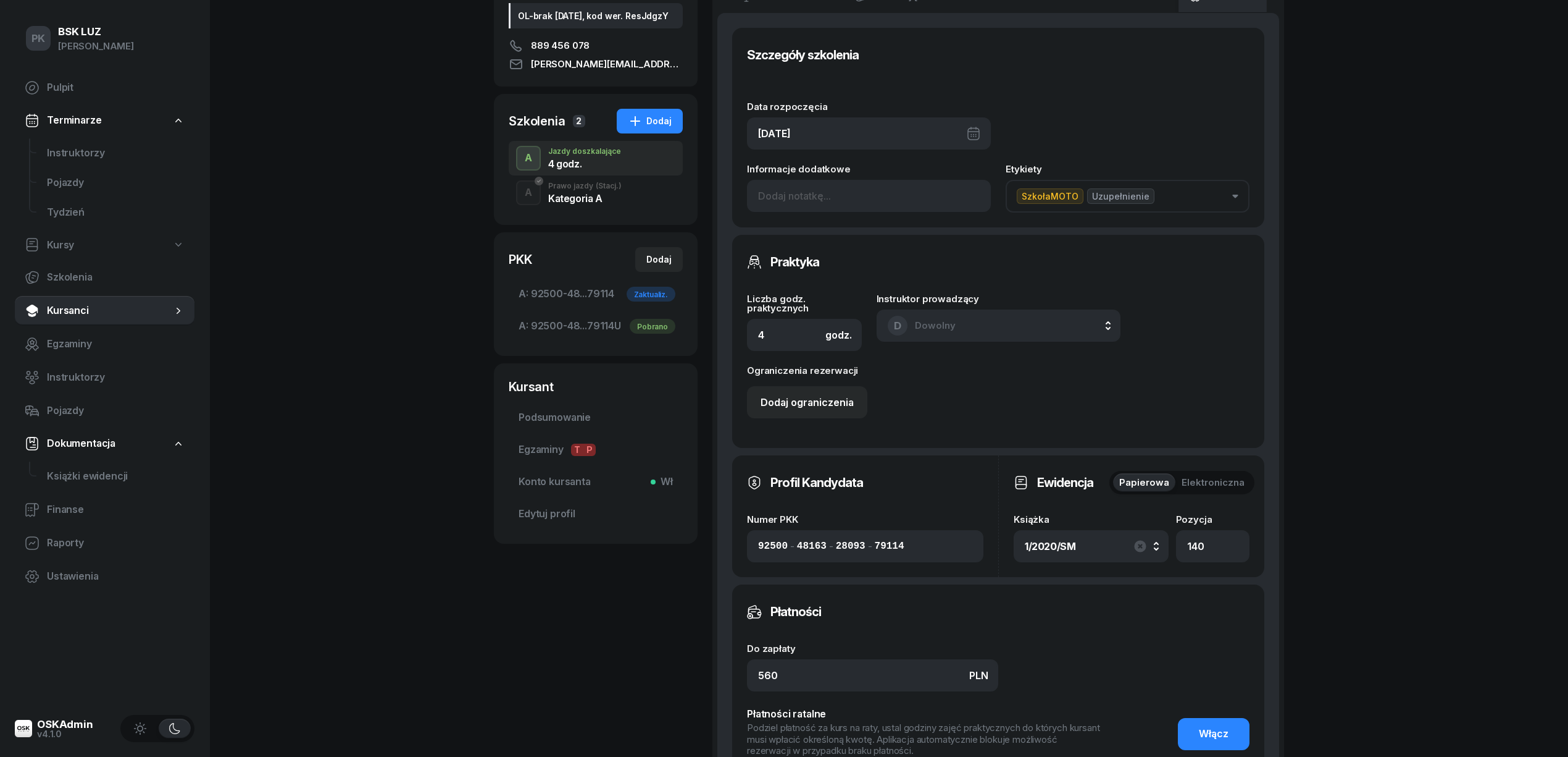
scroll to position [247, 0]
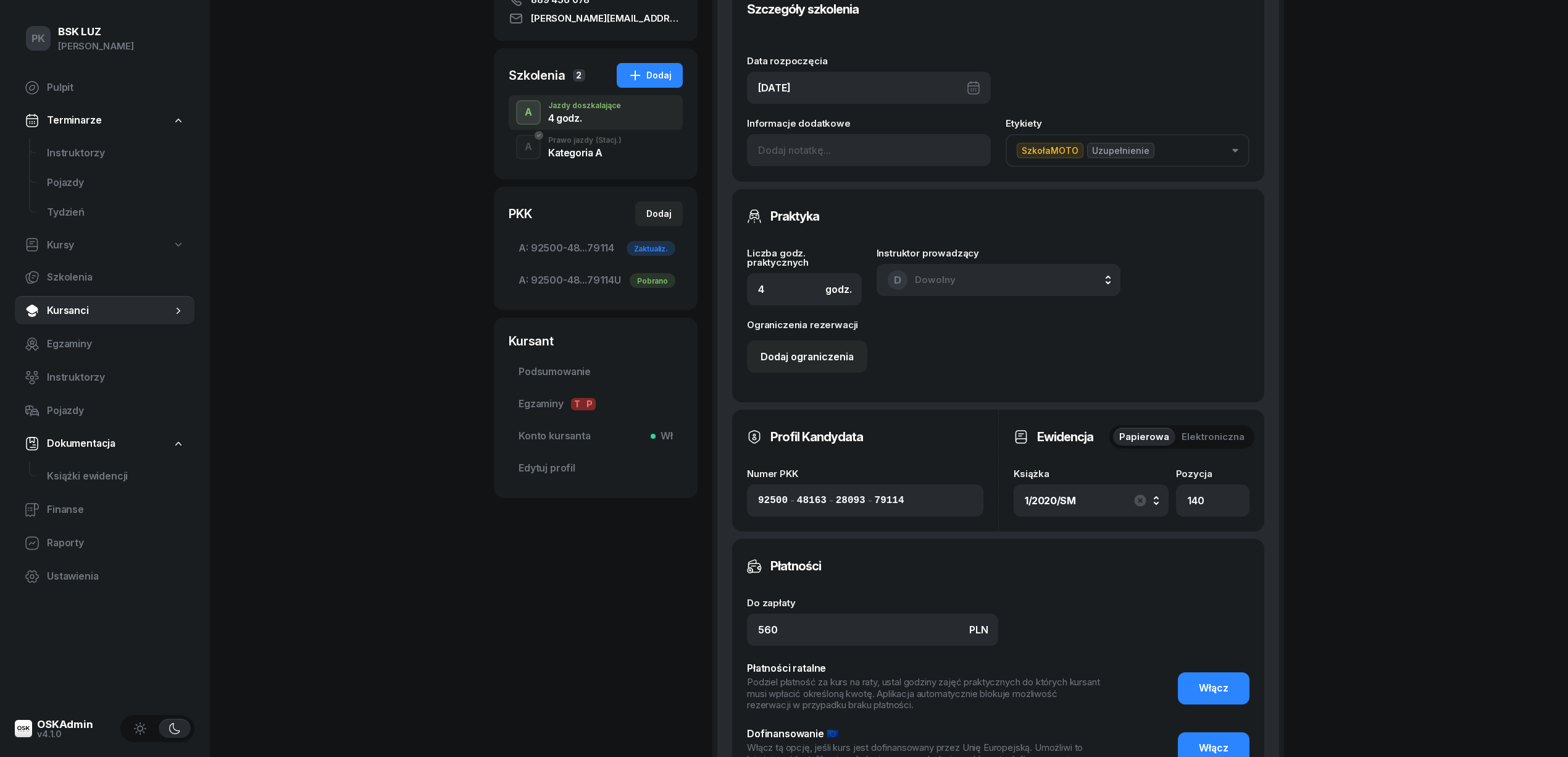
click at [1124, 503] on div "1/2020/SM" at bounding box center [1091, 500] width 133 height 20
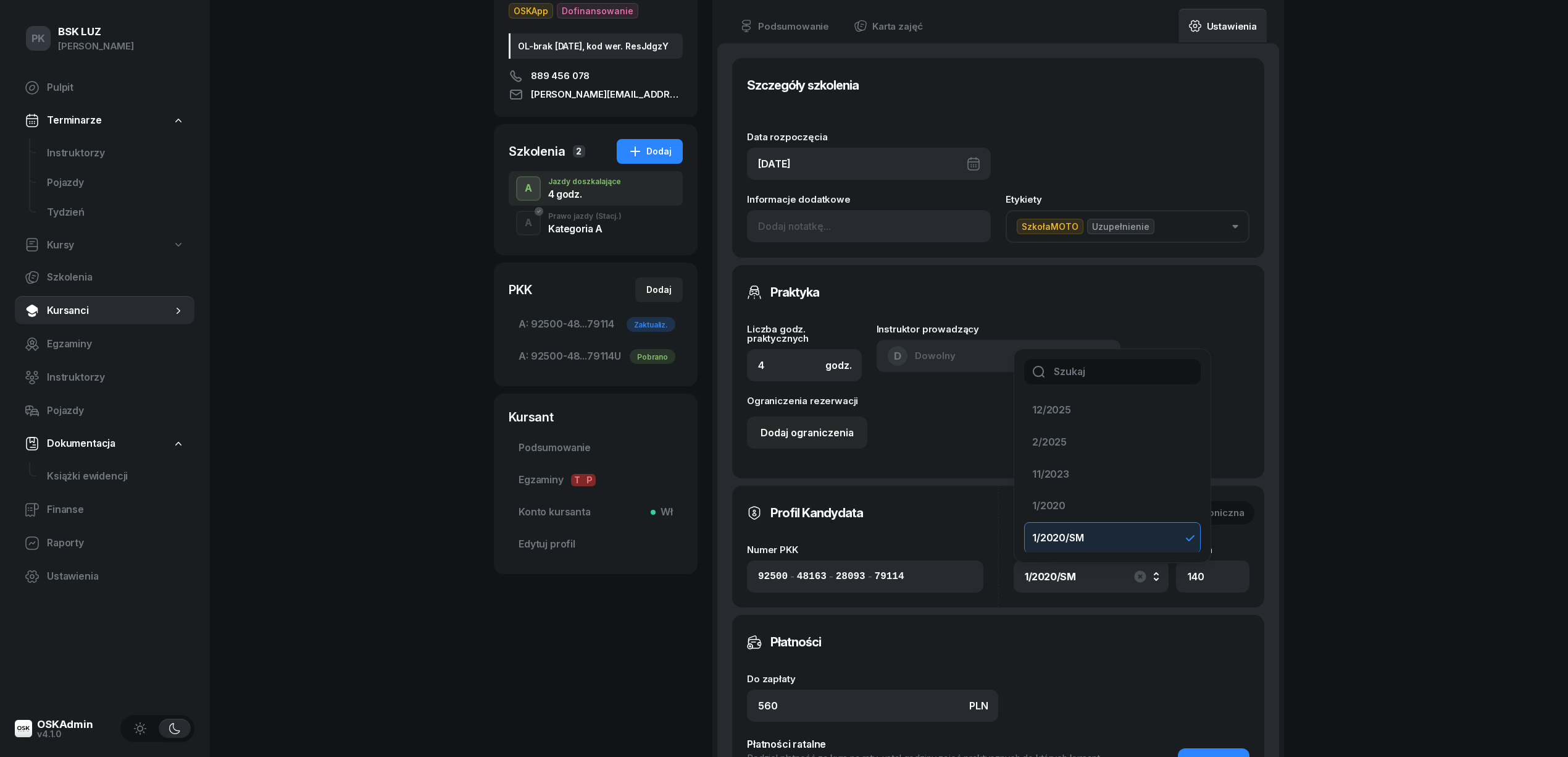
scroll to position [411, 0]
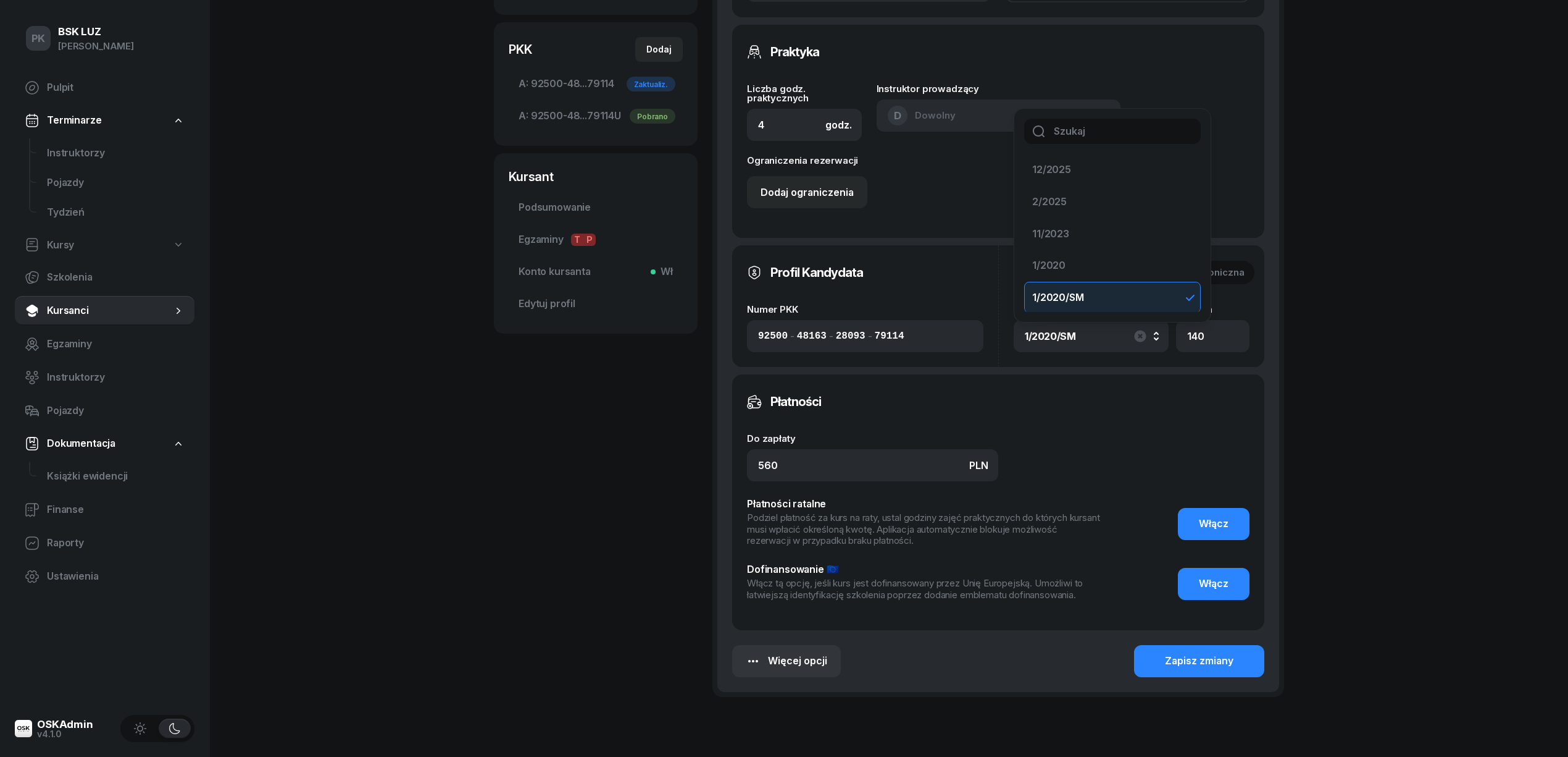
click at [1387, 294] on div "PK BSK [PERSON_NAME] Pulpit Terminarze Instruktorzy Pojazdy Tydzień Kursy Szkol…" at bounding box center [784, 203] width 1568 height 1229
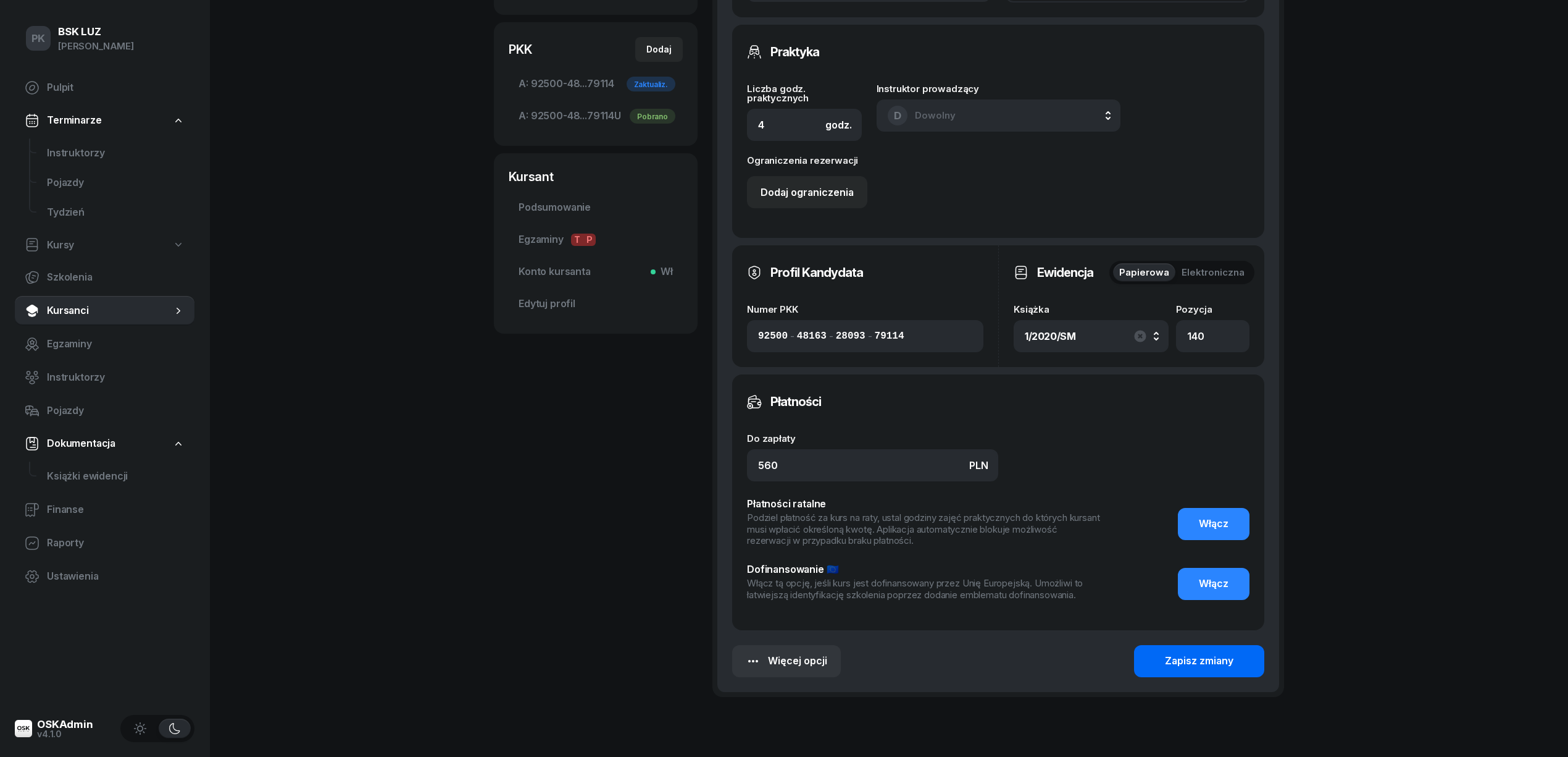
click at [1219, 655] on div "Zapisz zmiany" at bounding box center [1199, 661] width 68 height 16
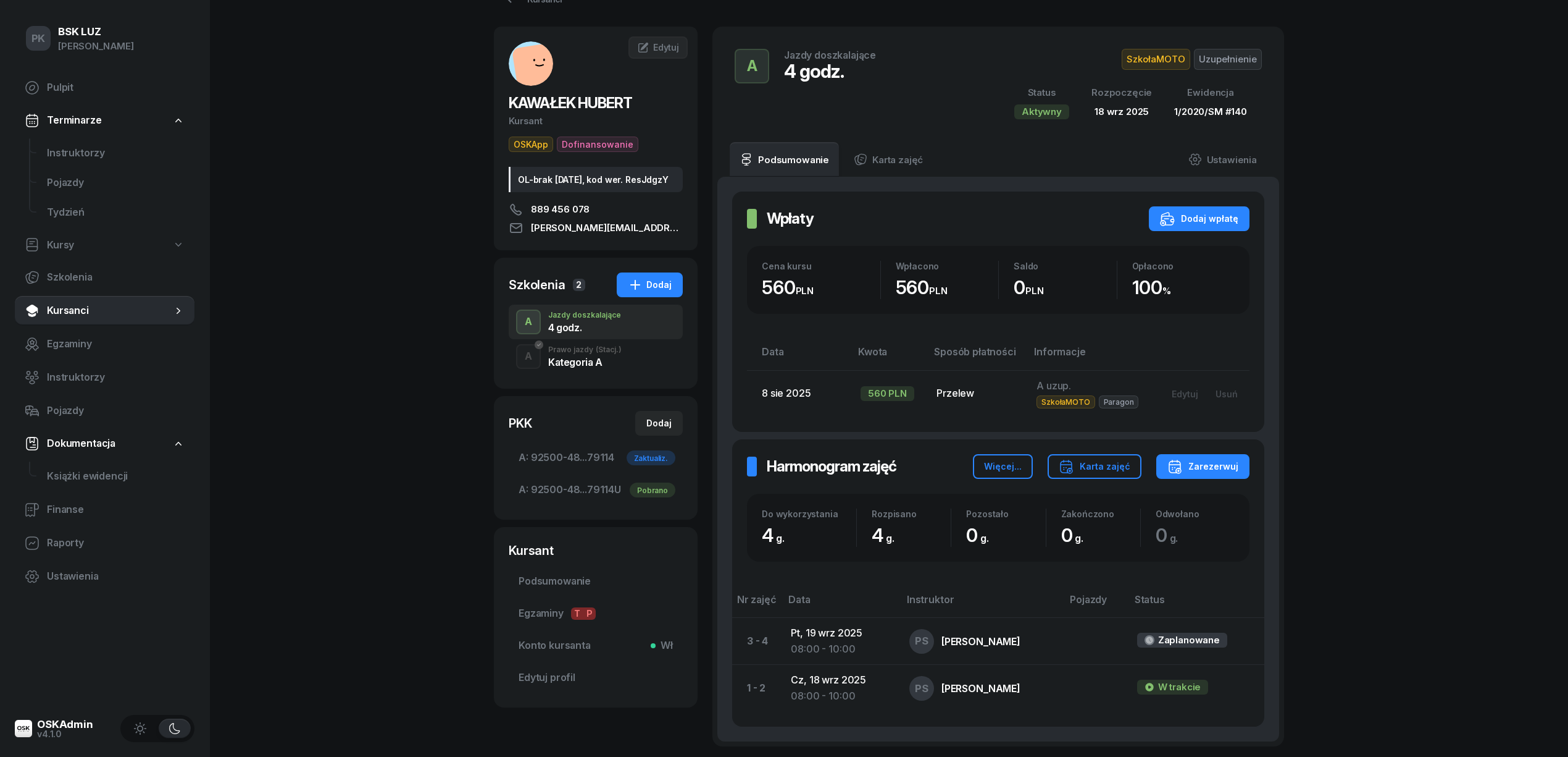
scroll to position [0, 0]
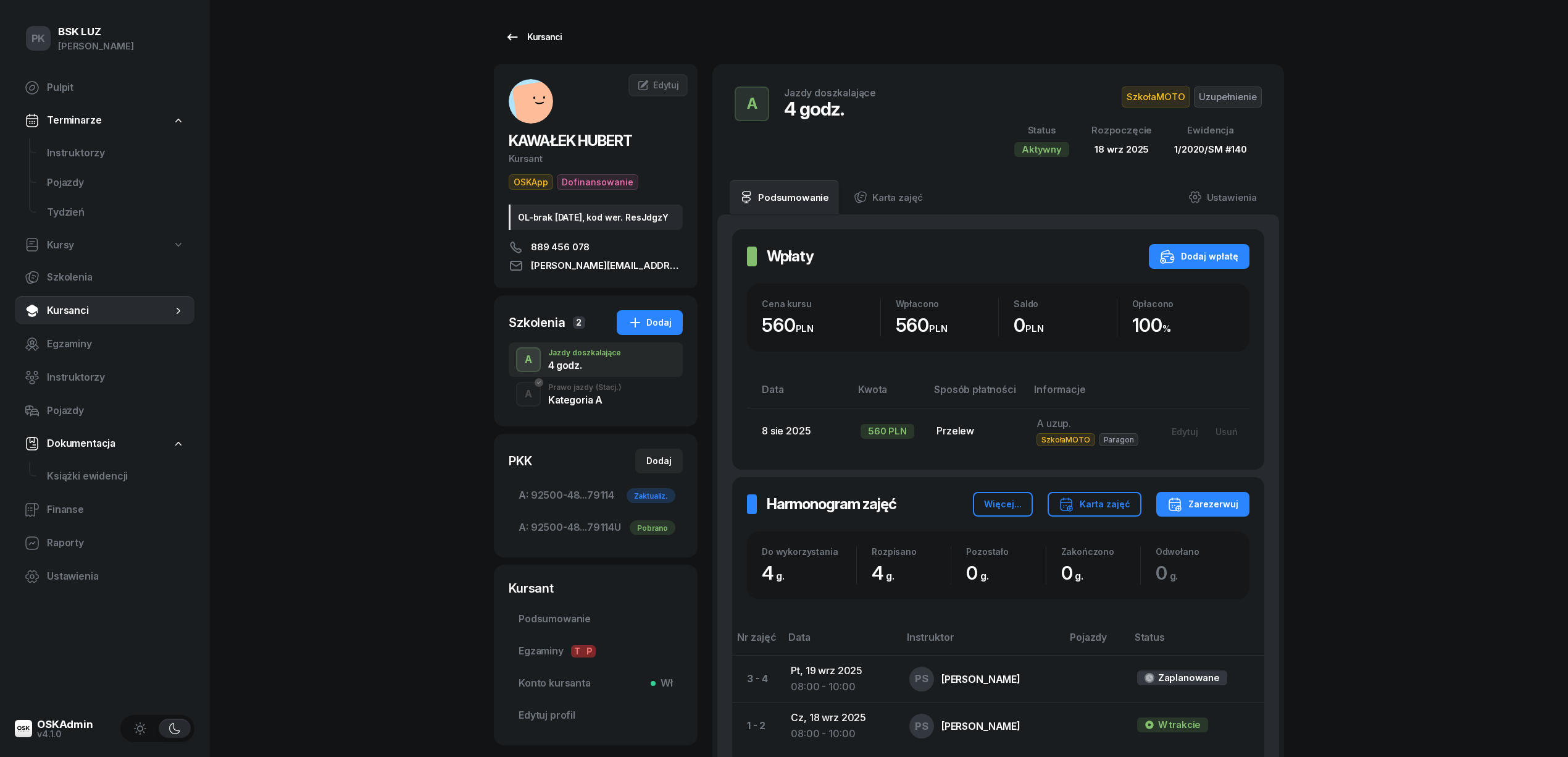
click at [523, 28] on link "Kursanci" at bounding box center [534, 36] width 79 height 25
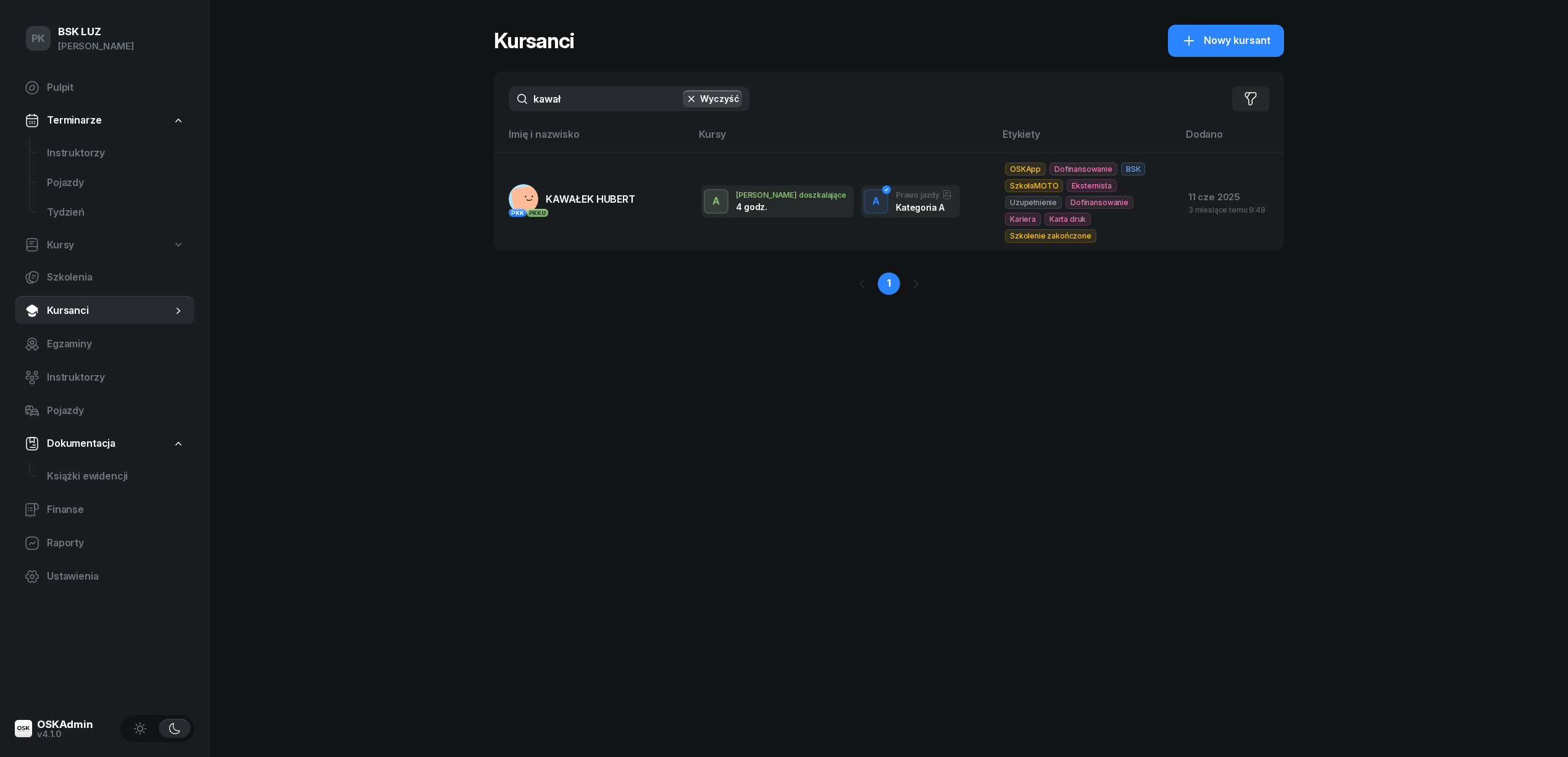
drag, startPoint x: 589, startPoint y: 92, endPoint x: 485, endPoint y: 109, distance: 105.4
click at [485, 109] on div "PK BSK [PERSON_NAME] Pulpit Terminarze Instruktorzy Pojazdy Tydzień Kursy Szkol…" at bounding box center [784, 378] width 1568 height 757
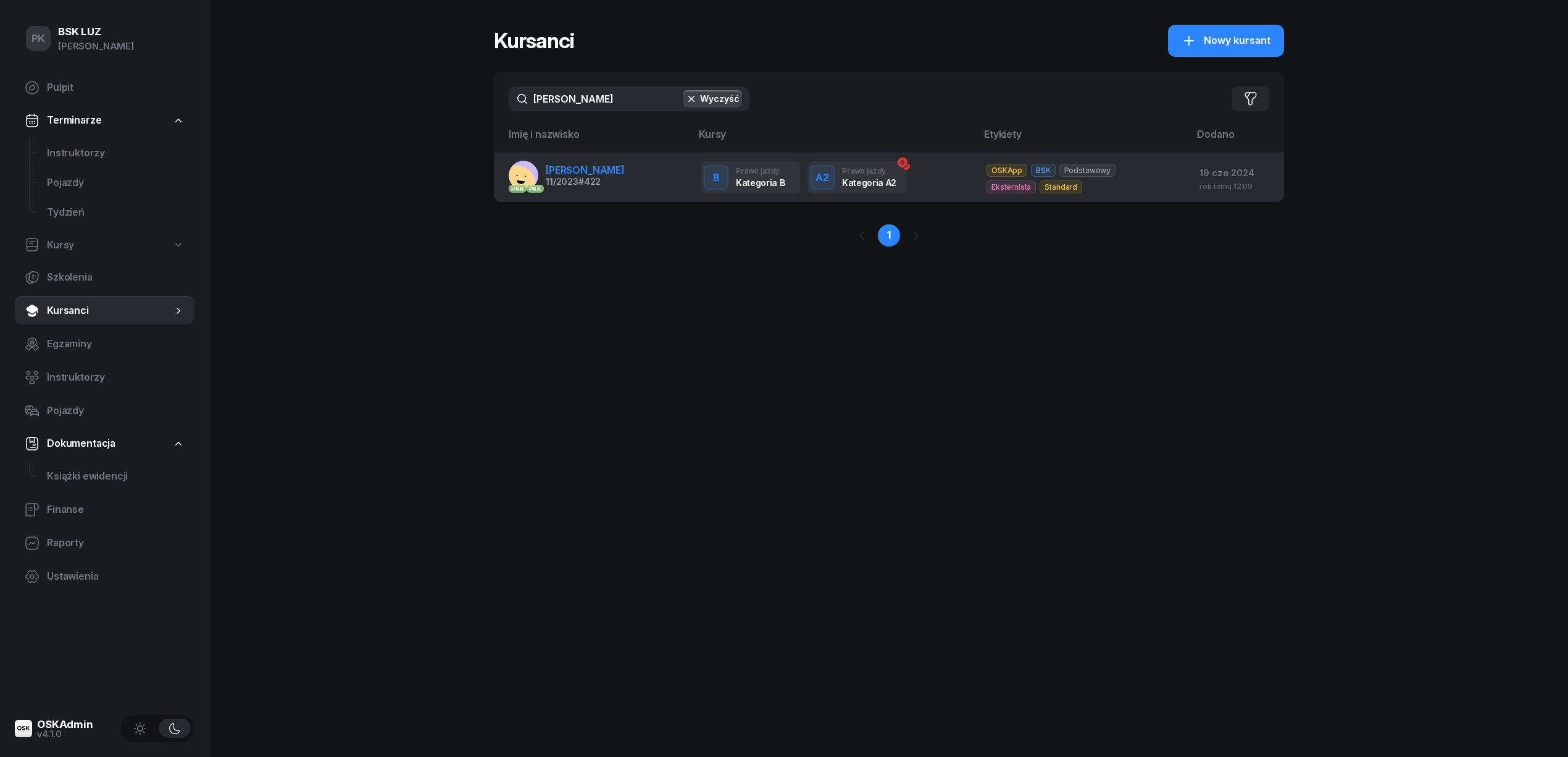
type input "[PERSON_NAME]"
click at [571, 166] on span "[PERSON_NAME]" at bounding box center [585, 170] width 79 height 13
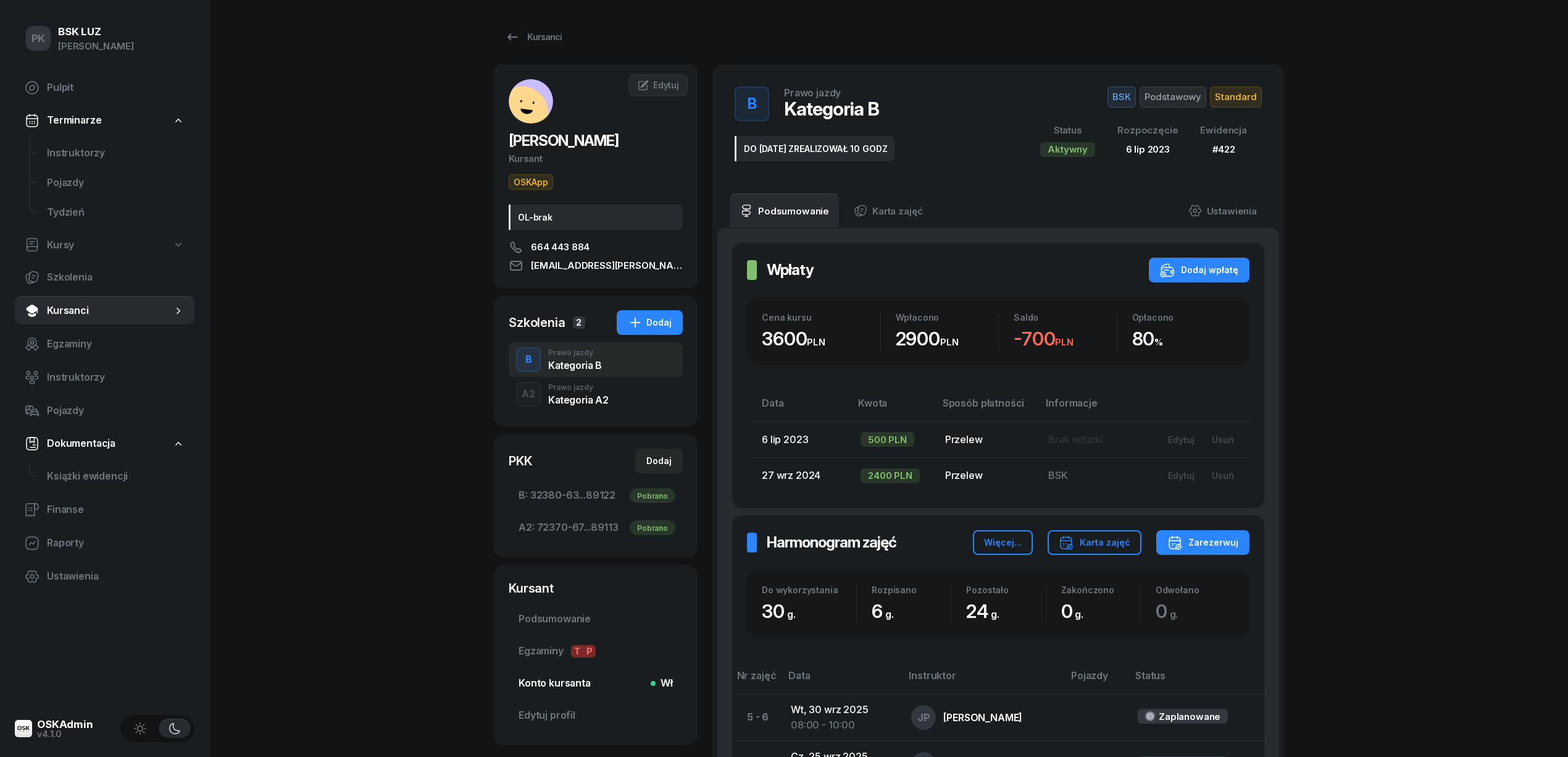
click at [571, 674] on link "Konto kursanta Wł" at bounding box center [595, 683] width 174 height 30
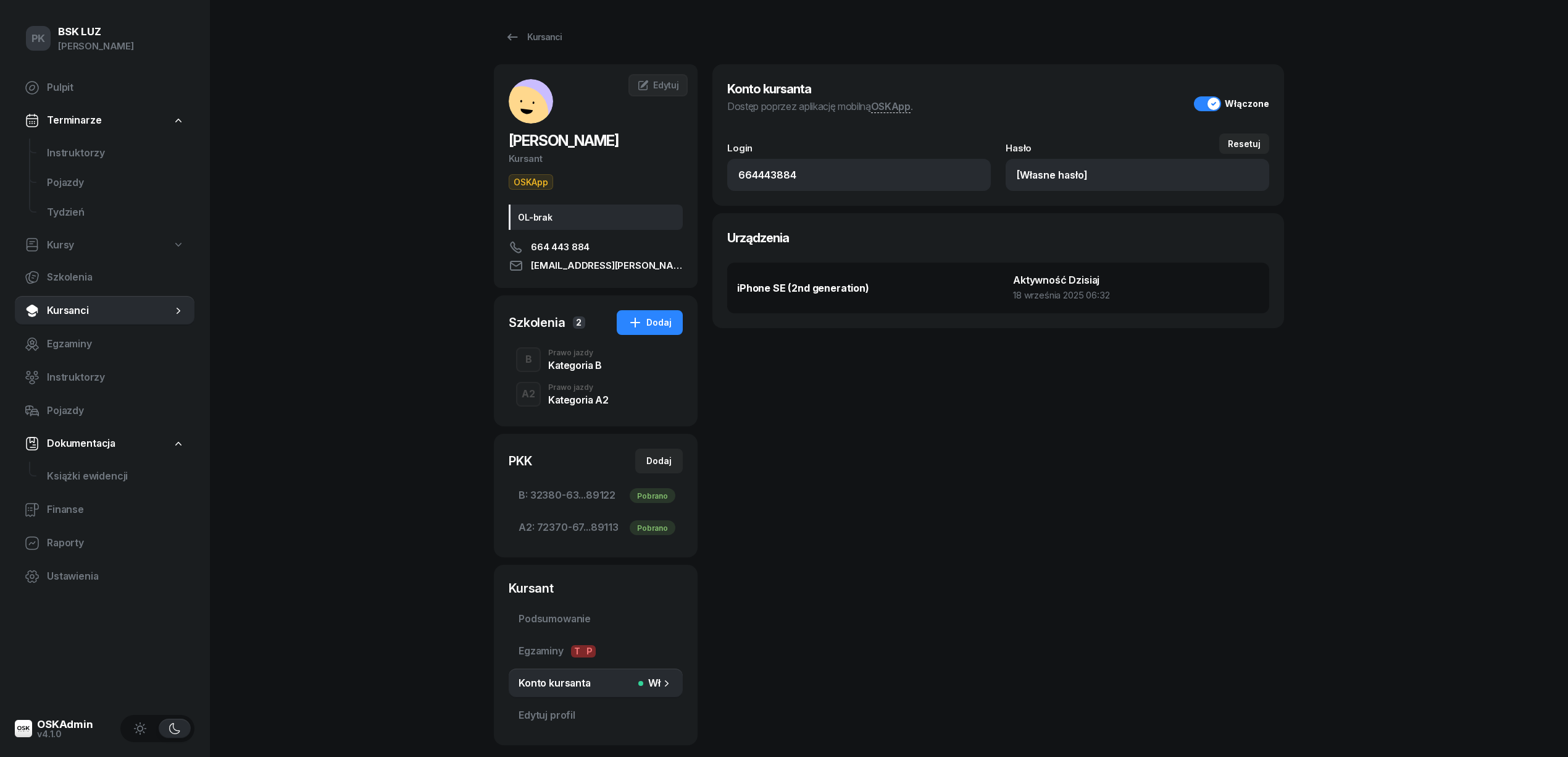
click at [576, 406] on div "A2 Prawo jazdy Kategoria A2" at bounding box center [595, 394] width 174 height 35
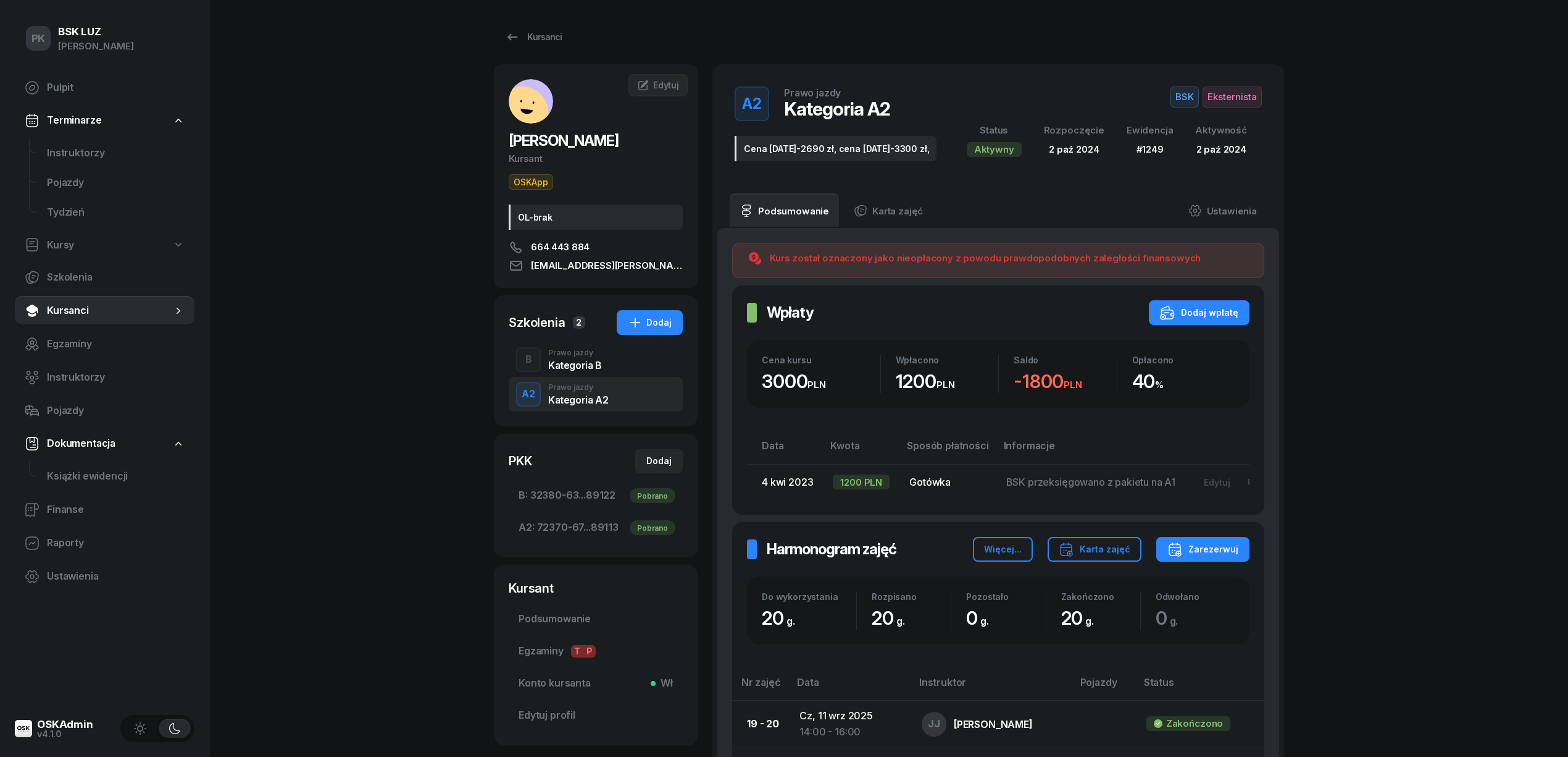
click at [591, 368] on div "Kategoria B" at bounding box center [575, 364] width 54 height 10
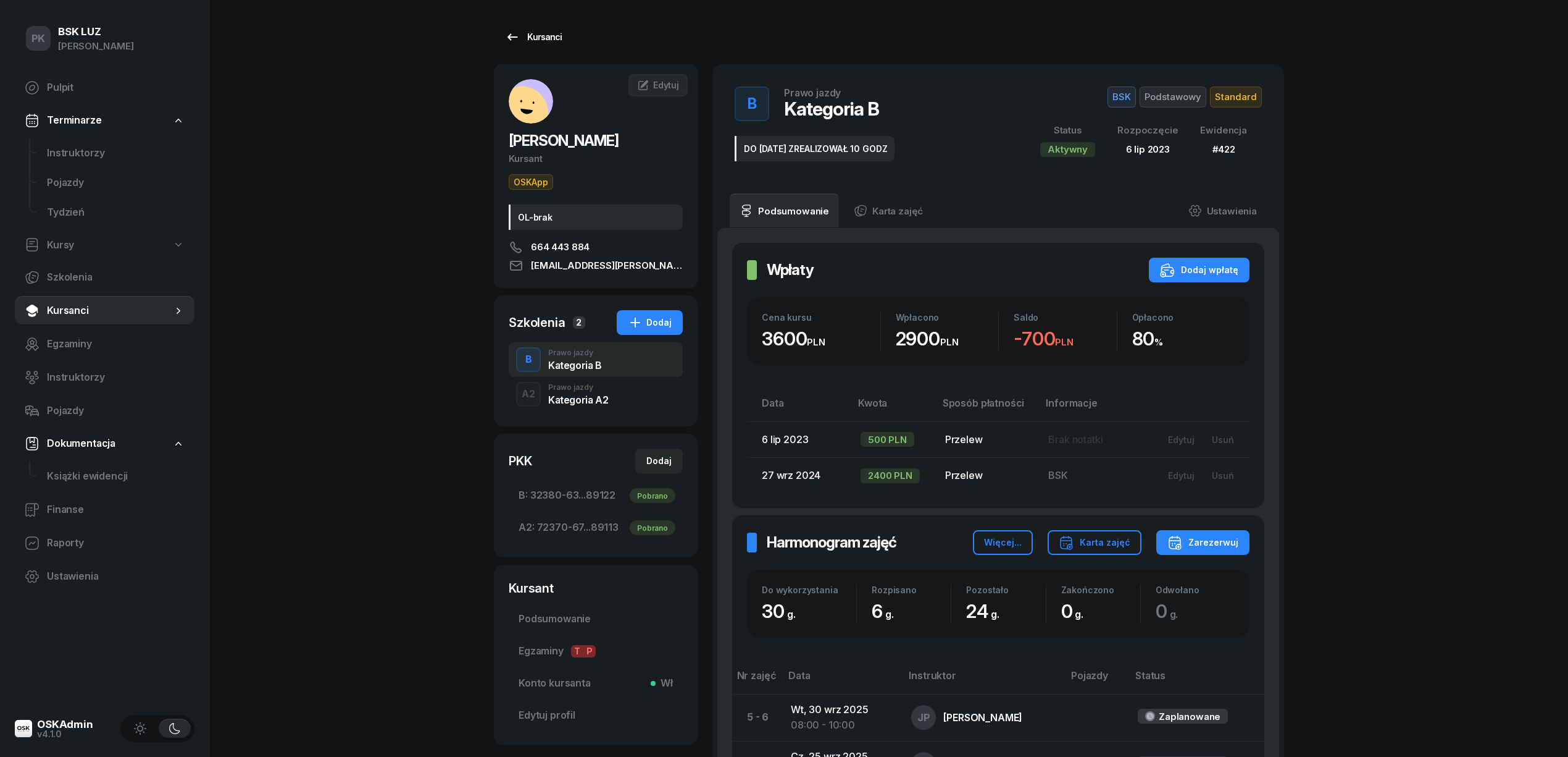
click at [538, 33] on div "Kursanci" at bounding box center [533, 37] width 56 height 15
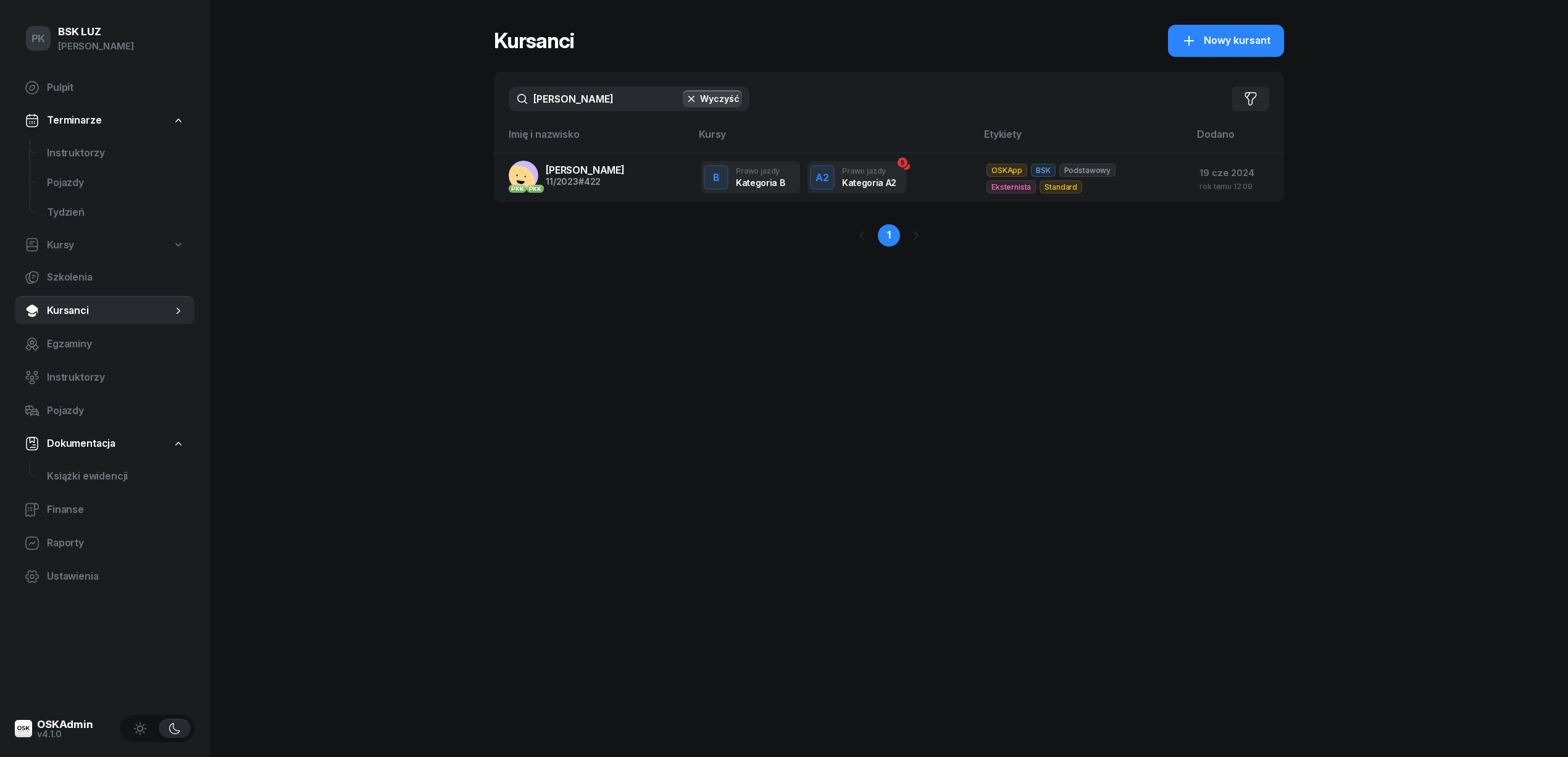
drag, startPoint x: 566, startPoint y: 94, endPoint x: 491, endPoint y: 93, distance: 75.0
click at [494, 94] on div "[PERSON_NAME] Wyczyść Filtruj" at bounding box center [889, 98] width 790 height 54
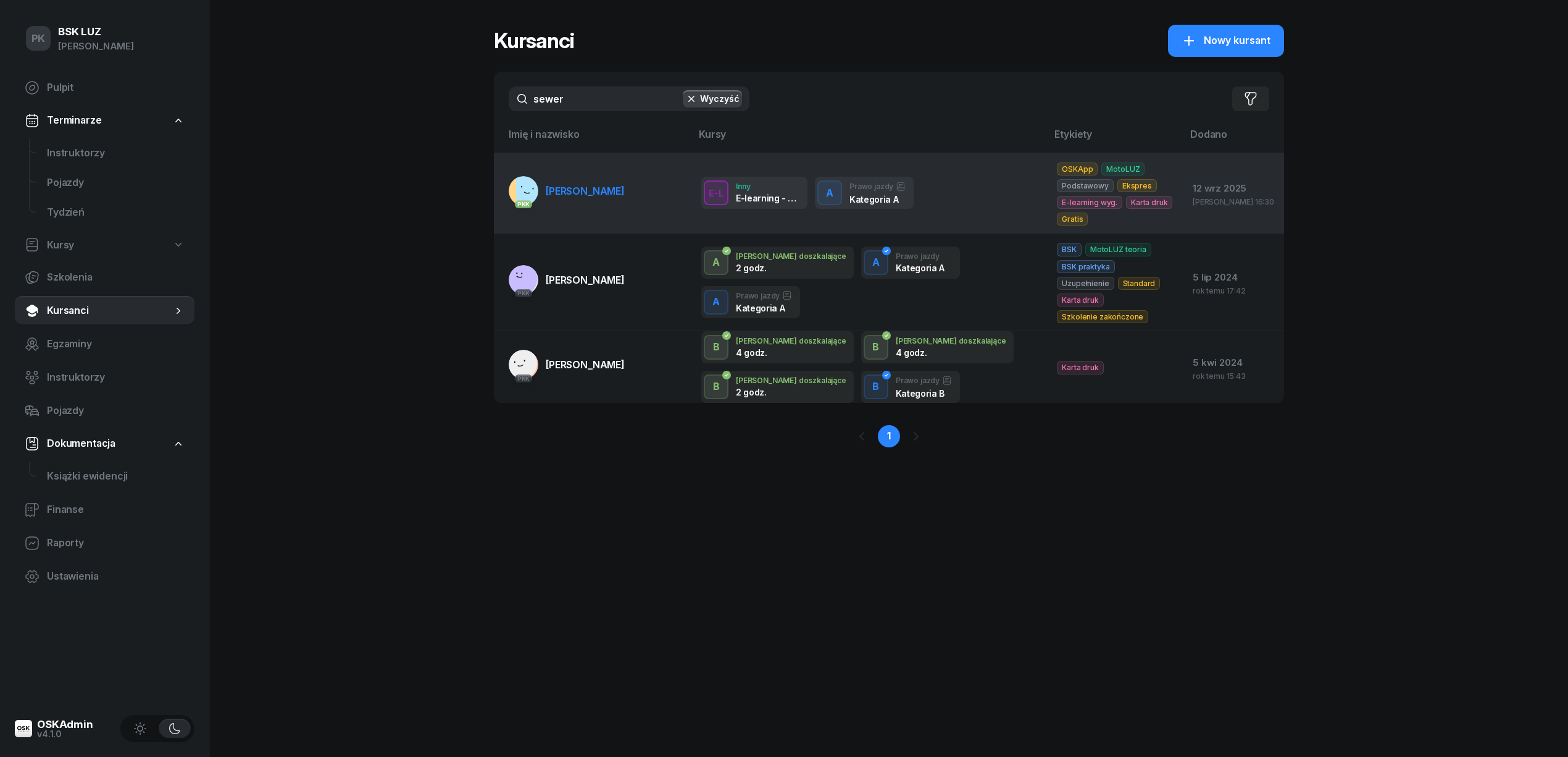
type input "sewer"
click at [586, 188] on span "[PERSON_NAME]" at bounding box center [585, 190] width 79 height 13
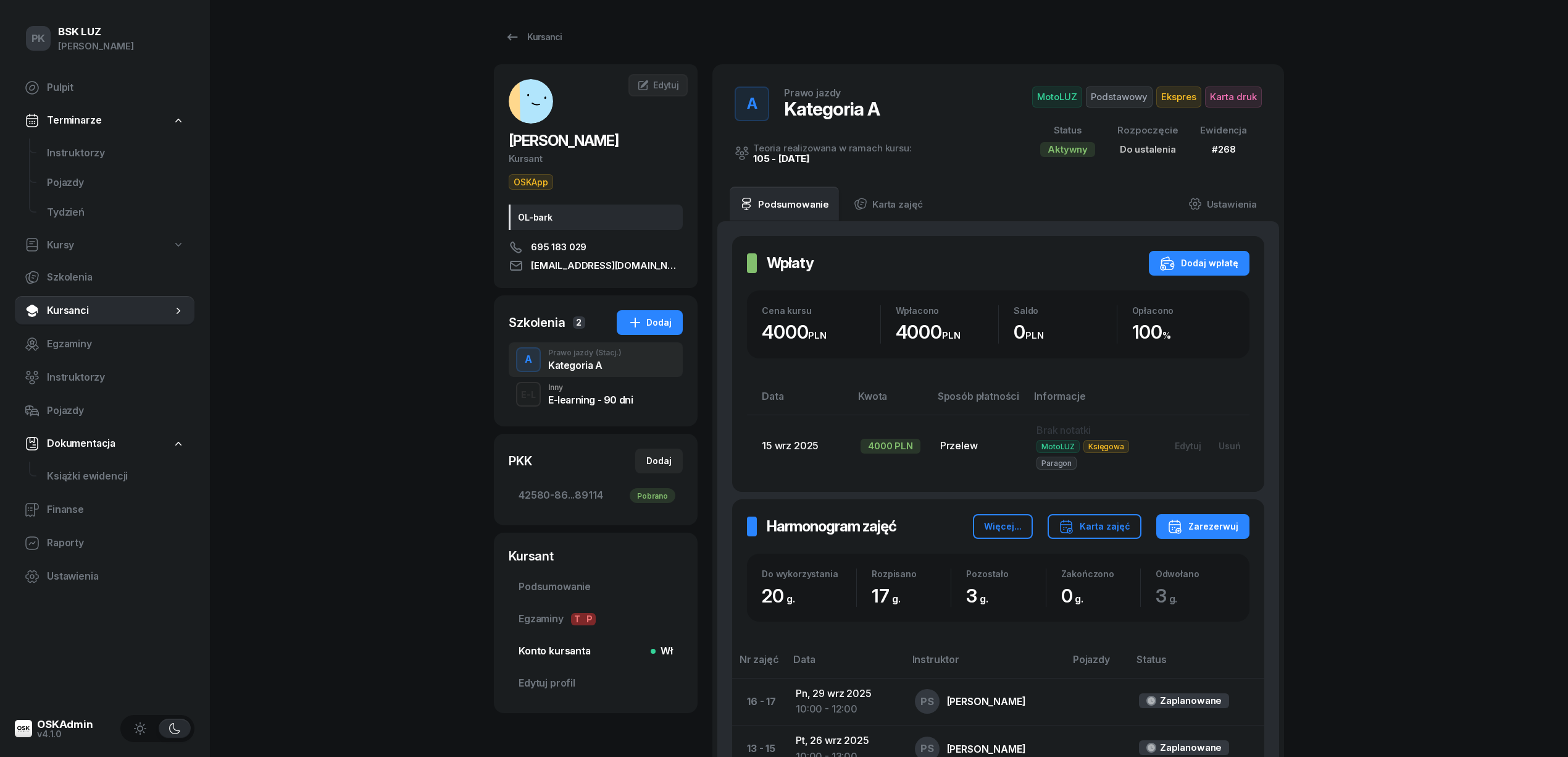
click at [571, 658] on span "Konto kursanta Wł" at bounding box center [596, 651] width 155 height 16
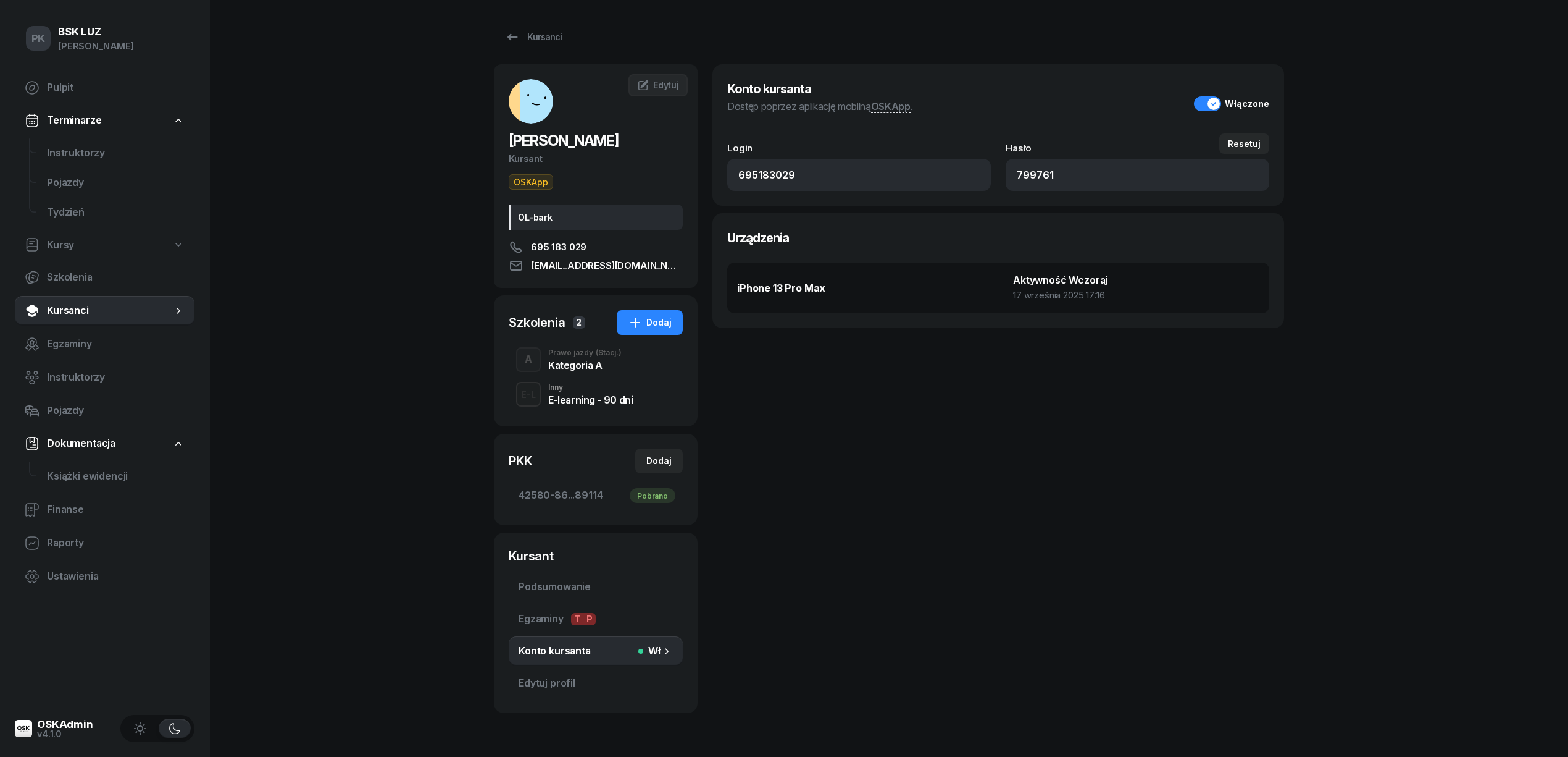
click at [580, 366] on div "Kategoria A" at bounding box center [585, 364] width 74 height 10
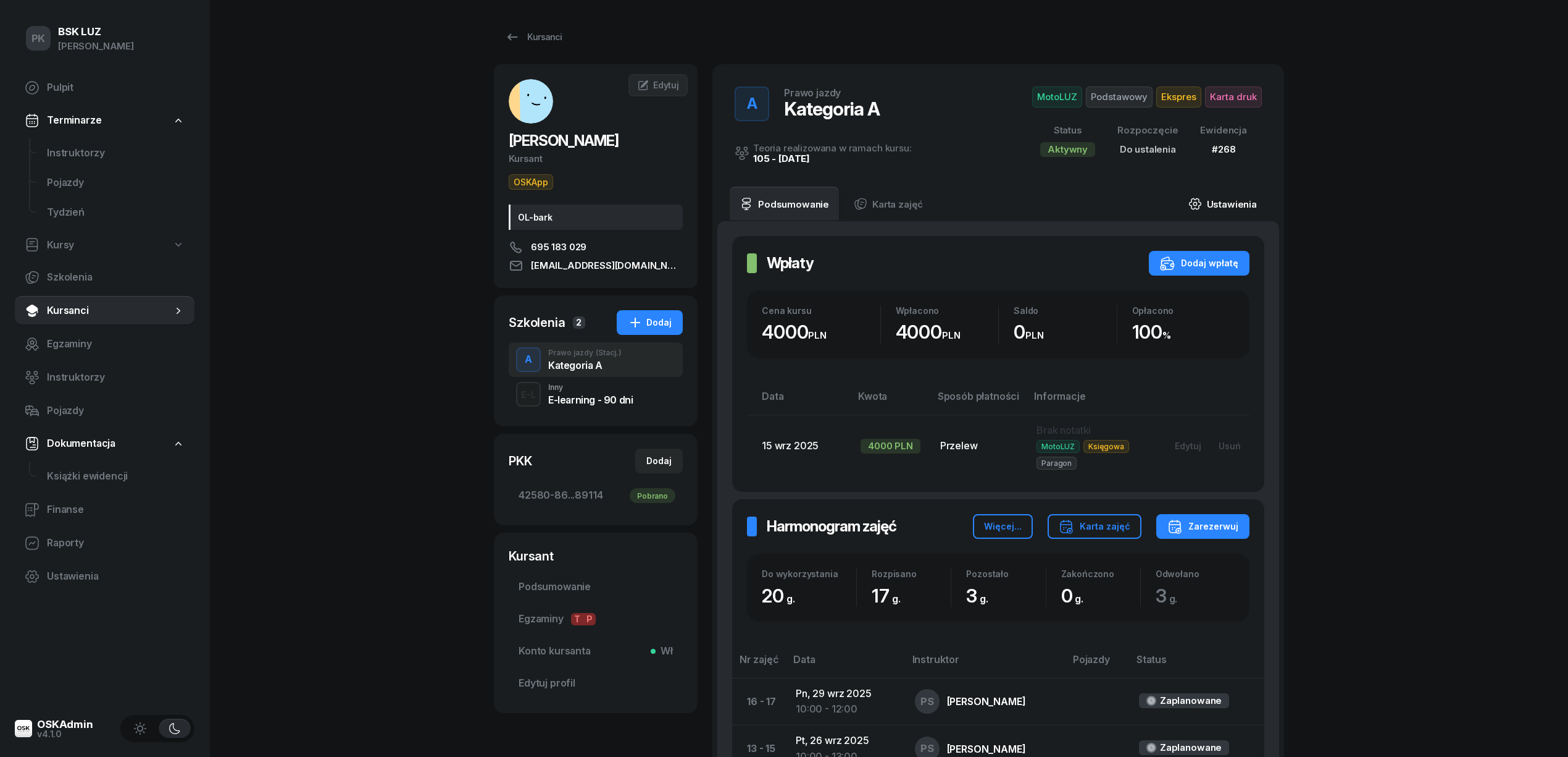
click at [1217, 206] on link "Ustawienia" at bounding box center [1222, 204] width 88 height 35
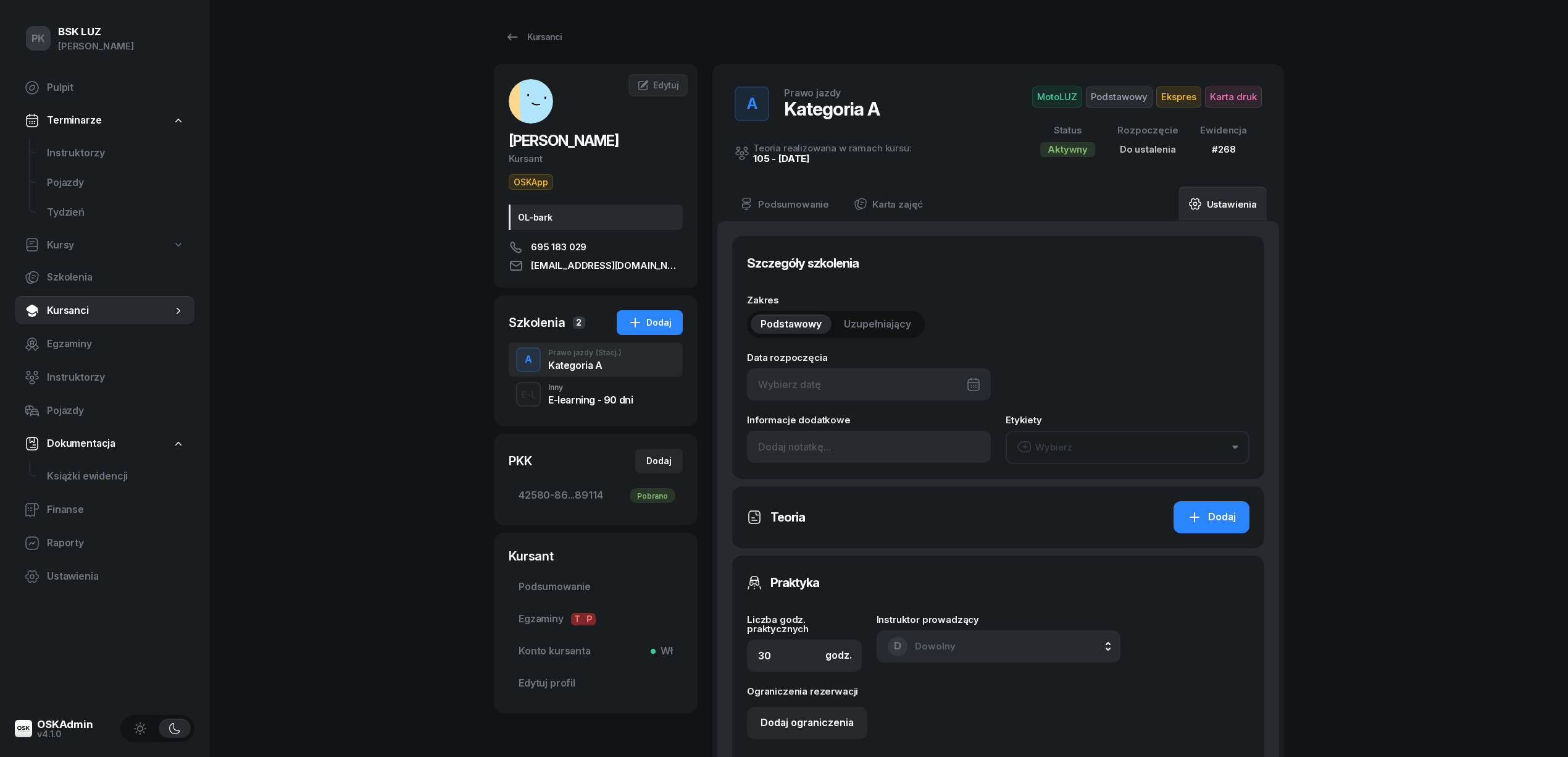
type input "20"
type input "42580"
type input "86079"
type input "40523"
type input "89114"
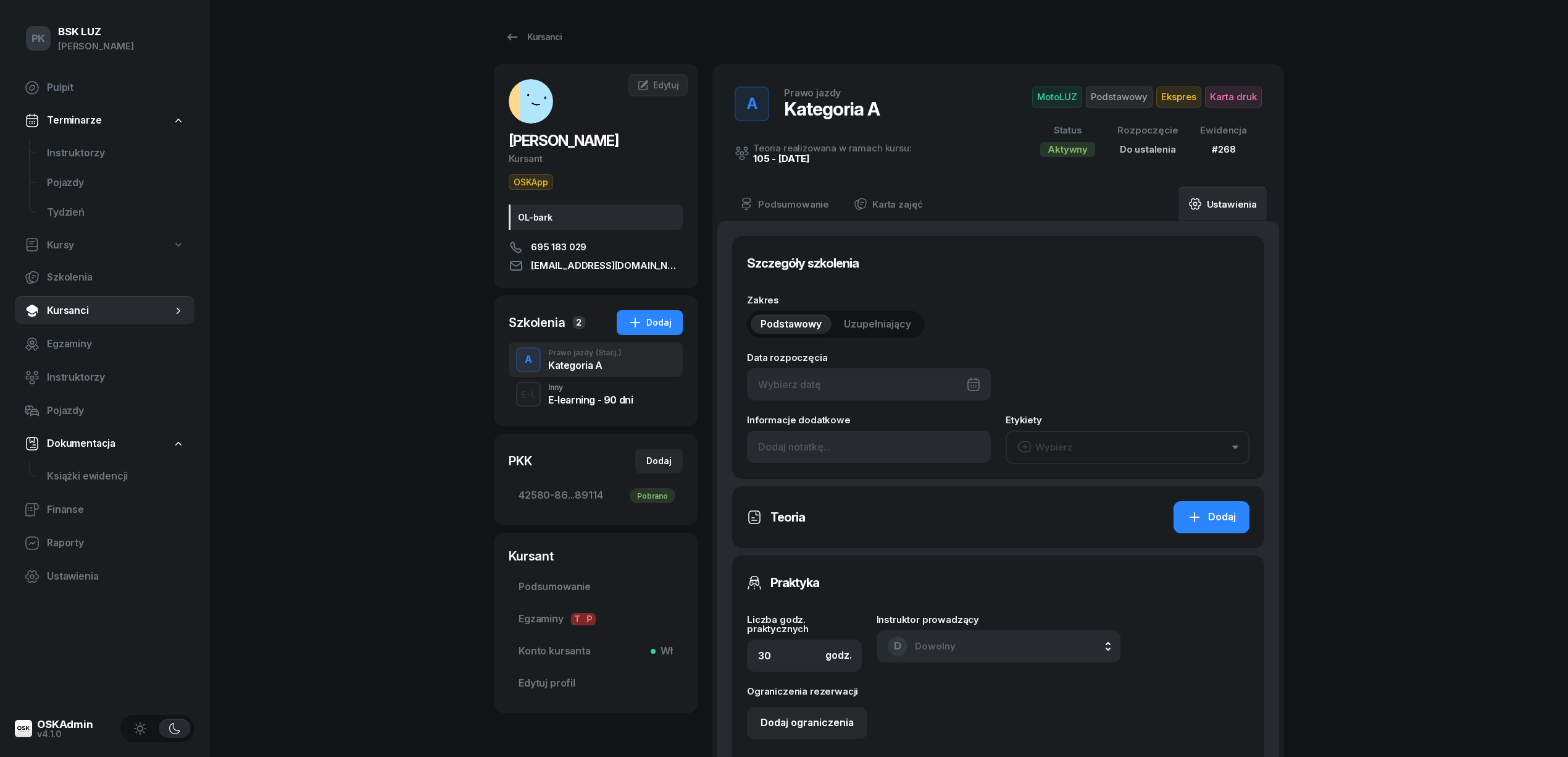
type input "268"
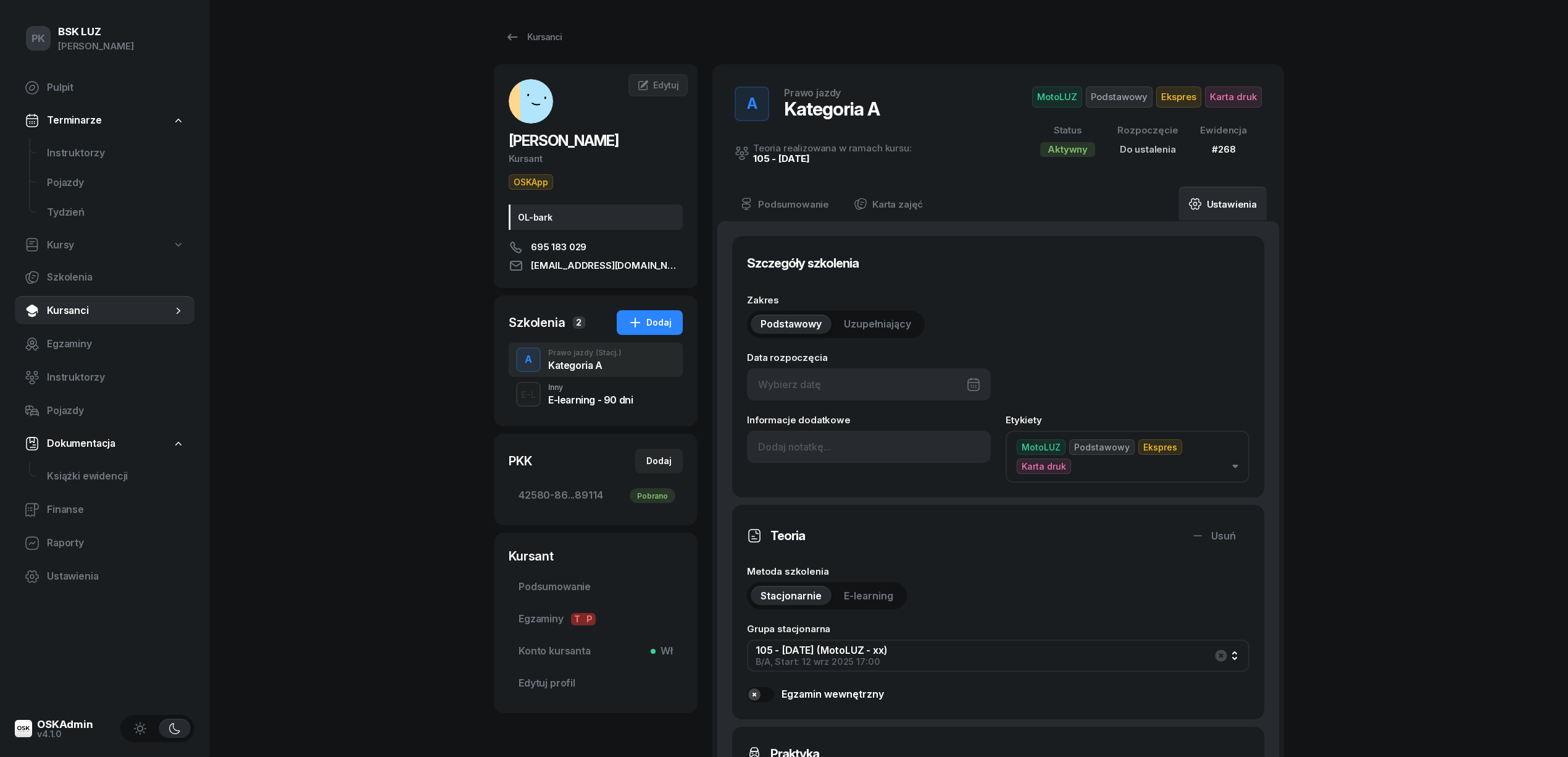
click at [574, 586] on span "Podsumowanie" at bounding box center [596, 587] width 155 height 16
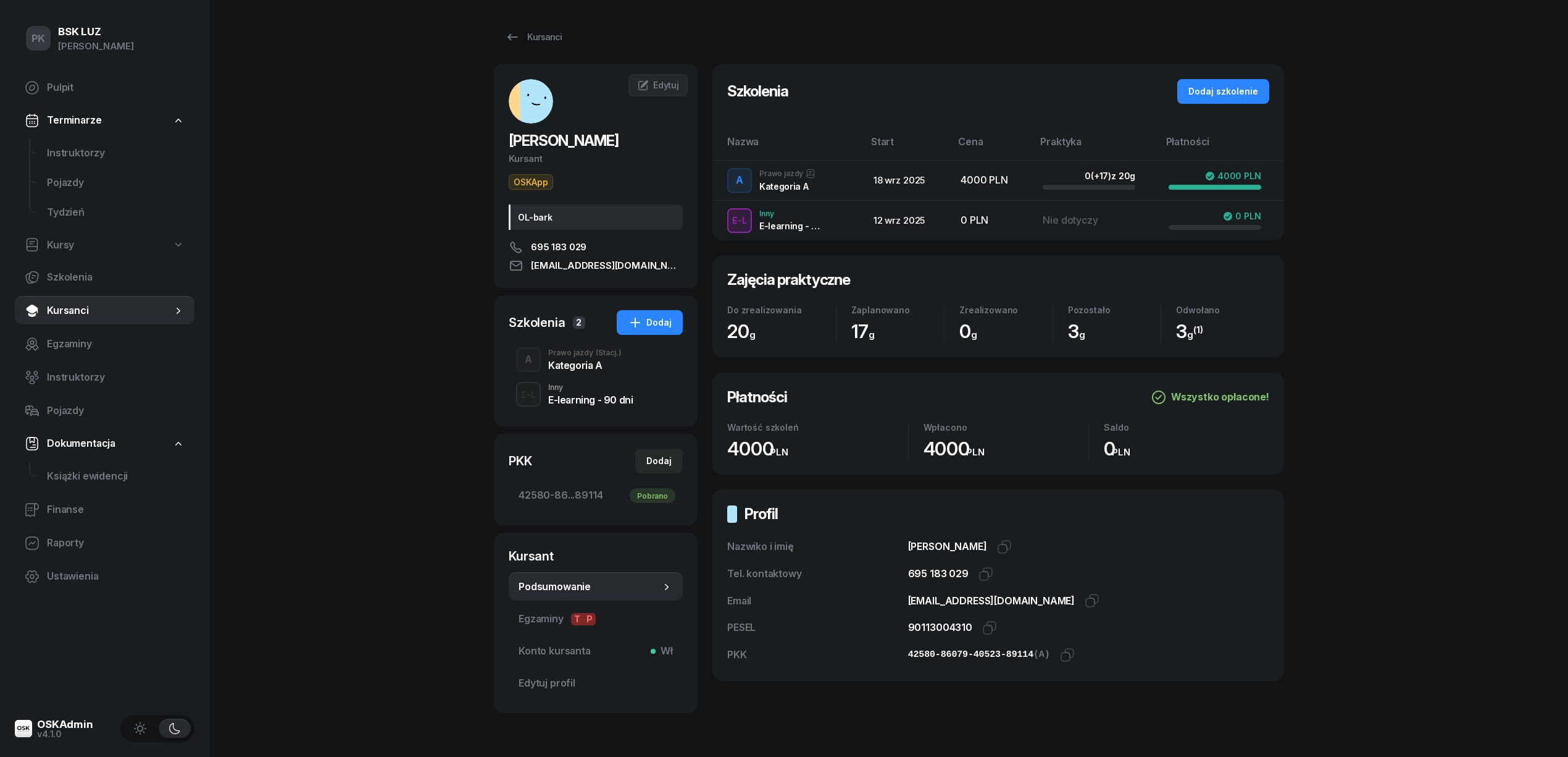
click at [568, 368] on div "Kategoria A" at bounding box center [585, 364] width 74 height 10
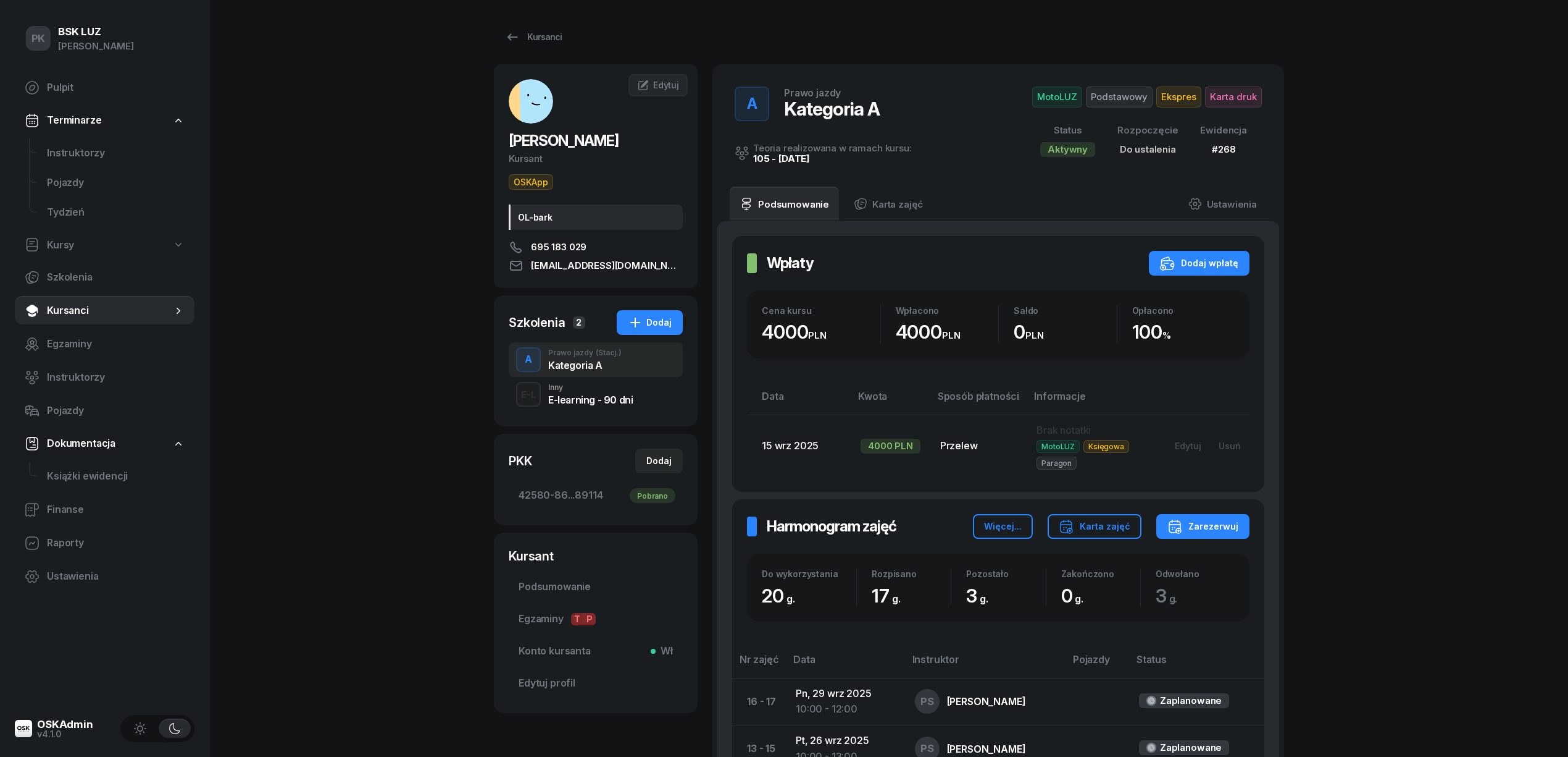
click at [564, 49] on div "Kursanci SEWERYN KAMIL Kursant OSKApp OL-bark 695 183 029 kamil259@gmail.com KS…" at bounding box center [889, 575] width 790 height 1150
click at [1242, 205] on link "Ustawienia" at bounding box center [1222, 204] width 88 height 35
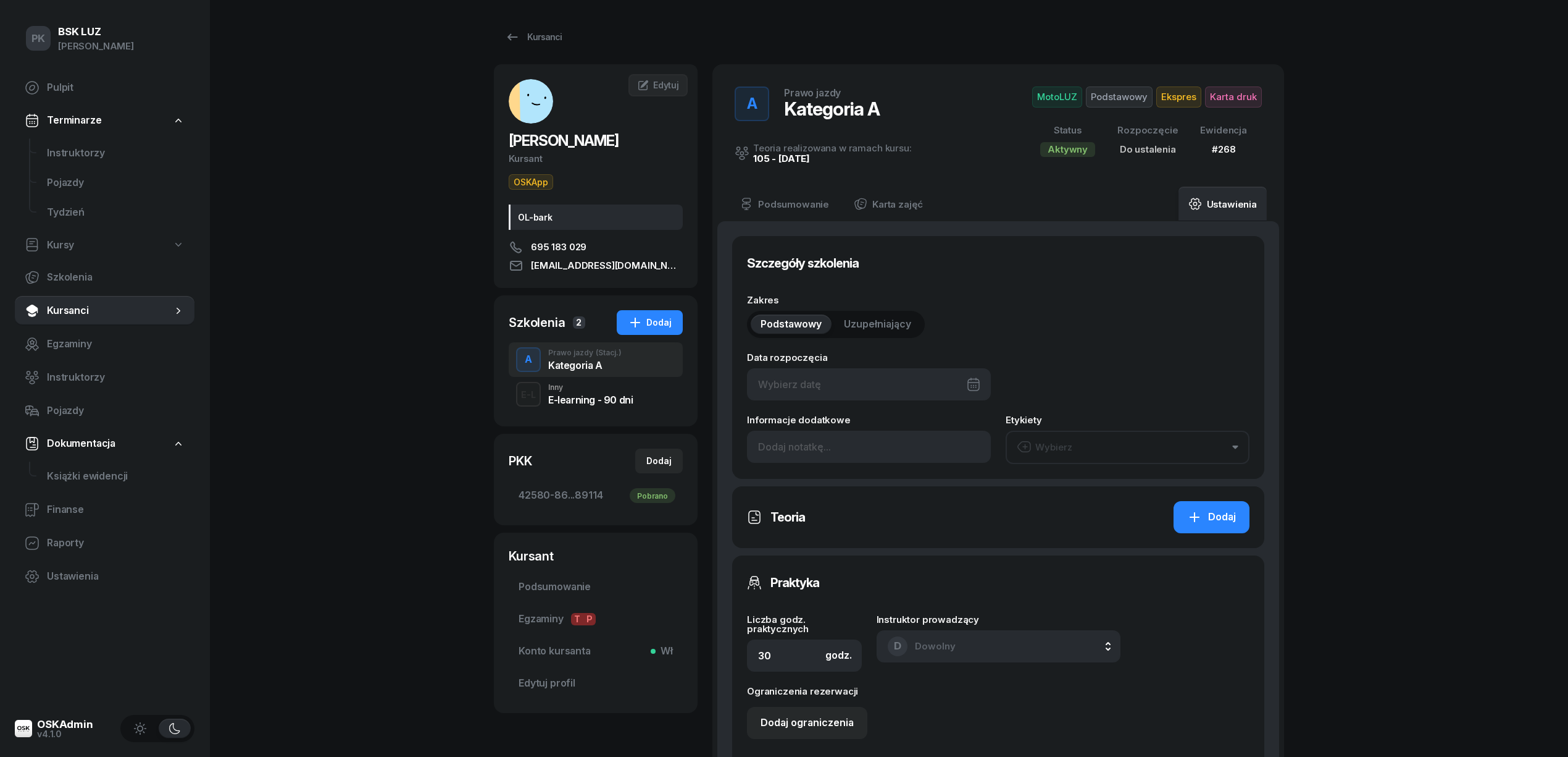
type input "20"
type input "42580"
type input "86079"
type input "40523"
type input "89114"
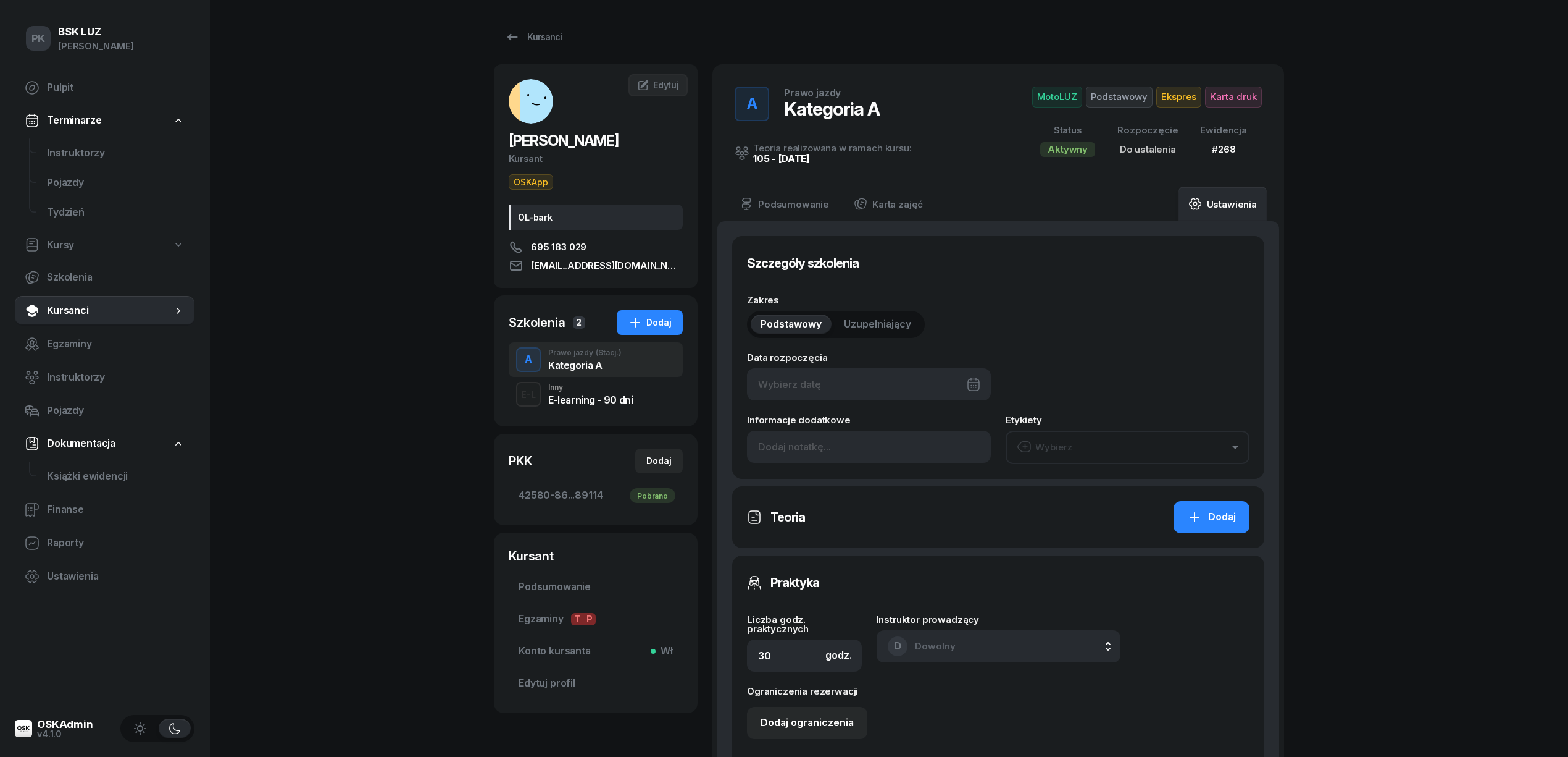
type input "268"
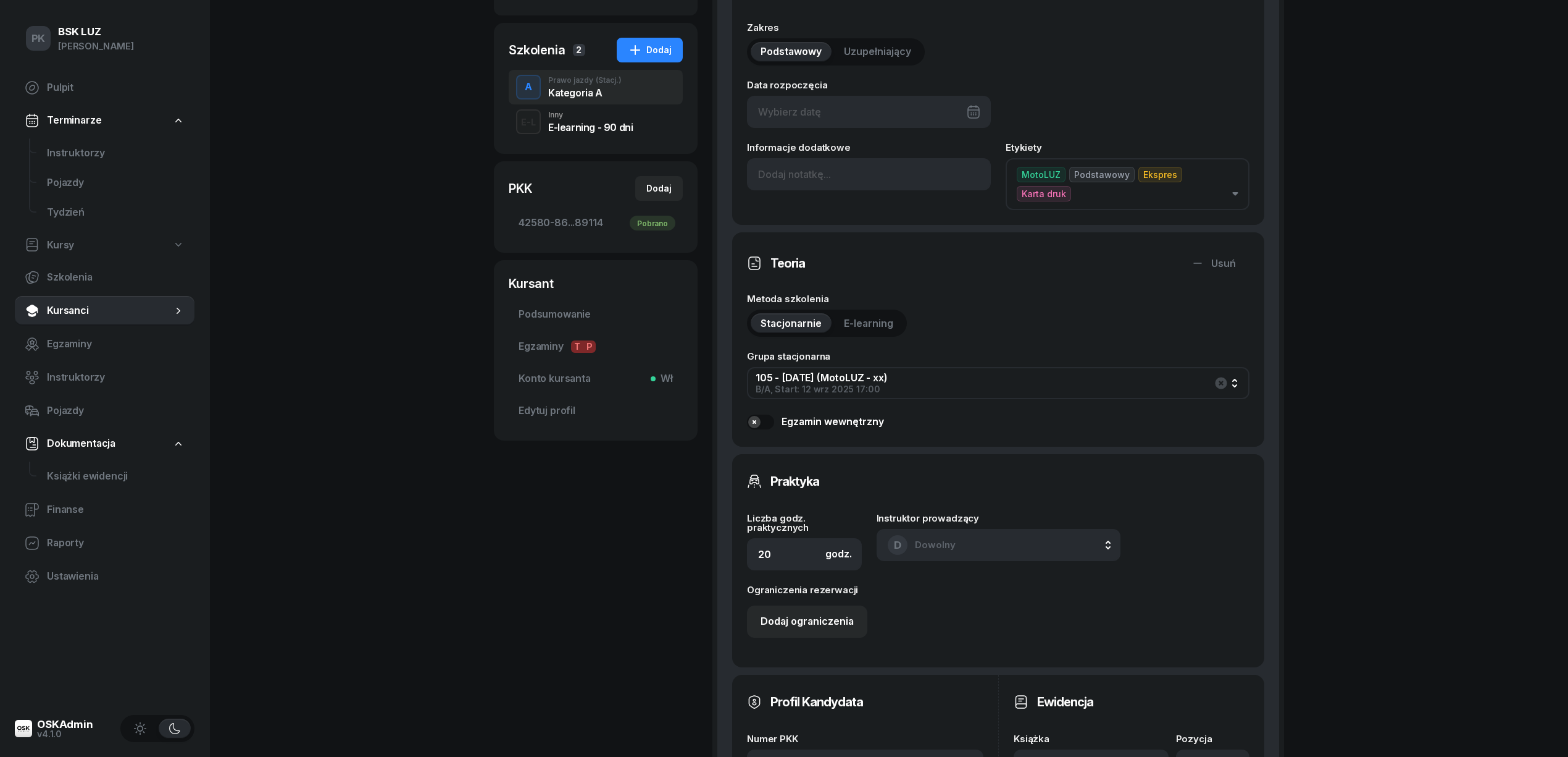
scroll to position [411, 0]
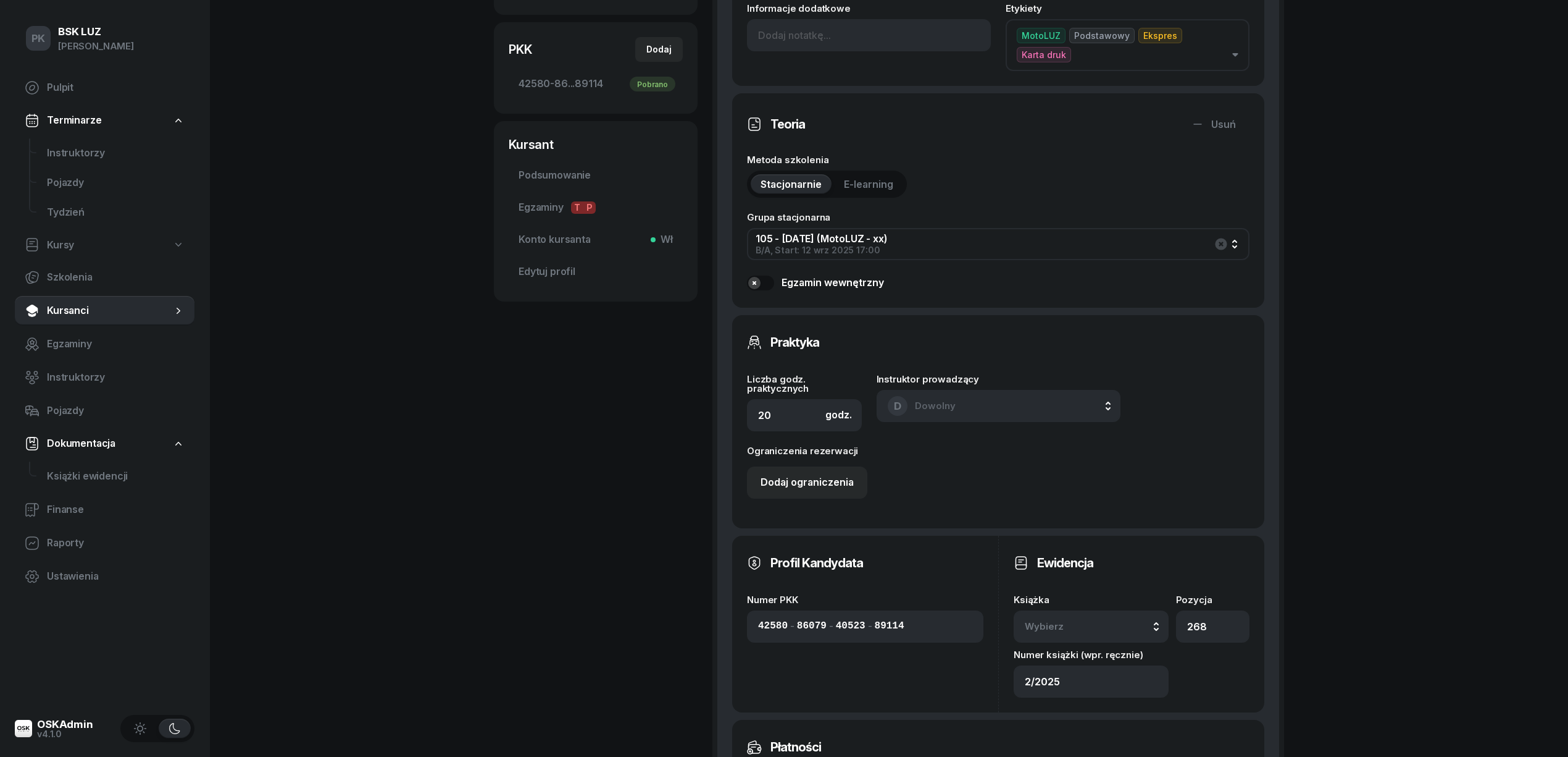
click at [1143, 618] on div "Wybierz" at bounding box center [1091, 626] width 133 height 16
click at [1119, 668] on input "2/2025" at bounding box center [1091, 681] width 155 height 32
click at [1147, 618] on div "Wybierz" at bounding box center [1091, 626] width 133 height 16
click at [1095, 484] on div "2/2025" at bounding box center [1105, 492] width 146 height 16
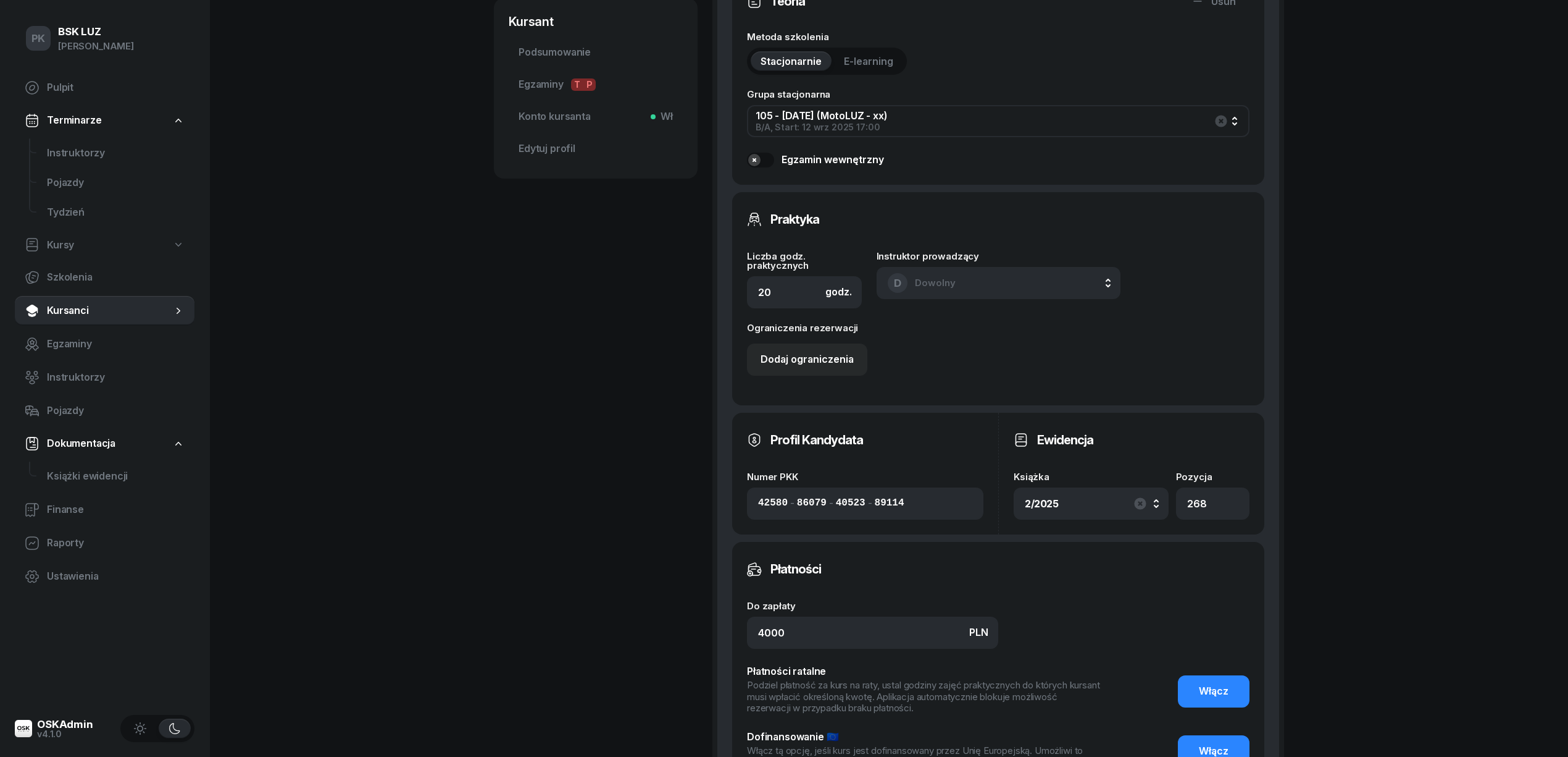
scroll to position [741, 0]
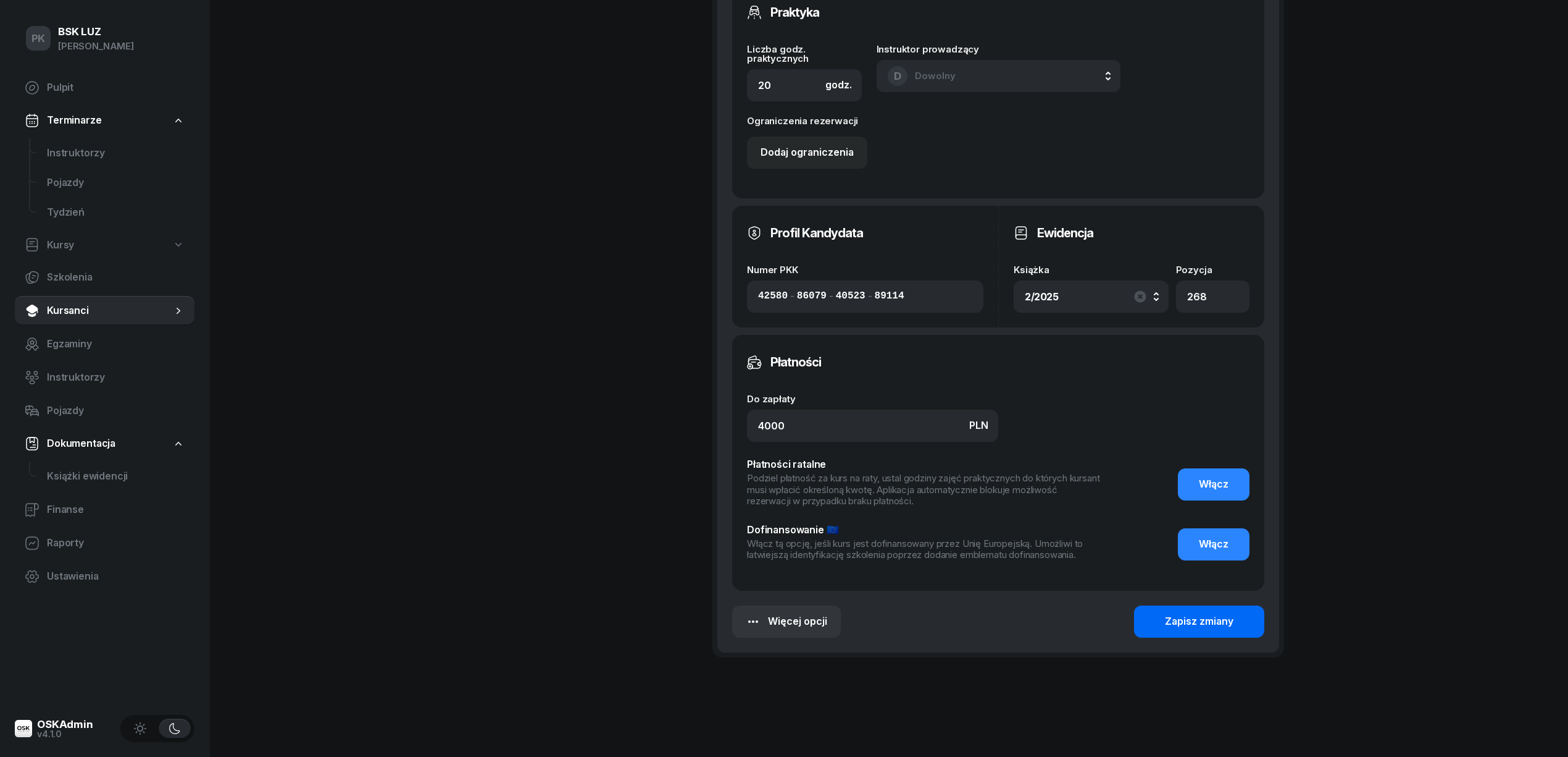
click at [1184, 613] on div "Zapisz zmiany" at bounding box center [1199, 622] width 68 height 16
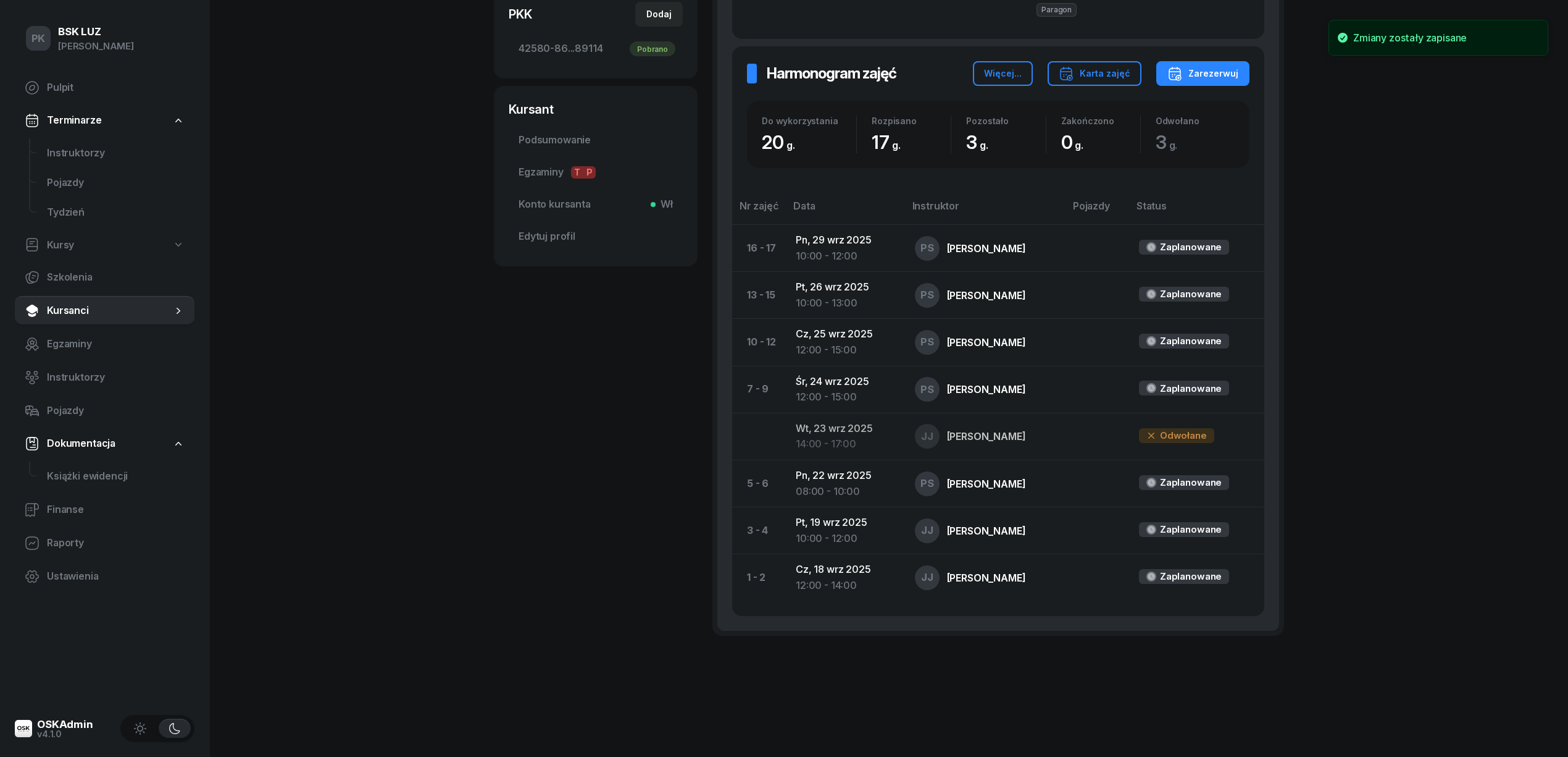
scroll to position [456, 0]
click at [1089, 71] on div "Karta zajęć" at bounding box center [1095, 74] width 71 height 15
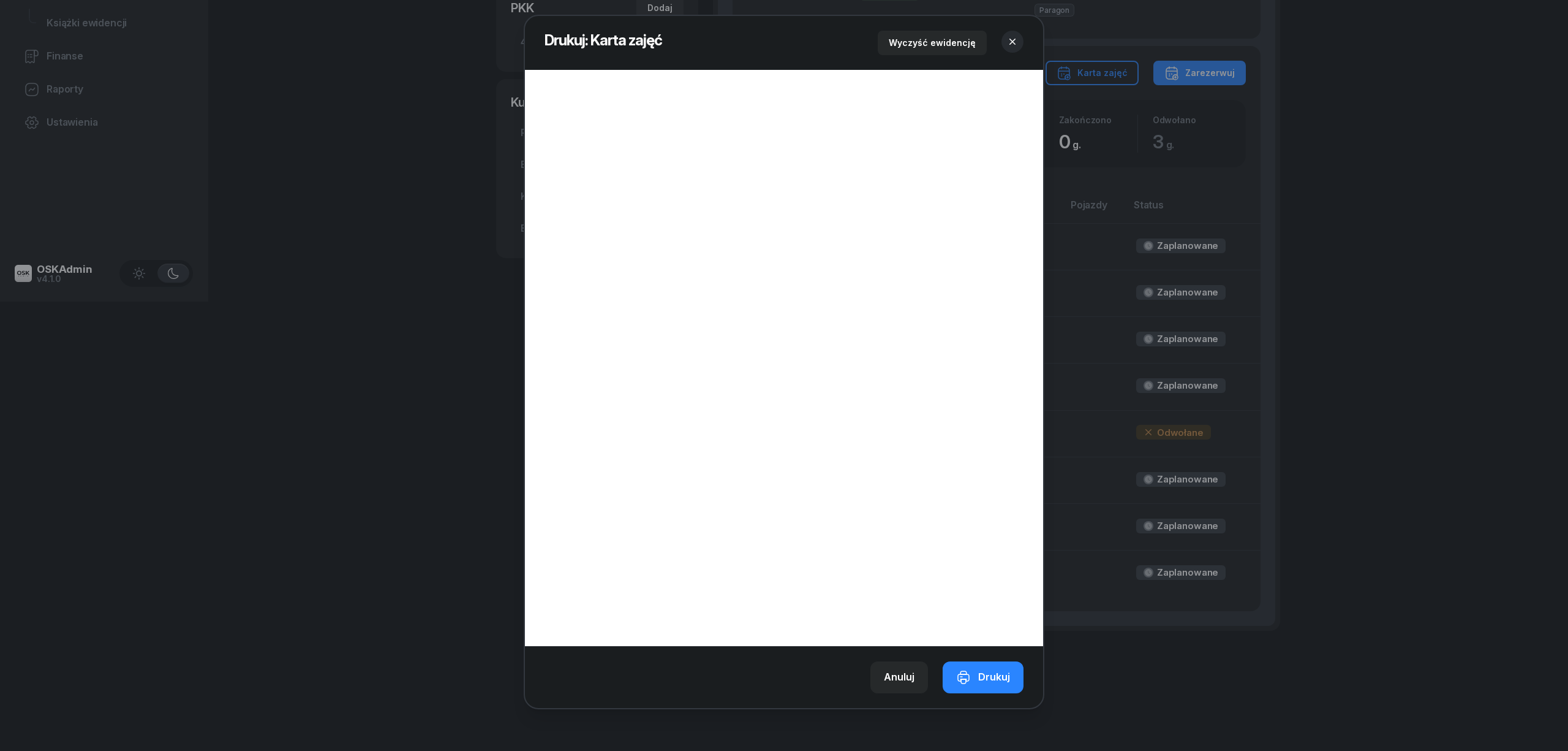
click at [1017, 32] on button "button" at bounding box center [1013, 42] width 22 height 22
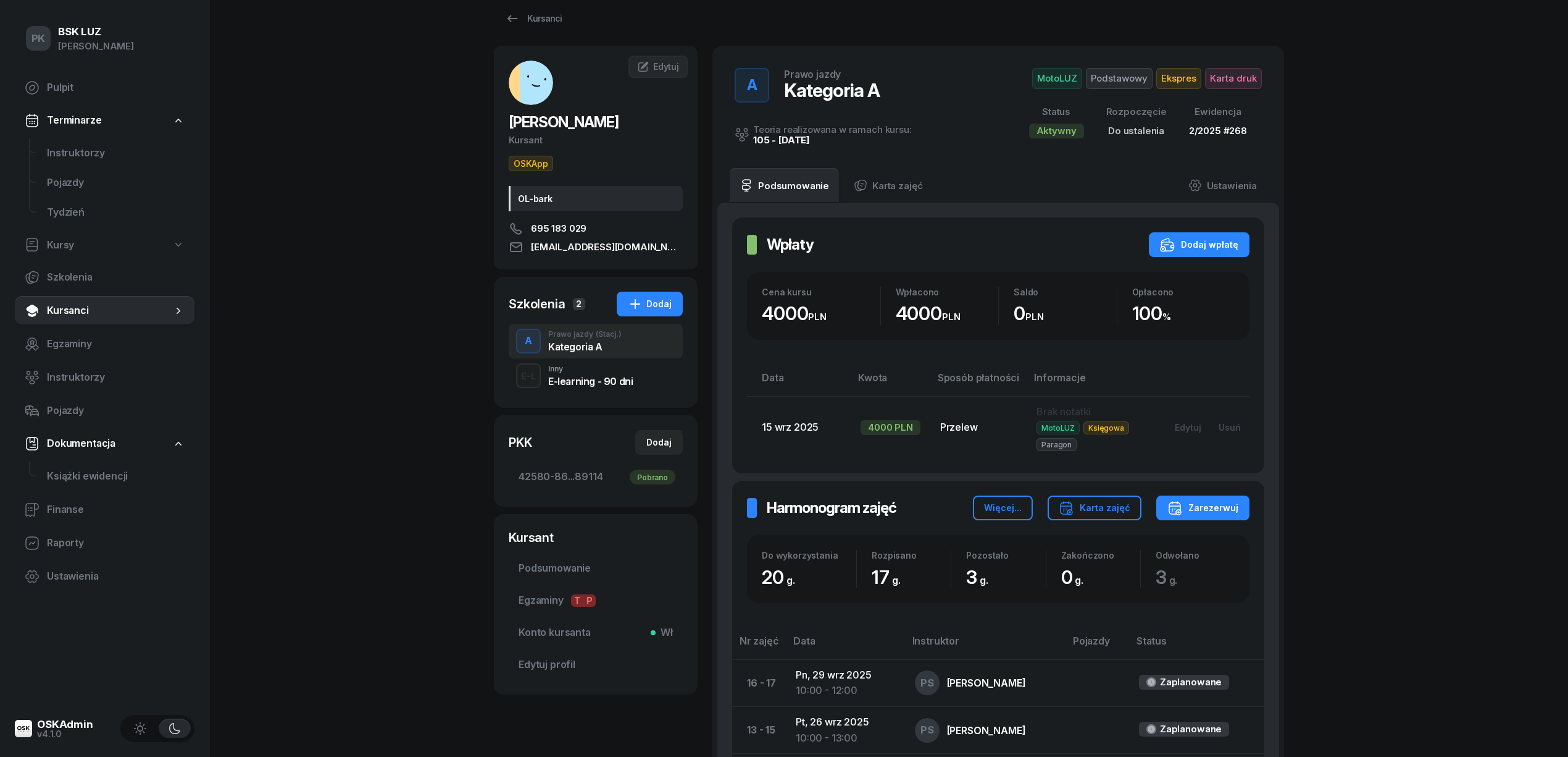
scroll to position [0, 0]
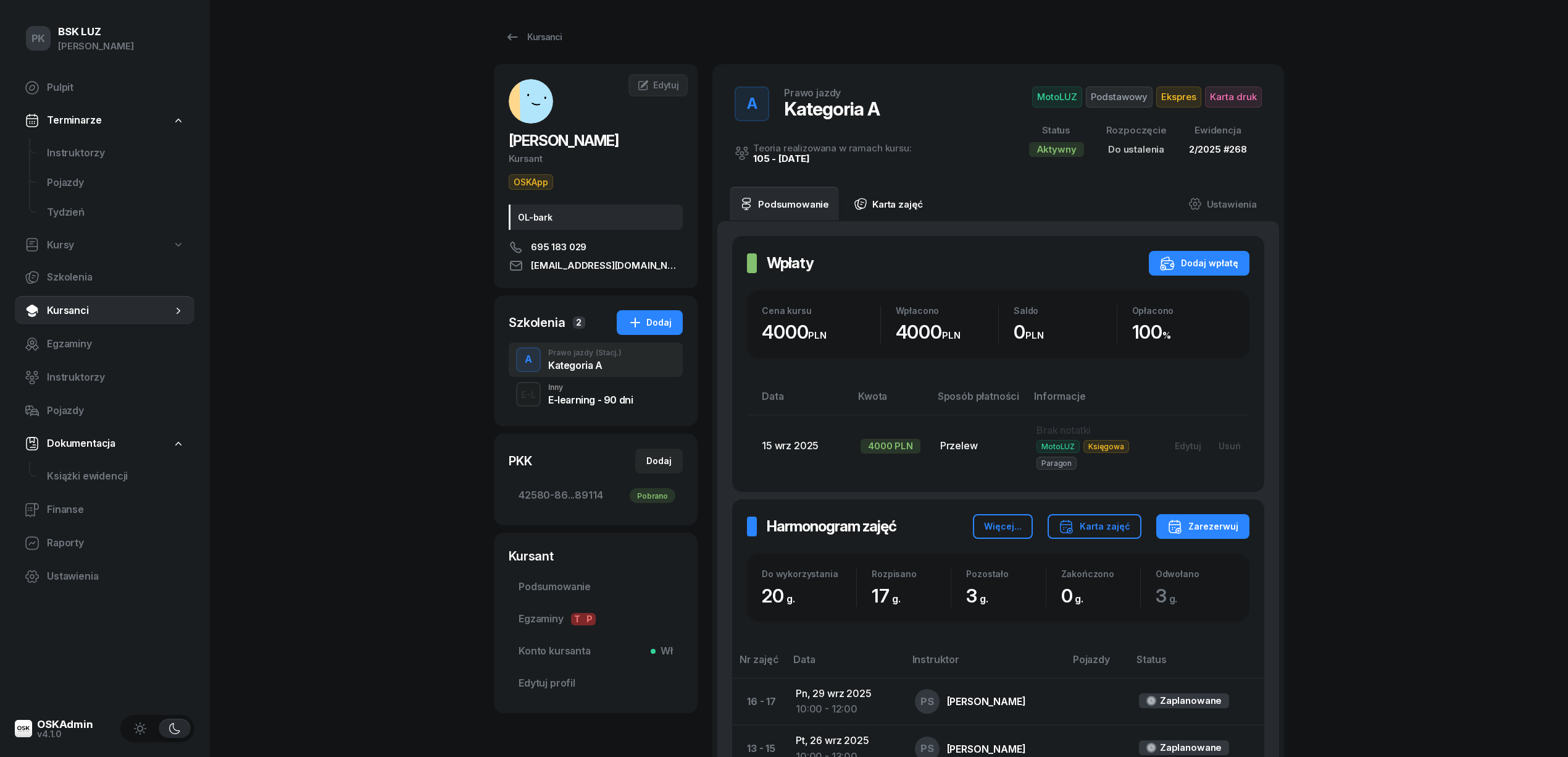
click at [896, 202] on link "Karta zajęć" at bounding box center [889, 204] width 89 height 35
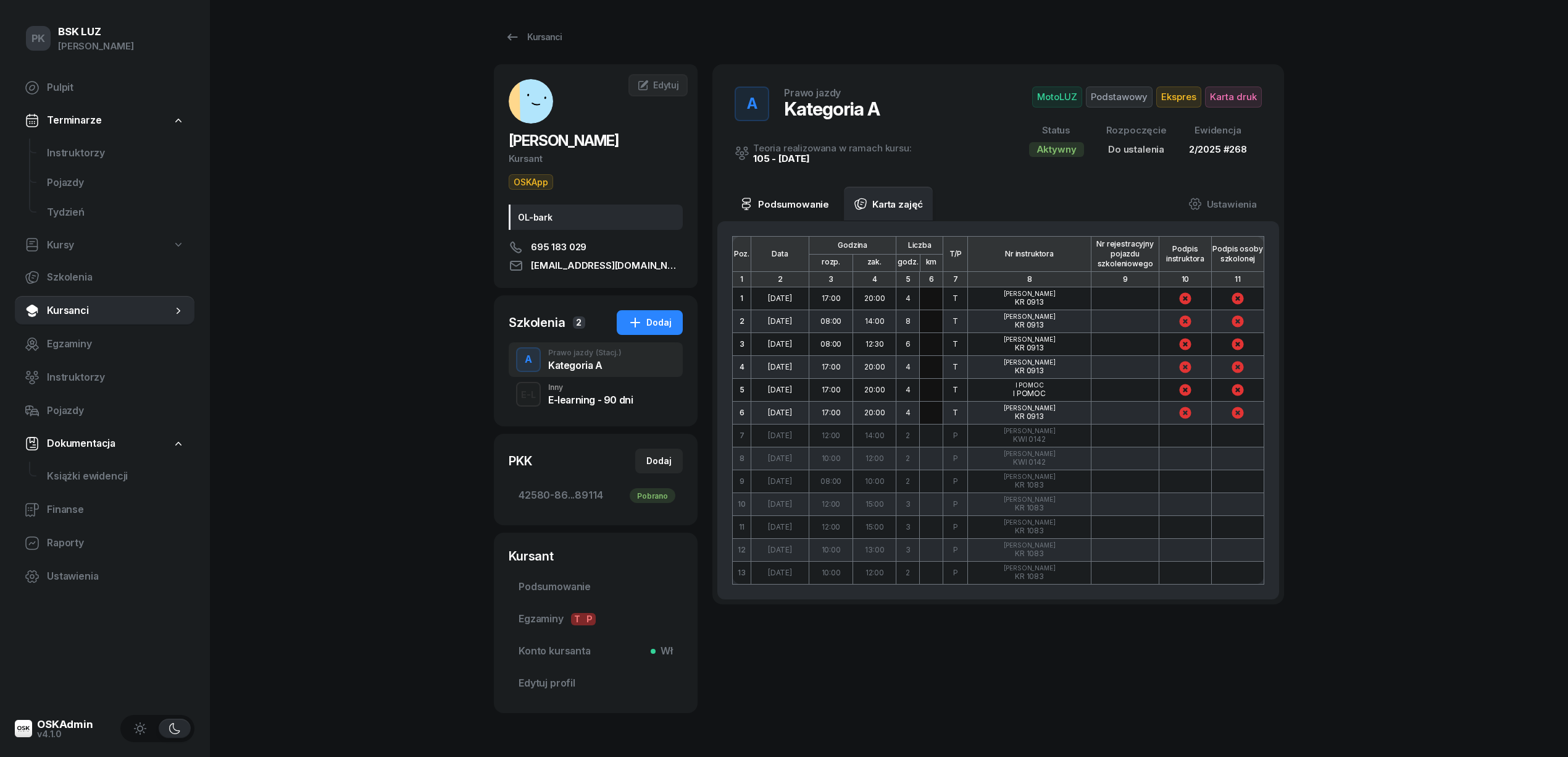
click at [817, 201] on link "Podsumowanie" at bounding box center [784, 204] width 109 height 35
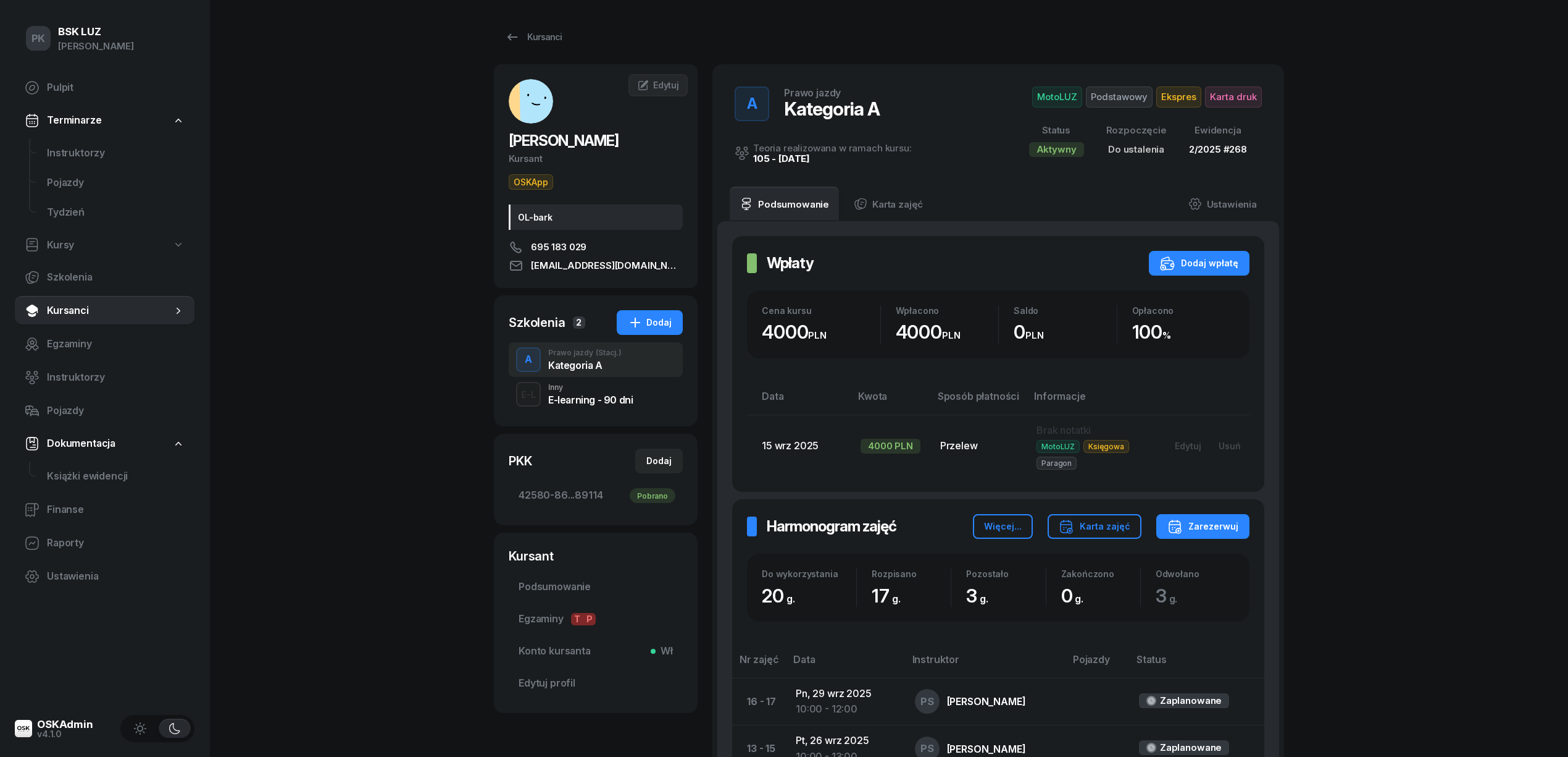
click at [378, 273] on div "PK BSK LUZ Piotr Klimek Pulpit Terminarze Instruktorzy Pojazdy Tydzień Kursy Sz…" at bounding box center [784, 605] width 1568 height 1209
click at [80, 344] on span "Egzaminy" at bounding box center [115, 344] width 137 height 16
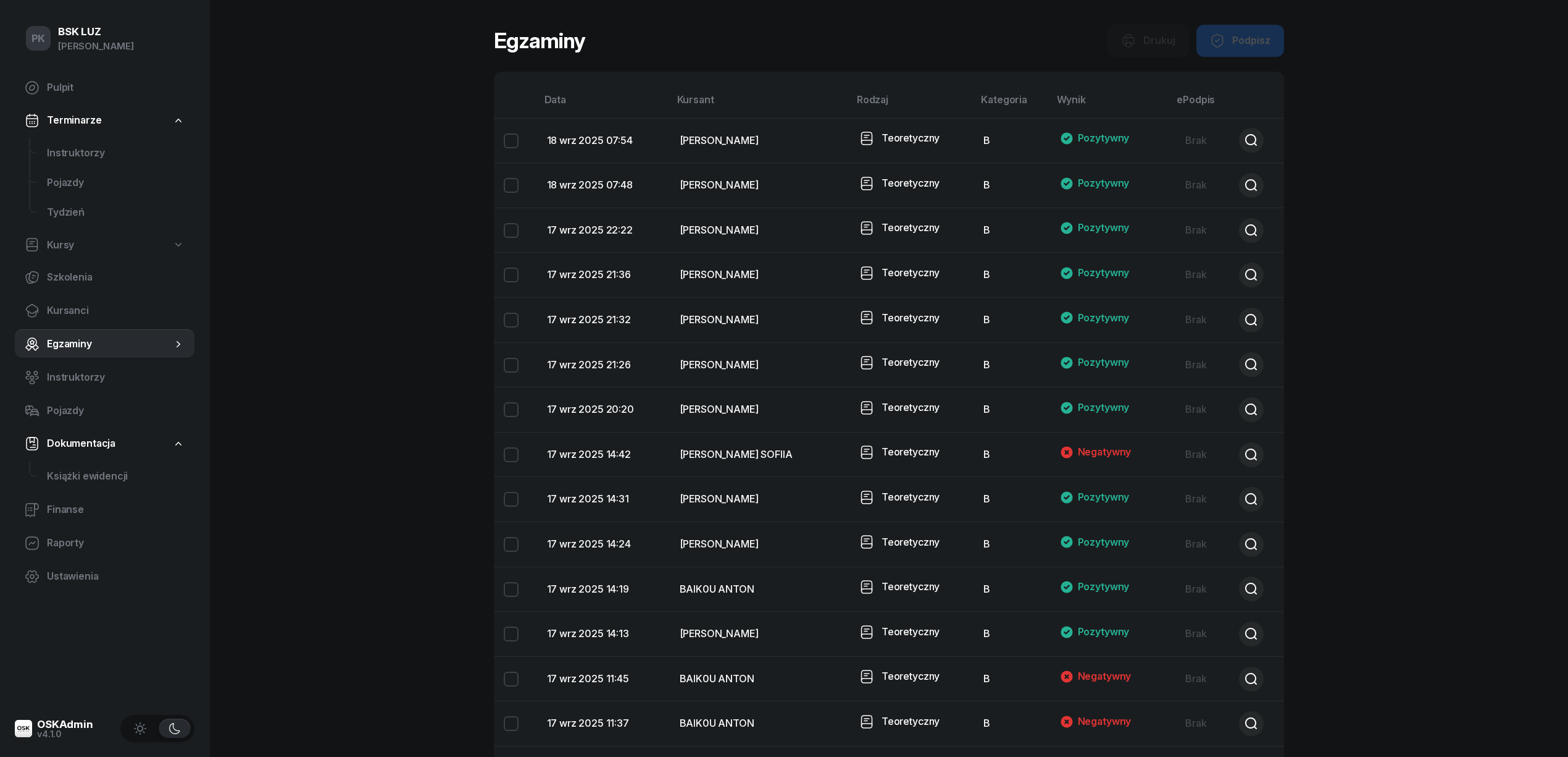
click at [80, 344] on span "Egzaminy" at bounding box center [109, 344] width 126 height 16
click at [64, 245] on span "Kursy" at bounding box center [60, 245] width 27 height 16
select select
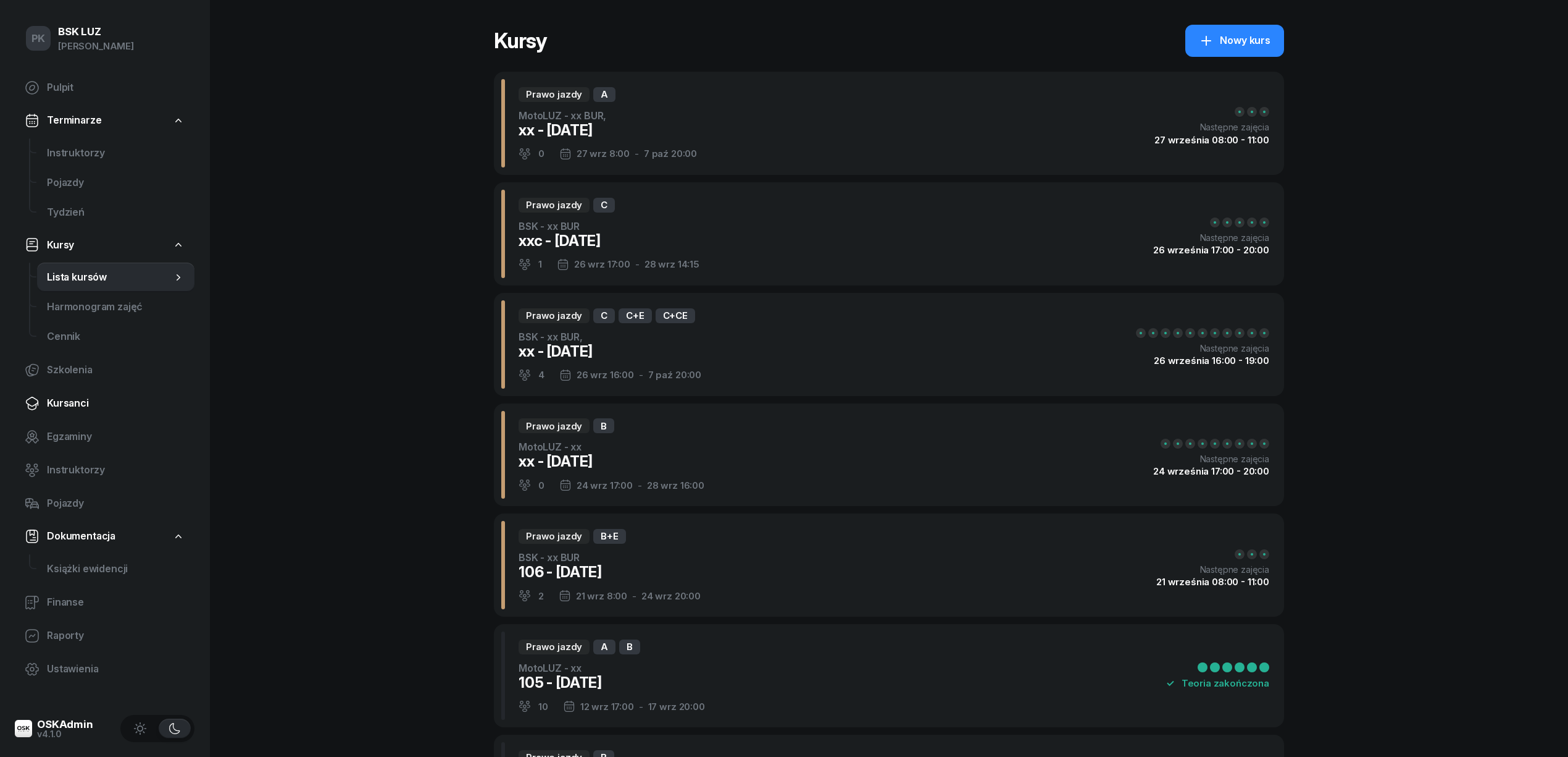
click at [82, 399] on span "Kursanci" at bounding box center [115, 404] width 137 height 16
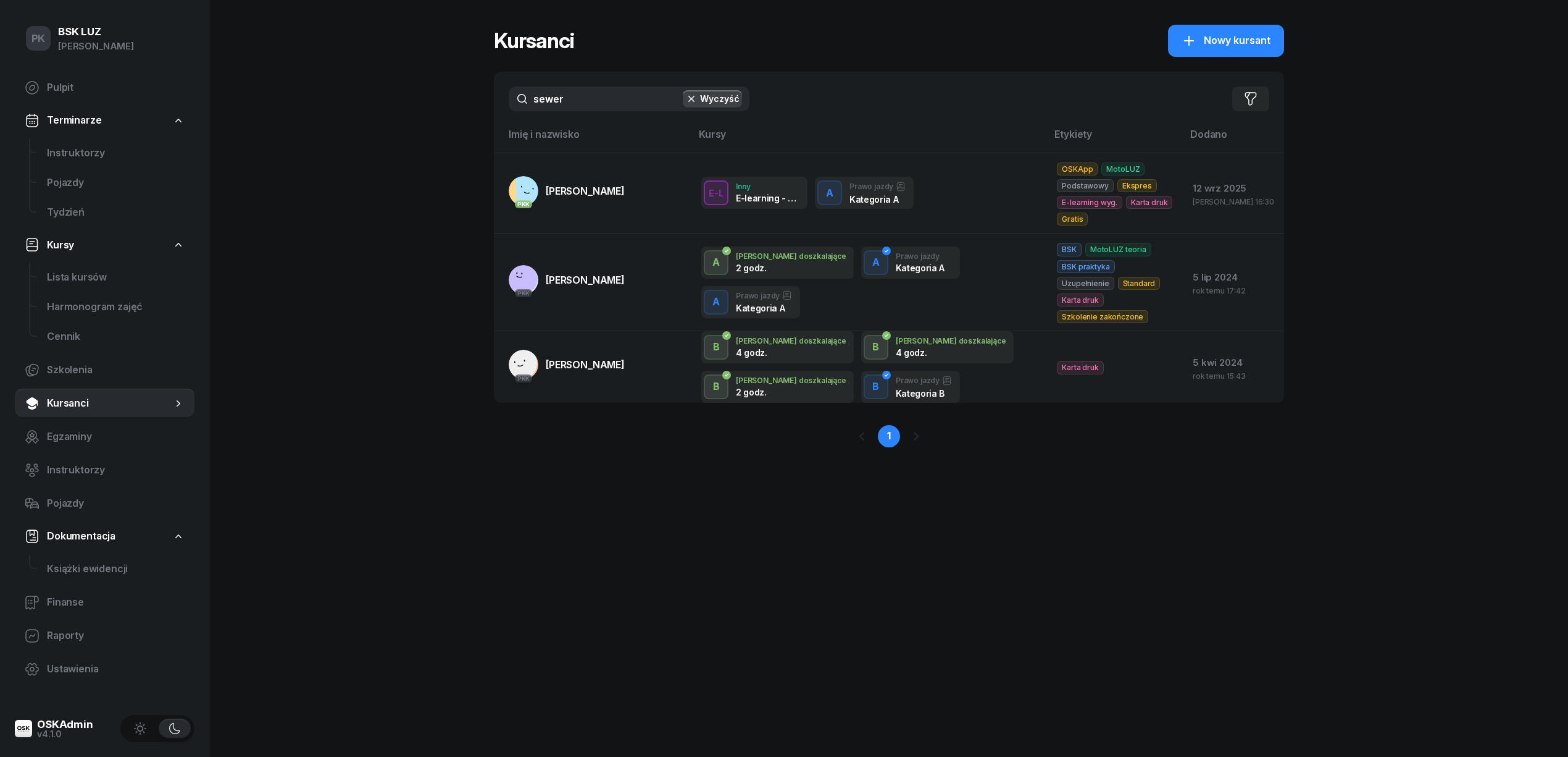
drag, startPoint x: 527, startPoint y: 97, endPoint x: 479, endPoint y: 102, distance: 48.3
click at [479, 99] on div "PK BSK LUZ Piotr Klimek Pulpit Terminarze Instruktorzy Pojazdy Tydzień Kursy Li…" at bounding box center [784, 378] width 1568 height 757
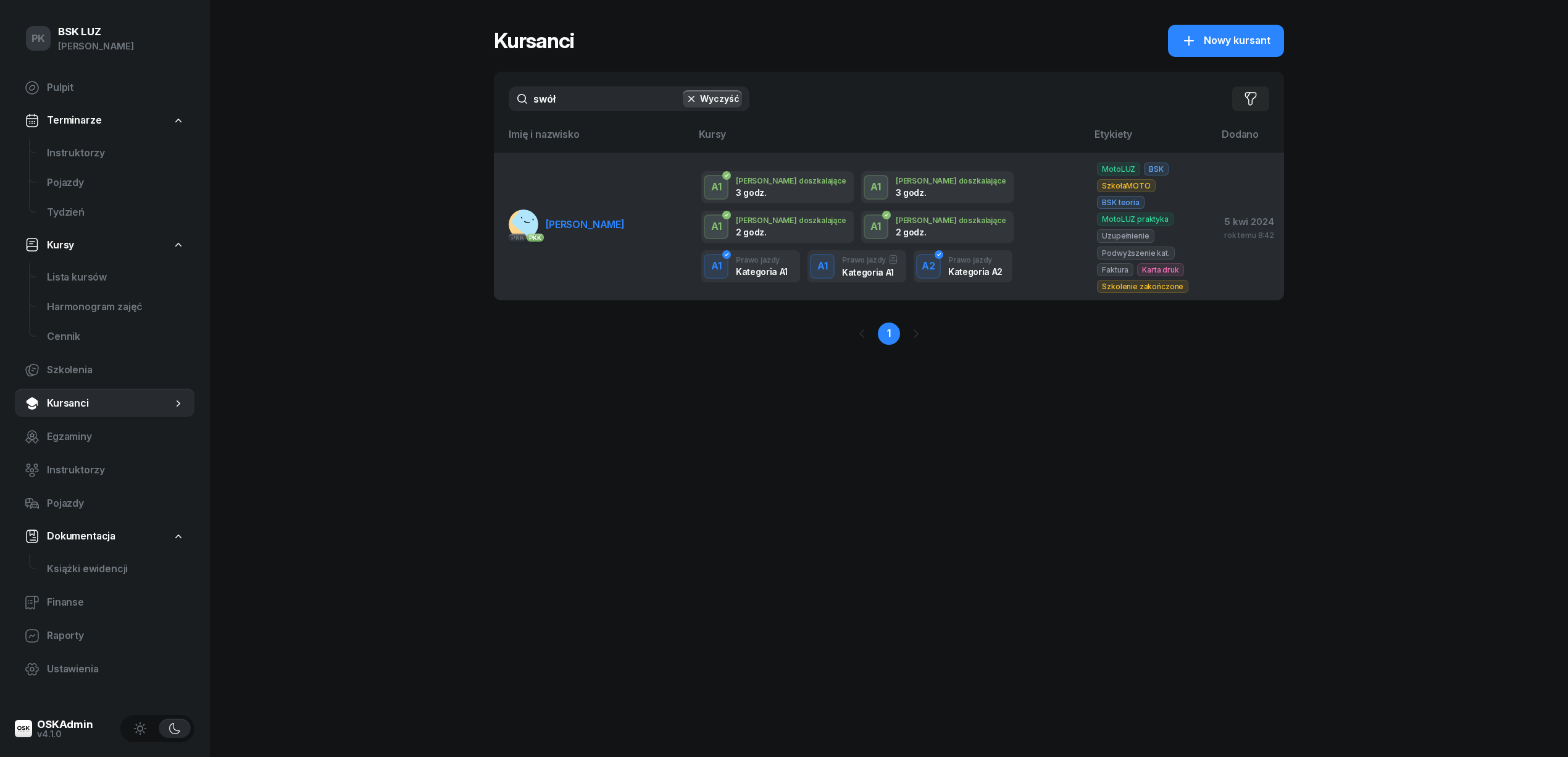
type input "swół"
click at [603, 226] on link "PKK PKK SWÓŁ MATEUSZ" at bounding box center [566, 225] width 116 height 30
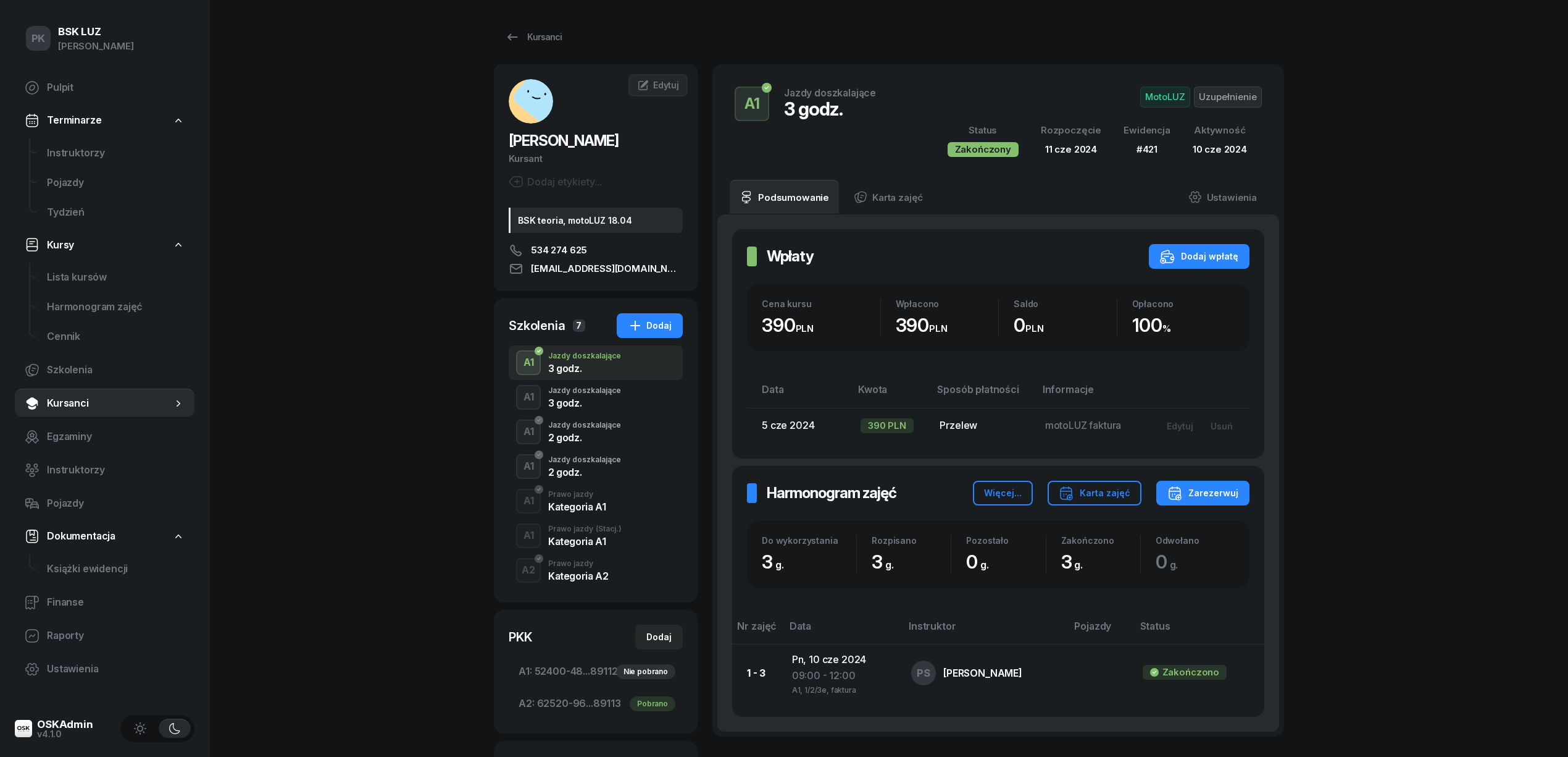
click at [573, 547] on div "A1 Prawo jazdy (Stacj.) Kategoria A1" at bounding box center [595, 535] width 174 height 35
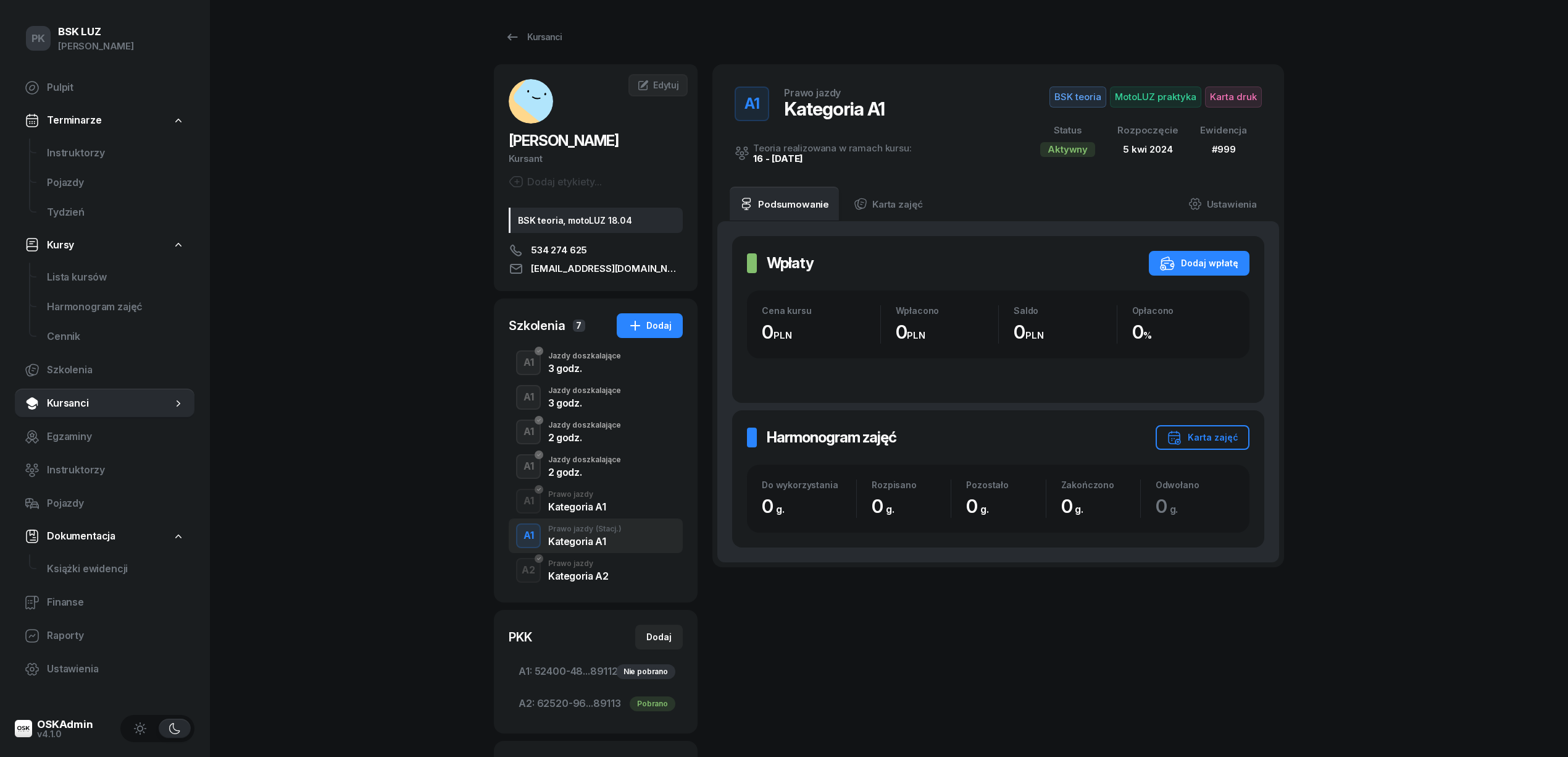
click at [577, 571] on div "Kategoria A2" at bounding box center [578, 576] width 60 height 10
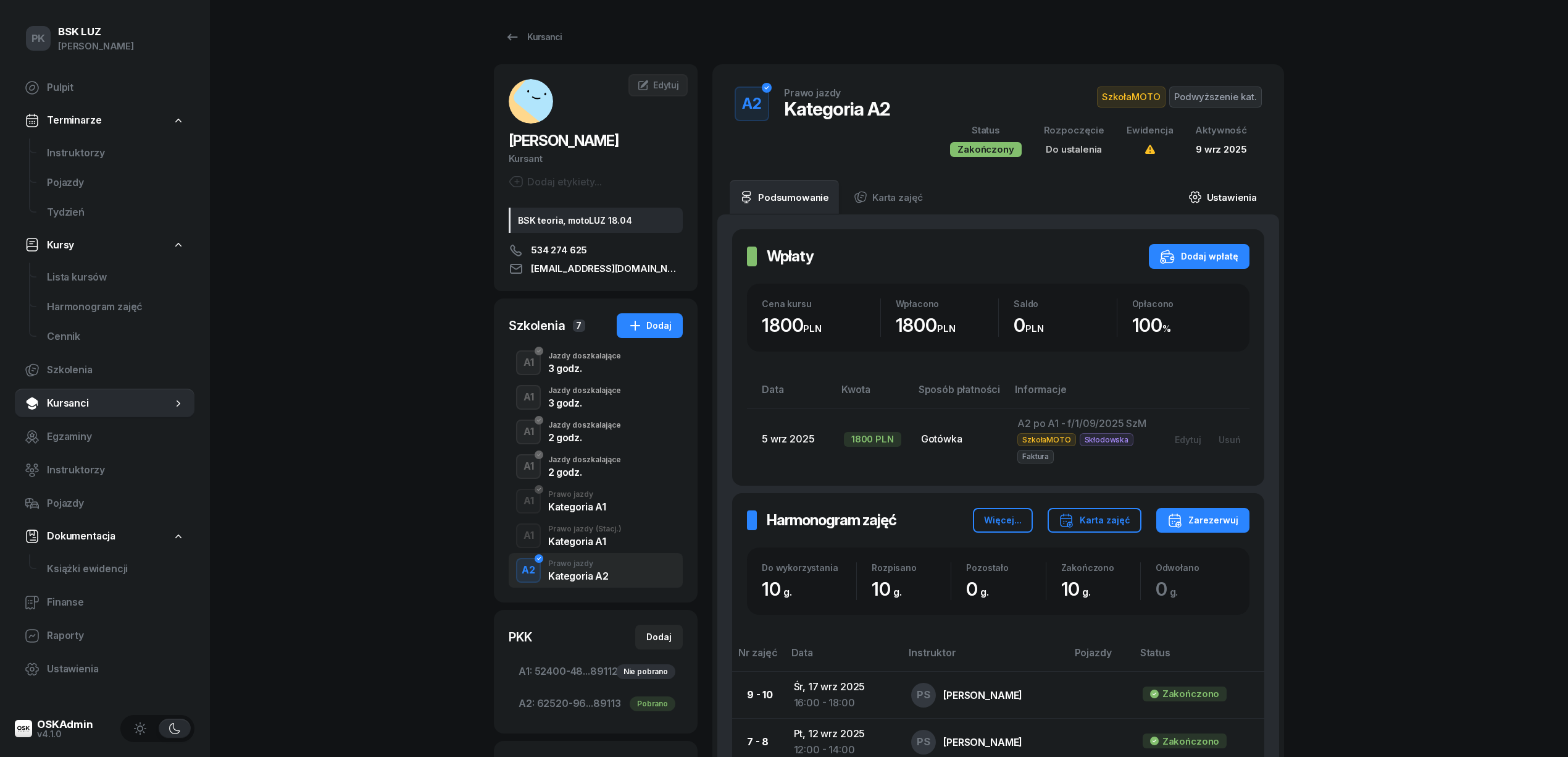
click at [1225, 202] on link "Ustawienia" at bounding box center [1222, 197] width 88 height 35
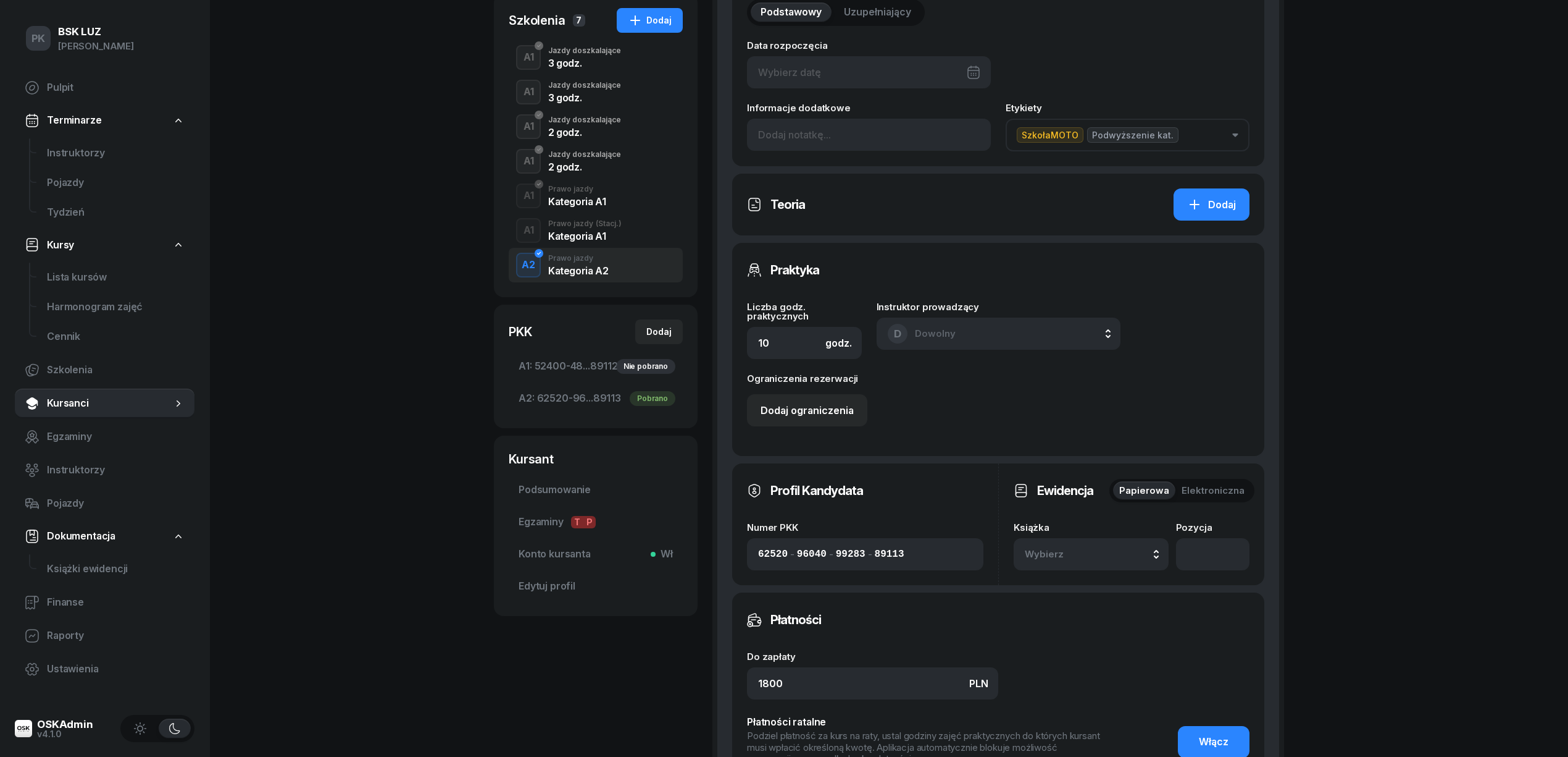
scroll to position [329, 0]
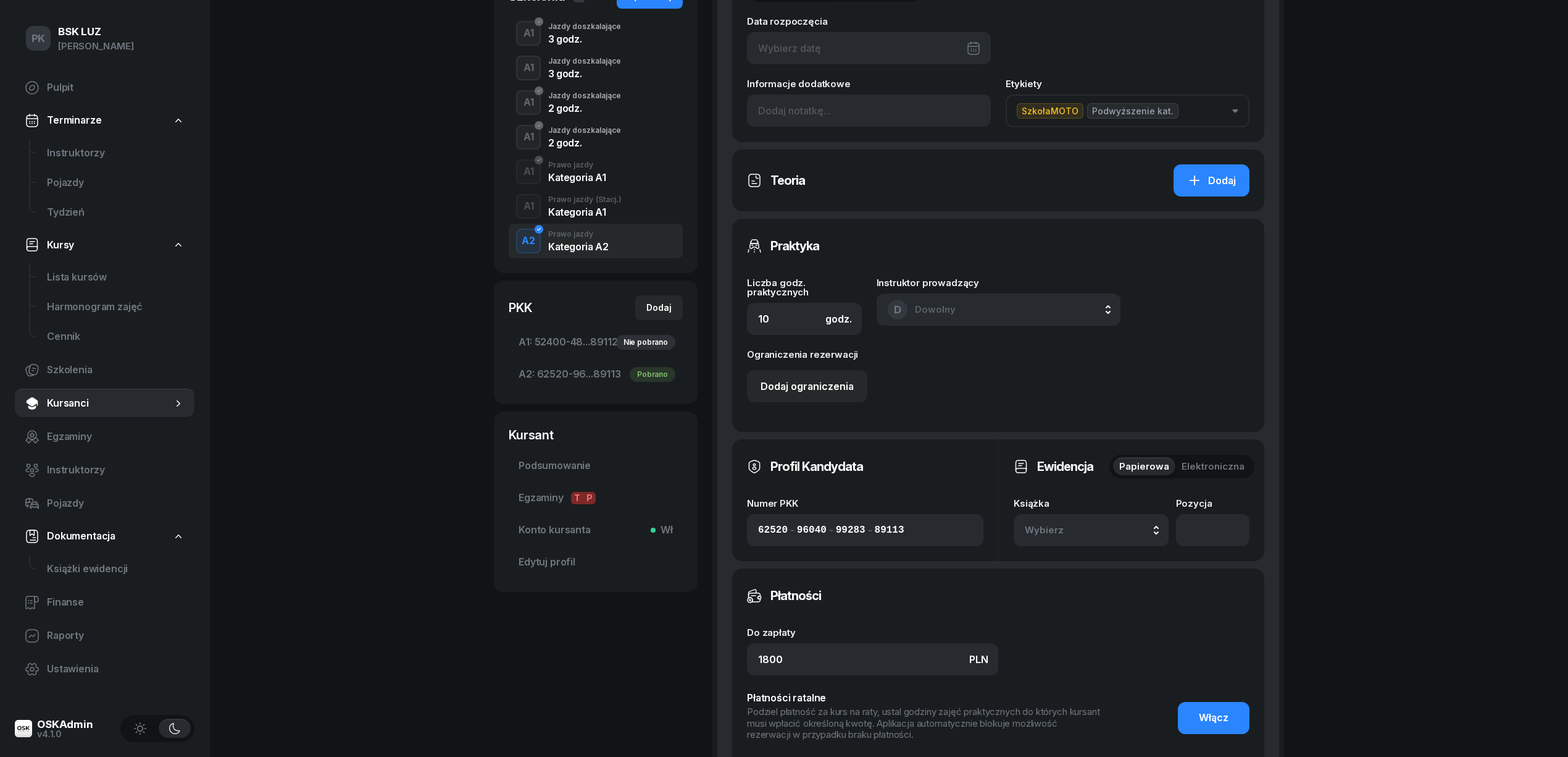
click at [1089, 525] on span "Wybierz" at bounding box center [1061, 530] width 73 height 16
click at [1107, 493] on div "1/2020/SM" at bounding box center [1105, 492] width 146 height 16
click at [1205, 520] on input "number" at bounding box center [1212, 529] width 74 height 32
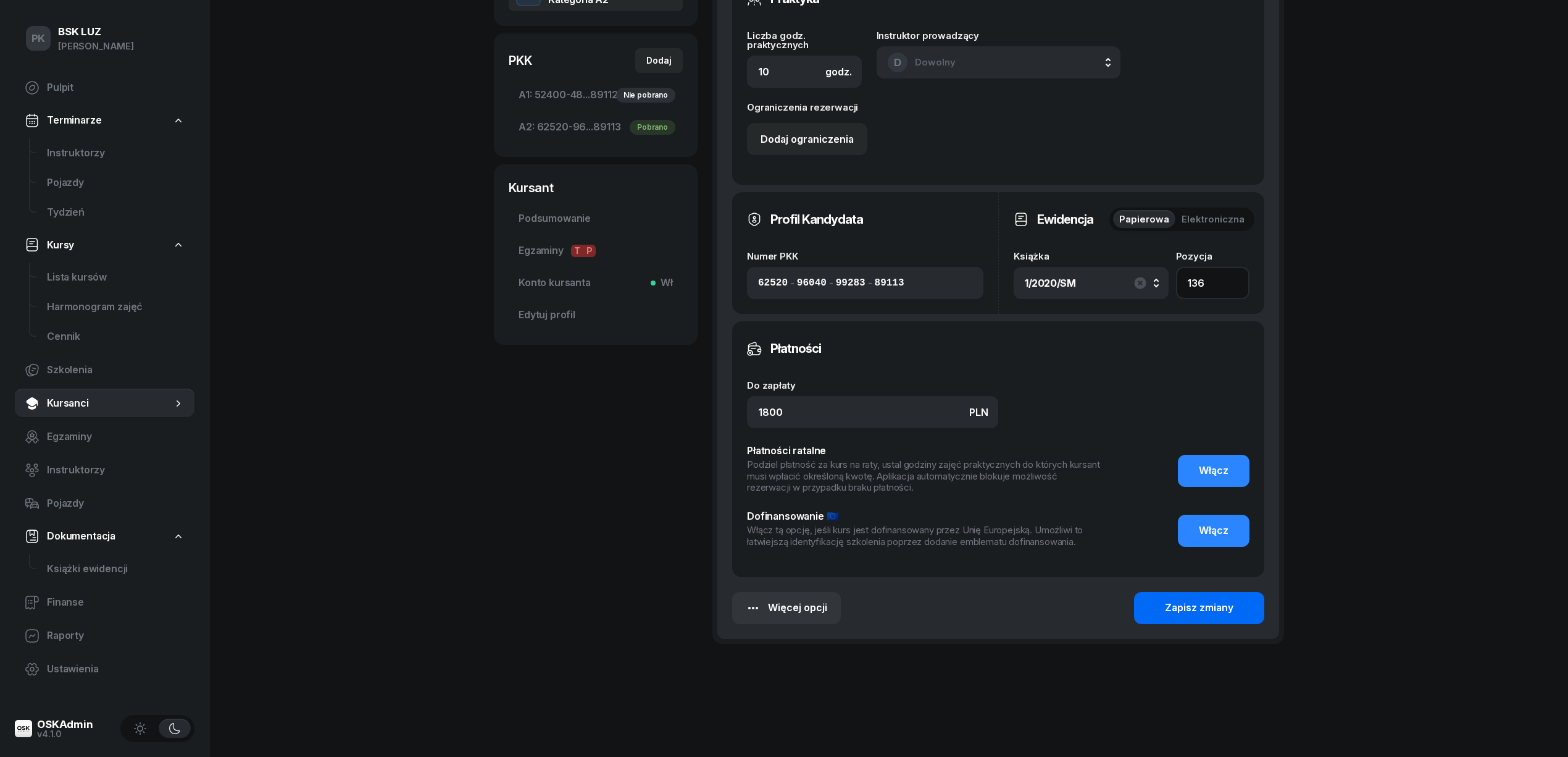
type input "136"
click at [1218, 616] on button "Zapisz zmiany" at bounding box center [1199, 608] width 130 height 32
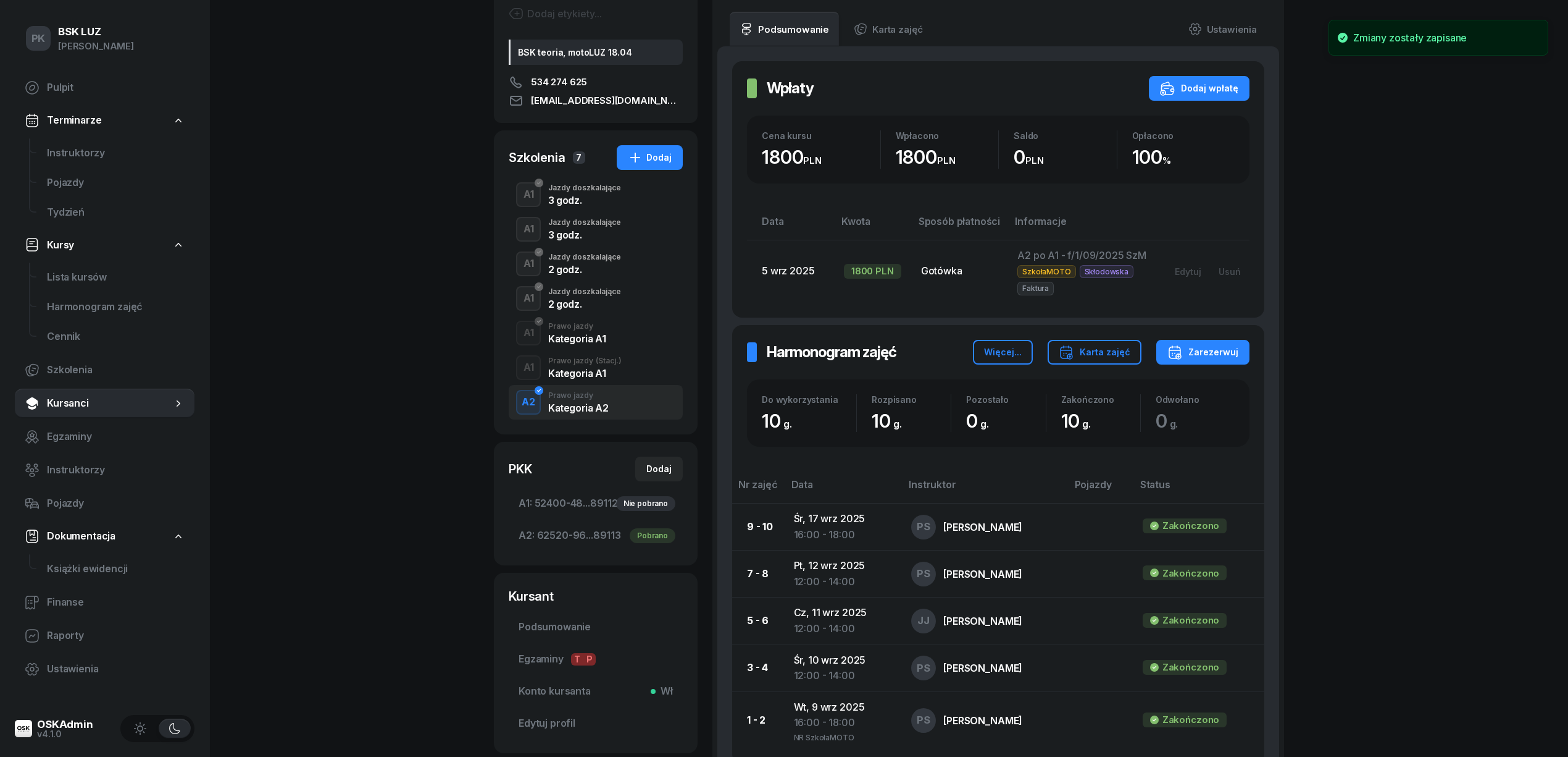
scroll to position [0, 0]
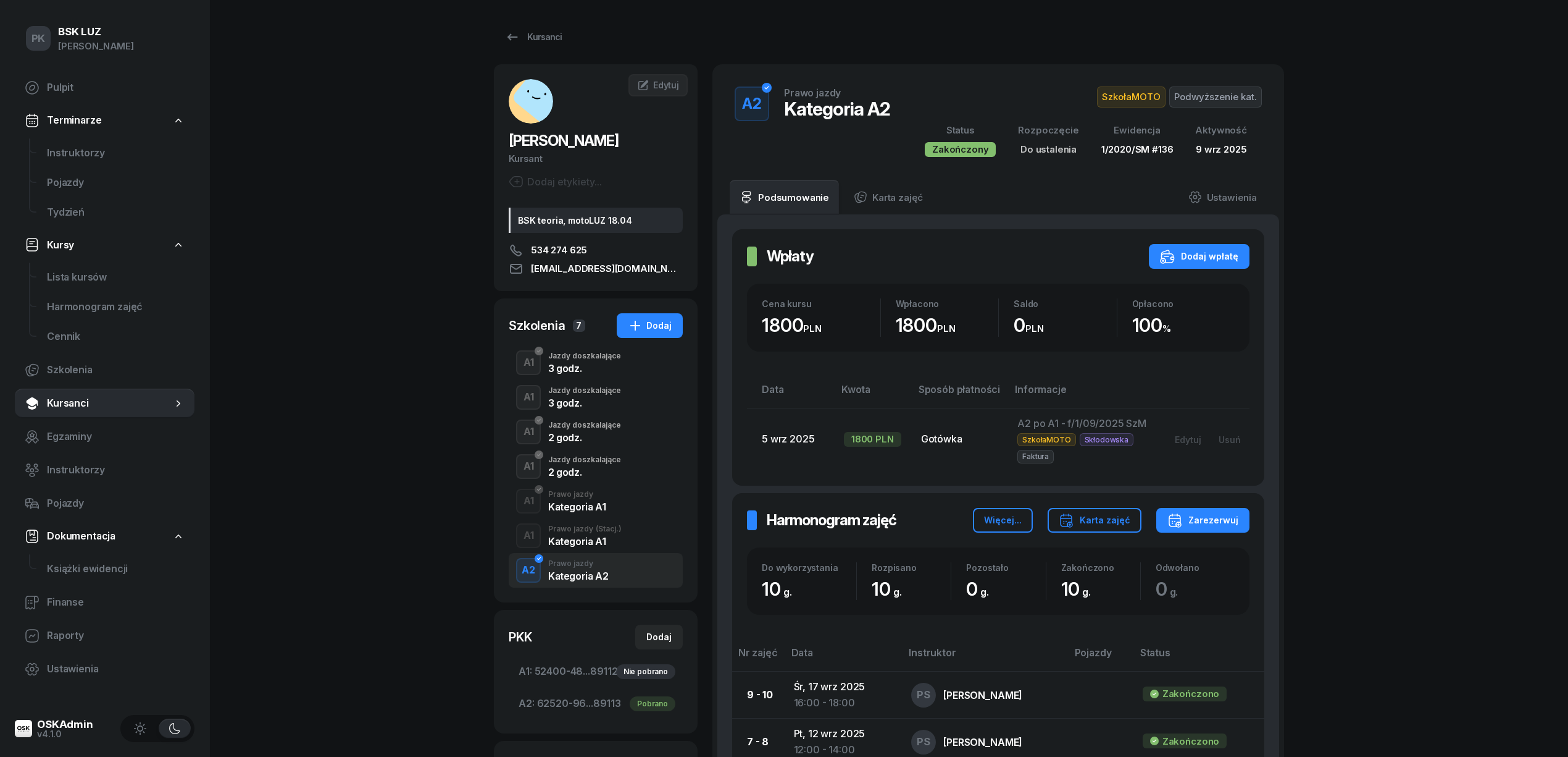
click at [545, 53] on div "Kursanci SWÓŁ MATEUSZ Kursant Dodaj etykiety... BSK teoria, motoLUZ 18.04 534 2…" at bounding box center [889, 506] width 790 height 1013
click at [534, 43] on div "Kursanci" at bounding box center [533, 37] width 56 height 15
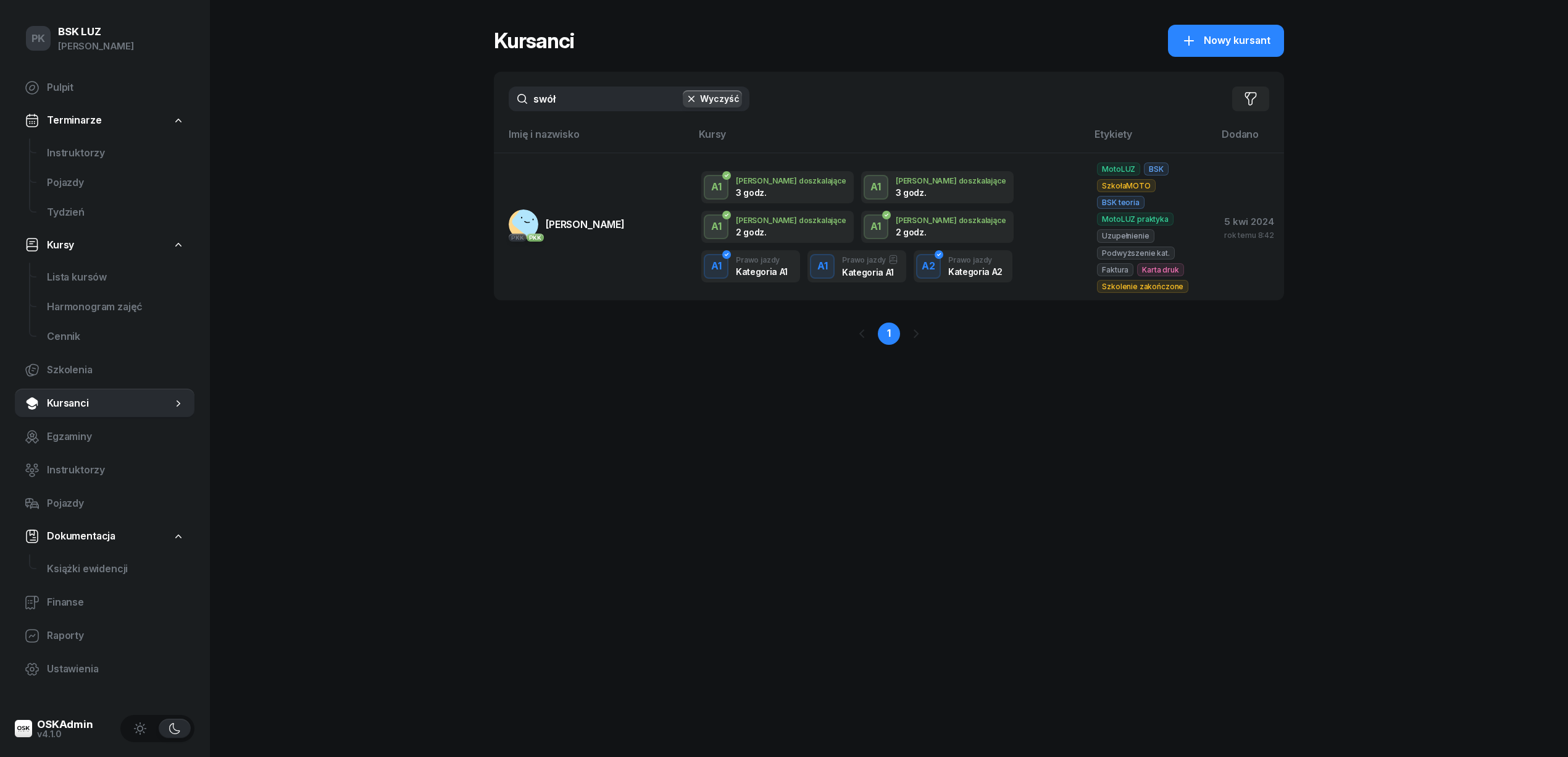
drag, startPoint x: 603, startPoint y: 103, endPoint x: 485, endPoint y: 103, distance: 118.0
click at [485, 103] on div "PK BSK LUZ Piotr Klimek Pulpit Terminarze Instruktorzy Pojazdy Tydzień Kursy Li…" at bounding box center [784, 378] width 1568 height 757
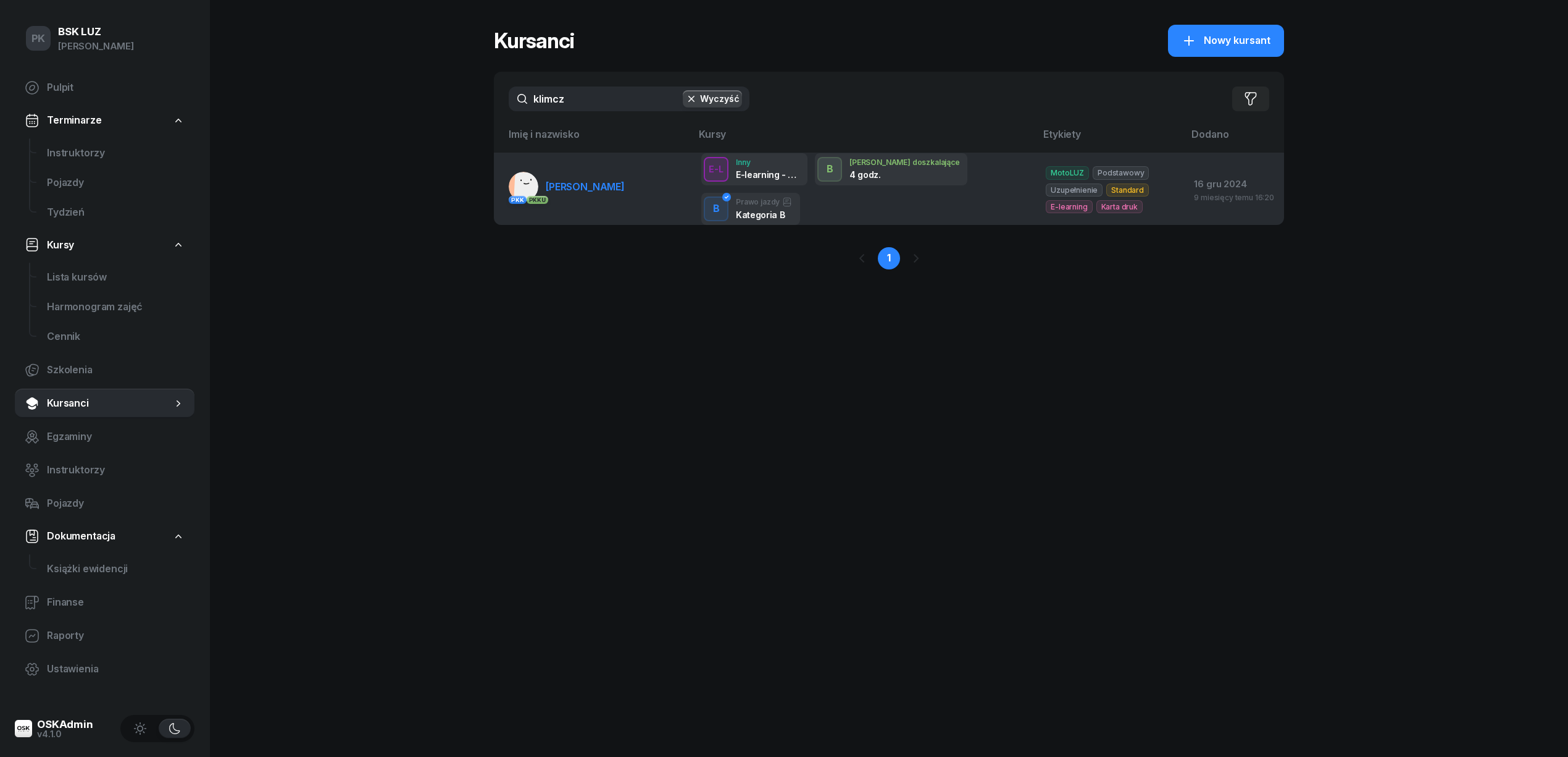
type input "klimcz"
click at [567, 190] on span "[PERSON_NAME]" at bounding box center [585, 187] width 79 height 13
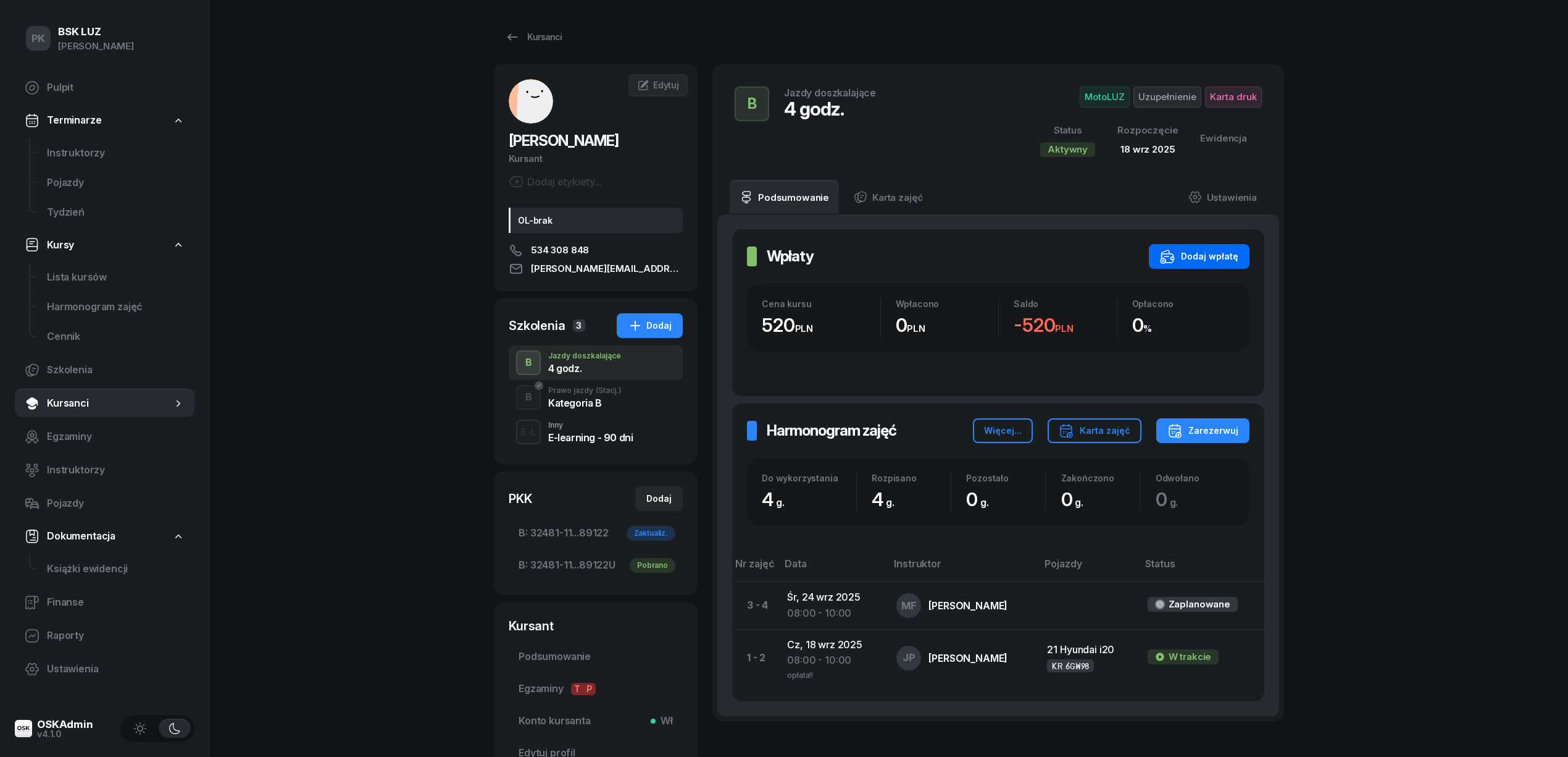
click at [1208, 262] on div "Dodaj wpłatę" at bounding box center [1199, 257] width 78 height 15
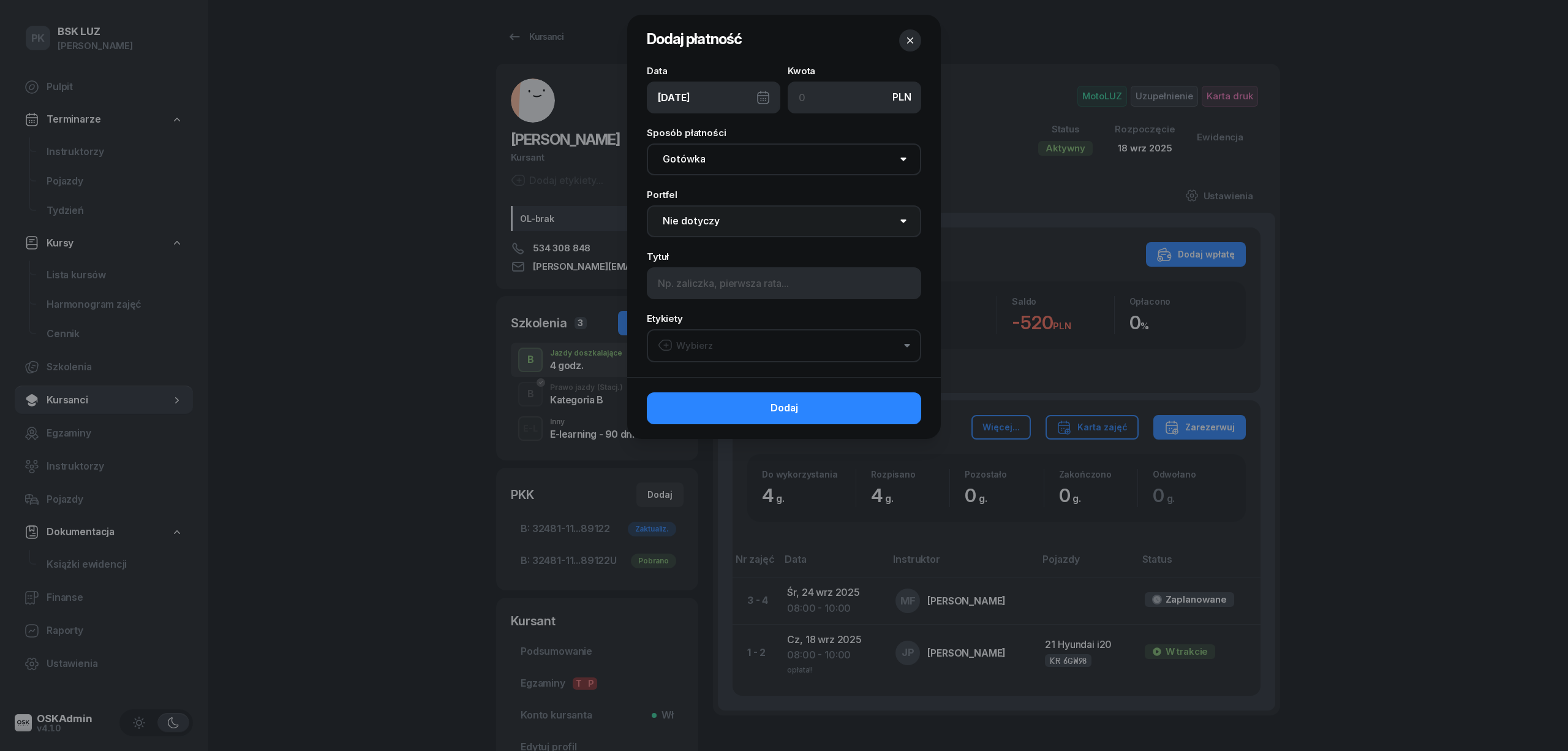
click at [799, 212] on select "Nie dotyczy BSK Kawiory MotoLUZ Kawiory SzkołaMOTO Kawiory BSK Skłodowska MotoL…" at bounding box center [784, 221] width 274 height 32
click at [805, 216] on select "Nie dotyczy BSK Kawiory MotoLUZ Kawiory SzkołaMOTO Kawiory BSK Skłodowska MotoL…" at bounding box center [784, 221] width 274 height 32
click at [794, 165] on select "Gotówka Karta Przelew Płatności online BLIK" at bounding box center [784, 159] width 274 height 32
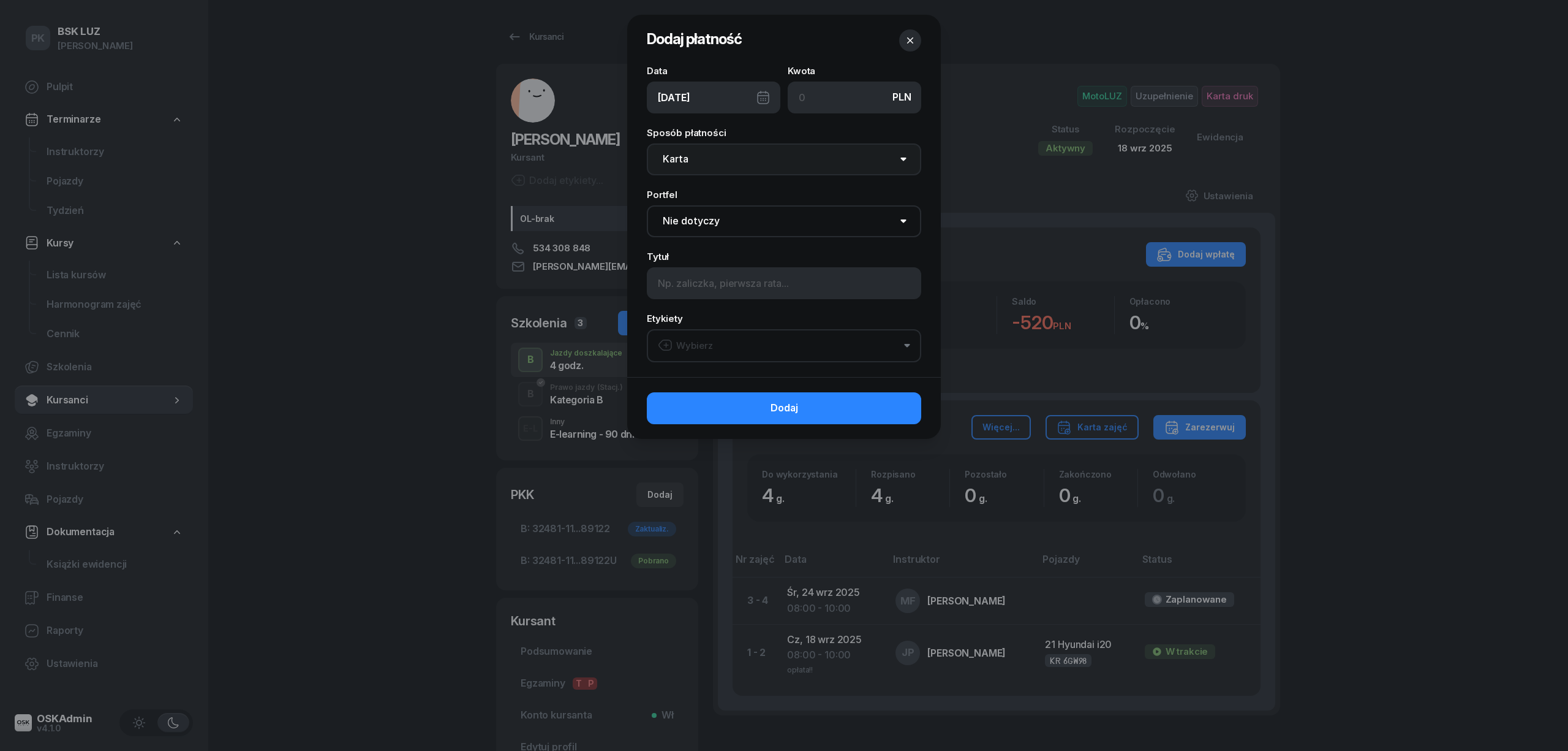
click at [647, 143] on select "Gotówka Karta Przelew Płatności online BLIK" at bounding box center [784, 159] width 274 height 32
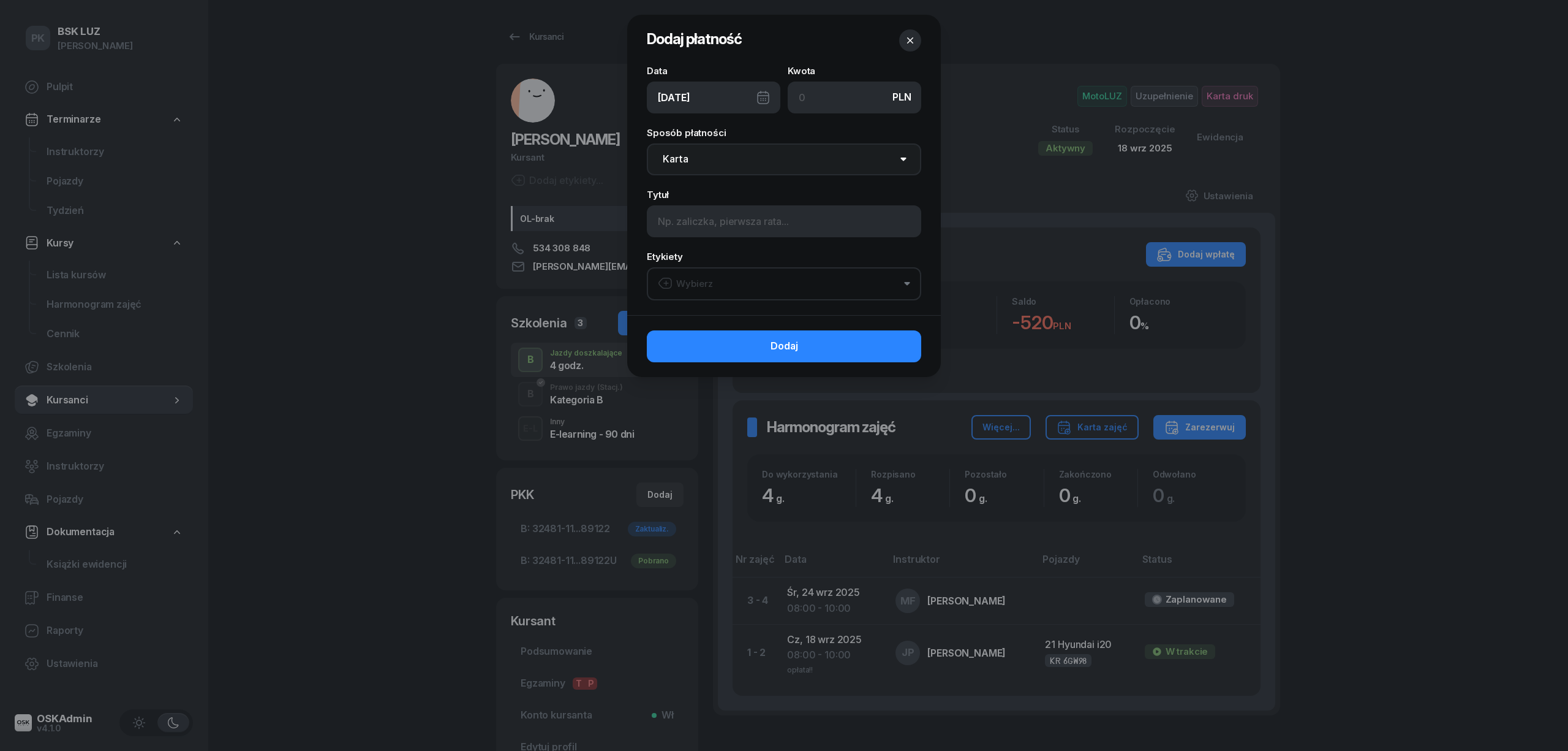
click at [791, 165] on select "Gotówka Karta Przelew Płatności online BLIK" at bounding box center [784, 159] width 274 height 32
select select "cash"
click at [647, 143] on select "Gotówka Karta Przelew Płatności online BLIK" at bounding box center [784, 159] width 274 height 32
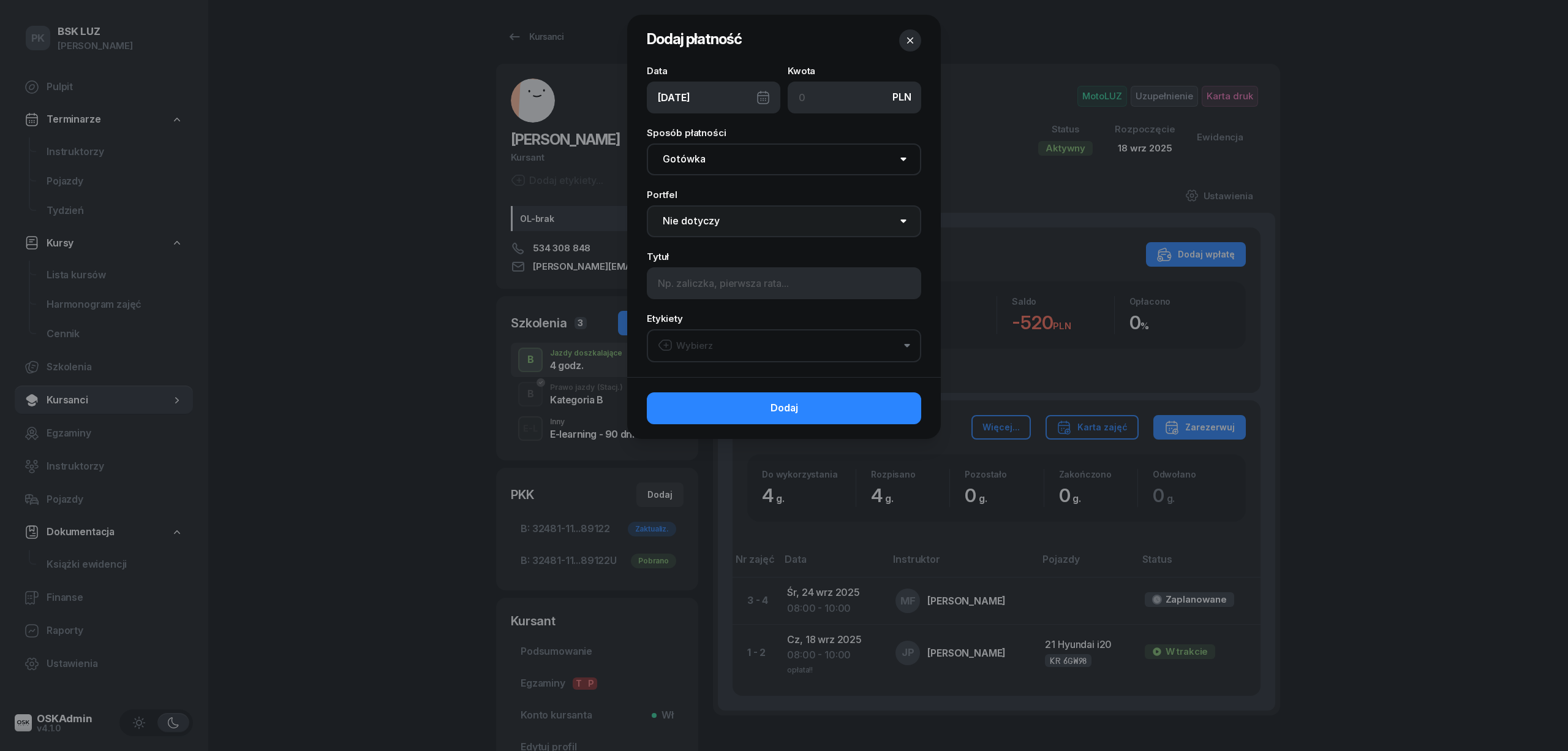
click at [791, 214] on select "Nie dotyczy BSK Kawiory MotoLUZ Kawiory SzkołaMOTO Kawiory BSK Skłodowska MotoL…" at bounding box center [784, 221] width 274 height 32
click at [792, 219] on select "Nie dotyczy BSK Kawiory MotoLUZ Kawiory SzkołaMOTO Kawiory BSK Skłodowska MotoL…" at bounding box center [784, 221] width 274 height 32
click at [785, 345] on button "Wybierz" at bounding box center [784, 345] width 274 height 33
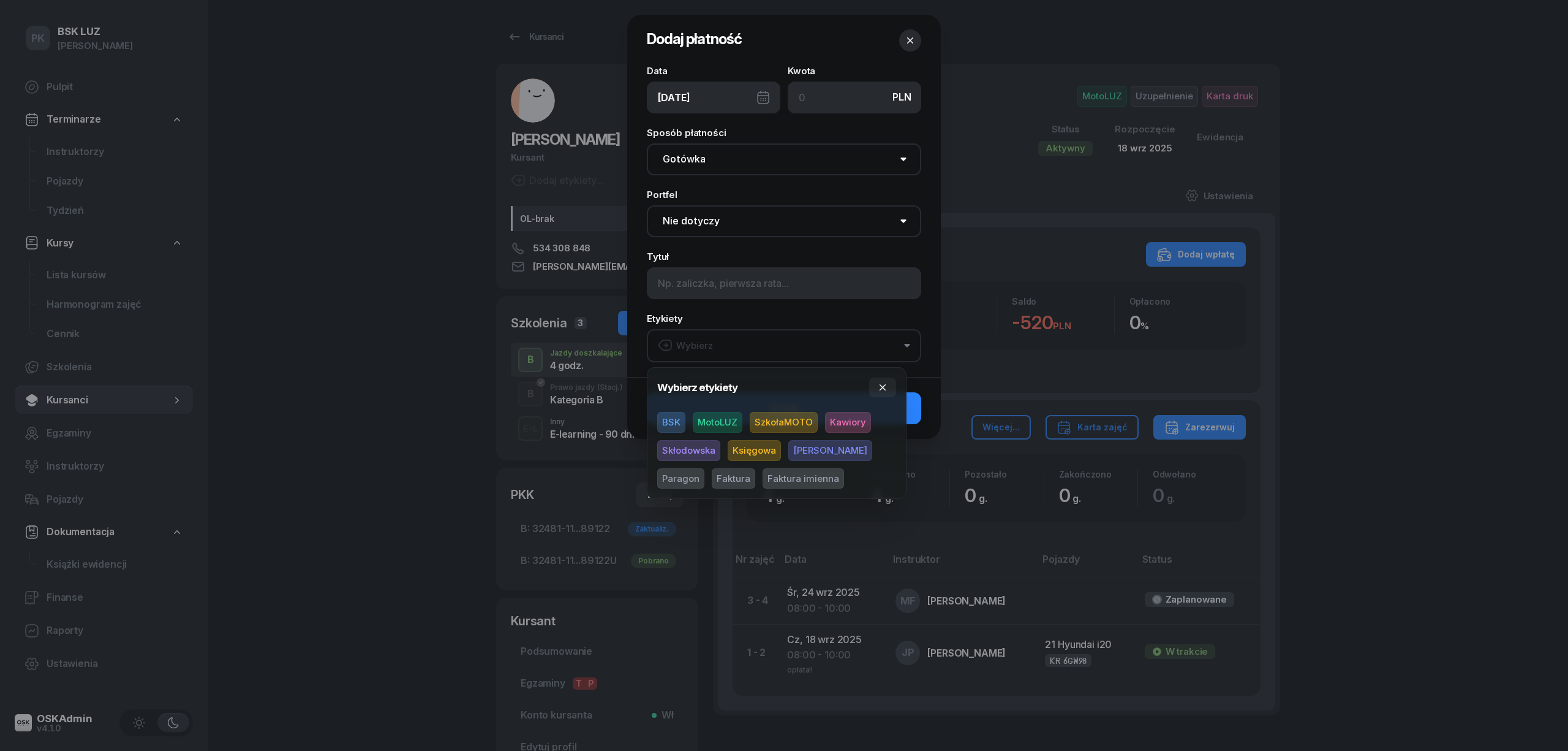
click at [785, 345] on button "Wybierz" at bounding box center [784, 345] width 274 height 33
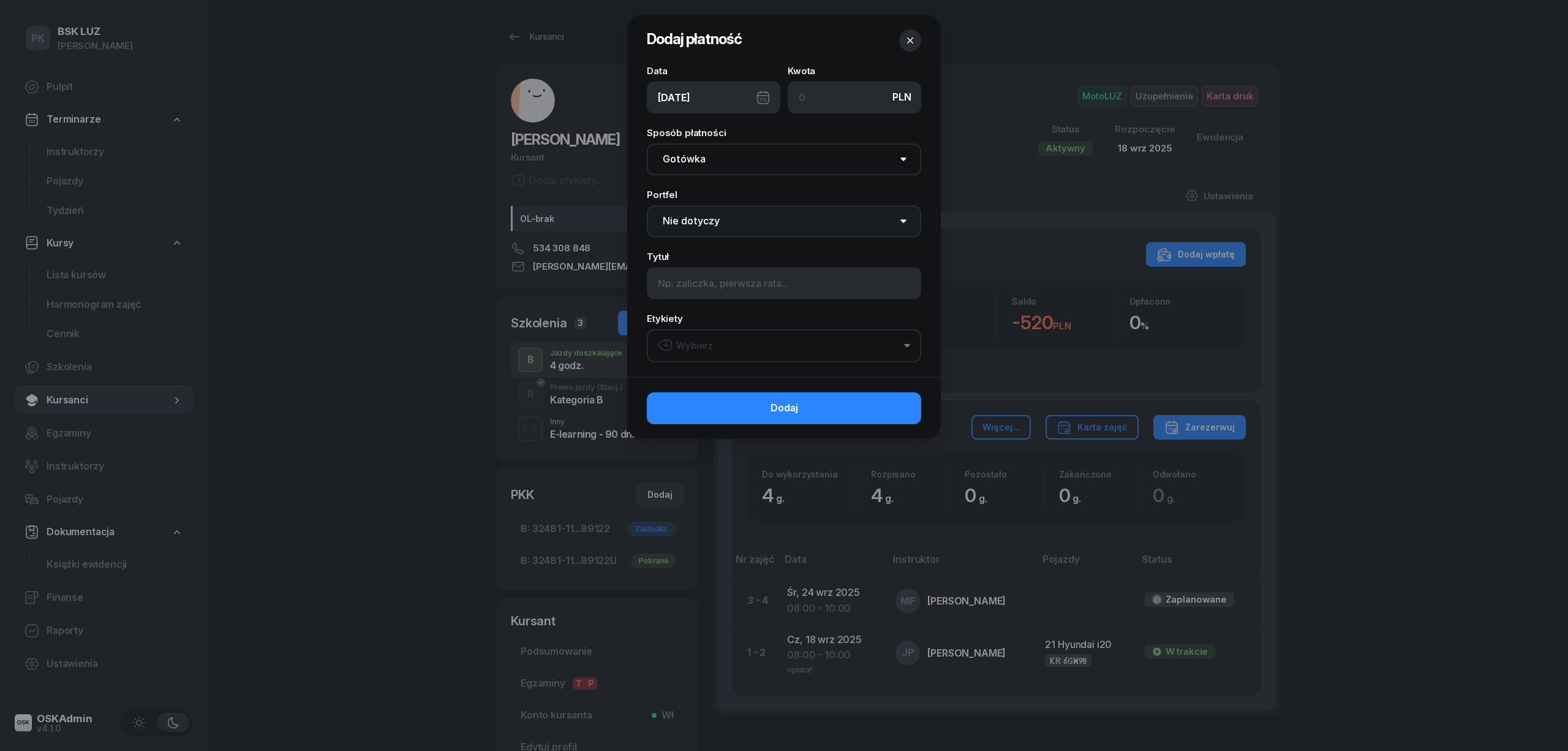
click at [800, 217] on select "Nie dotyczy BSK Kawiory MotoLUZ Kawiory SzkołaMOTO Kawiory BSK Skłodowska MotoL…" at bounding box center [784, 221] width 274 height 32
click at [732, 219] on select "Nie dotyczy BSK Kawiory MotoLUZ Kawiory SzkołaMOTO Kawiory BSK Skłodowska MotoL…" at bounding box center [784, 221] width 274 height 32
click at [908, 41] on icon "button" at bounding box center [910, 41] width 13 height 13
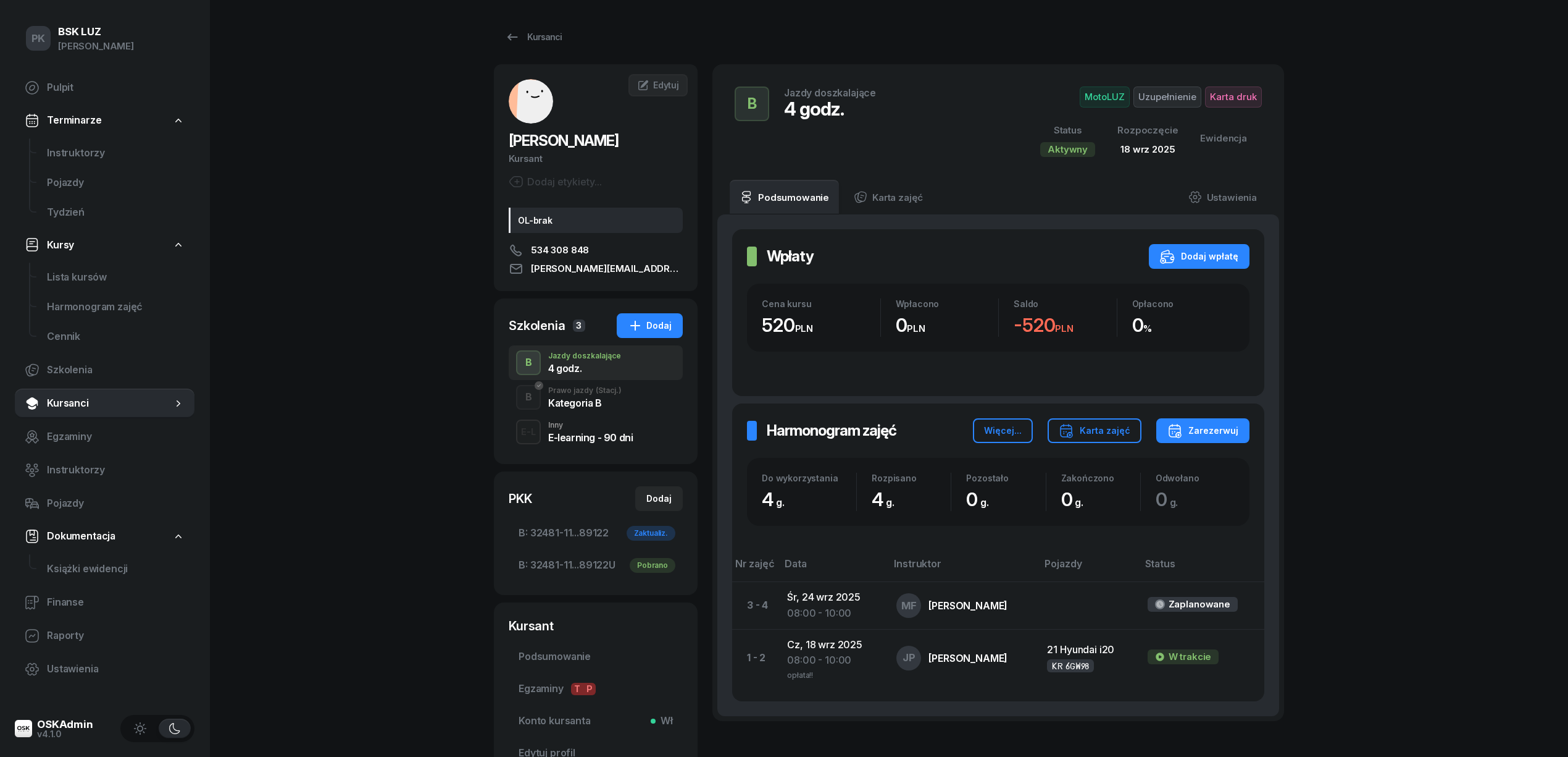
click at [403, 318] on div "PK BSK LUZ Piotr Klimek Pulpit Terminarze Instruktorzy Pojazdy Tydzień Kursy Li…" at bounding box center [784, 433] width 1568 height 866
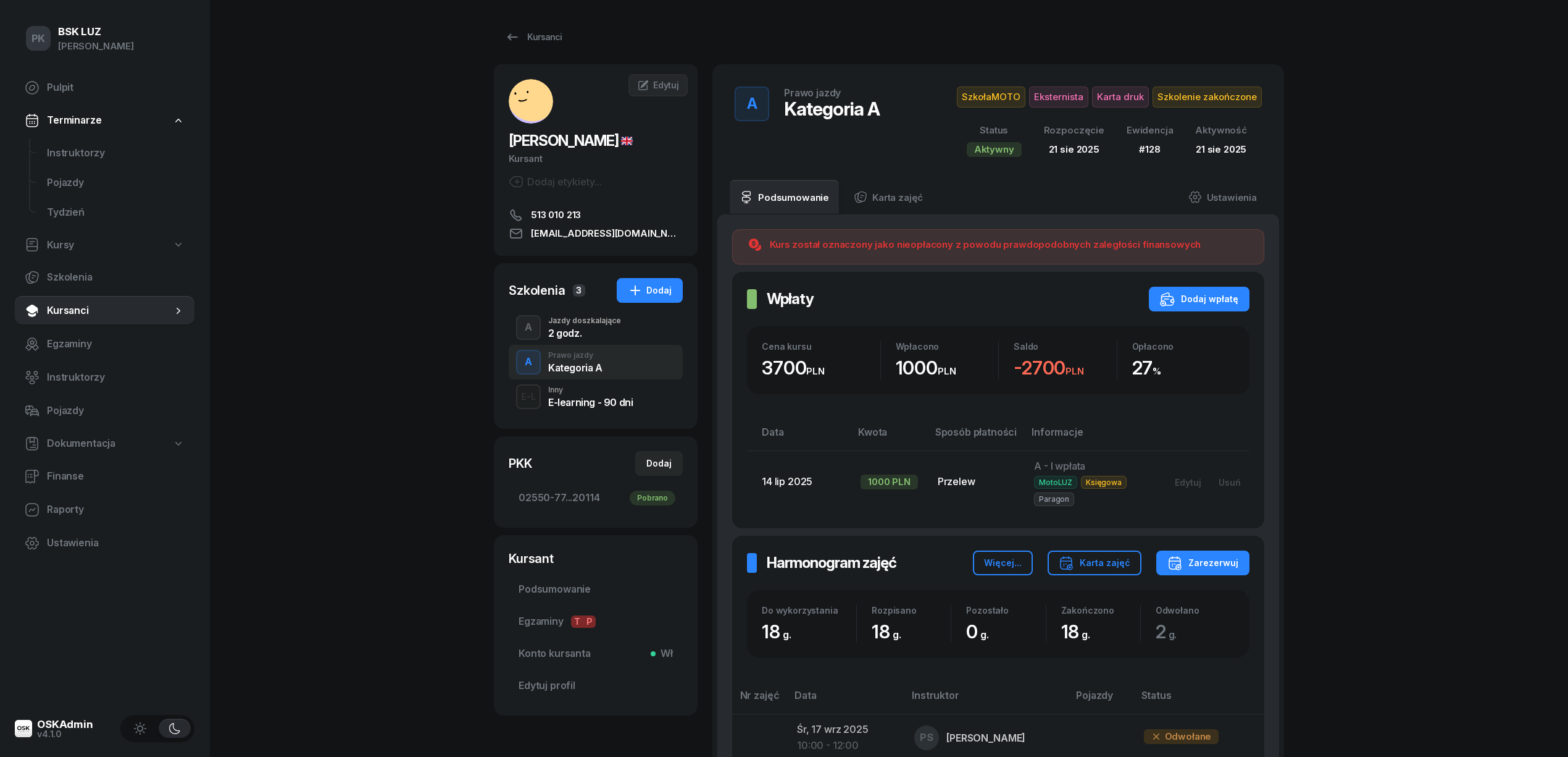
click at [82, 439] on span "Dokumentacja" at bounding box center [81, 444] width 68 height 16
click at [87, 468] on span "Książki ewidencji" at bounding box center [115, 477] width 137 height 16
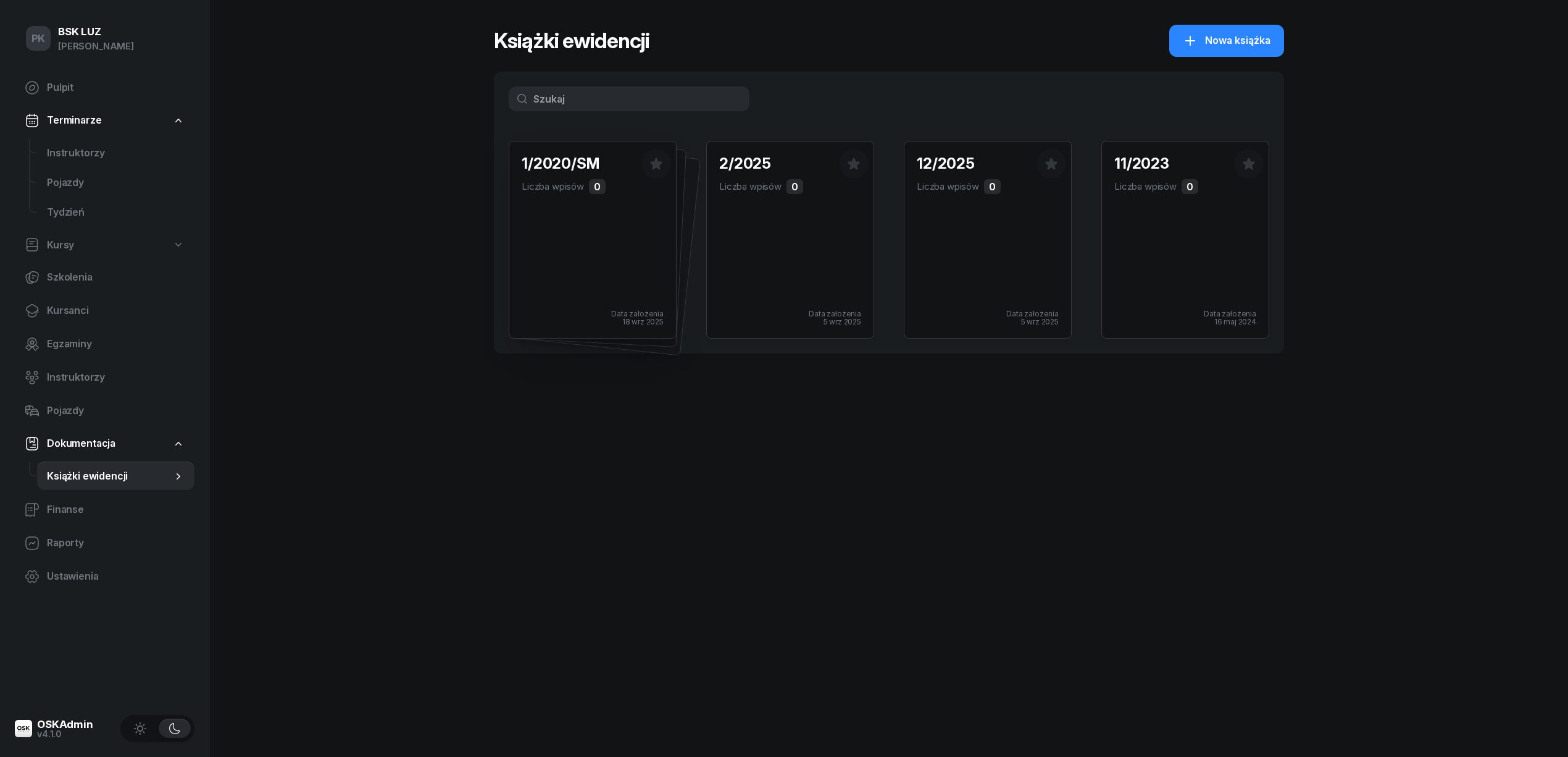
click at [583, 260] on div "1/2020/SM Liczba wpisów 0 Data założenia [DATE]" at bounding box center [592, 239] width 166 height 196
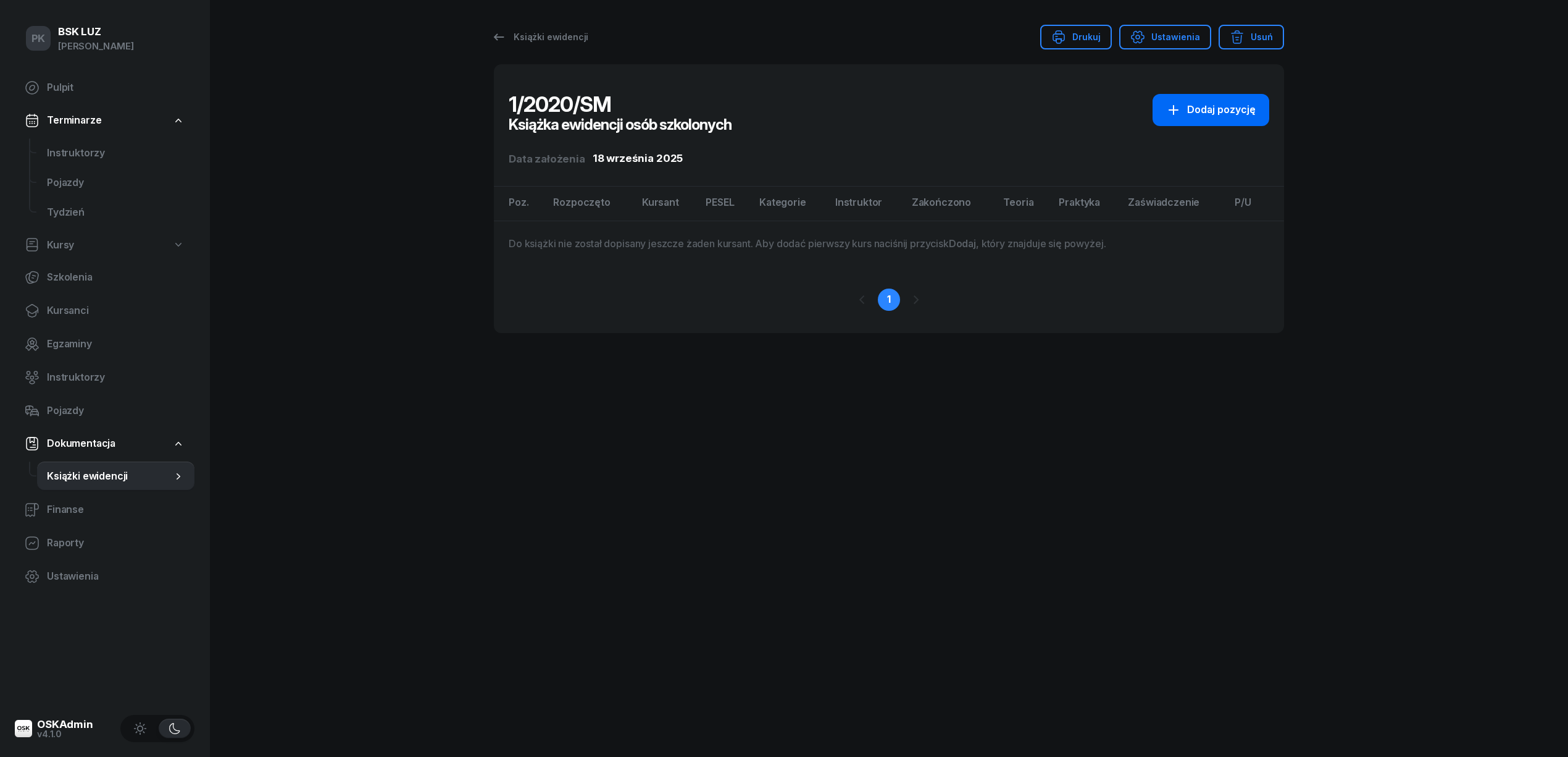
click at [1222, 108] on div "Dodaj pozycję" at bounding box center [1211, 110] width 89 height 16
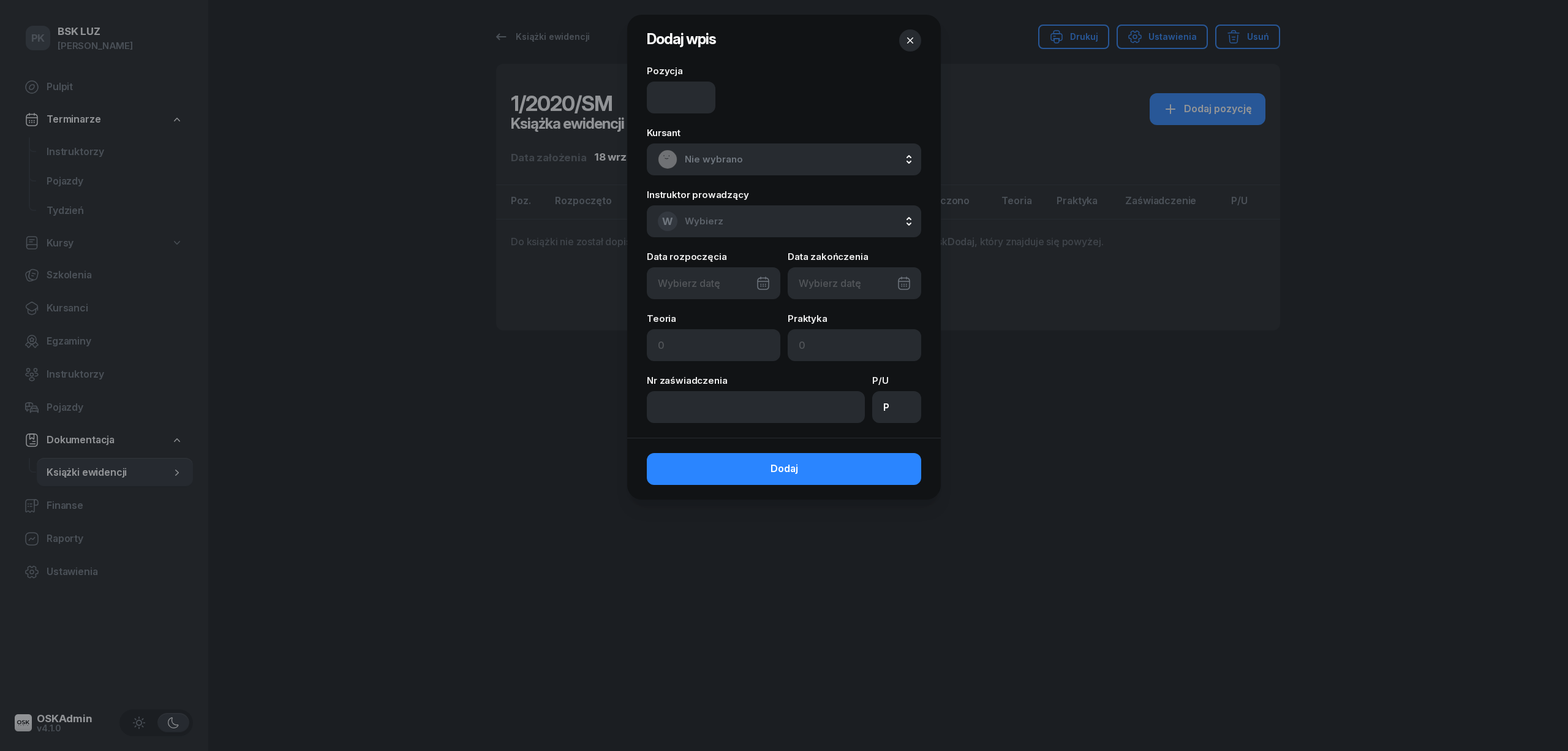
click at [783, 157] on span "Nie wybrano" at bounding box center [798, 159] width 226 height 16
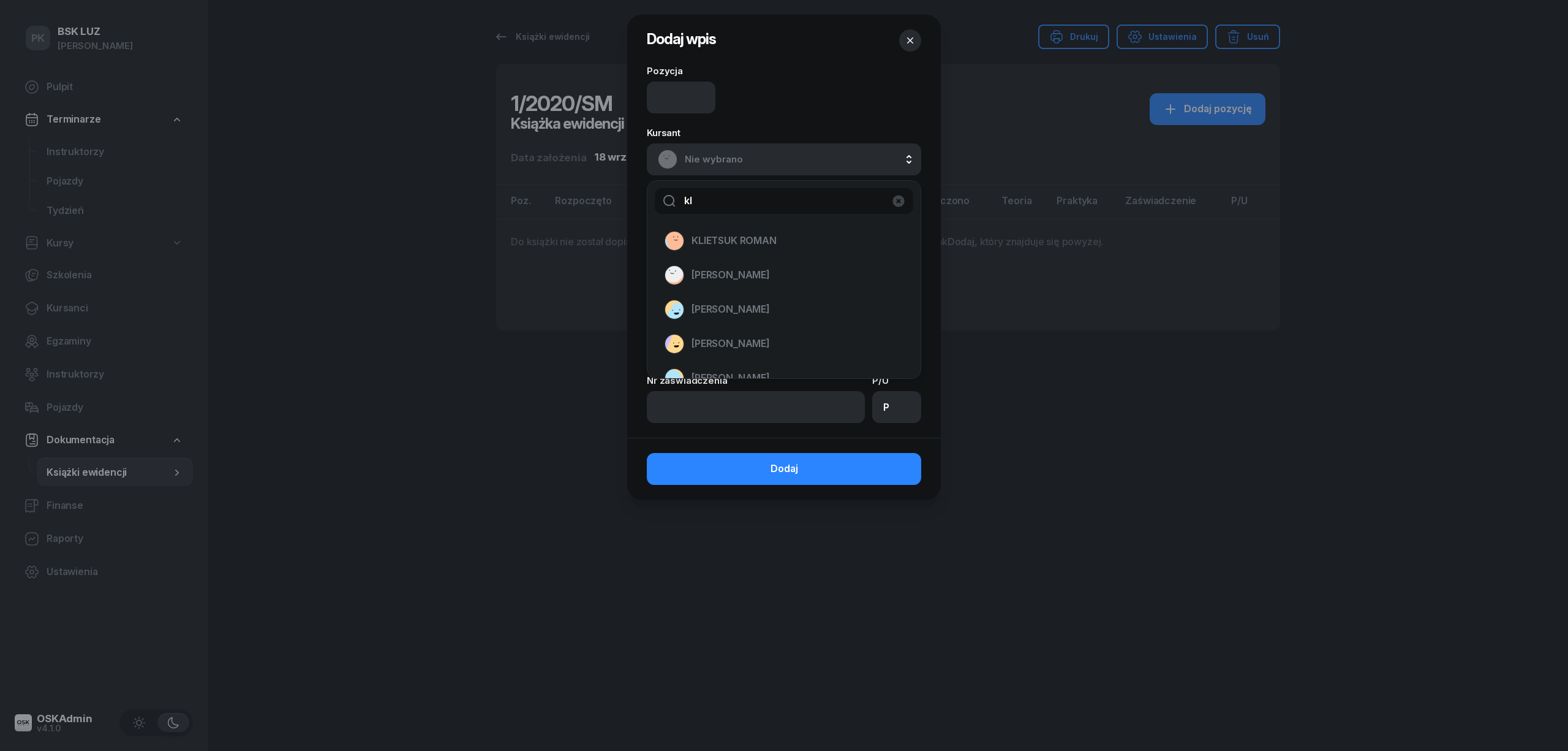
type input "k"
type input "kawa"
click at [761, 237] on span "KAWAŁEK HUBERT" at bounding box center [736, 241] width 89 height 16
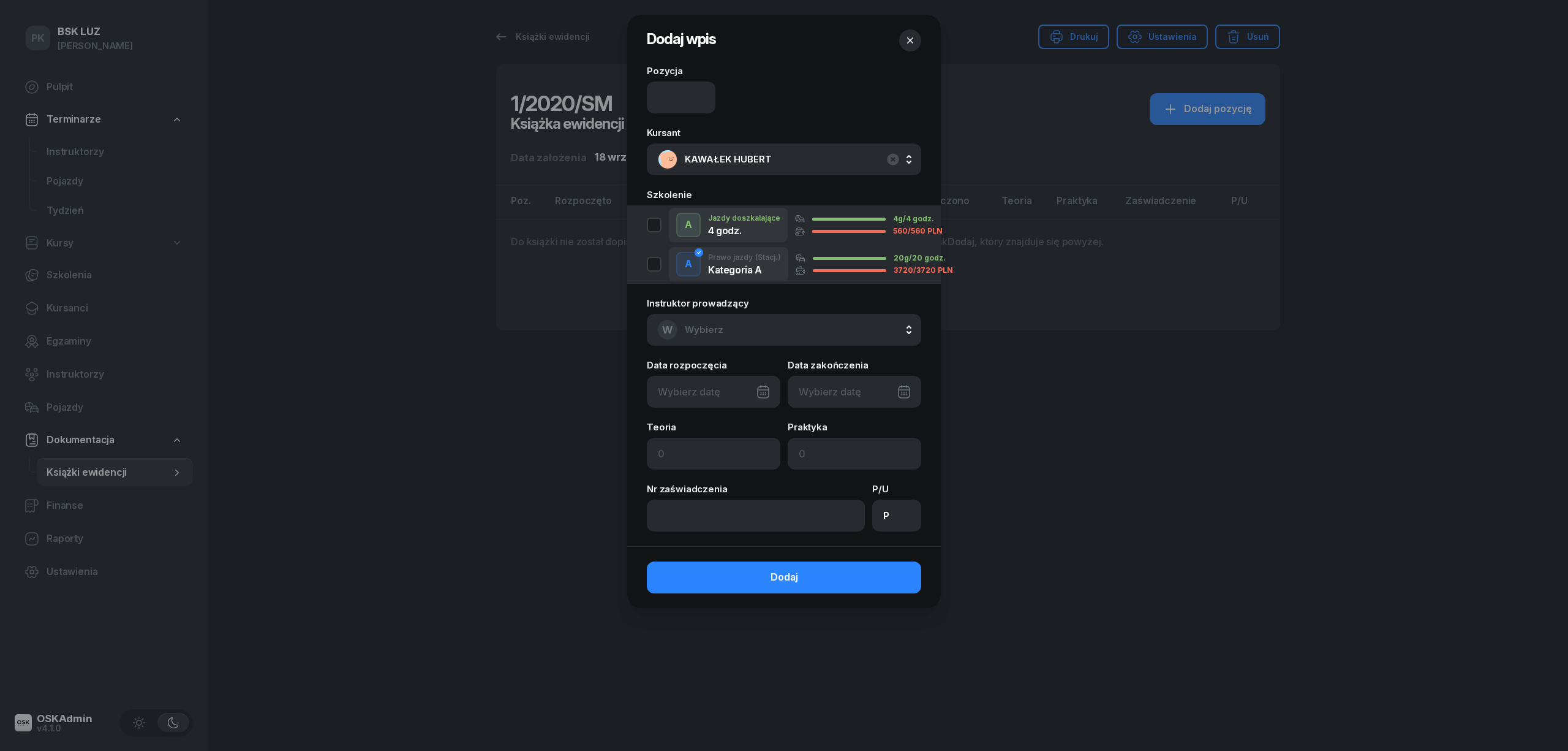
click at [665, 223] on div "A Jazdy doszkalające 4 godz. 4g/4 godz. 560/560 PLN" at bounding box center [790, 225] width 287 height 35
type input "[DATE]"
type input "30"
type input "4"
click at [743, 330] on button "W Wybierz" at bounding box center [784, 329] width 274 height 32
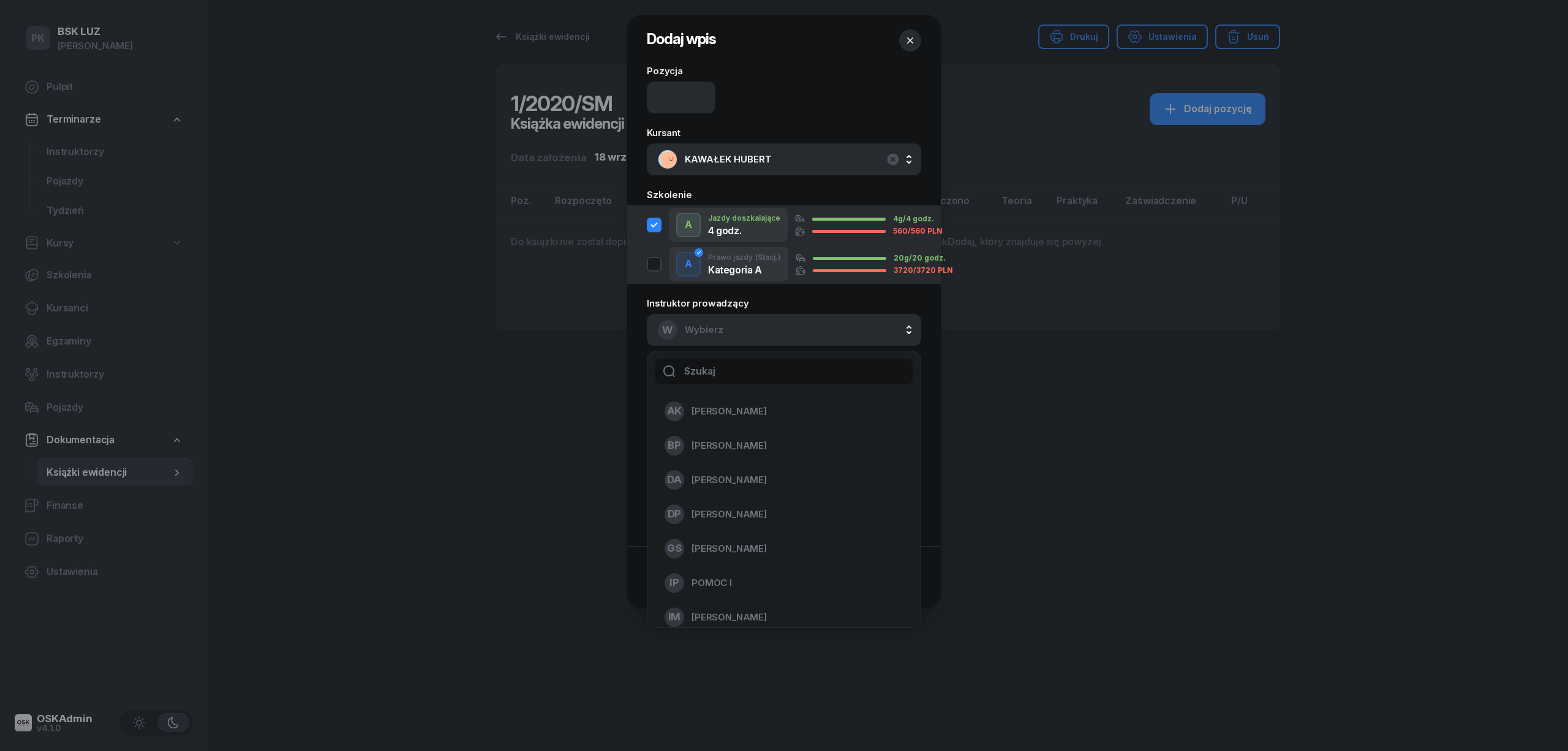
click at [743, 330] on button "W Wybierz" at bounding box center [784, 329] width 274 height 32
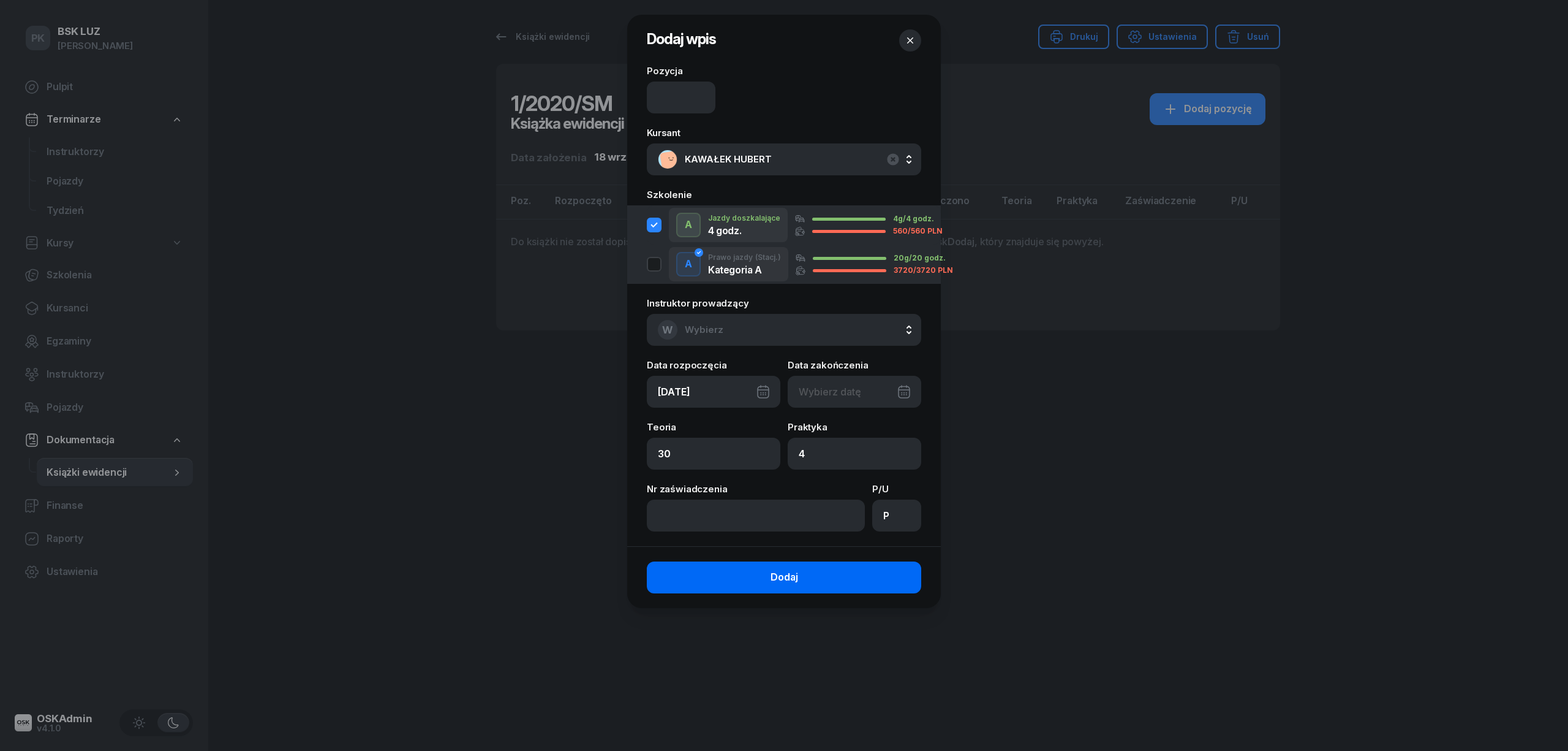
click at [827, 579] on button "Dodaj" at bounding box center [784, 577] width 274 height 32
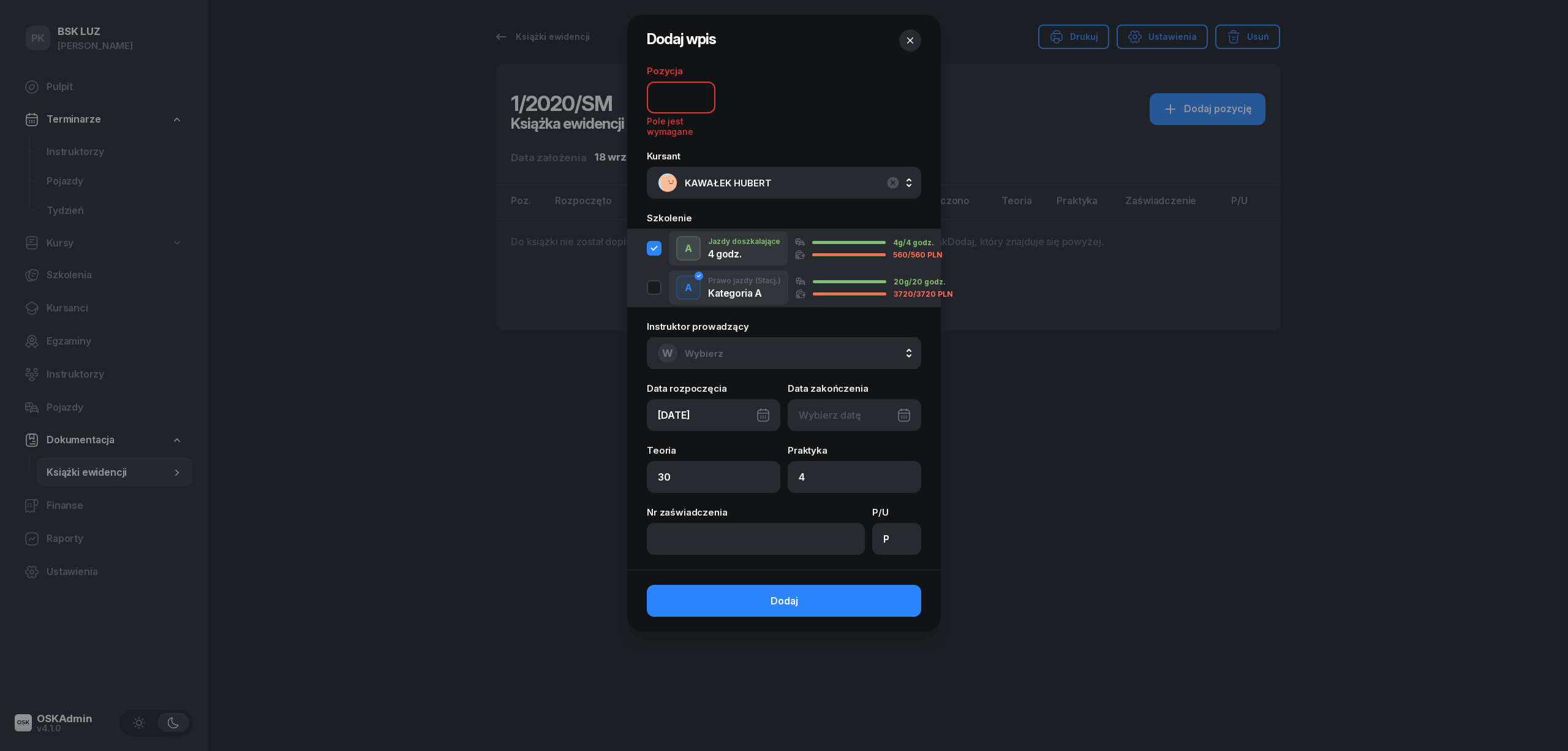
click at [689, 98] on input at bounding box center [681, 97] width 69 height 32
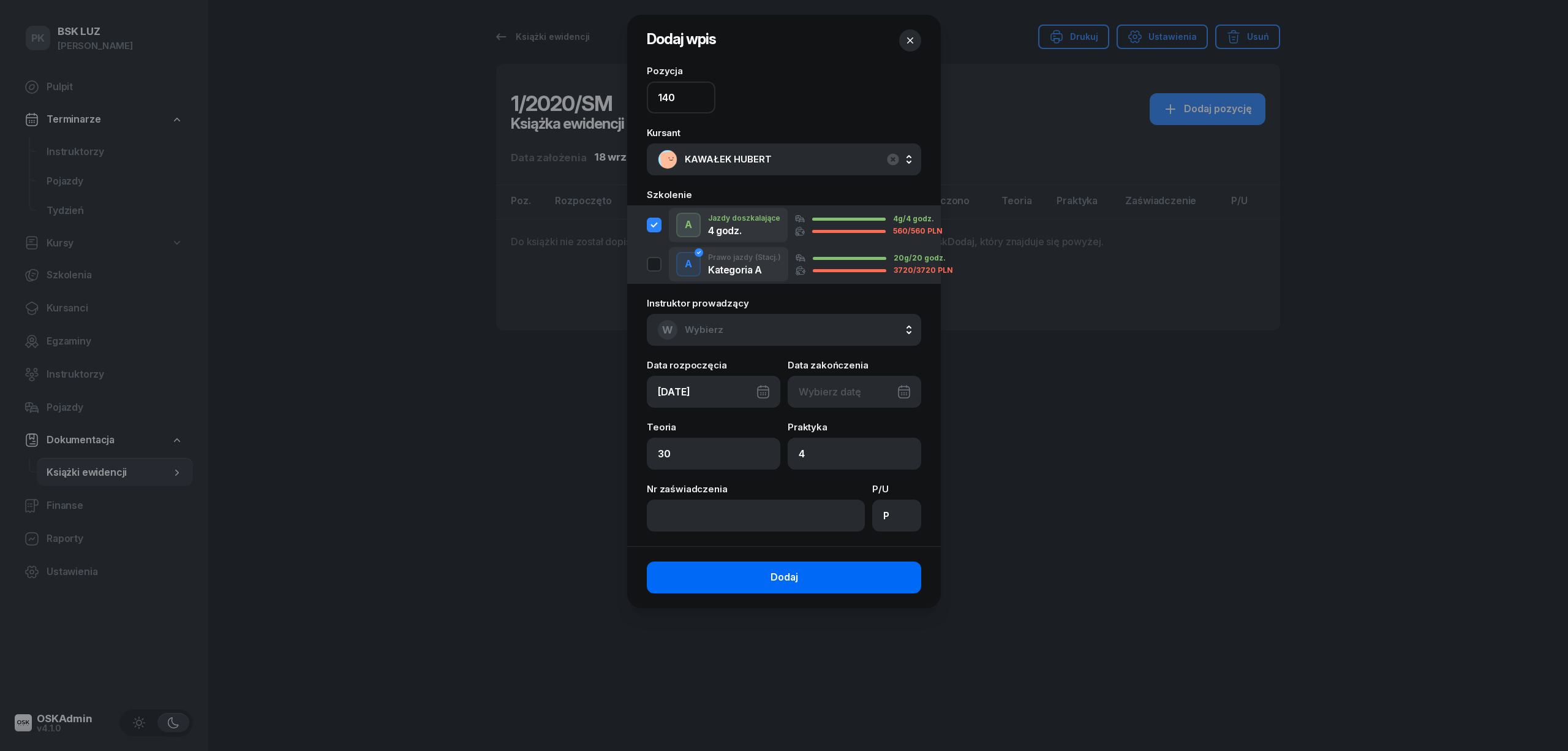
type input "140"
drag, startPoint x: 766, startPoint y: 562, endPoint x: 771, endPoint y: 570, distance: 9.4
click at [771, 570] on button "Dodaj" at bounding box center [784, 577] width 274 height 32
click at [780, 582] on span "Dodaj" at bounding box center [784, 578] width 27 height 16
click at [669, 573] on button "Dodaj" at bounding box center [784, 577] width 274 height 32
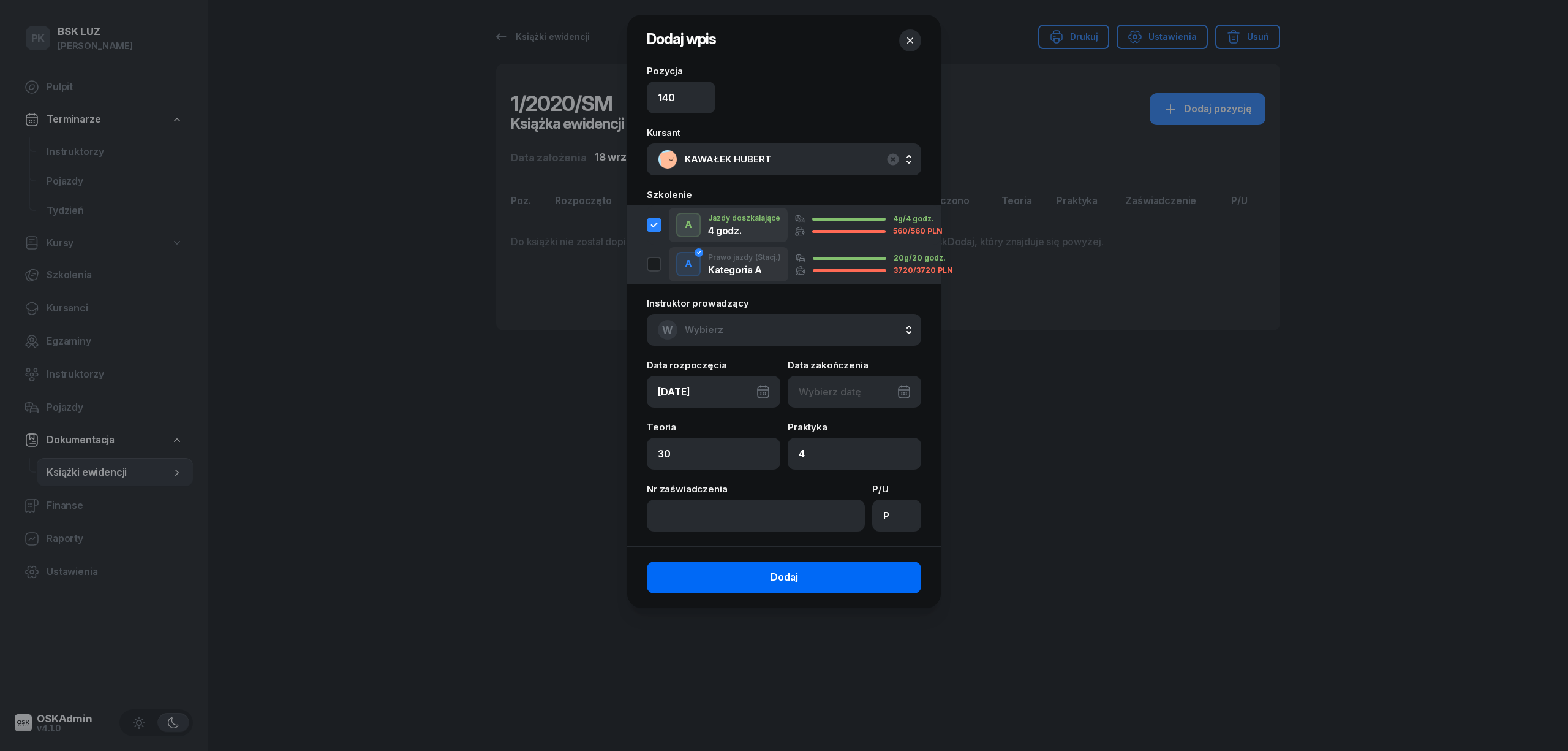
click at [669, 573] on button "Dodaj" at bounding box center [784, 577] width 274 height 32
click at [655, 223] on icon "button" at bounding box center [654, 225] width 15 height 15
click at [655, 223] on div "button" at bounding box center [654, 225] width 15 height 15
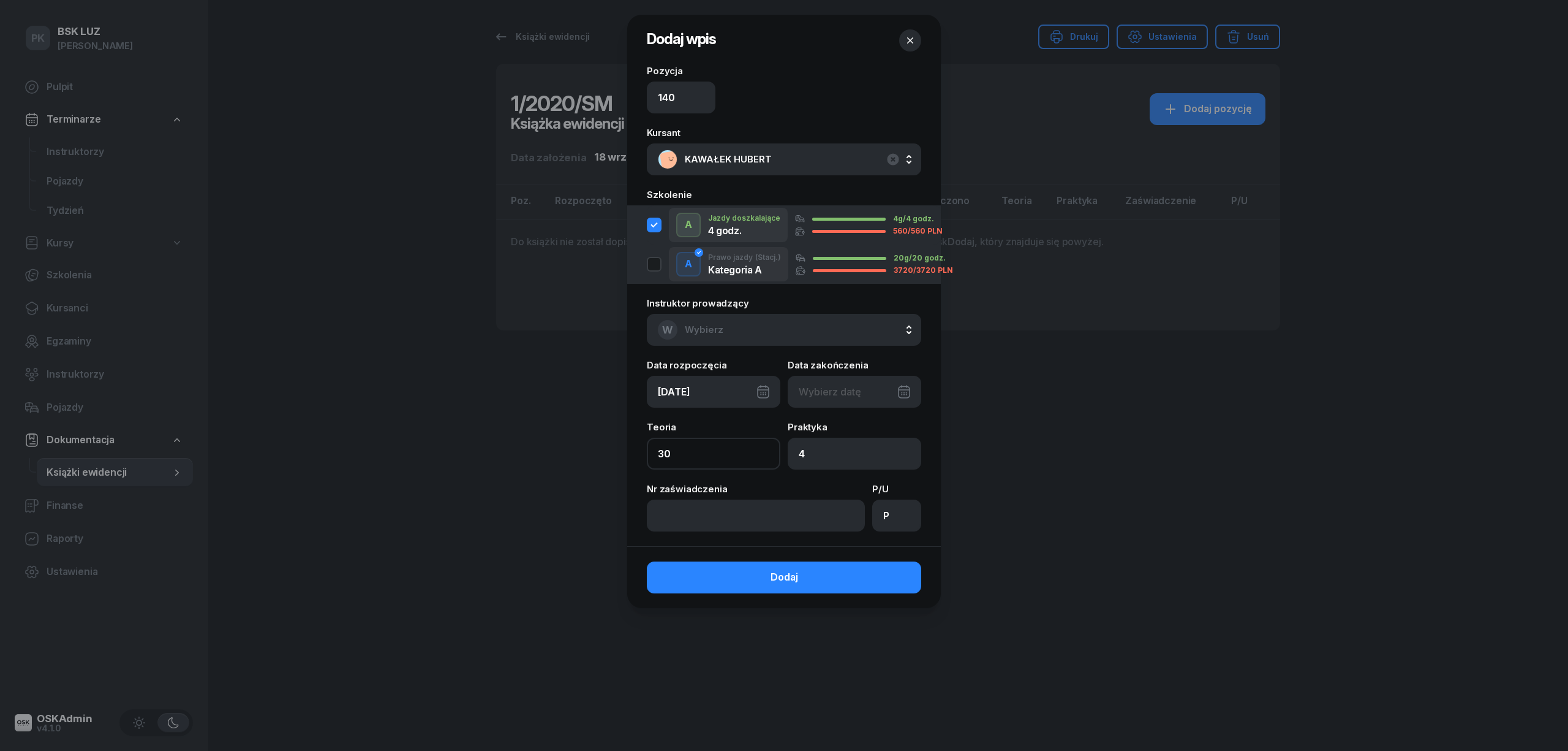
drag, startPoint x: 698, startPoint y: 457, endPoint x: 608, endPoint y: 454, distance: 90.0
click at [608, 454] on div "Dodaj wpis Pozycja 140 [DEMOGRAPHIC_DATA] KAWAŁEK [PERSON_NAME] KAWAŁEK [PERSON…" at bounding box center [784, 376] width 1568 height 751
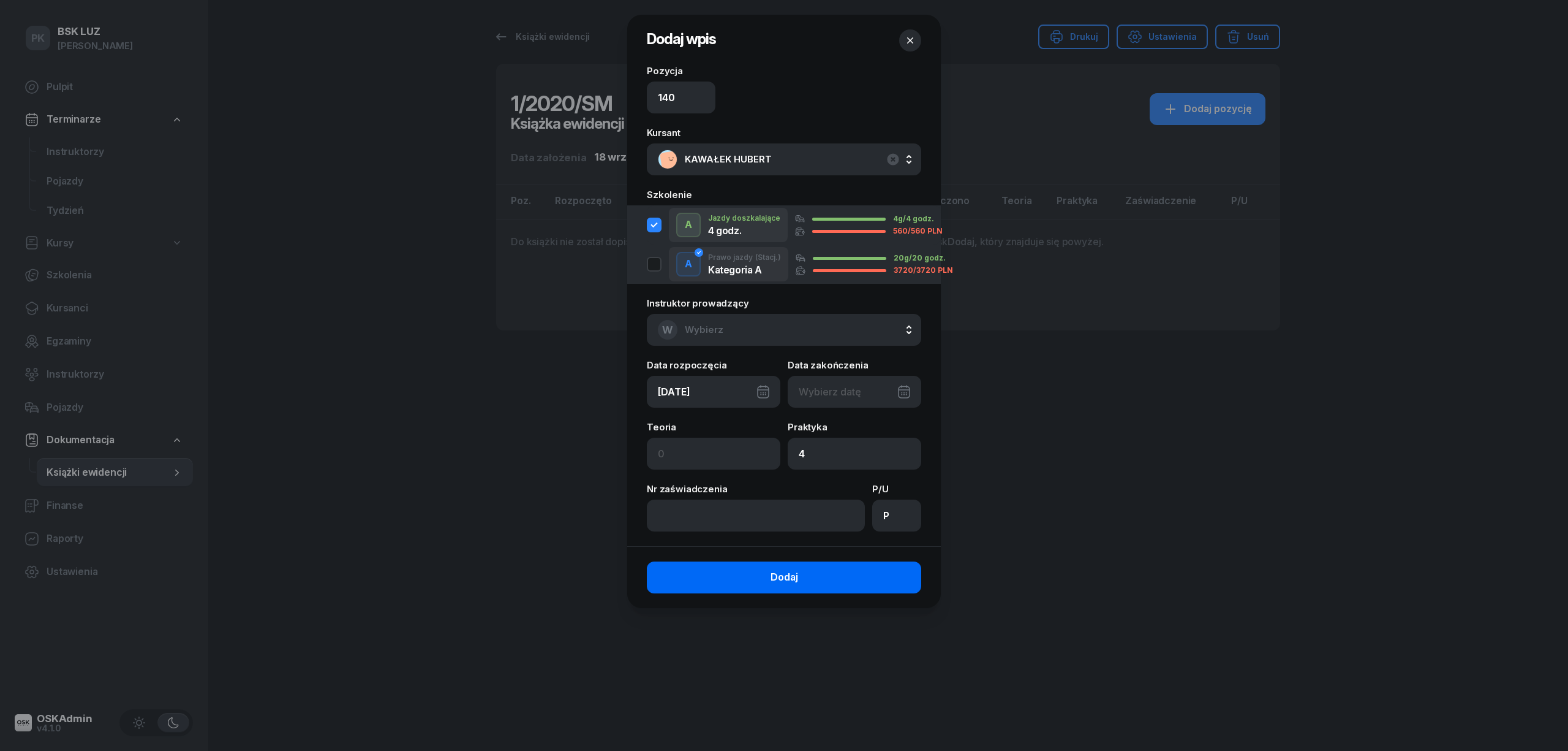
click at [858, 584] on button "Dodaj" at bounding box center [784, 577] width 274 height 32
click at [858, 582] on button "Dodaj" at bounding box center [784, 577] width 274 height 32
click at [858, 577] on button "Dodaj" at bounding box center [784, 577] width 274 height 32
click at [915, 30] on button "button" at bounding box center [910, 41] width 22 height 22
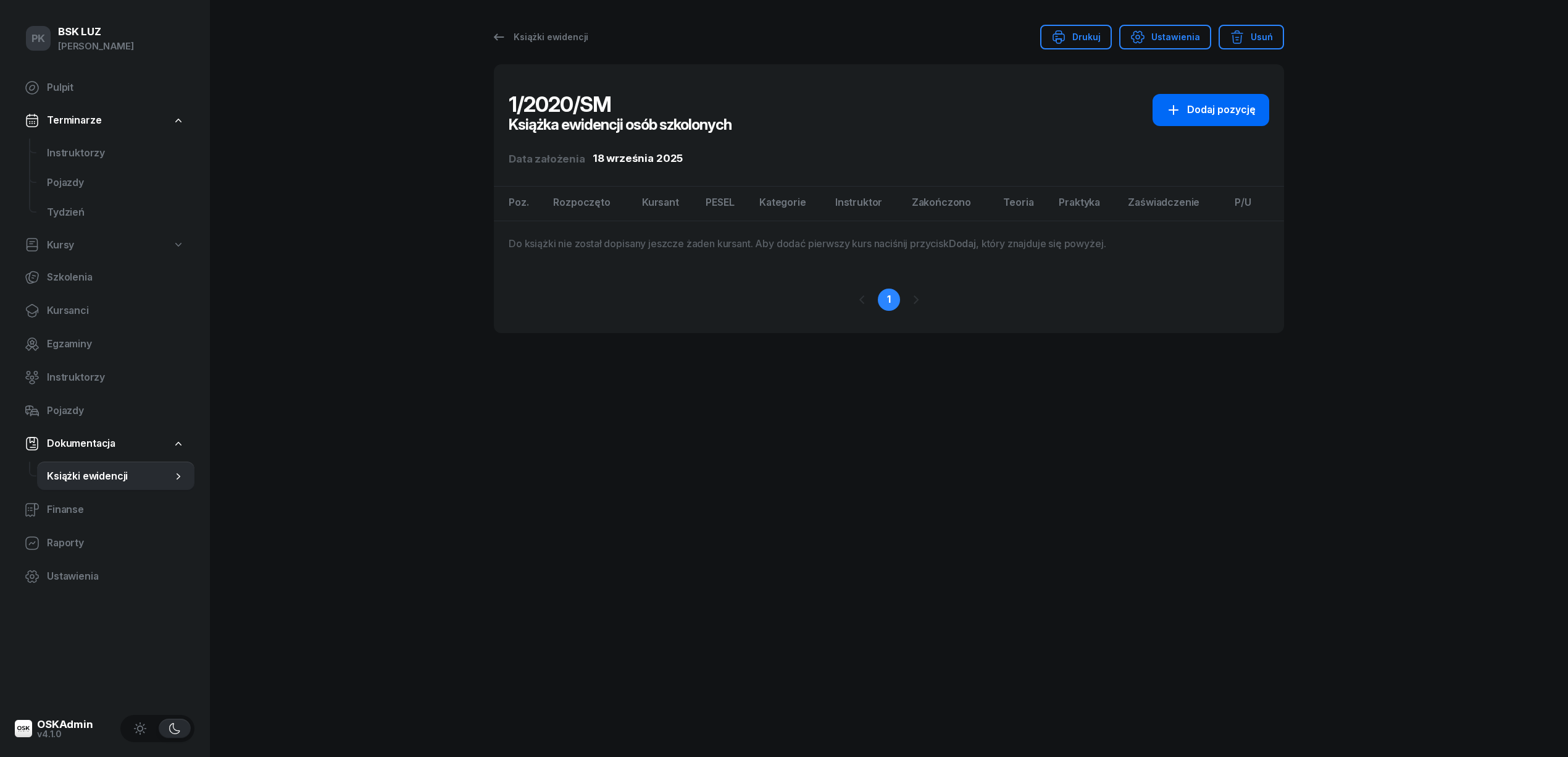
click at [1188, 119] on button "Dodaj pozycję" at bounding box center [1211, 109] width 117 height 32
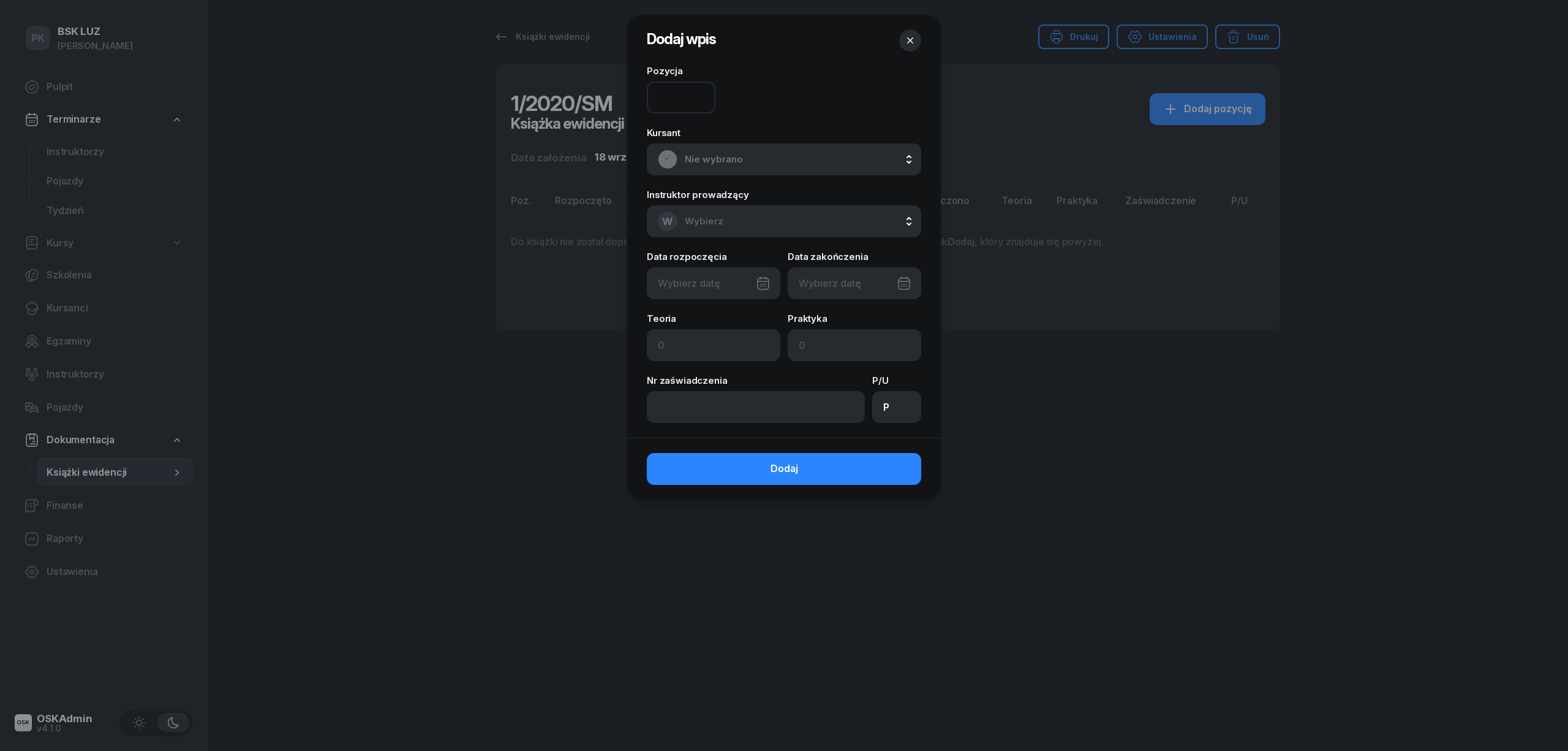
click at [687, 92] on input at bounding box center [681, 97] width 69 height 32
type input "140"
click at [709, 155] on span "Nie wybrano" at bounding box center [798, 159] width 226 height 16
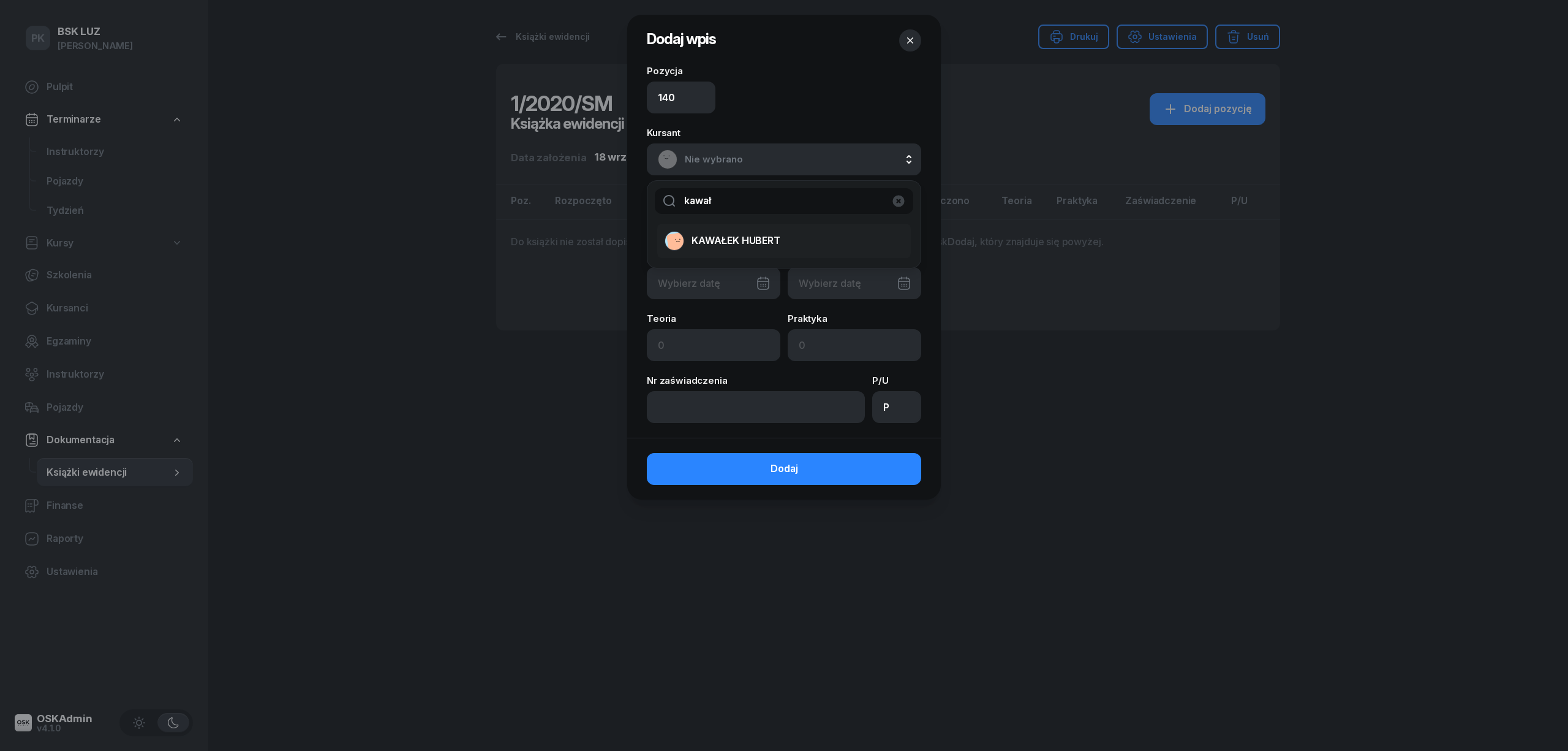
type input "kawał"
click at [754, 246] on span "KAWAŁEK HUBERT" at bounding box center [736, 241] width 89 height 16
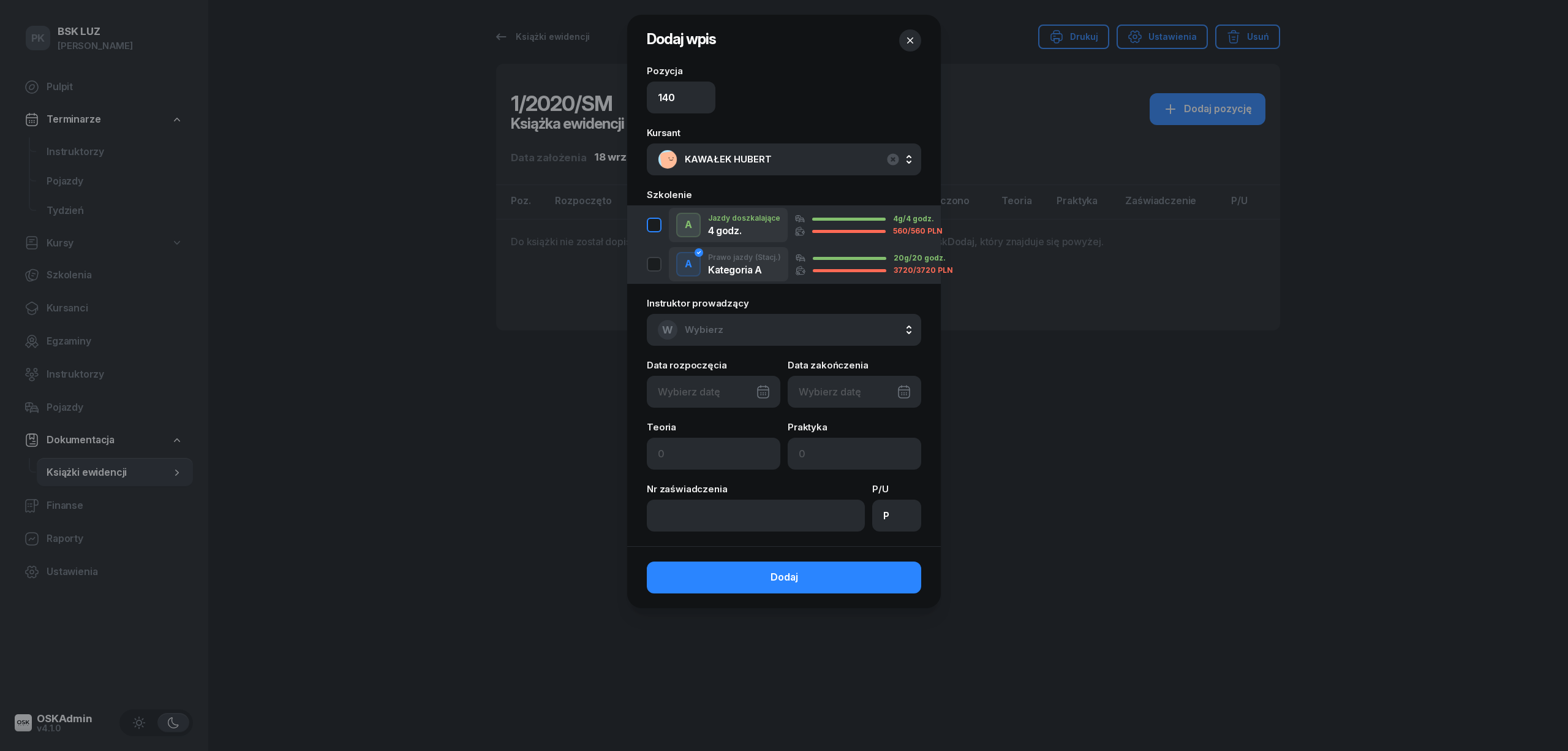
click at [658, 223] on div "button" at bounding box center [654, 225] width 15 height 15
type input "[DATE]"
type input "30"
type input "4"
drag, startPoint x: 685, startPoint y: 450, endPoint x: 625, endPoint y: 452, distance: 60.0
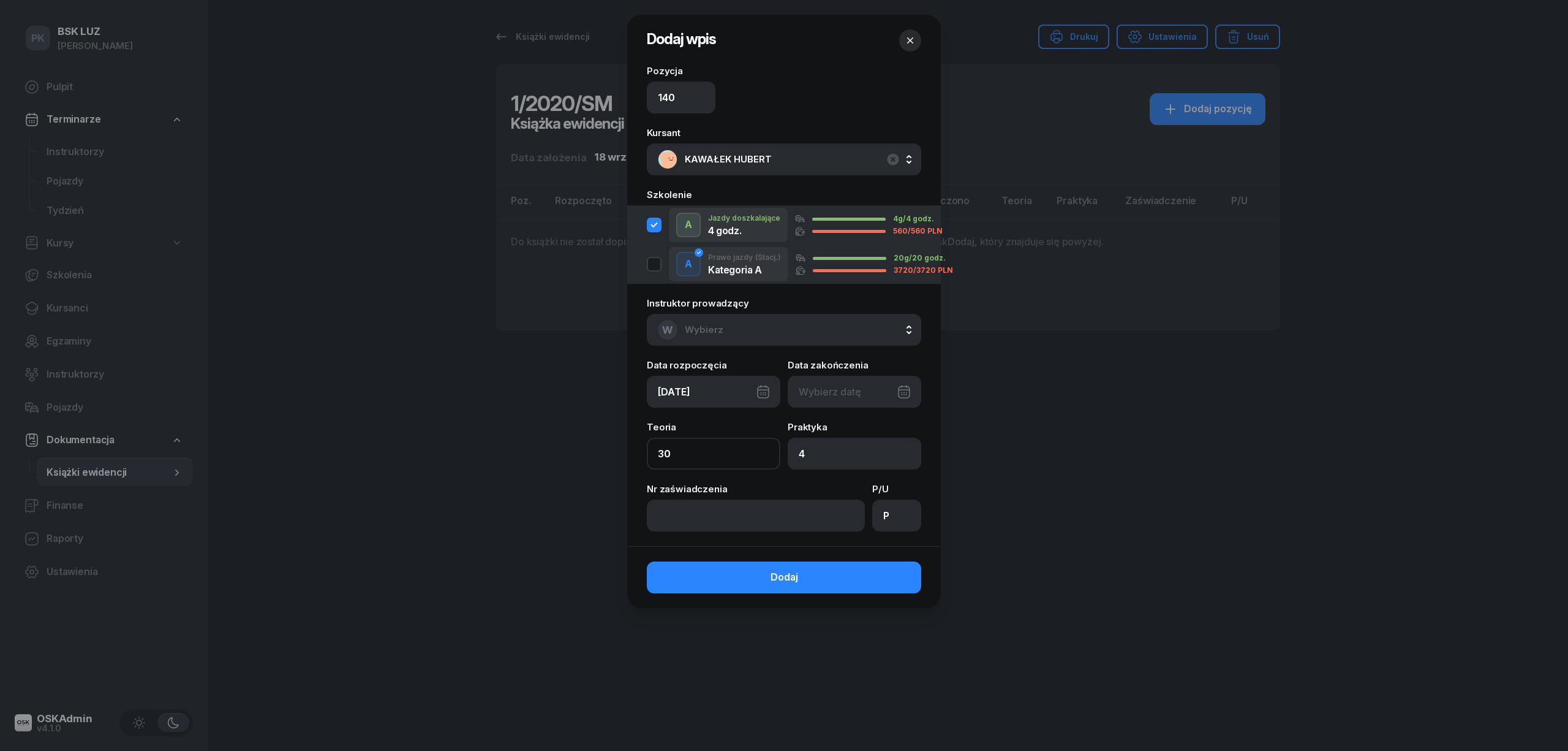
click at [636, 456] on div "Pozycja 140 Kursant KAWAŁEK [PERSON_NAME] KAWAŁEK [PERSON_NAME] A Jazdy doszkal…" at bounding box center [784, 306] width 313 height 480
click at [839, 397] on div at bounding box center [854, 391] width 133 height 32
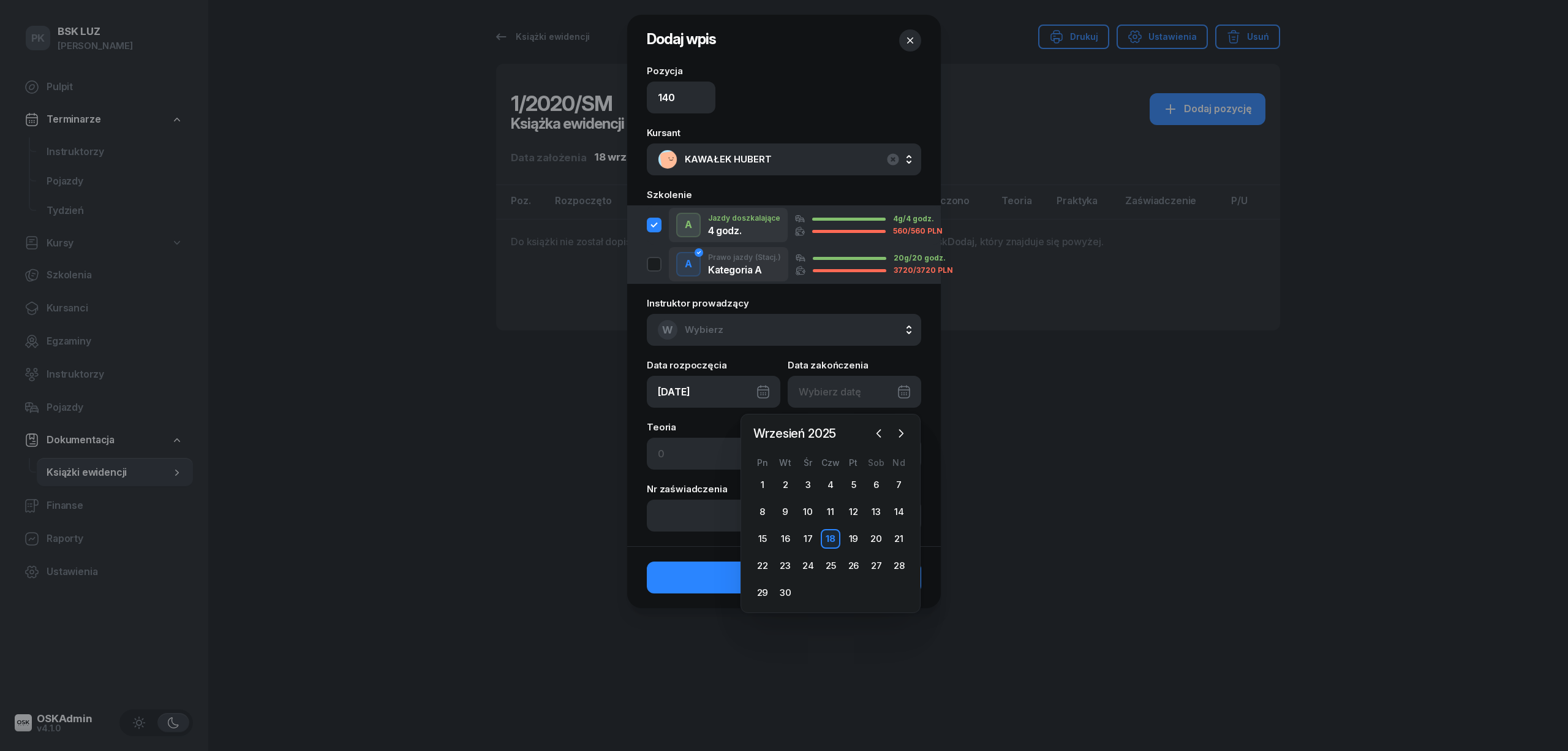
click at [839, 397] on div at bounding box center [854, 391] width 133 height 32
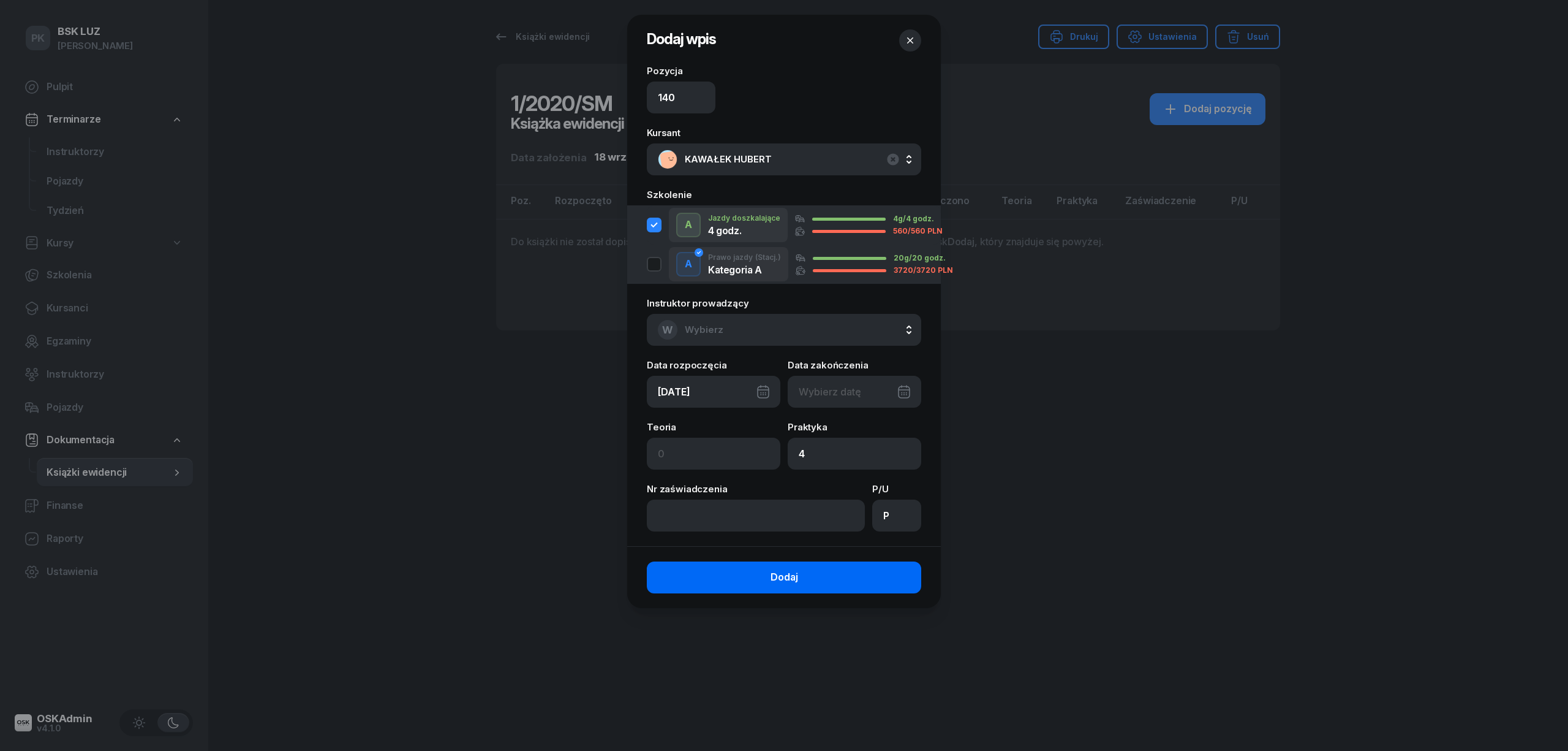
click at [790, 579] on span "Dodaj" at bounding box center [784, 578] width 27 height 16
click at [839, 400] on div at bounding box center [854, 391] width 133 height 32
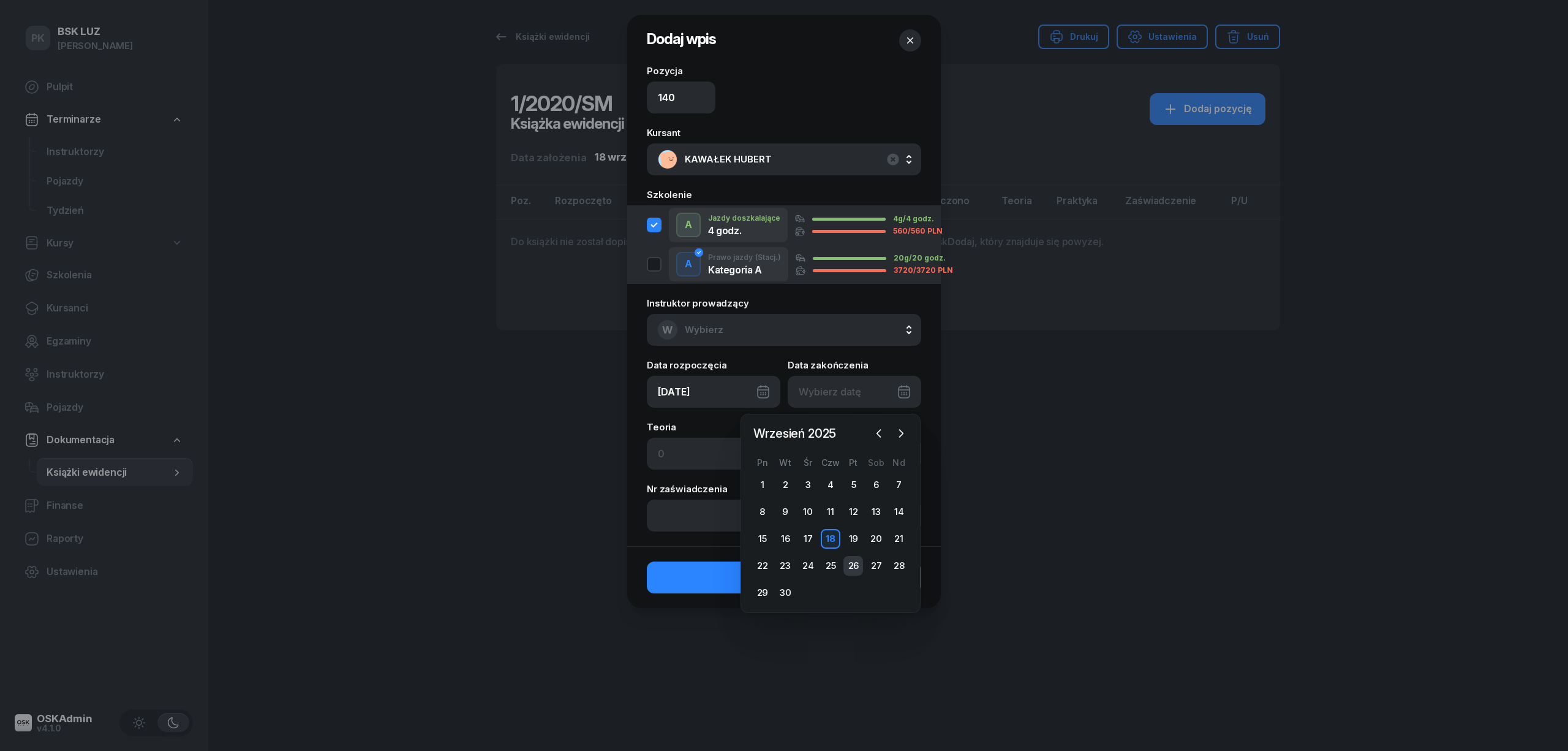
click at [854, 559] on div "26" at bounding box center [853, 565] width 20 height 20
type input "[DATE]"
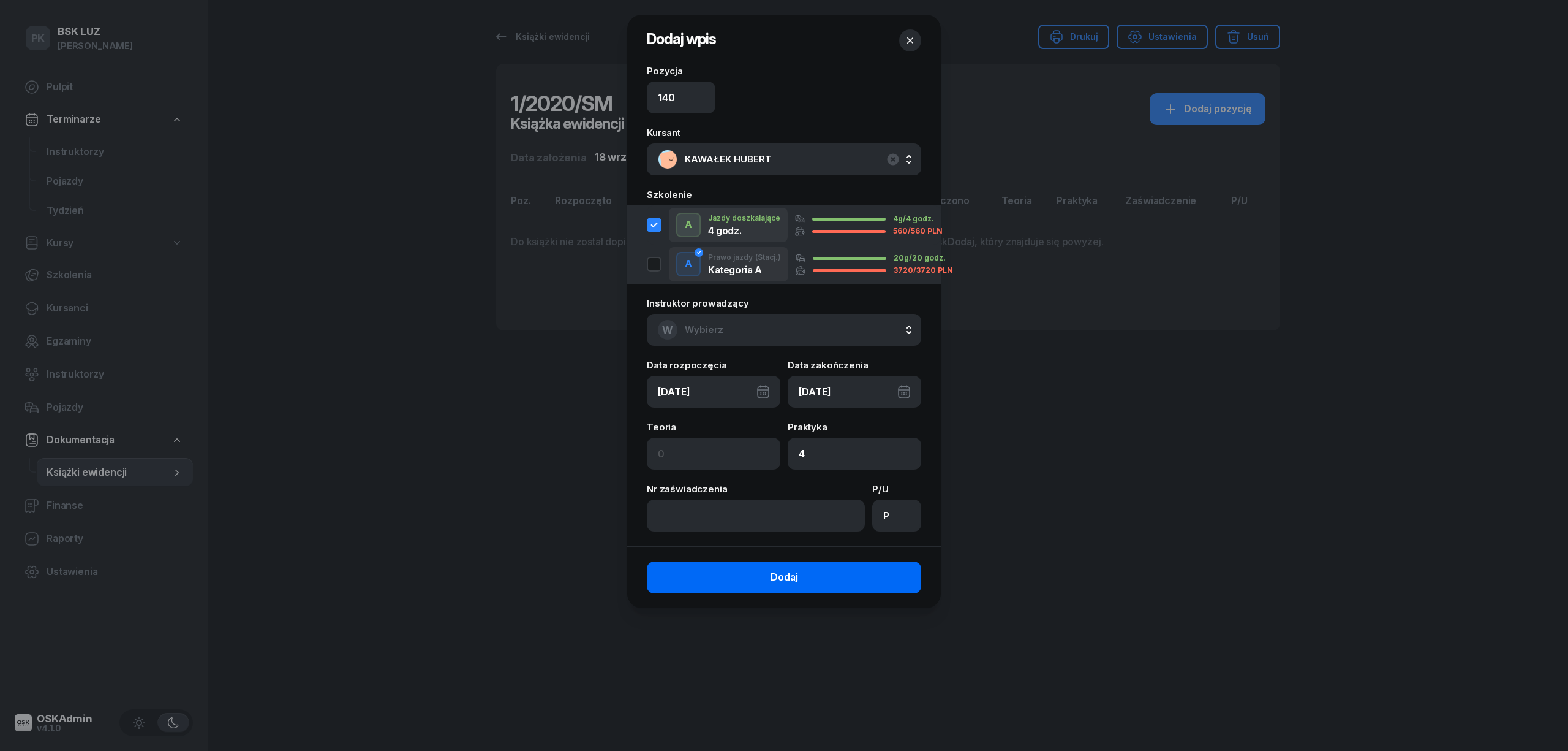
click at [800, 581] on button "Dodaj" at bounding box center [784, 577] width 274 height 32
click at [910, 38] on icon "button" at bounding box center [910, 41] width 13 height 13
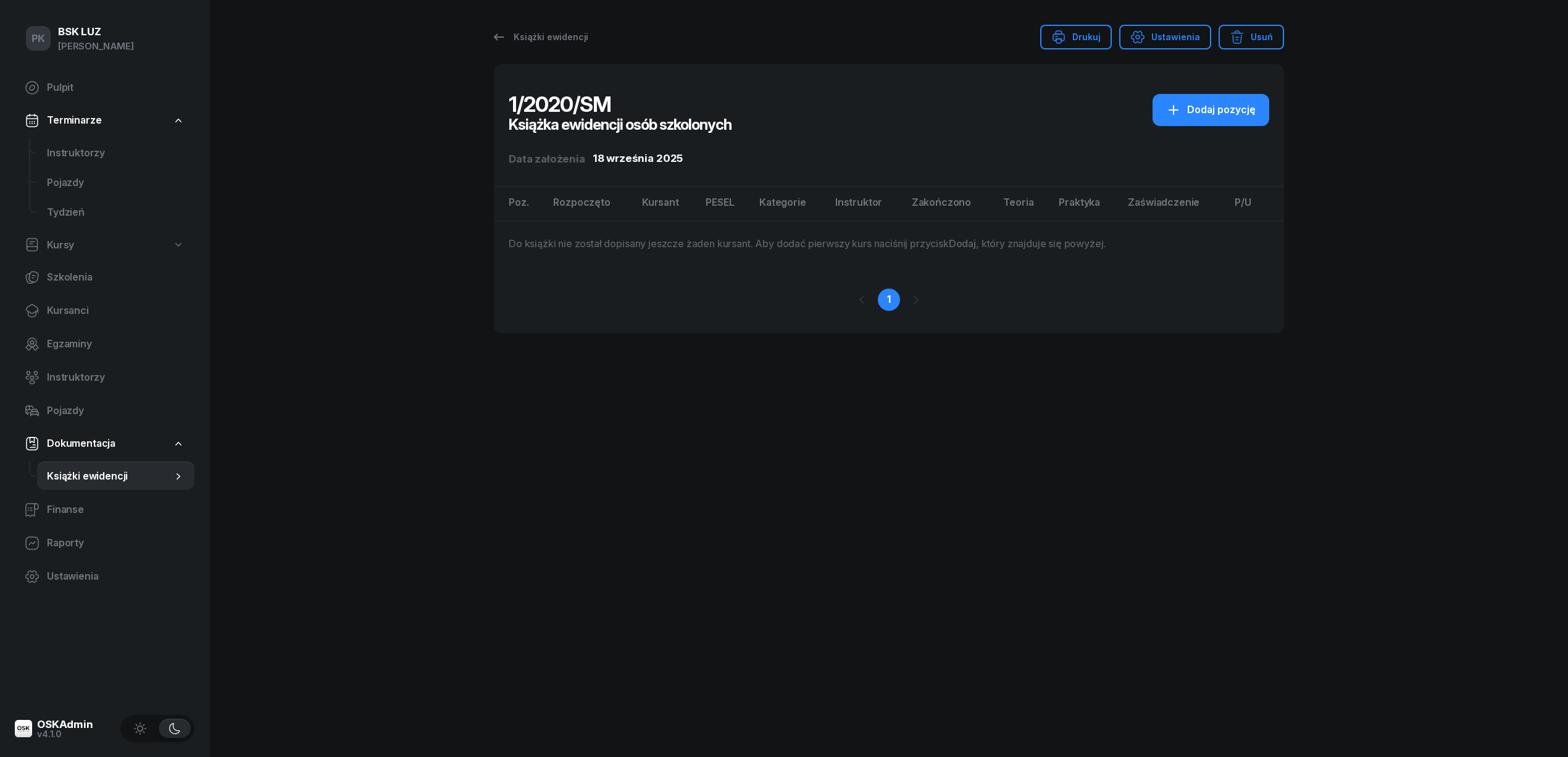
click at [961, 492] on div "Książki ewidencji Drukuj Ustawienia Usuń 1/2020/SM Książka ewidencji osób szkol…" at bounding box center [889, 378] width 790 height 757
click at [577, 36] on div "Książki ewidencji" at bounding box center [540, 37] width 97 height 15
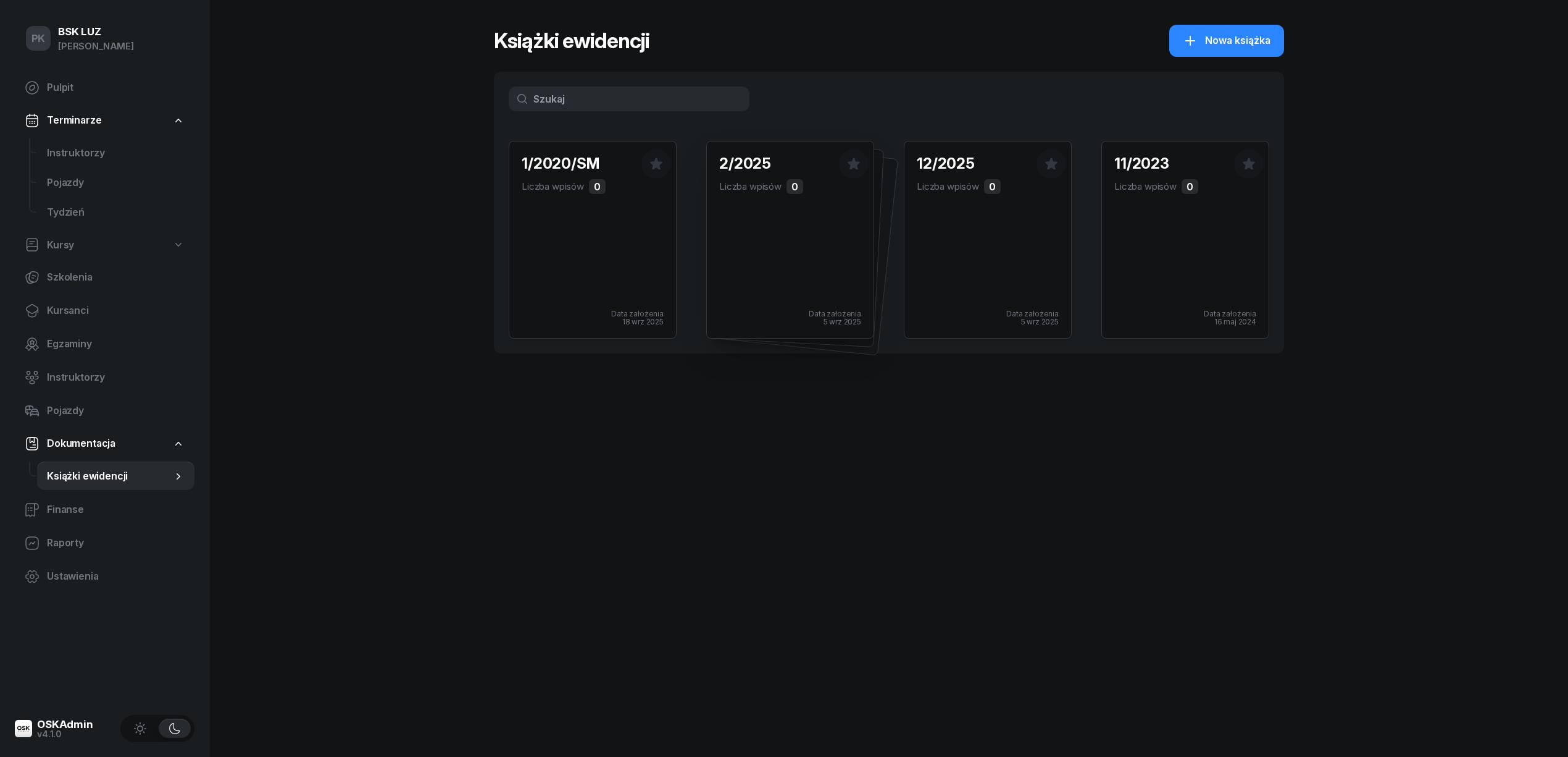
click at [788, 233] on div "2/2025 Liczba wpisów 0 Data założenia 5 wrz 2025" at bounding box center [790, 239] width 166 height 196
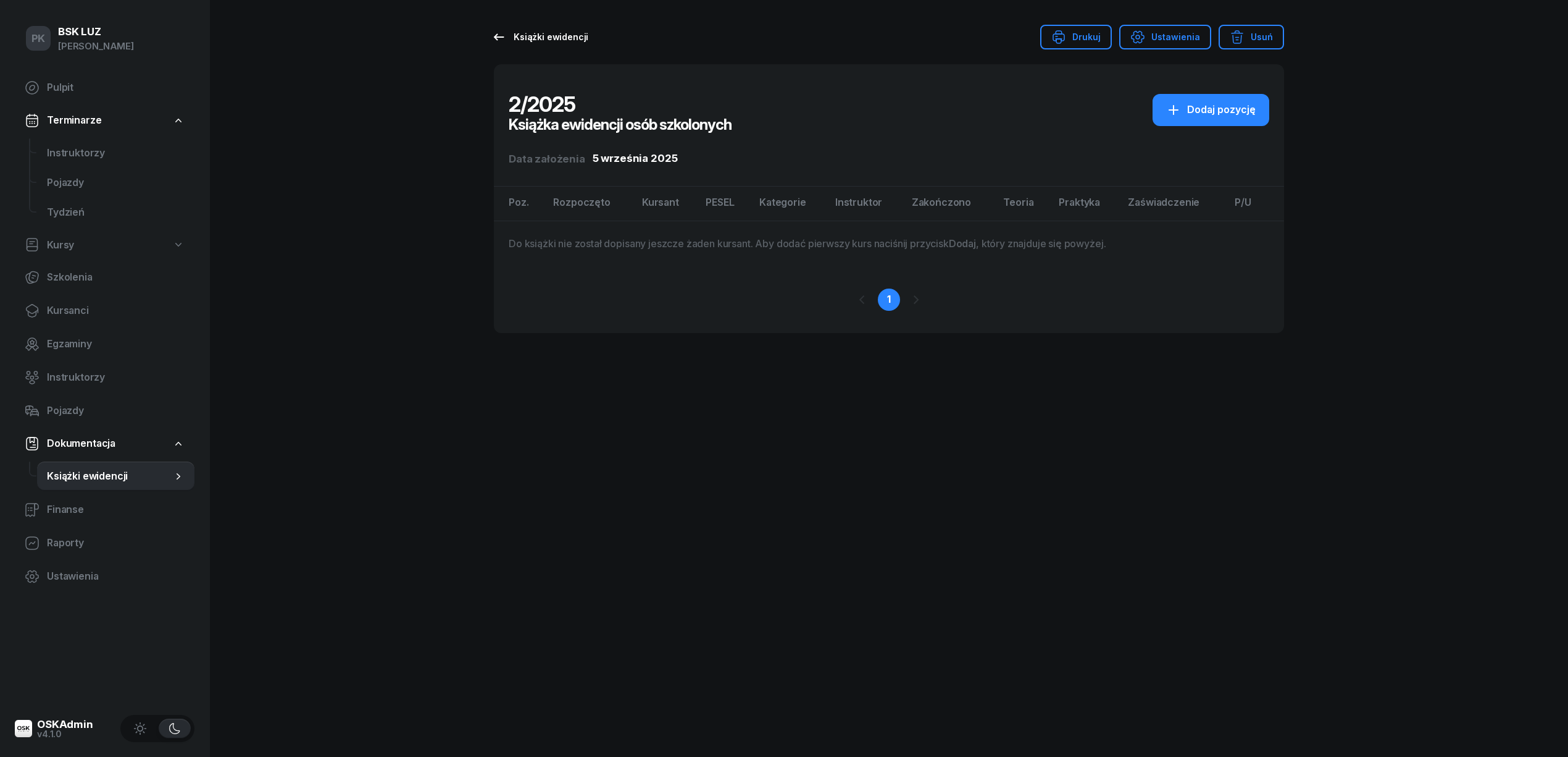
click at [554, 35] on div "Książki ewidencji" at bounding box center [540, 37] width 97 height 15
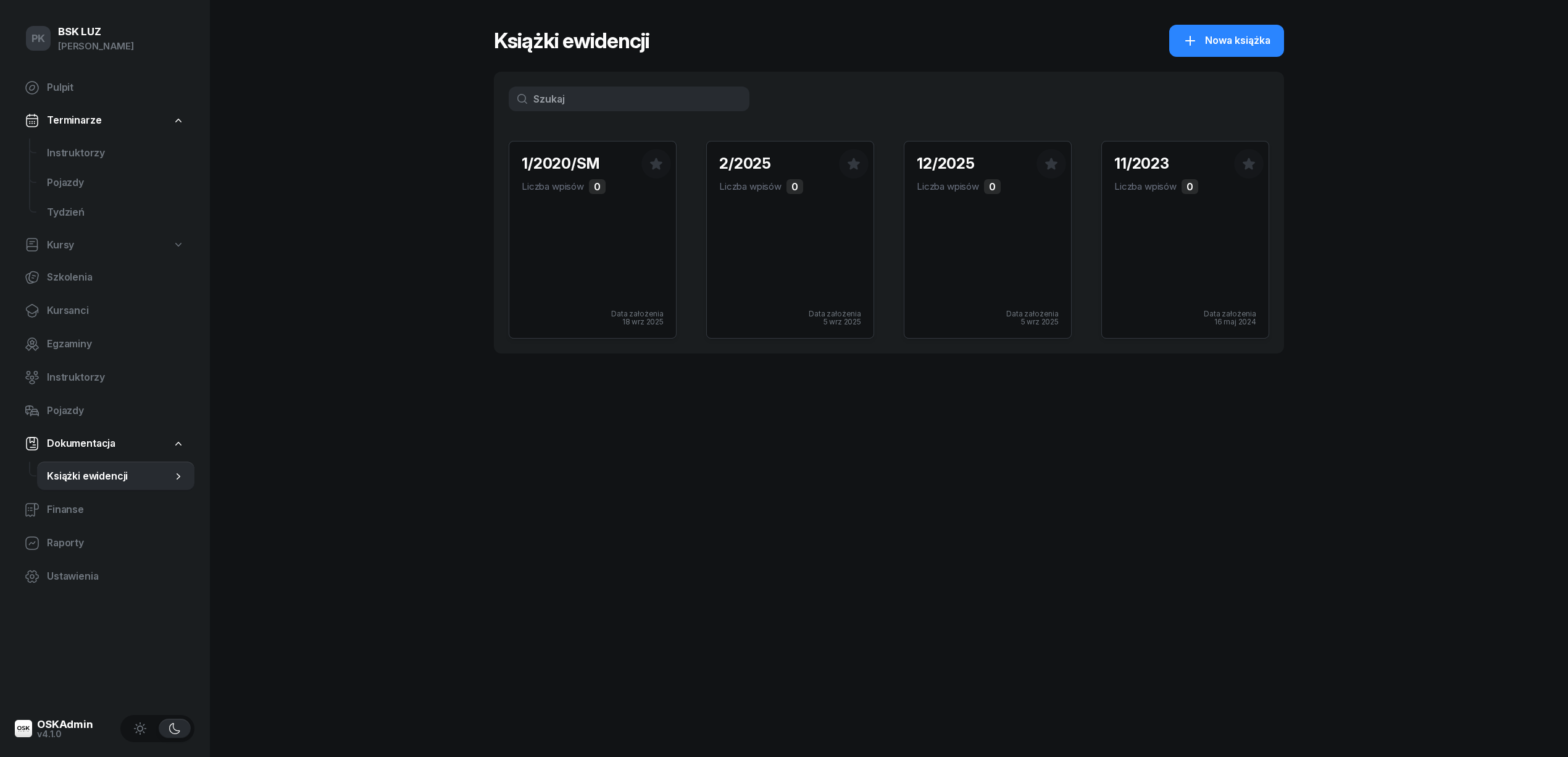
click at [69, 239] on span "Kursy" at bounding box center [60, 245] width 27 height 16
select select
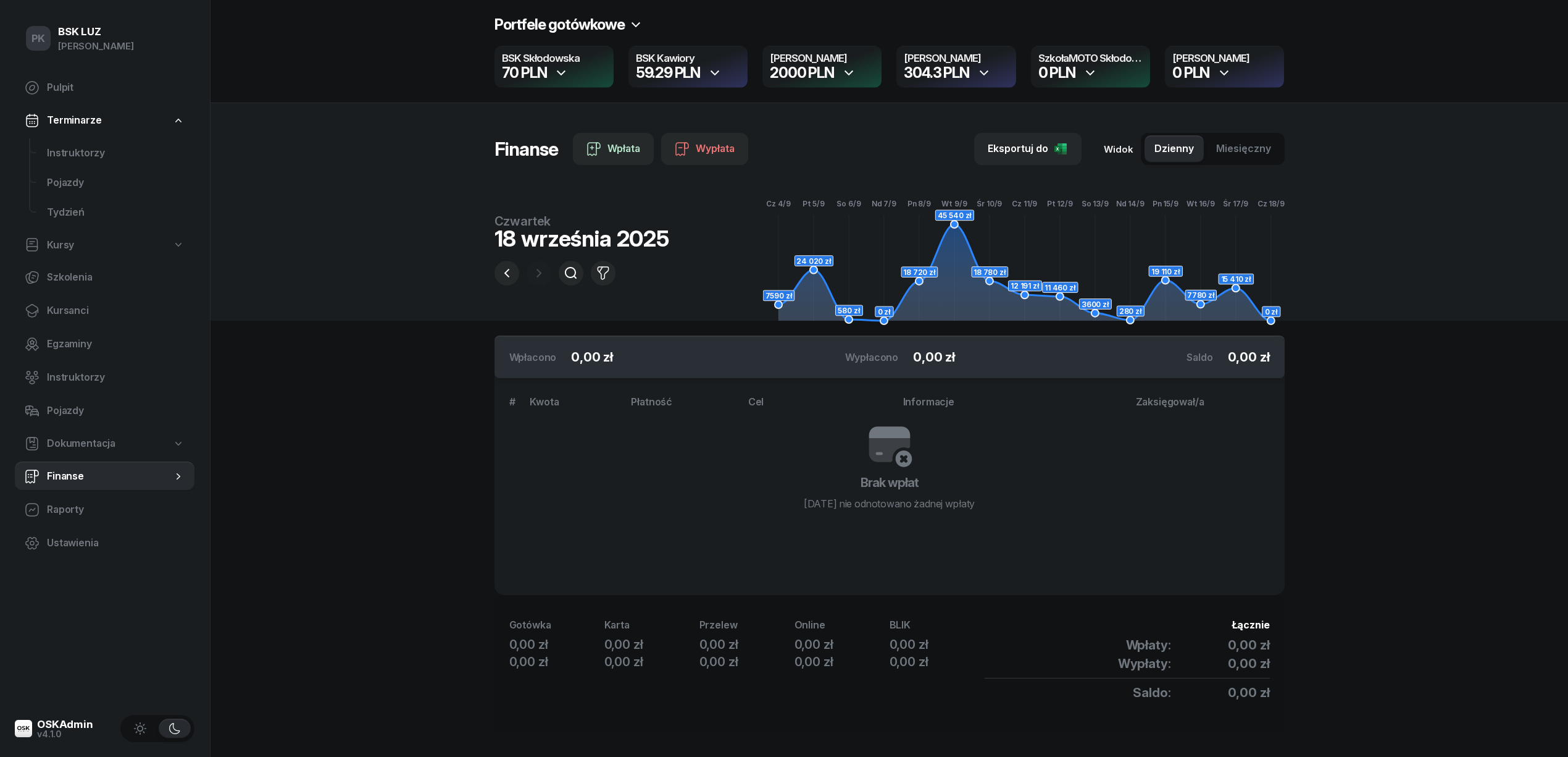
click at [636, 15] on div "Portfele gotówkowe" at bounding box center [568, 25] width 149 height 20
click at [393, 428] on section "Portfele gotówkowe BSK Skłodowska 70 PLN BSK Kawiory 59.29 PLN MotoLUZ Skłodows…" at bounding box center [889, 384] width 1358 height 768
click at [554, 21] on h2 "Portfele gotówkowe" at bounding box center [559, 25] width 130 height 20
click at [563, 100] on div "Zmień kolejność" at bounding box center [561, 104] width 76 height 16
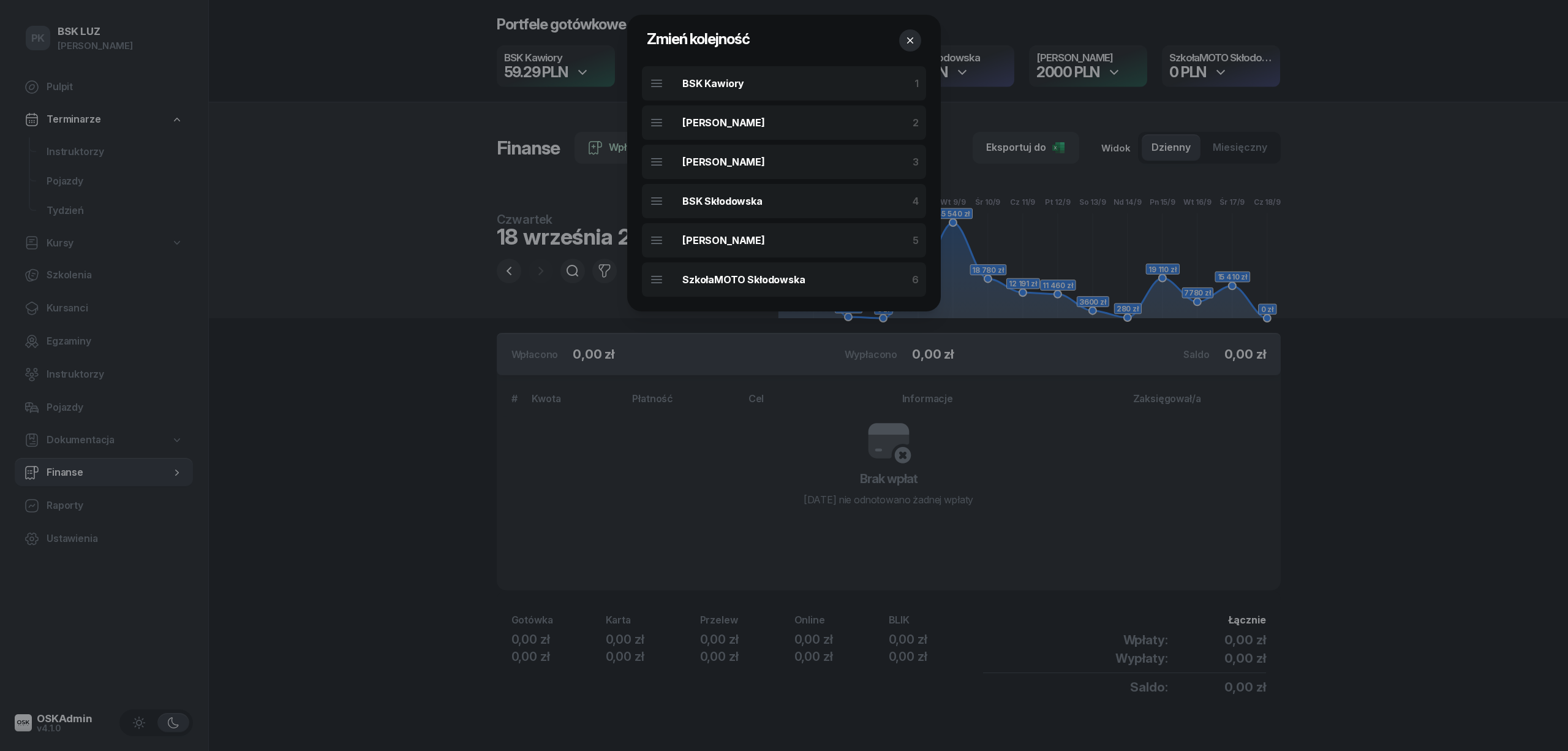
click at [409, 193] on div at bounding box center [784, 376] width 1568 height 751
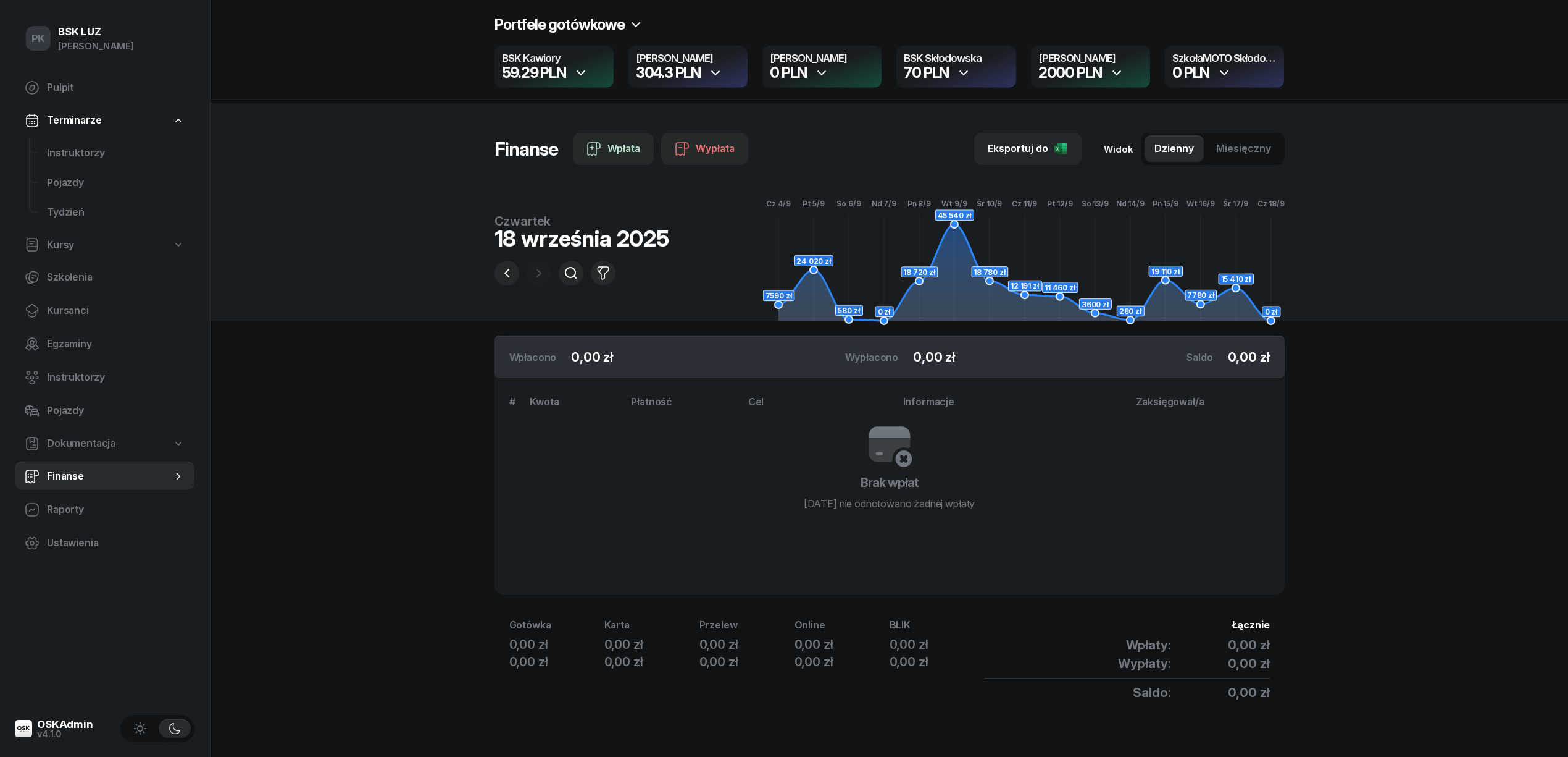
click at [584, 72] on icon "button" at bounding box center [581, 73] width 9 height 5
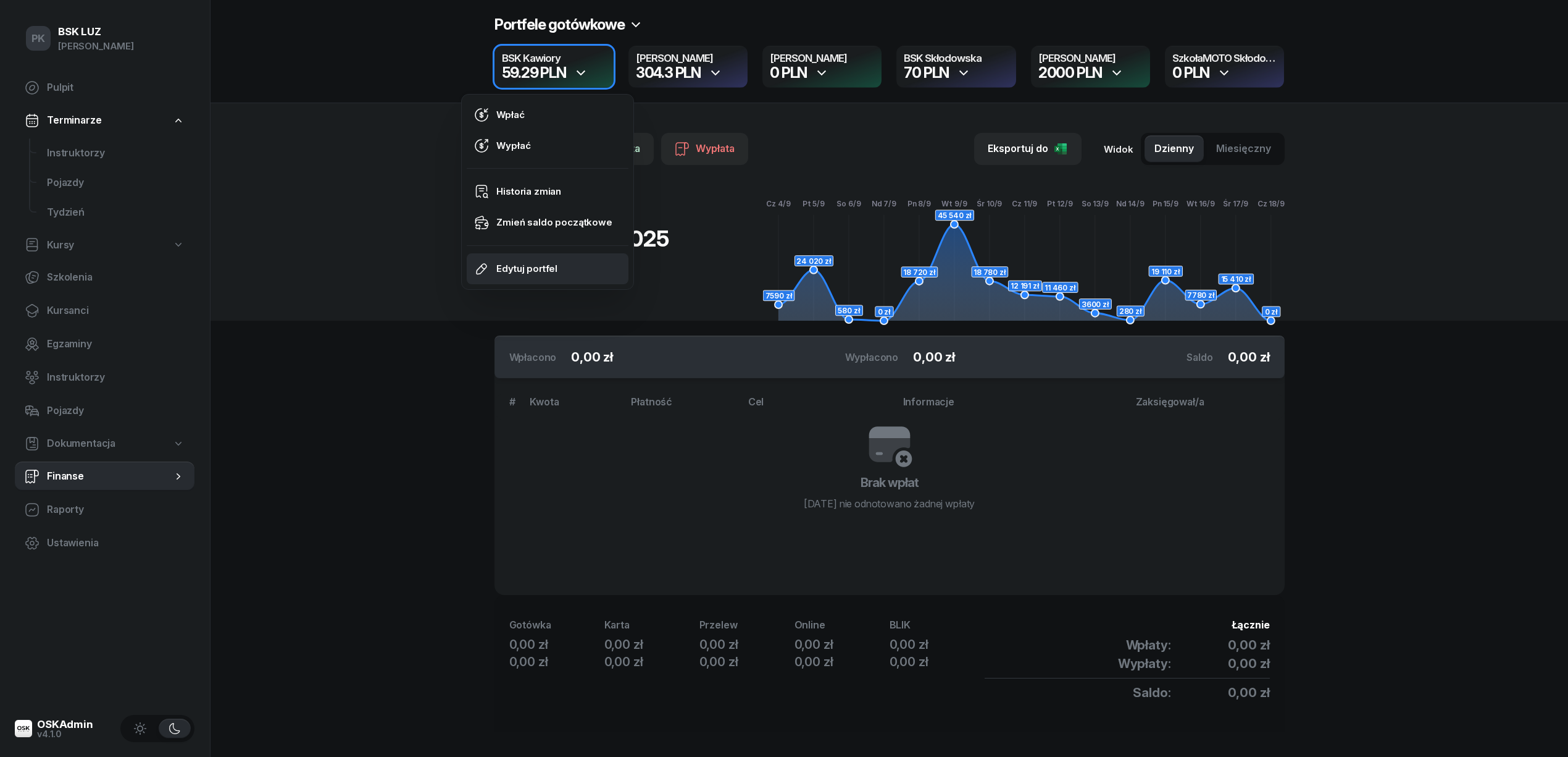
click at [519, 271] on div "Edytuj portfel" at bounding box center [527, 269] width 61 height 16
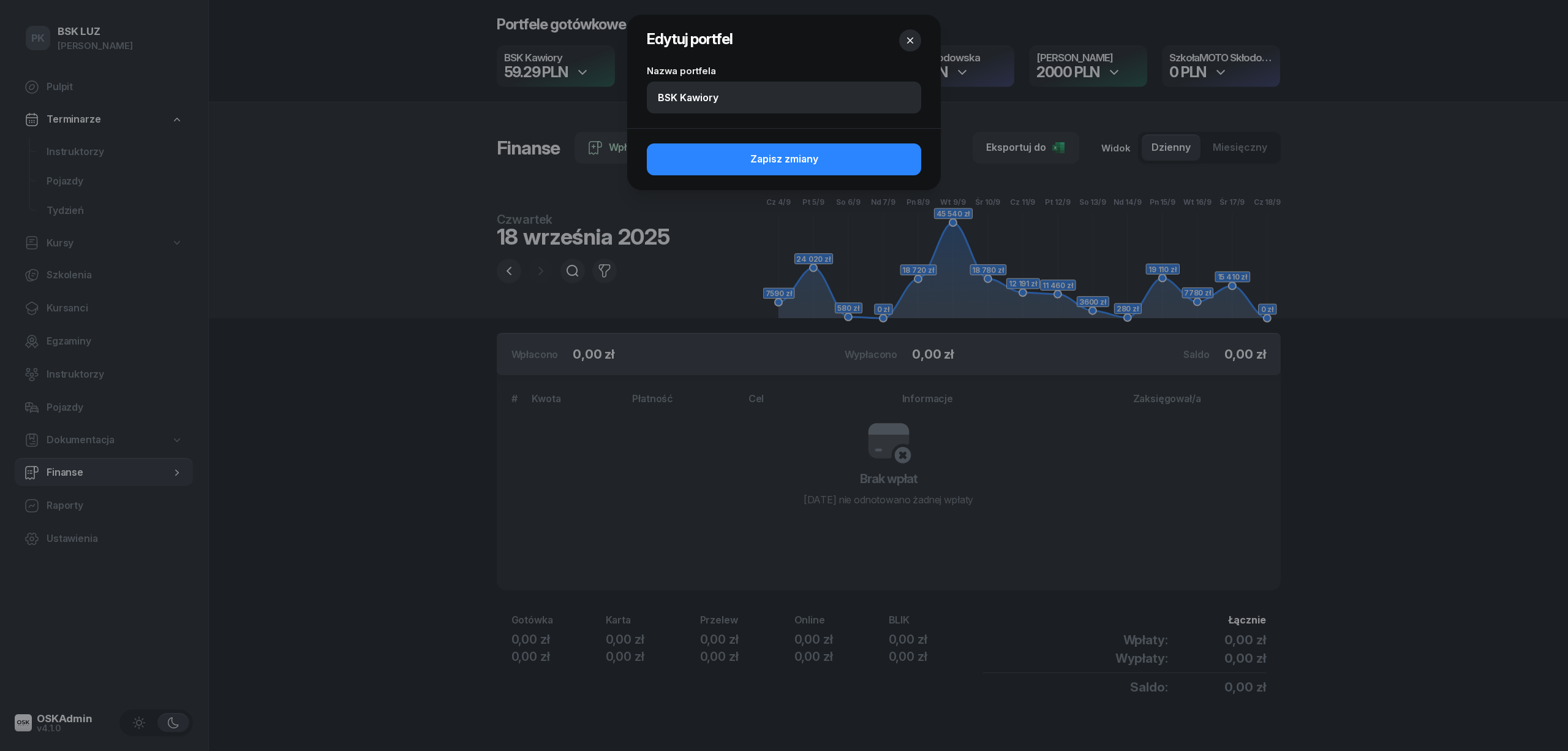
click at [915, 38] on icon "button" at bounding box center [910, 41] width 13 height 13
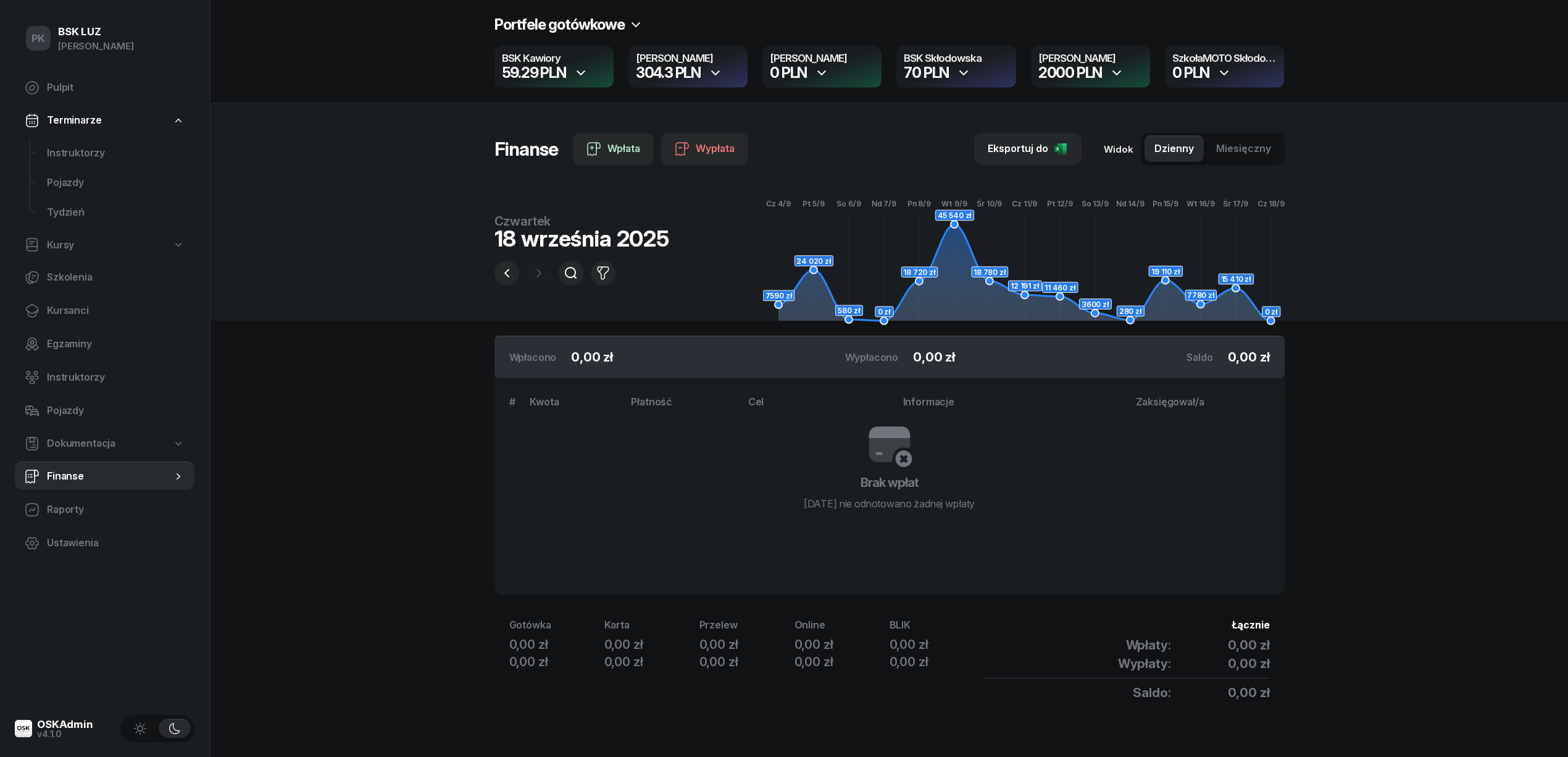
click at [632, 16] on div "Portfele gotówkowe" at bounding box center [568, 25] width 149 height 20
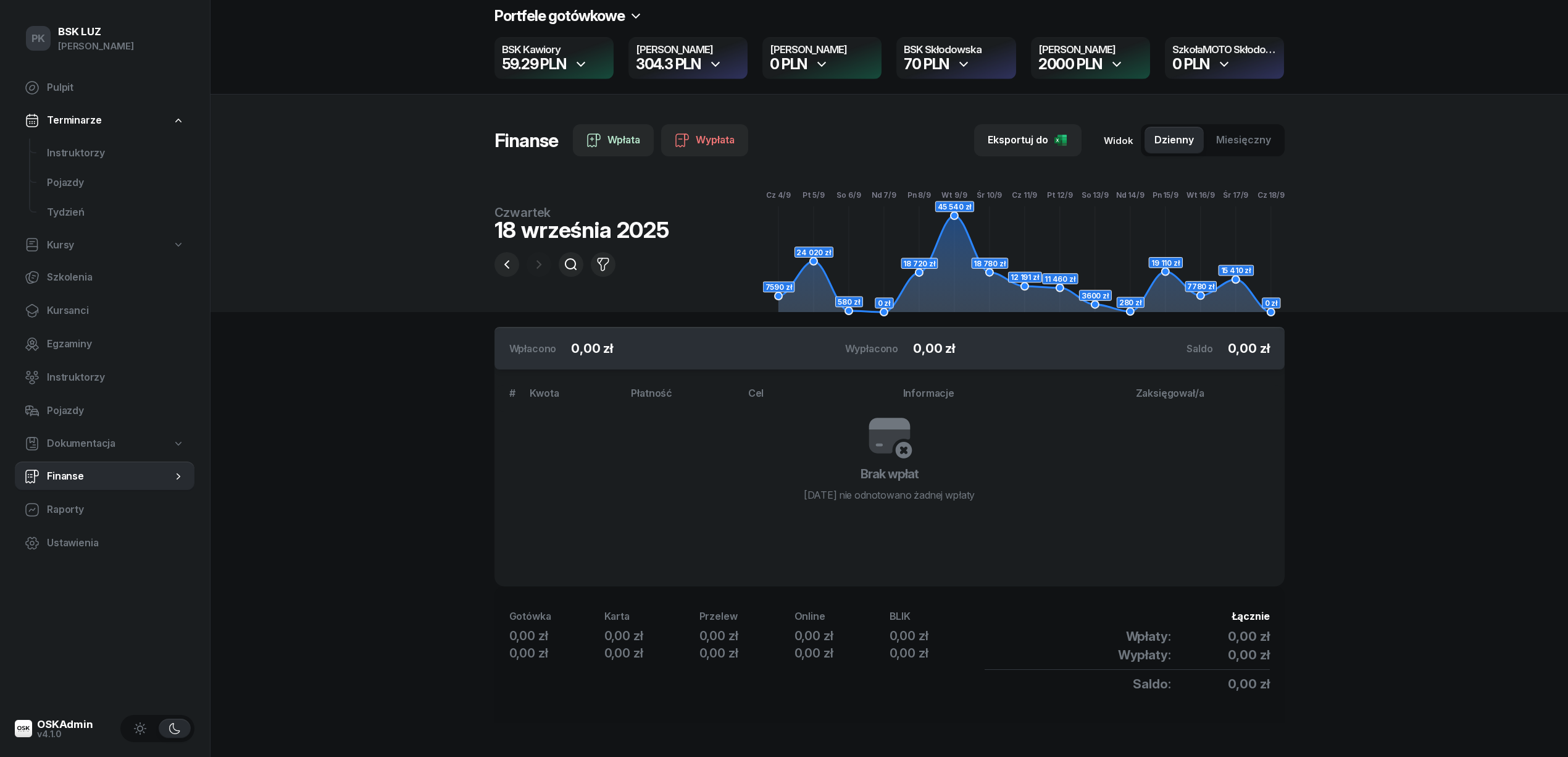
scroll to position [13, 0]
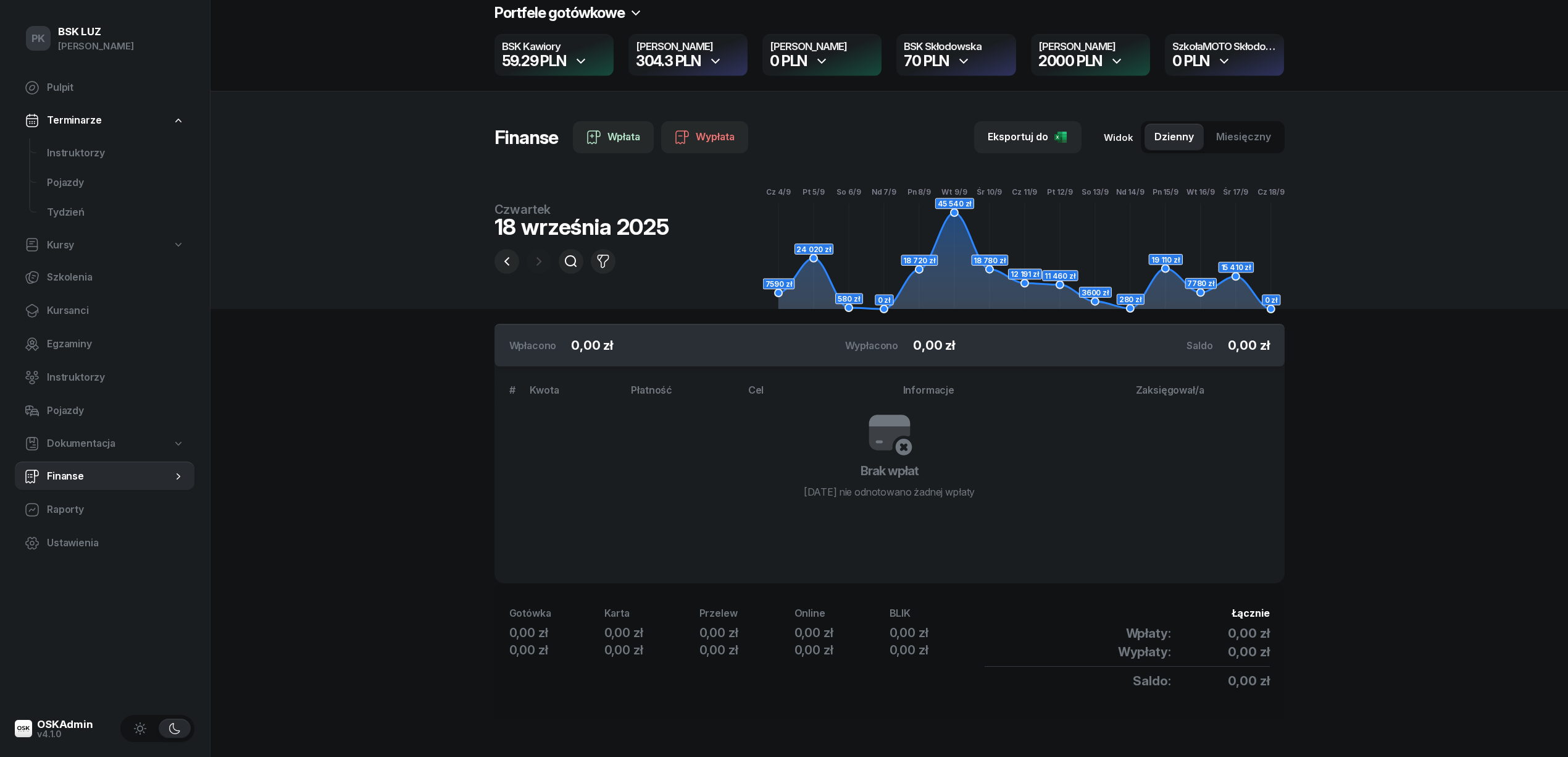
click at [593, 58] on div "59.29 PLN" at bounding box center [554, 61] width 104 height 15
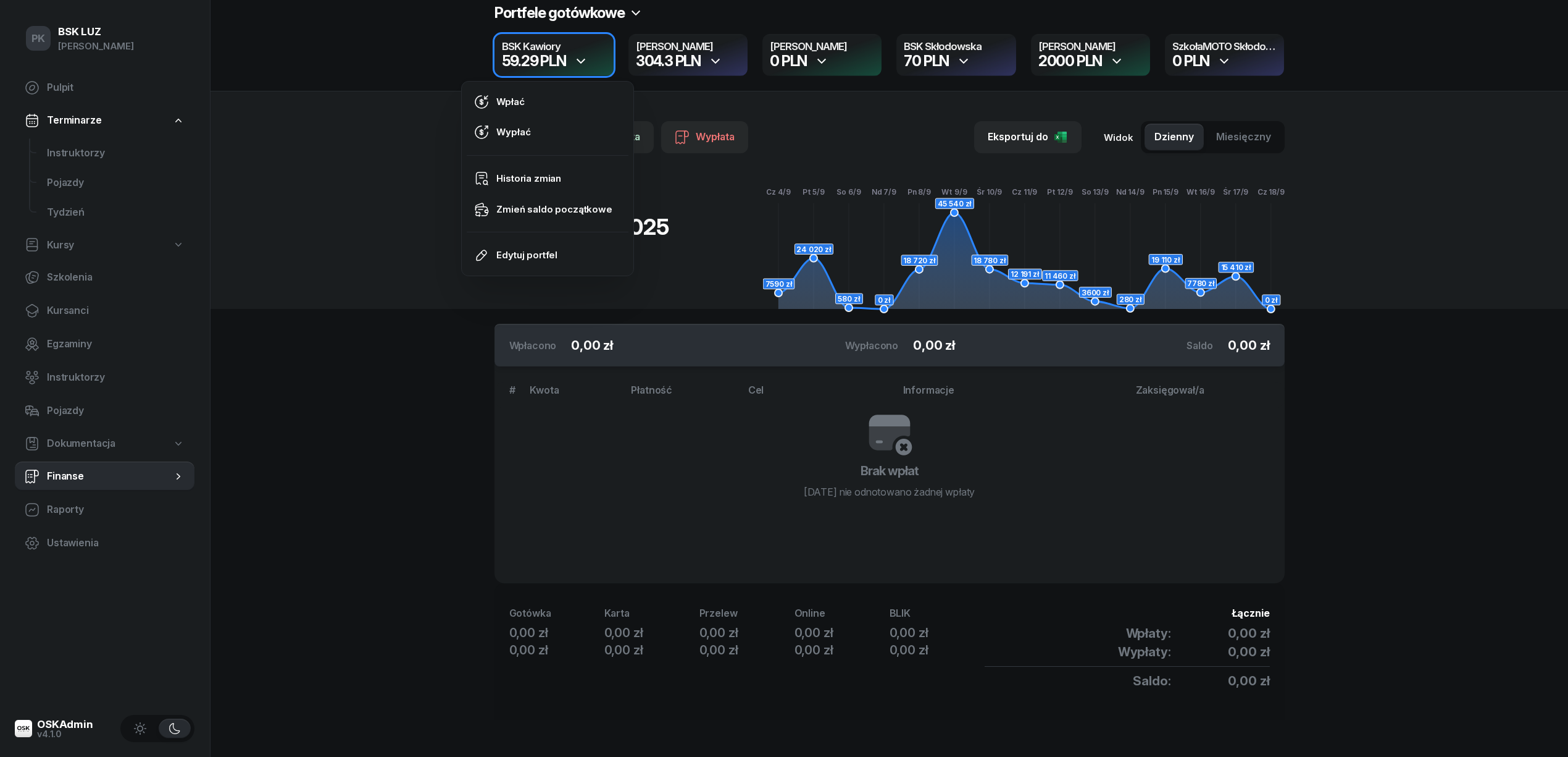
click at [593, 58] on div "59.29 PLN" at bounding box center [554, 61] width 104 height 15
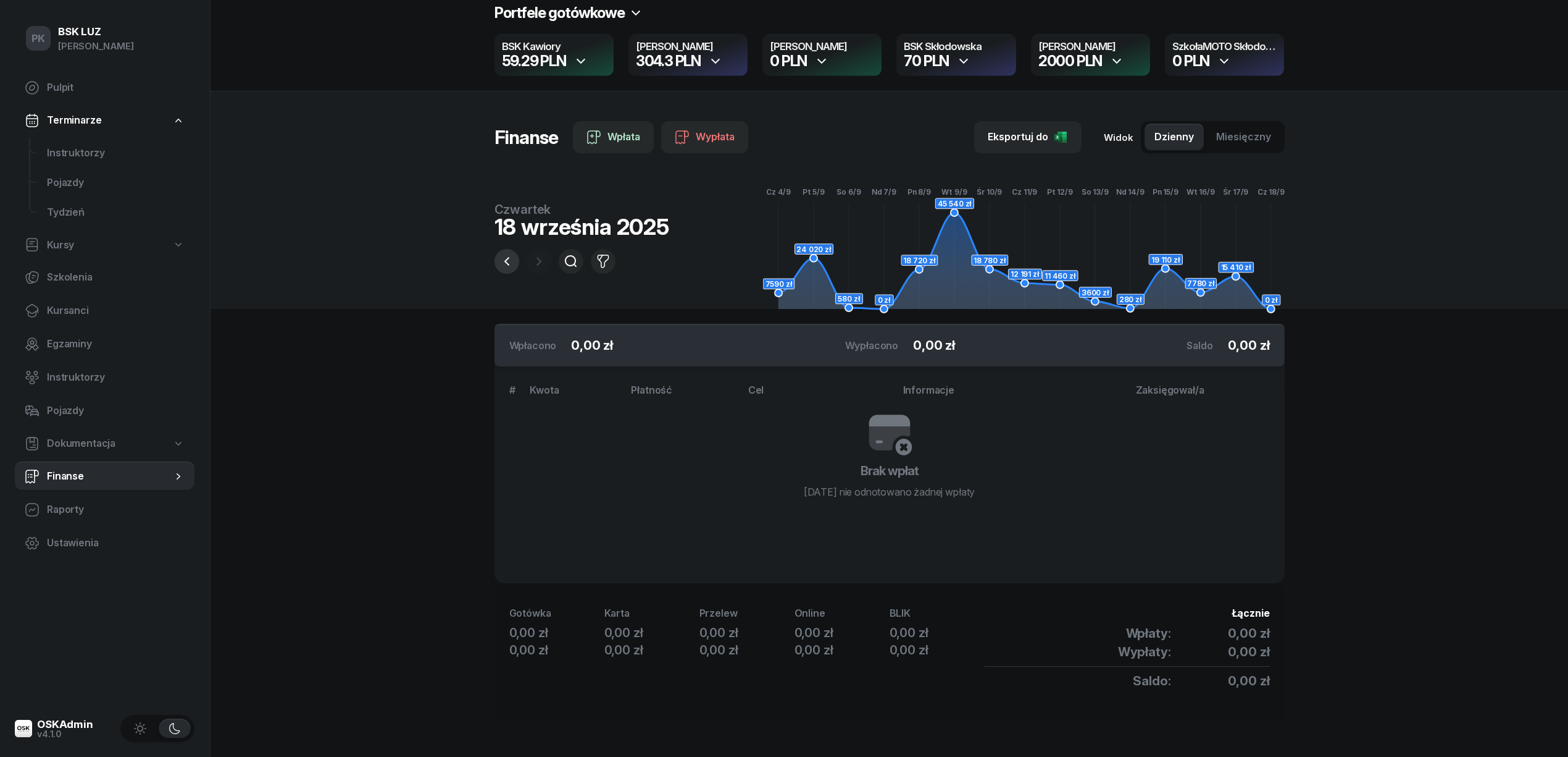
click at [507, 260] on icon "button" at bounding box center [507, 261] width 15 height 15
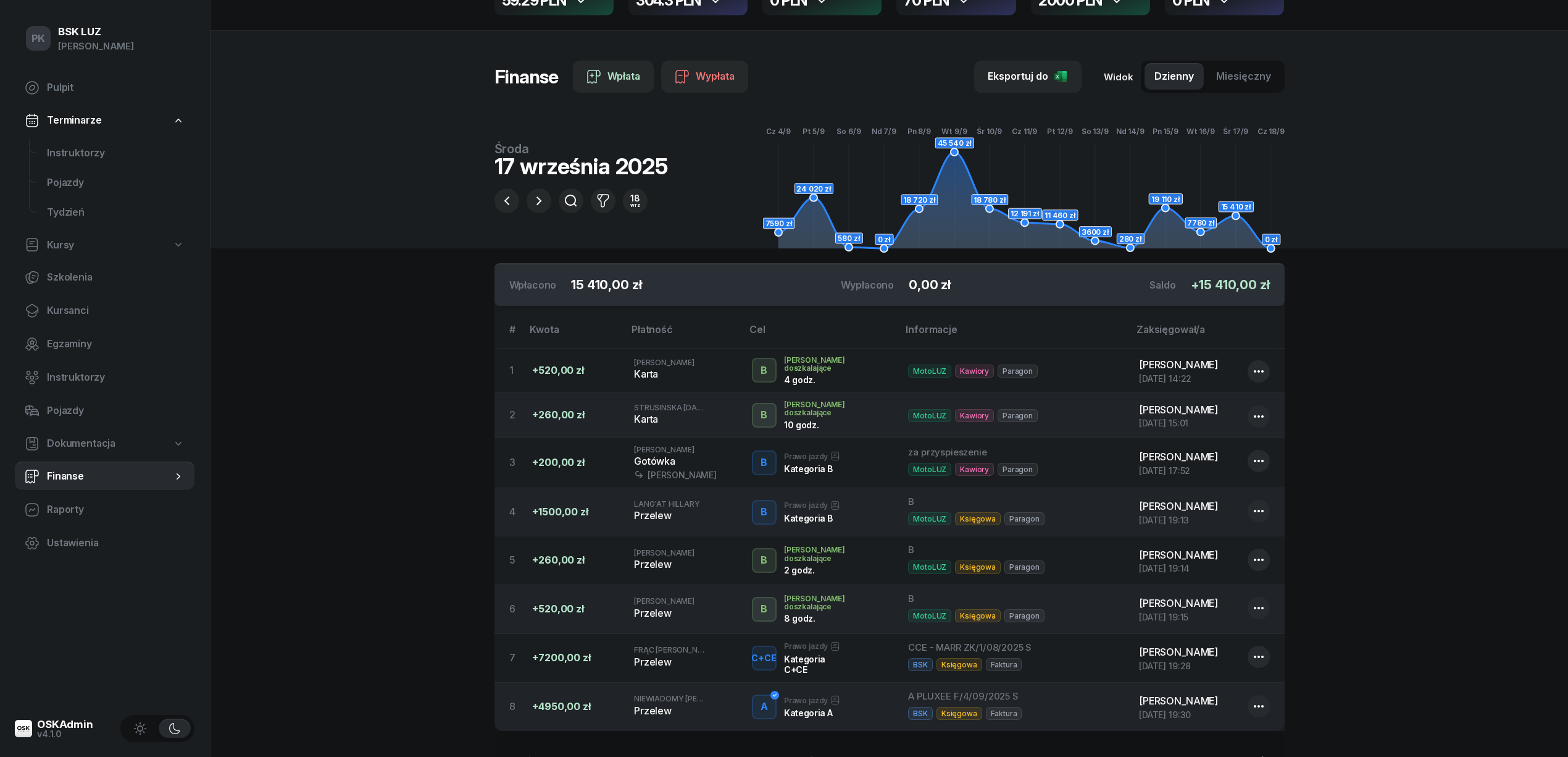
scroll to position [0, 0]
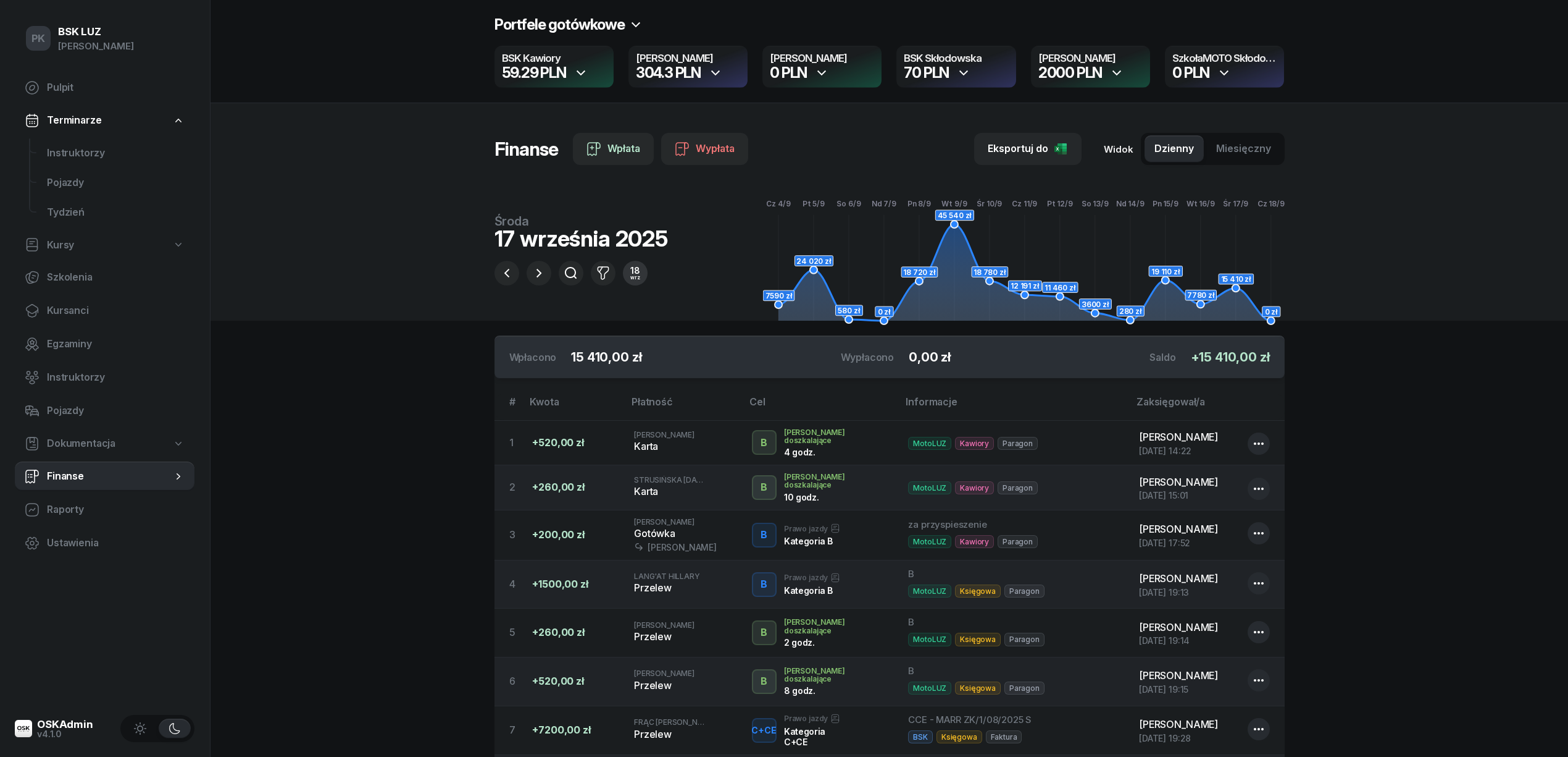
click at [643, 272] on button "18 wrz" at bounding box center [635, 273] width 25 height 25
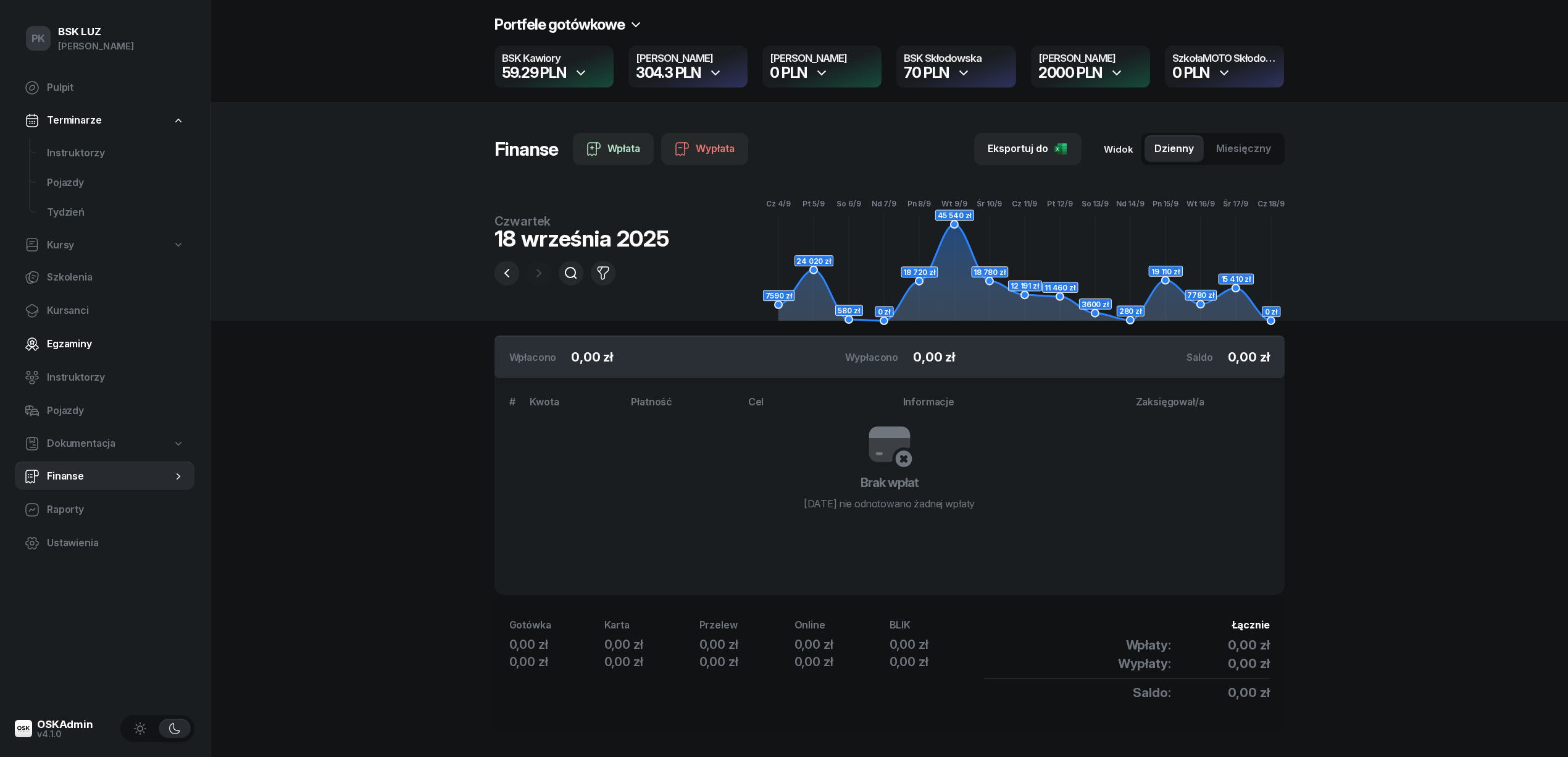
click at [88, 349] on span "Egzaminy" at bounding box center [115, 344] width 137 height 16
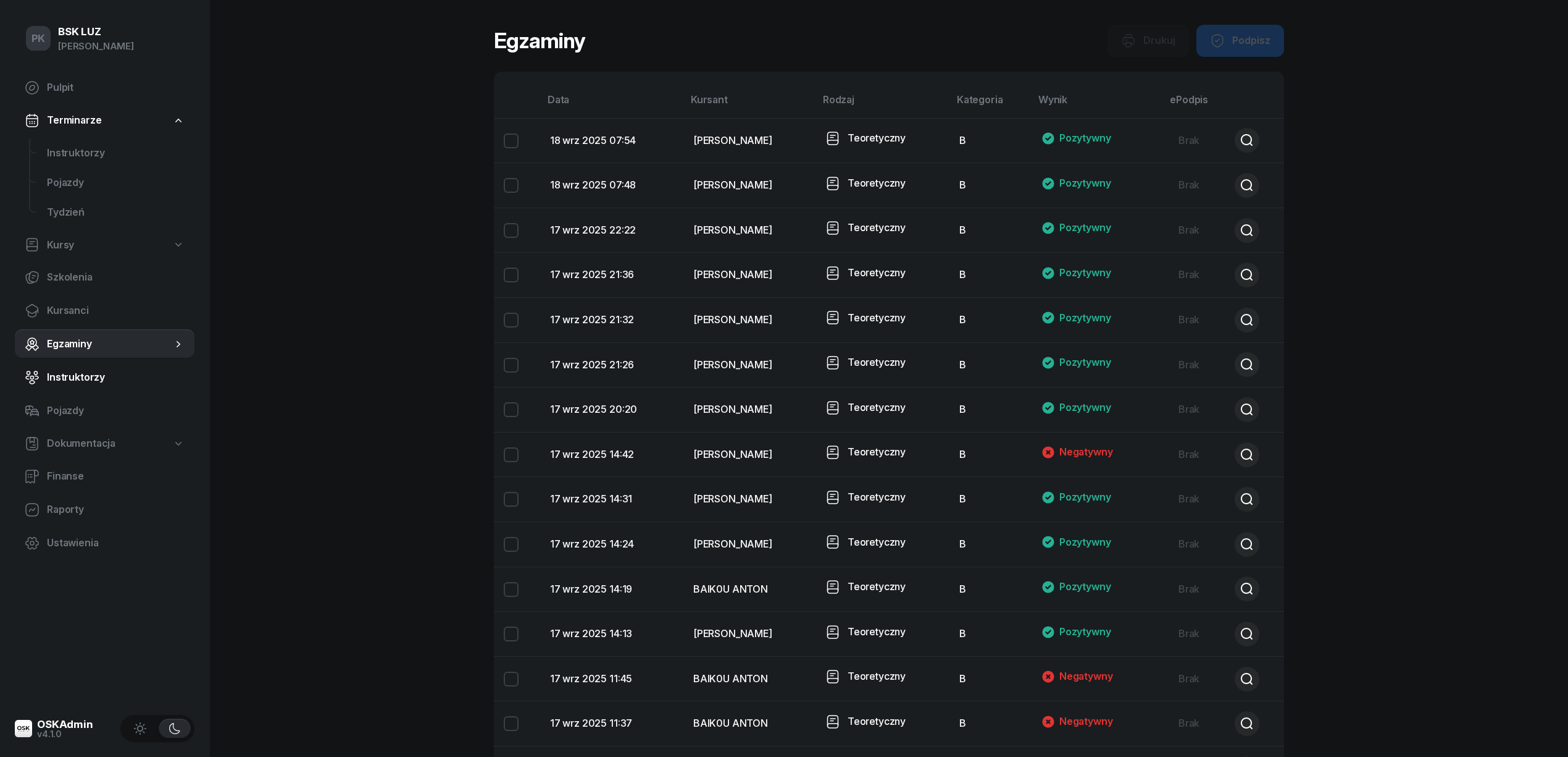
click at [85, 378] on span "Instruktorzy" at bounding box center [115, 378] width 137 height 16
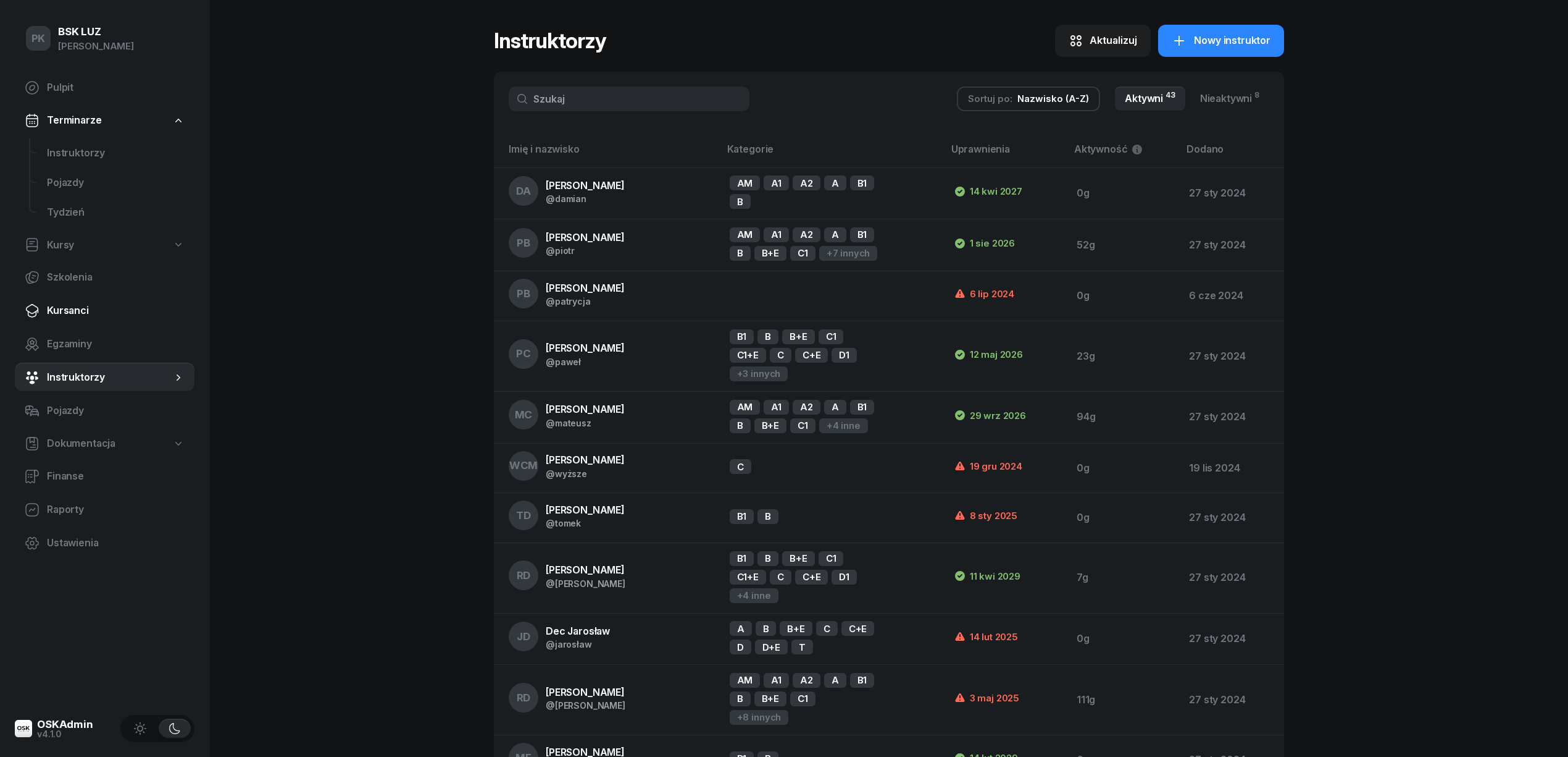
click at [79, 303] on span "Kursanci" at bounding box center [115, 311] width 137 height 16
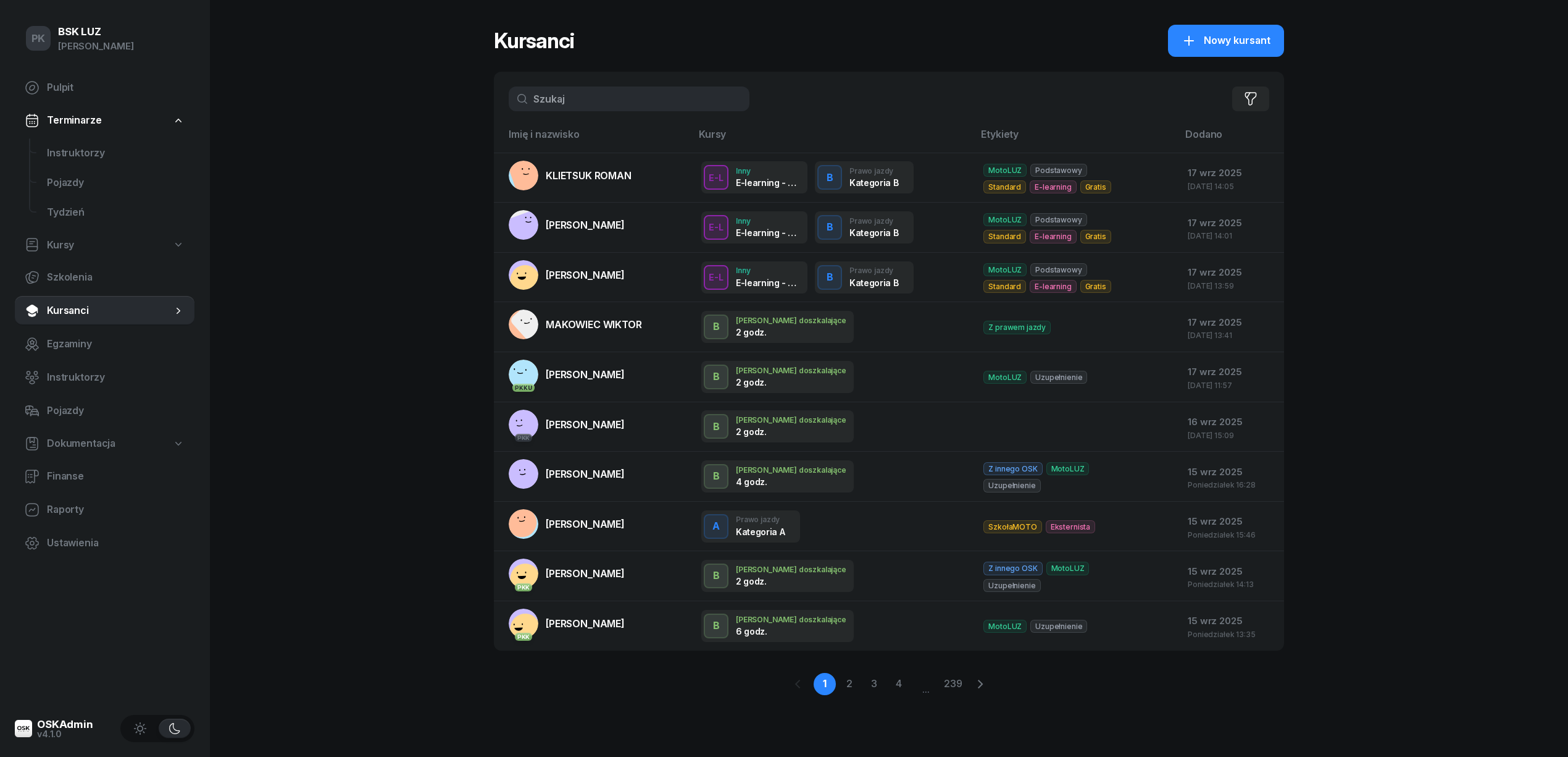
click at [77, 436] on span "Dokumentacja" at bounding box center [81, 444] width 68 height 16
click at [80, 473] on span "Książki ewidencji" at bounding box center [115, 477] width 137 height 16
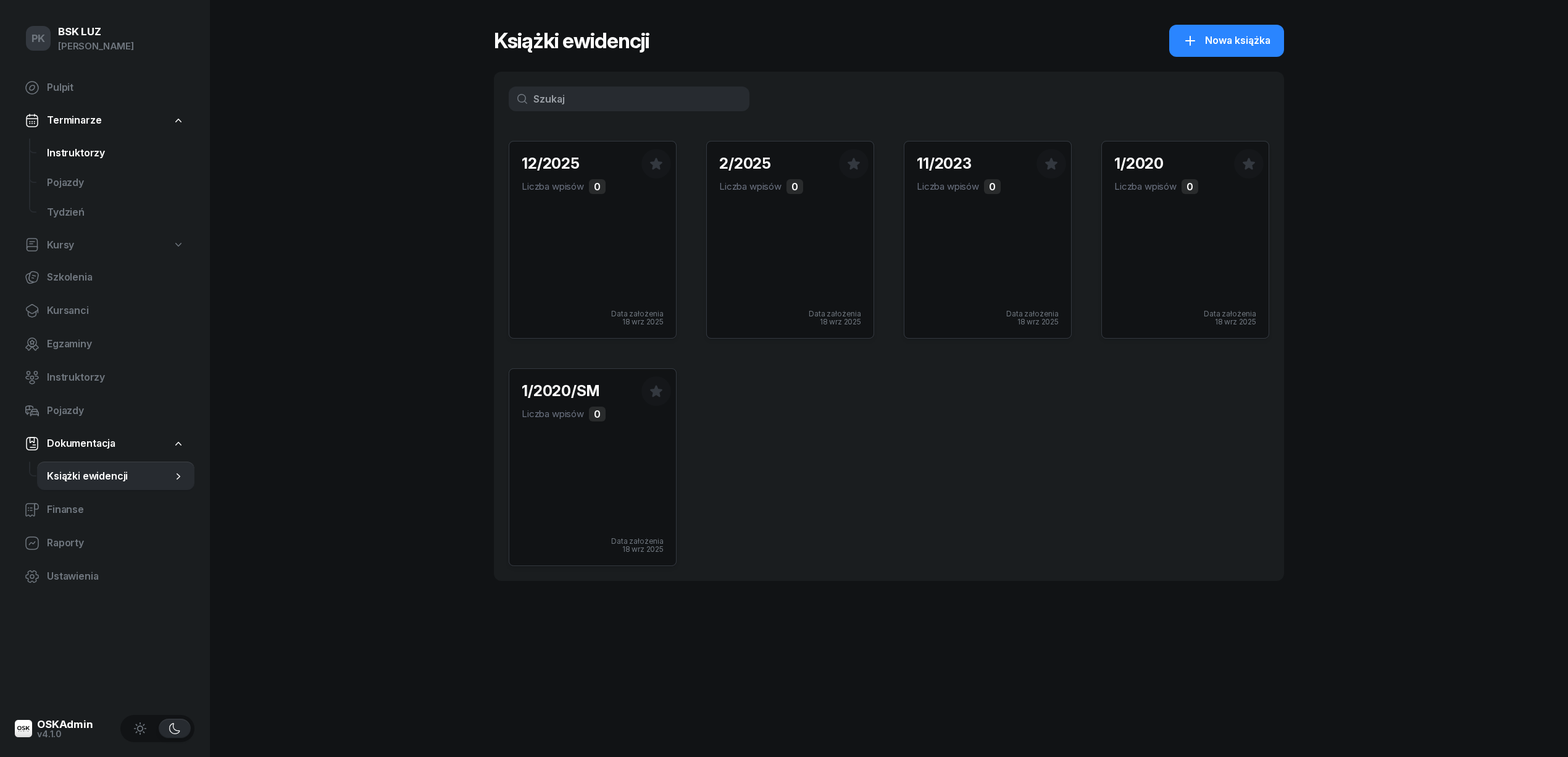
click at [85, 149] on span "Instruktorzy" at bounding box center [115, 153] width 137 height 16
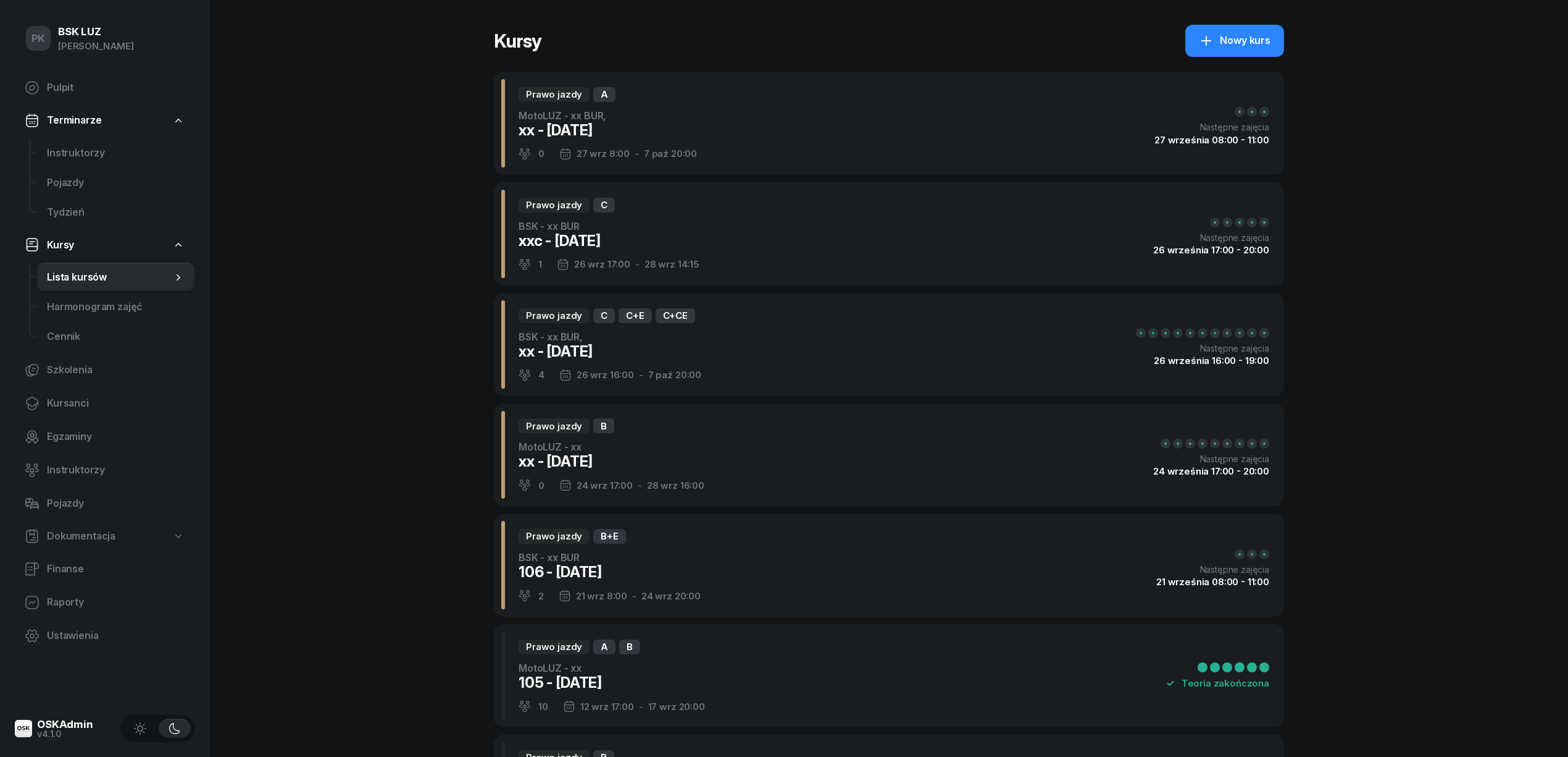
select select
click at [72, 157] on span "Instruktorzy" at bounding box center [115, 153] width 137 height 16
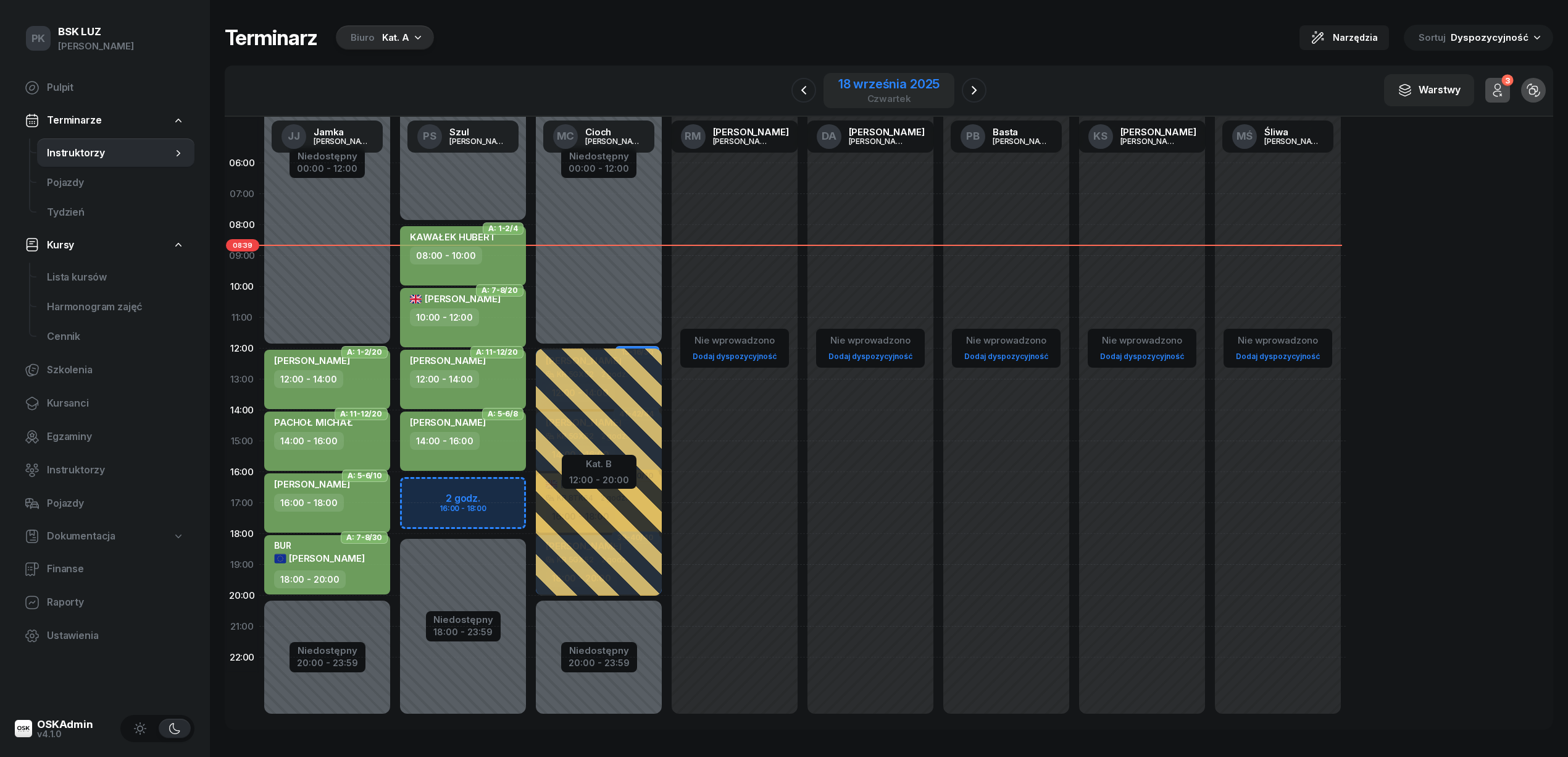
click at [882, 86] on div "18 września 2025" at bounding box center [889, 84] width 101 height 13
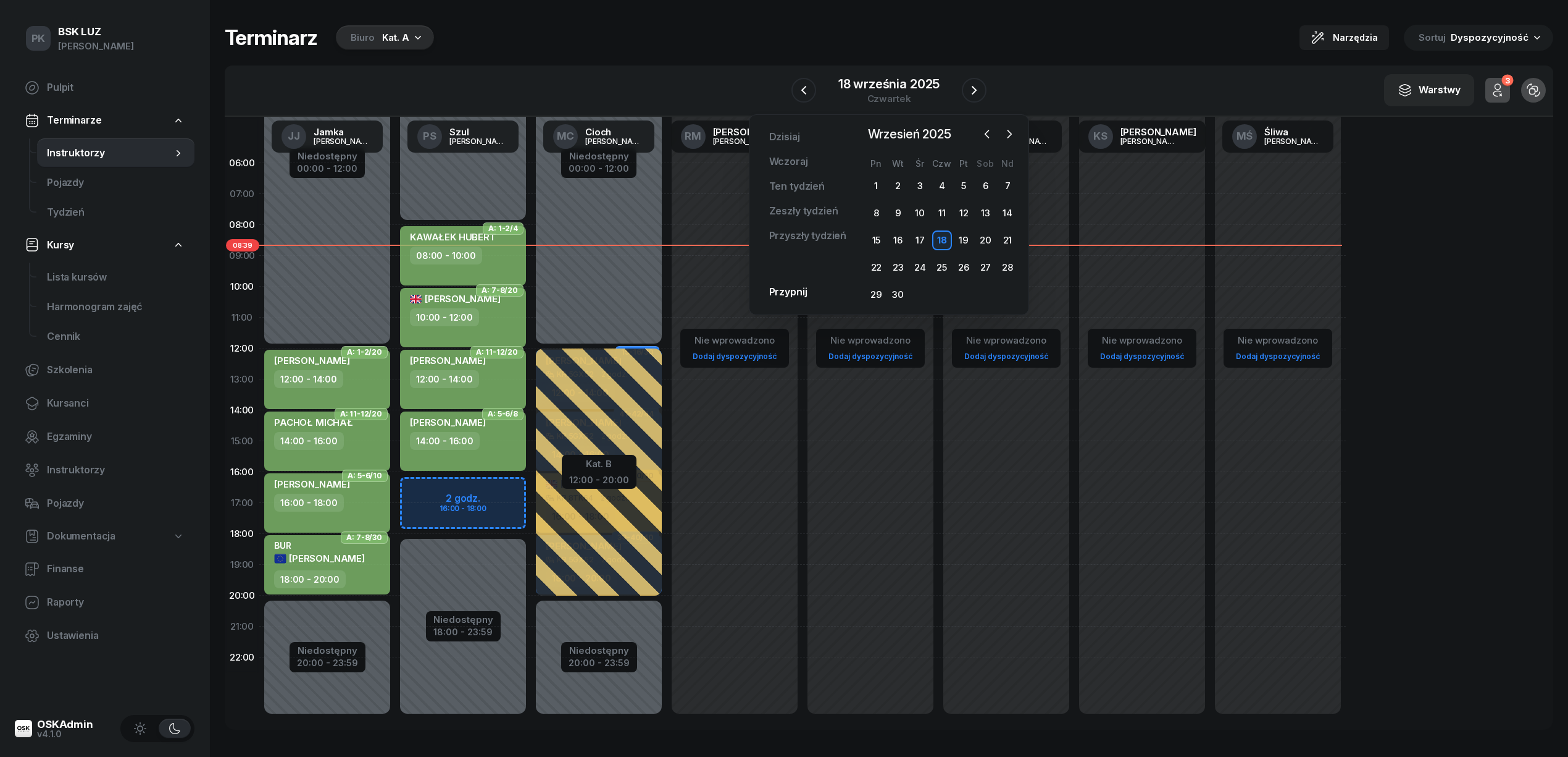
click at [366, 47] on div "Biuro Kat. A" at bounding box center [385, 37] width 98 height 25
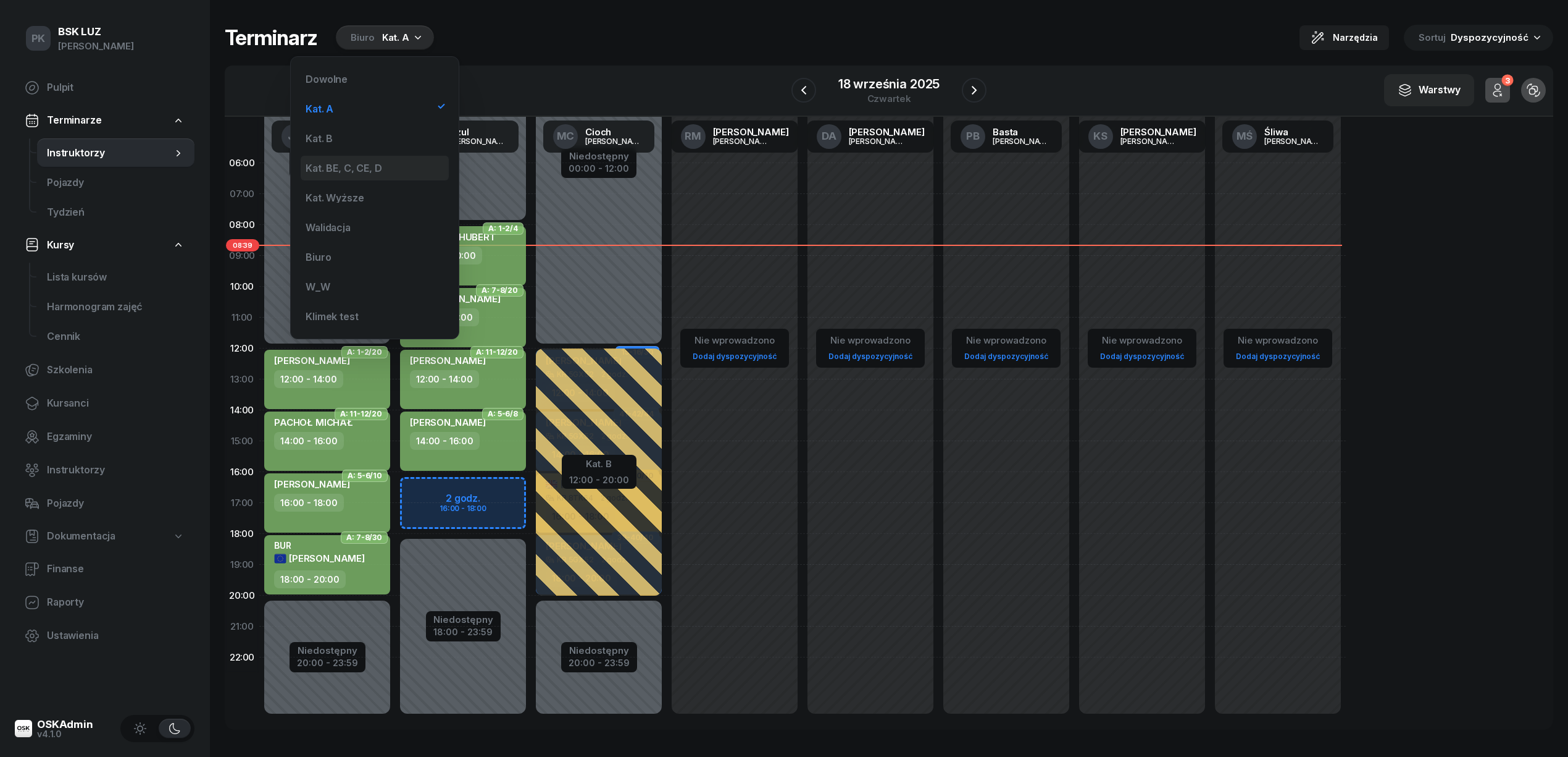
click at [378, 166] on div "Kat. BE, C, CE, D" at bounding box center [343, 167] width 76 height 10
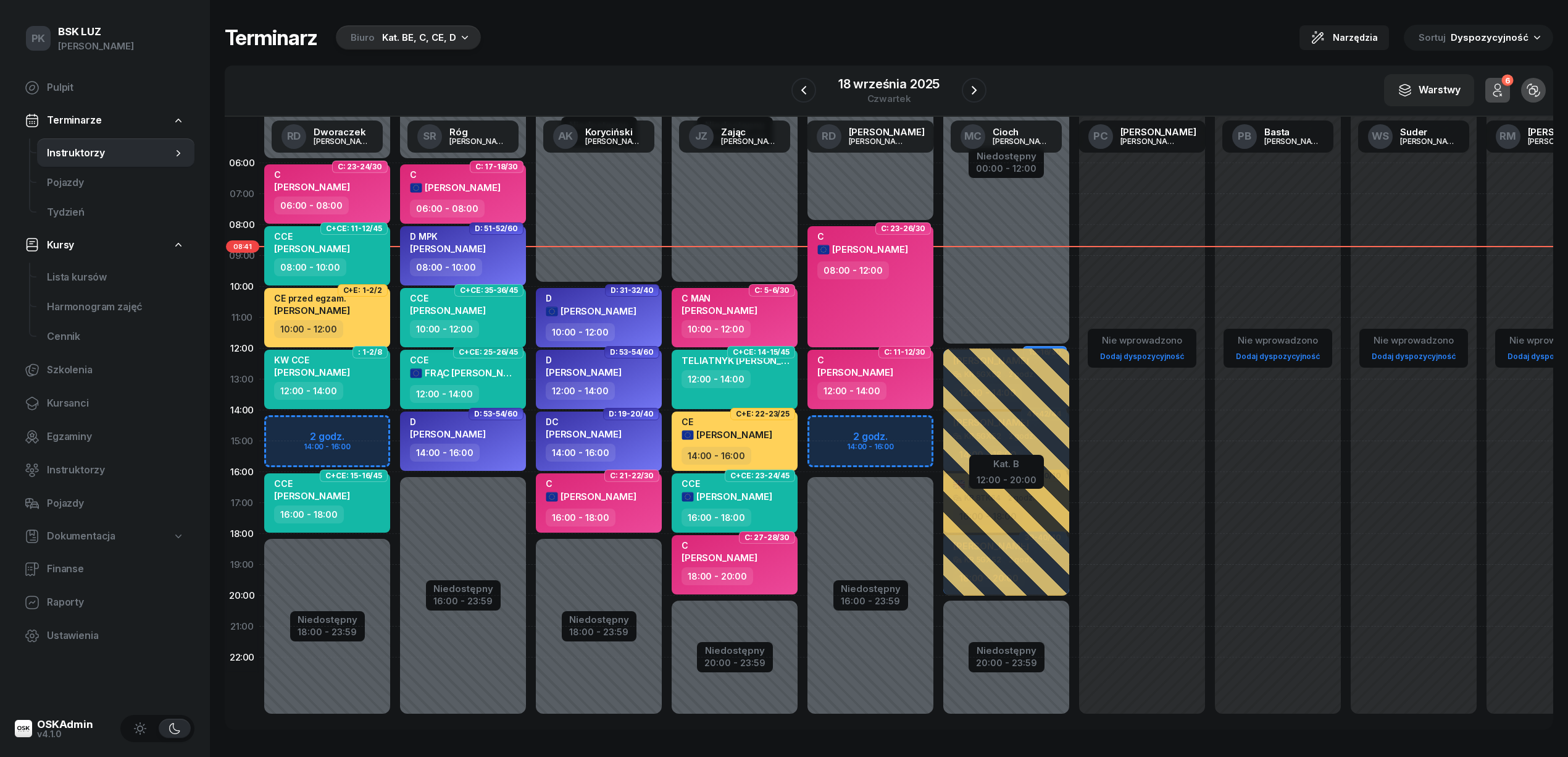
click at [490, 319] on div "CCE BASTER KAMIL" at bounding box center [464, 306] width 108 height 28
select select "10"
select select "12"
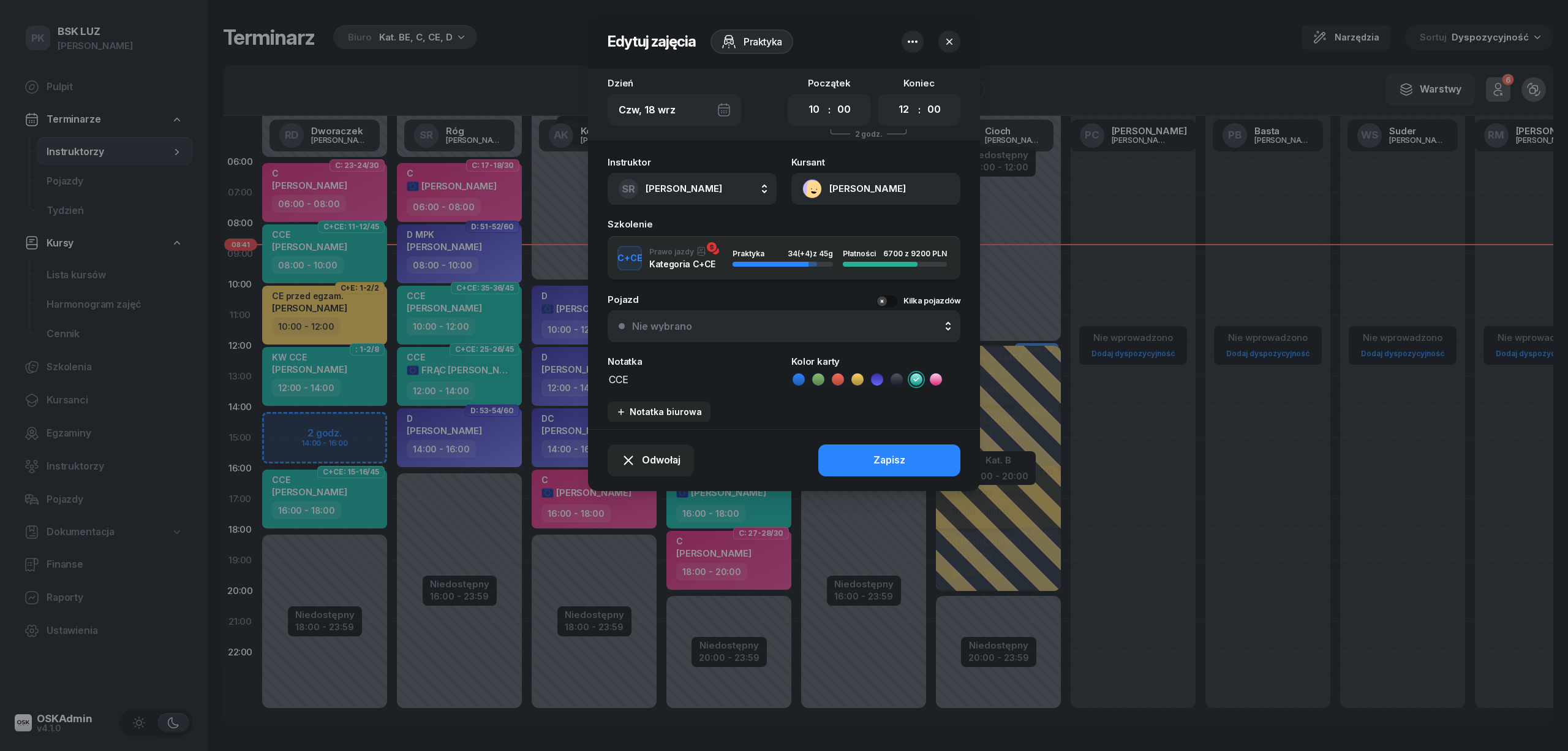
click at [951, 31] on button "button" at bounding box center [950, 42] width 22 height 22
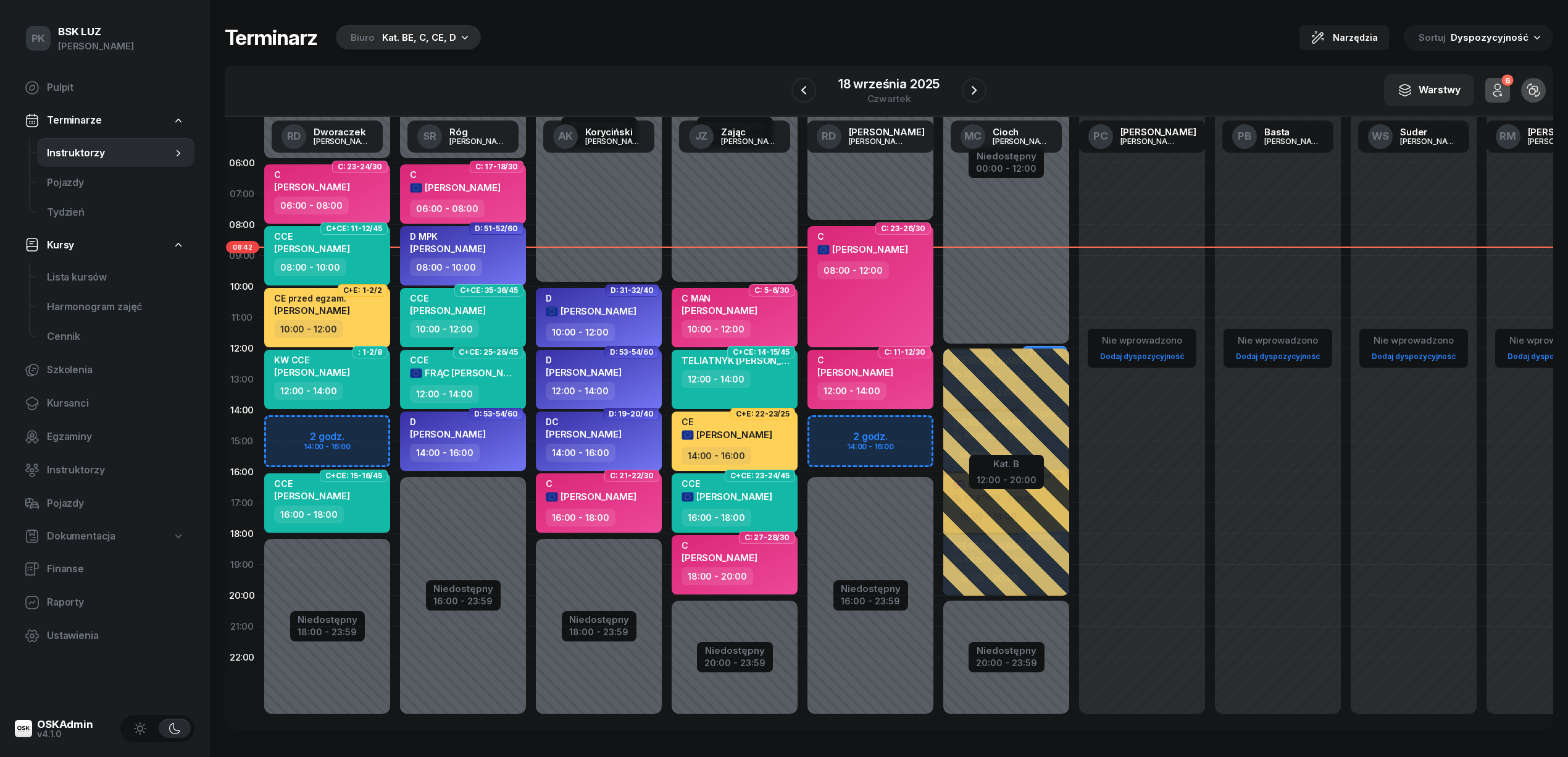
click at [505, 330] on div "10:00 - 12:00" at bounding box center [464, 329] width 108 height 18
select select "10"
select select "12"
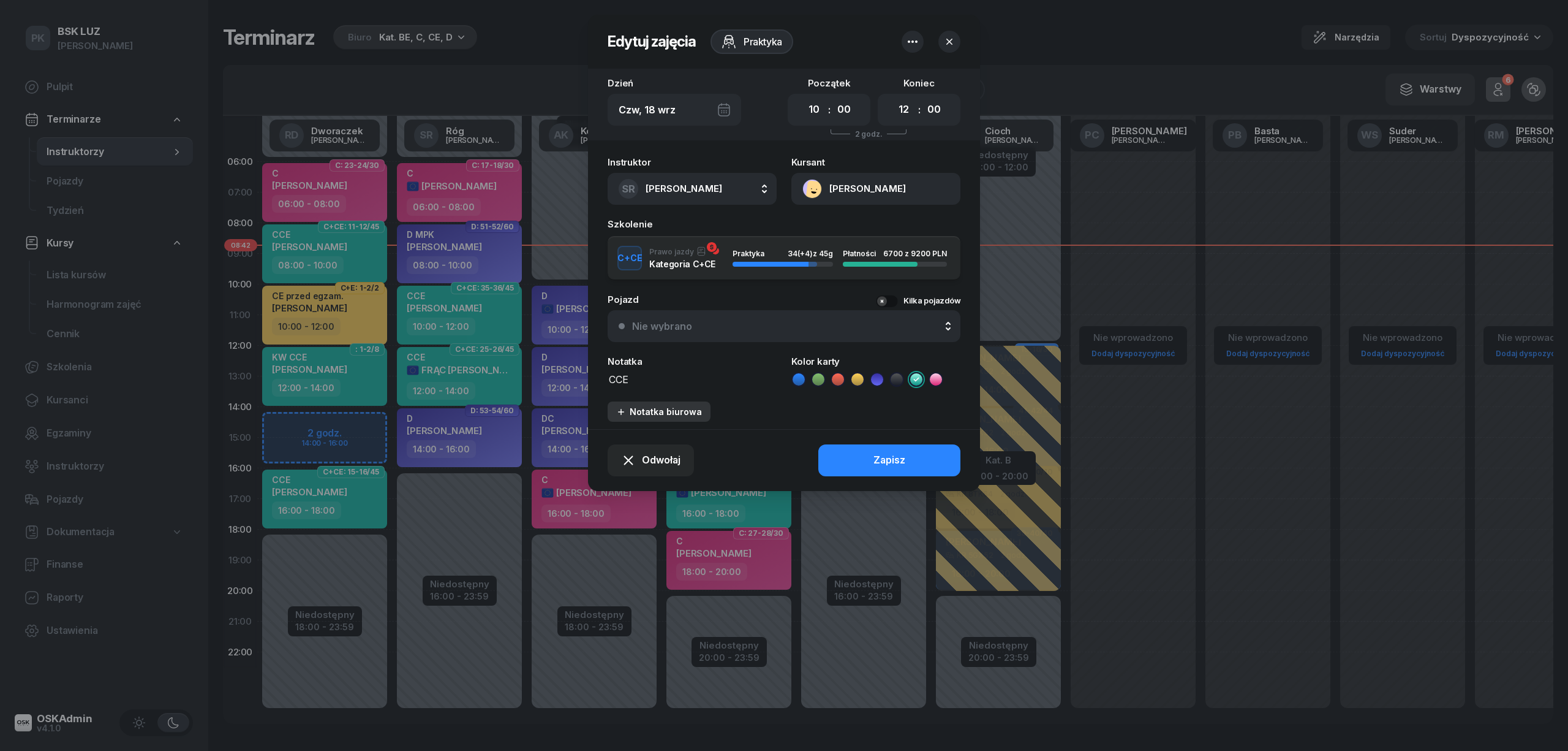
click at [656, 412] on div "Notatka biurowa" at bounding box center [659, 412] width 86 height 10
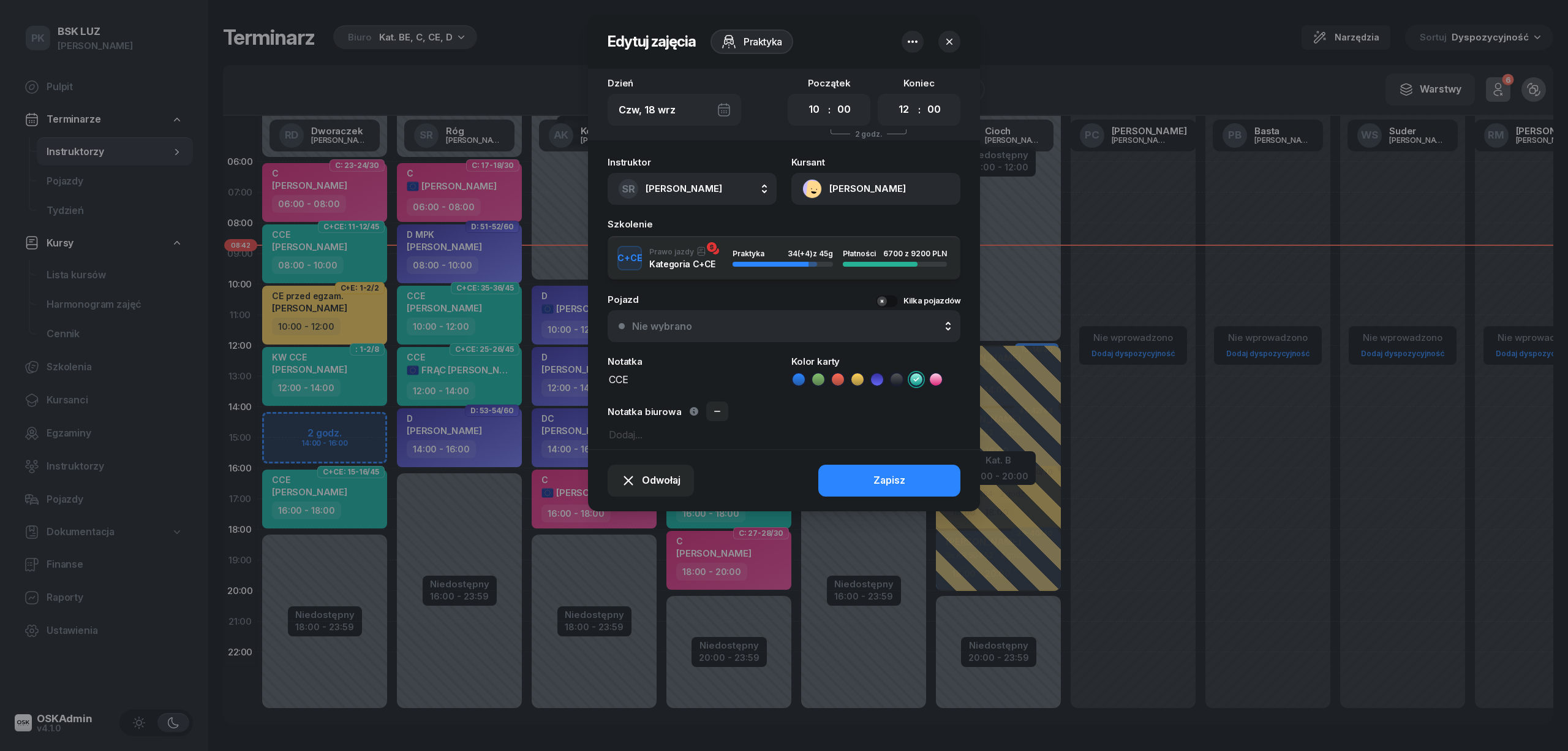
click at [651, 435] on textarea at bounding box center [784, 434] width 353 height 16
type textarea "Nie przyjdzie, podpisze"
click at [839, 469] on button "Zapisz" at bounding box center [889, 480] width 142 height 32
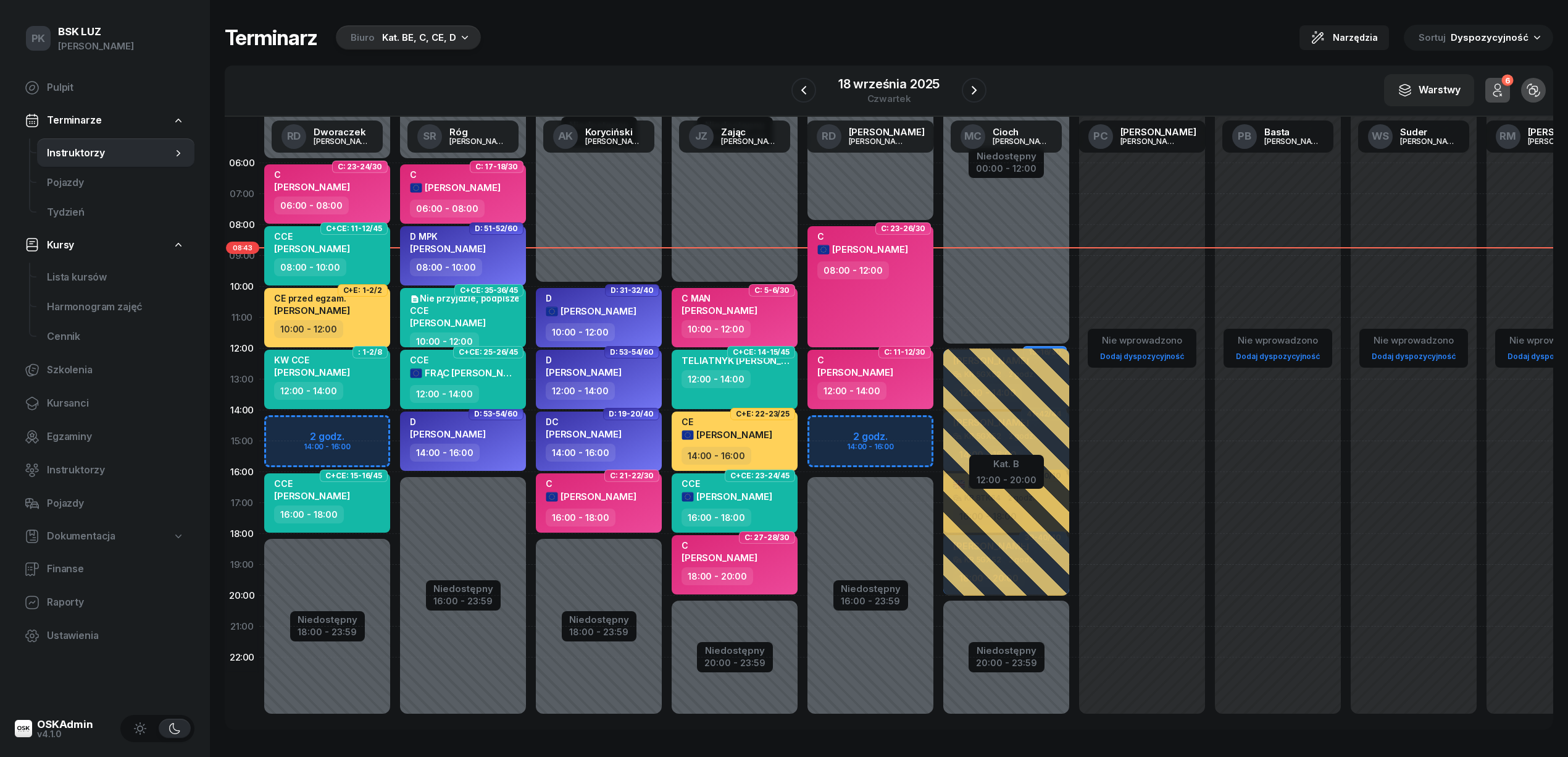
click at [491, 326] on div "Nie przyjdzie, podpisze CCE KAMIL BASTER" at bounding box center [464, 312] width 108 height 39
select select "10"
select select "12"
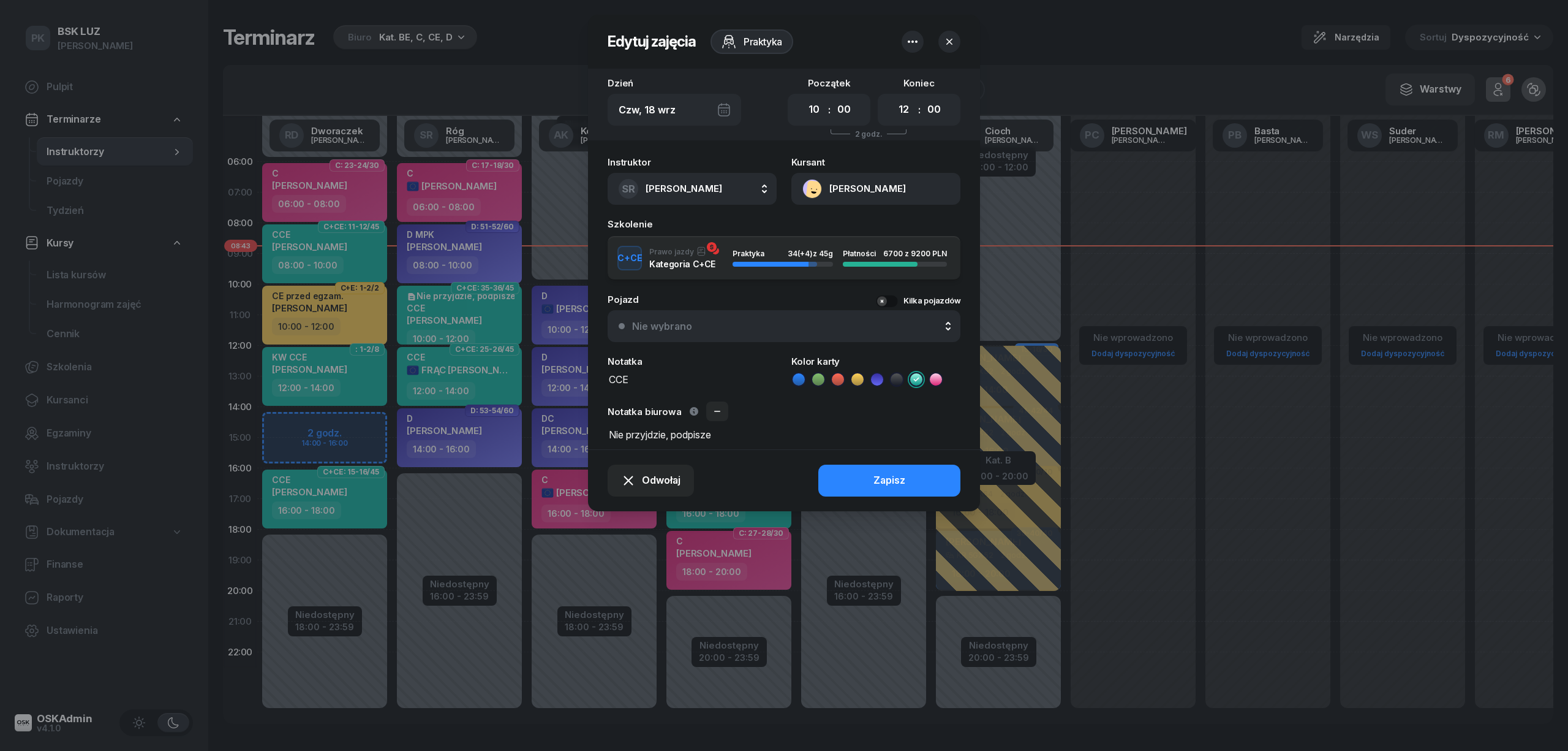
click at [951, 42] on icon "button" at bounding box center [949, 41] width 6 height 6
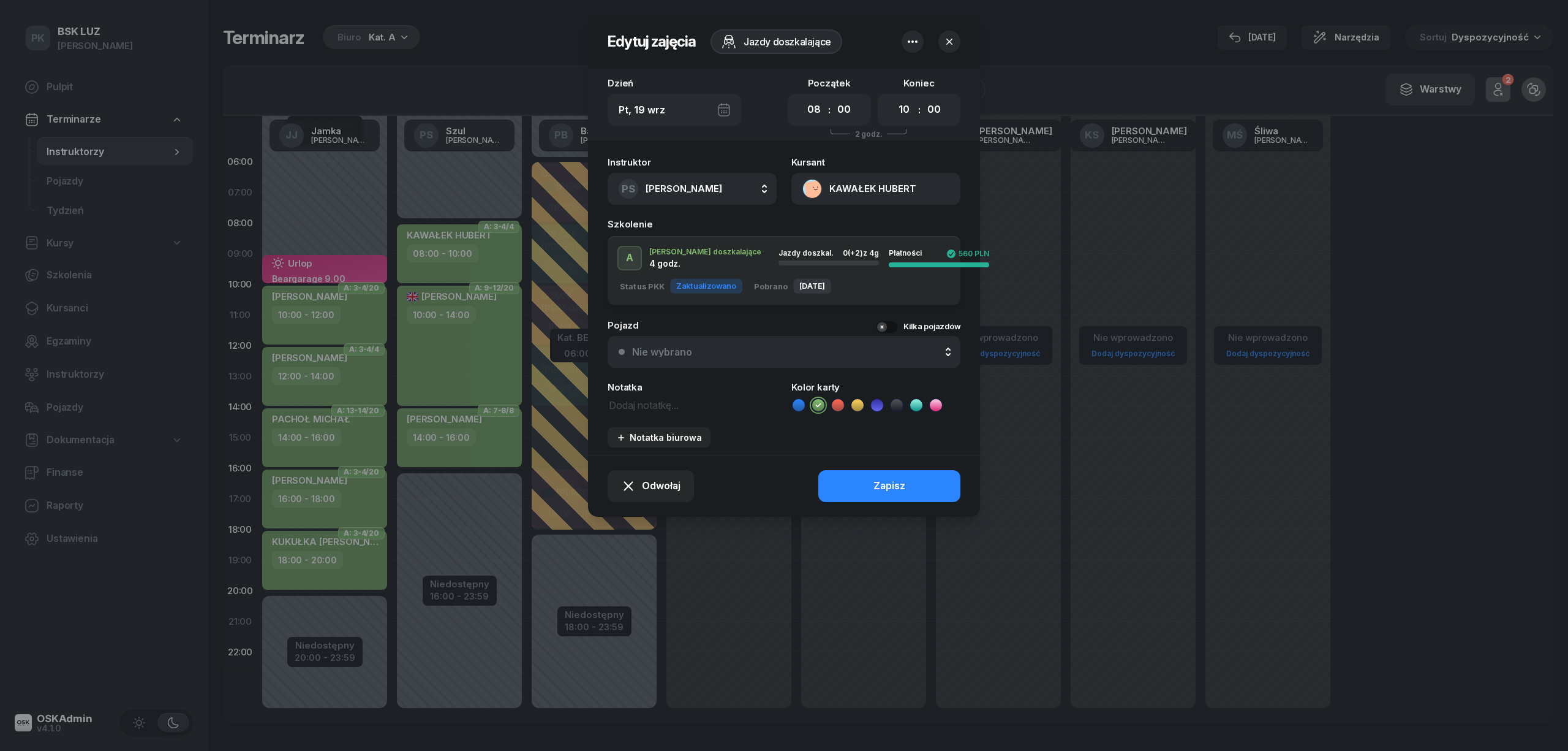
select select "08"
select select "10"
click at [952, 35] on icon "button" at bounding box center [949, 41] width 13 height 13
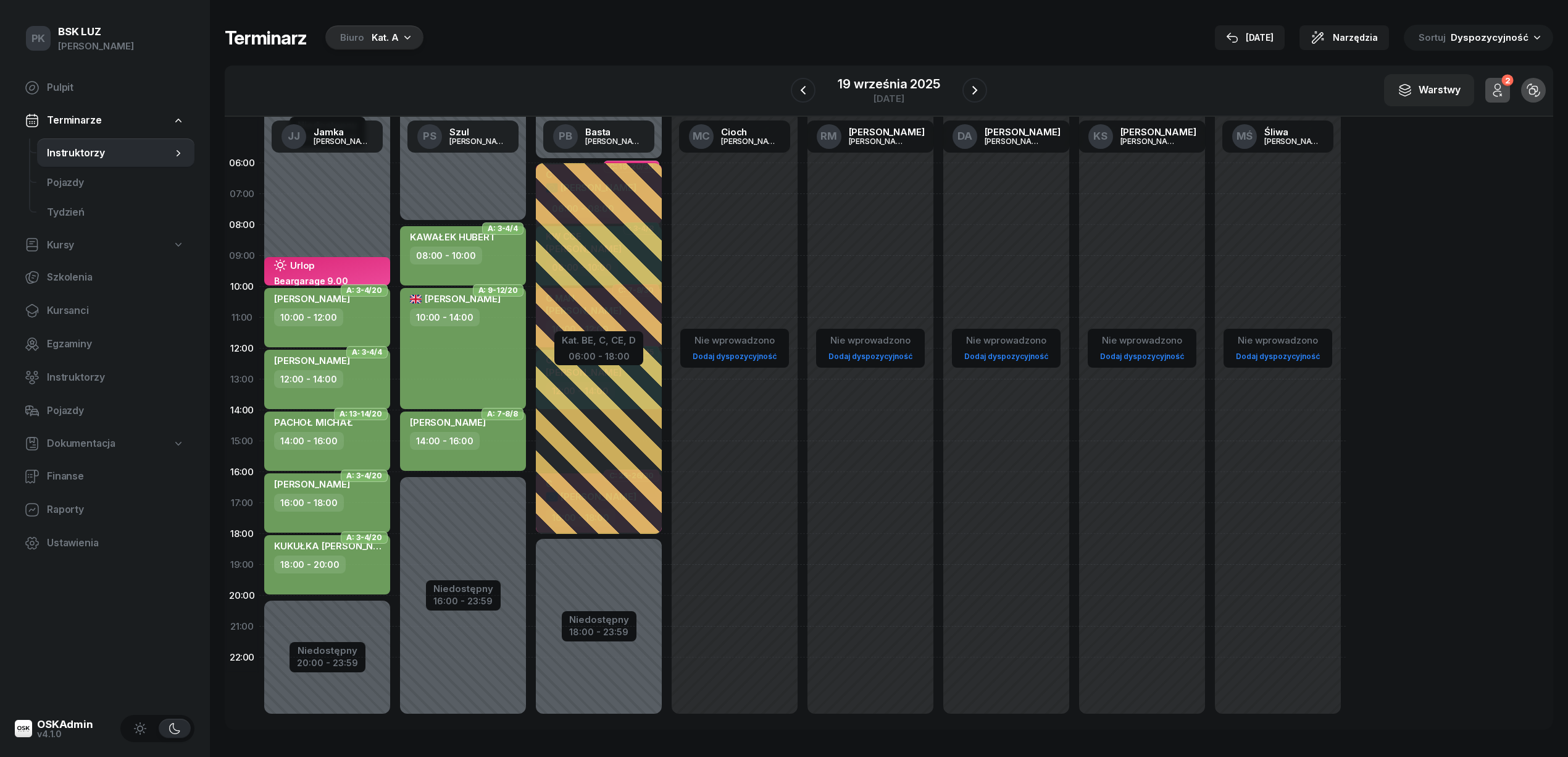
click at [1260, 31] on div "18 wrz" at bounding box center [1250, 38] width 48 height 15
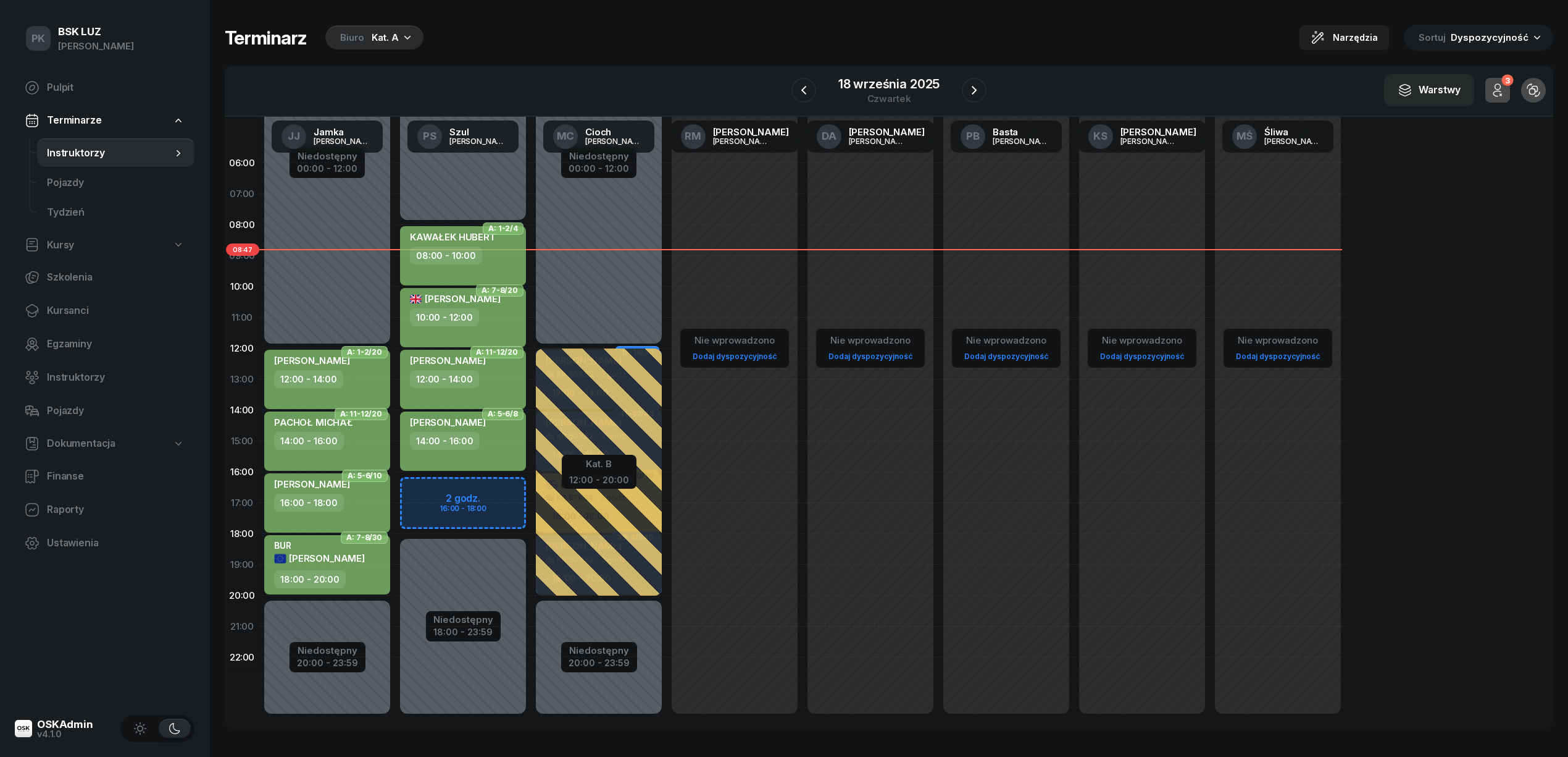
click at [505, 261] on div "08:00 - 10:00" at bounding box center [464, 255] width 108 height 18
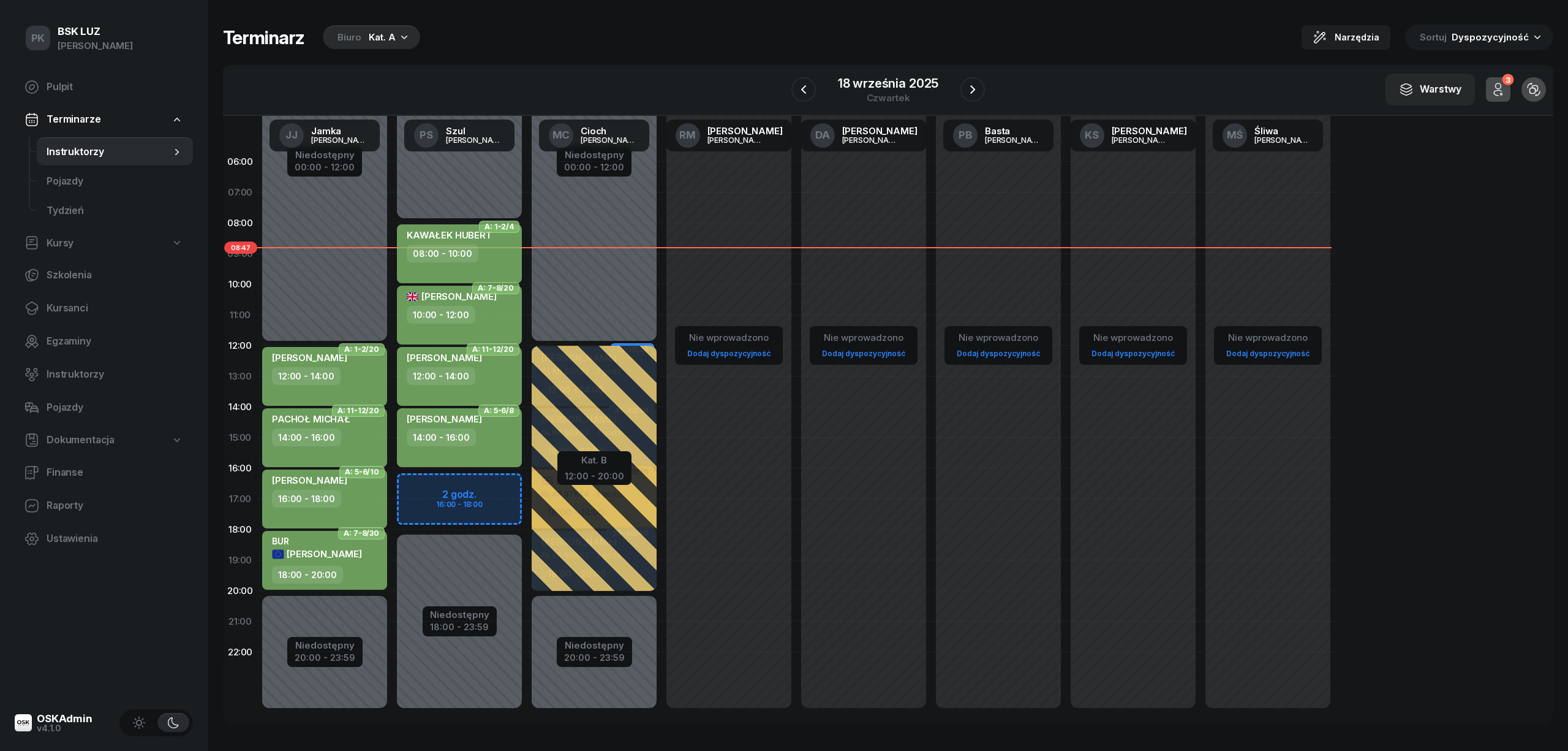
select select "08"
select select "10"
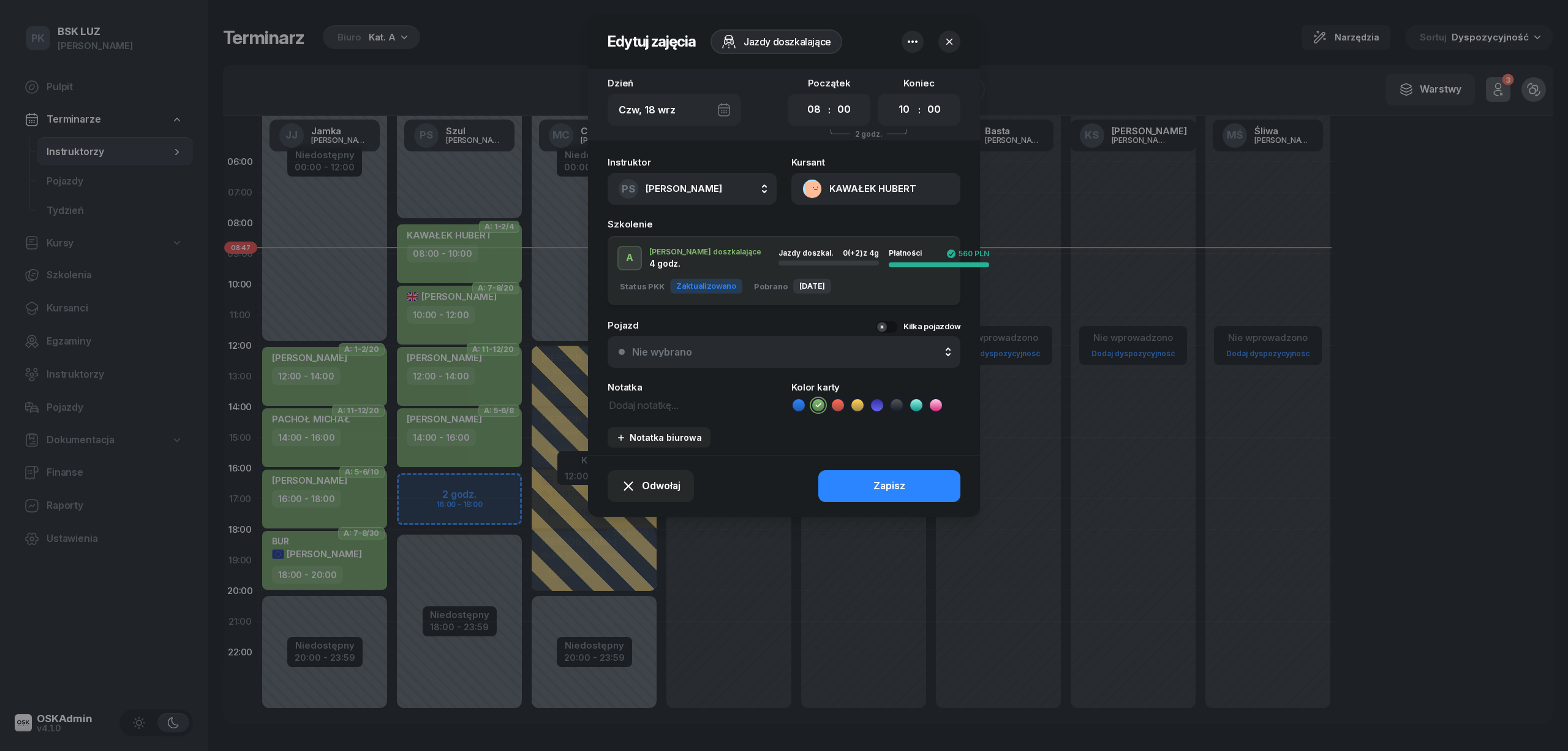
click at [653, 404] on textarea at bounding box center [692, 404] width 169 height 16
type textarea "NR SzkołaMOTO"
click at [877, 479] on div "Zapisz" at bounding box center [889, 486] width 32 height 16
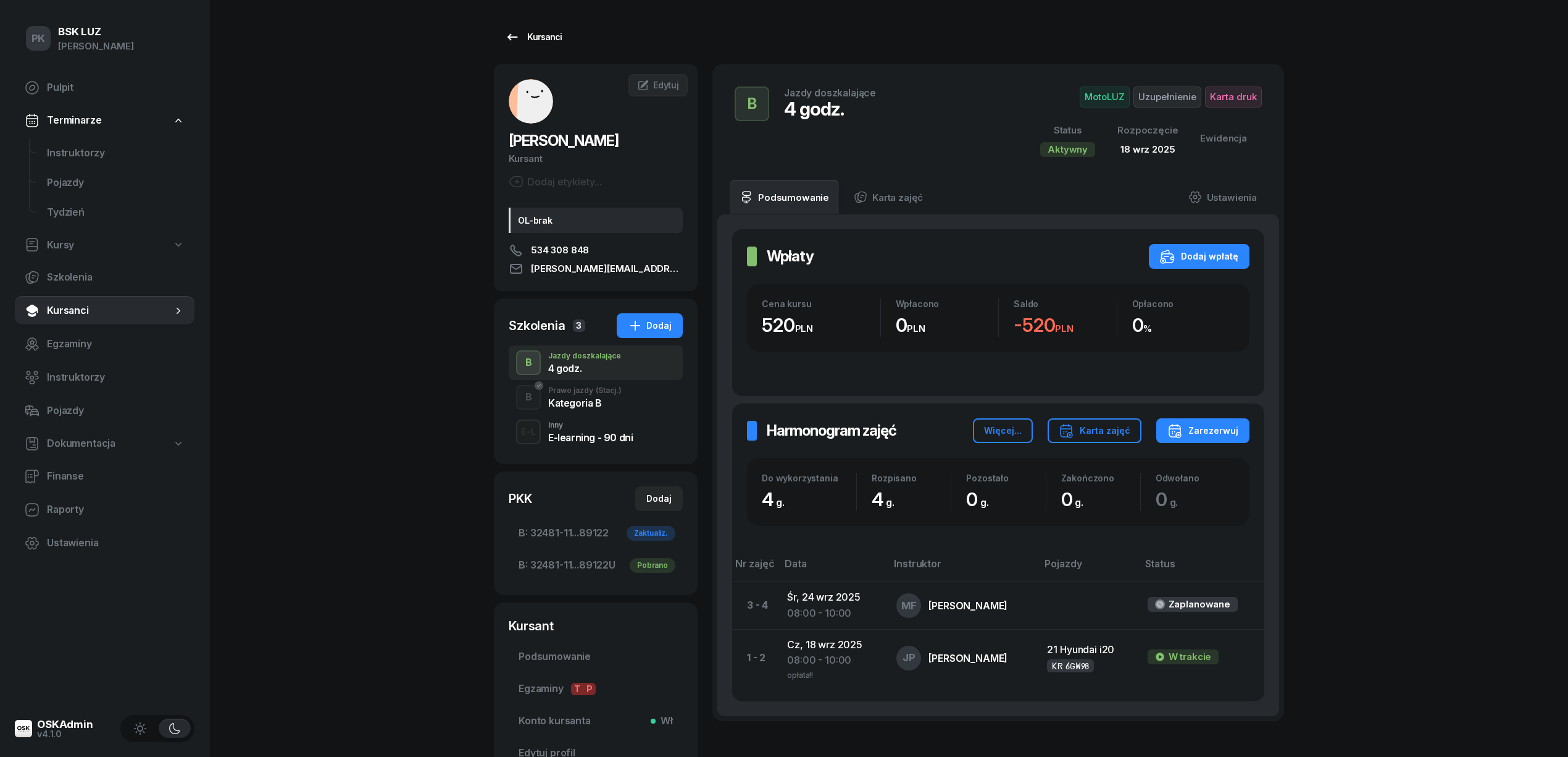
click at [554, 37] on div "Kursanci" at bounding box center [533, 37] width 56 height 15
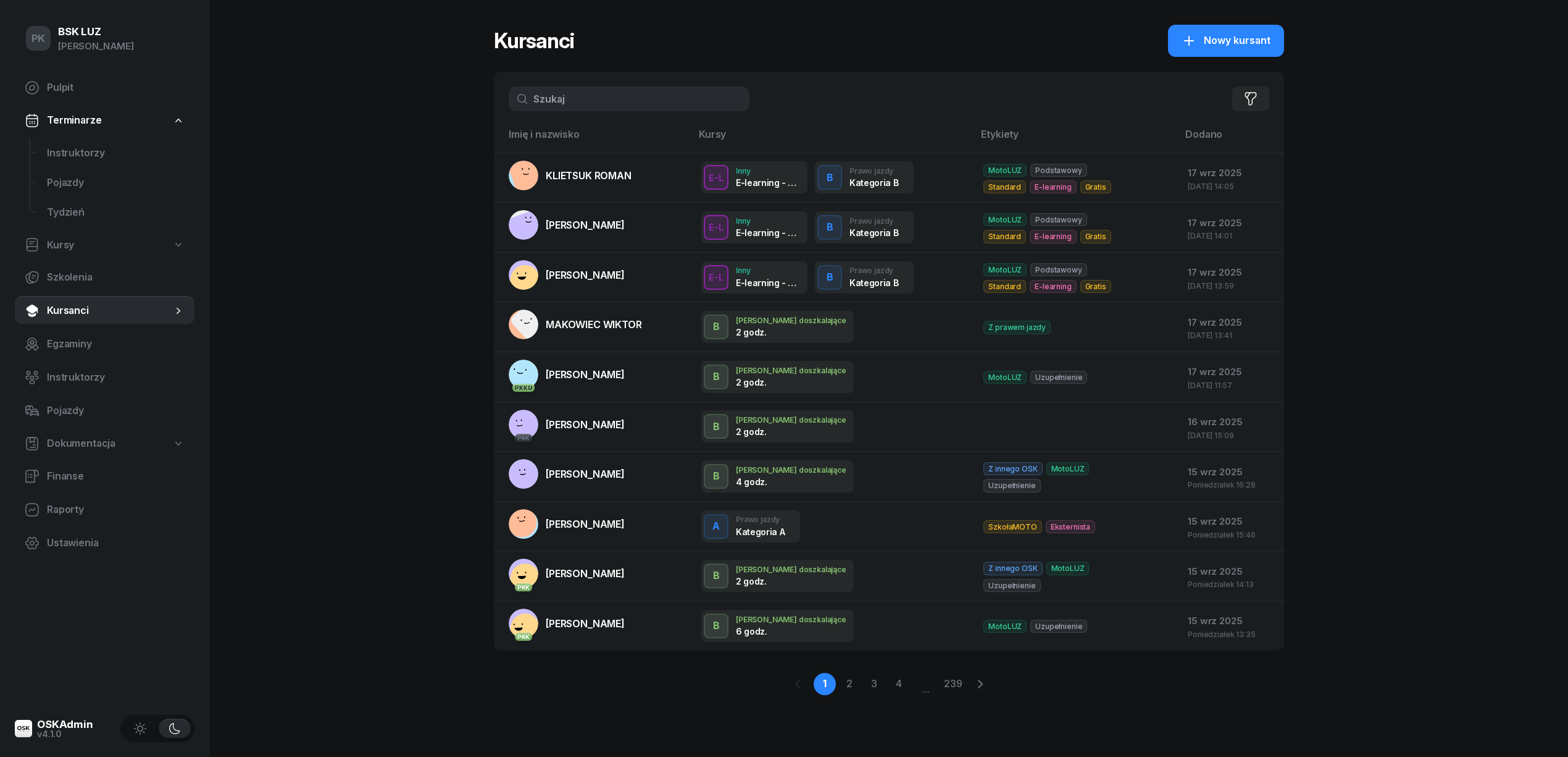
drag, startPoint x: 551, startPoint y: 102, endPoint x: 482, endPoint y: 108, distance: 69.3
click at [482, 108] on div "PK BSK [PERSON_NAME] Pulpit Terminarze Instruktorzy Pojazdy Tydzień Kursy Szkol…" at bounding box center [784, 378] width 1568 height 757
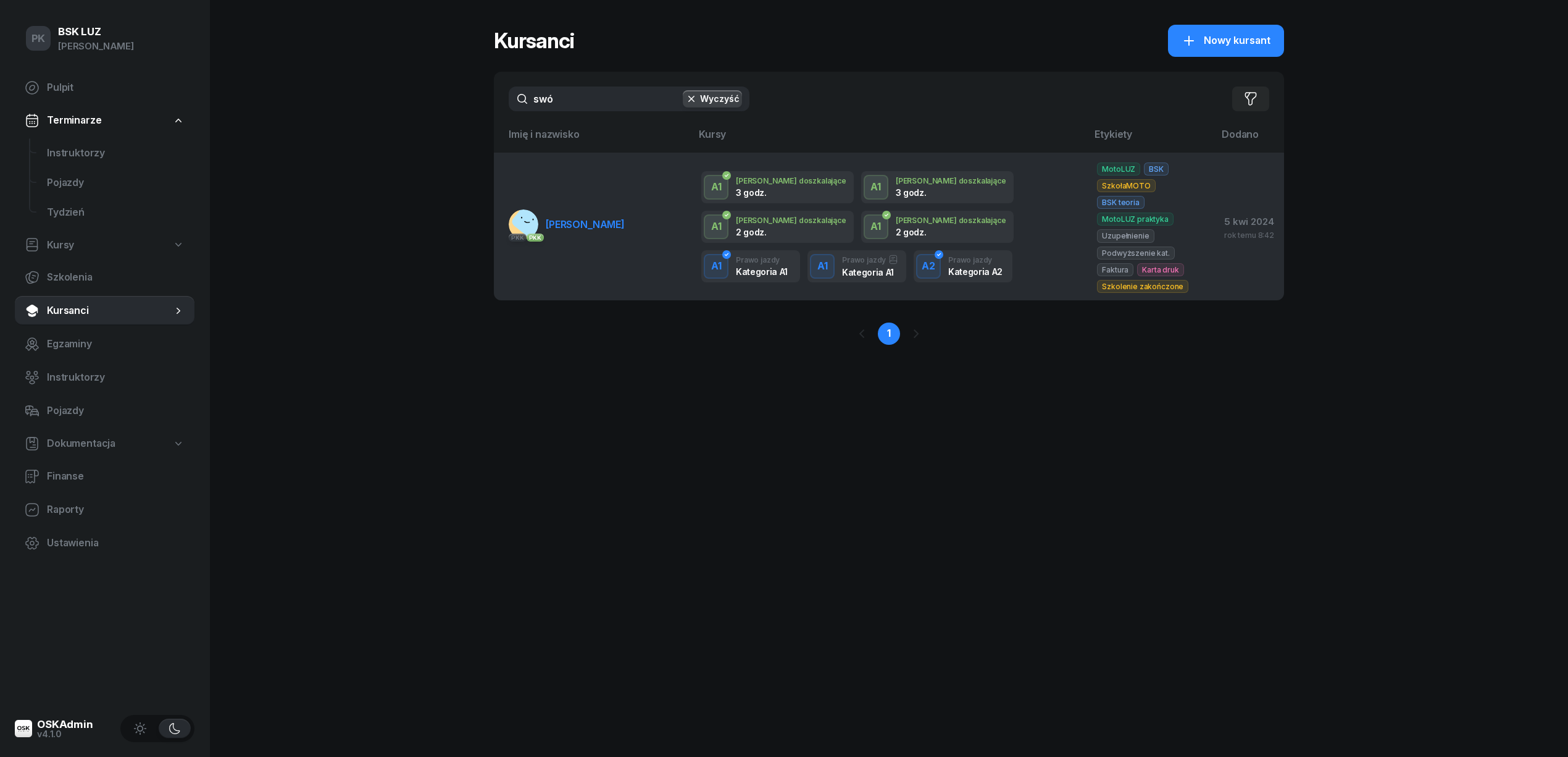
type input "swó"
click at [585, 238] on td "PKK PKK [PERSON_NAME]" at bounding box center [593, 226] width 198 height 148
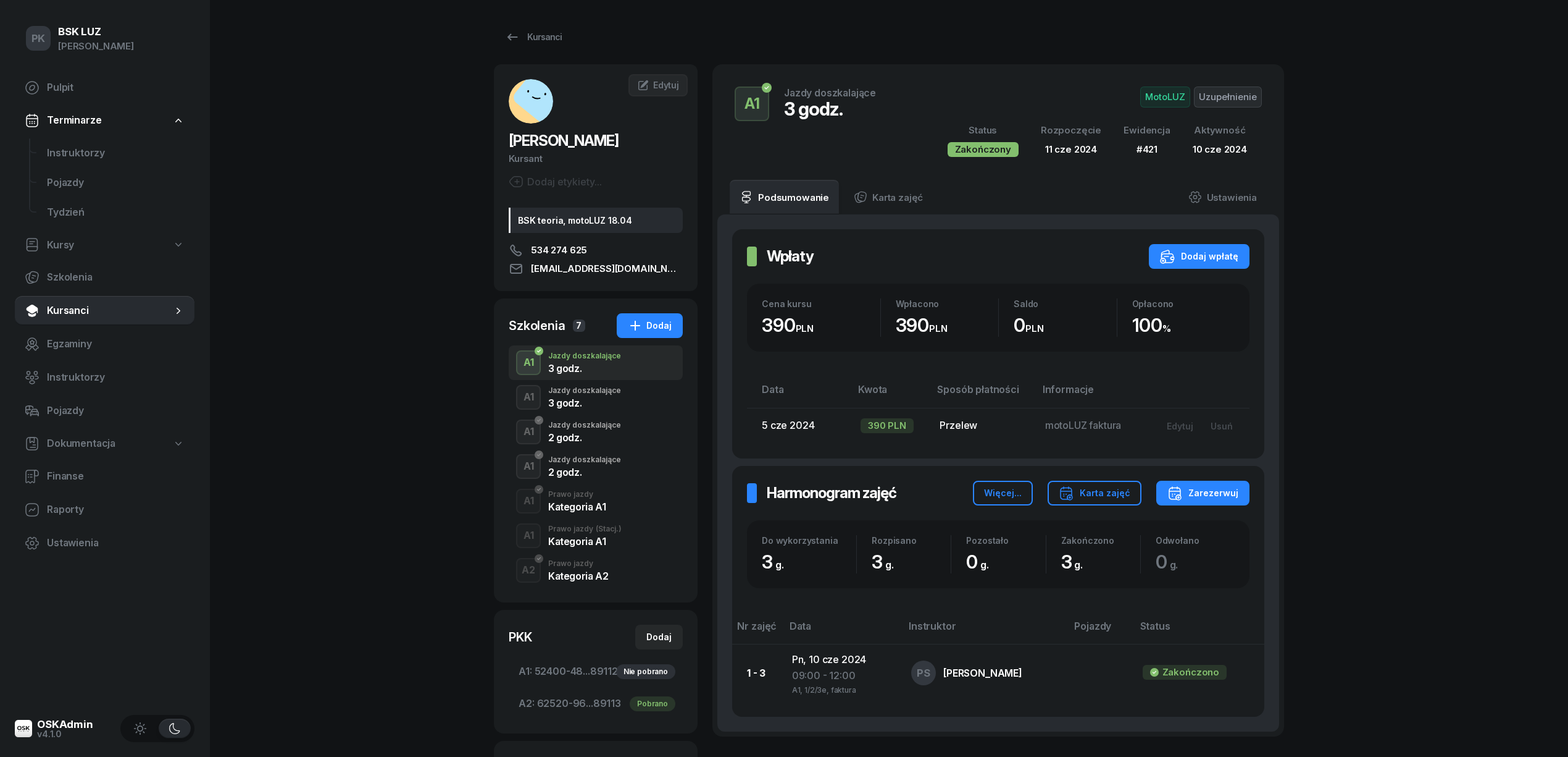
click at [603, 571] on div "Kategoria A2" at bounding box center [578, 576] width 60 height 10
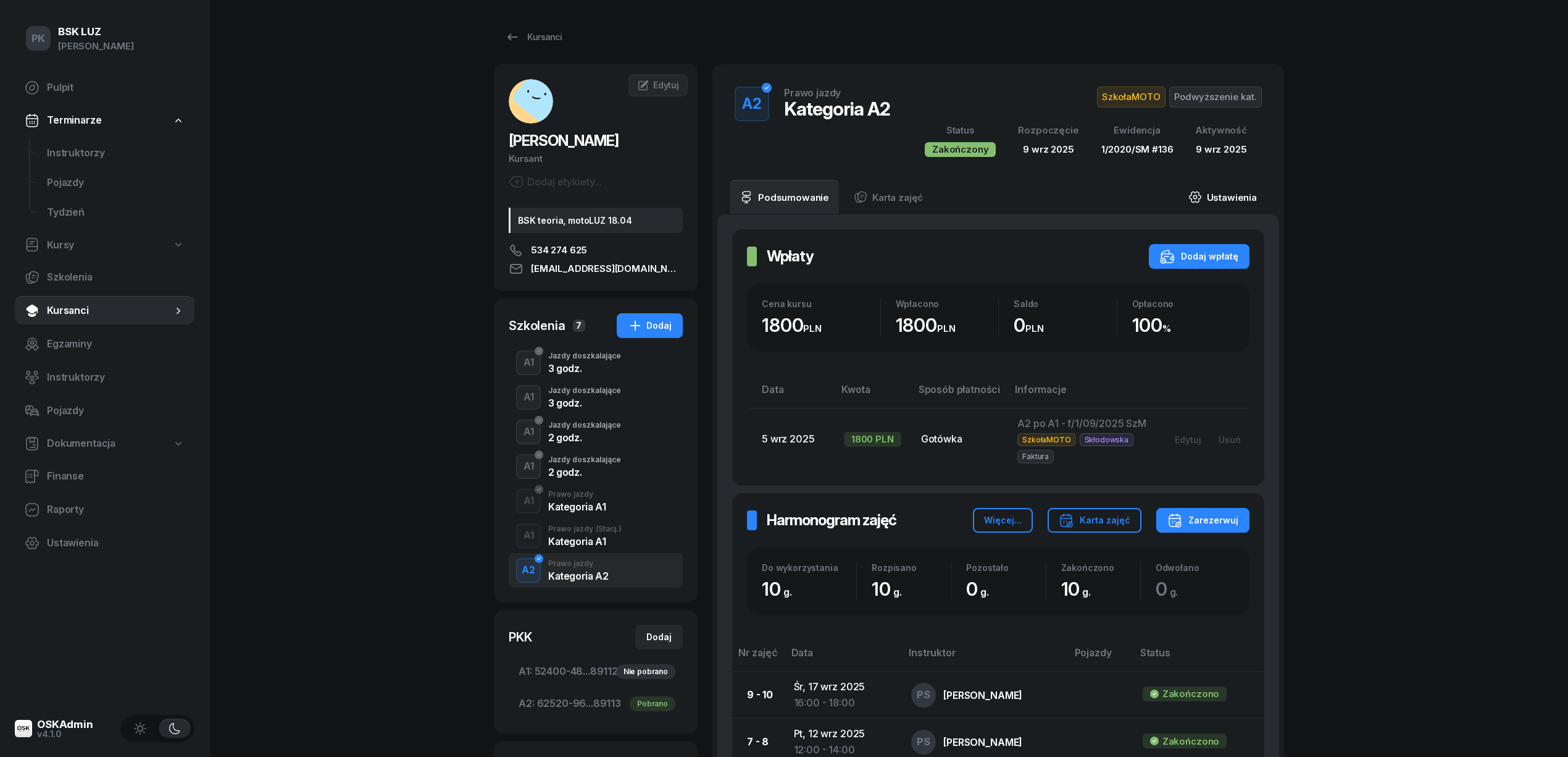
click at [1254, 199] on link "Ustawienia" at bounding box center [1222, 197] width 88 height 35
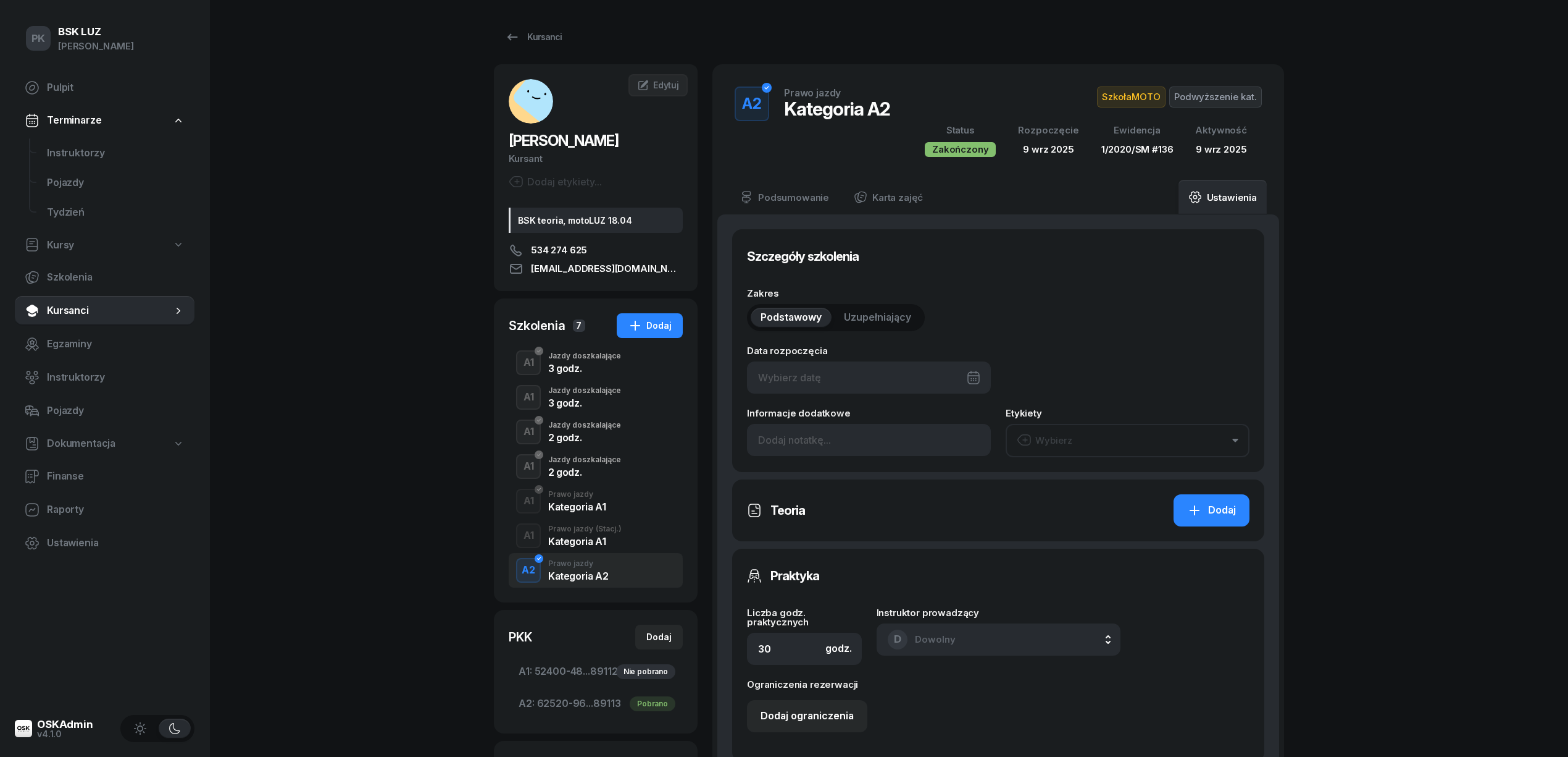
type input "09/09/2025"
type input "10"
type input "62520"
type input "96040"
type input "99283"
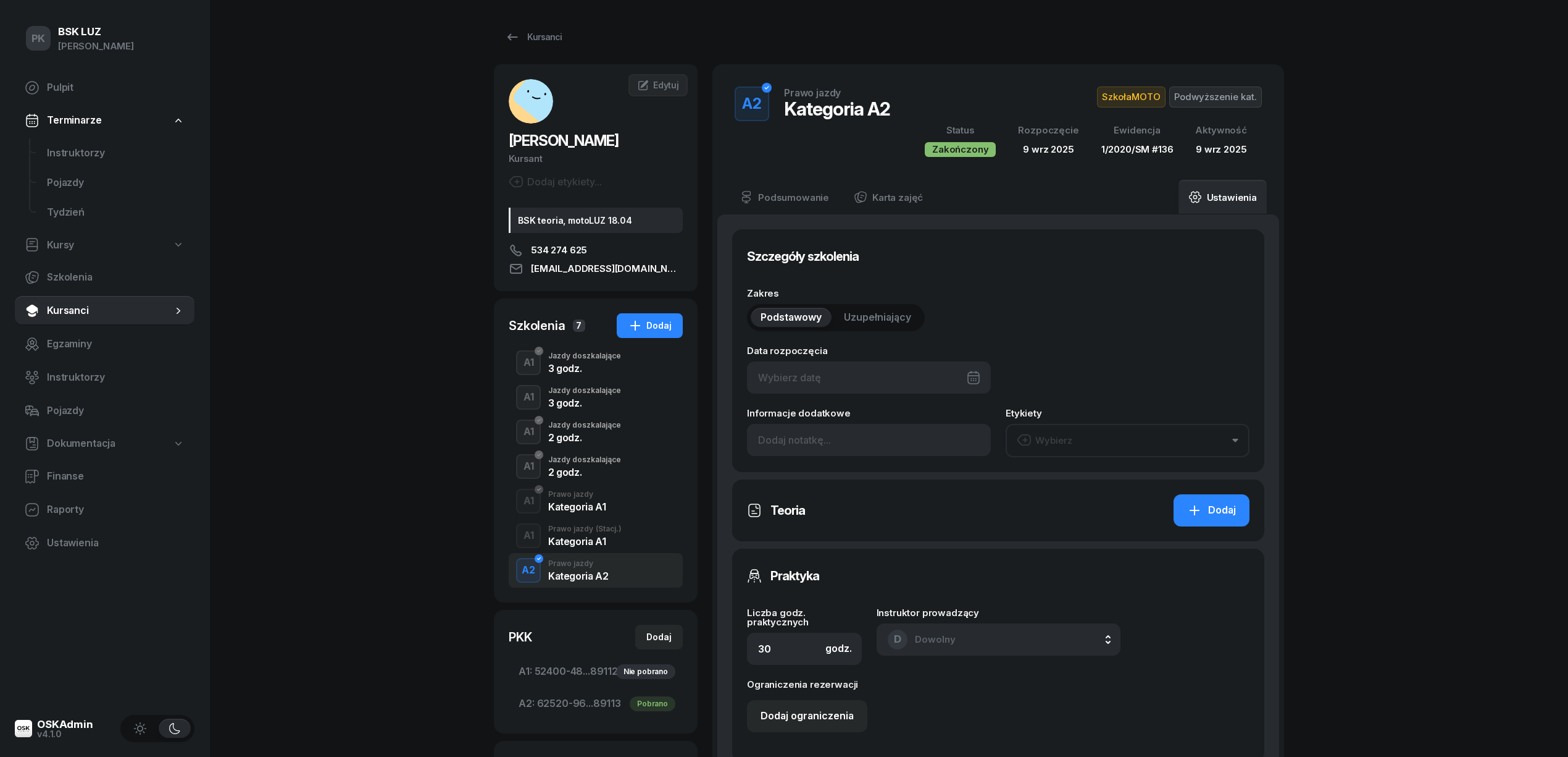
type input "89113"
type input "136"
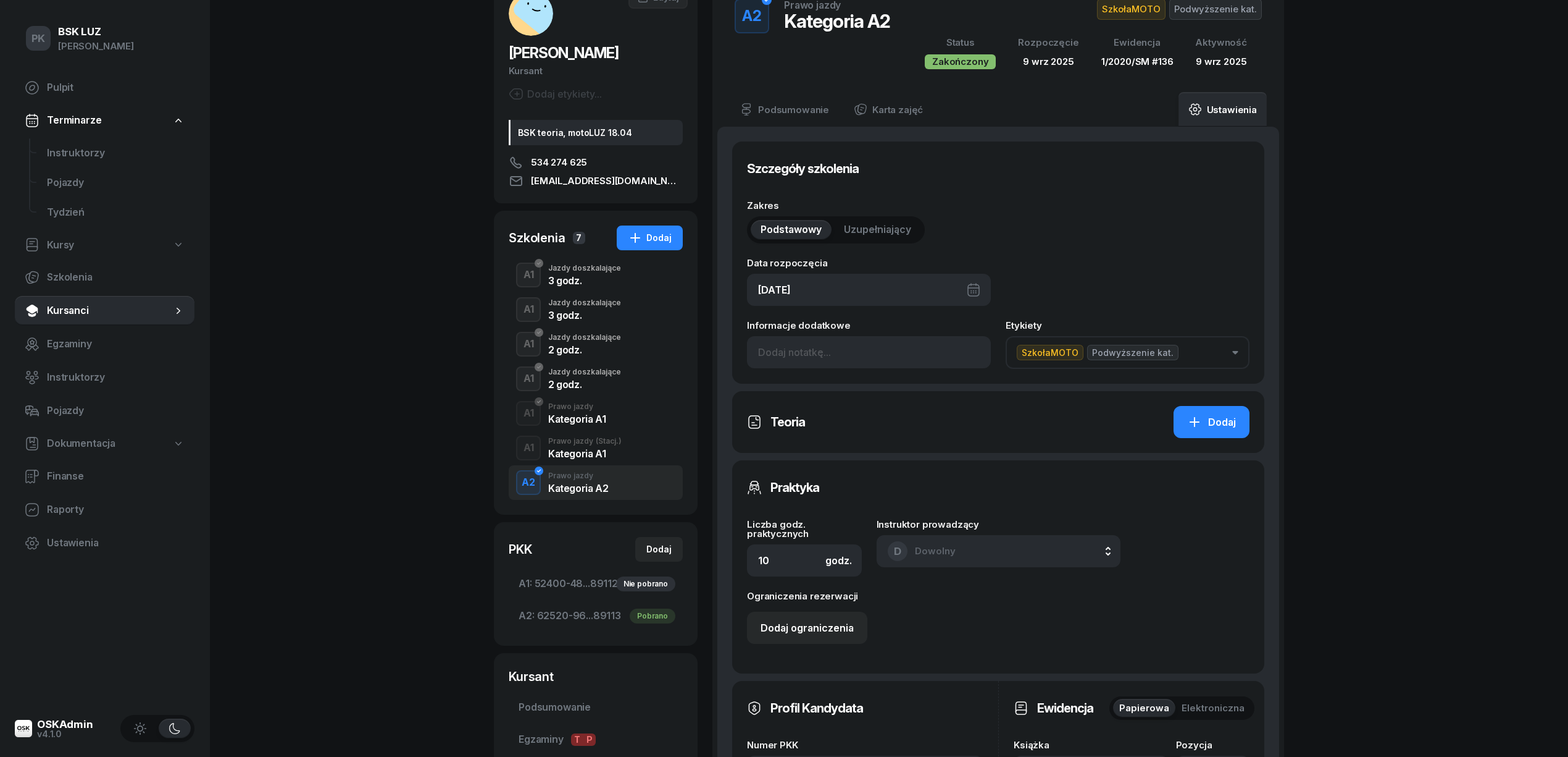
scroll to position [82, 0]
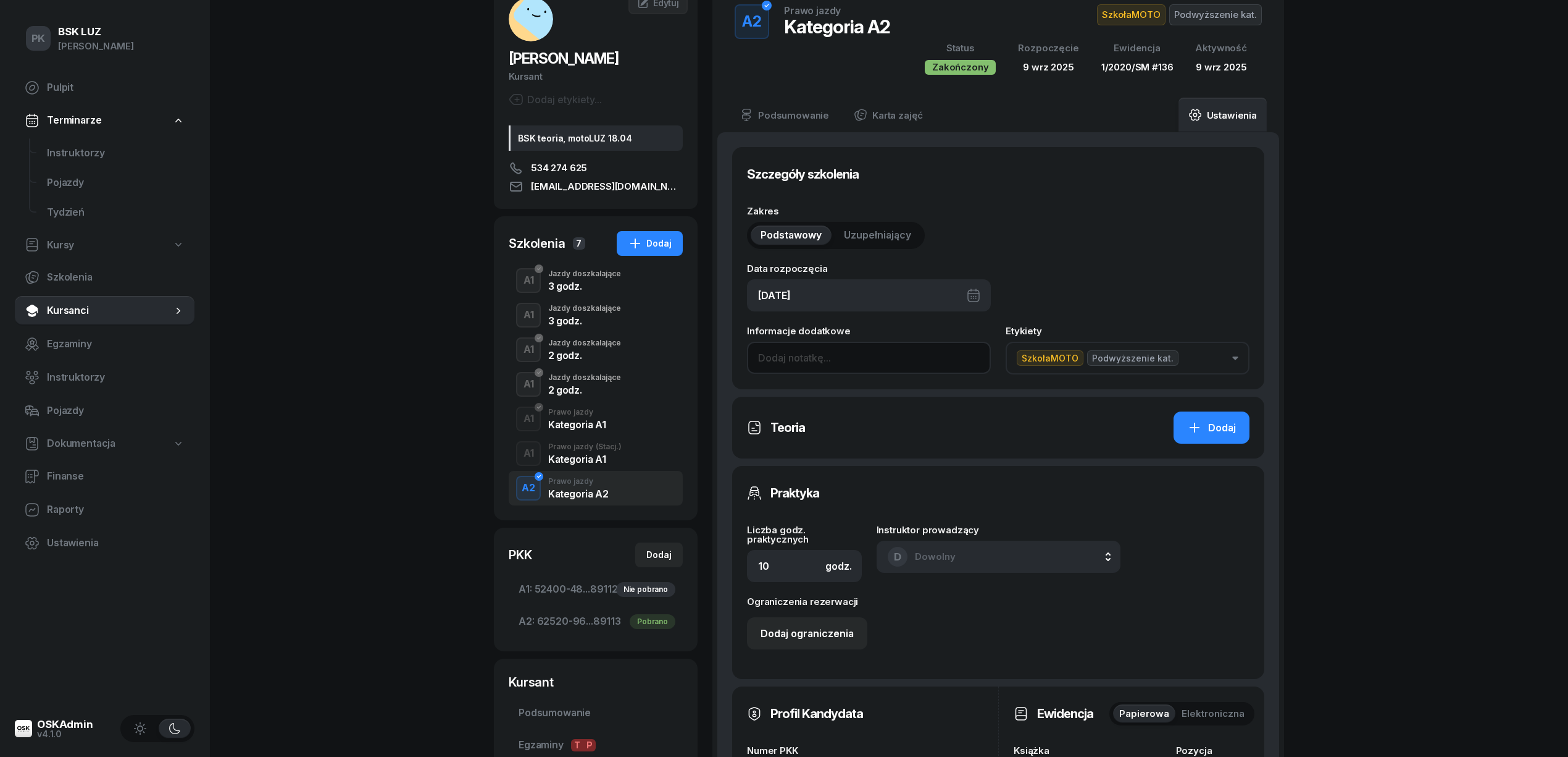
click at [810, 353] on input at bounding box center [869, 357] width 244 height 32
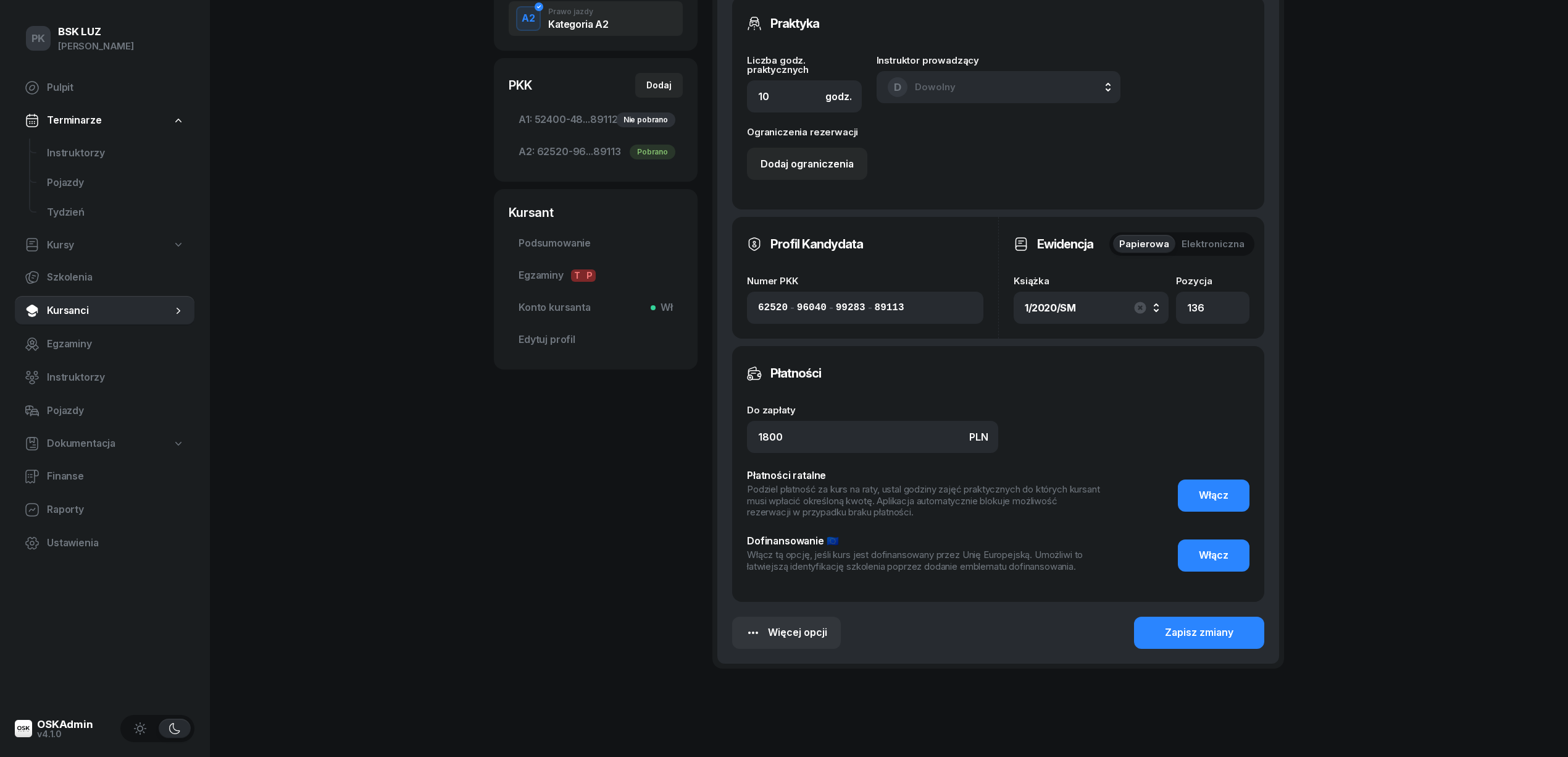
scroll to position [576, 0]
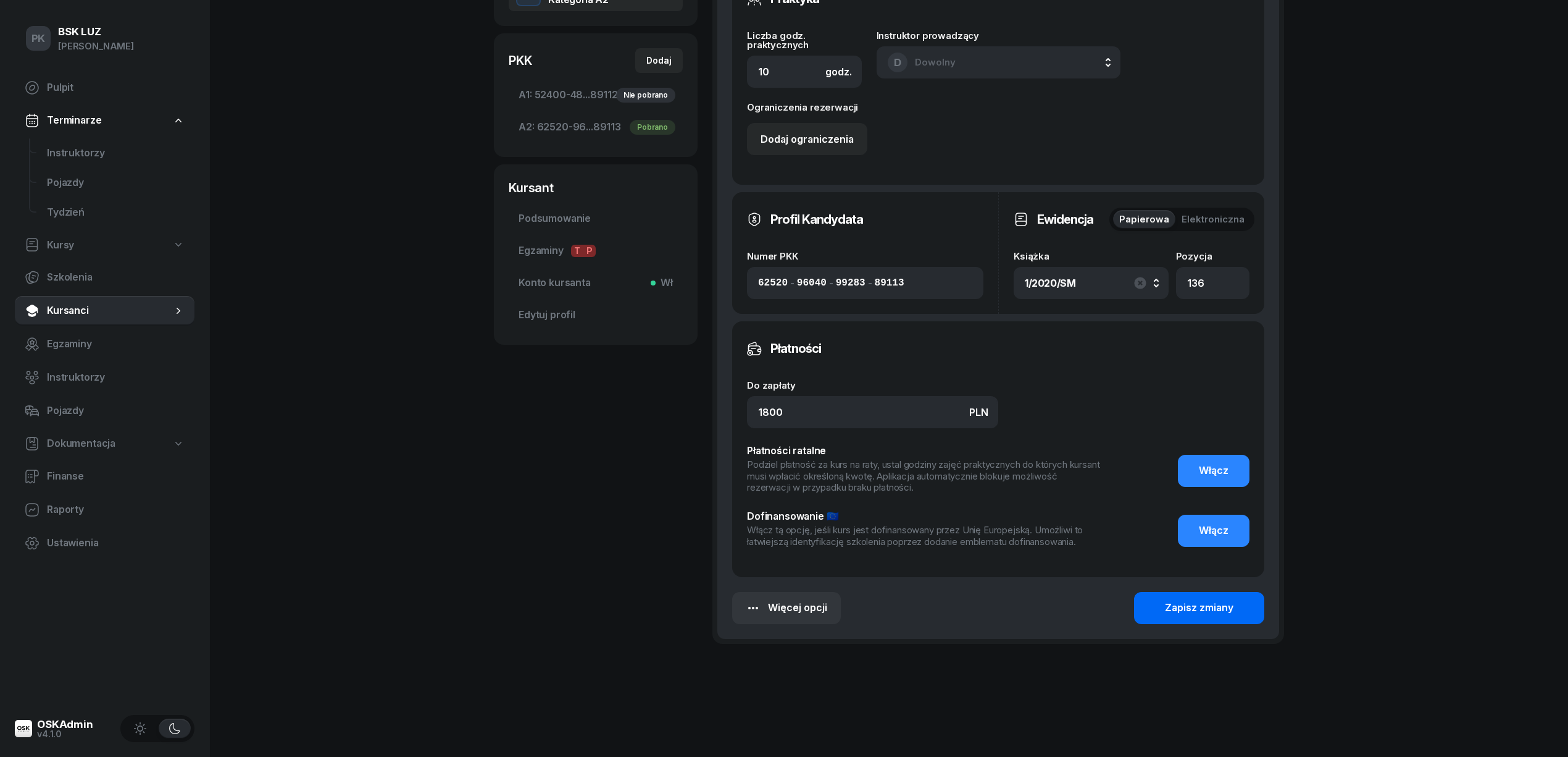
type input "Zaśw. nr 4/2025"
click at [1181, 616] on button "Zapisz zmiany" at bounding box center [1199, 608] width 130 height 32
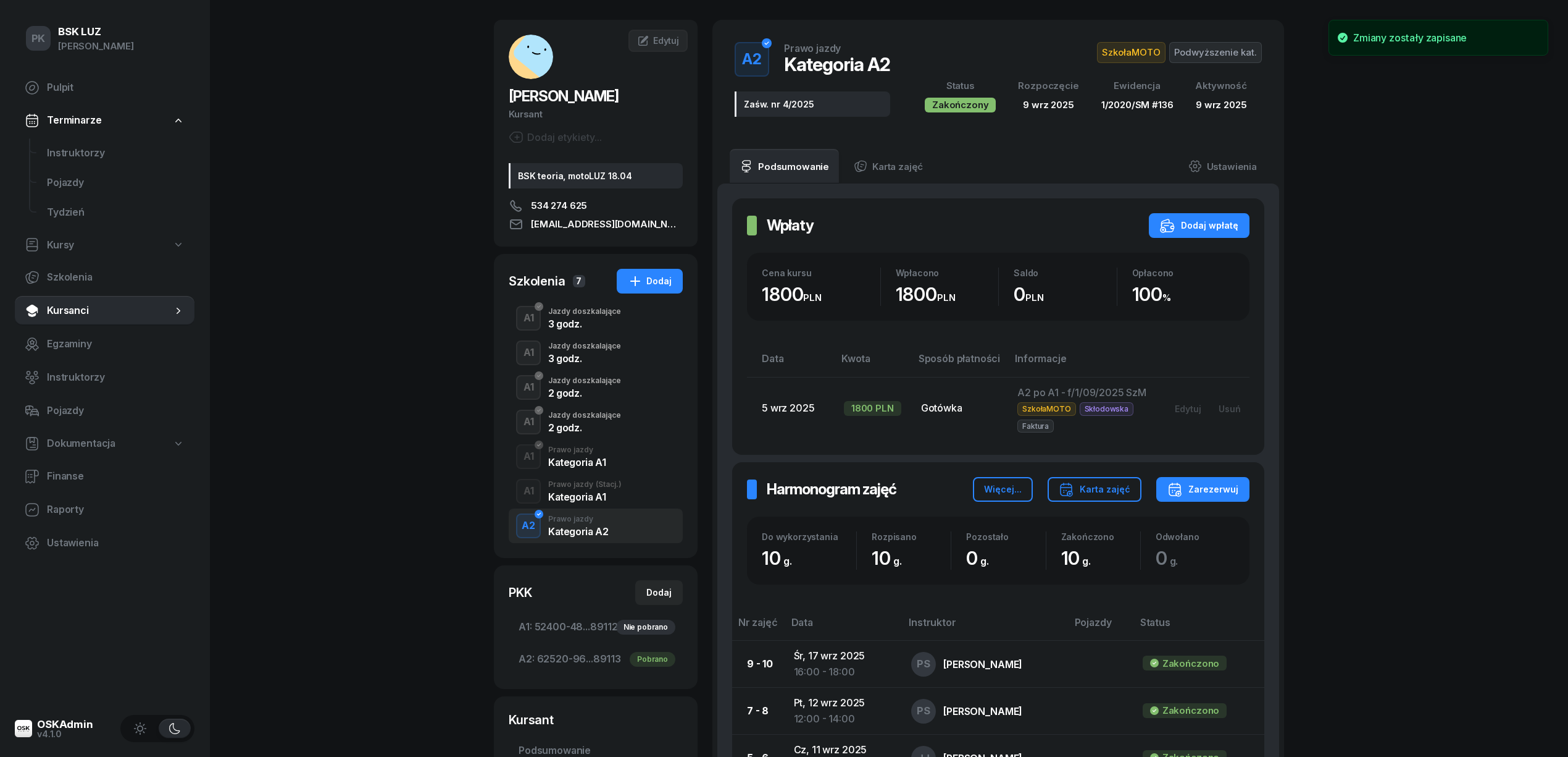
scroll to position [84, 0]
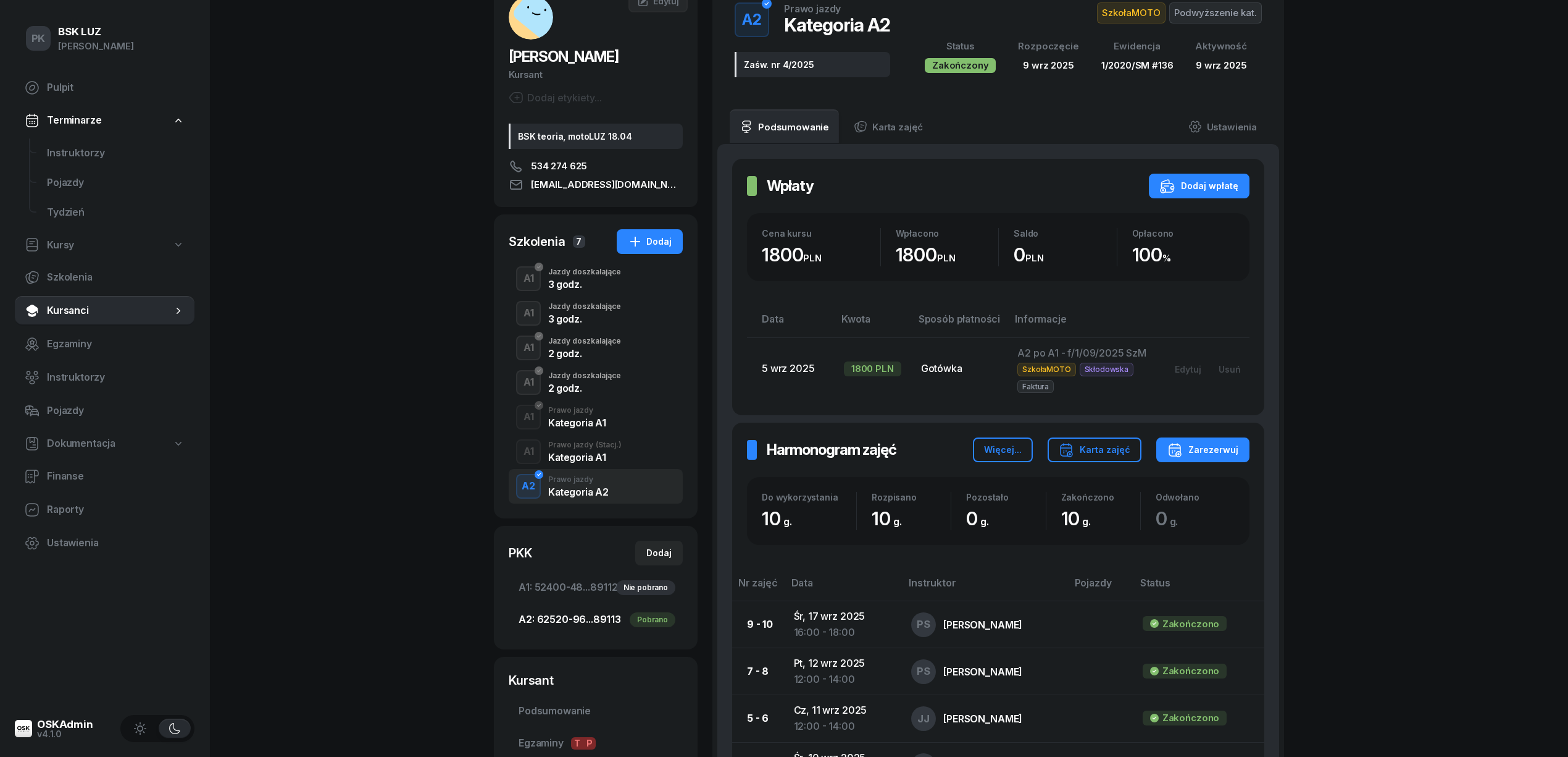
click at [583, 616] on span "A2: 62520-96...89113 Pobrano" at bounding box center [596, 619] width 155 height 16
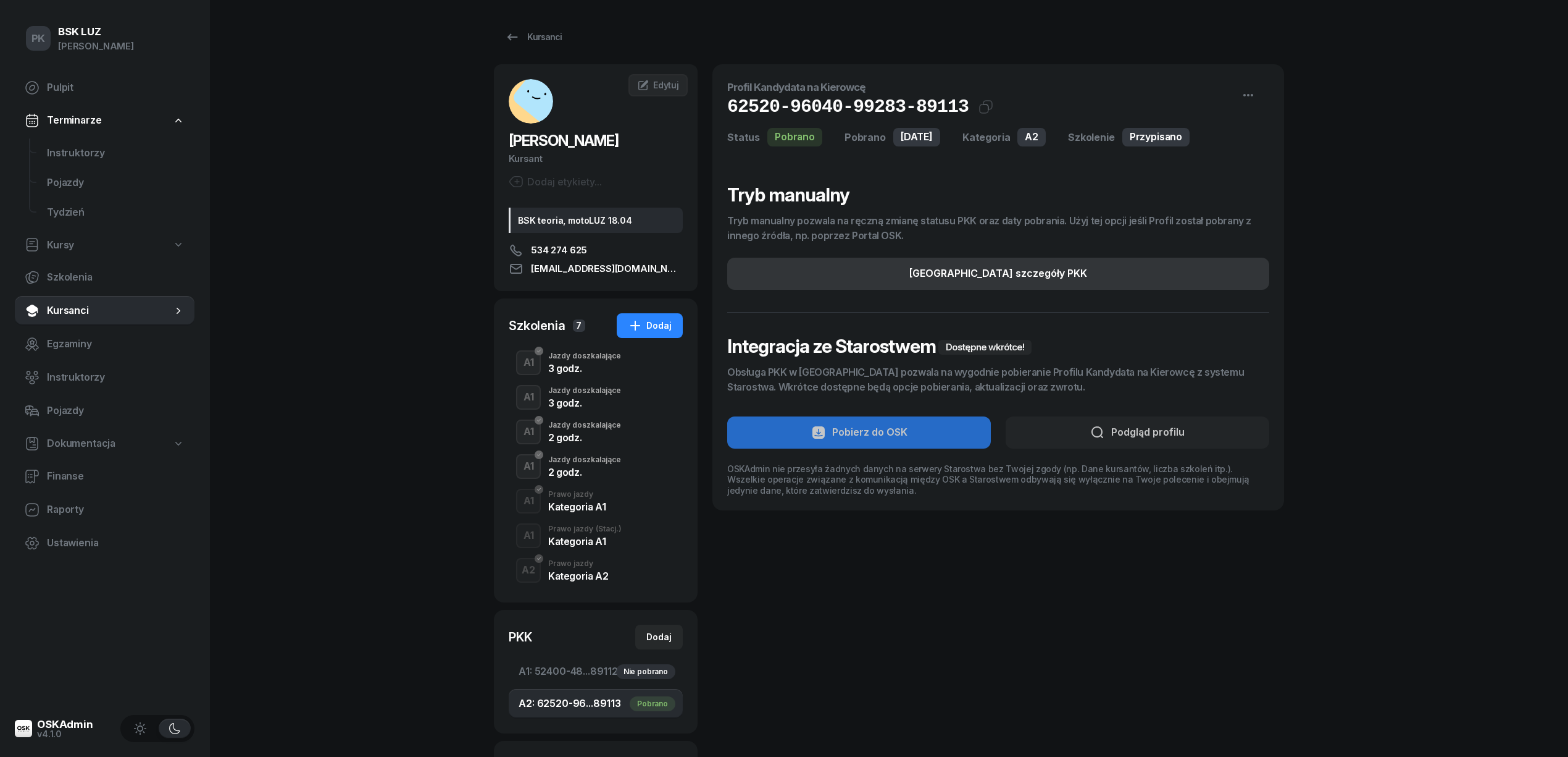
click at [1036, 274] on div "Edytuj szczegóły PKK" at bounding box center [998, 274] width 178 height 16
select select "A2"
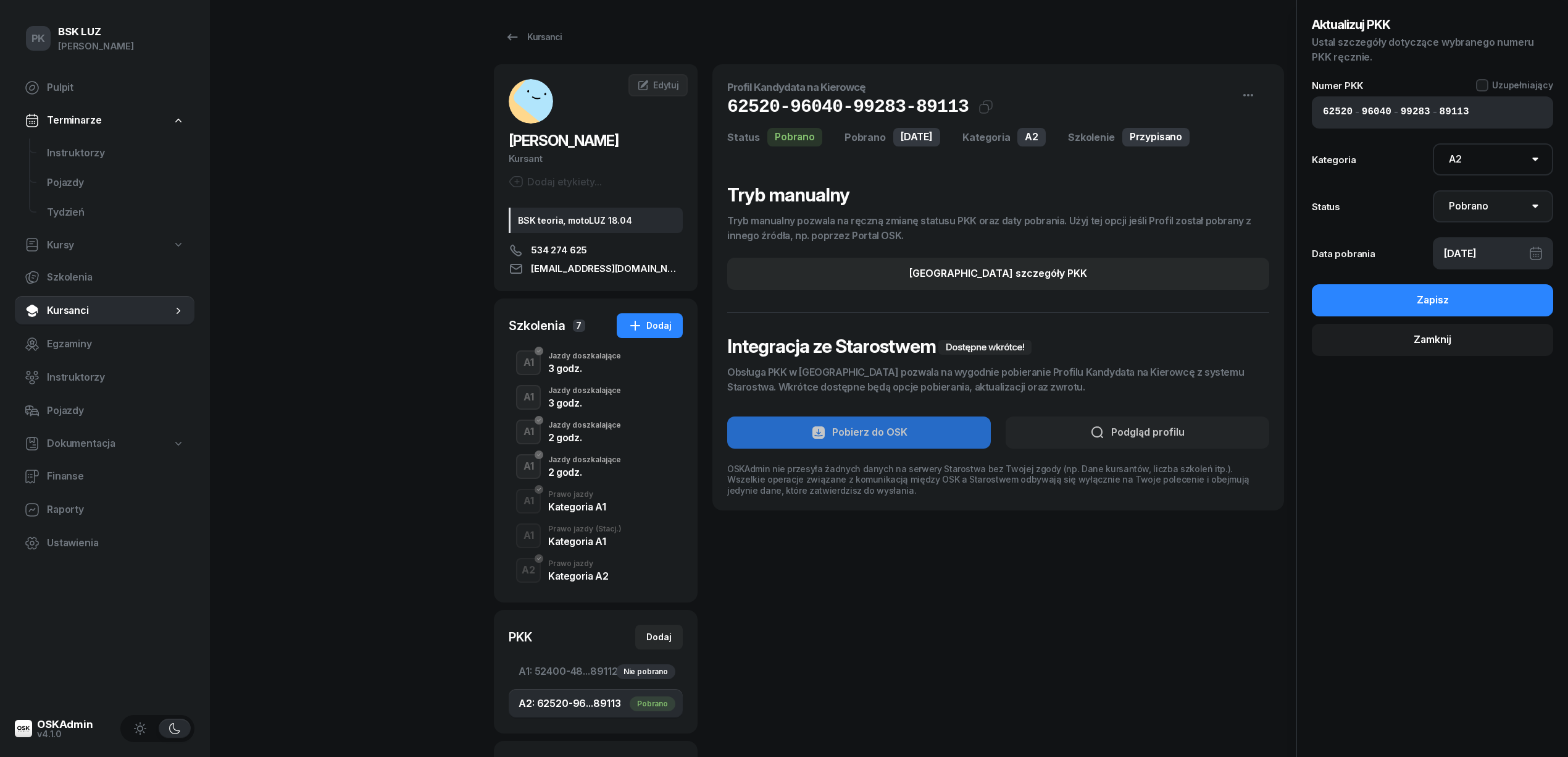
drag, startPoint x: 1486, startPoint y: 206, endPoint x: 1484, endPoint y: 221, distance: 15.1
click at [1486, 206] on select "Nie pobrano Pobrano Zwrócono Zaktualizowano" at bounding box center [1493, 206] width 121 height 32
select select "UpdateAndReturn"
click at [1433, 190] on select "Nie pobrano Pobrano Zwrócono Zaktualizowano" at bounding box center [1493, 206] width 121 height 32
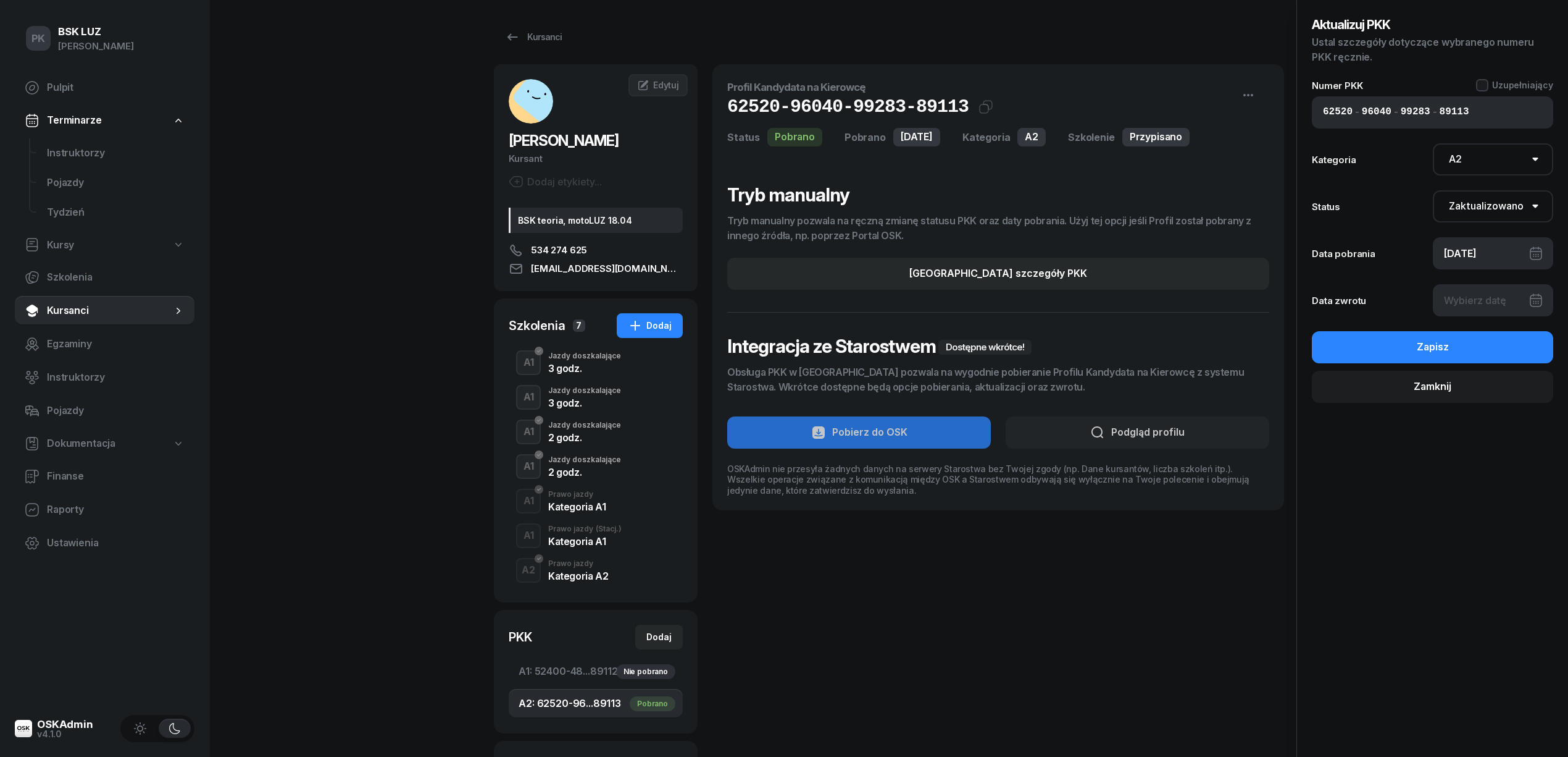
click at [1482, 297] on div at bounding box center [1493, 300] width 121 height 32
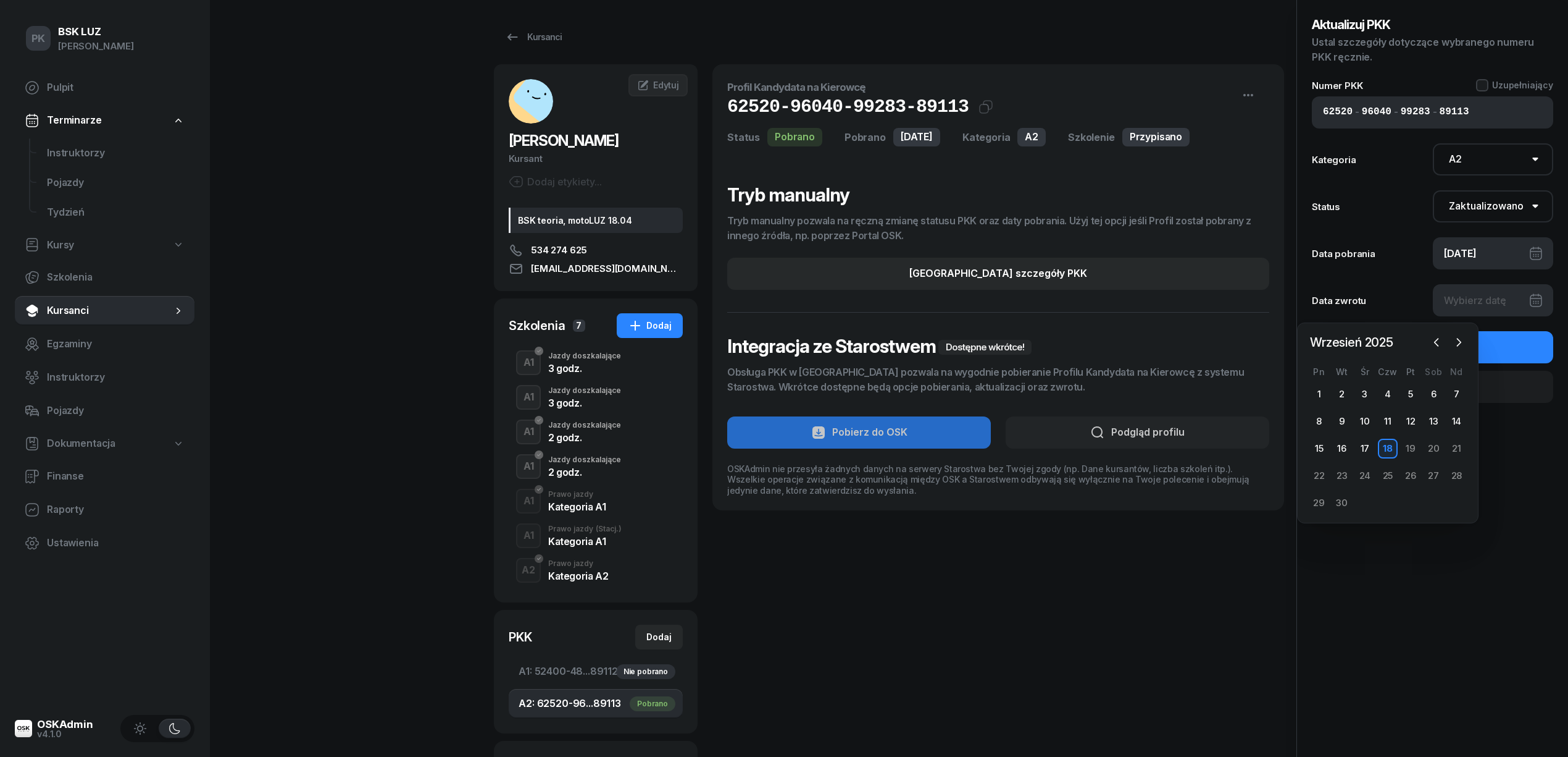
click at [1391, 439] on div "18" at bounding box center [1387, 448] width 20 height 20
type input "18/09/2025"
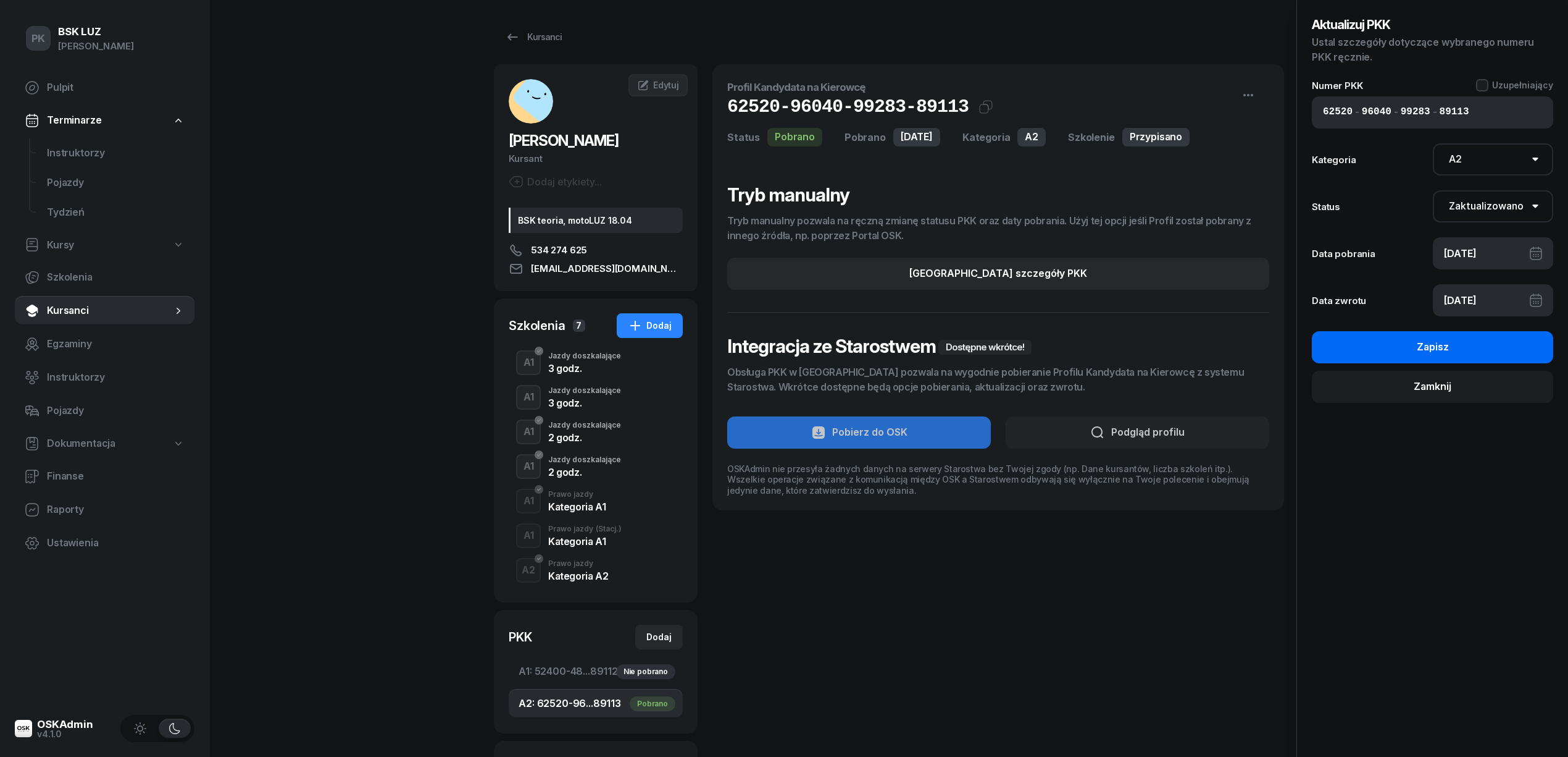
click at [1438, 348] on div "Zapisz" at bounding box center [1432, 347] width 32 height 16
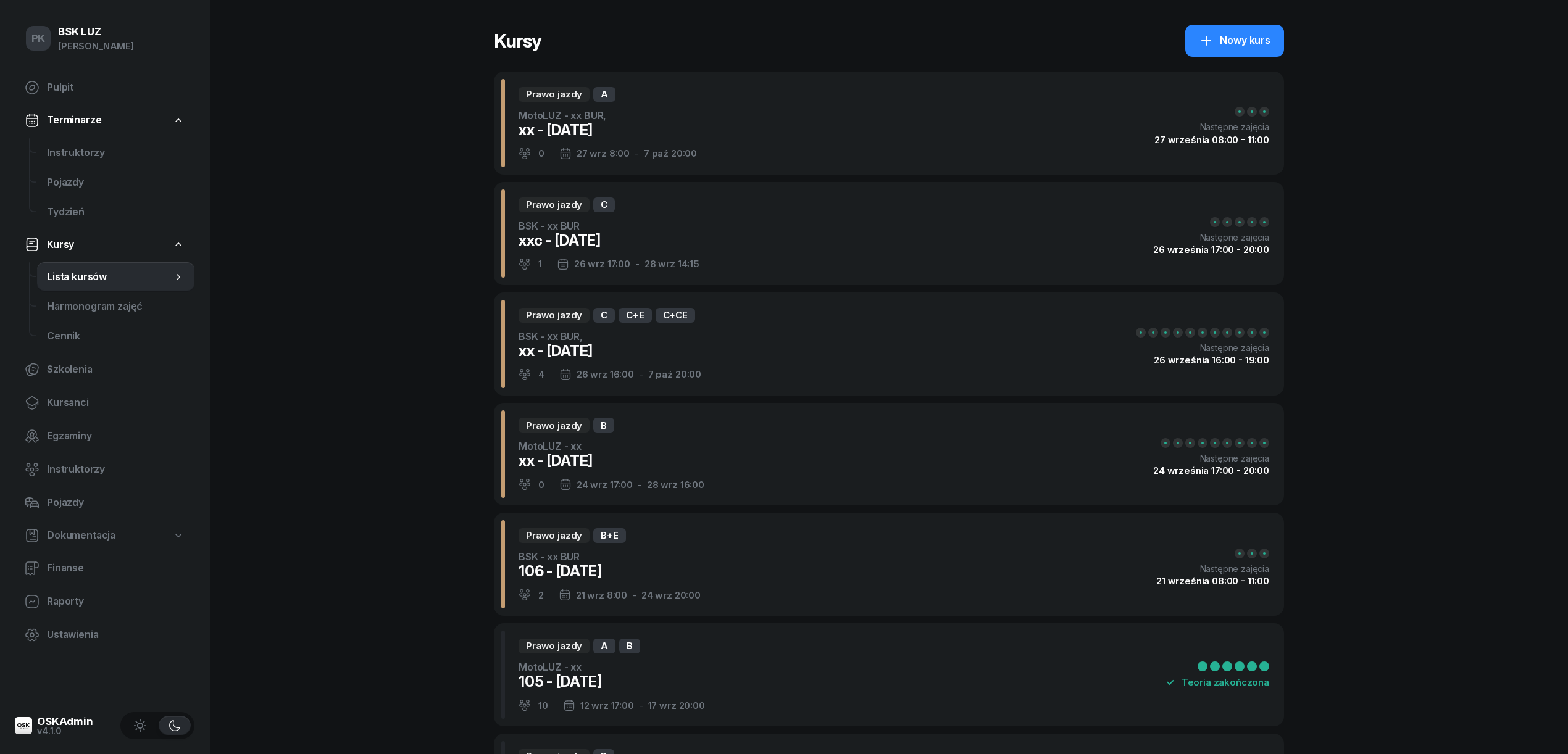
select select
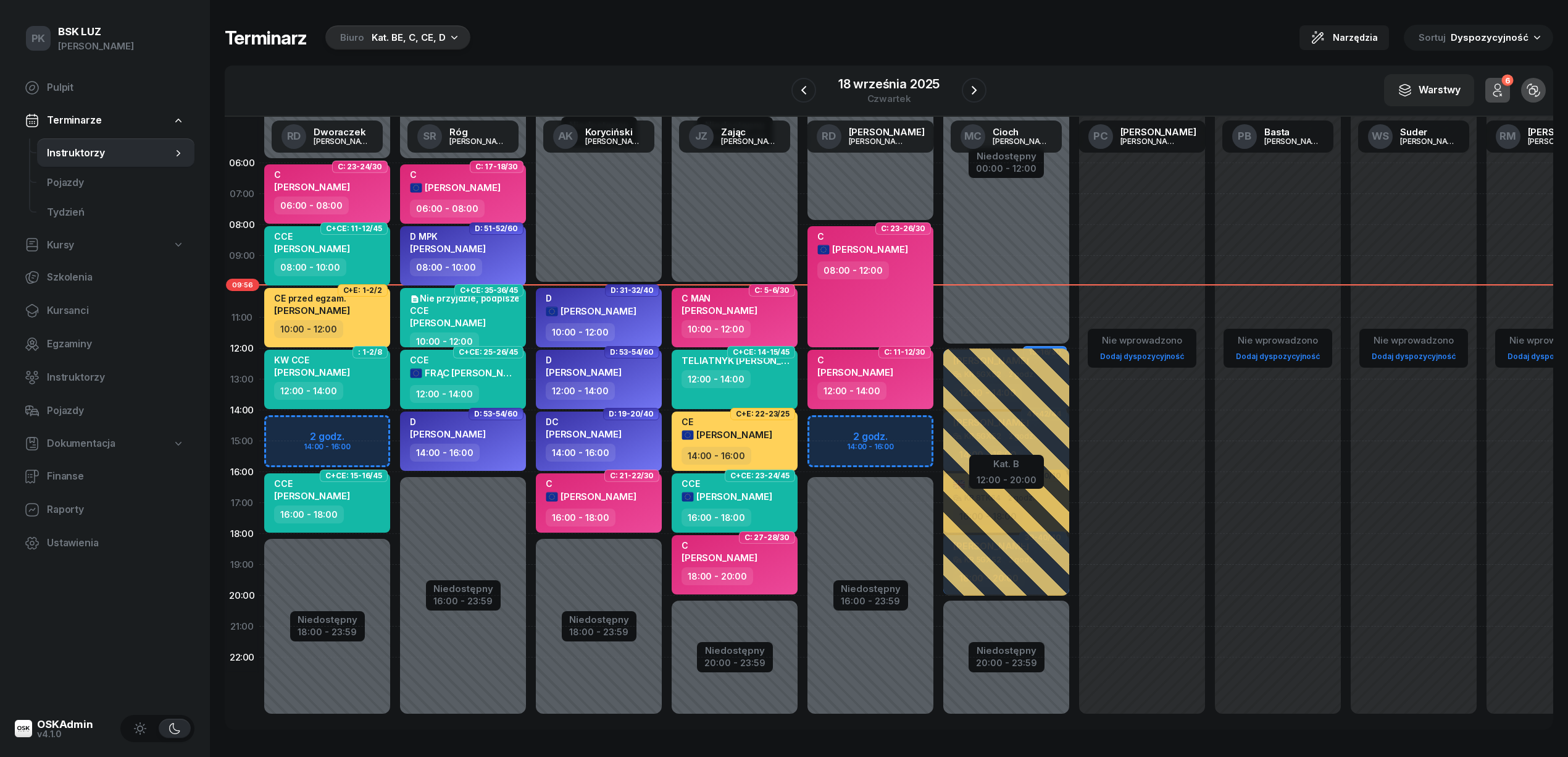
drag, startPoint x: 421, startPoint y: 30, endPoint x: 415, endPoint y: 47, distance: 18.0
click at [421, 35] on div "Kat. BE, C, CE, D" at bounding box center [409, 38] width 74 height 15
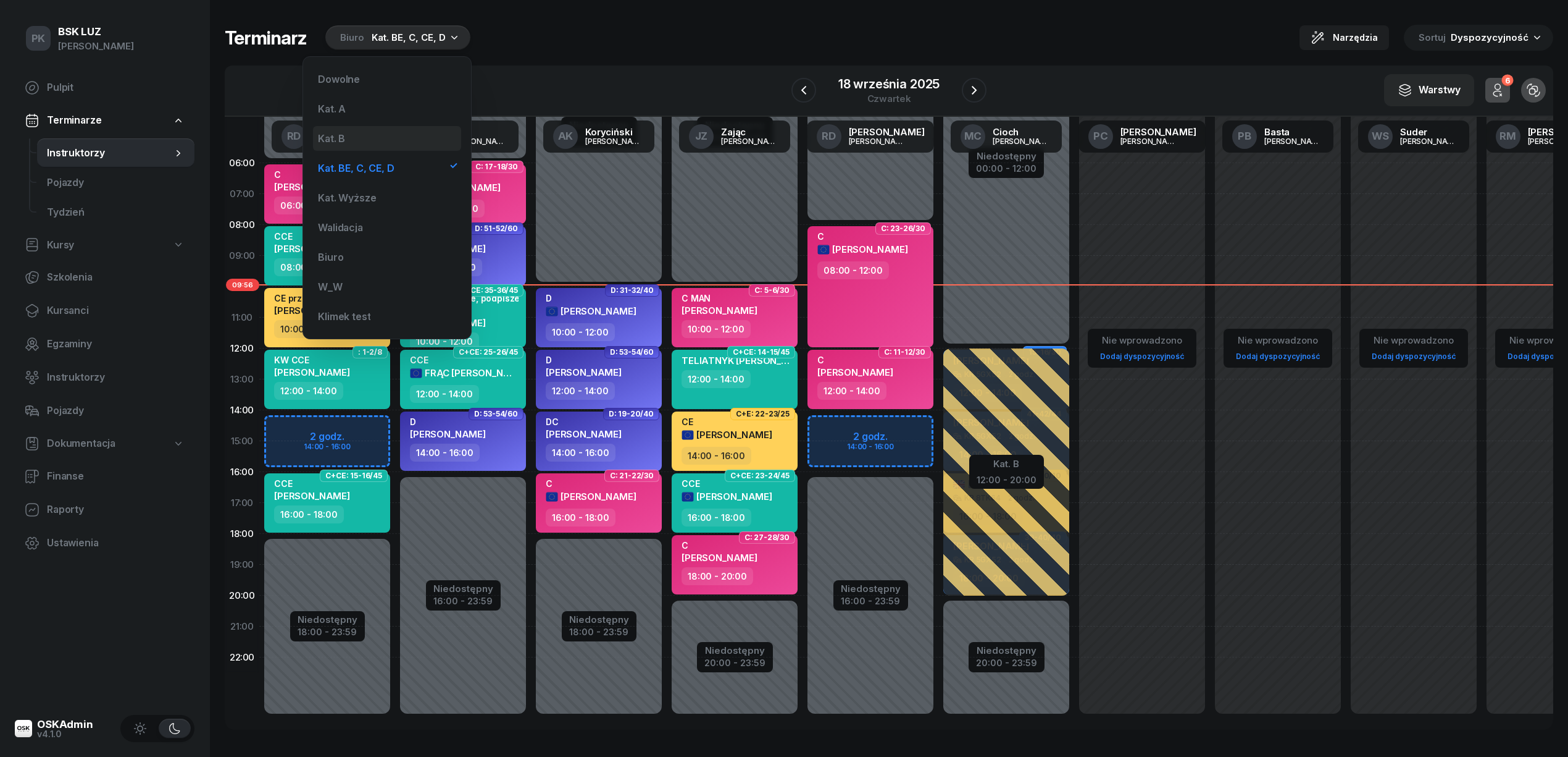
click at [358, 131] on div "Kat. B" at bounding box center [386, 138] width 148 height 25
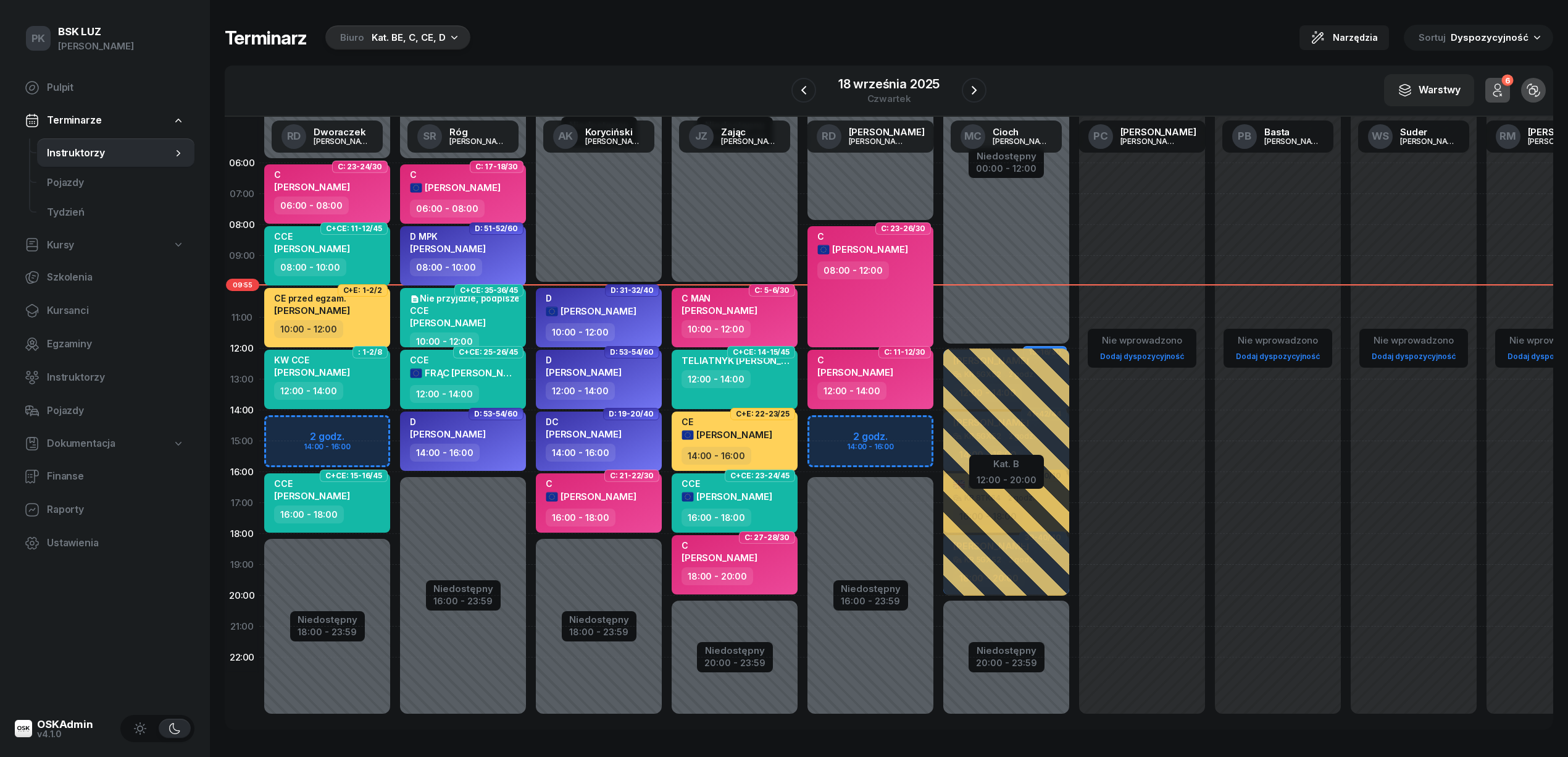
click at [721, 45] on div "Terminarz Biuro Kat. BE, C, CE, D Narzędzia Sortuj Dyspozycyjność" at bounding box center [889, 37] width 1329 height 26
click at [635, 21] on div "Terminarz Biuro Kat. BE, C, CE, D Narzędzia Sortuj Dyspozycyjność W Wybierz AK …" at bounding box center [889, 377] width 1329 height 754
click at [571, 35] on div "Terminarz Biuro Kat. BE, C, CE, D Narzędzia Sortuj Dyspozycyjność" at bounding box center [889, 37] width 1329 height 26
click at [430, 30] on div "Kat. BE, C, CE, D" at bounding box center [409, 38] width 74 height 15
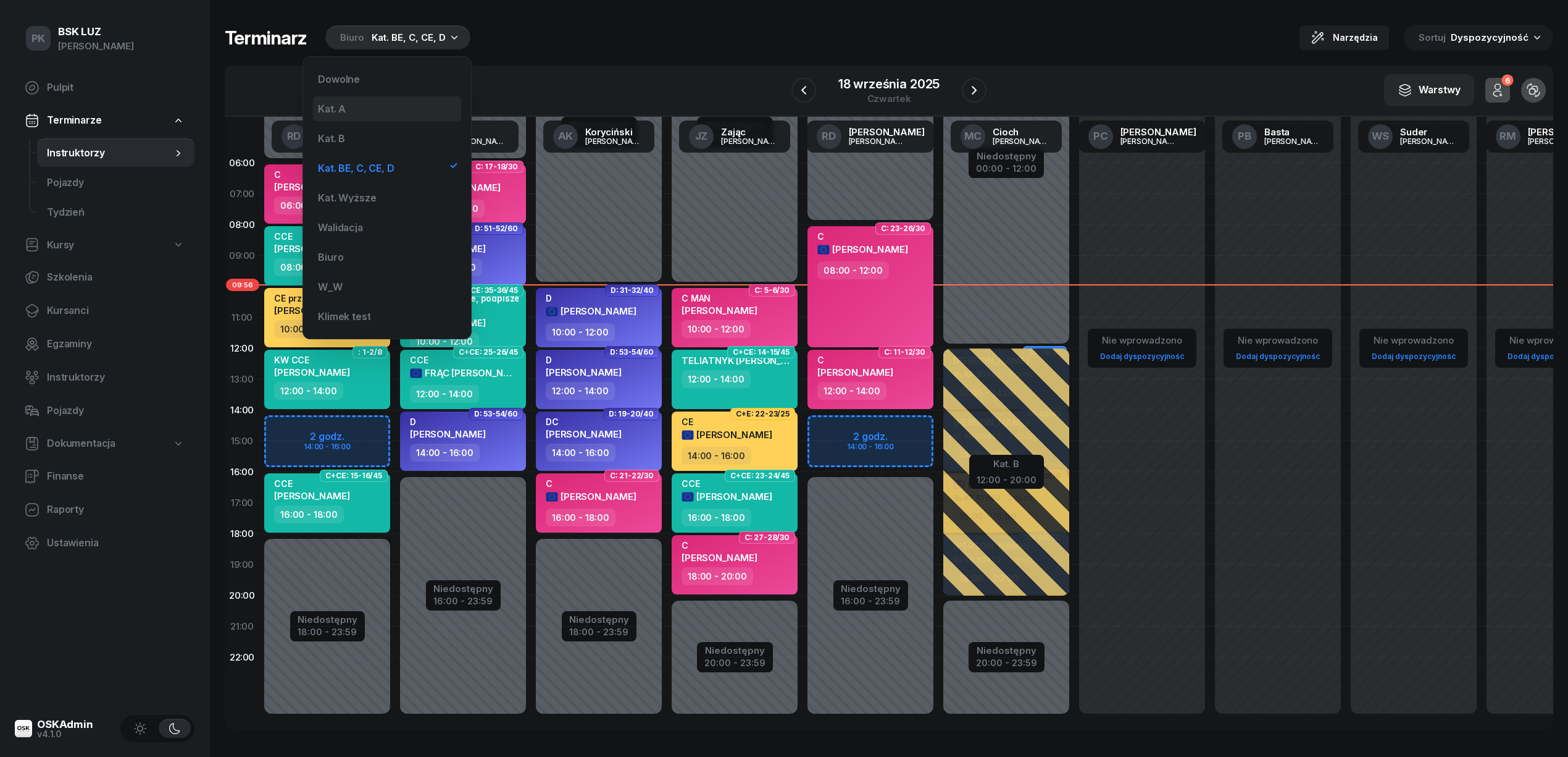
click at [392, 115] on div "Kat. A" at bounding box center [386, 109] width 148 height 25
